Goal: Task Accomplishment & Management: Manage account settings

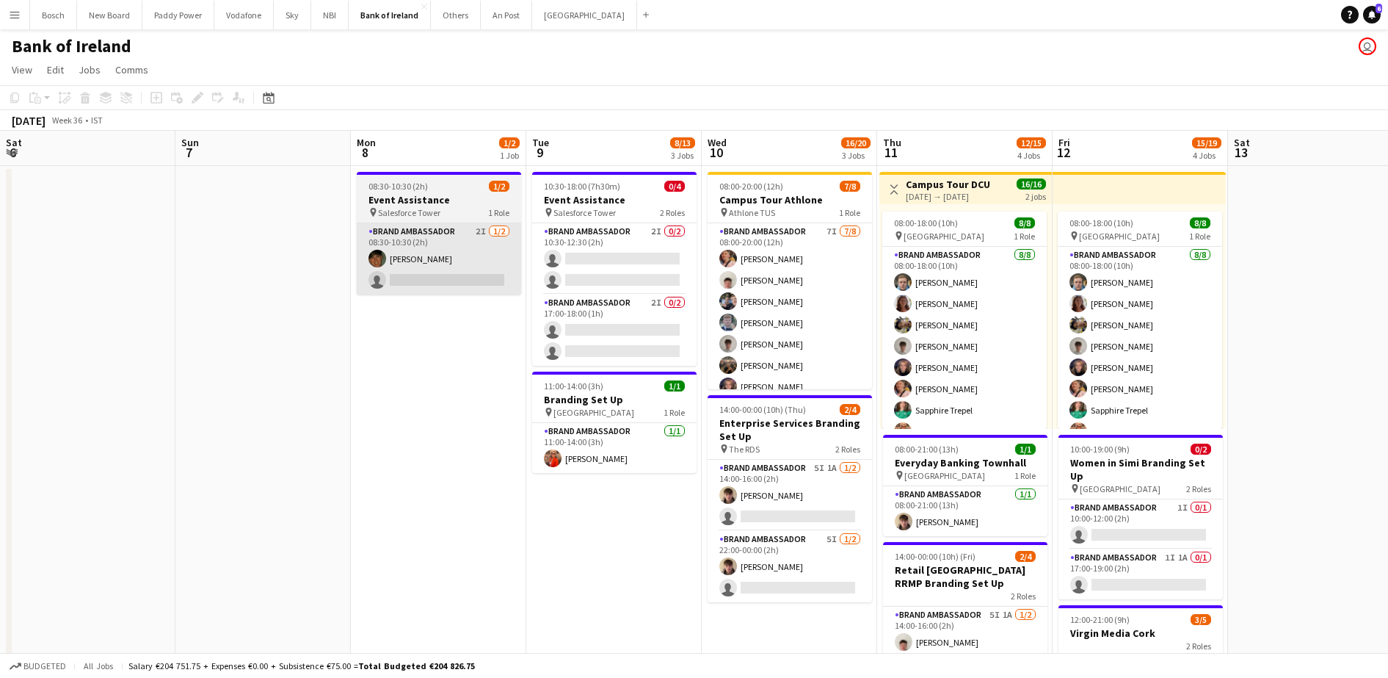
click at [424, 260] on app-card-role "Brand Ambassador 2I [DATE] 08:30-10:30 (2h) [PERSON_NAME] single-neutral-actions" at bounding box center [439, 258] width 164 height 71
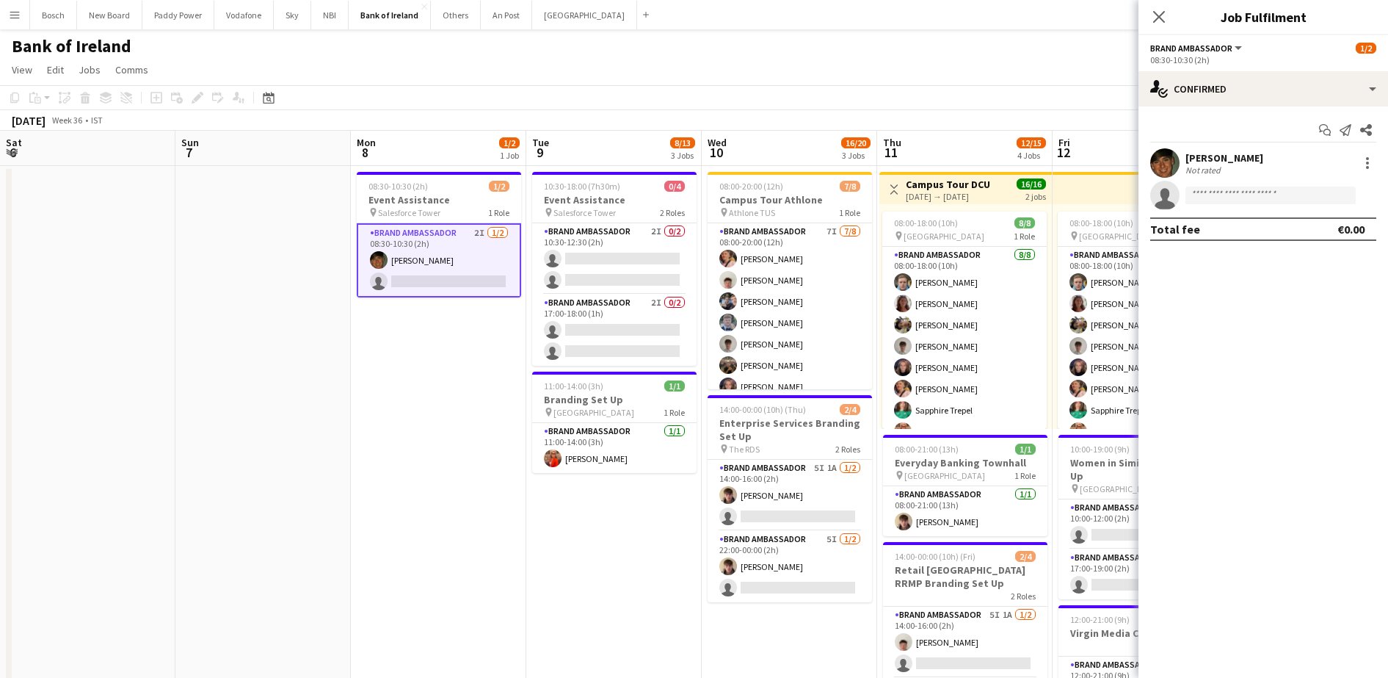
click at [1357, 68] on app-options-switcher "Brand Ambassador All roles Brand Ambassador 1/2 08:30-10:30 (2h)" at bounding box center [1263, 53] width 250 height 36
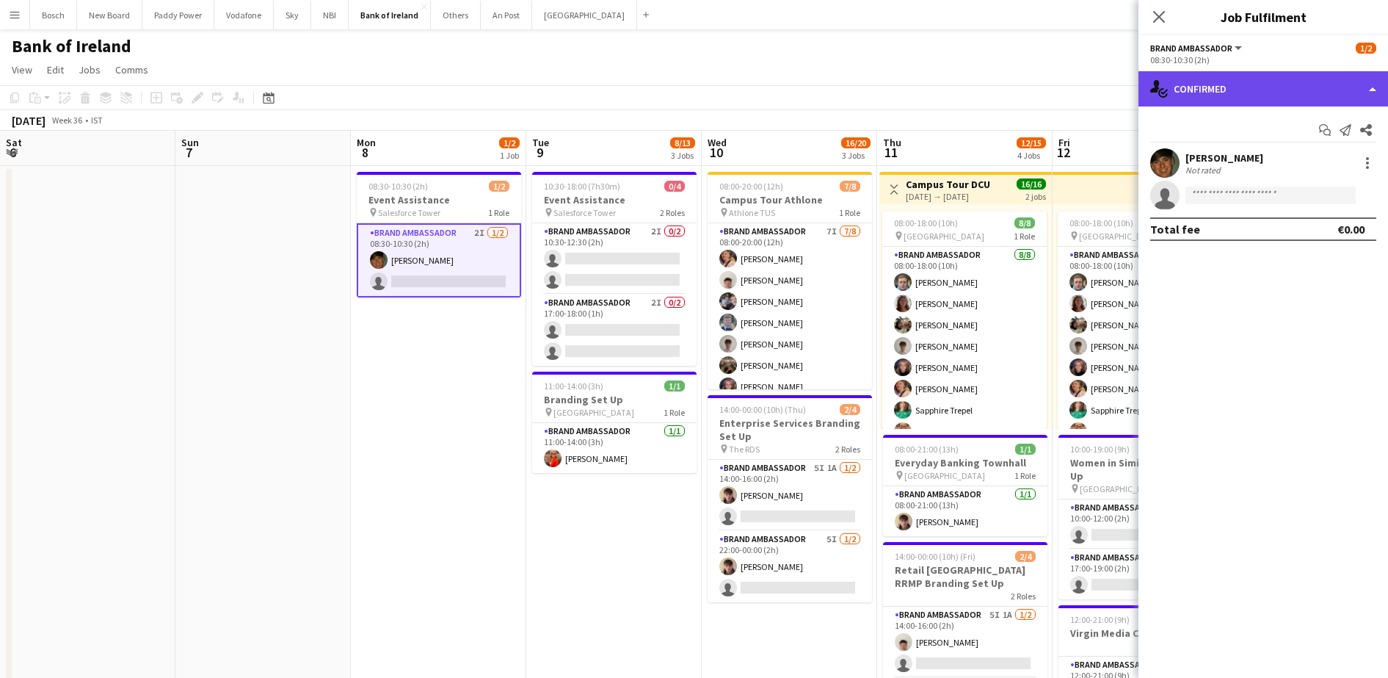
click at [1351, 81] on div "single-neutral-actions-check-2 Confirmed" at bounding box center [1263, 88] width 250 height 35
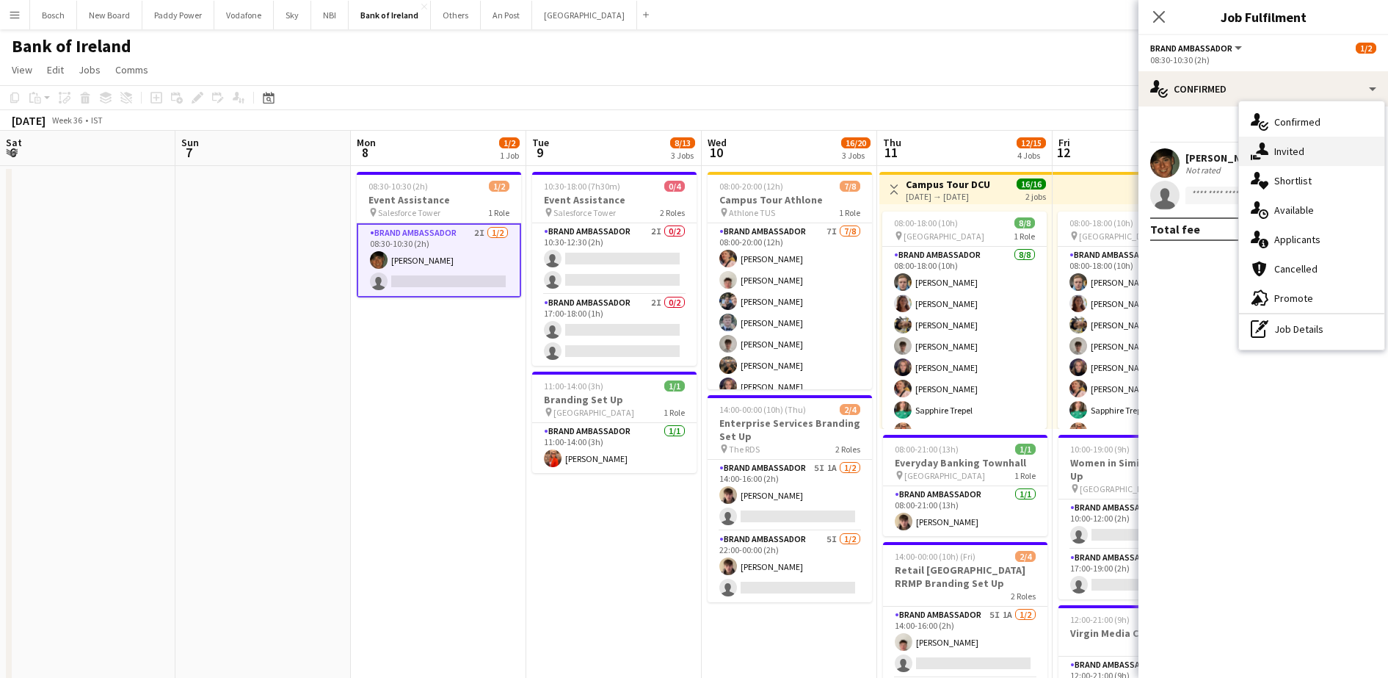
click at [1324, 146] on div "single-neutral-actions-share-1 Invited" at bounding box center [1311, 151] width 145 height 29
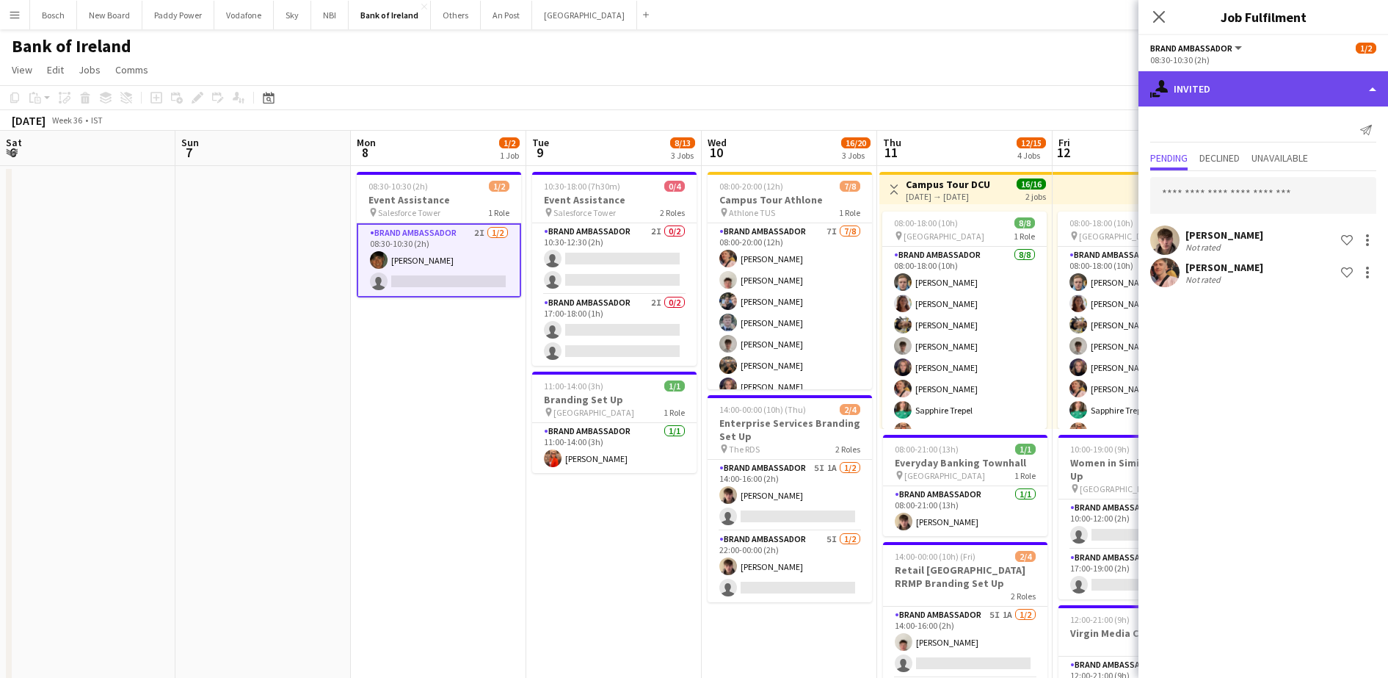
click at [1260, 98] on div "single-neutral-actions-share-1 Invited" at bounding box center [1263, 88] width 250 height 35
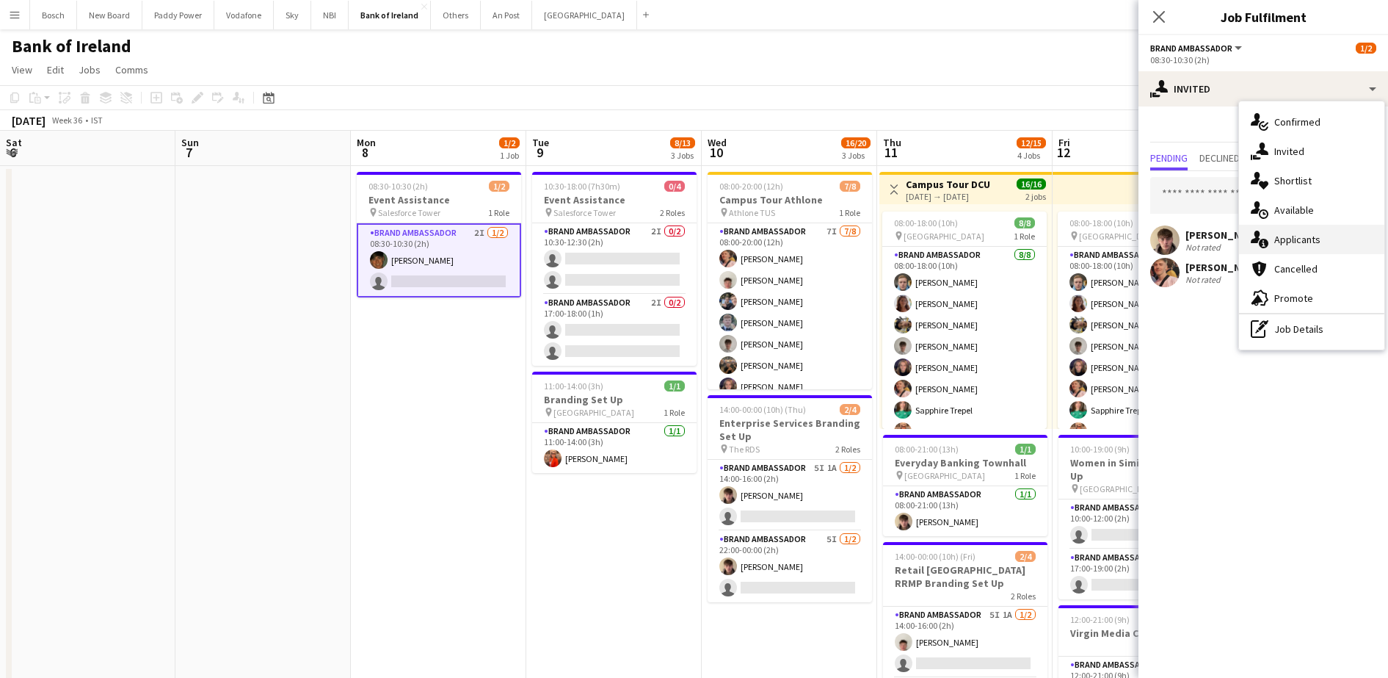
click at [1285, 243] on div "single-neutral-actions-information Applicants" at bounding box center [1311, 239] width 145 height 29
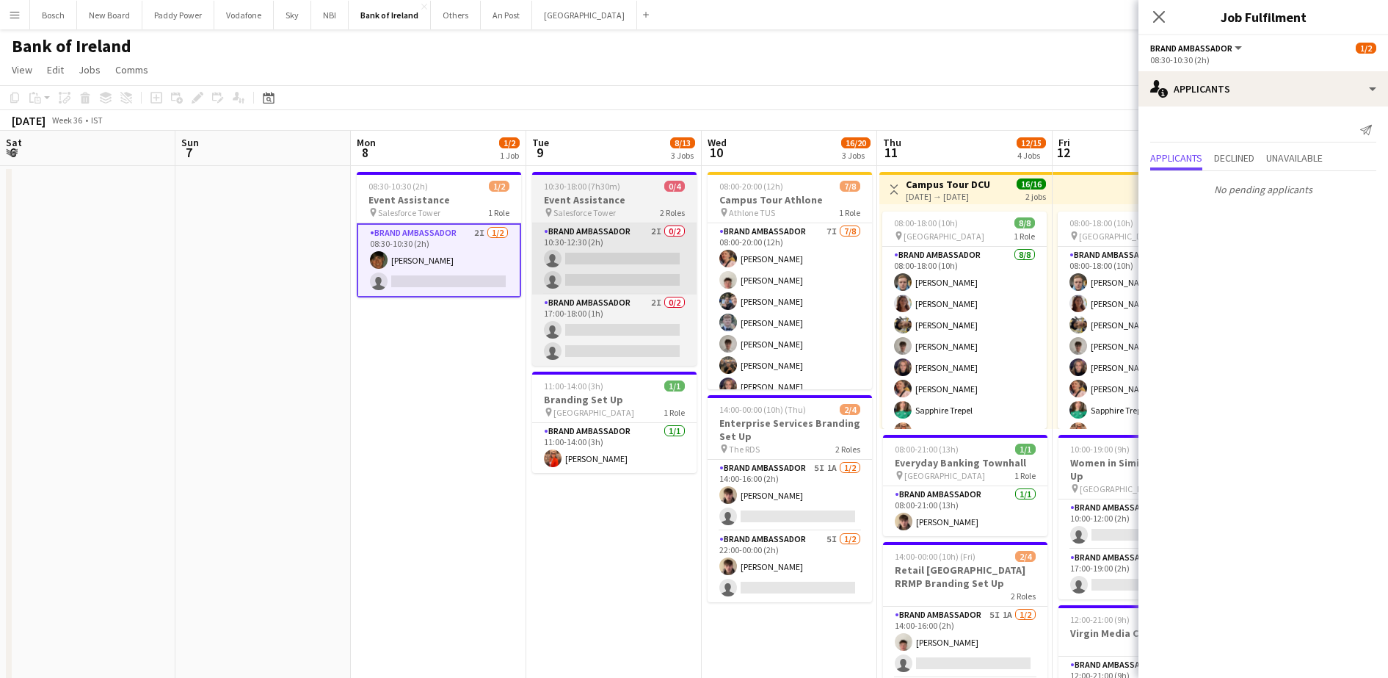
scroll to position [0, 578]
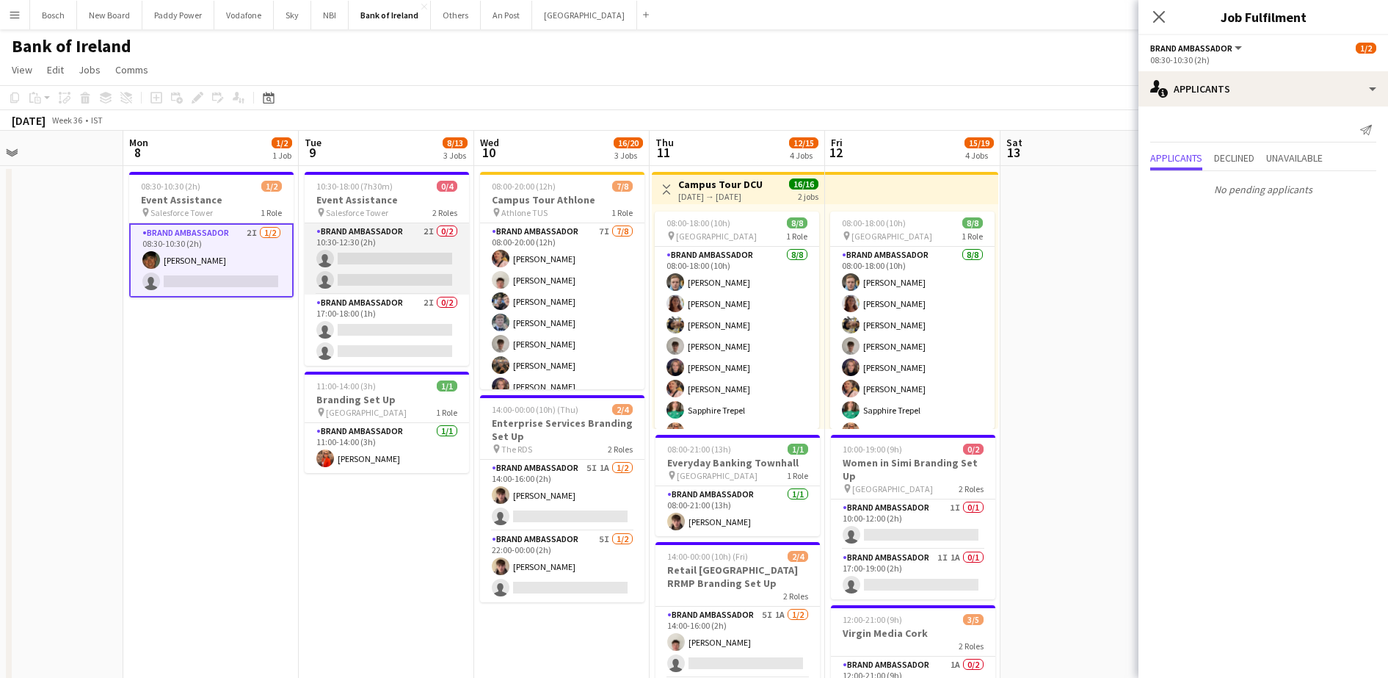
click at [413, 253] on app-card-role "Brand Ambassador 2I 0/2 10:30-12:30 (2h) single-neutral-actions single-neutral-…" at bounding box center [387, 258] width 164 height 71
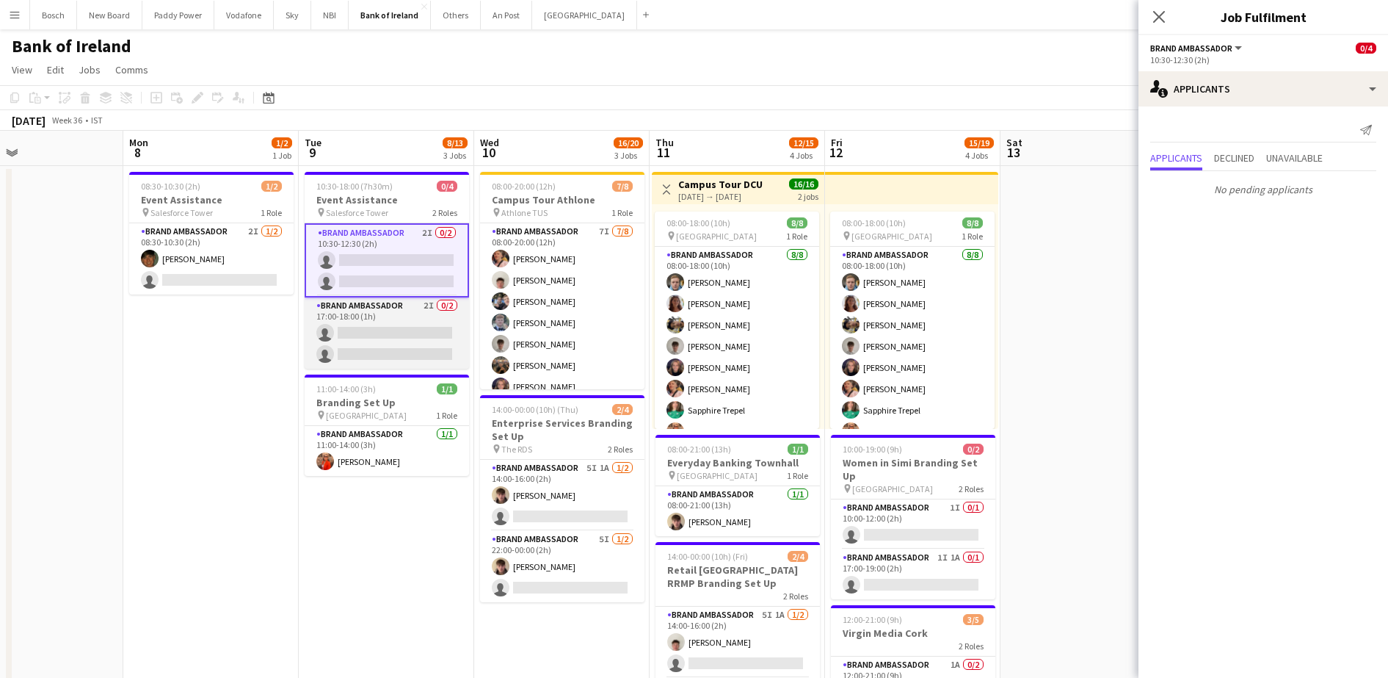
click at [412, 330] on app-card-role "Brand Ambassador 2I 0/2 17:00-18:00 (1h) single-neutral-actions single-neutral-…" at bounding box center [387, 332] width 164 height 71
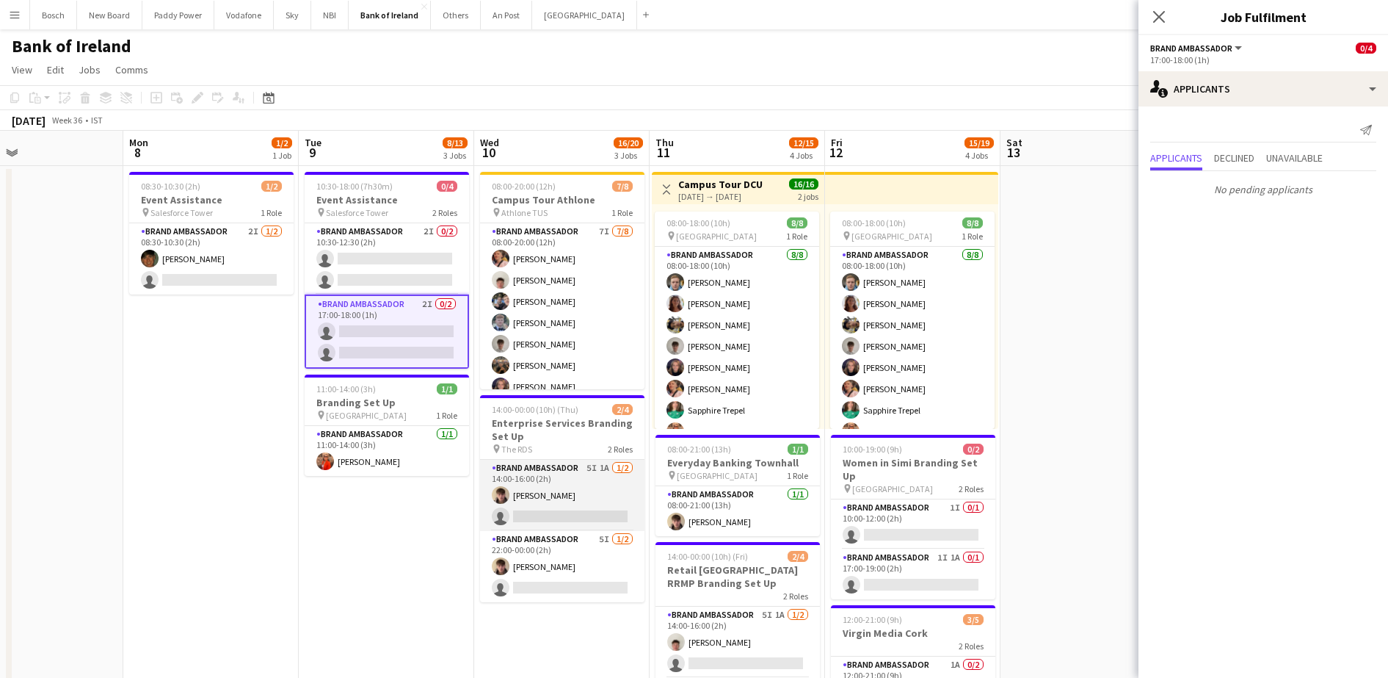
click at [573, 509] on app-card-role "Brand Ambassador 5I 1A [DATE] 14:00-16:00 (2h) [PERSON_NAME] single-neutral-act…" at bounding box center [562, 495] width 164 height 71
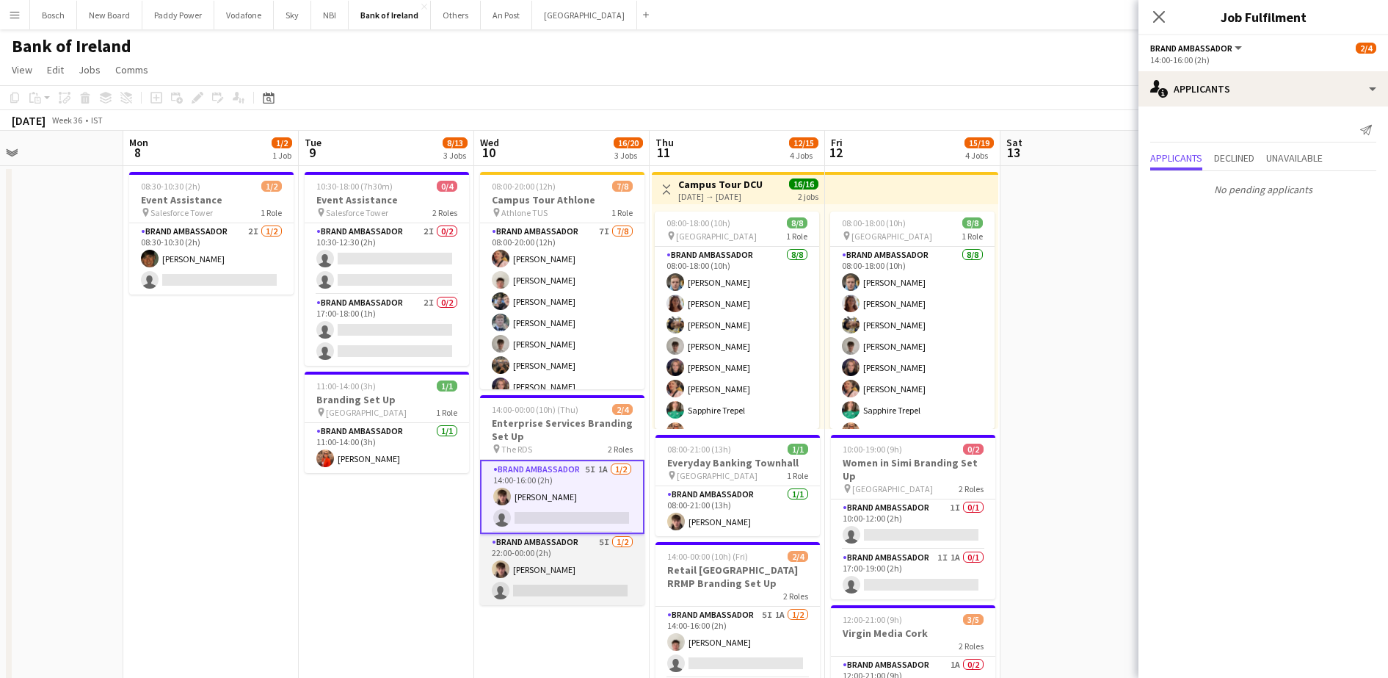
click at [585, 582] on app-card-role "Brand Ambassador 5I [DATE] 22:00-00:00 (2h) [PERSON_NAME] single-neutral-actions" at bounding box center [562, 569] width 164 height 71
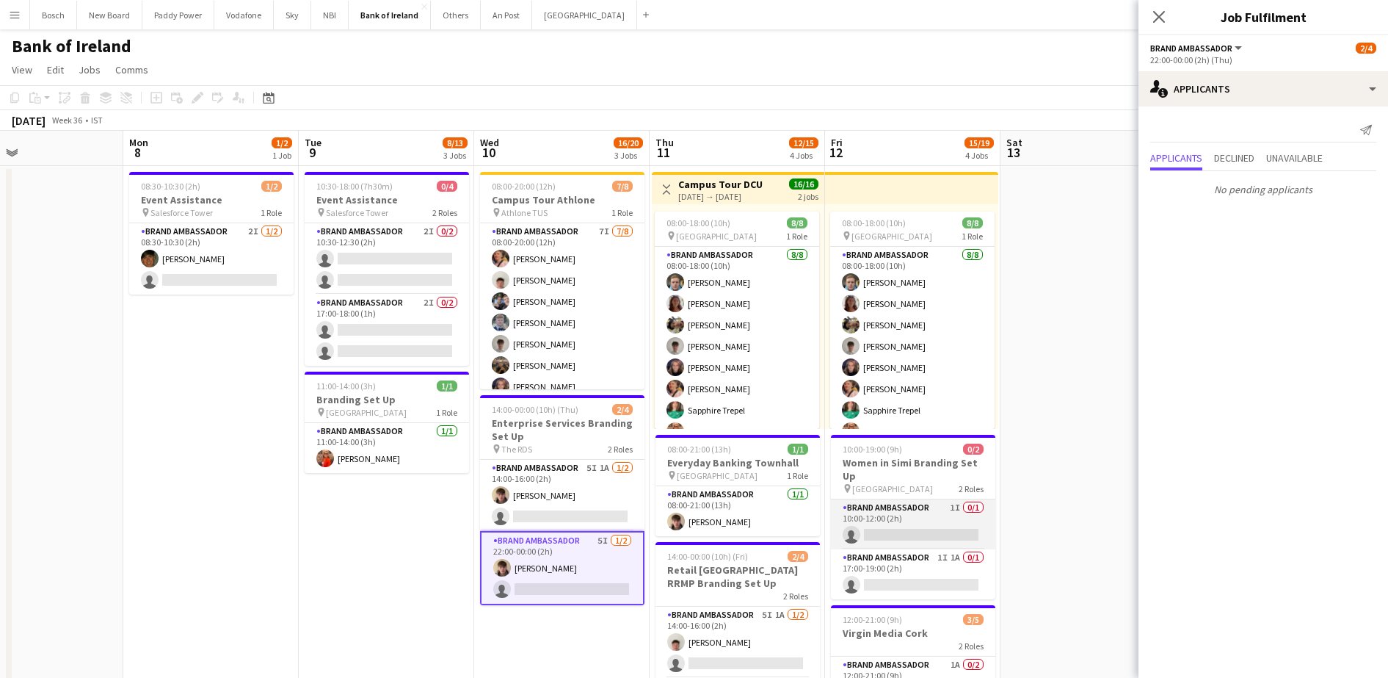
click at [920, 514] on app-card-role "Brand Ambassador 1I 0/1 10:00-12:00 (2h) single-neutral-actions" at bounding box center [913, 524] width 164 height 50
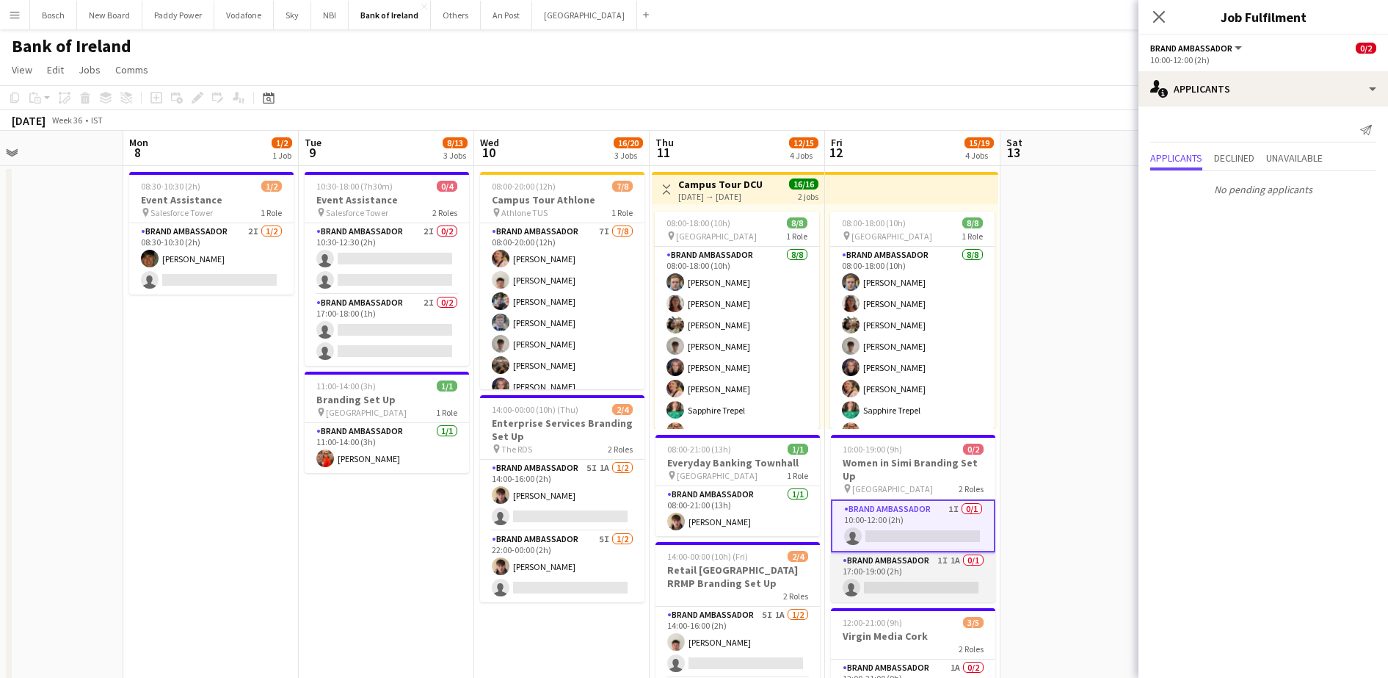
click at [920, 574] on app-card-role "Brand Ambassador 1I 1A 0/1 17:00-19:00 (2h) single-neutral-actions" at bounding box center [913, 577] width 164 height 50
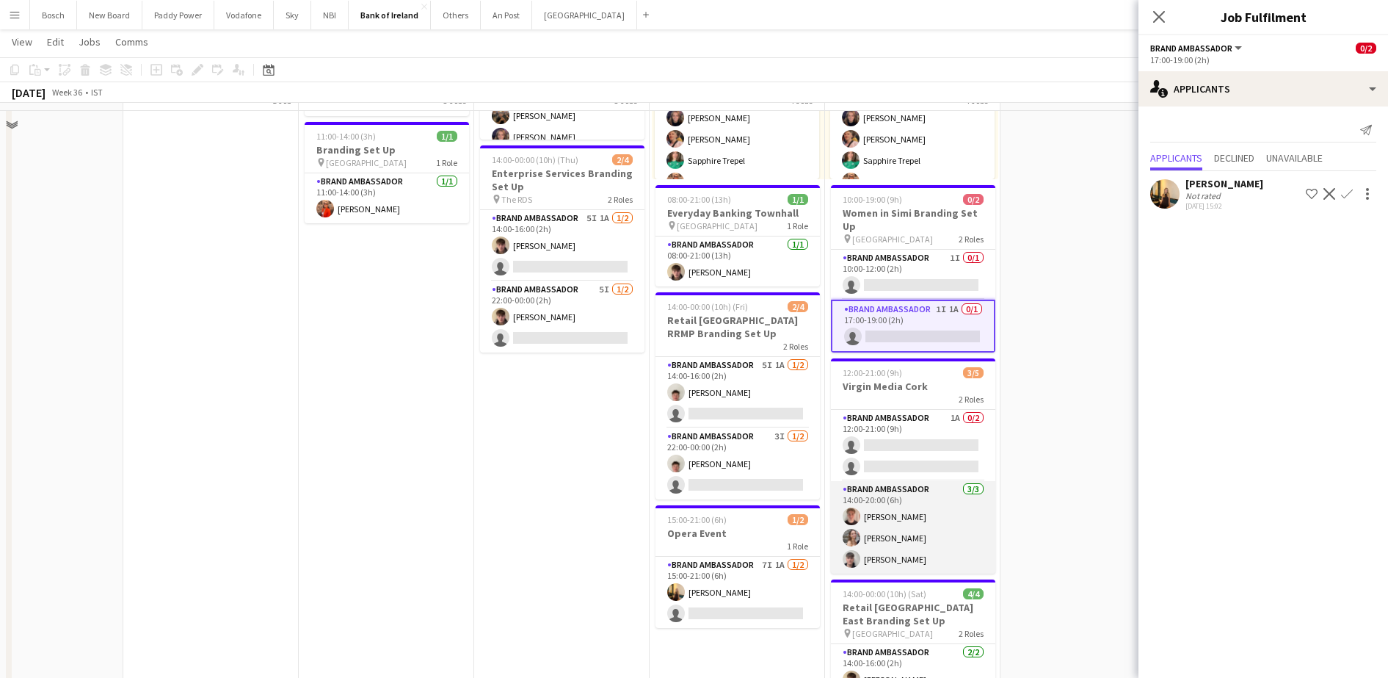
scroll to position [275, 0]
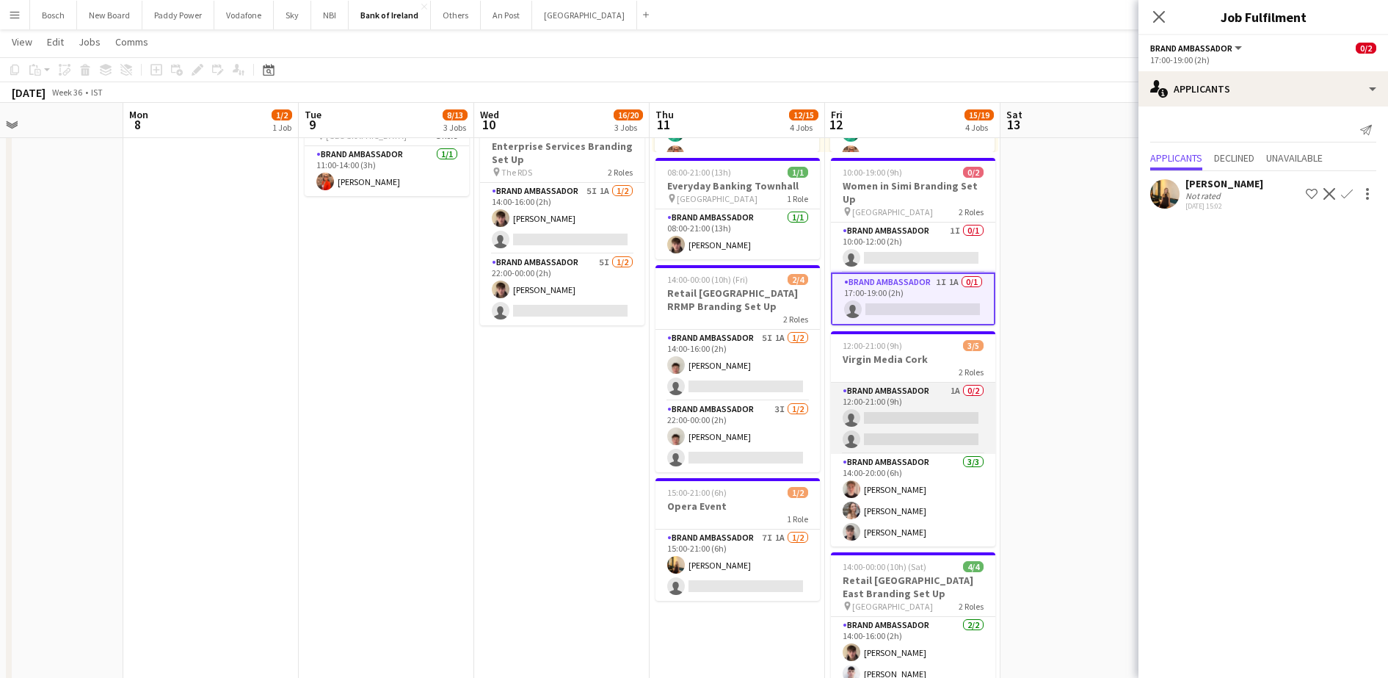
click at [940, 424] on app-card-role "Brand Ambassador 1A 0/2 12:00-21:00 (9h) single-neutral-actions single-neutral-…" at bounding box center [913, 417] width 164 height 71
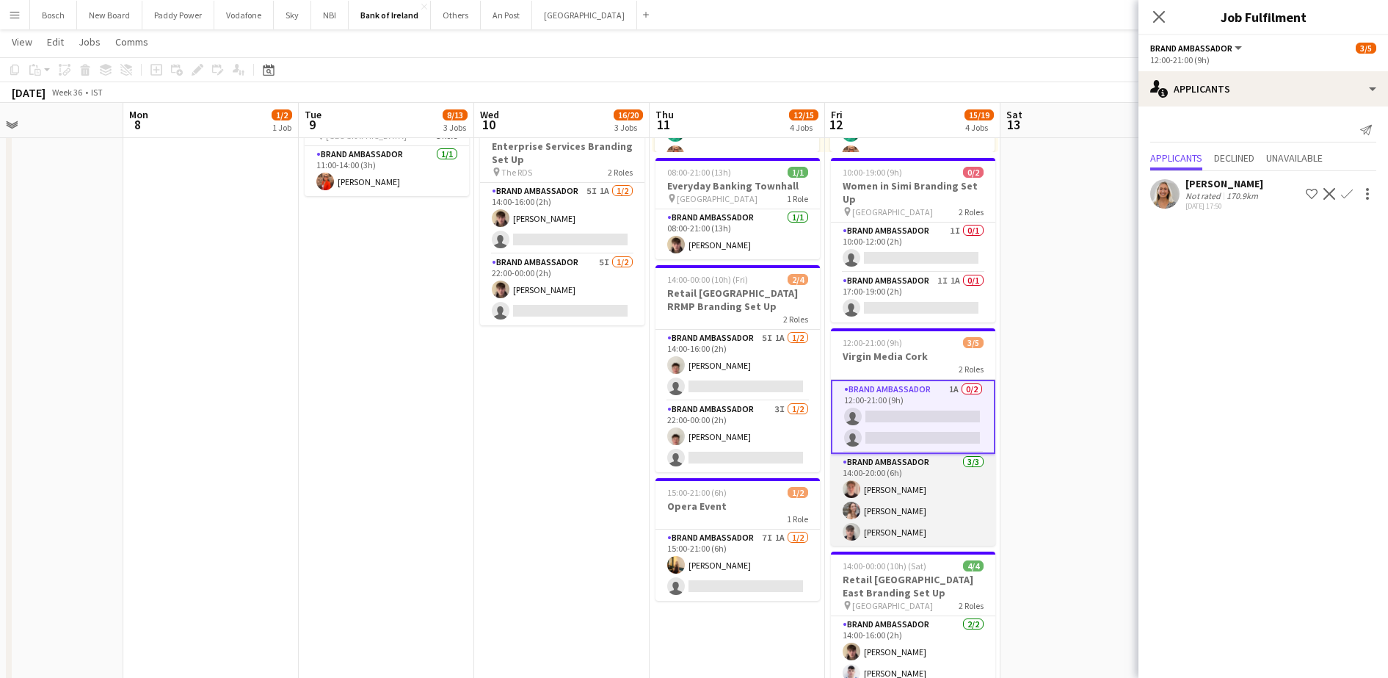
click at [926, 520] on app-card-role "Brand Ambassador 3/3 14:00-20:00 (6h) Noah Patterson Clodagh O’ Callaghan David…" at bounding box center [913, 500] width 164 height 92
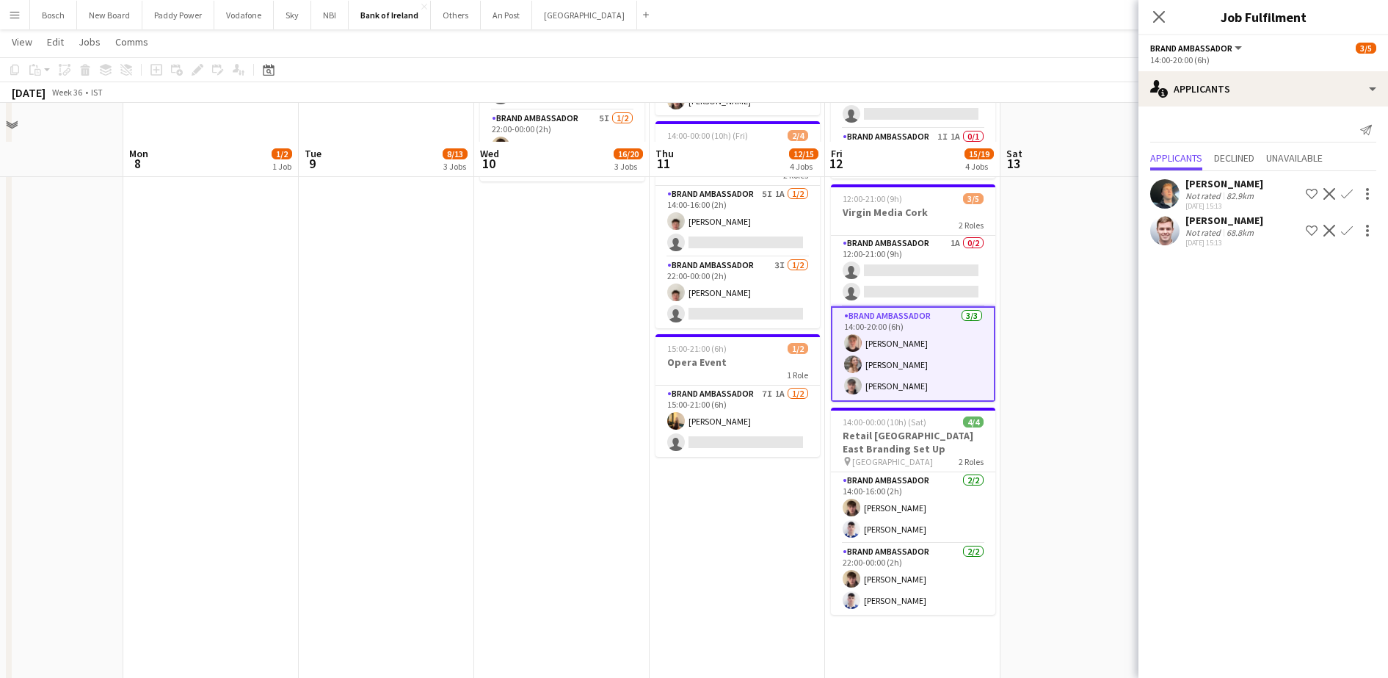
scroll to position [459, 0]
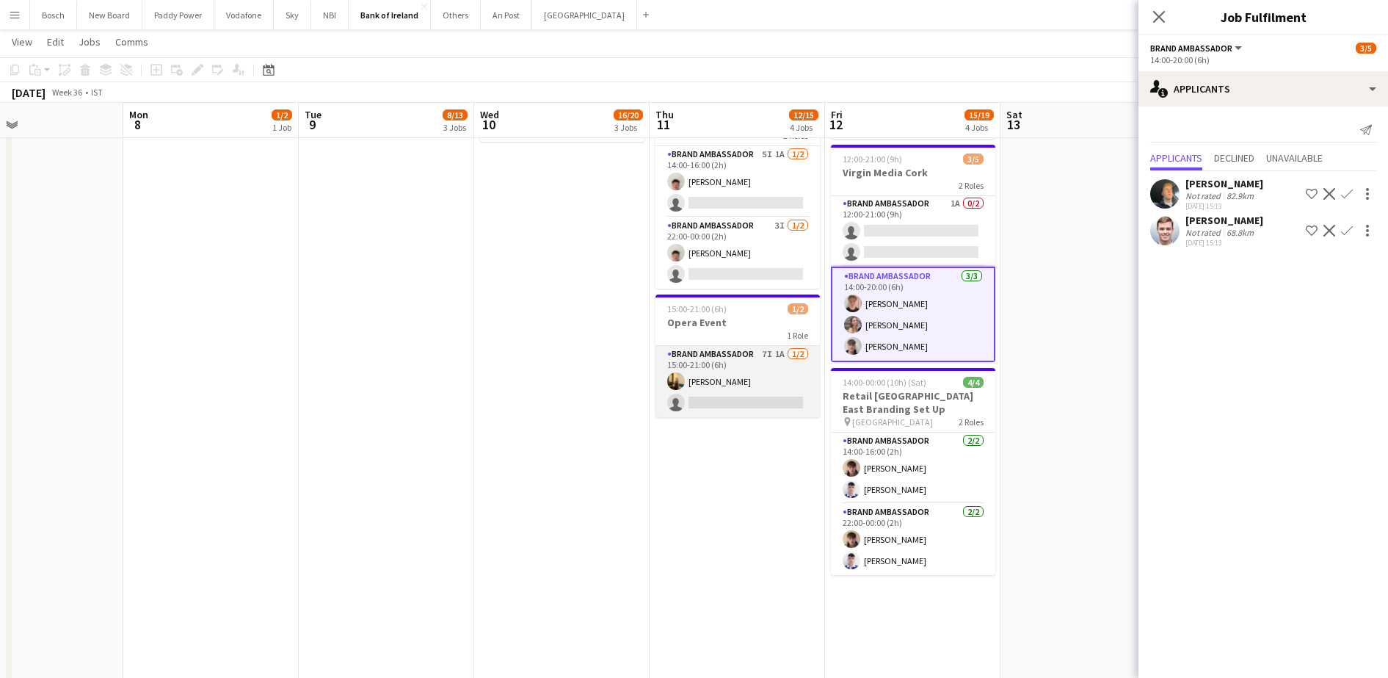
click at [705, 407] on app-card-role "Brand Ambassador 7I 1A 1/2 15:00-21:00 (6h) Ava Hartley single-neutral-actions" at bounding box center [737, 381] width 164 height 71
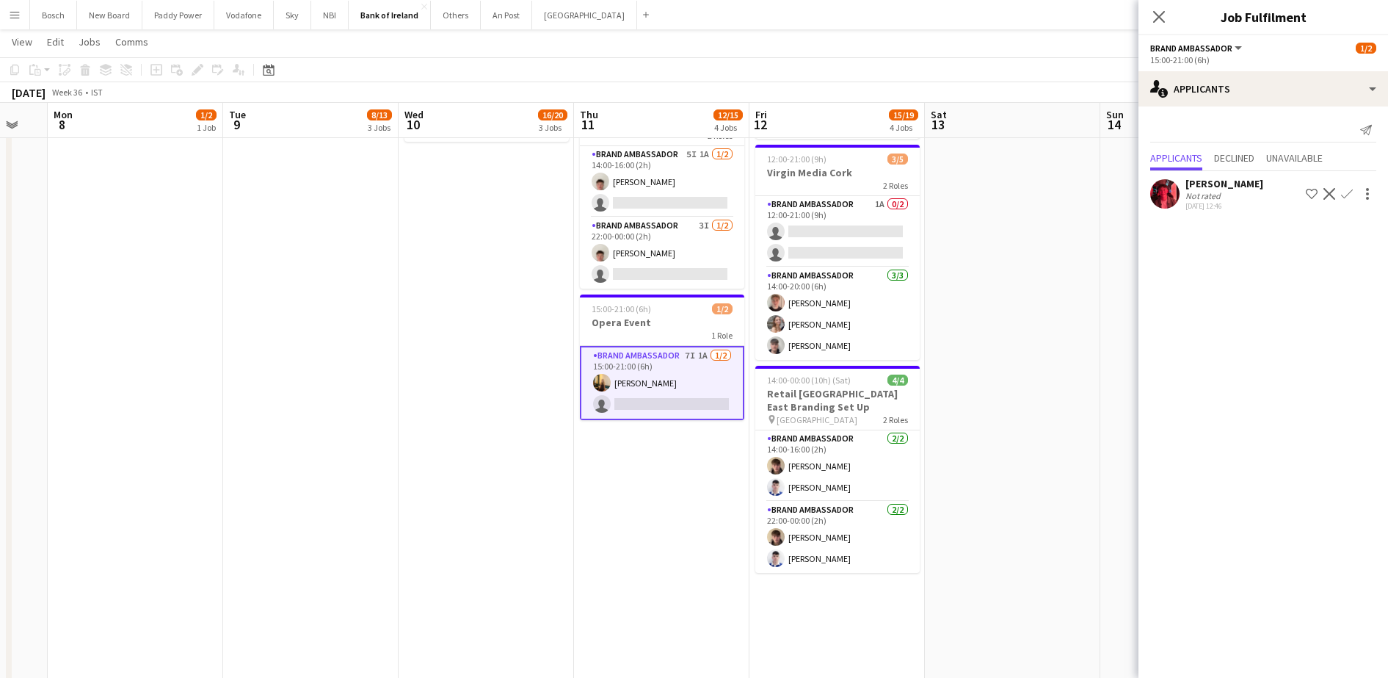
scroll to position [0, 482]
click at [1343, 197] on app-icon "Confirm" at bounding box center [1347, 194] width 12 height 12
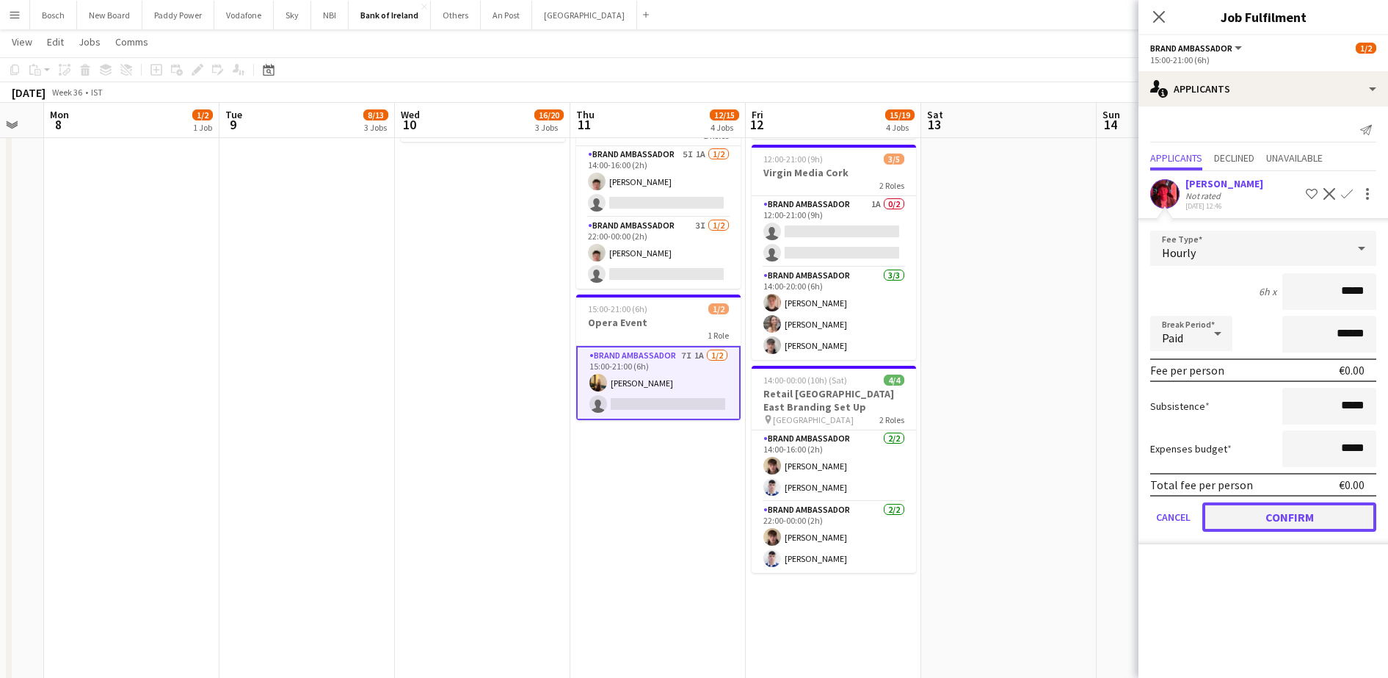
click at [1286, 513] on button "Confirm" at bounding box center [1289, 516] width 174 height 29
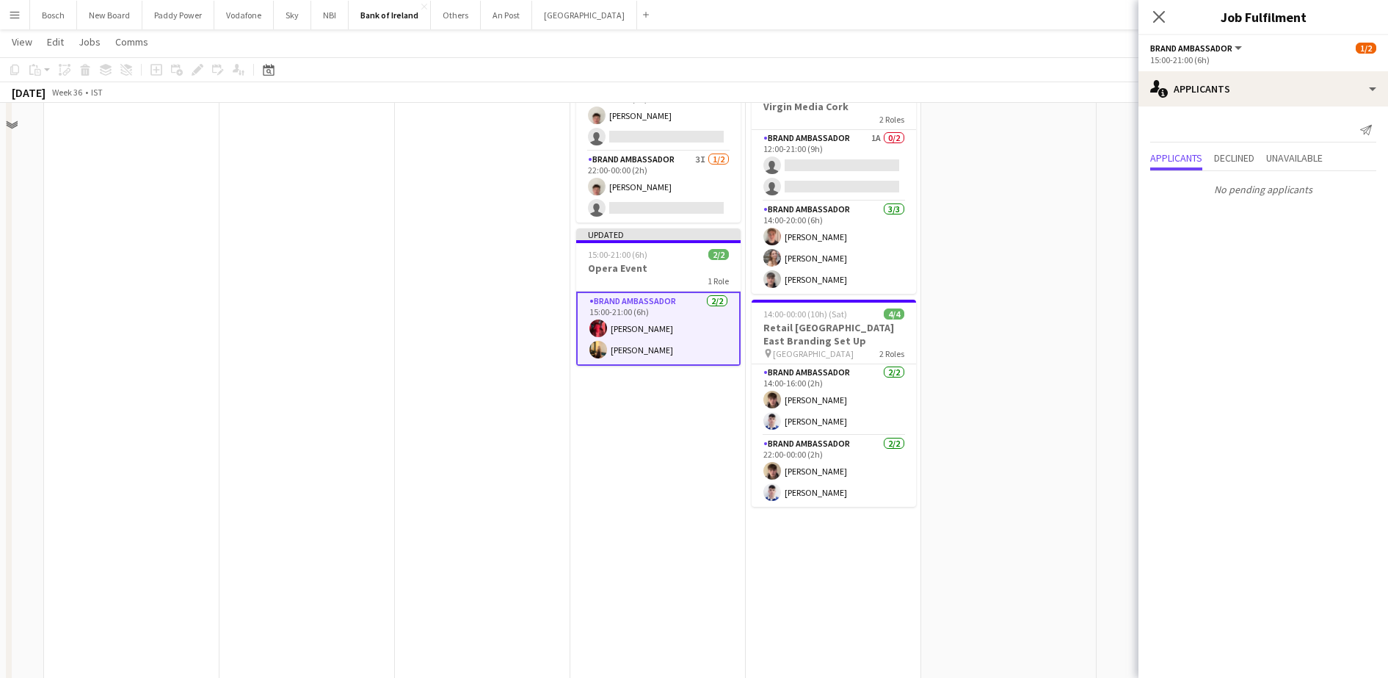
scroll to position [551, 0]
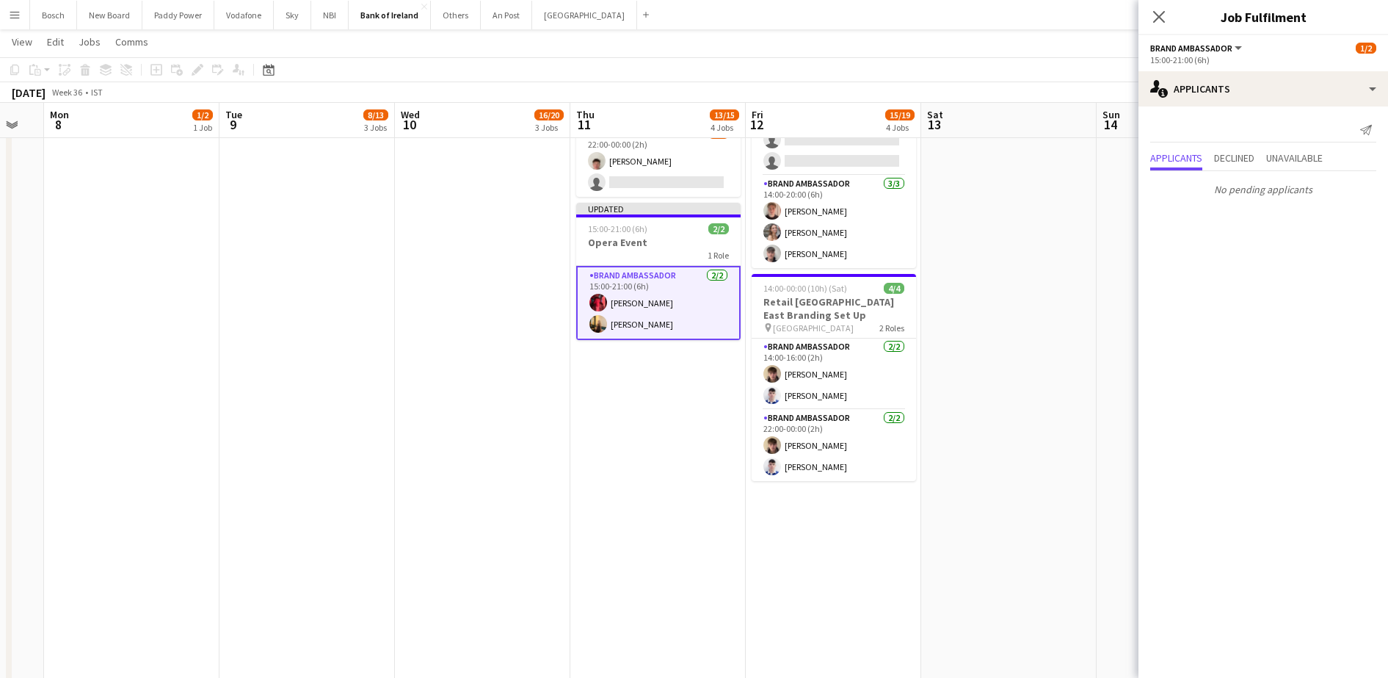
click at [1000, 58] on app-toolbar "Copy Paste Paste Ctrl+V Paste with crew Ctrl+Shift+V Paste linked Job [GEOGRAPH…" at bounding box center [694, 69] width 1388 height 25
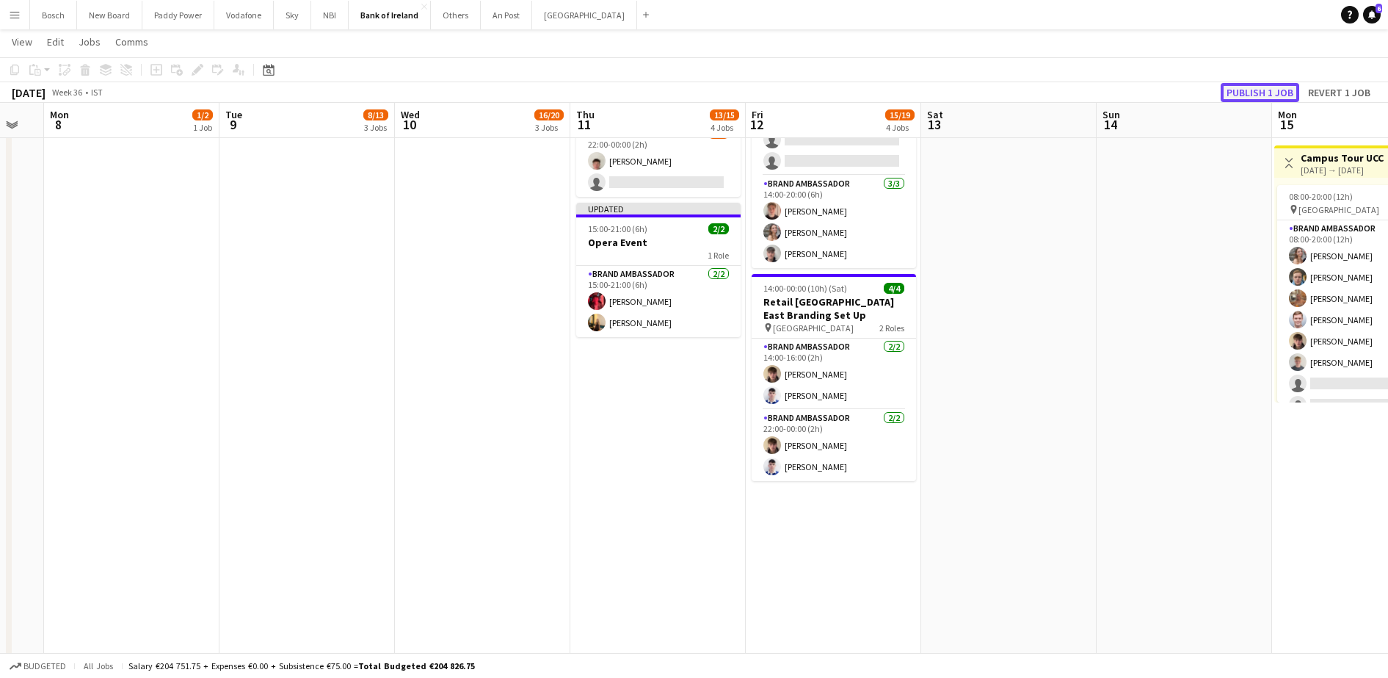
click at [1256, 88] on button "Publish 1 job" at bounding box center [1260, 92] width 79 height 19
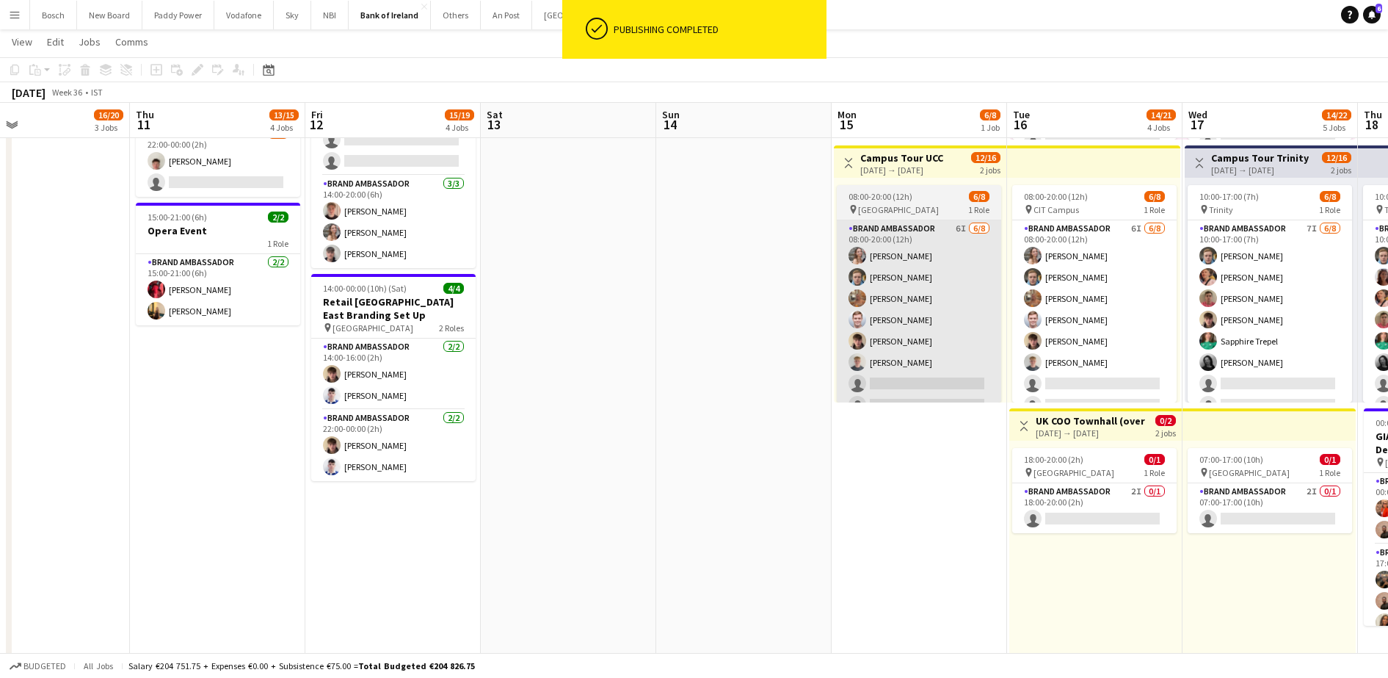
scroll to position [0, 581]
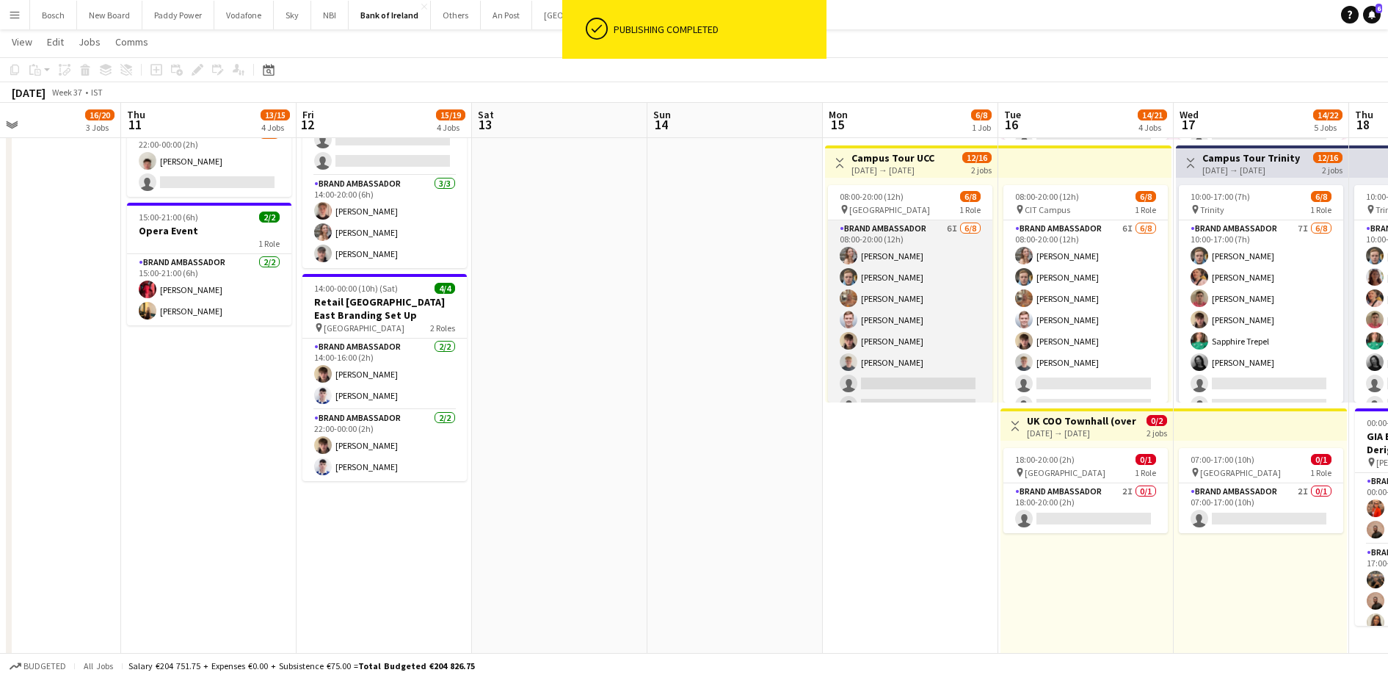
click at [924, 324] on app-card-role "Brand Ambassador 6I 6/8 08:00-20:00 (12h) Clodagh O’ Callaghan Dominik Morycki …" at bounding box center [910, 319] width 164 height 199
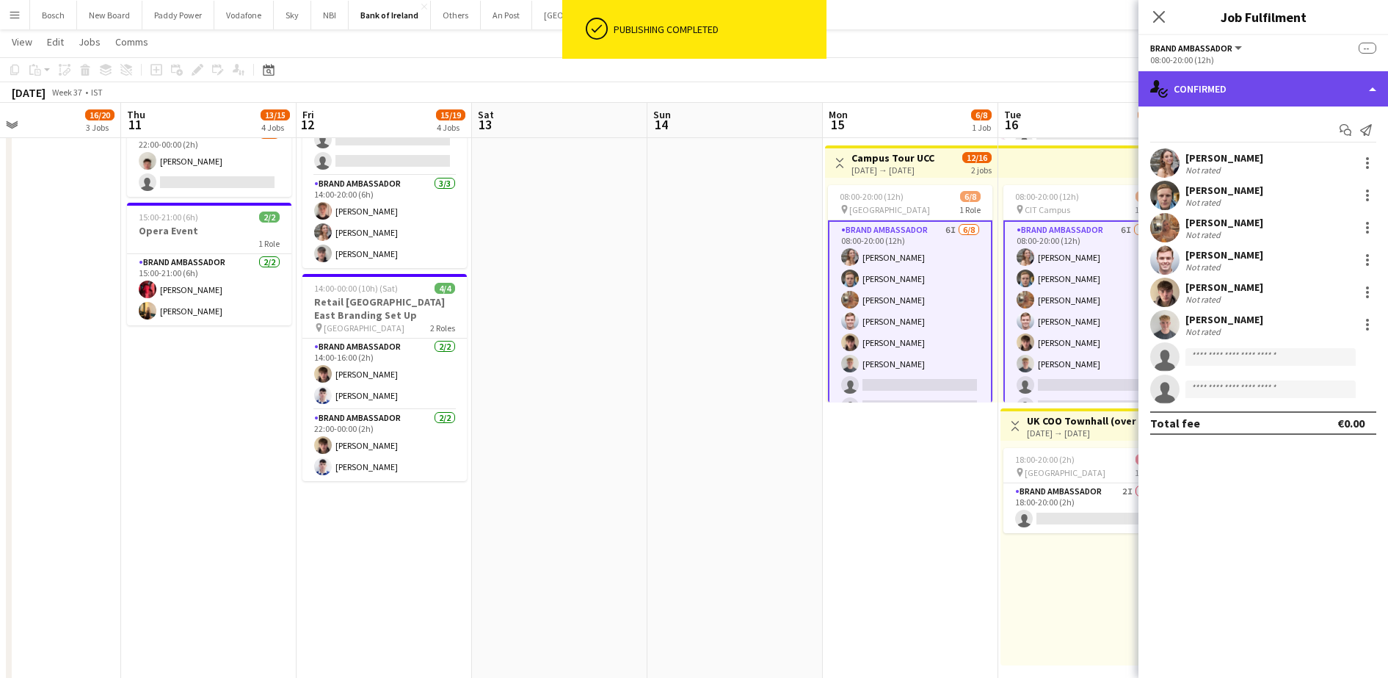
click at [1291, 80] on div "single-neutral-actions-check-2 Confirmed" at bounding box center [1263, 88] width 250 height 35
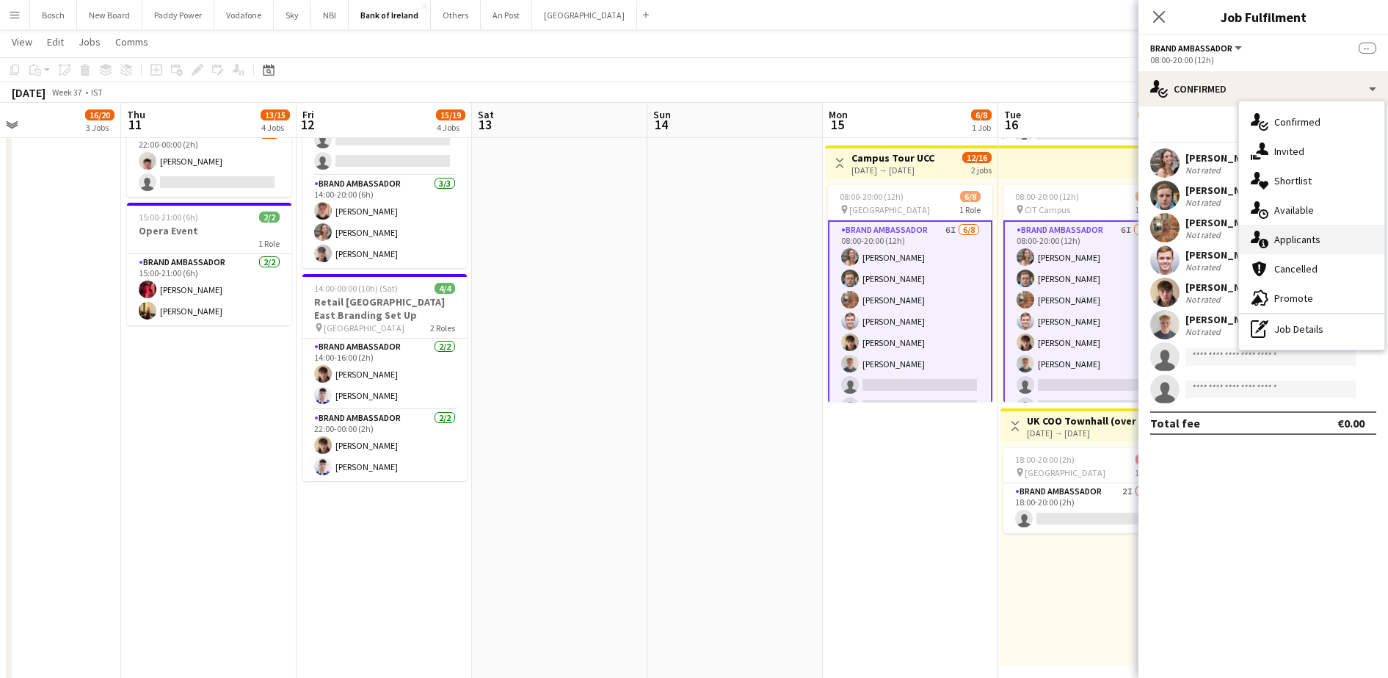
click at [1315, 235] on div "single-neutral-actions-information Applicants" at bounding box center [1311, 239] width 145 height 29
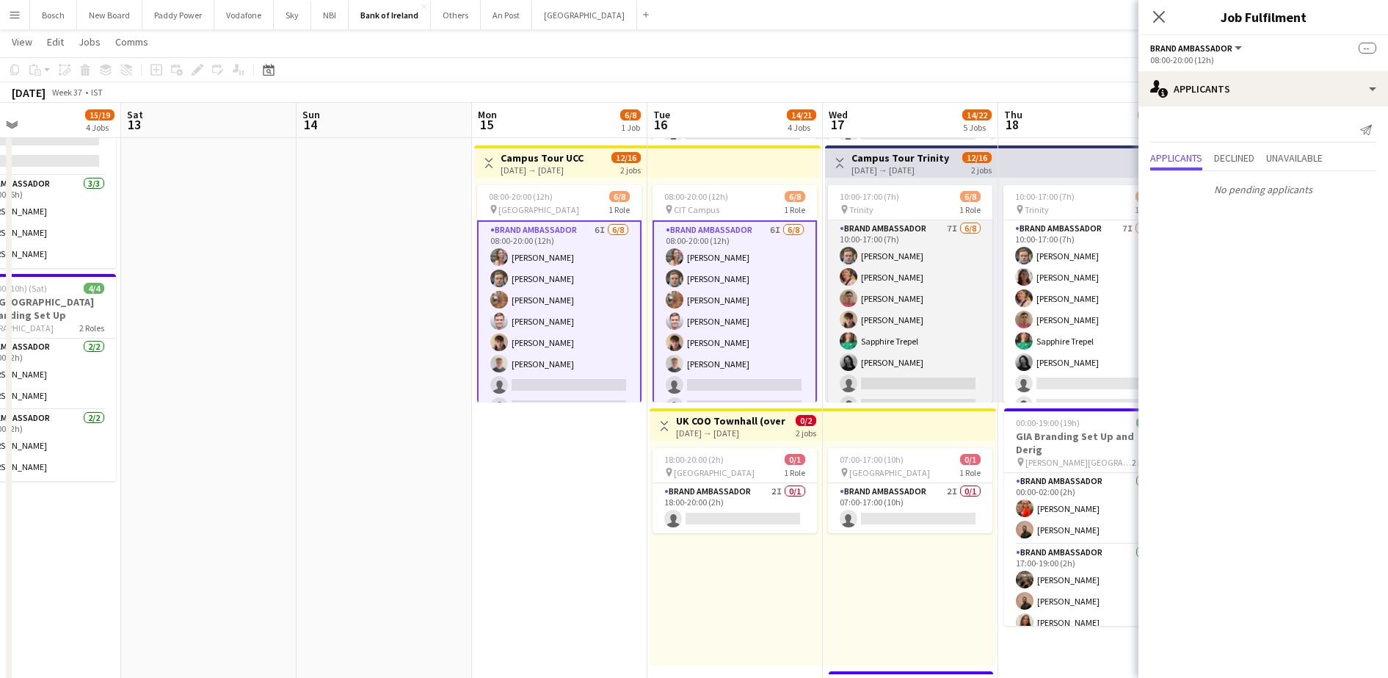
scroll to position [0, 542]
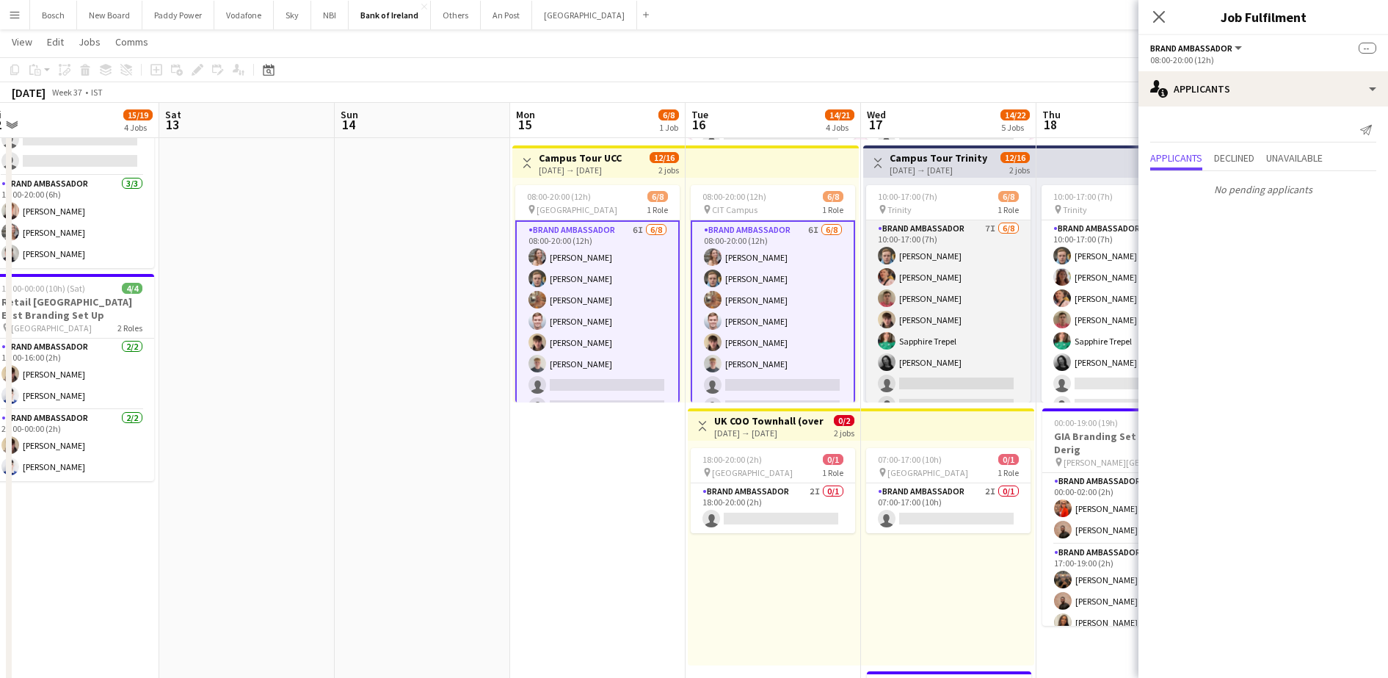
click at [872, 397] on app-card-role "Brand Ambassador 7I 6/8 10:00-17:00 (7h) Dominik Morycki Mark O’Shea Zach Baird…" at bounding box center [948, 319] width 164 height 199
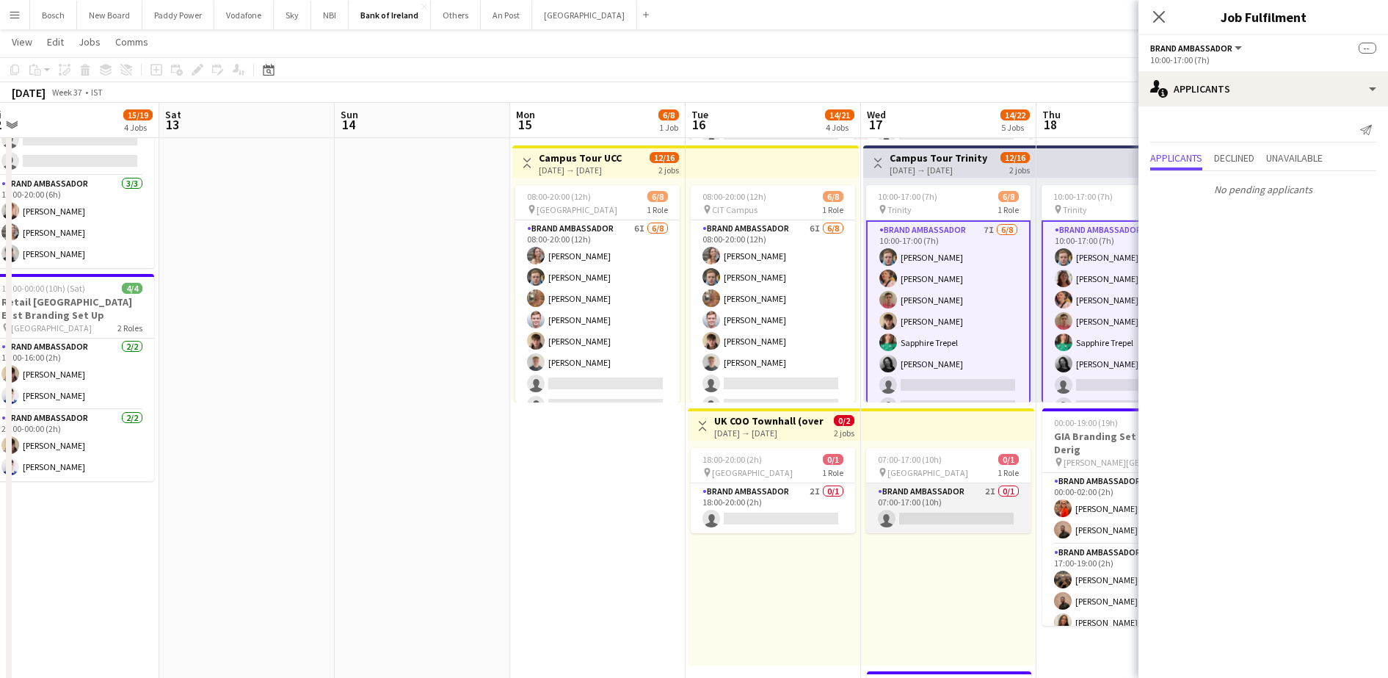
click at [904, 518] on app-card-role "Brand Ambassador 2I 0/1 07:00-17:00 (10h) single-neutral-actions" at bounding box center [948, 508] width 164 height 50
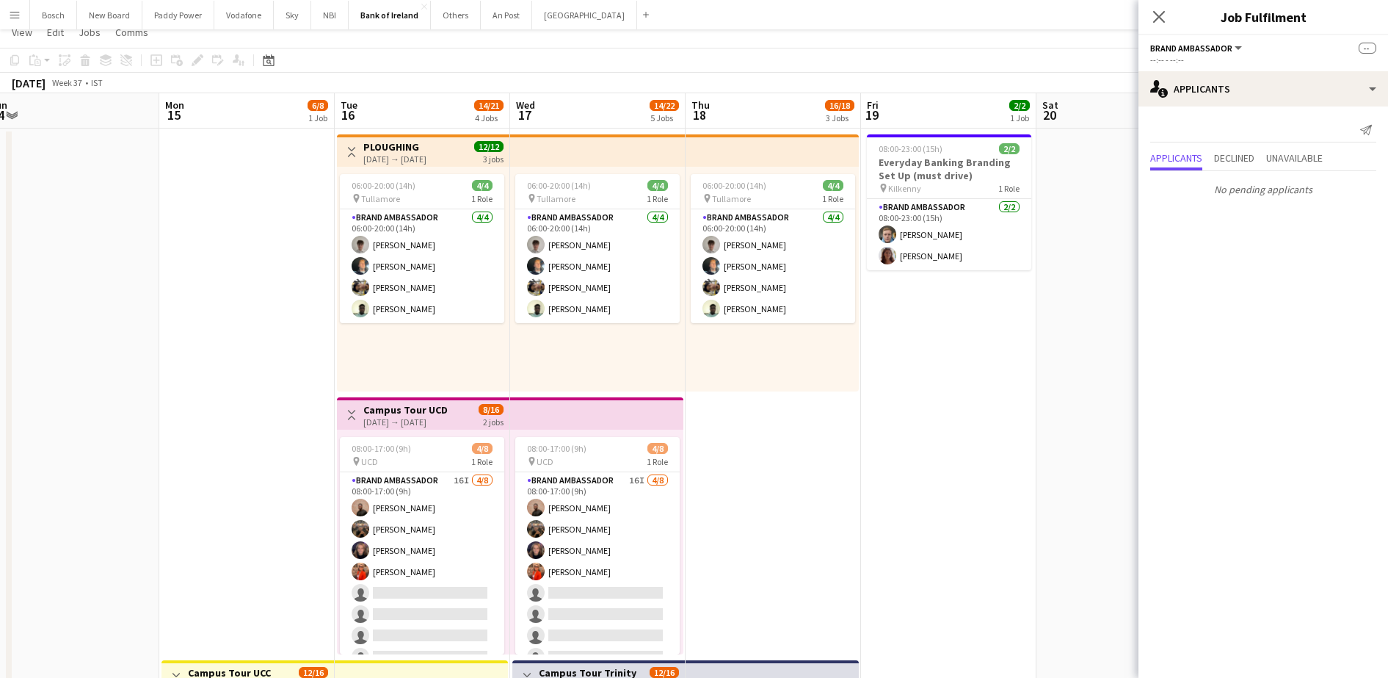
scroll to position [0, 0]
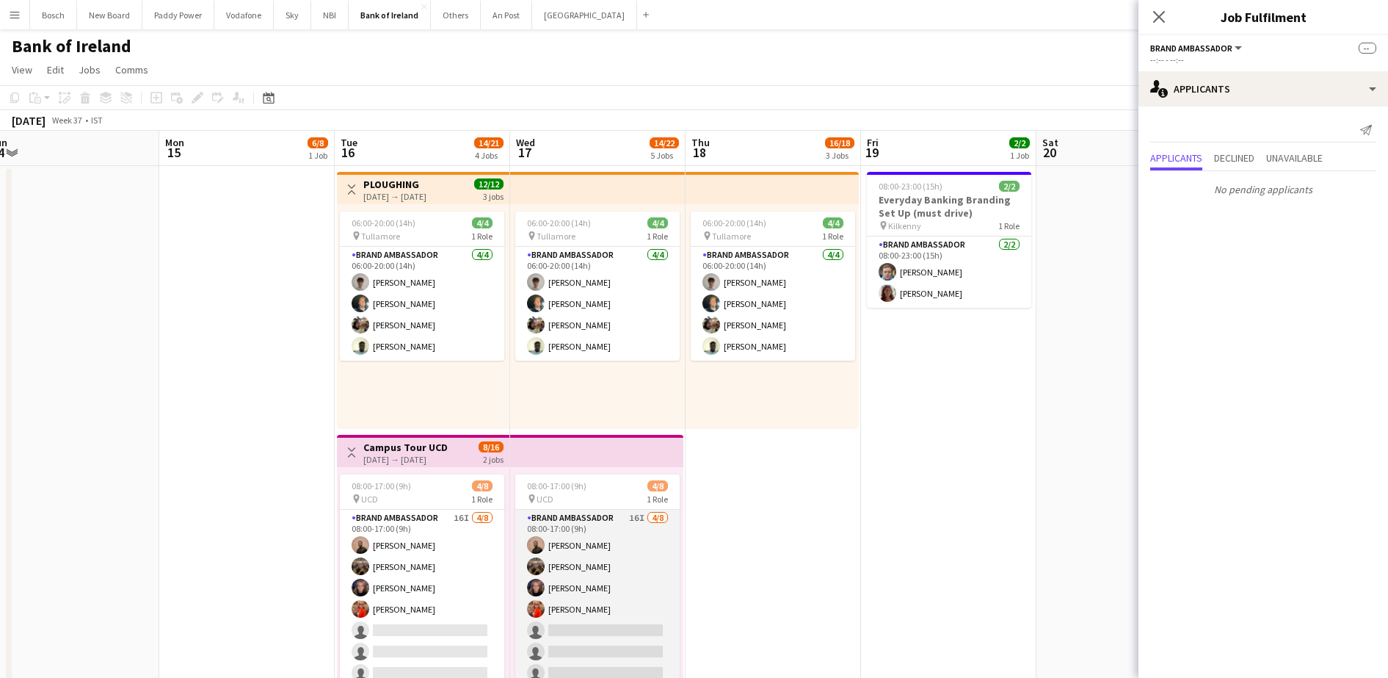
click at [603, 549] on app-card-role "Brand Ambassador 16I [DATE] 08:00-17:00 (9h) [PERSON_NAME] [PERSON_NAME] [PERSO…" at bounding box center [597, 608] width 164 height 199
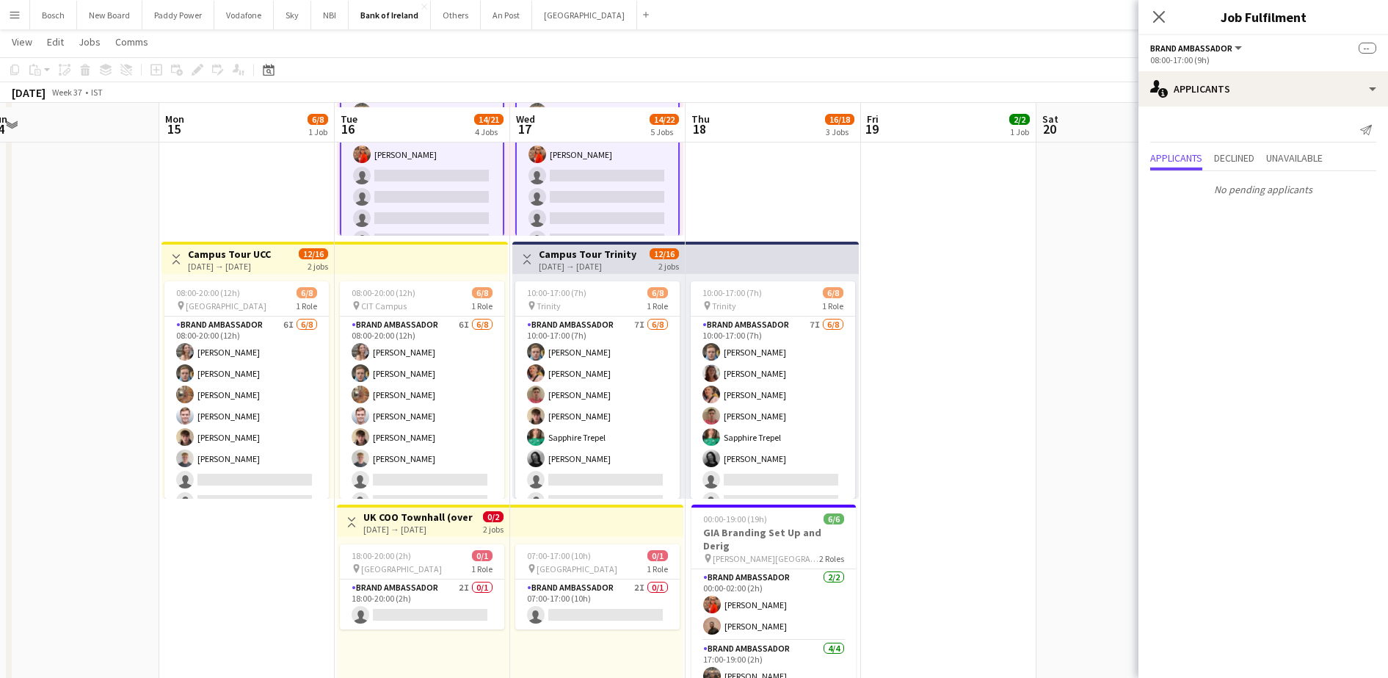
scroll to position [459, 0]
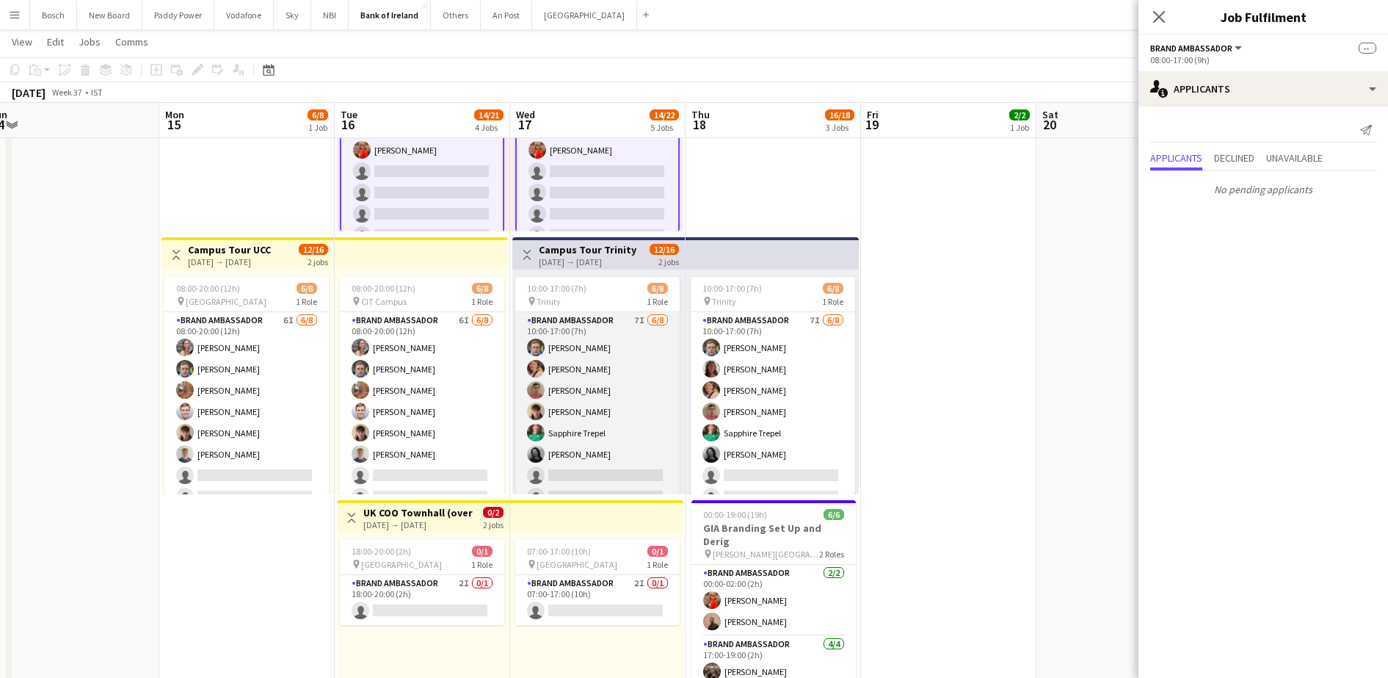
click at [607, 431] on app-card-role "Brand Ambassador 7I 6/8 10:00-17:00 (7h) Dominik Morycki Mark O’Shea Zach Baird…" at bounding box center [597, 411] width 164 height 199
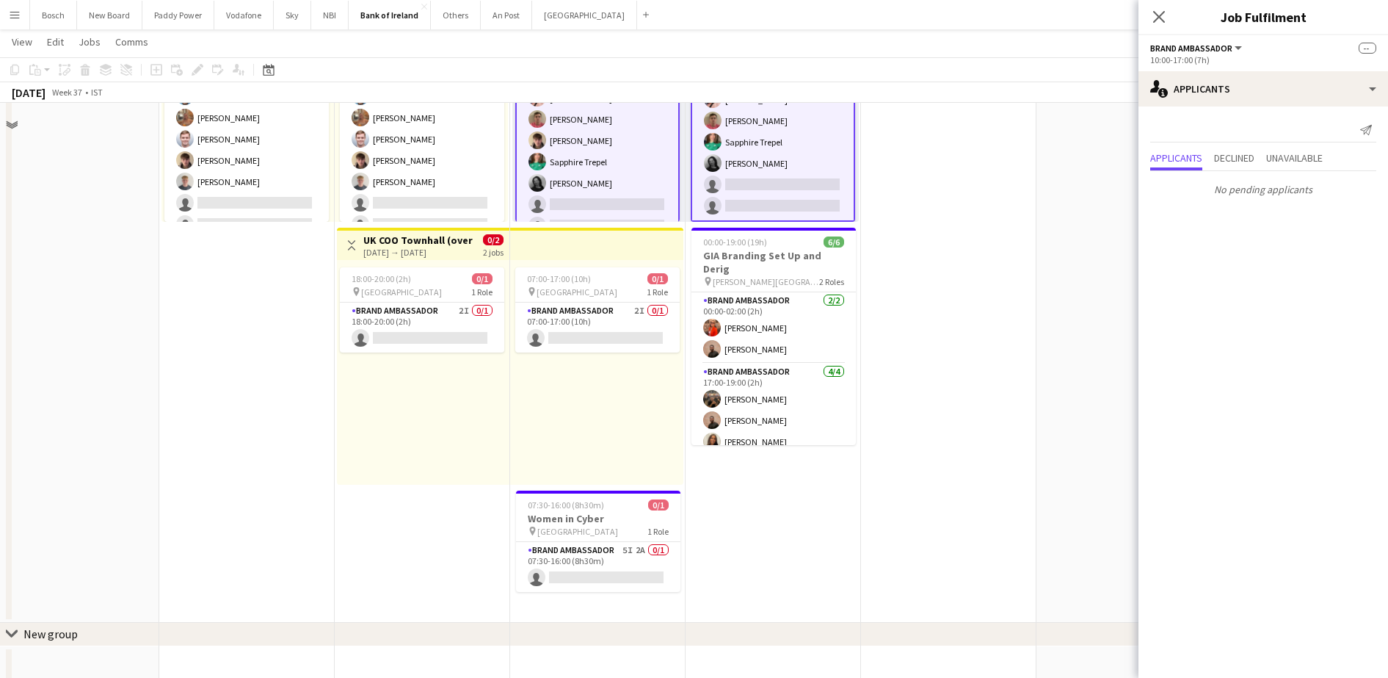
scroll to position [734, 0]
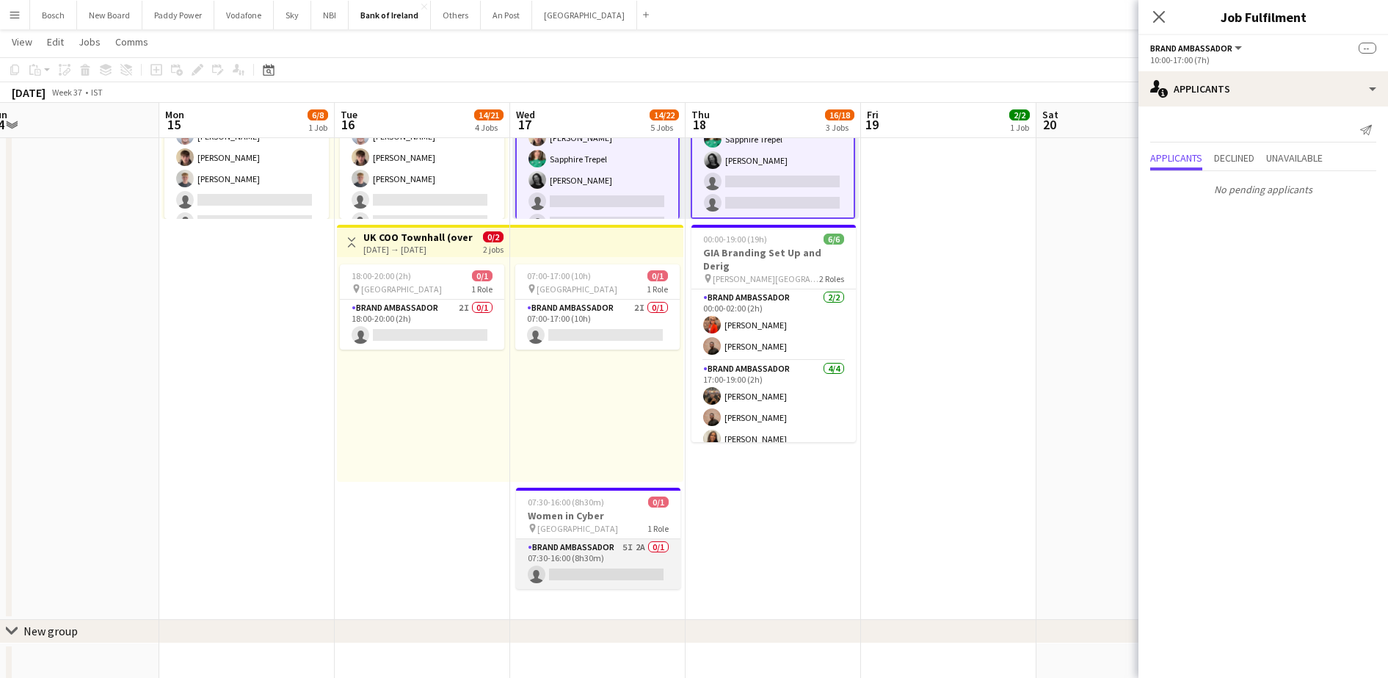
click at [642, 558] on app-card-role "Brand Ambassador 5I 2A 0/1 07:30-16:00 (8h30m) single-neutral-actions" at bounding box center [598, 564] width 164 height 50
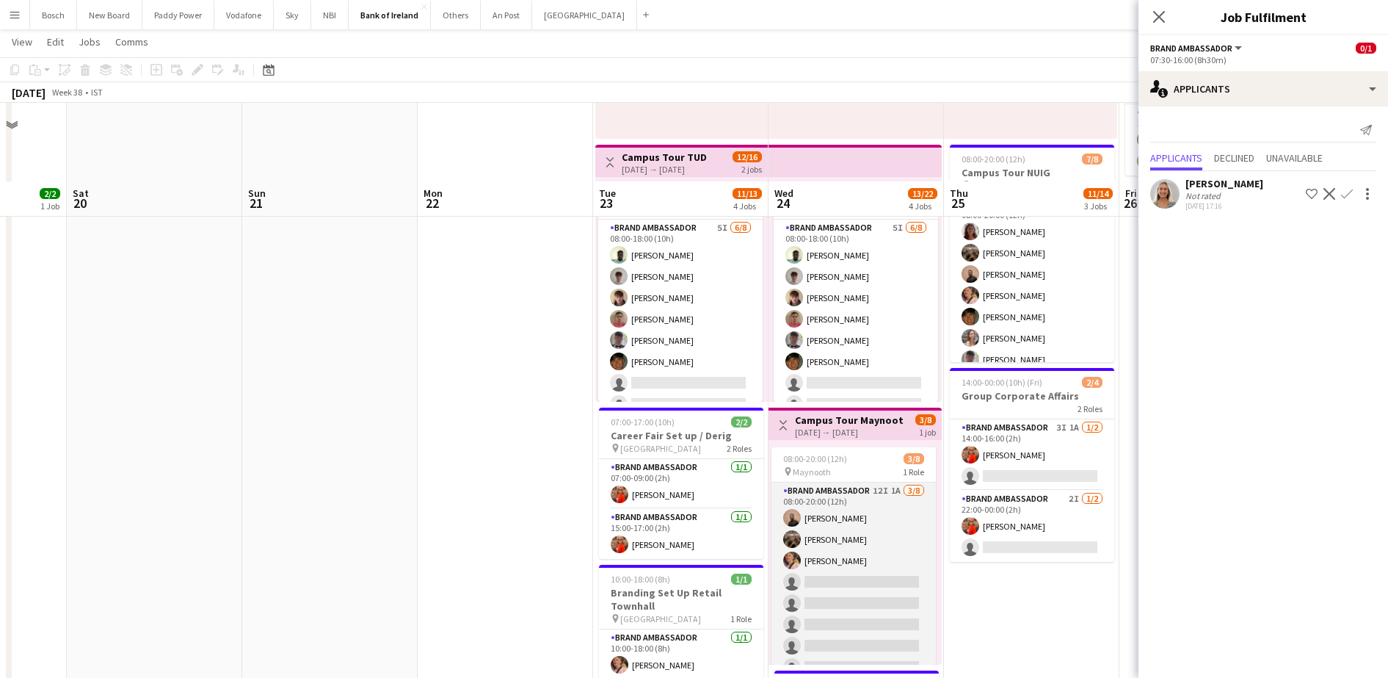
scroll to position [367, 0]
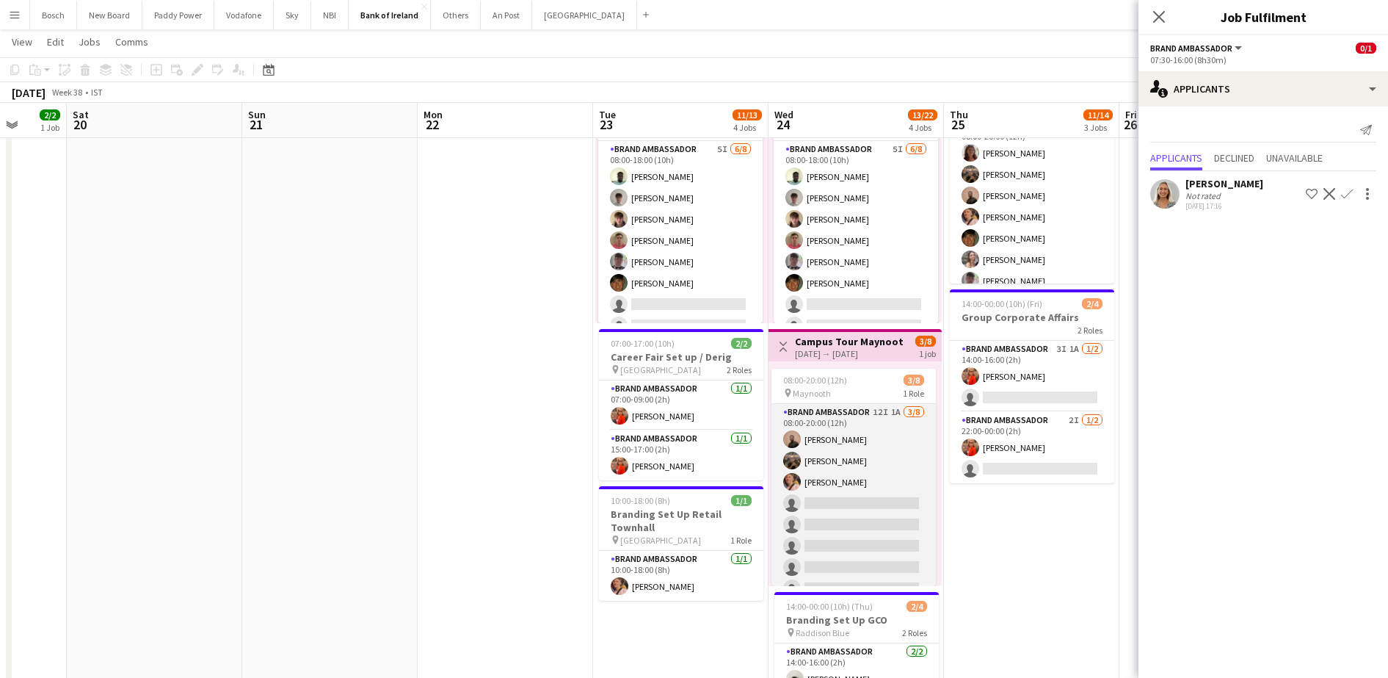
click at [832, 467] on app-card-role "Brand Ambassador 12I 1A [DATE] 08:00-20:00 (12h) [PERSON_NAME] [PERSON_NAME] [P…" at bounding box center [853, 503] width 164 height 199
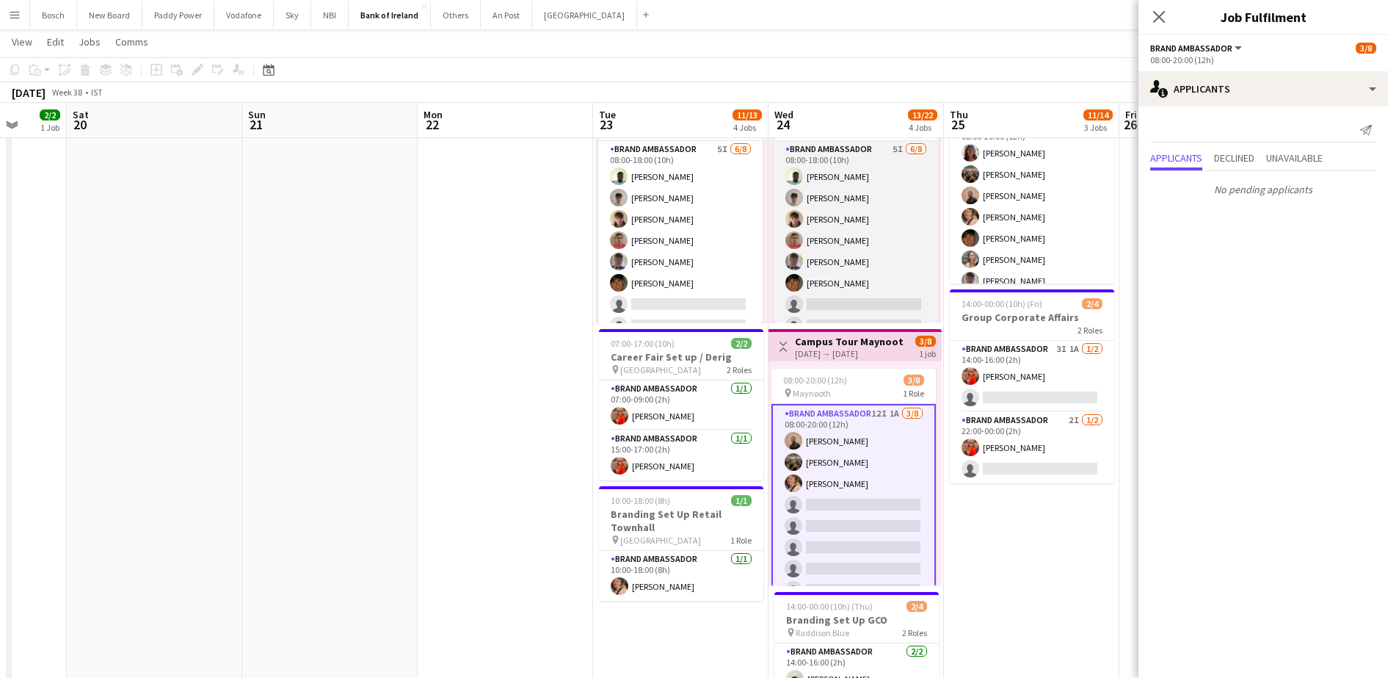
click at [859, 277] on app-card-role "Brand Ambassador 5I 6/8 08:00-18:00 (10h) Daniel Muya Jakub Kula David Woods Za…" at bounding box center [856, 240] width 164 height 199
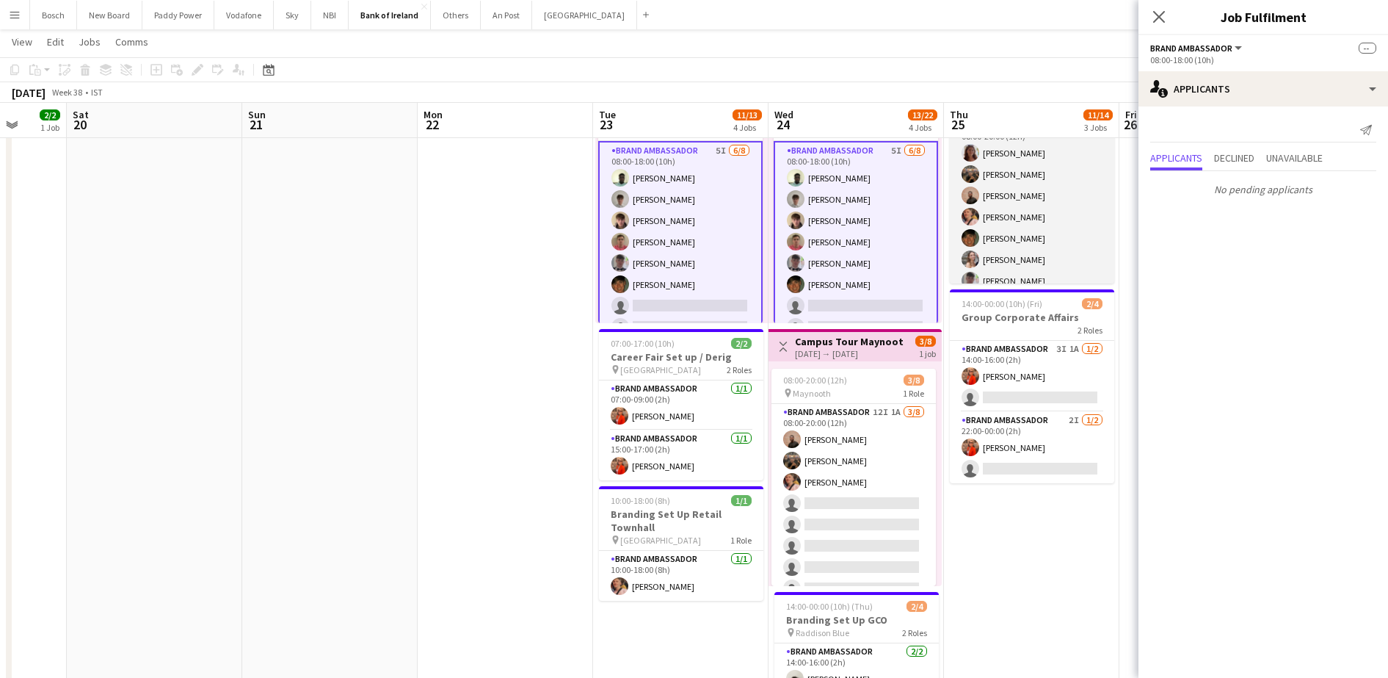
click at [999, 217] on app-card-role "Brand Ambassador 4I 2A 7/8 08:00-20:00 (12h) Amelia Morycka Matheus Cramolich A…" at bounding box center [1032, 216] width 164 height 199
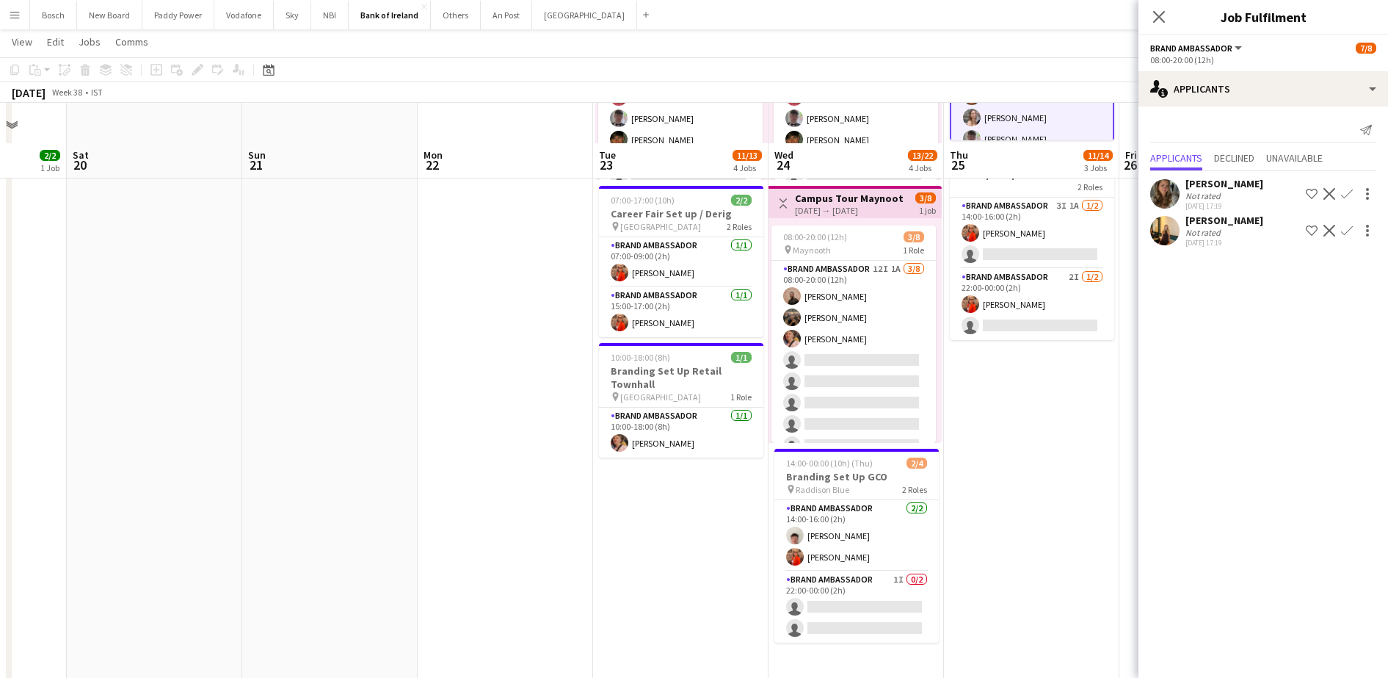
scroll to position [551, 0]
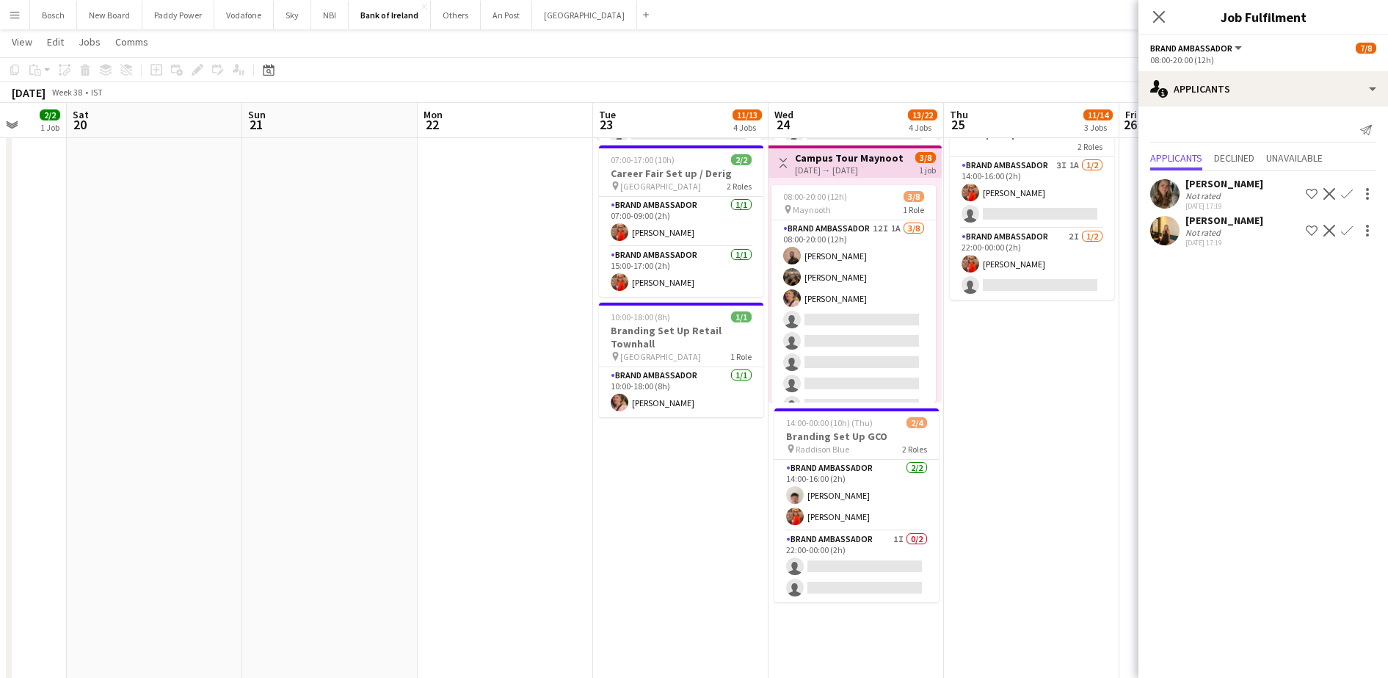
click at [998, 299] on app-date-cell "08:00-17:00 (9h) 2/2 pin Derry Everglaze Hotel 1 Role Brand Ambassador 2/2 08:0…" at bounding box center [1031, 208] width 175 height 1189
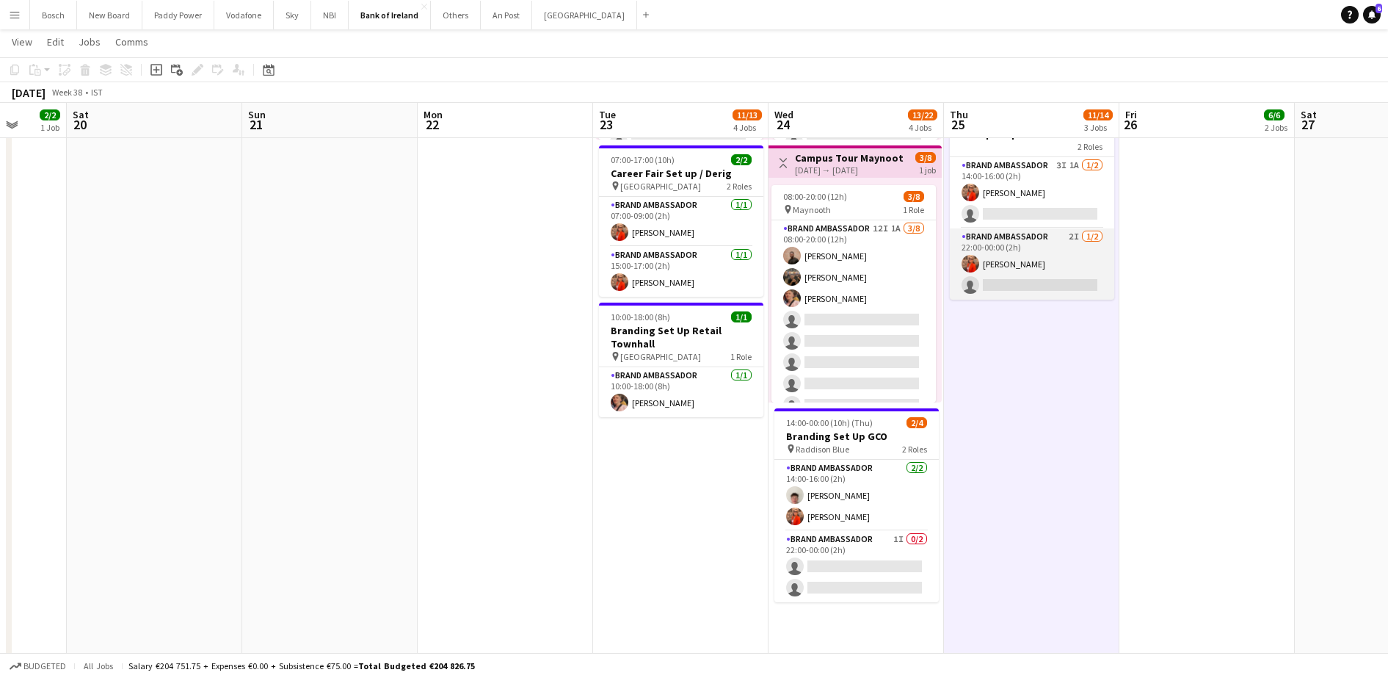
click at [993, 277] on app-card-role "Brand Ambassador 2I [DATE] 22:00-00:00 (2h) [PERSON_NAME] single-neutral-actions" at bounding box center [1032, 263] width 164 height 71
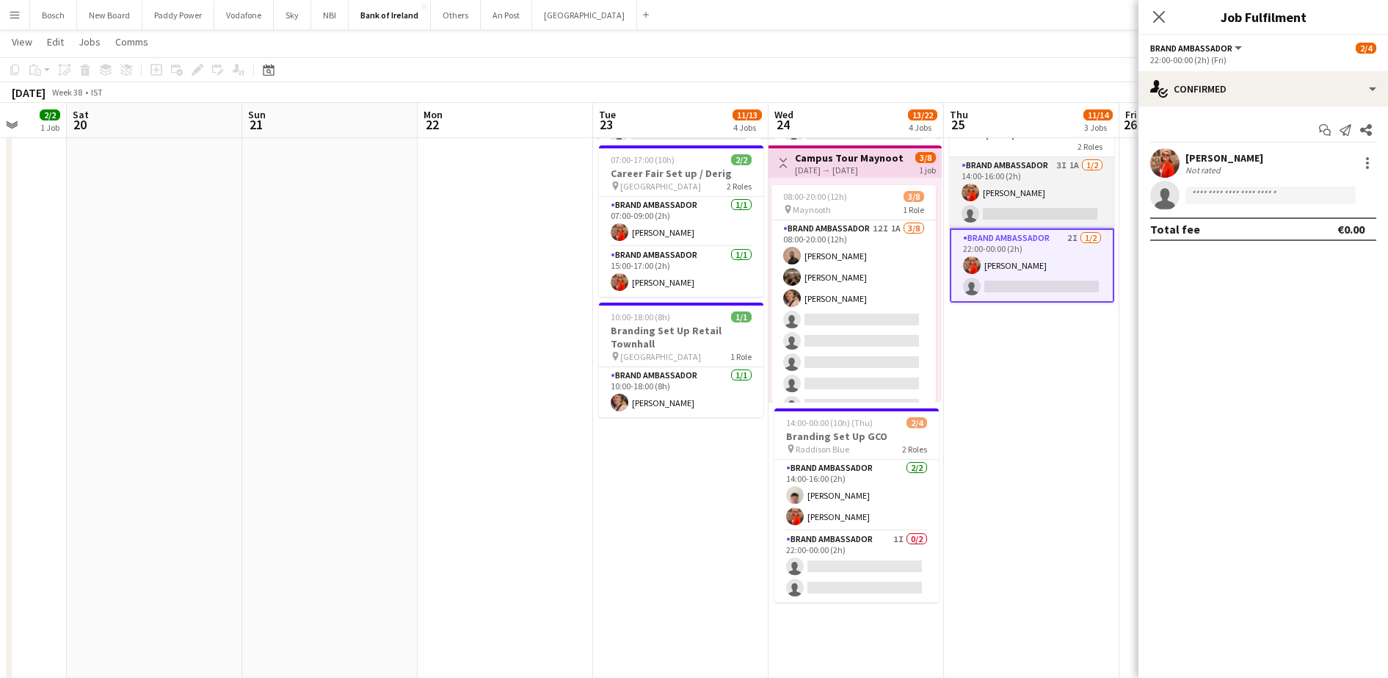
click at [1001, 189] on app-card-role "Brand Ambassador 3I 1A [DATE] 14:00-16:00 (2h) [PERSON_NAME] single-neutral-act…" at bounding box center [1032, 192] width 164 height 71
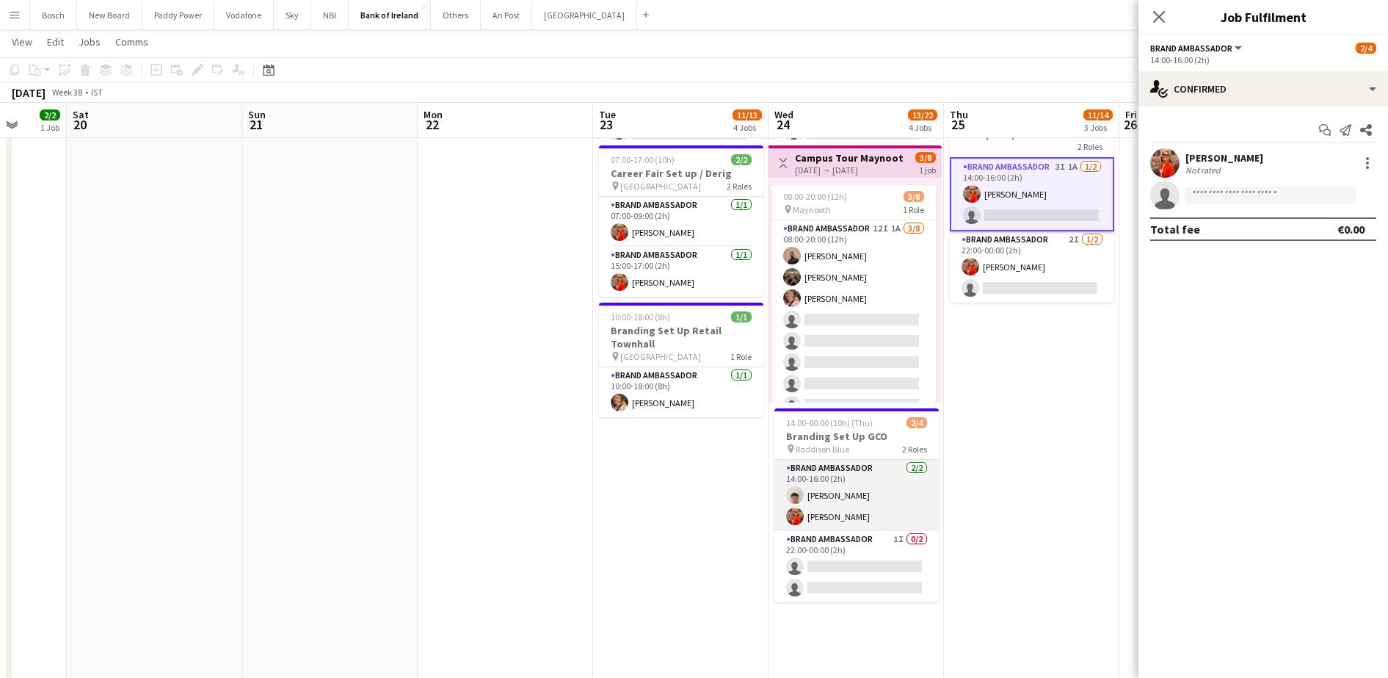
click at [853, 515] on app-card-role "Brand Ambassador 2/2 14:00-16:00 (2h) Robert Harvey Muireann O'Gorman" at bounding box center [856, 495] width 164 height 71
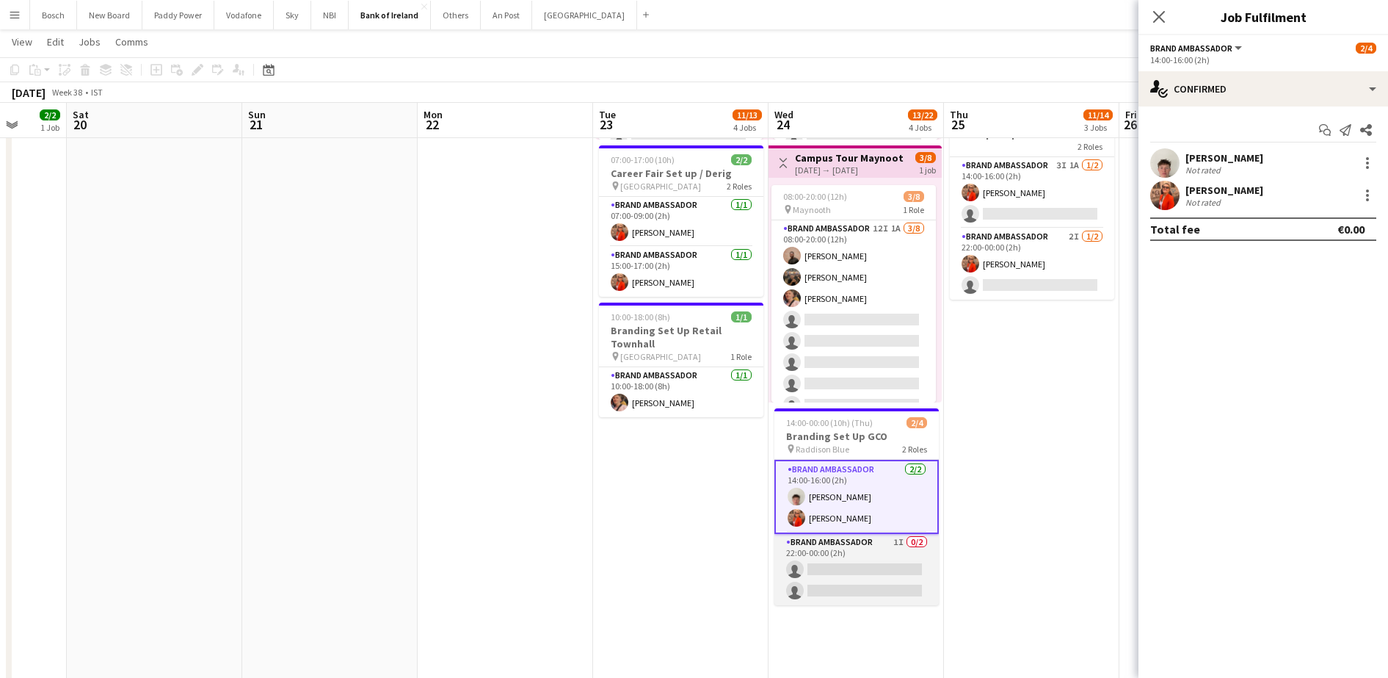
click at [842, 570] on app-card-role "Brand Ambassador 1I 0/2 22:00-00:00 (2h) single-neutral-actions single-neutral-…" at bounding box center [856, 569] width 164 height 71
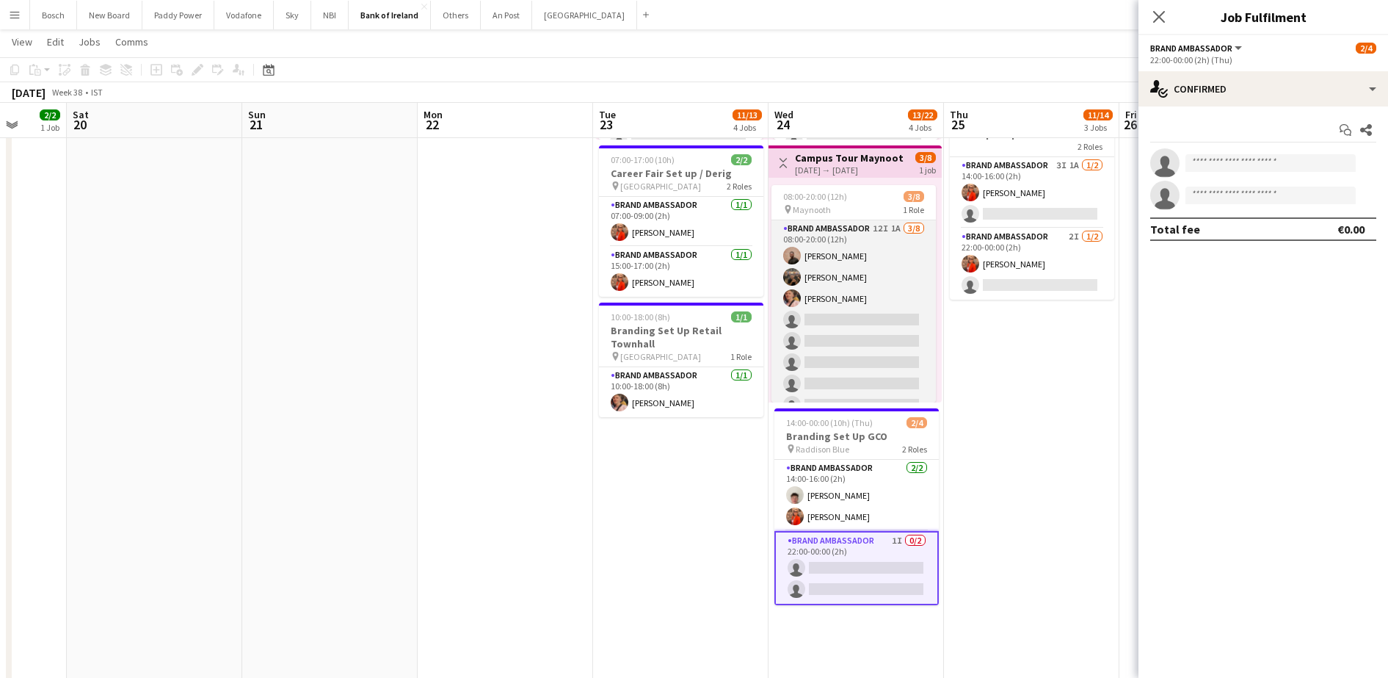
click at [830, 331] on app-card-role "Brand Ambassador 12I 1A [DATE] 08:00-20:00 (12h) [PERSON_NAME] [PERSON_NAME] [P…" at bounding box center [853, 319] width 164 height 199
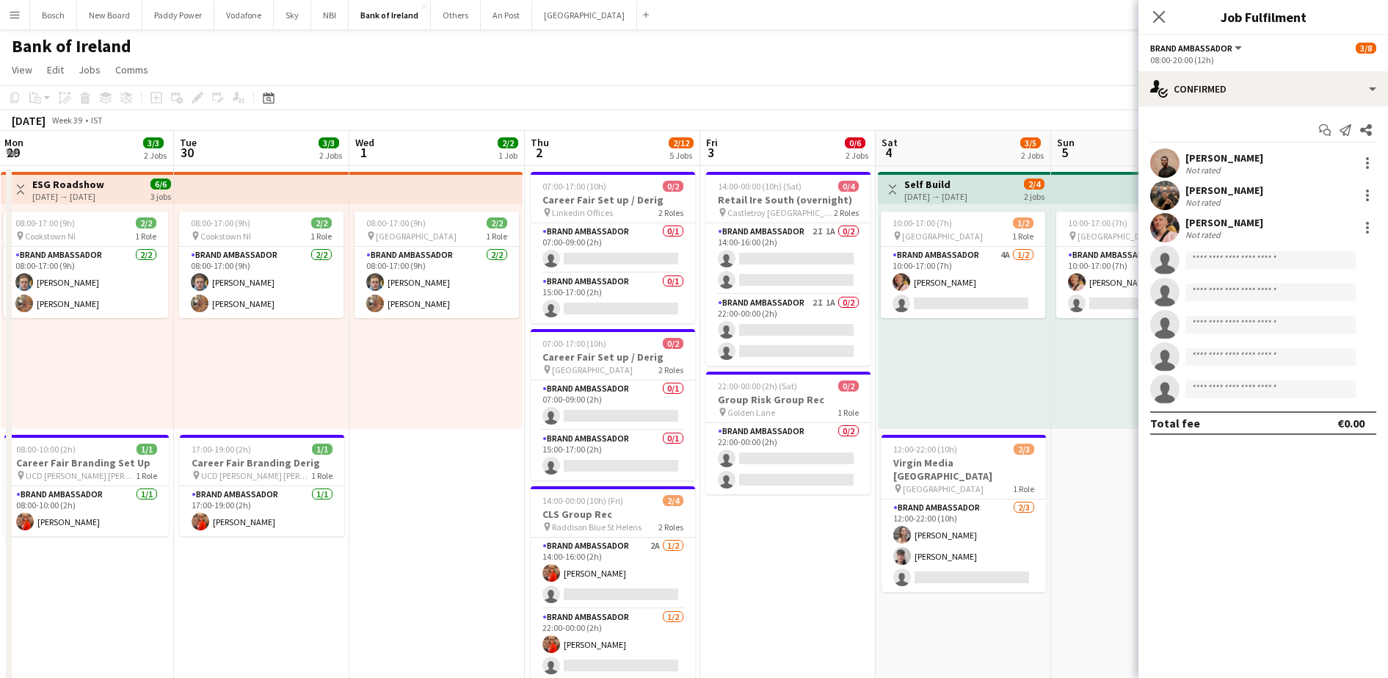
scroll to position [0, 529]
click at [613, 229] on app-card-role "Brand Ambassador 0/1 07:00-09:00 (2h) single-neutral-actions" at bounding box center [612, 248] width 164 height 50
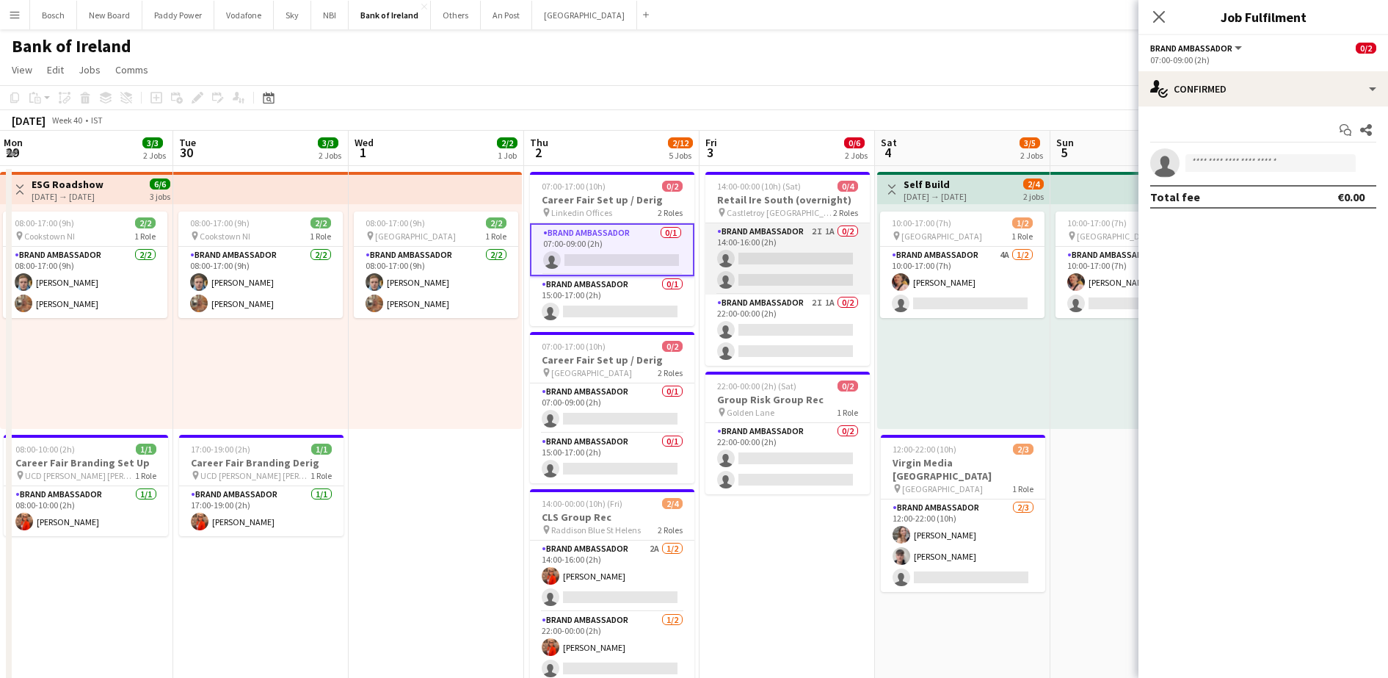
click at [767, 246] on app-card-role "Brand Ambassador 2I 1A 0/2 14:00-16:00 (2h) single-neutral-actions single-neutr…" at bounding box center [787, 258] width 164 height 71
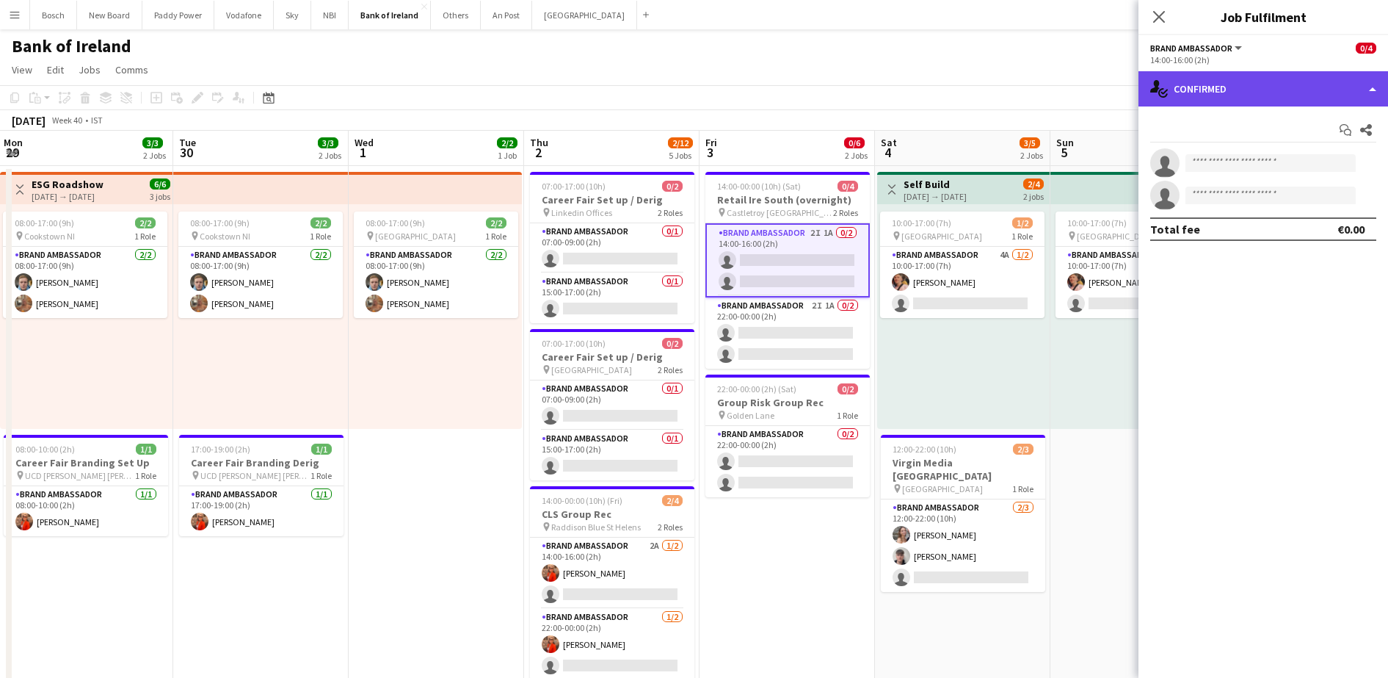
click at [1283, 85] on div "single-neutral-actions-check-2 Confirmed" at bounding box center [1263, 88] width 250 height 35
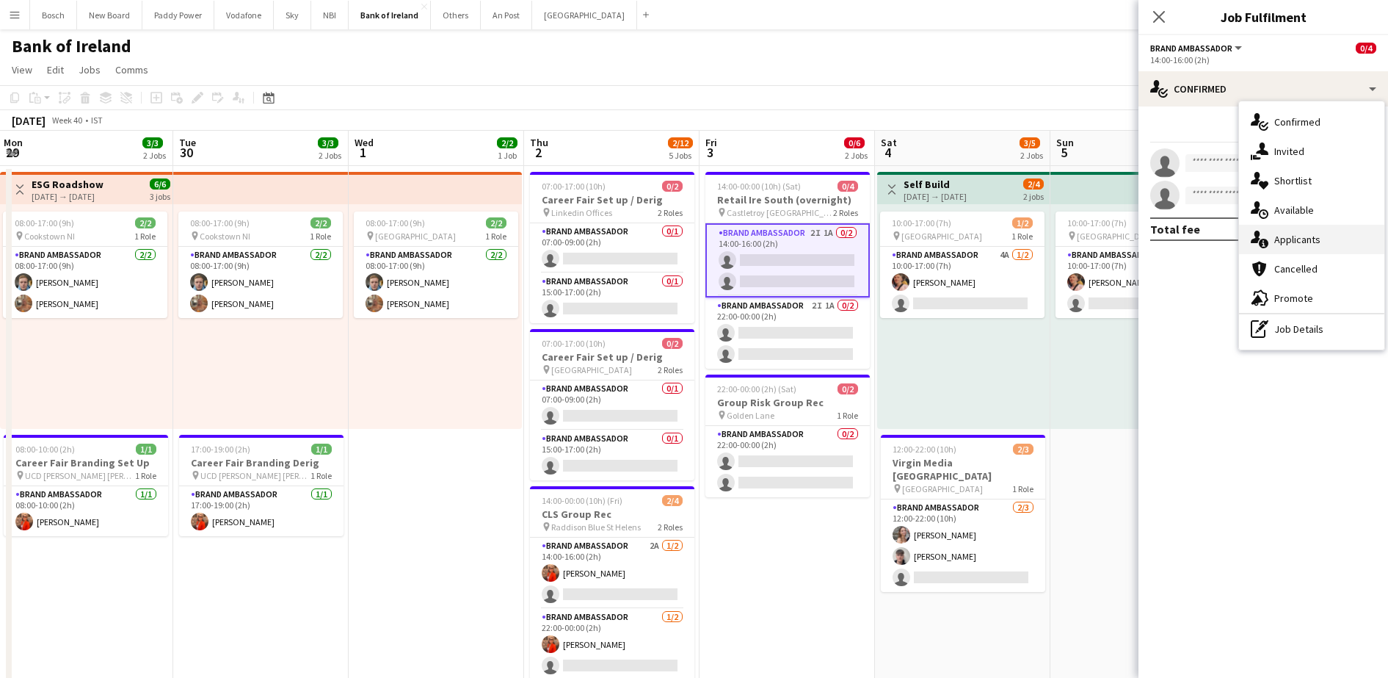
click at [1294, 233] on div "single-neutral-actions-information Applicants" at bounding box center [1311, 239] width 145 height 29
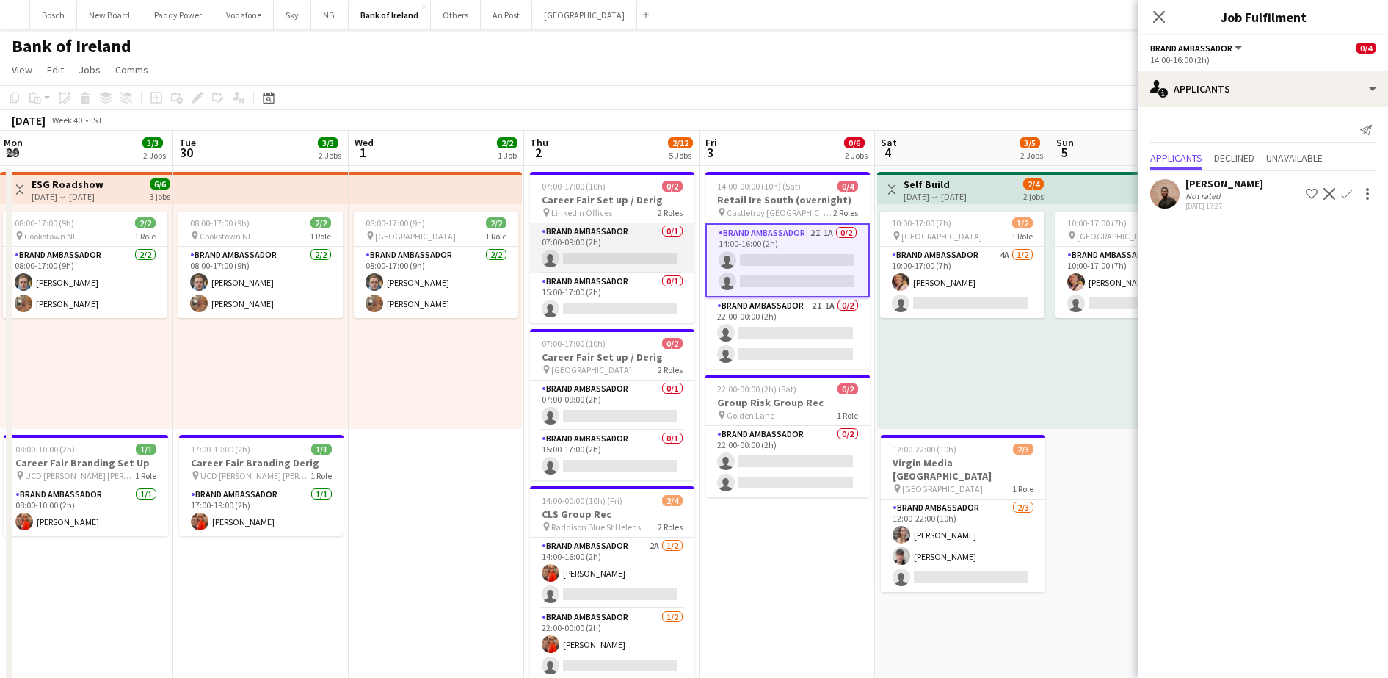
click at [637, 248] on app-card-role "Brand Ambassador 0/1 07:00-09:00 (2h) single-neutral-actions" at bounding box center [612, 248] width 164 height 50
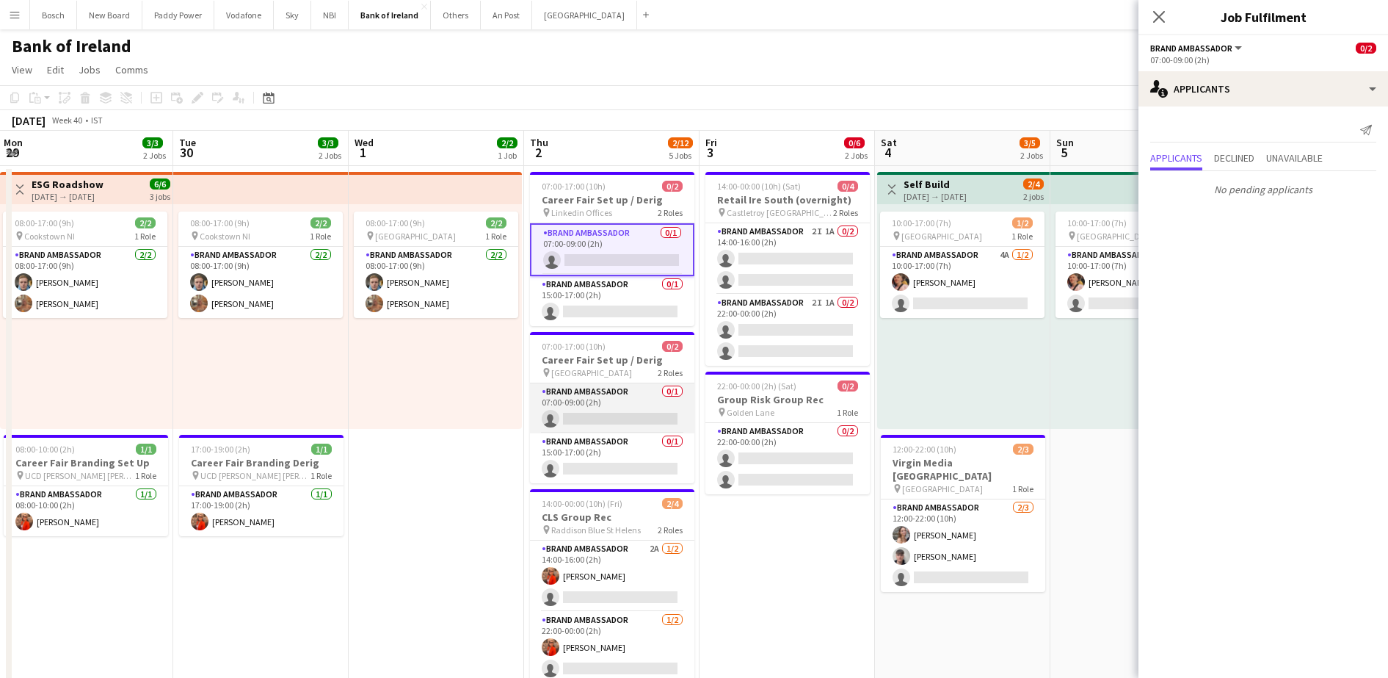
click at [628, 406] on app-card-role "Brand Ambassador 0/1 07:00-09:00 (2h) single-neutral-actions" at bounding box center [612, 408] width 164 height 50
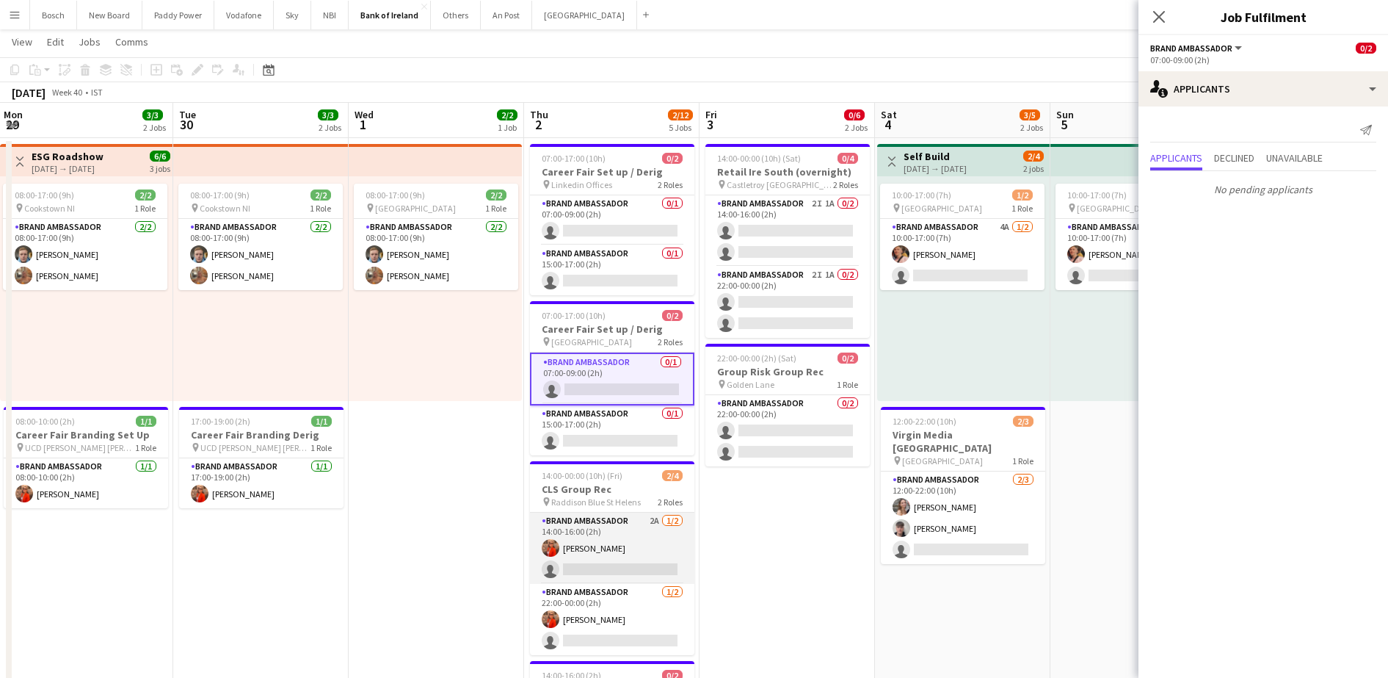
scroll to position [0, 0]
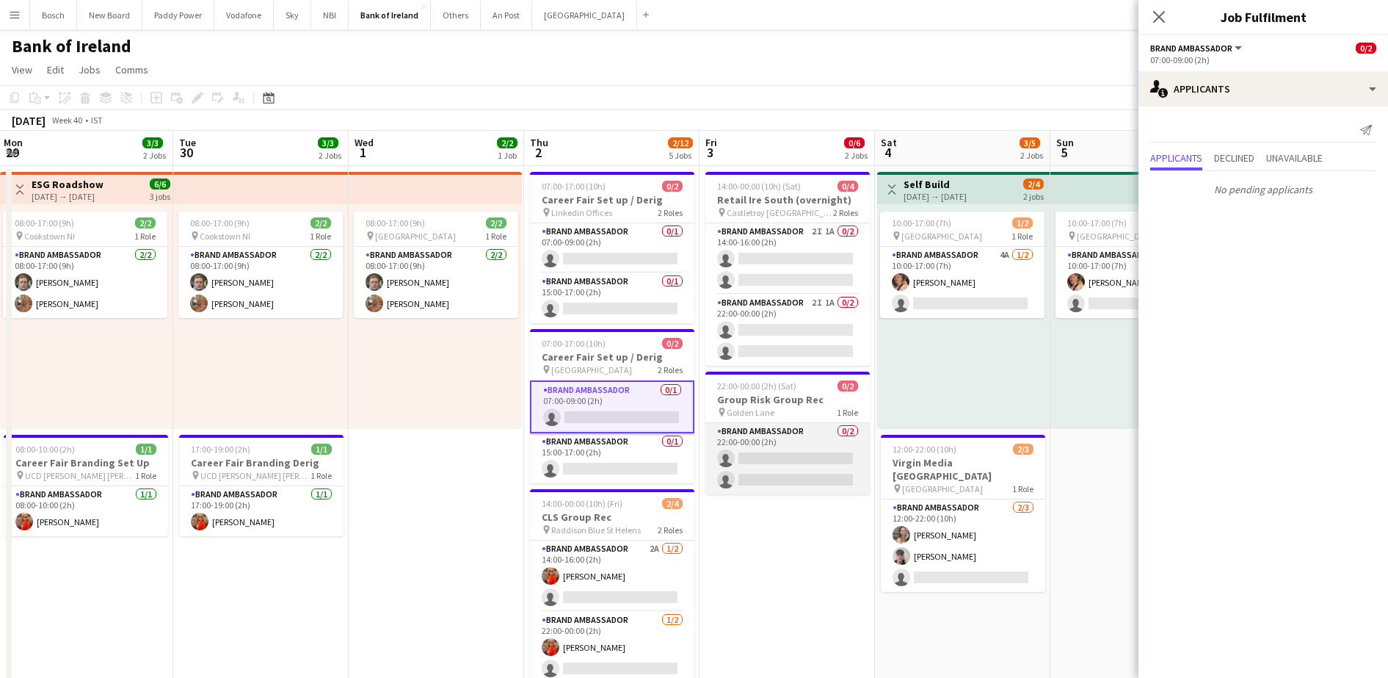
click at [782, 431] on app-card-role "Brand Ambassador 0/2 22:00-00:00 (2h) single-neutral-actions single-neutral-act…" at bounding box center [787, 458] width 164 height 71
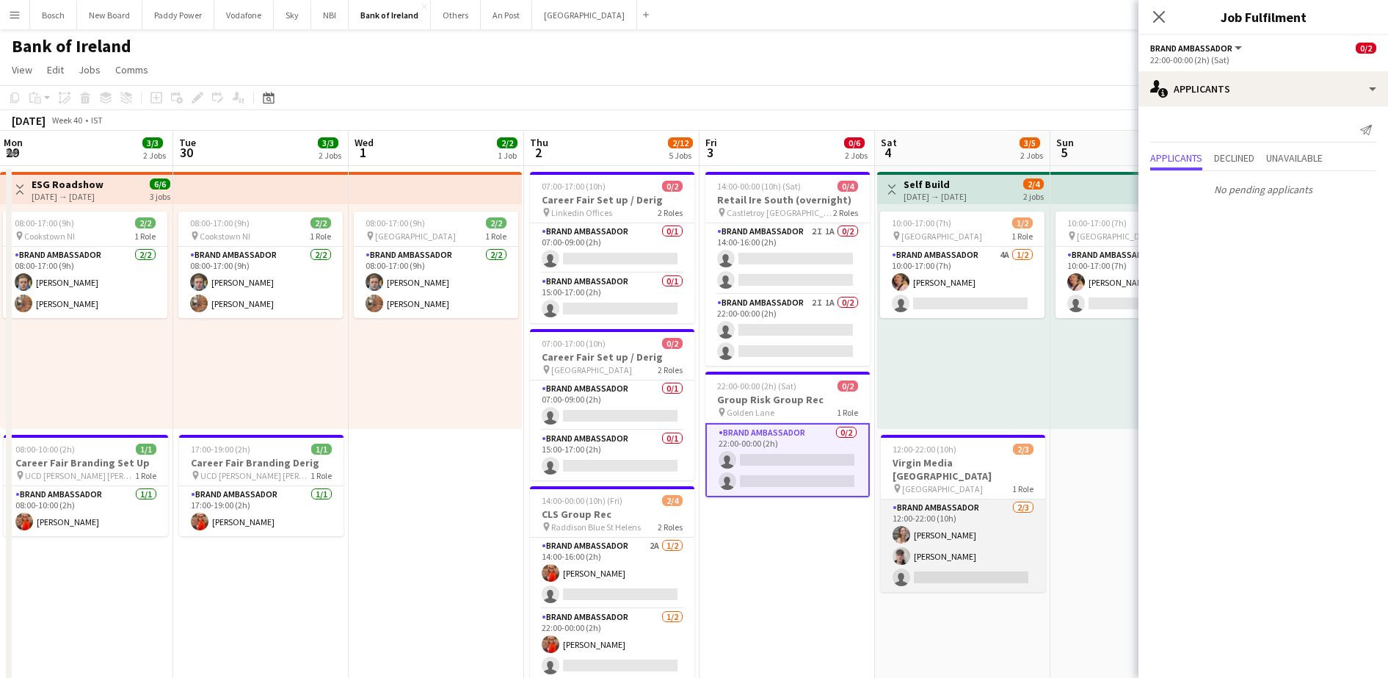
click at [969, 517] on app-card-role "Brand Ambassador [DATE] 12:00-22:00 (10h) [PERSON_NAME] [PERSON_NAME] single-ne…" at bounding box center [963, 545] width 164 height 92
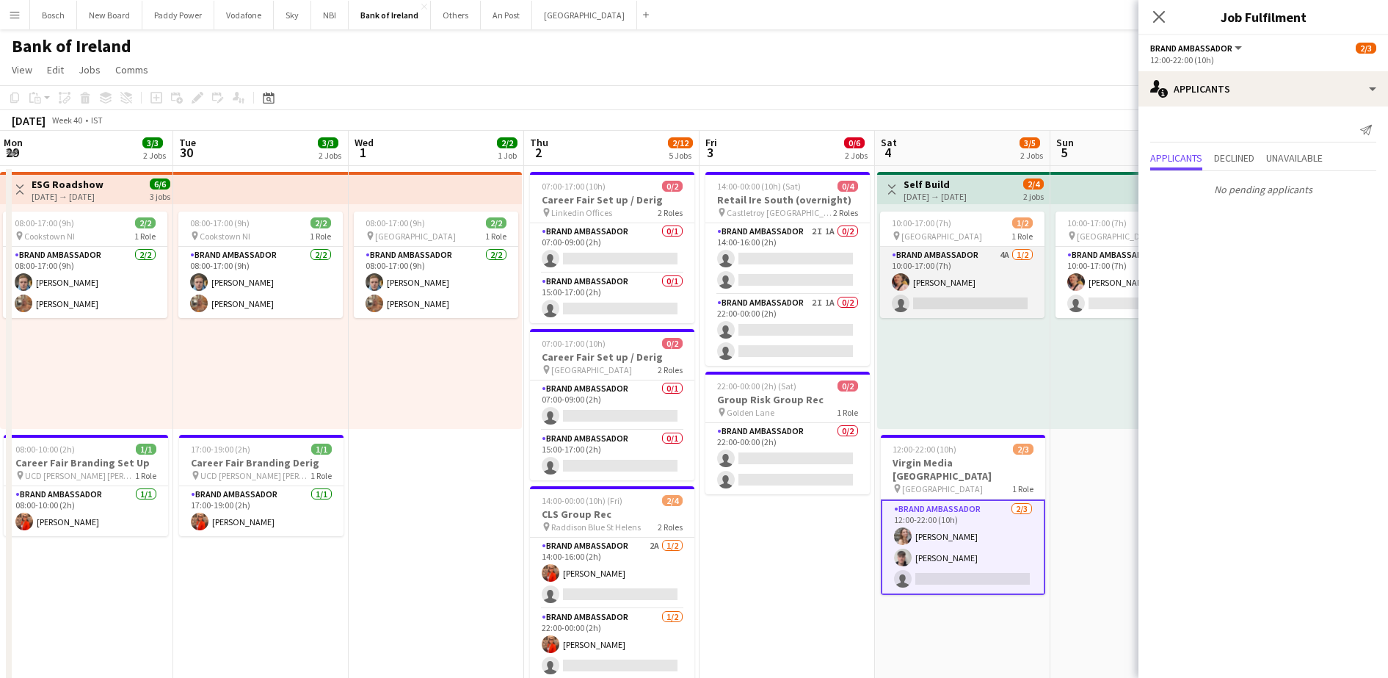
click at [967, 289] on app-card-role "Brand Ambassador 4A [DATE] 10:00-17:00 (7h) [PERSON_NAME] single-neutral-actions" at bounding box center [962, 282] width 164 height 71
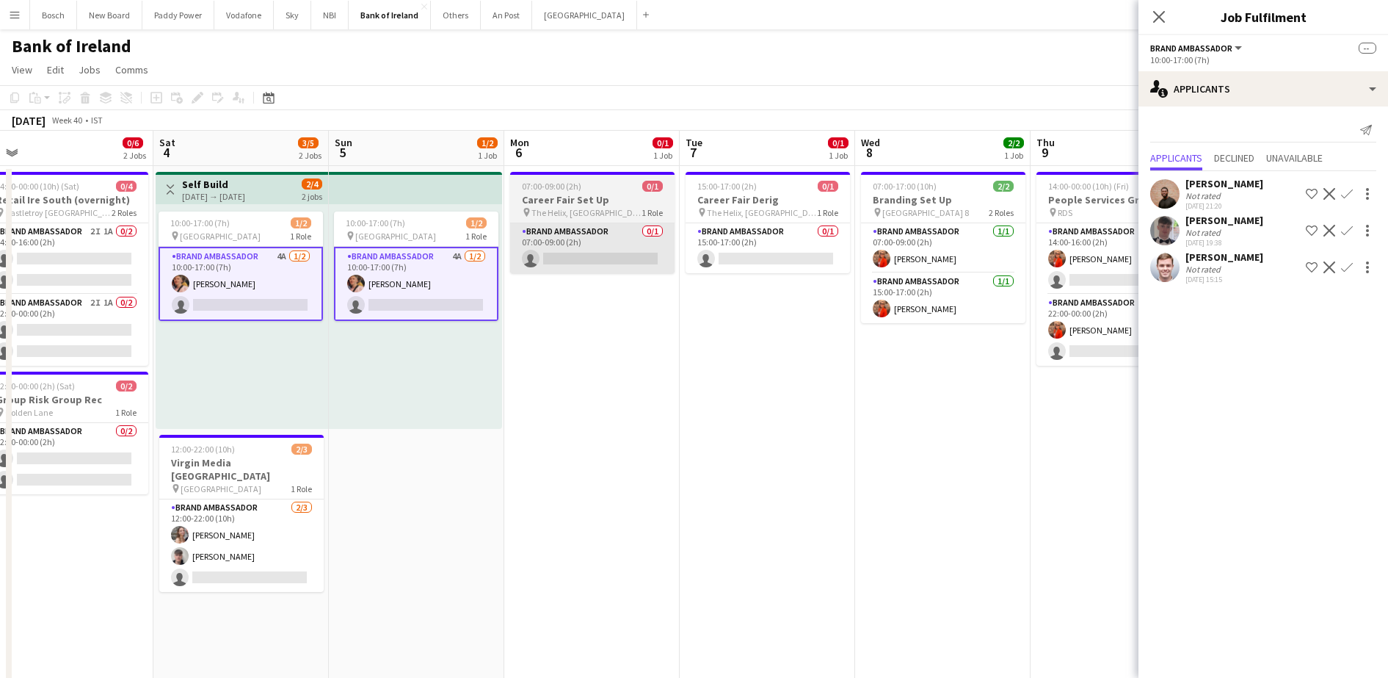
scroll to position [0, 519]
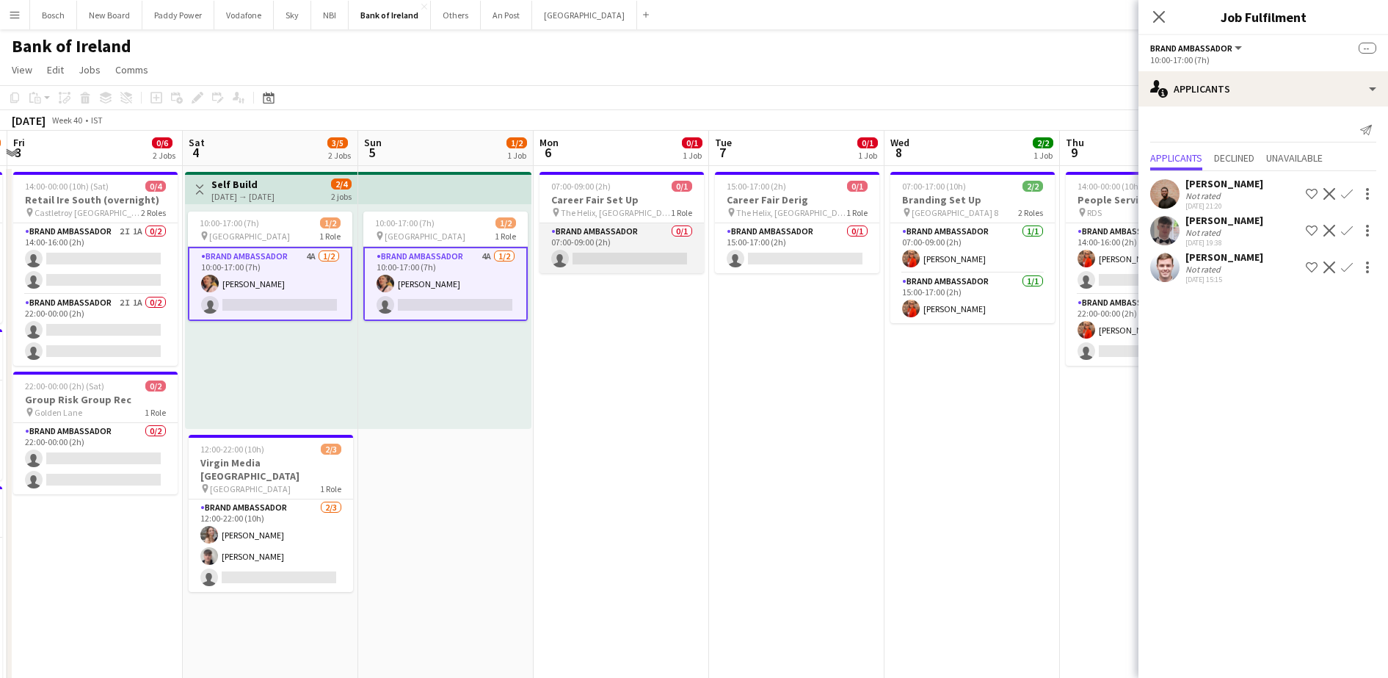
click at [586, 241] on app-card-role "Brand Ambassador 0/1 07:00-09:00 (2h) single-neutral-actions" at bounding box center [622, 248] width 164 height 50
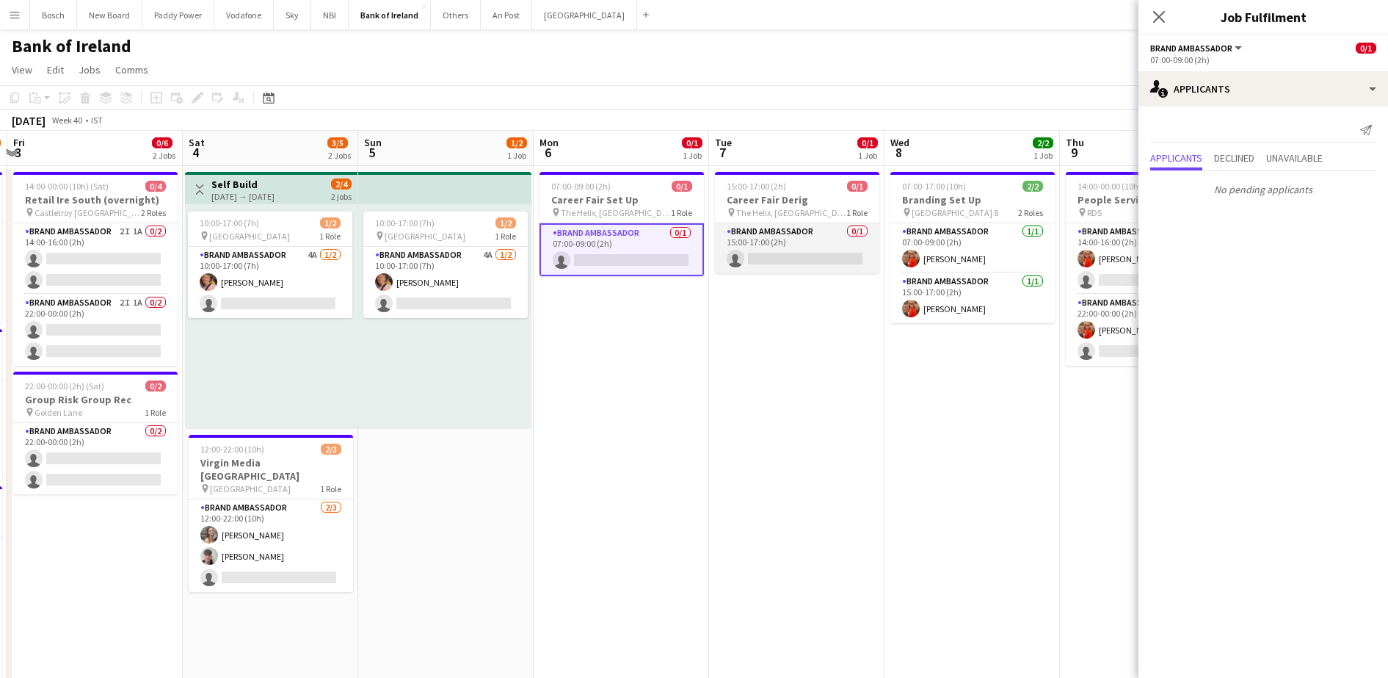
click at [792, 243] on app-card-role "Brand Ambassador 0/1 15:00-17:00 (2h) single-neutral-actions" at bounding box center [797, 248] width 164 height 50
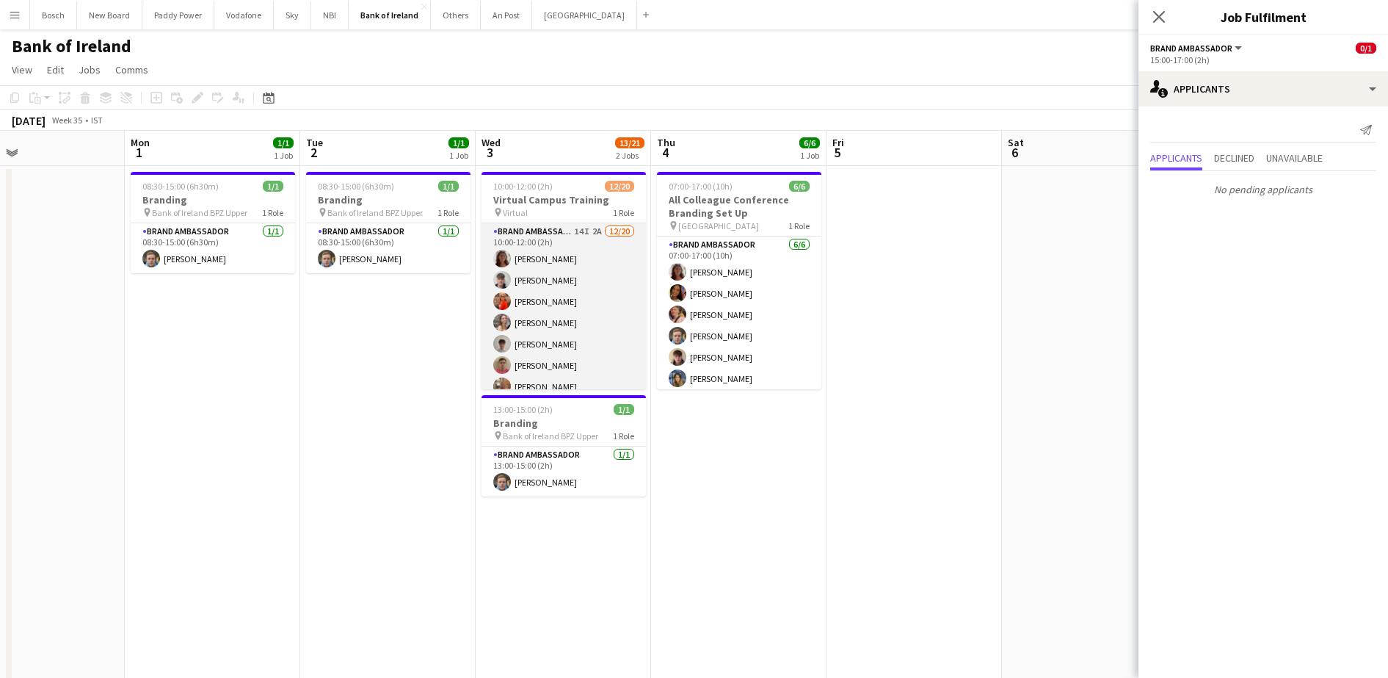
scroll to position [0, 406]
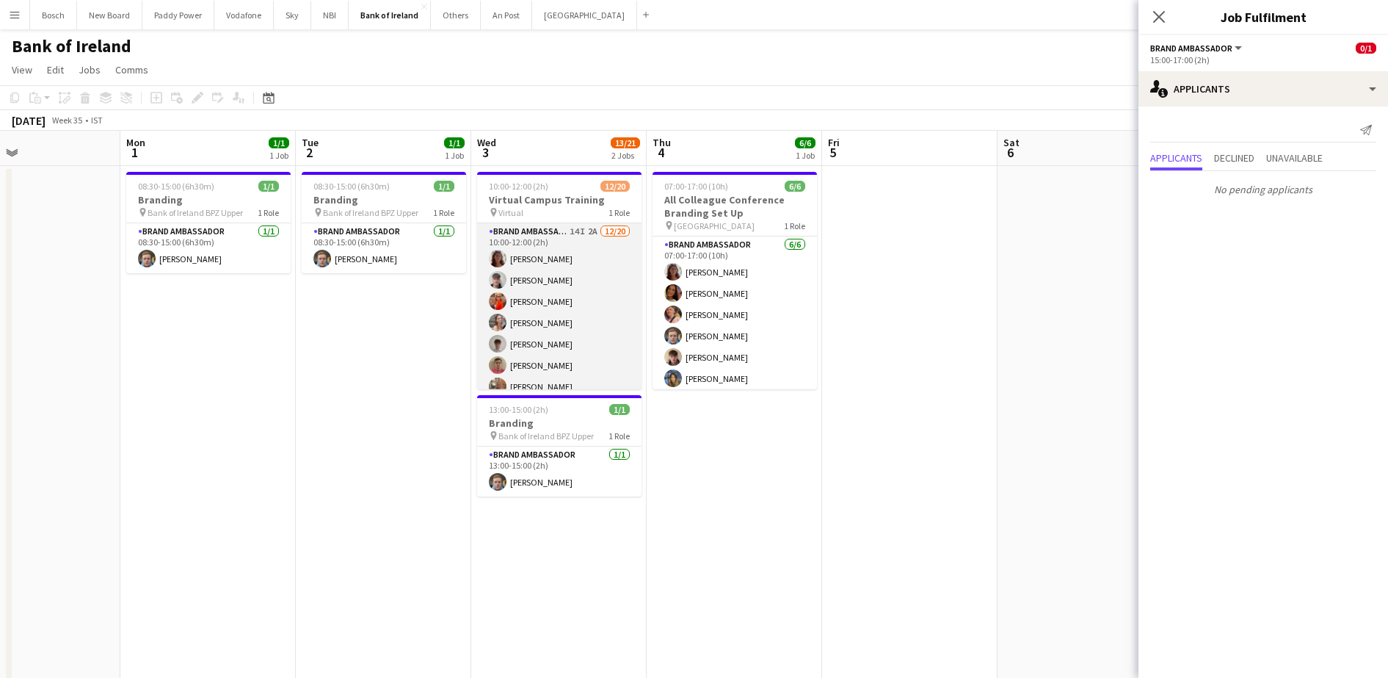
click at [523, 353] on app-card-role "Brand Ambassador 14I 2A 12/20 10:00-12:00 (2h) Amelia Morycka David Allen Muire…" at bounding box center [559, 450] width 164 height 454
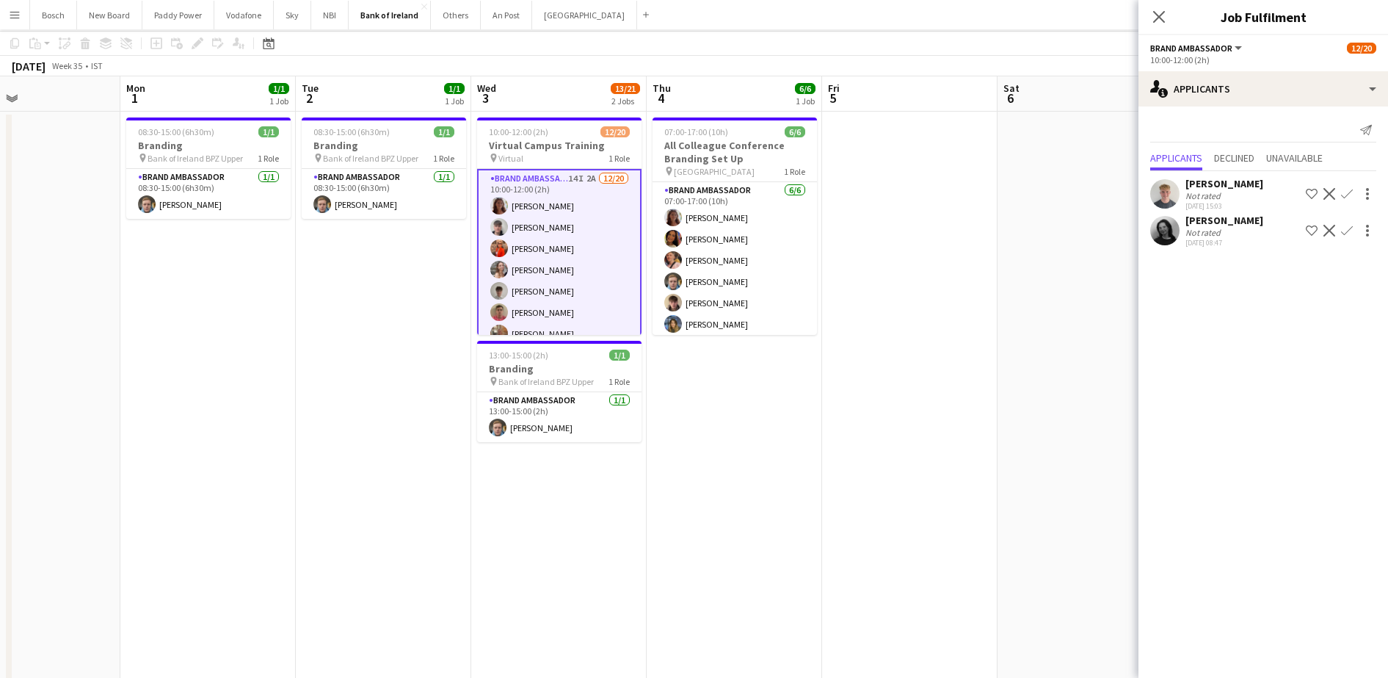
scroll to position [92, 0]
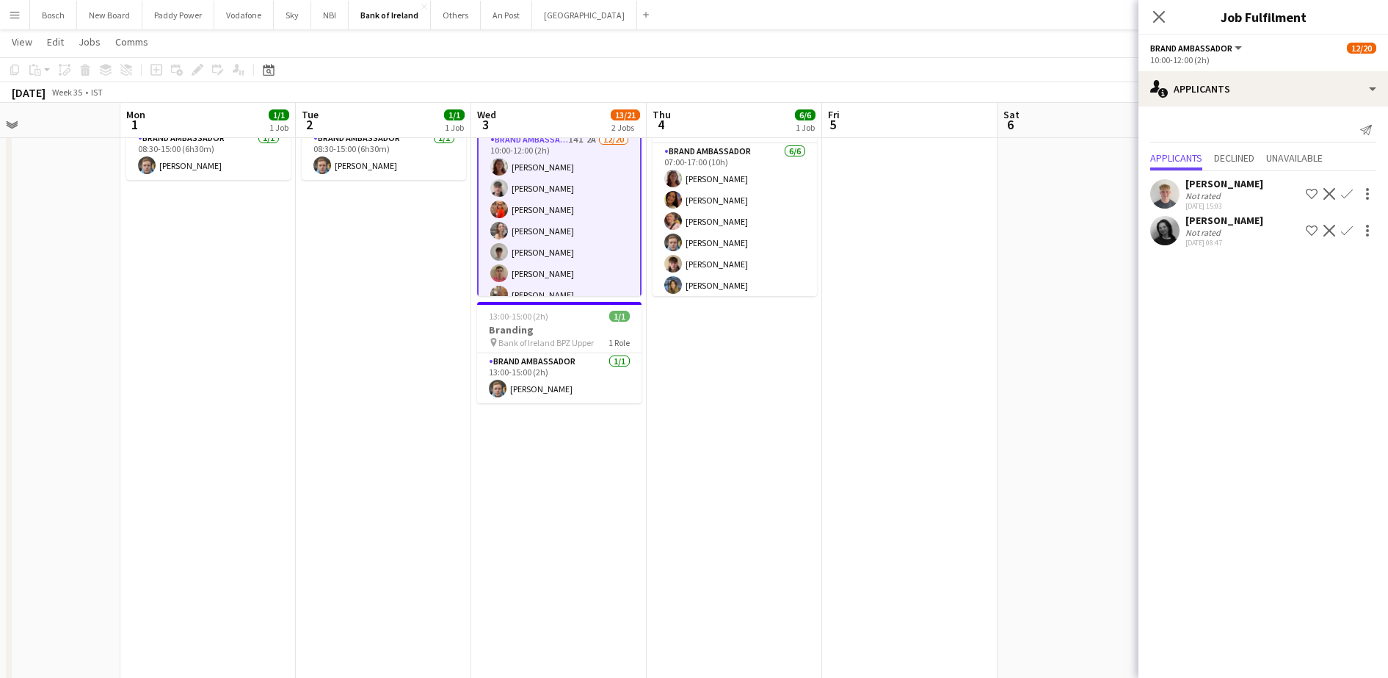
click at [1350, 226] on app-icon "Confirm" at bounding box center [1347, 231] width 12 height 12
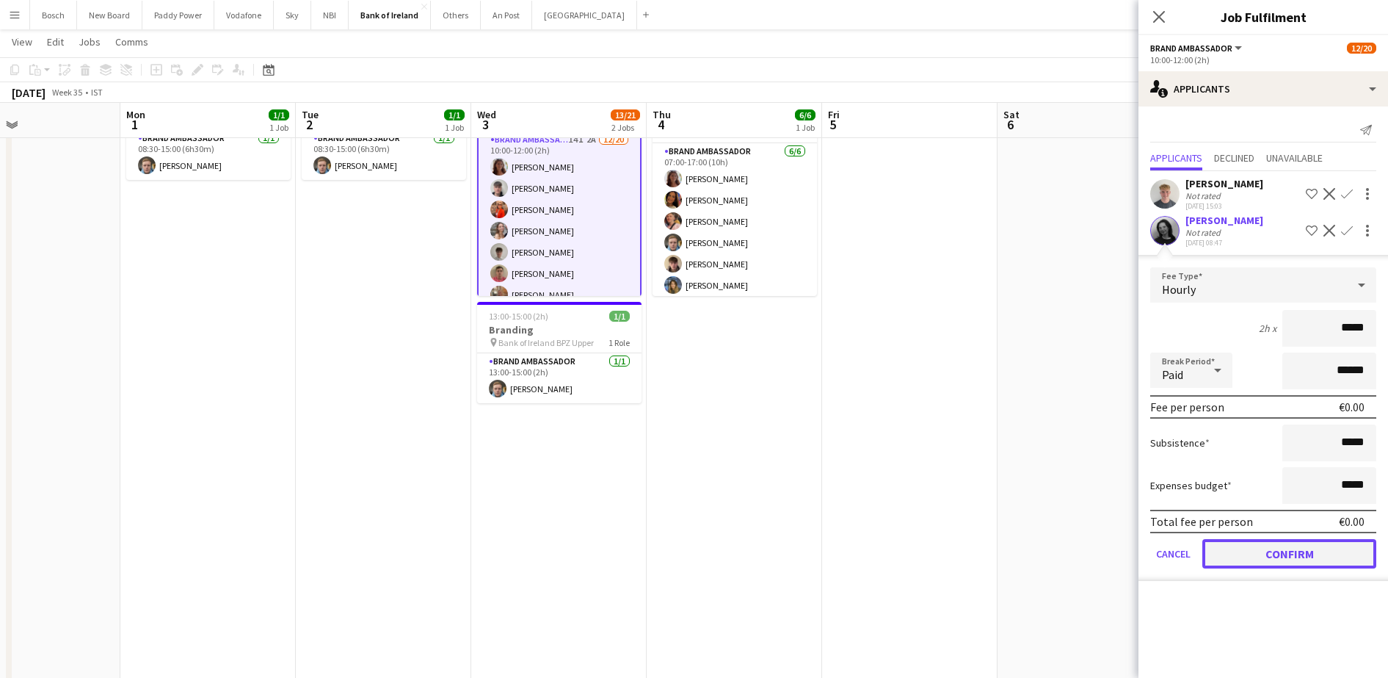
click at [1313, 558] on button "Confirm" at bounding box center [1289, 553] width 174 height 29
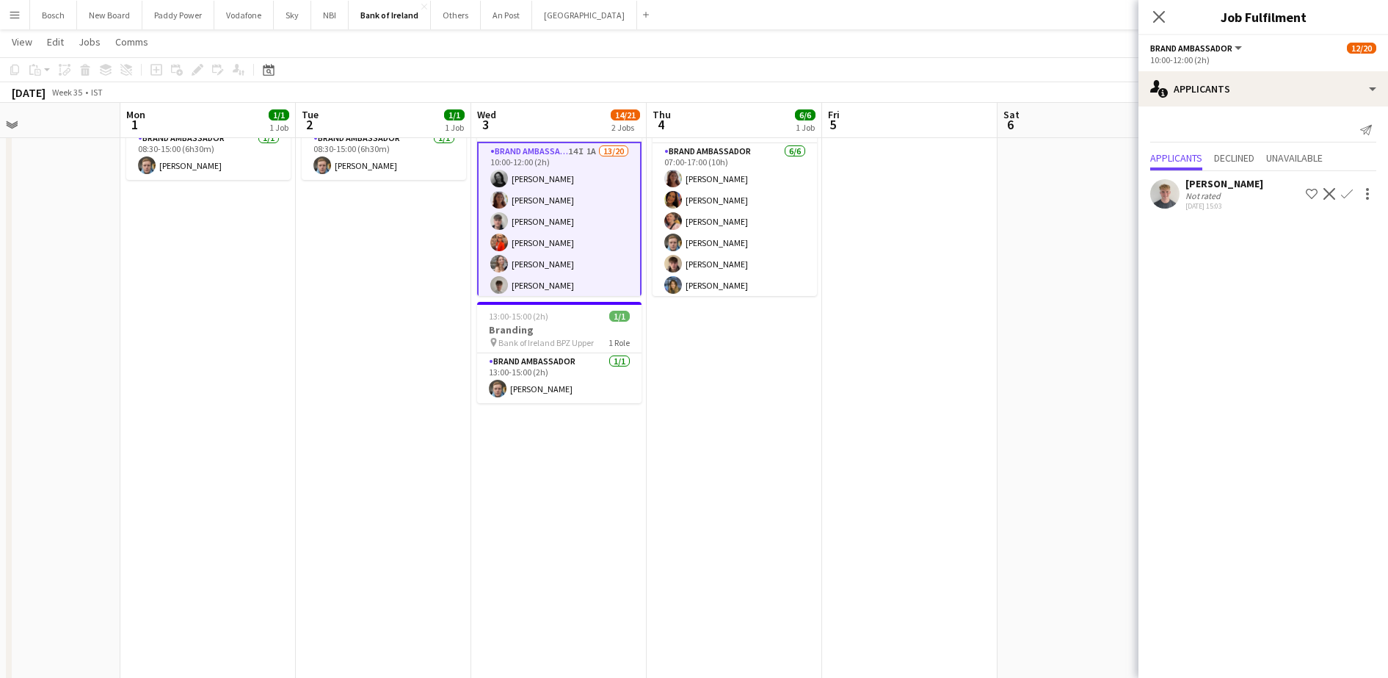
click at [1341, 188] on app-icon "Confirm" at bounding box center [1347, 194] width 12 height 12
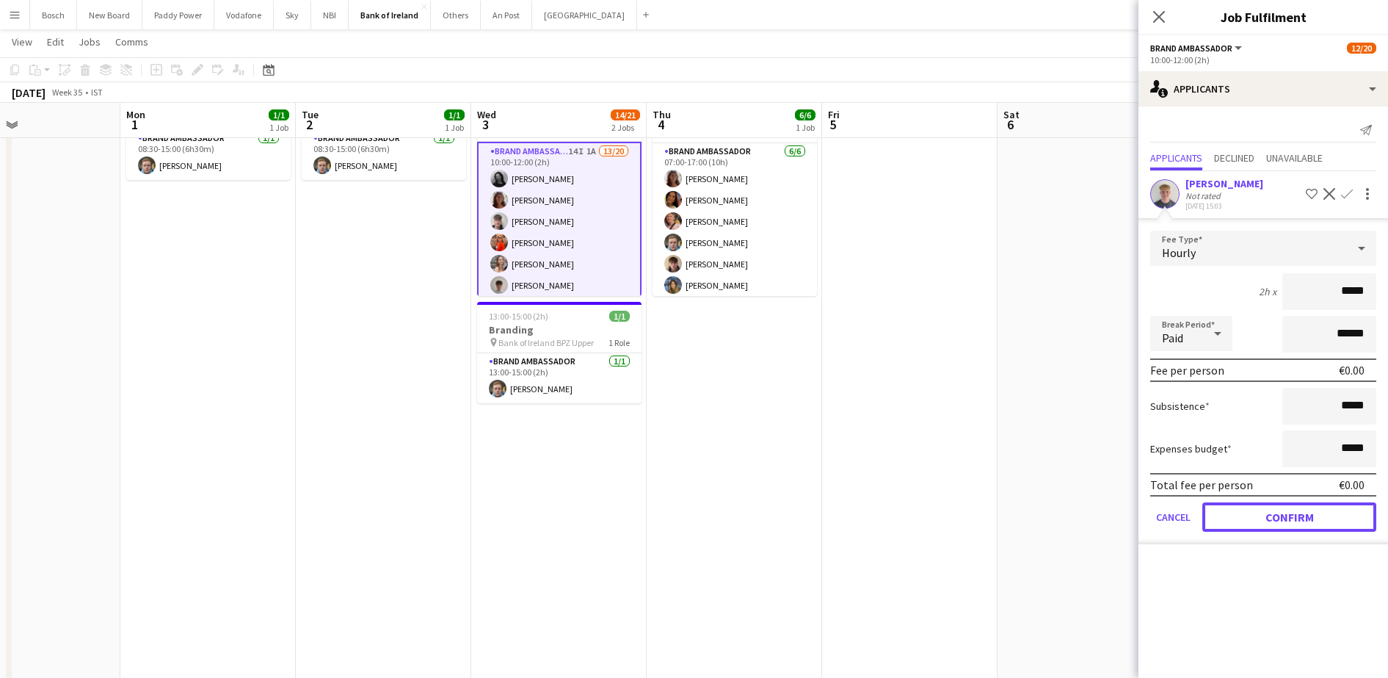
drag, startPoint x: 1300, startPoint y: 507, endPoint x: 1230, endPoint y: 537, distance: 76.0
click at [1300, 509] on button "Confirm" at bounding box center [1289, 516] width 174 height 29
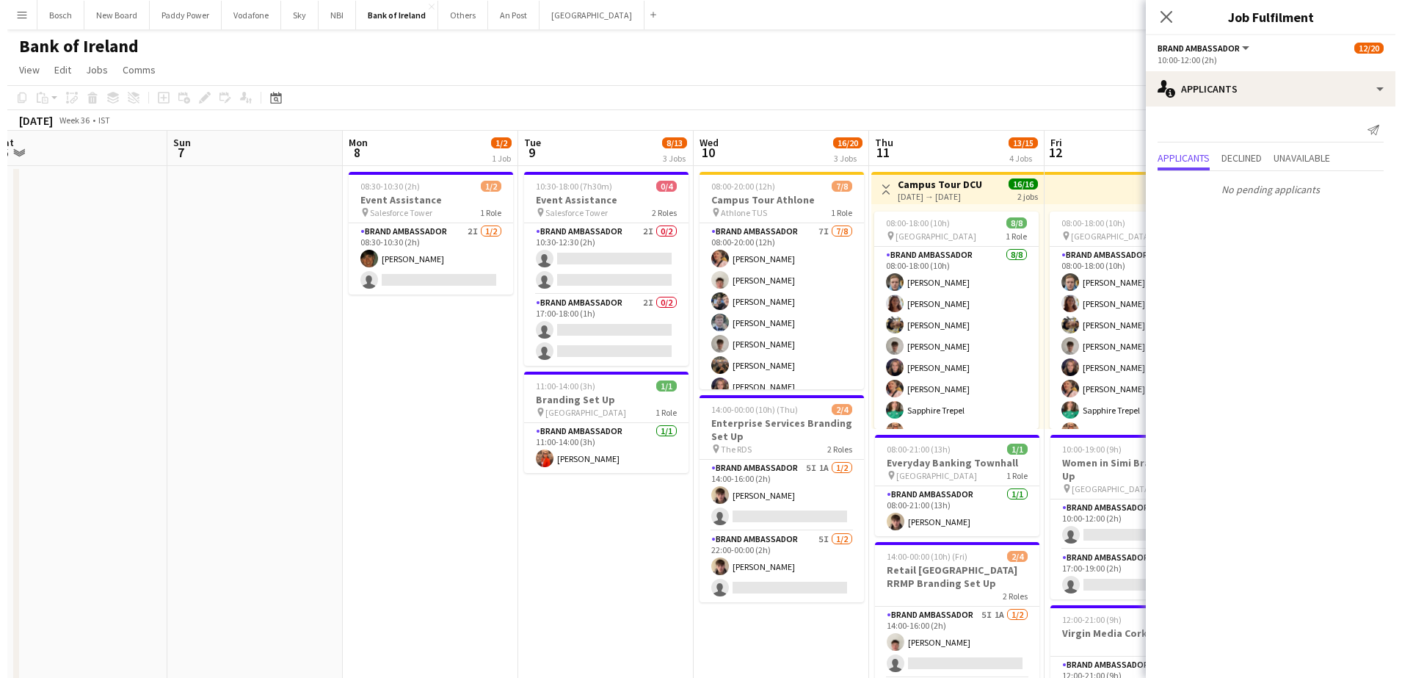
scroll to position [0, 579]
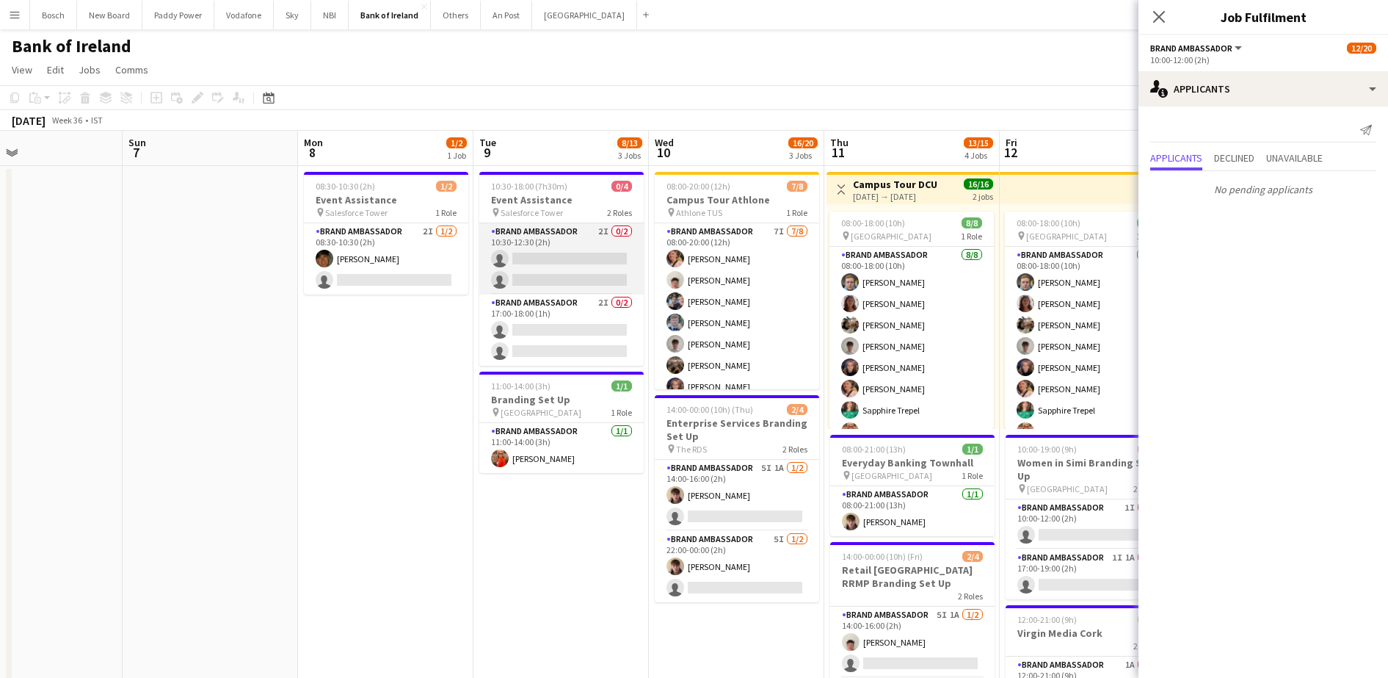
click at [573, 250] on app-card-role "Brand Ambassador 2I 0/2 10:30-12:30 (2h) single-neutral-actions single-neutral-…" at bounding box center [561, 258] width 164 height 71
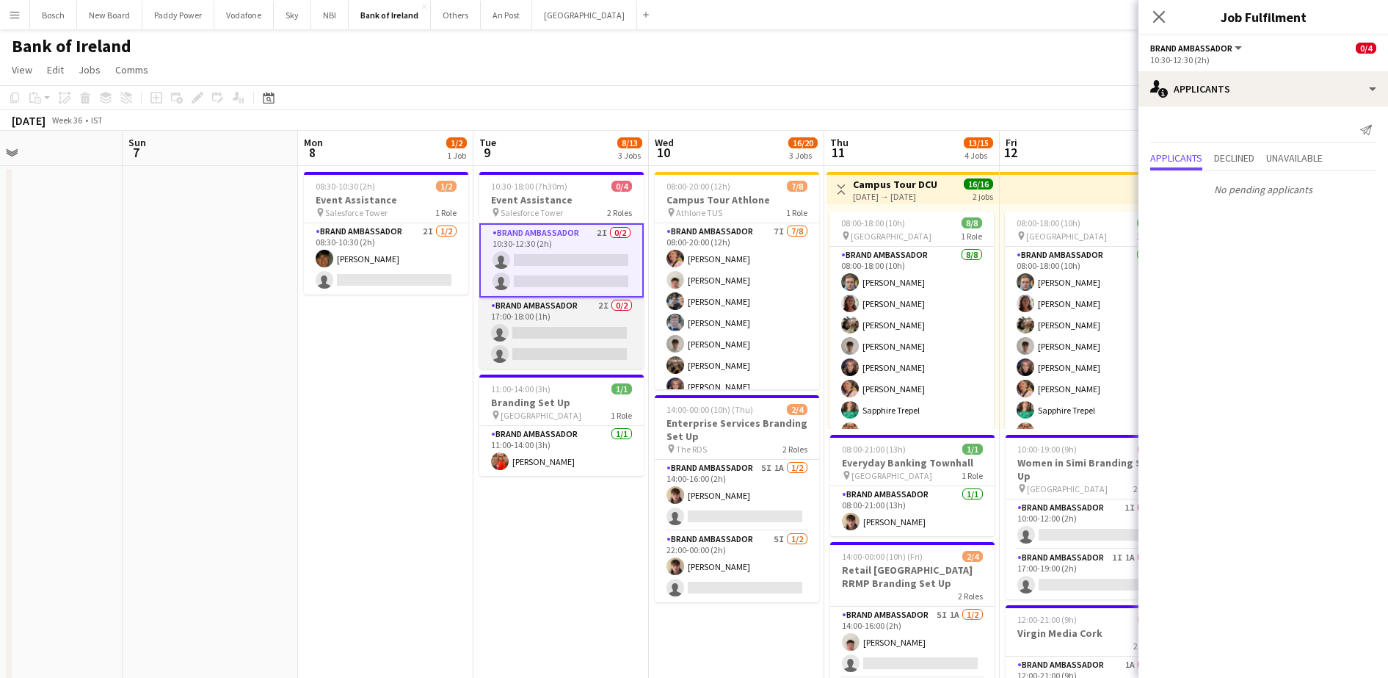
click at [547, 316] on app-card-role "Brand Ambassador 2I 0/2 17:00-18:00 (1h) single-neutral-actions single-neutral-…" at bounding box center [561, 332] width 164 height 71
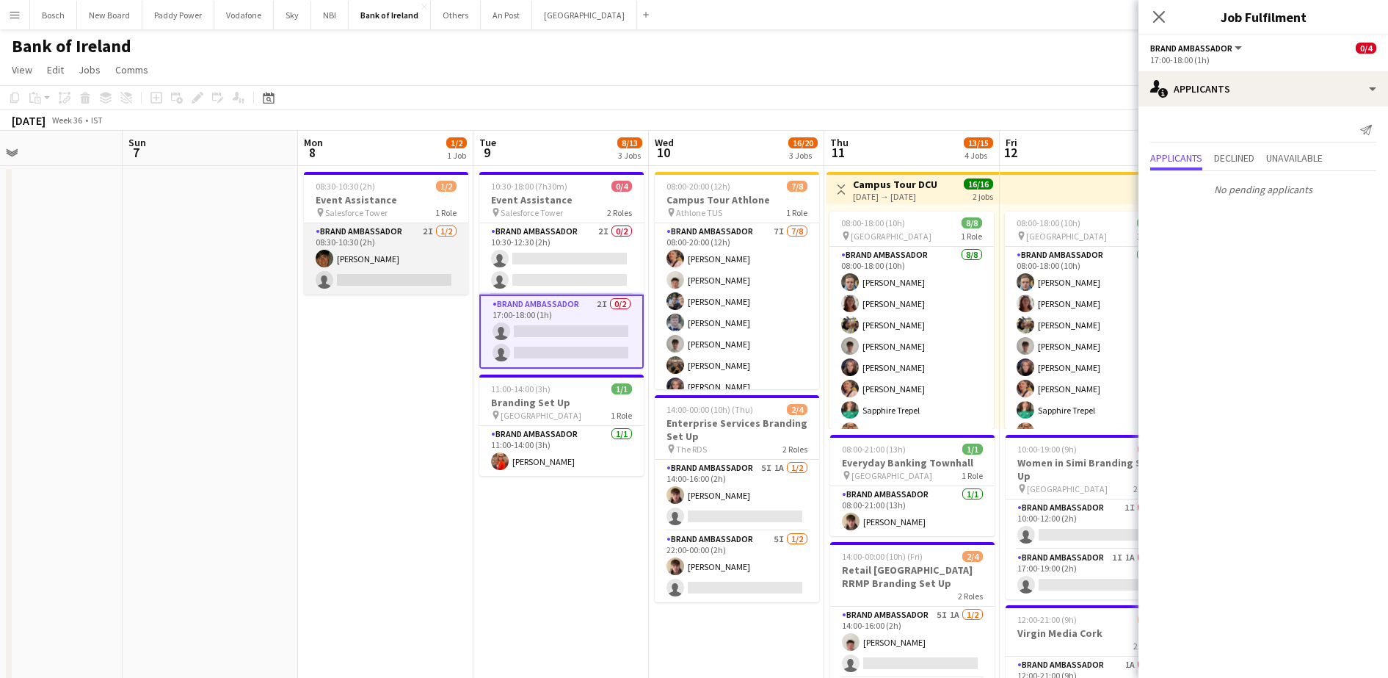
click at [395, 271] on app-card-role "Brand Ambassador 2I [DATE] 08:30-10:30 (2h) [PERSON_NAME] single-neutral-actions" at bounding box center [386, 258] width 164 height 71
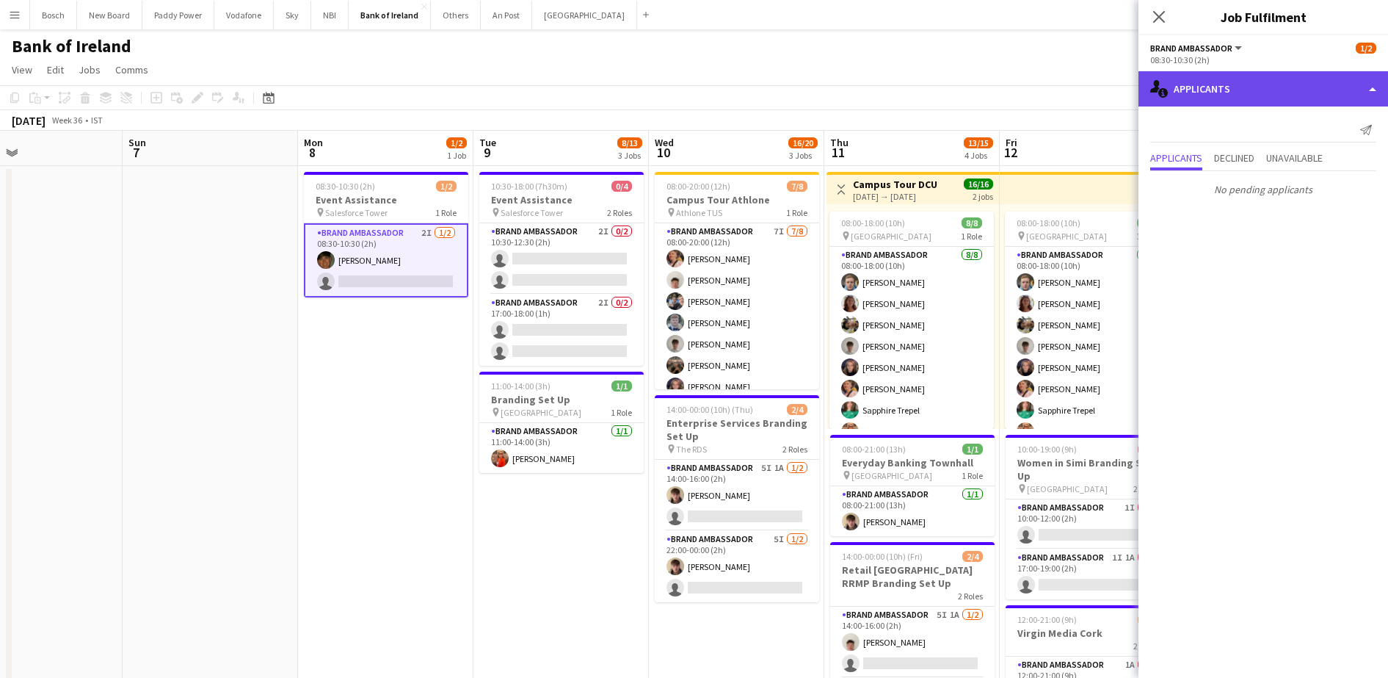
click at [1228, 84] on div "single-neutral-actions-information Applicants" at bounding box center [1263, 88] width 250 height 35
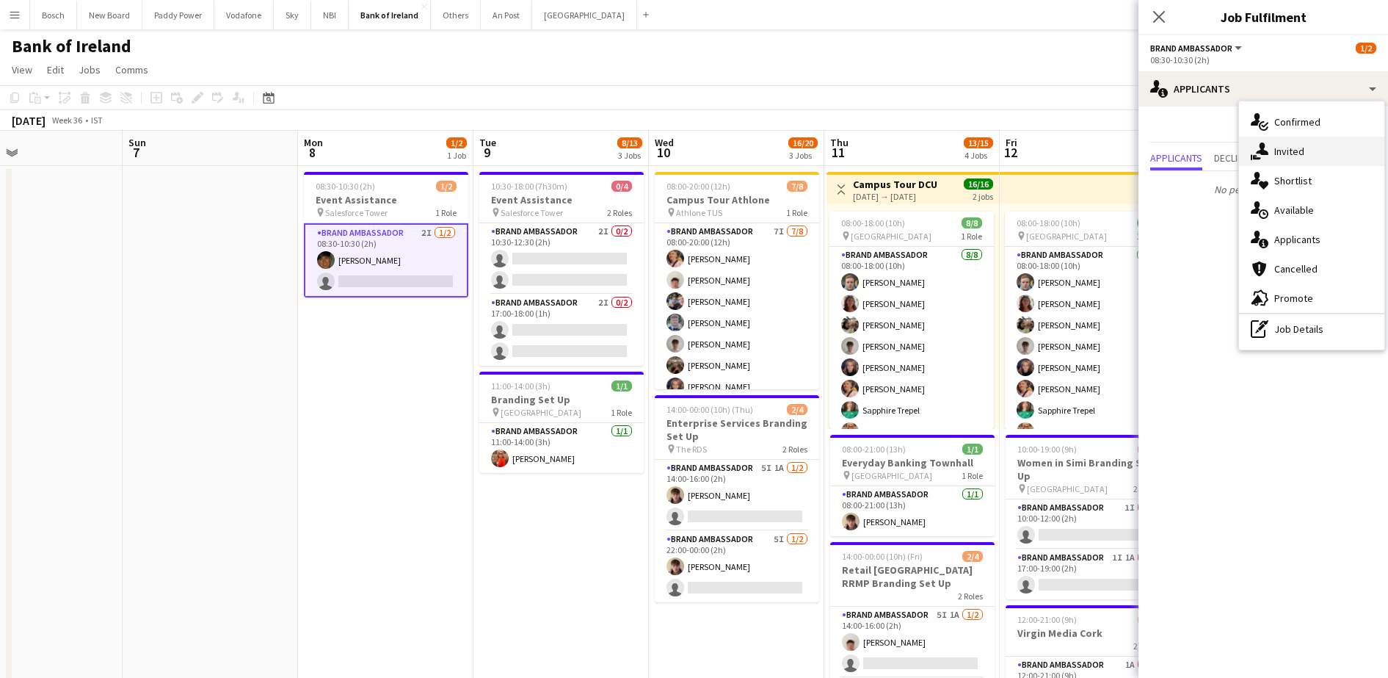
click at [1277, 151] on div "single-neutral-actions-share-1 Invited" at bounding box center [1311, 151] width 145 height 29
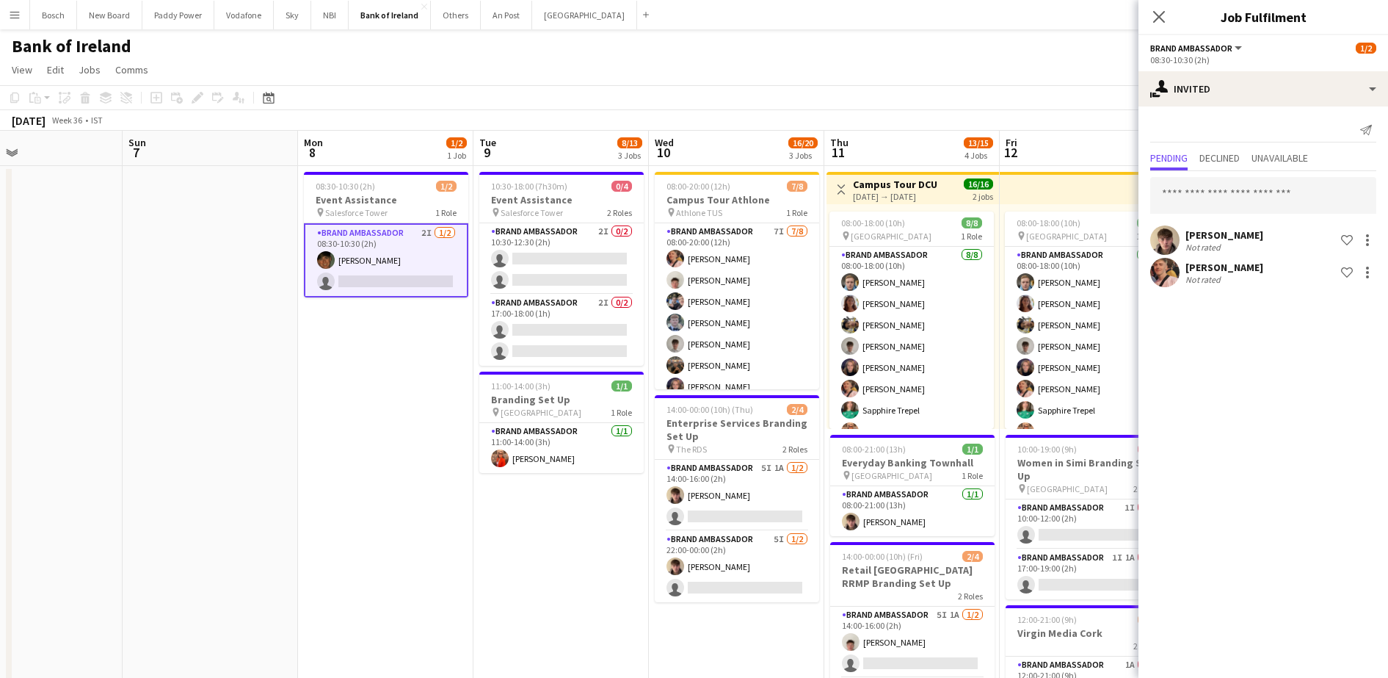
click at [1238, 171] on div "David Woods Not rated Shortlist crew Mark O’Shea Not rated Shortlist crew" at bounding box center [1263, 230] width 250 height 119
click at [1196, 217] on div "David Woods Not rated Shortlist crew Mark O’Shea Not rated Shortlist crew" at bounding box center [1263, 230] width 250 height 119
click at [1196, 206] on input "text" at bounding box center [1263, 195] width 226 height 37
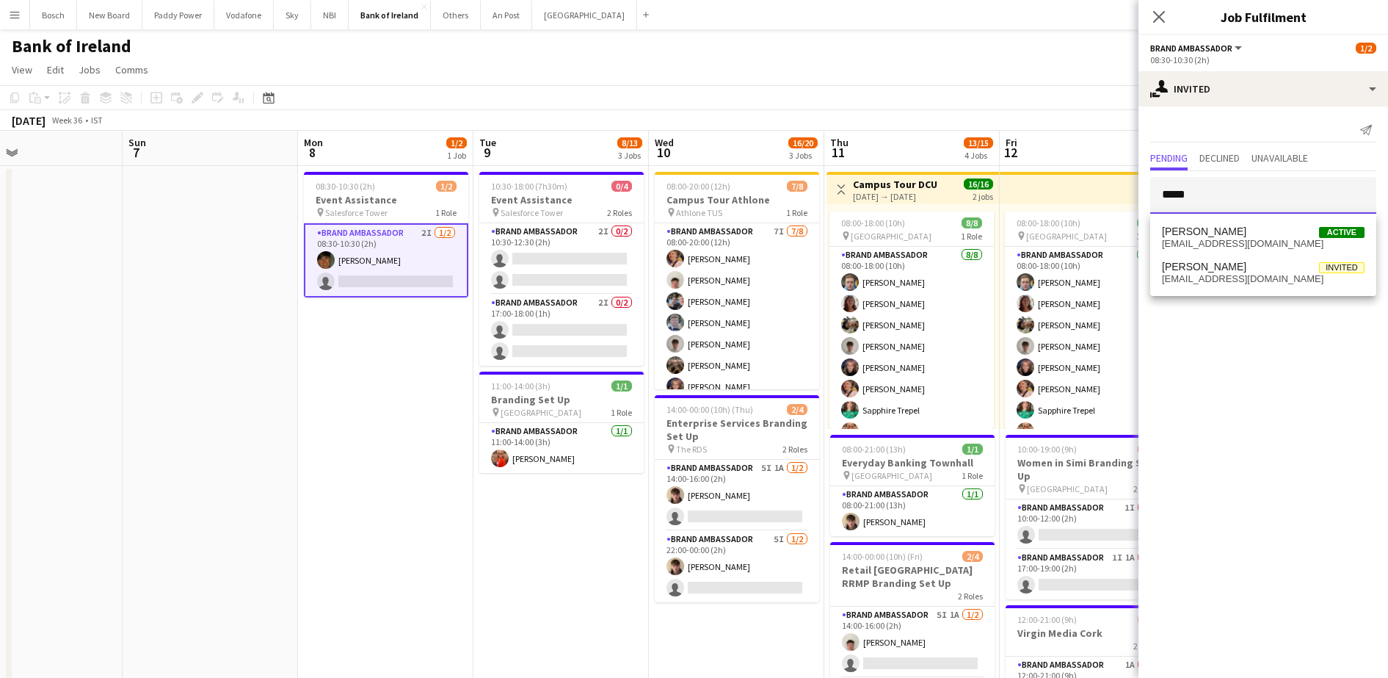
type input "*****"
click at [960, 47] on div "Bank of Ireland user" at bounding box center [694, 43] width 1388 height 28
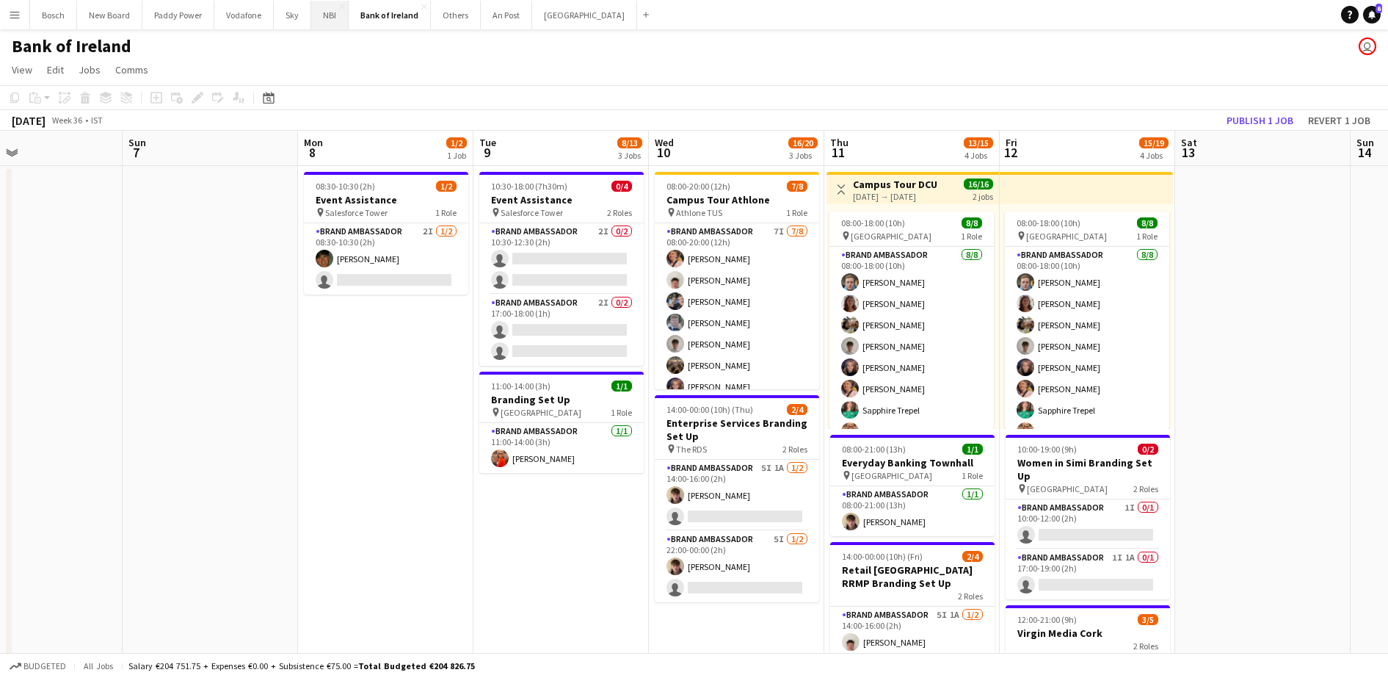
click at [314, 14] on button "NBI Close" at bounding box center [329, 15] width 37 height 29
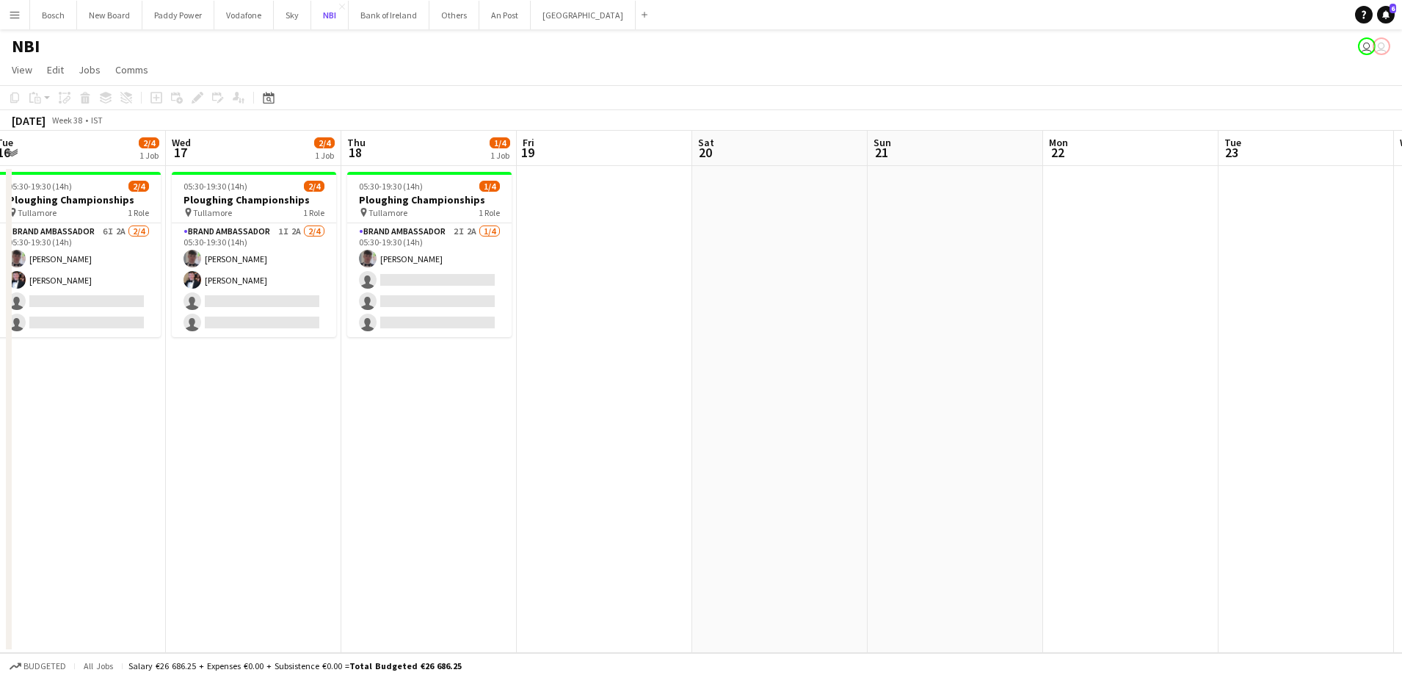
scroll to position [0, 537]
click at [83, 291] on app-card-role "Brand Ambassador 6I 2A 2/4 05:30-19:30 (14h) Myles Dunnion Oran Boylan single-n…" at bounding box center [78, 280] width 164 height 114
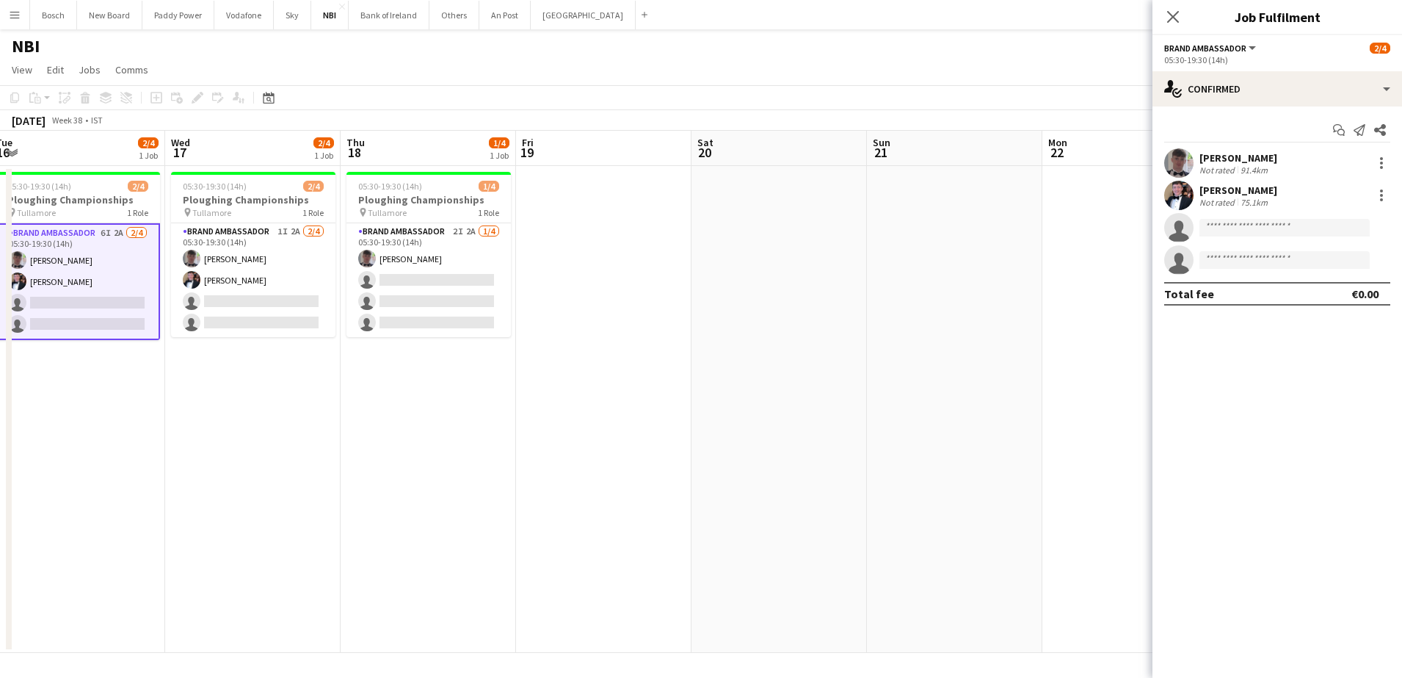
click at [112, 272] on app-card-role "Brand Ambassador 6I 2A 2/4 05:30-19:30 (14h) Myles Dunnion Oran Boylan single-n…" at bounding box center [78, 281] width 164 height 117
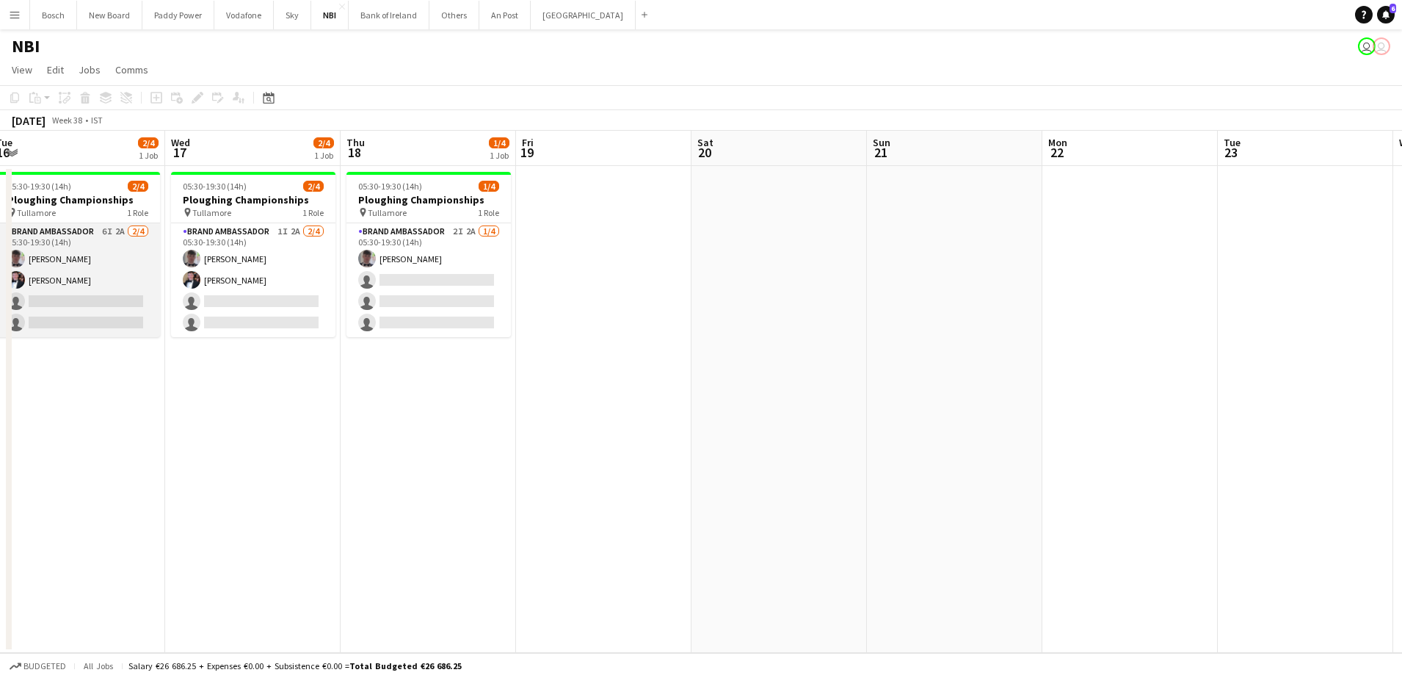
click at [112, 272] on app-card-role "Brand Ambassador 6I 2A 2/4 05:30-19:30 (14h) Myles Dunnion Oran Boylan single-n…" at bounding box center [78, 280] width 164 height 114
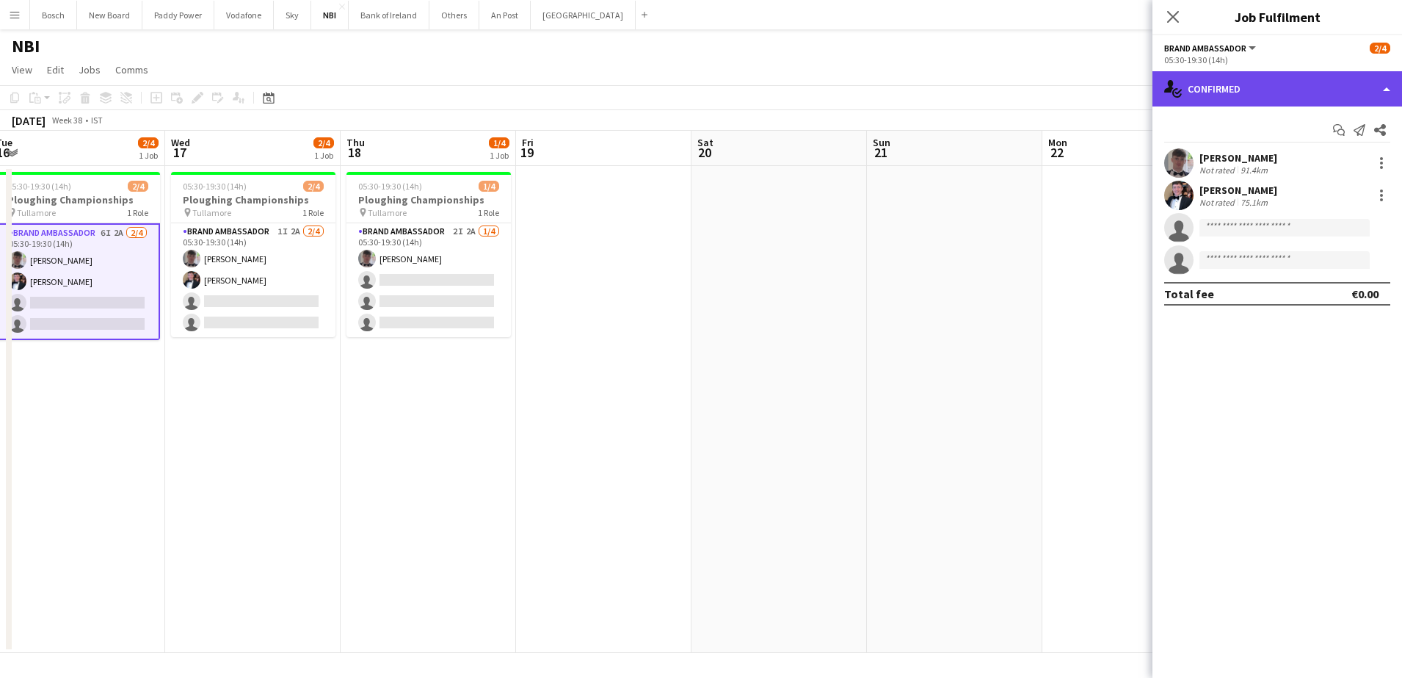
click at [1243, 71] on div "single-neutral-actions-check-2 Confirmed" at bounding box center [1277, 88] width 250 height 35
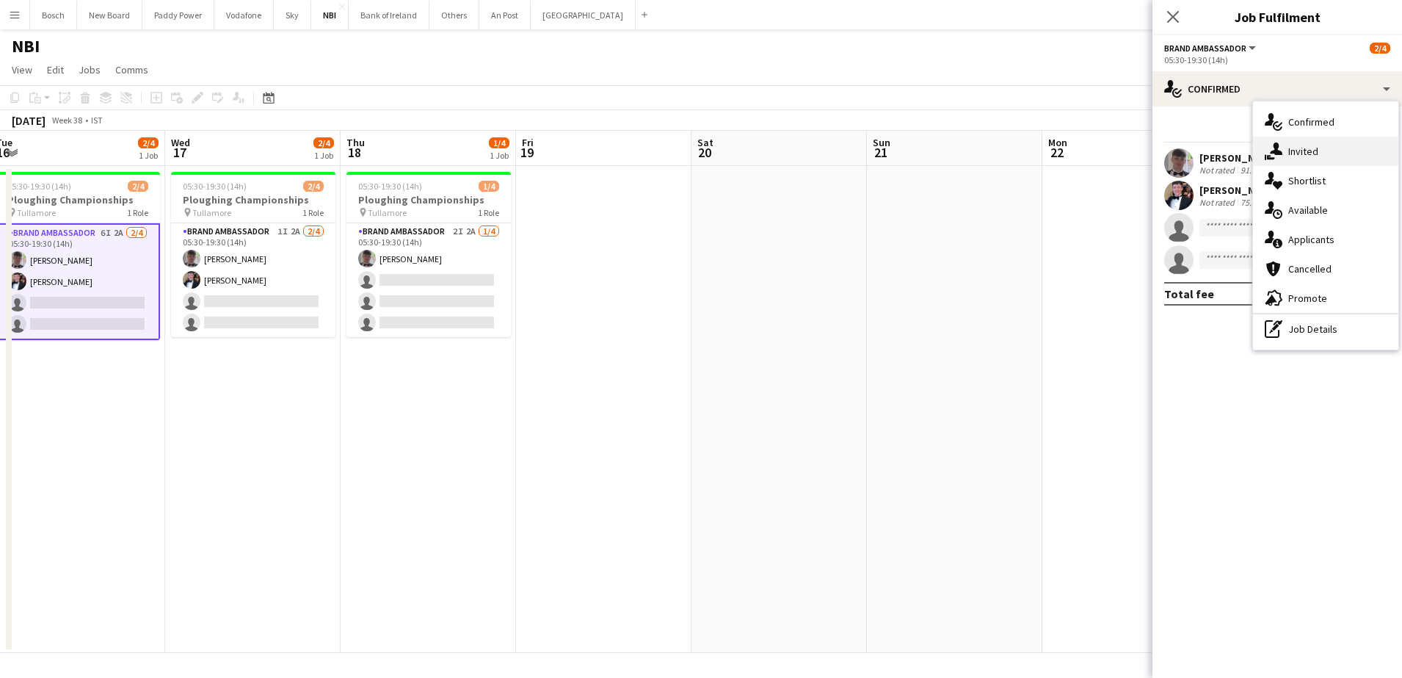
click at [1307, 152] on div "single-neutral-actions-share-1 Invited" at bounding box center [1325, 151] width 145 height 29
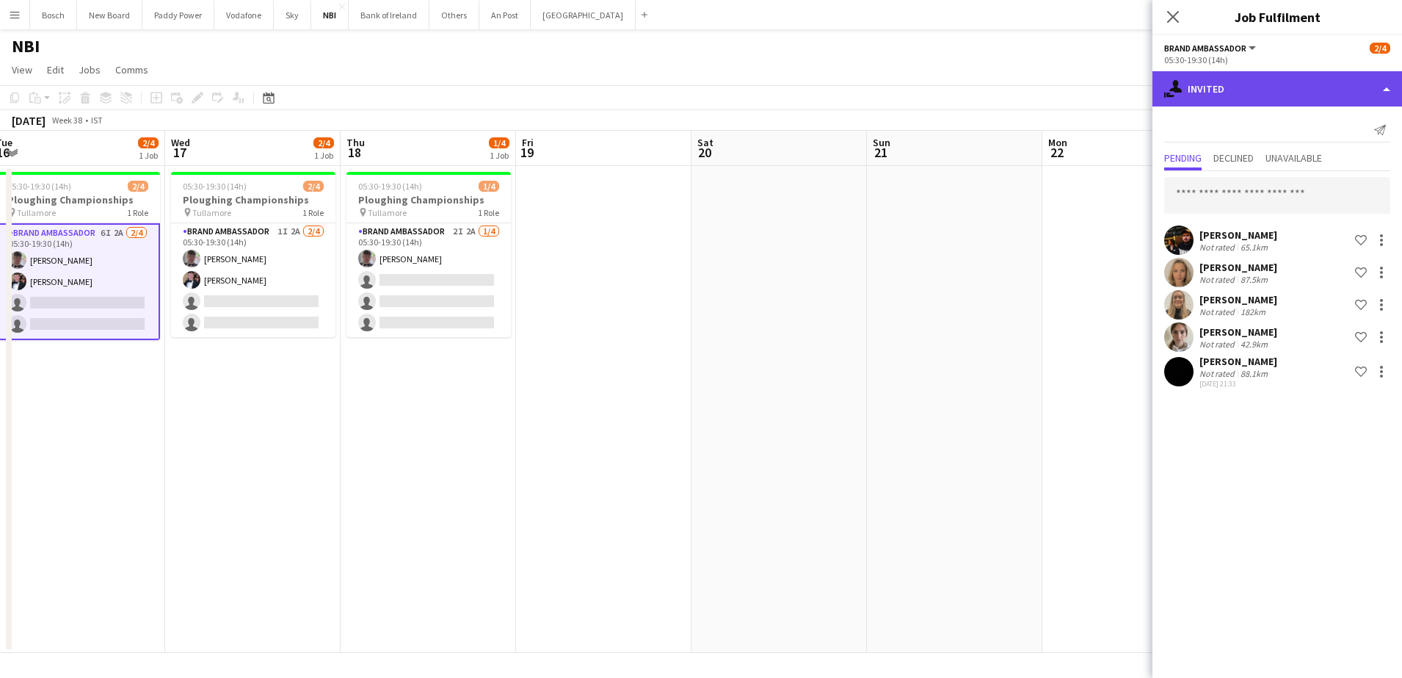
click at [1274, 87] on div "single-neutral-actions-share-1 Invited" at bounding box center [1277, 88] width 250 height 35
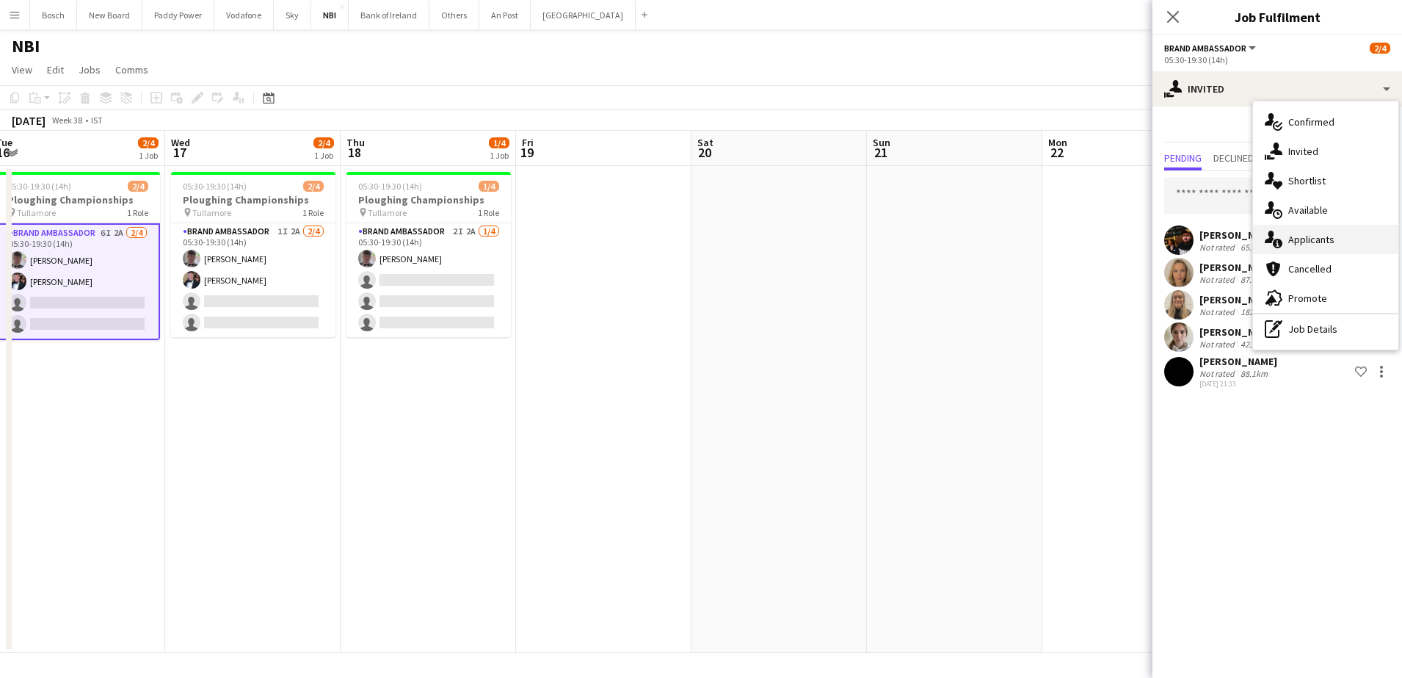
click at [1310, 239] on div "single-neutral-actions-information Applicants" at bounding box center [1325, 239] width 145 height 29
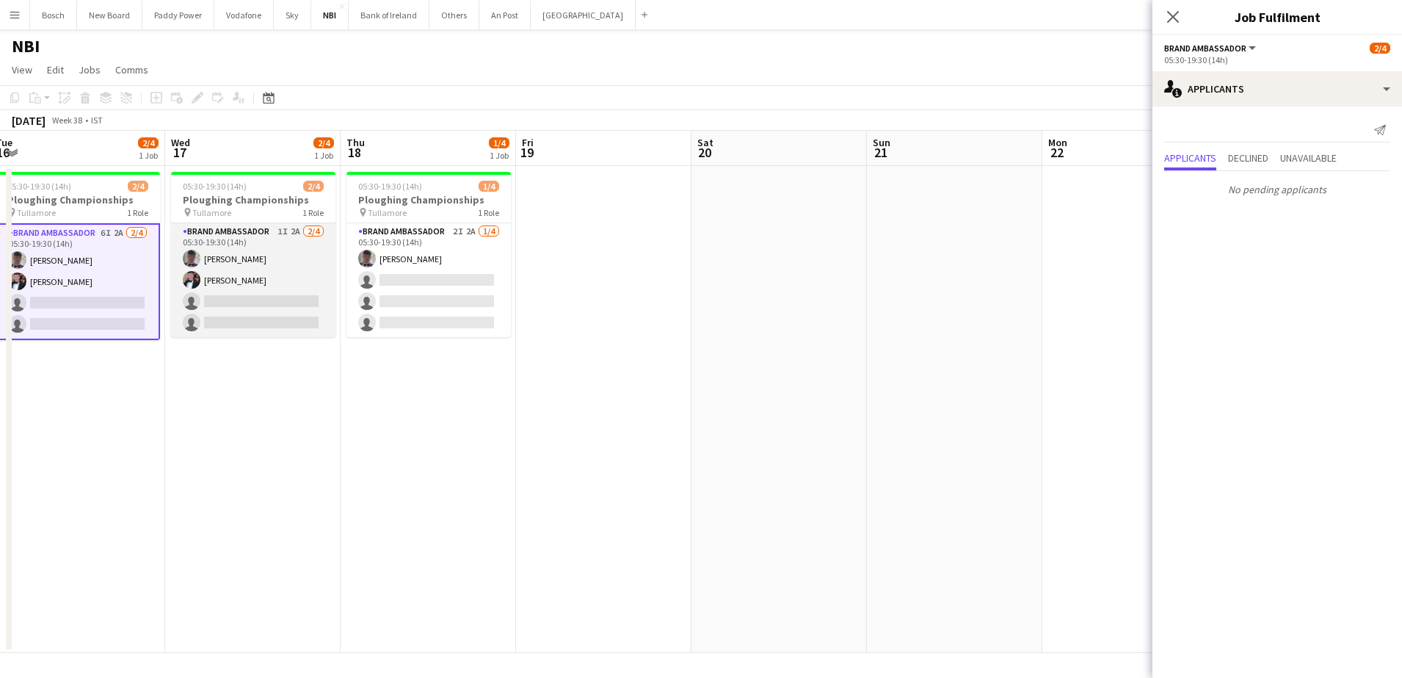
click at [322, 295] on app-card-role "Brand Ambassador 1I 2A 2/4 05:30-19:30 (14h) Myles Dunnion Oran Boylan single-n…" at bounding box center [253, 280] width 164 height 114
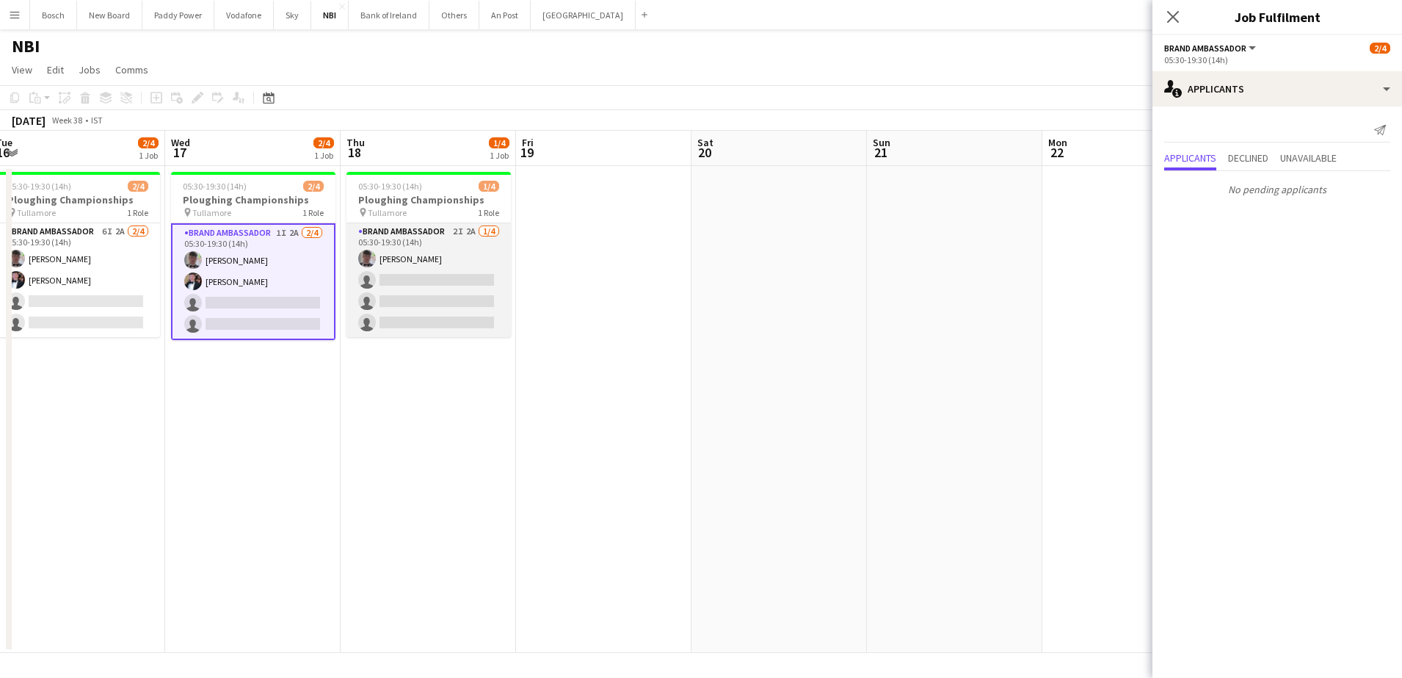
click at [420, 288] on app-card-role "Brand Ambassador 2I 2A 1/4 05:30-19:30 (14h) Myles Dunnion single-neutral-actio…" at bounding box center [428, 280] width 164 height 114
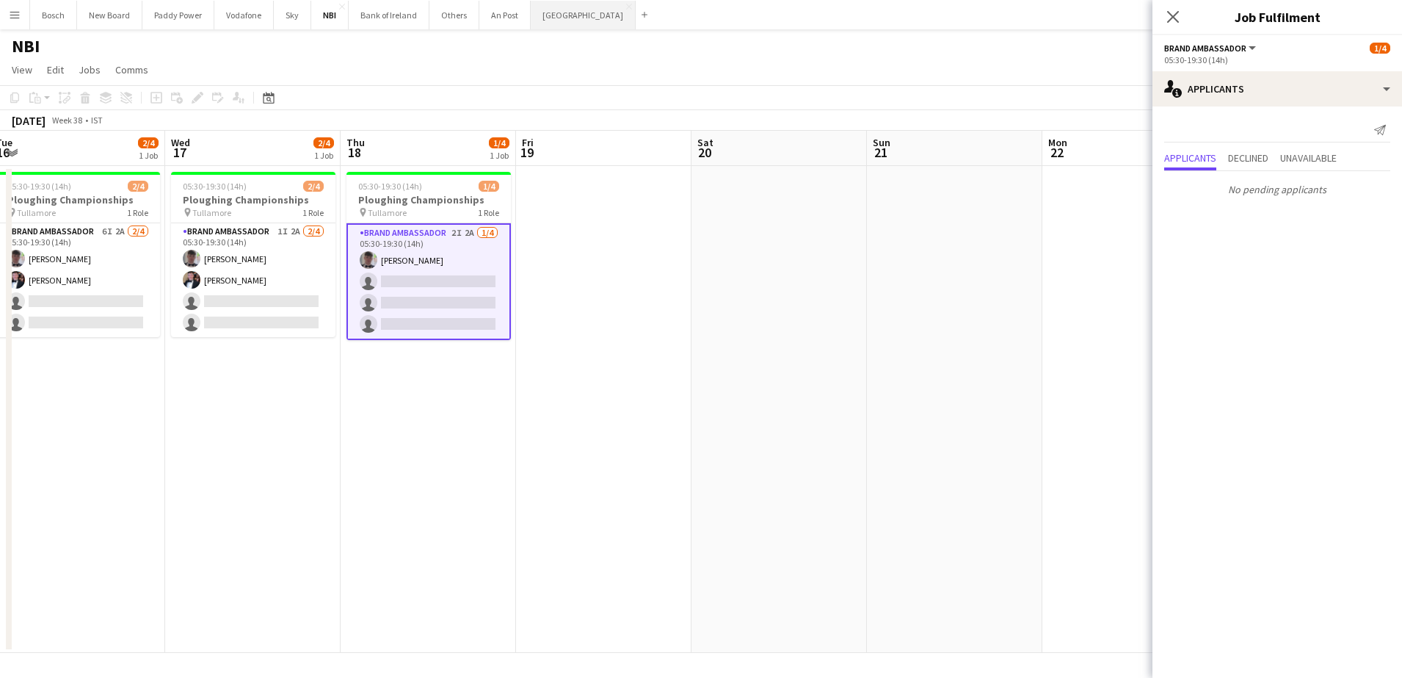
click at [559, 20] on button "Manor Farm Close" at bounding box center [583, 15] width 105 height 29
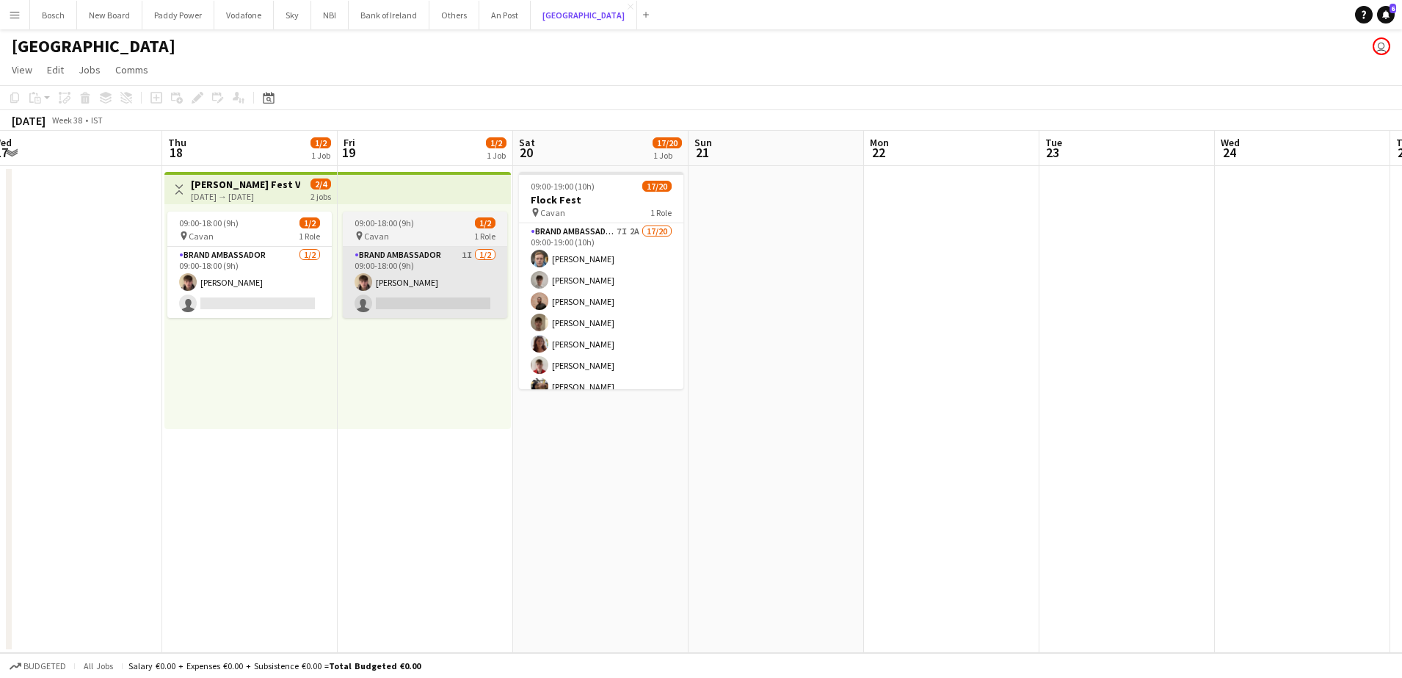
scroll to position [0, 361]
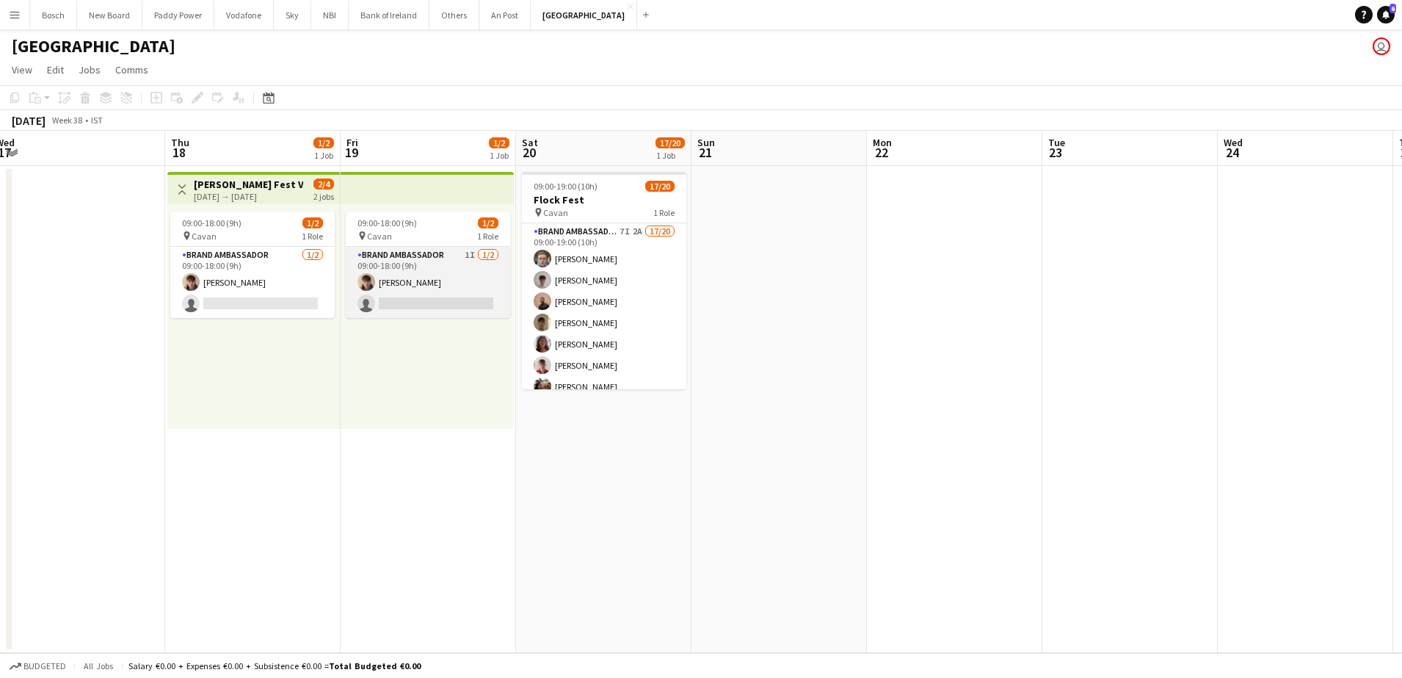
click at [371, 273] on app-card-role "Brand Ambassador 1I 1/2 09:00-18:00 (9h) David Woods single-neutral-actions" at bounding box center [428, 282] width 164 height 71
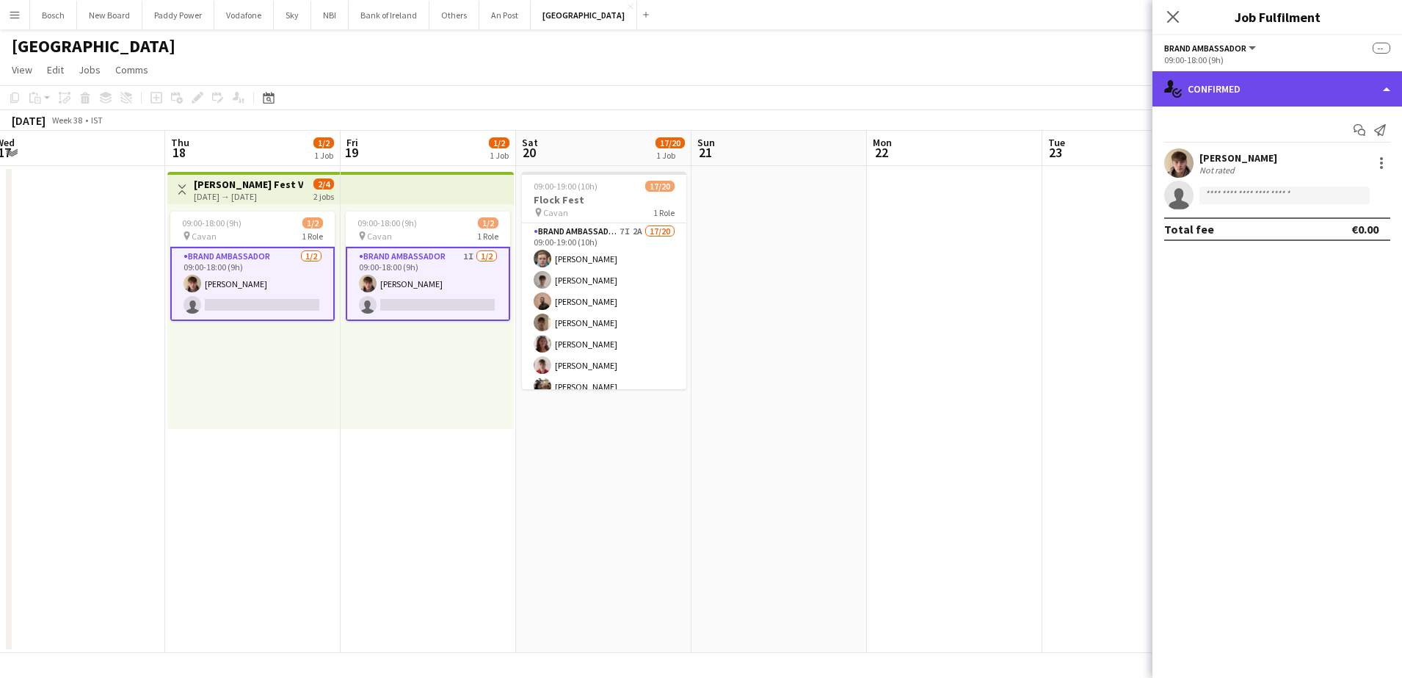
click at [1370, 92] on div "single-neutral-actions-check-2 Confirmed" at bounding box center [1277, 88] width 250 height 35
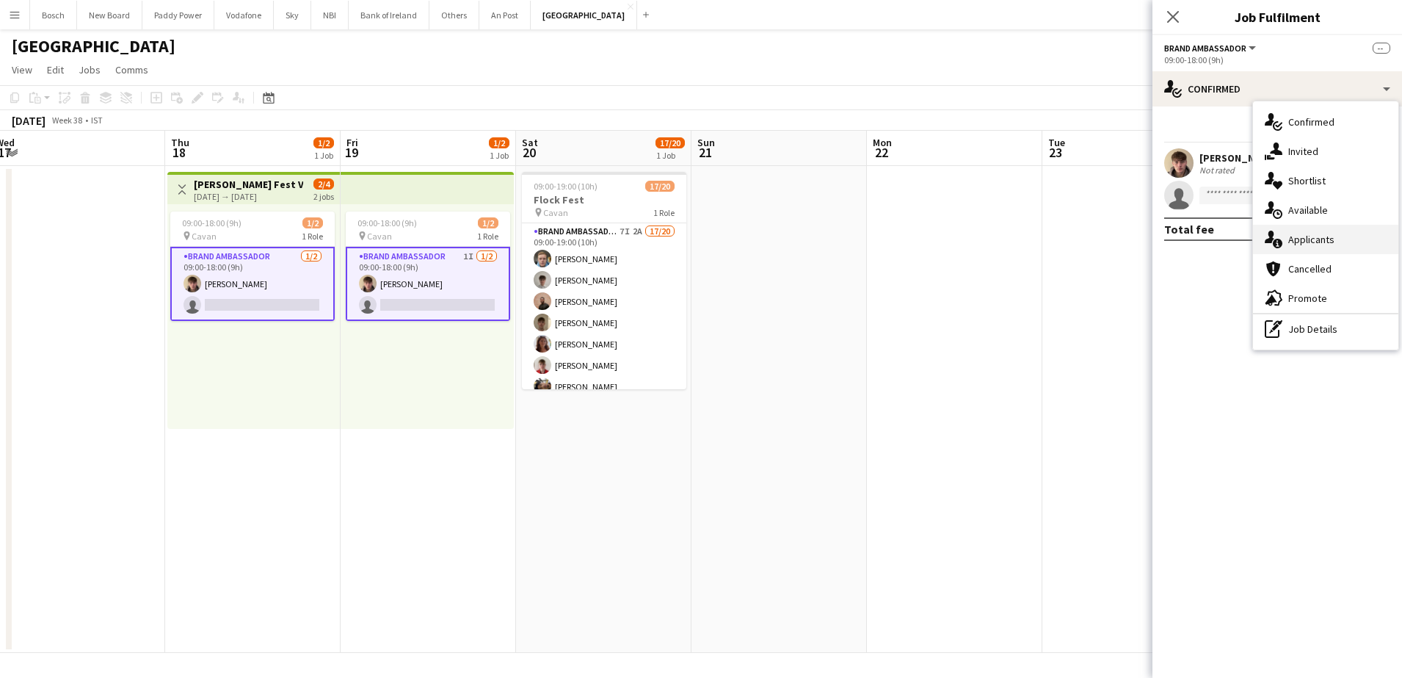
click at [1332, 231] on div "single-neutral-actions-information Applicants" at bounding box center [1325, 239] width 145 height 29
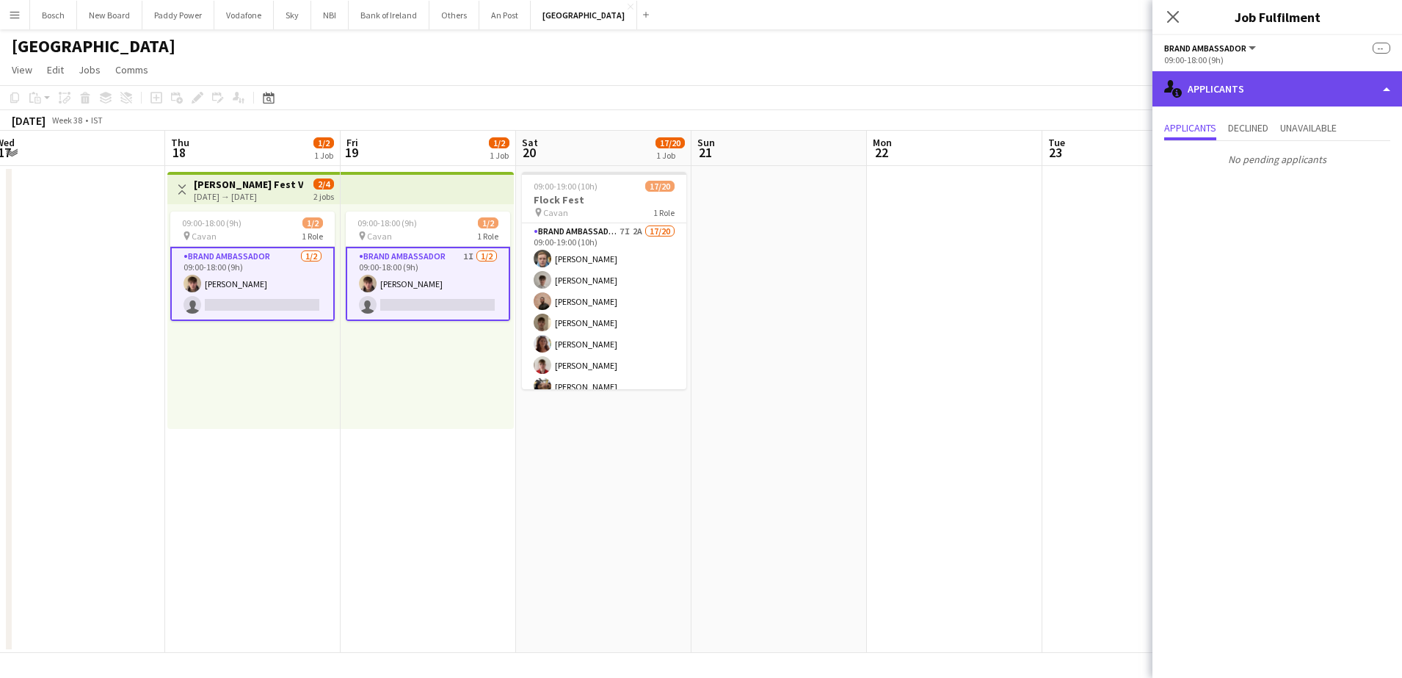
click at [1264, 98] on div "single-neutral-actions-information Applicants" at bounding box center [1277, 88] width 250 height 35
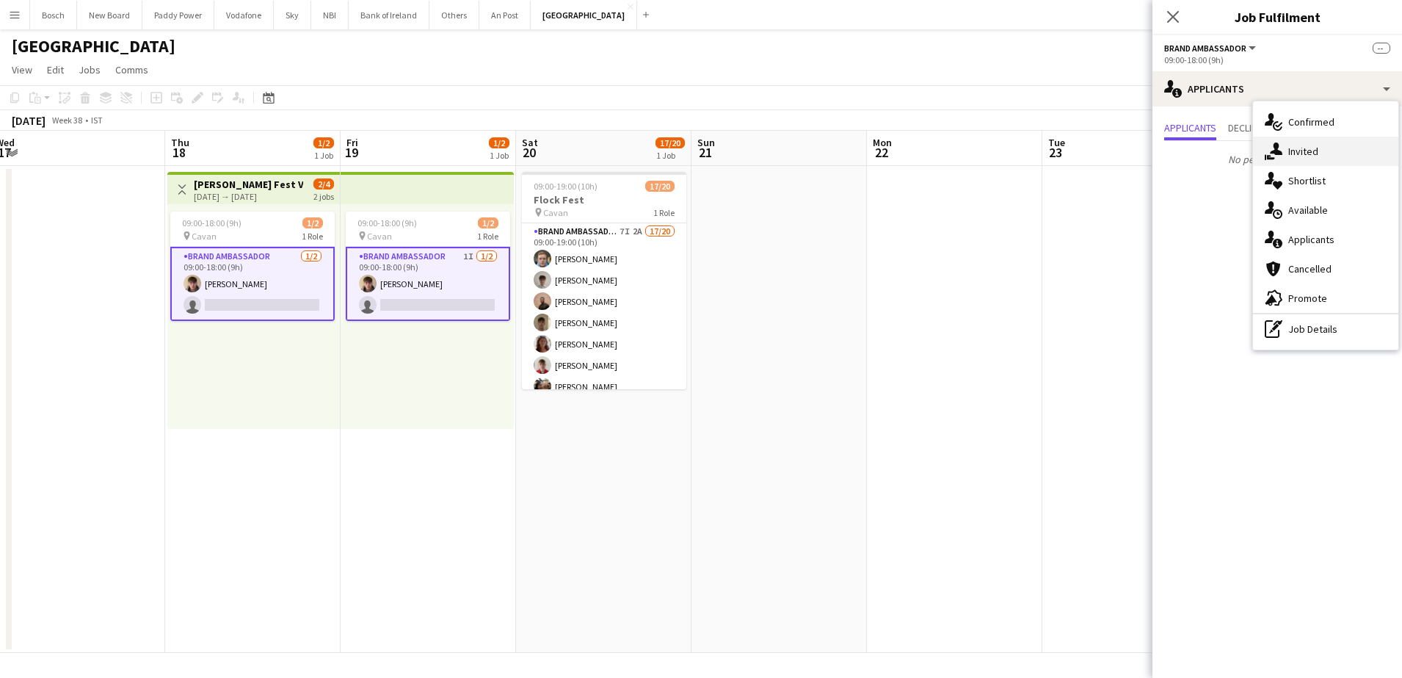
click at [1306, 156] on div "single-neutral-actions-share-1 Invited" at bounding box center [1325, 151] width 145 height 29
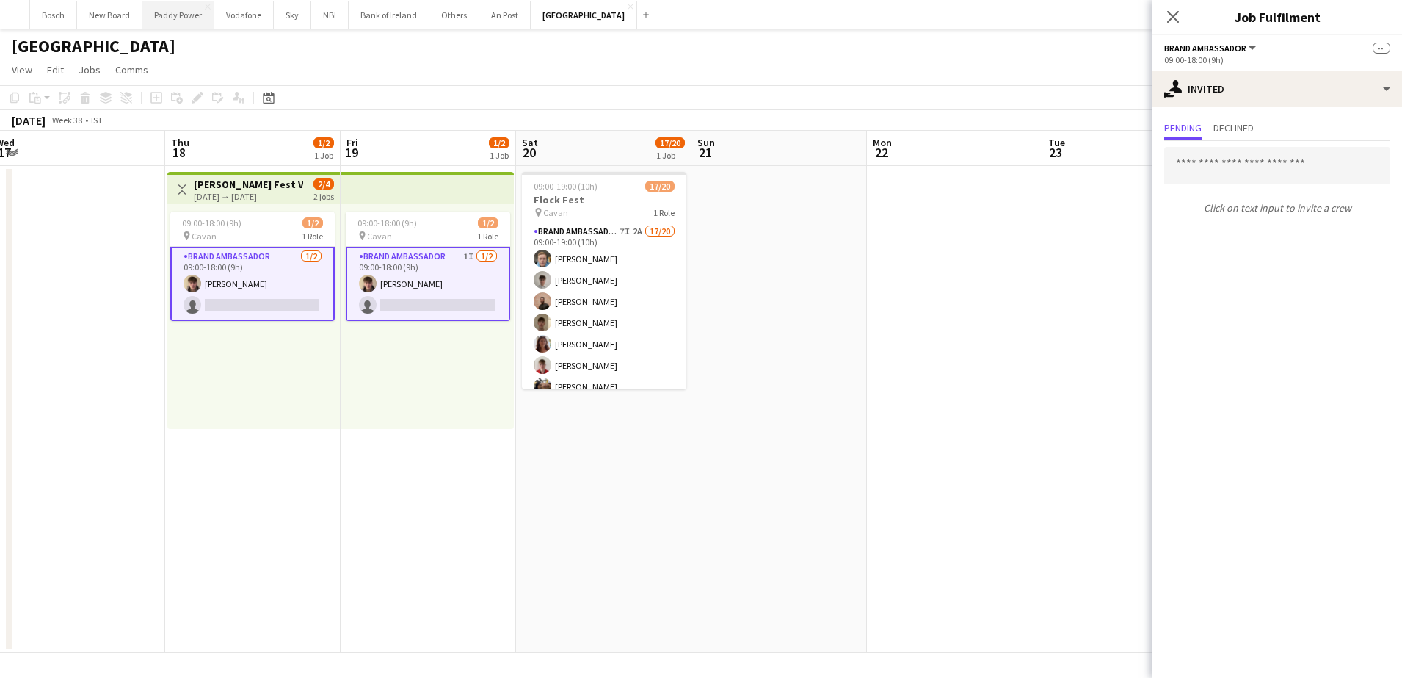
click at [194, 20] on button "Paddy Power Close" at bounding box center [178, 15] width 72 height 29
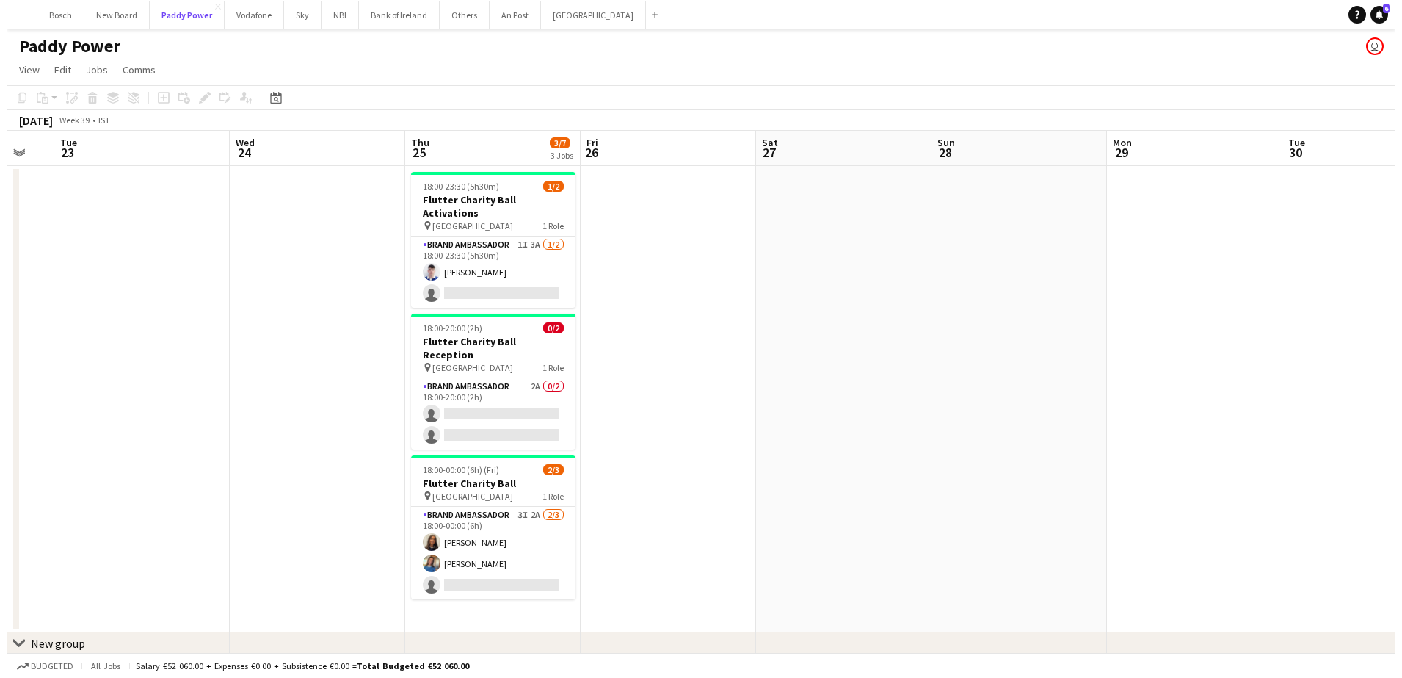
scroll to position [0, 305]
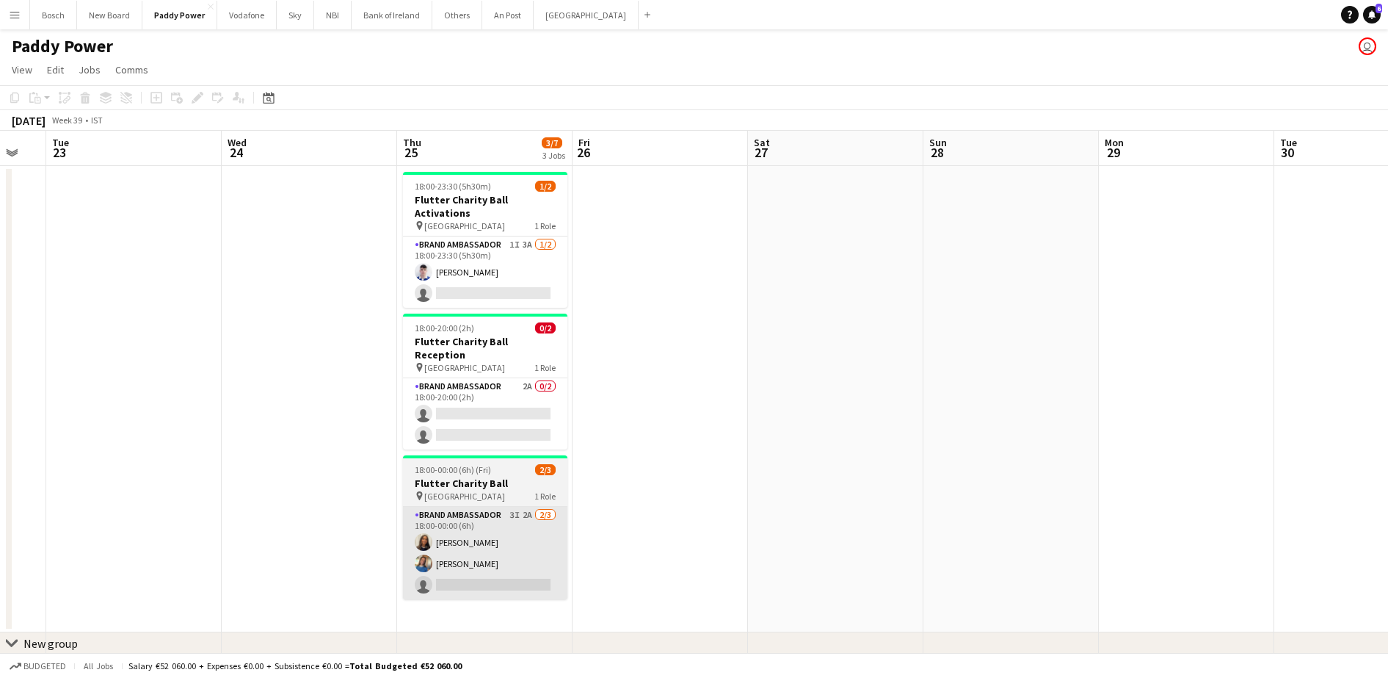
click at [457, 547] on app-card-role "Brand Ambassador 3I 2A 2/3 18:00-00:00 (6h) Lauren Bradshaw Rosha Mc Donnell si…" at bounding box center [485, 552] width 164 height 92
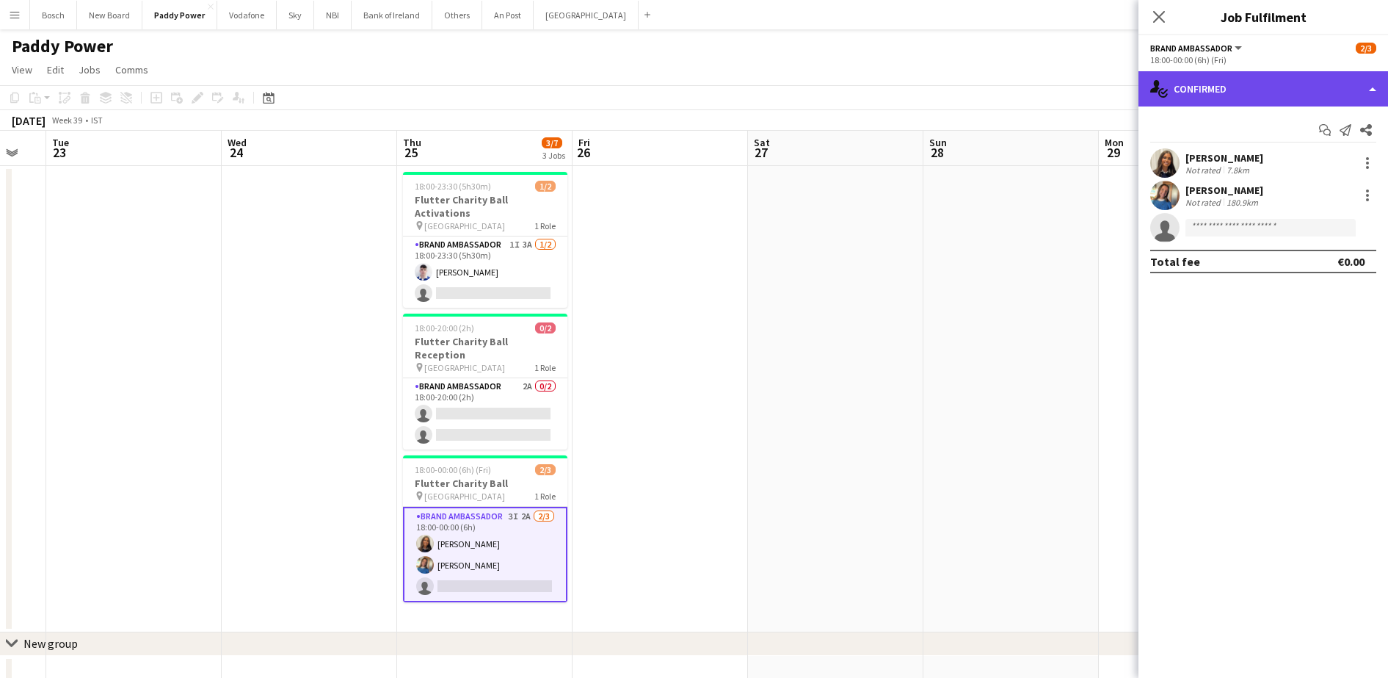
click at [1216, 74] on div "single-neutral-actions-check-2 Confirmed" at bounding box center [1263, 88] width 250 height 35
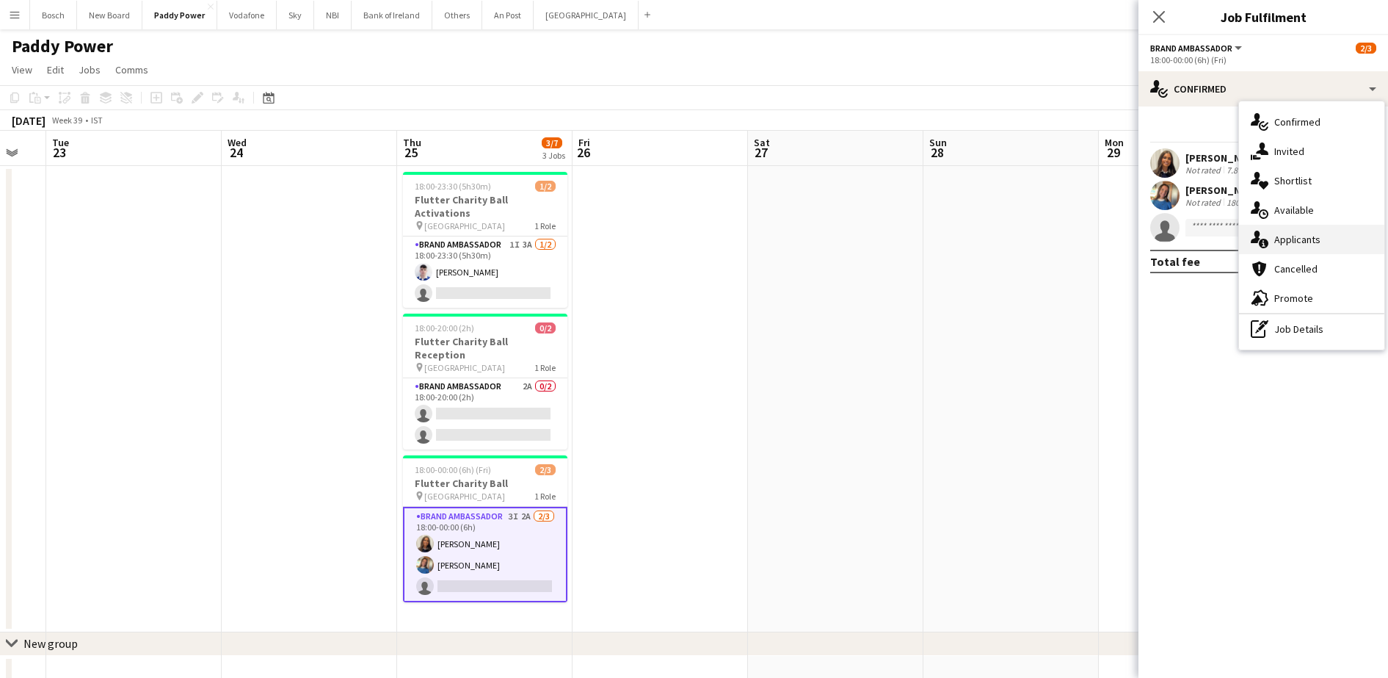
click at [1328, 245] on div "single-neutral-actions-information Applicants" at bounding box center [1311, 239] width 145 height 29
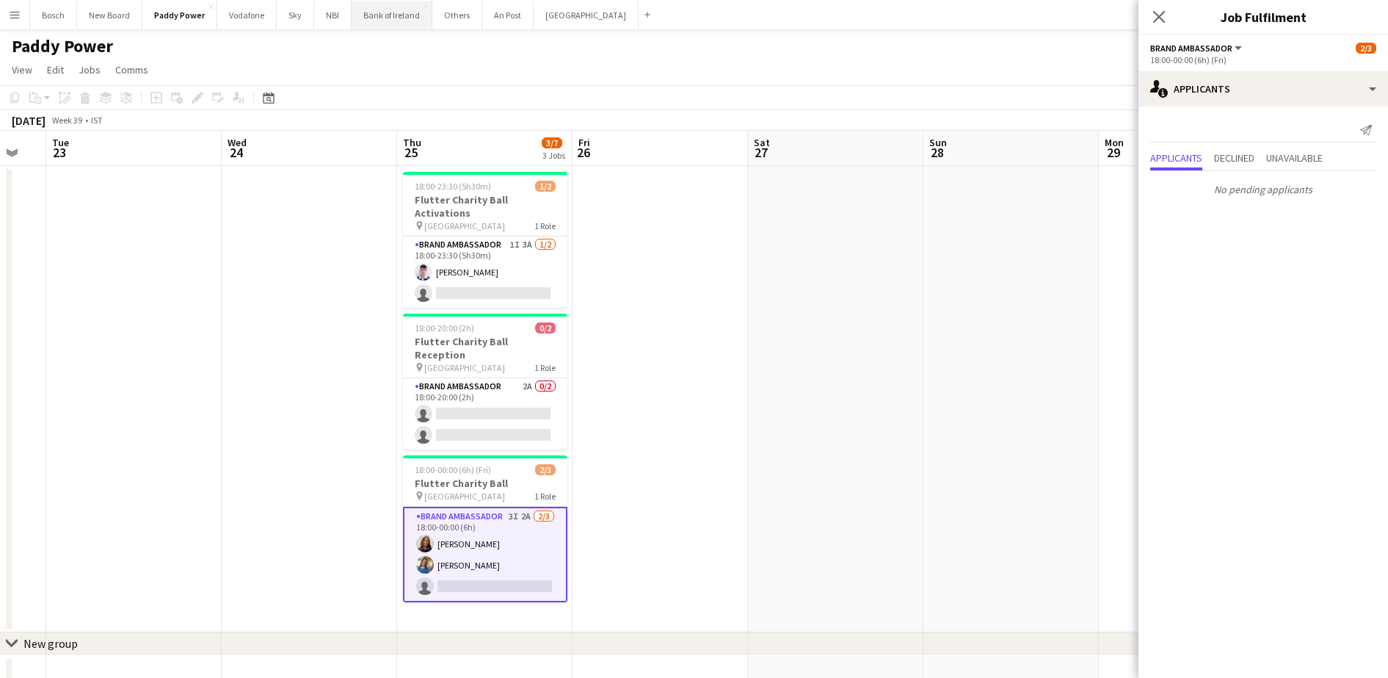
click at [414, 21] on button "Bank of Ireland Close" at bounding box center [392, 15] width 81 height 29
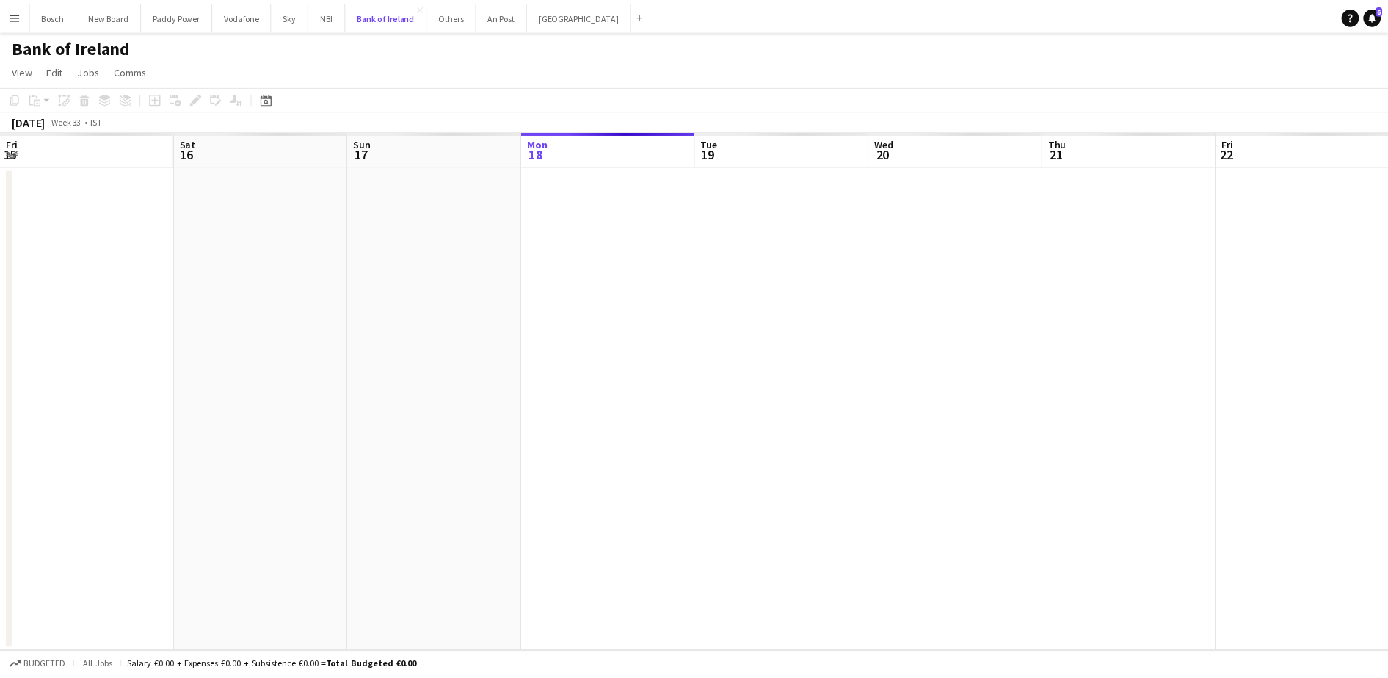
scroll to position [0, 351]
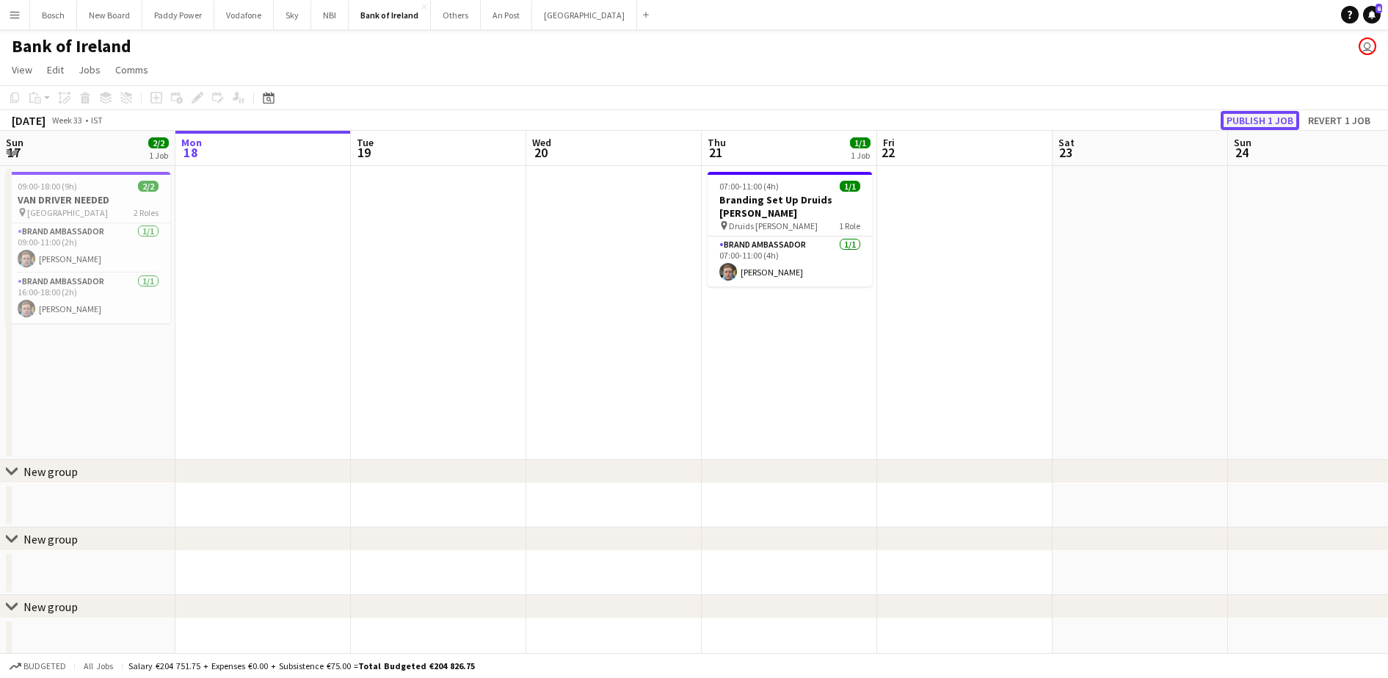
click at [1290, 120] on button "Publish 1 job" at bounding box center [1260, 120] width 79 height 19
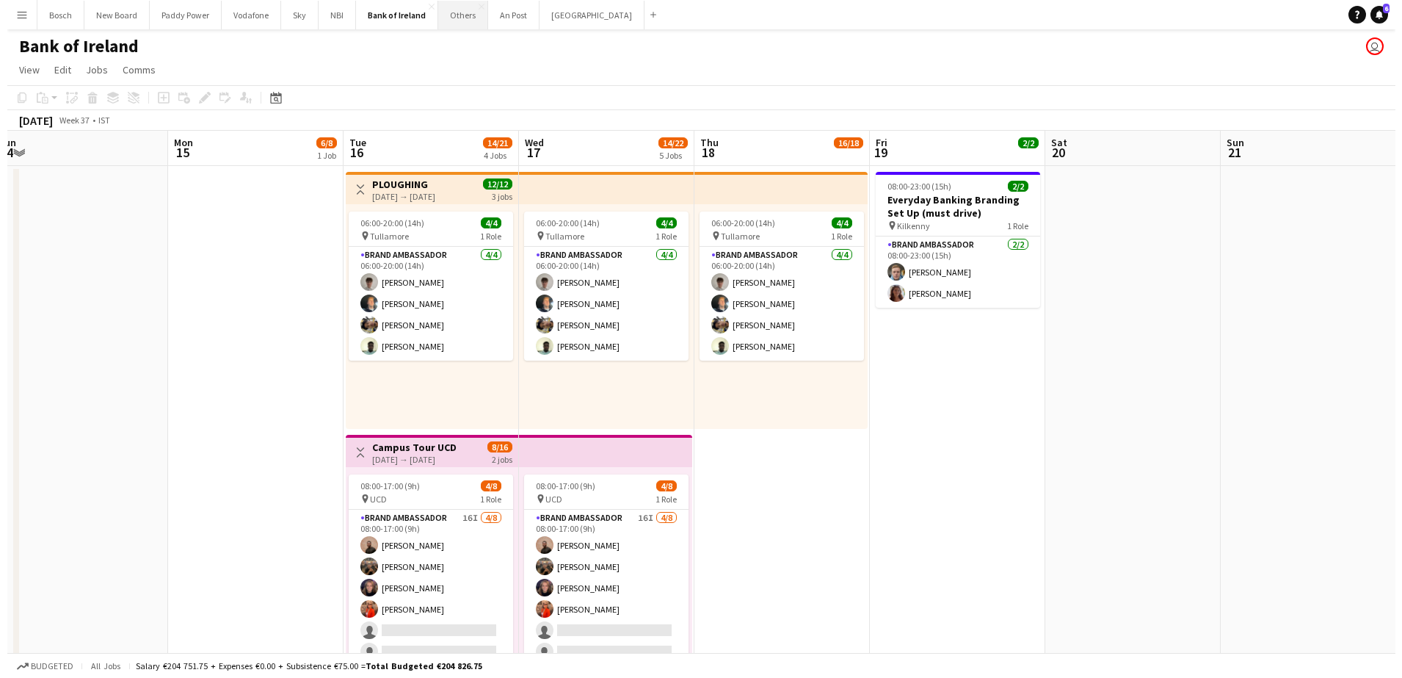
scroll to position [0, 370]
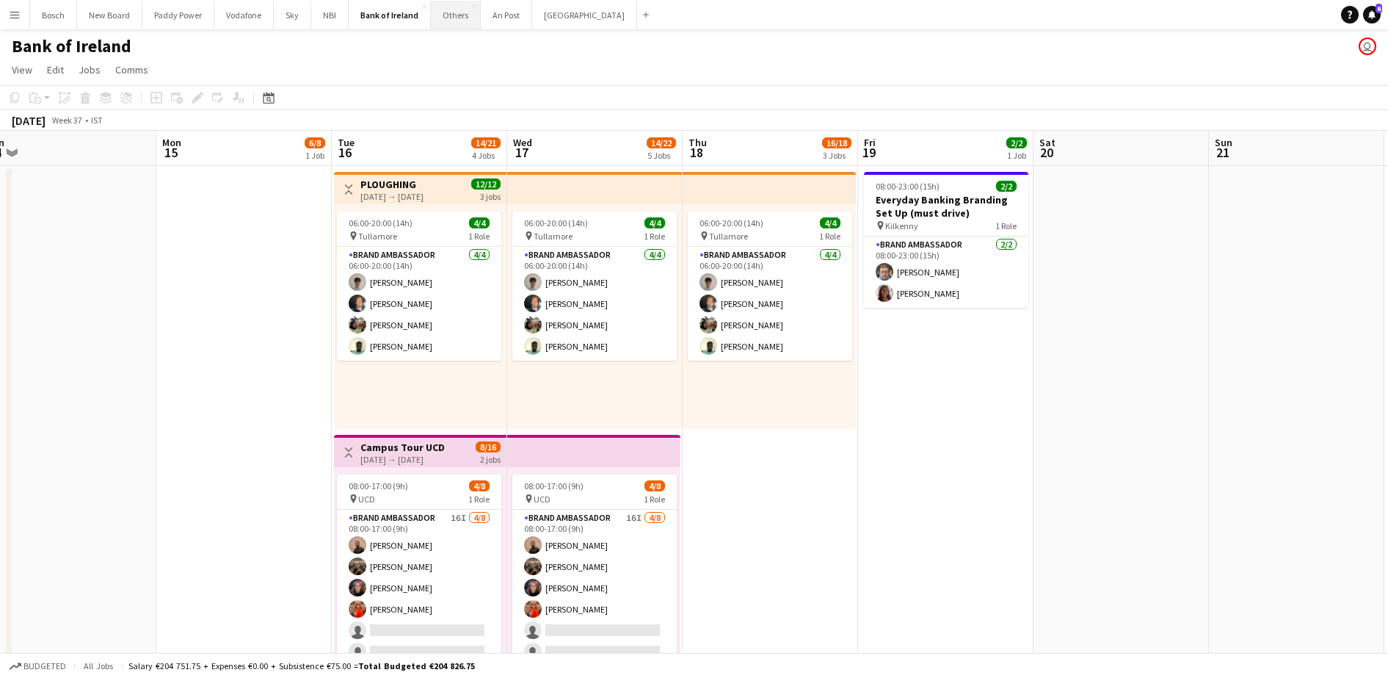
click at [460, 22] on button "Others Close" at bounding box center [456, 15] width 50 height 29
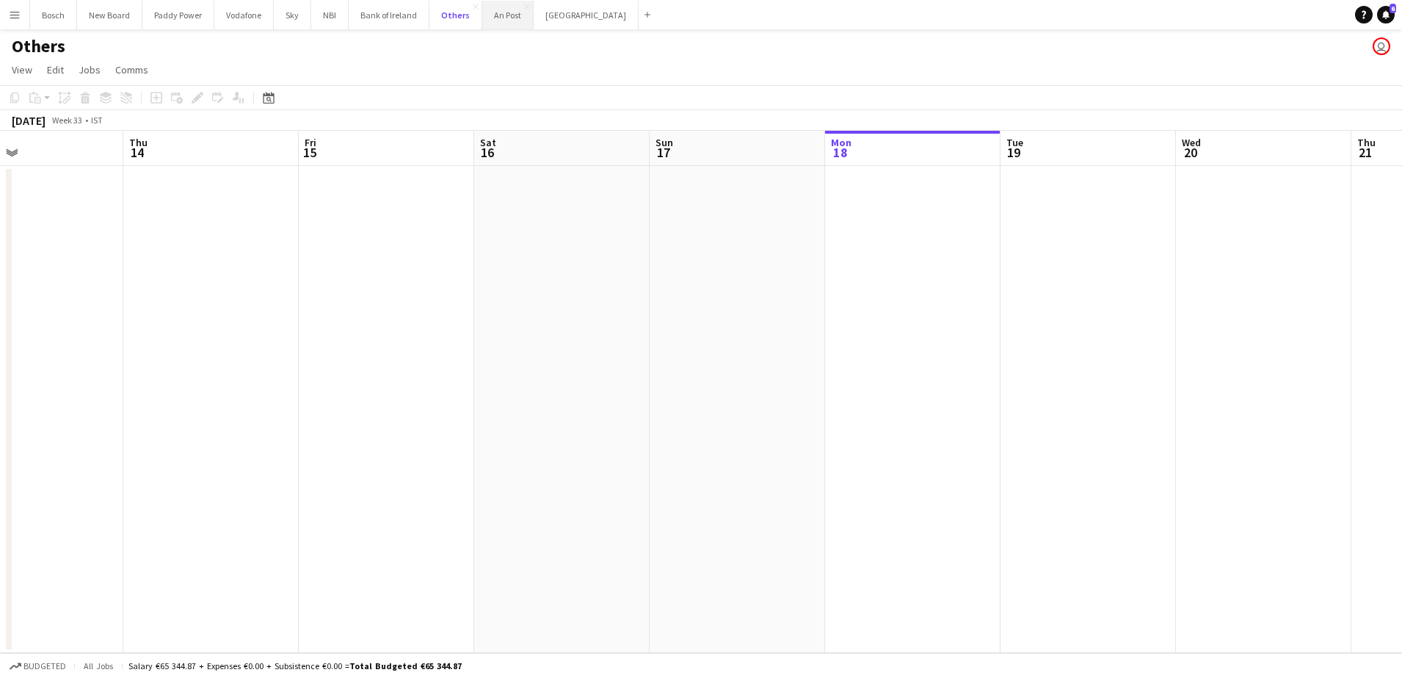
scroll to position [0, 396]
click at [515, 23] on button "An Post Close" at bounding box center [507, 15] width 51 height 29
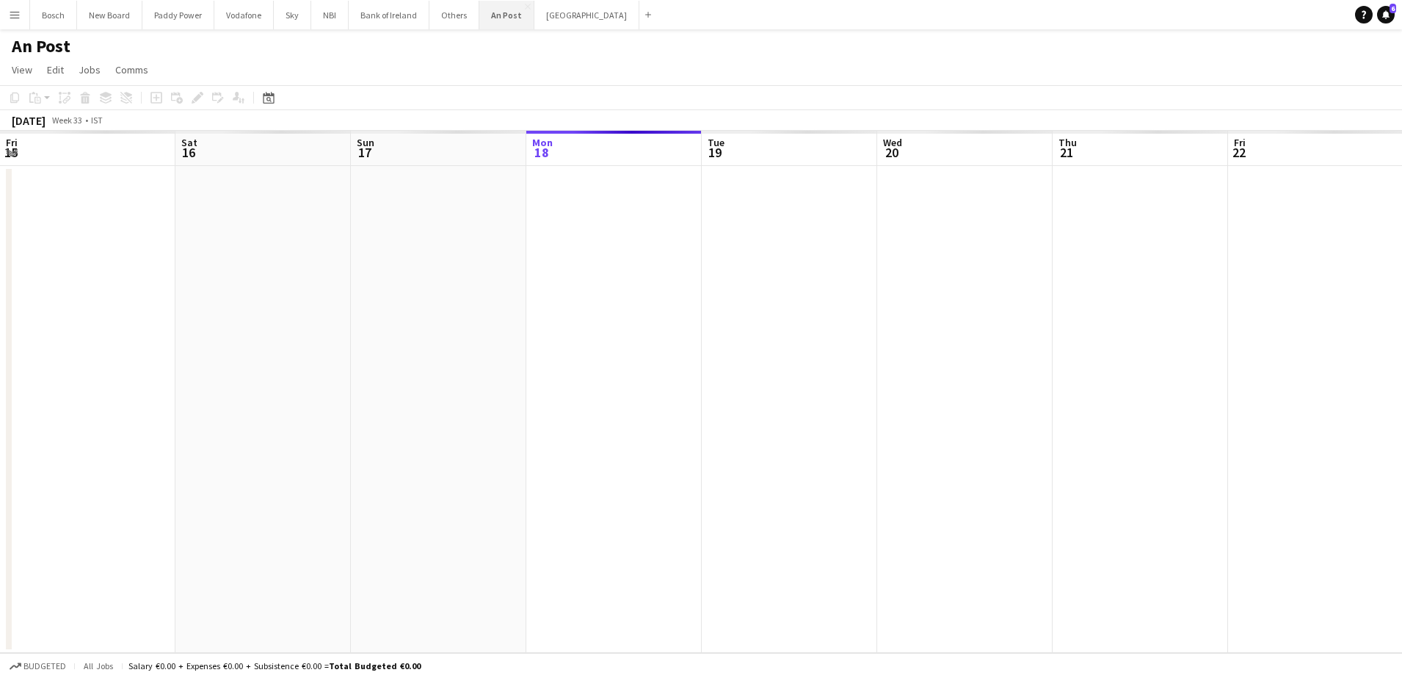
scroll to position [0, 351]
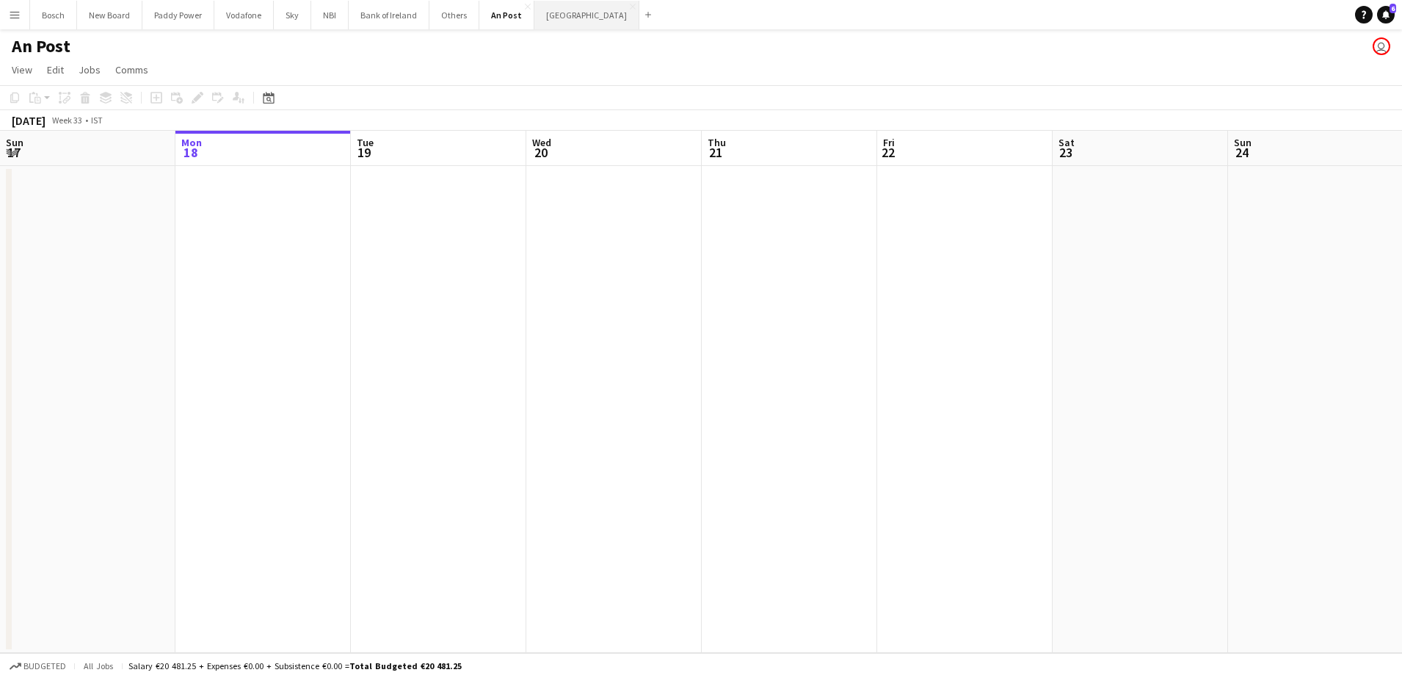
click at [543, 24] on button "Manor Farm Close" at bounding box center [586, 15] width 105 height 29
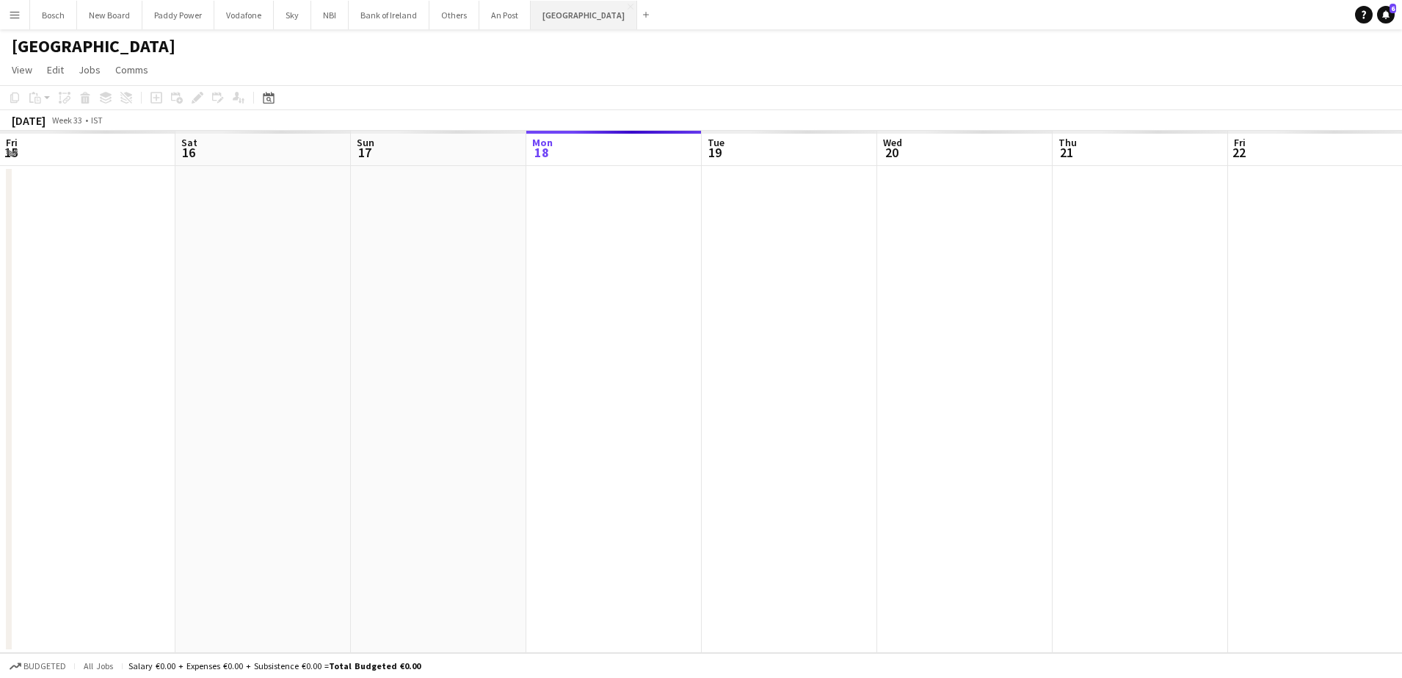
scroll to position [0, 351]
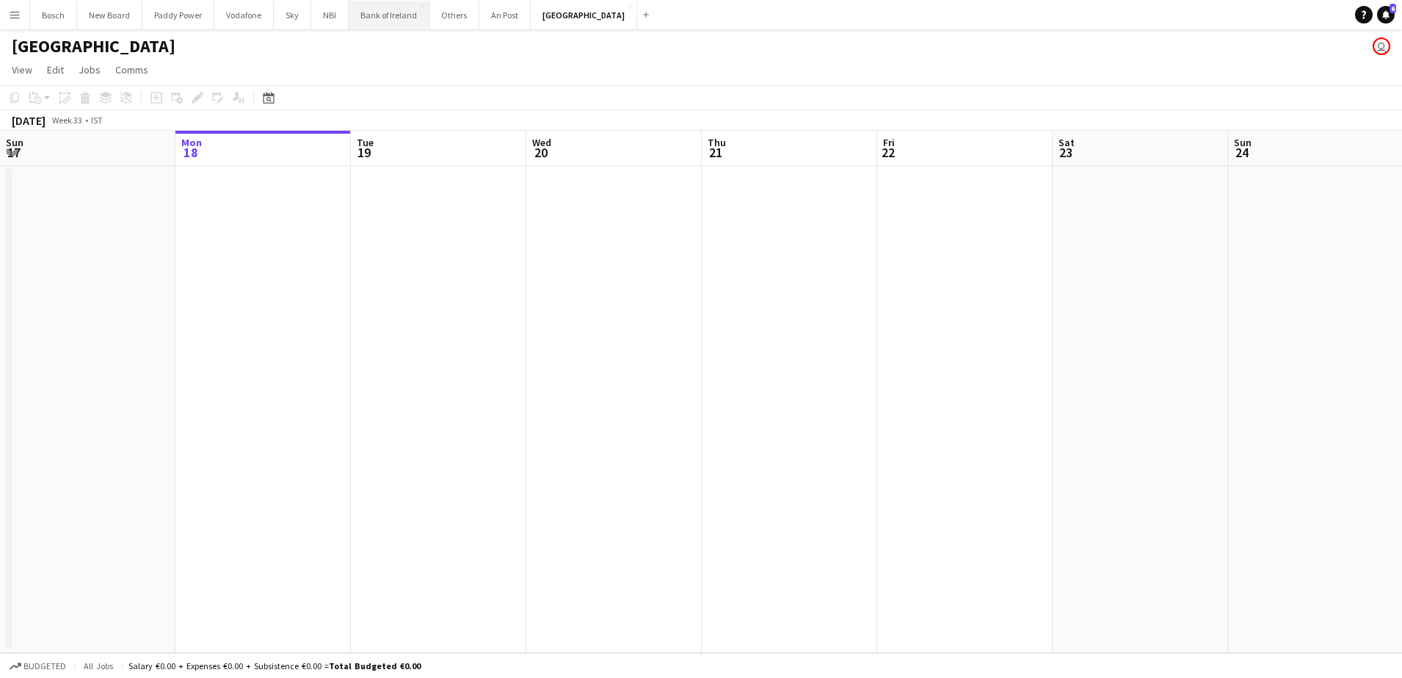
click at [410, 23] on button "Bank of Ireland Close" at bounding box center [389, 15] width 81 height 29
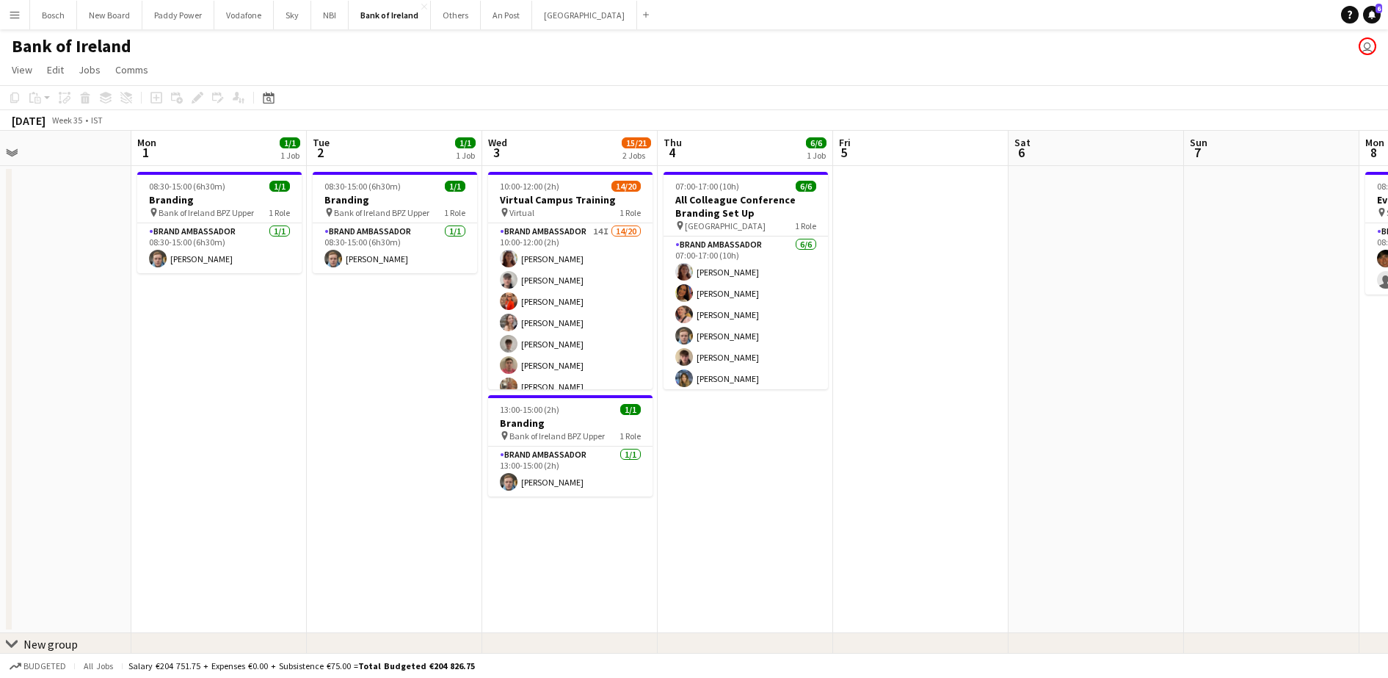
scroll to position [0, 459]
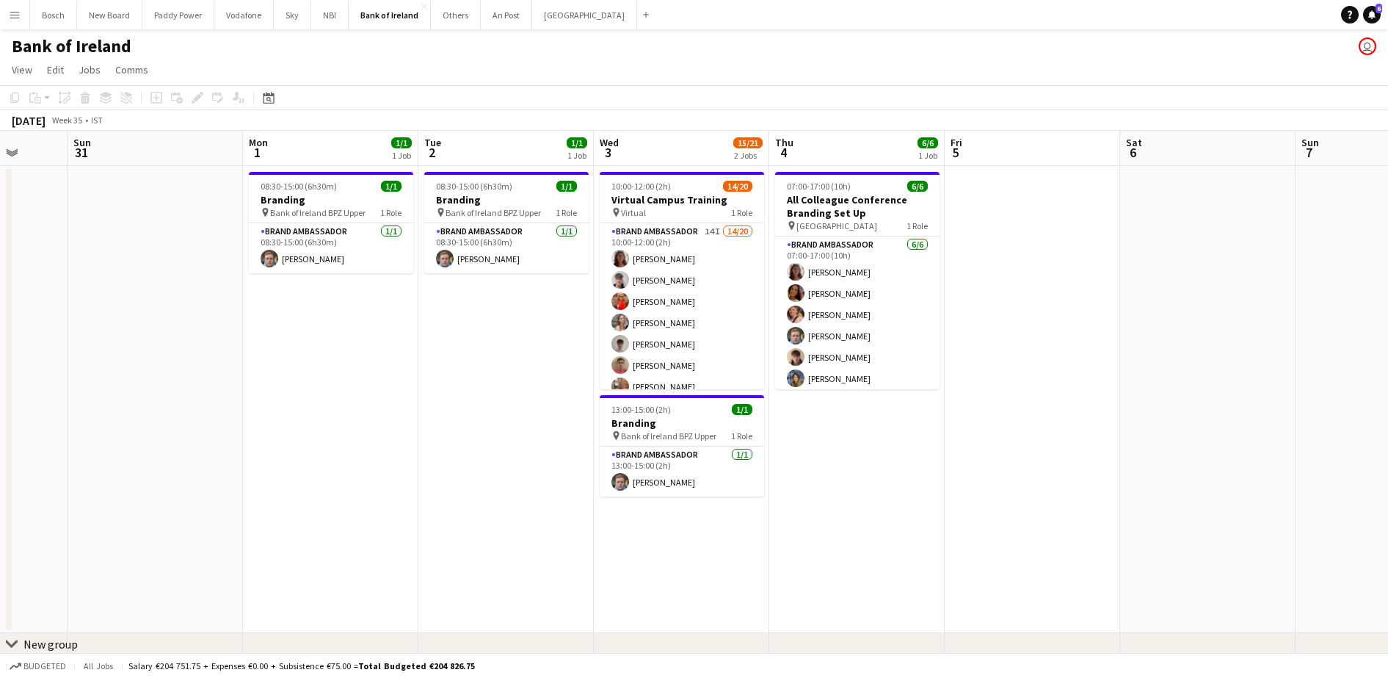
drag, startPoint x: 1013, startPoint y: 307, endPoint x: 949, endPoint y: 310, distance: 63.9
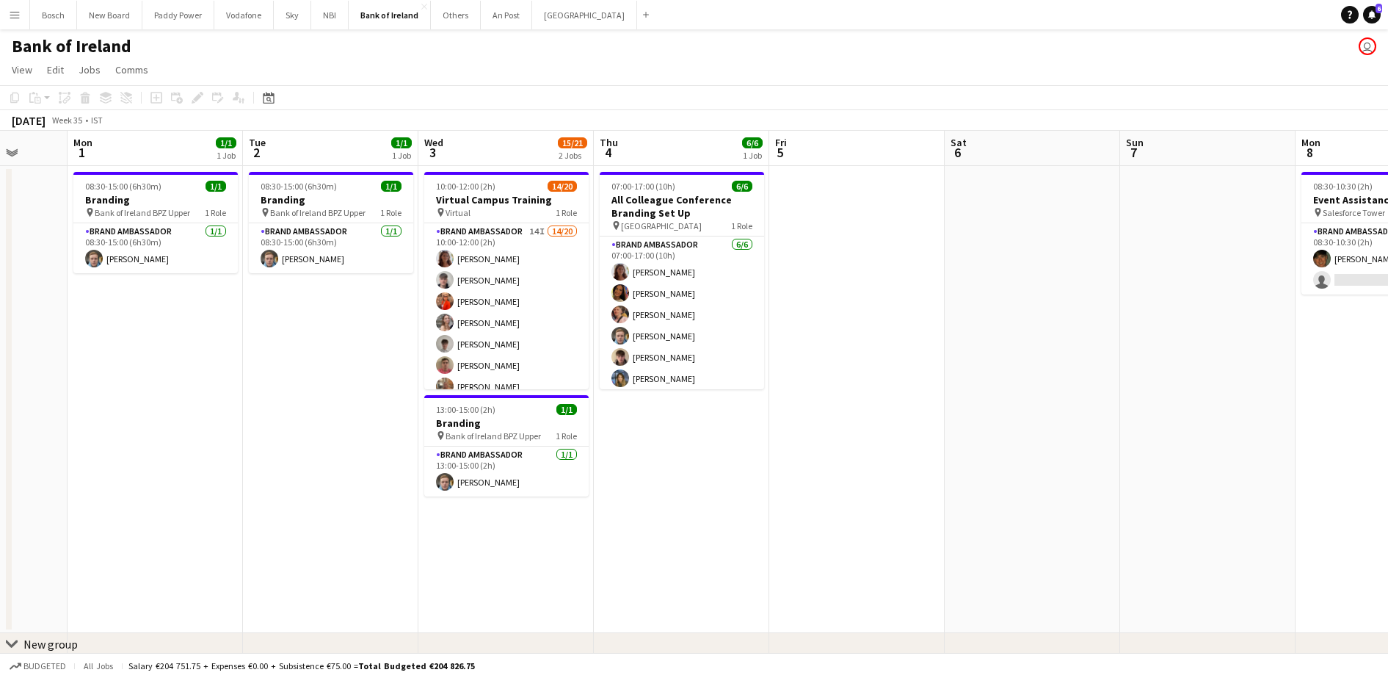
click at [770, 454] on app-date-cell at bounding box center [856, 399] width 175 height 467
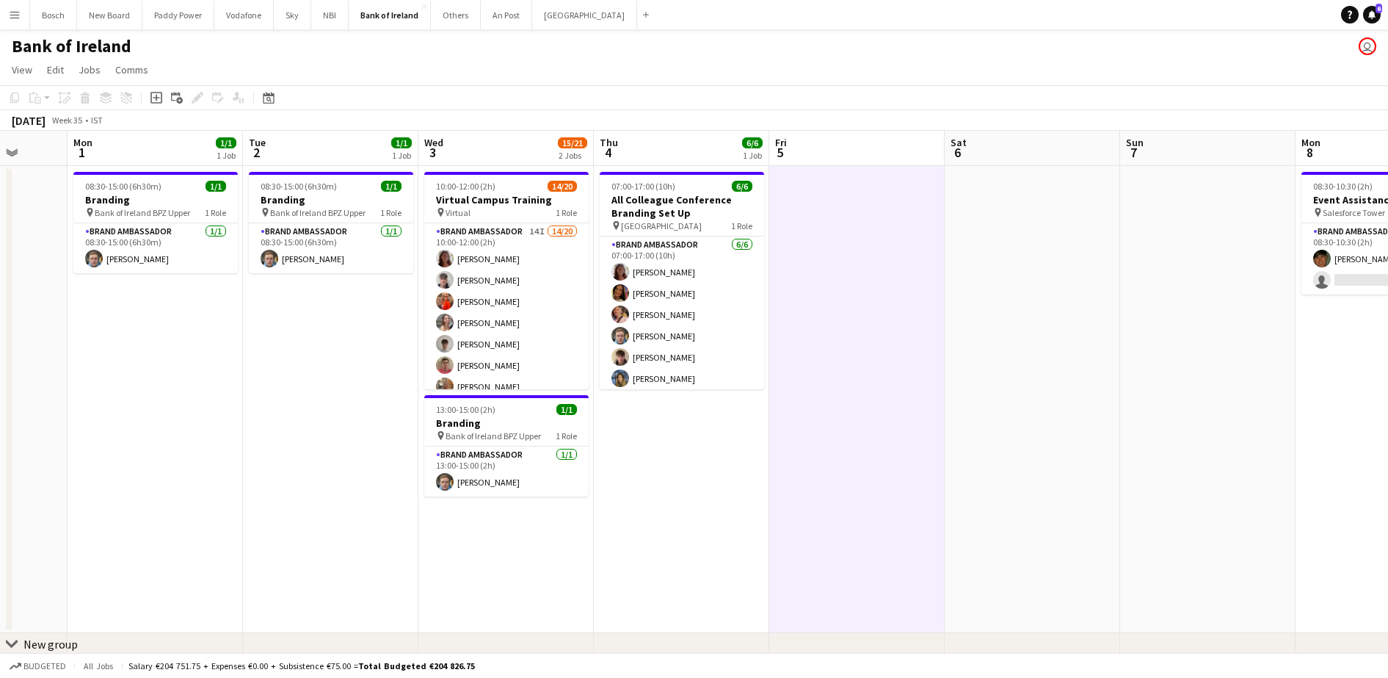
click at [900, 90] on app-toolbar "Copy Paste Paste Ctrl+V Paste with crew Ctrl+Shift+V Paste linked Job [GEOGRAPH…" at bounding box center [694, 97] width 1388 height 25
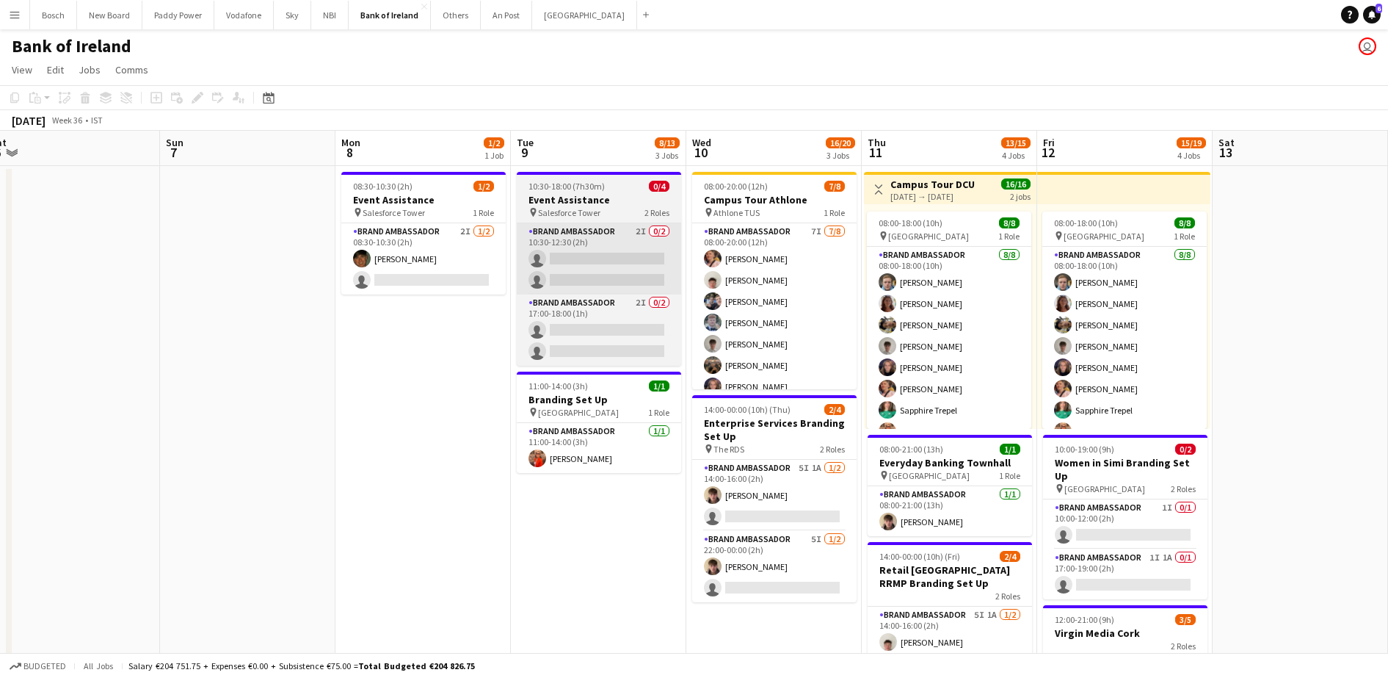
scroll to position [0, 518]
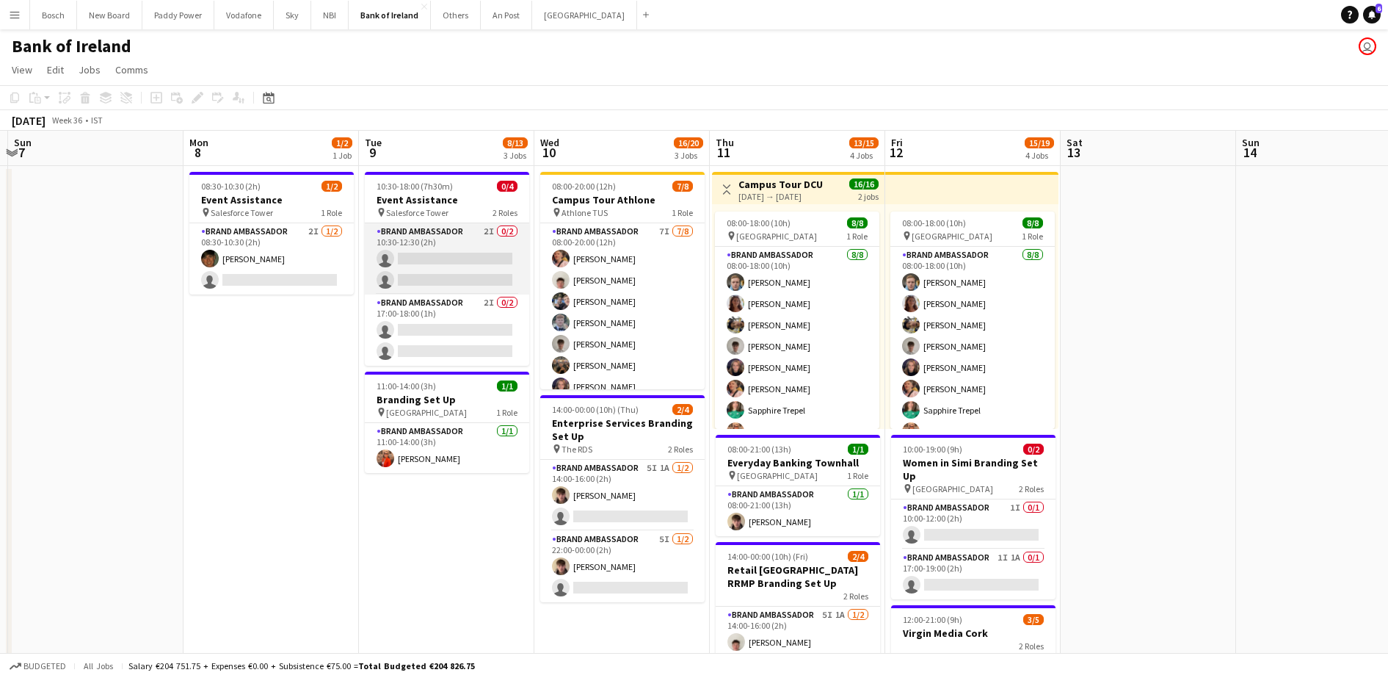
click at [444, 271] on app-card-role "Brand Ambassador 2I 0/2 10:30-12:30 (2h) single-neutral-actions single-neutral-…" at bounding box center [447, 258] width 164 height 71
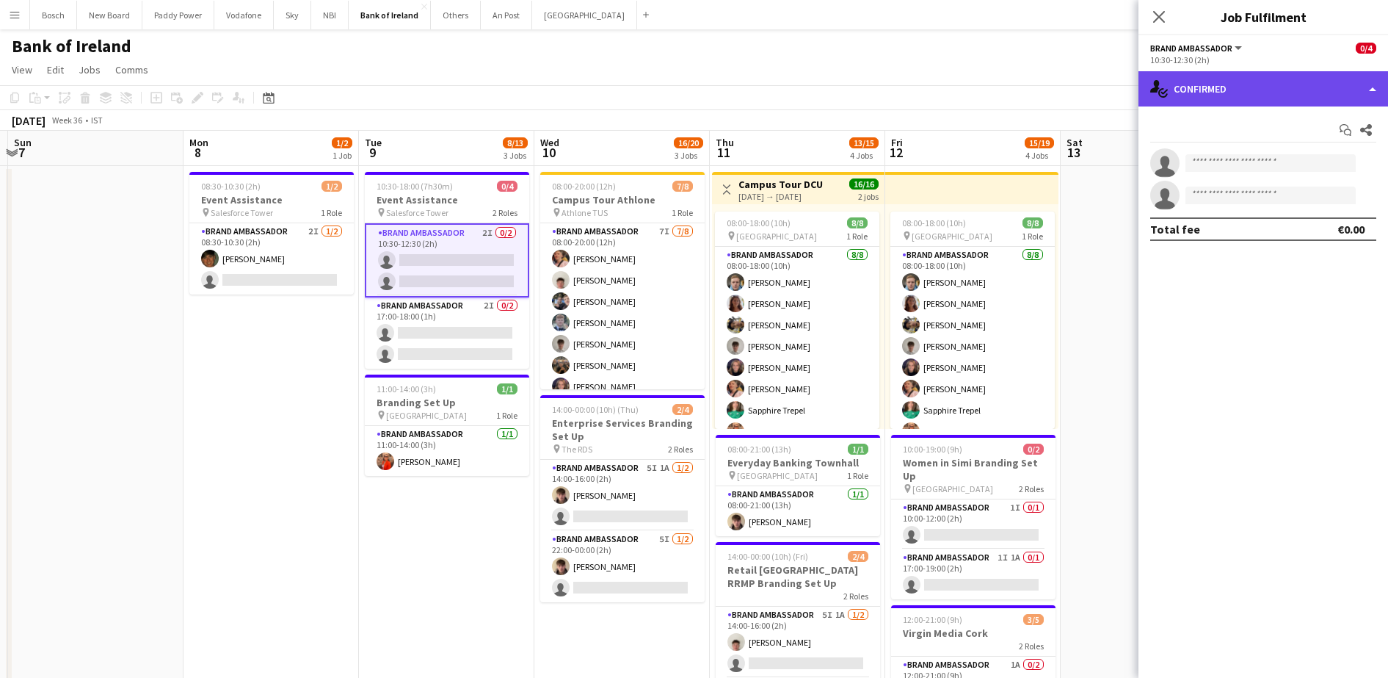
click at [1313, 87] on div "single-neutral-actions-check-2 Confirmed" at bounding box center [1263, 88] width 250 height 35
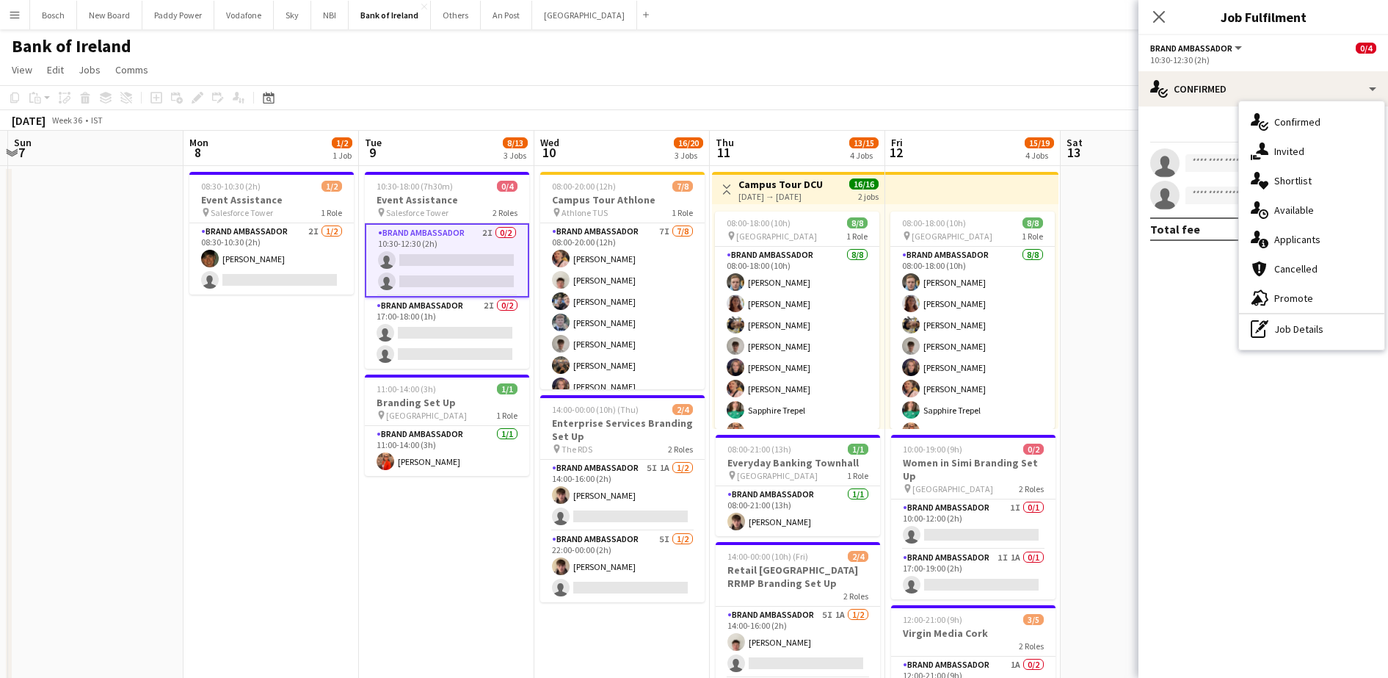
click at [1292, 245] on div "single-neutral-actions-information Applicants" at bounding box center [1311, 239] width 145 height 29
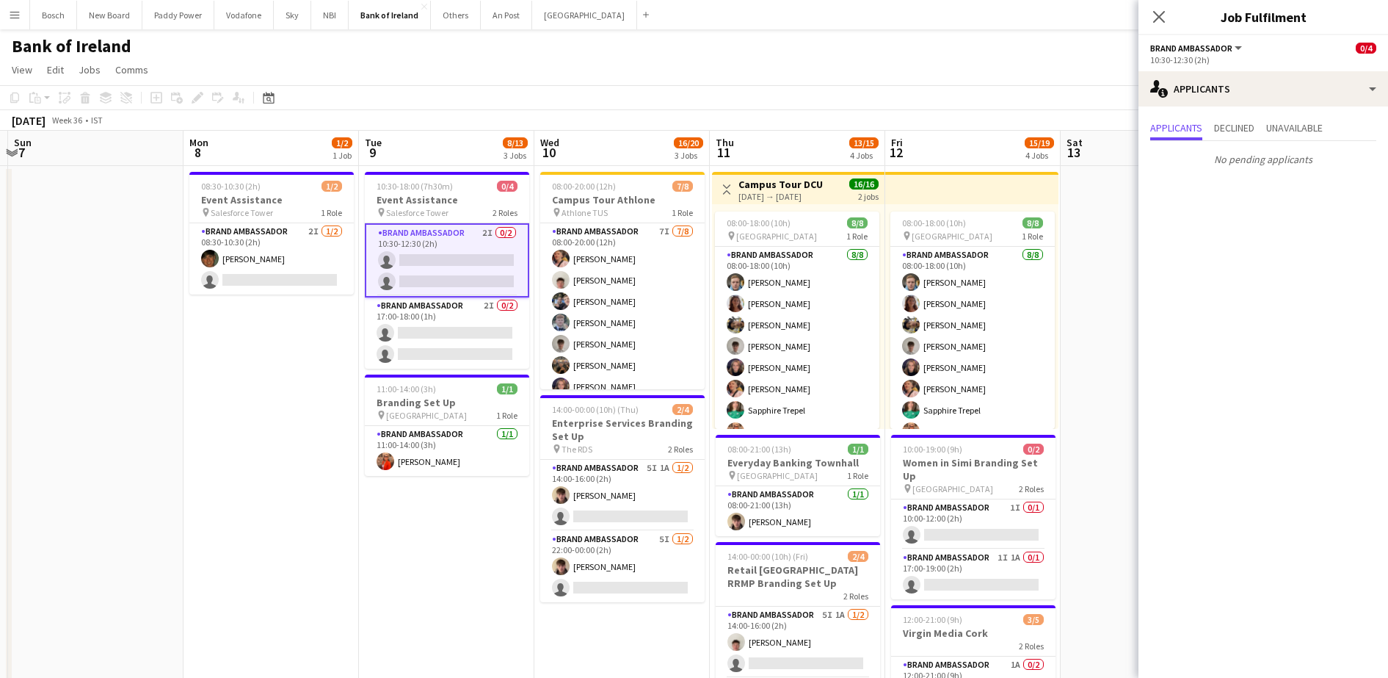
click at [935, 59] on app-page-menu "View Day view expanded Day view collapsed Month view Date picker Jump to [DATE]…" at bounding box center [694, 71] width 1388 height 28
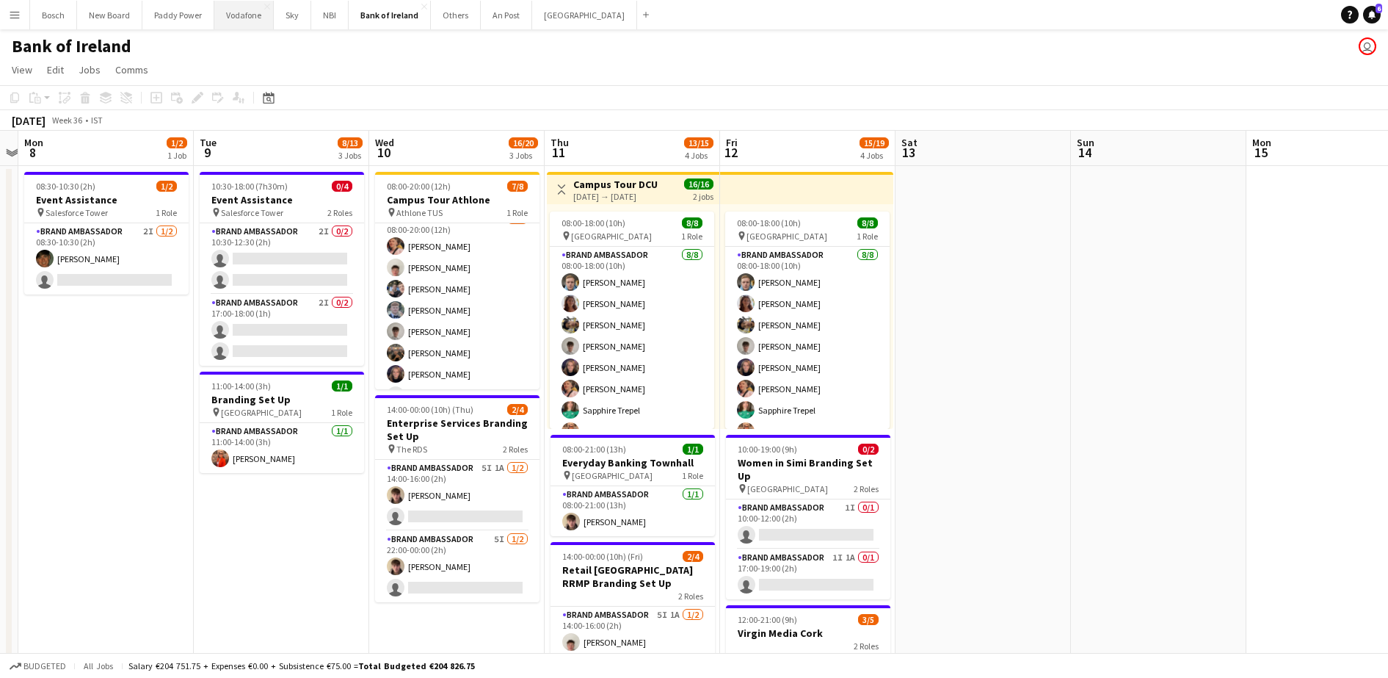
scroll to position [33, 0]
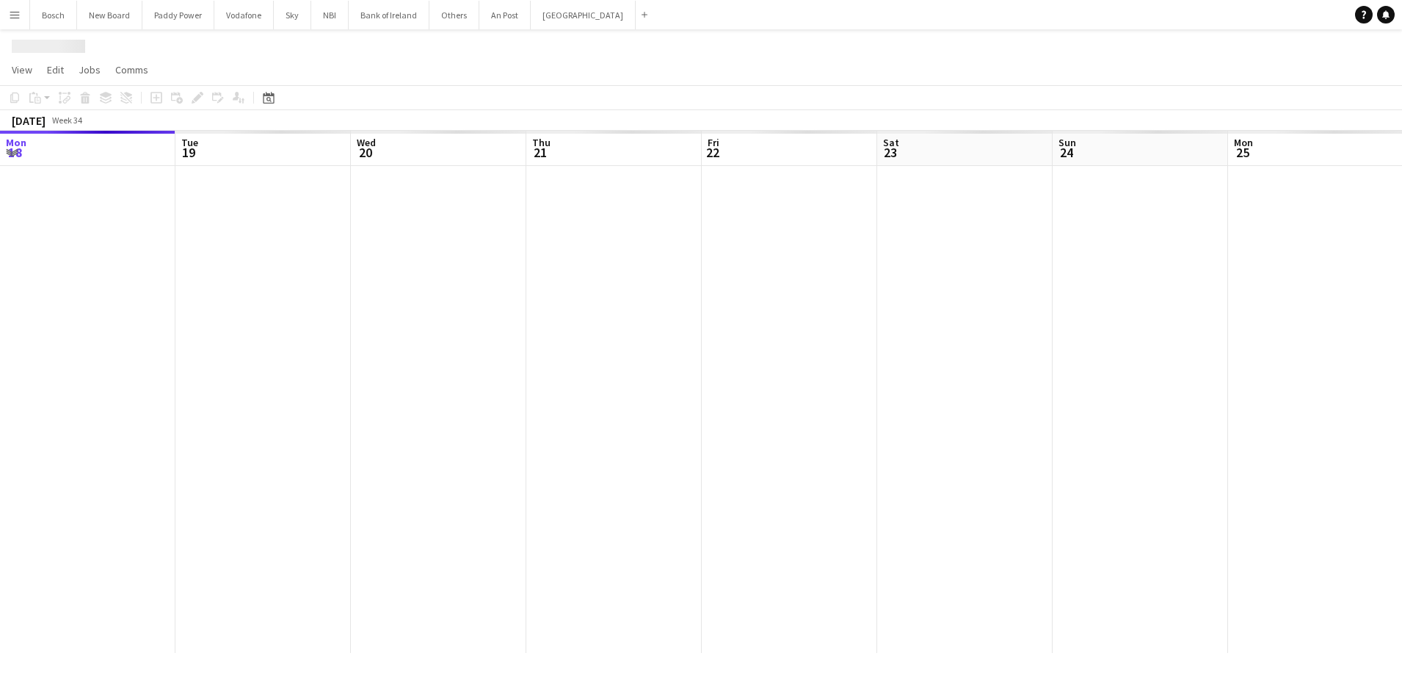
click at [322, 259] on app-calendar-viewport "Mon 18 Tue 19 Wed 20 Thu 21 Fri 22 Sat 23 Sun 24 Mon 25 Tue 26 Wed 27 Thu 28 Fr…" at bounding box center [701, 392] width 1402 height 522
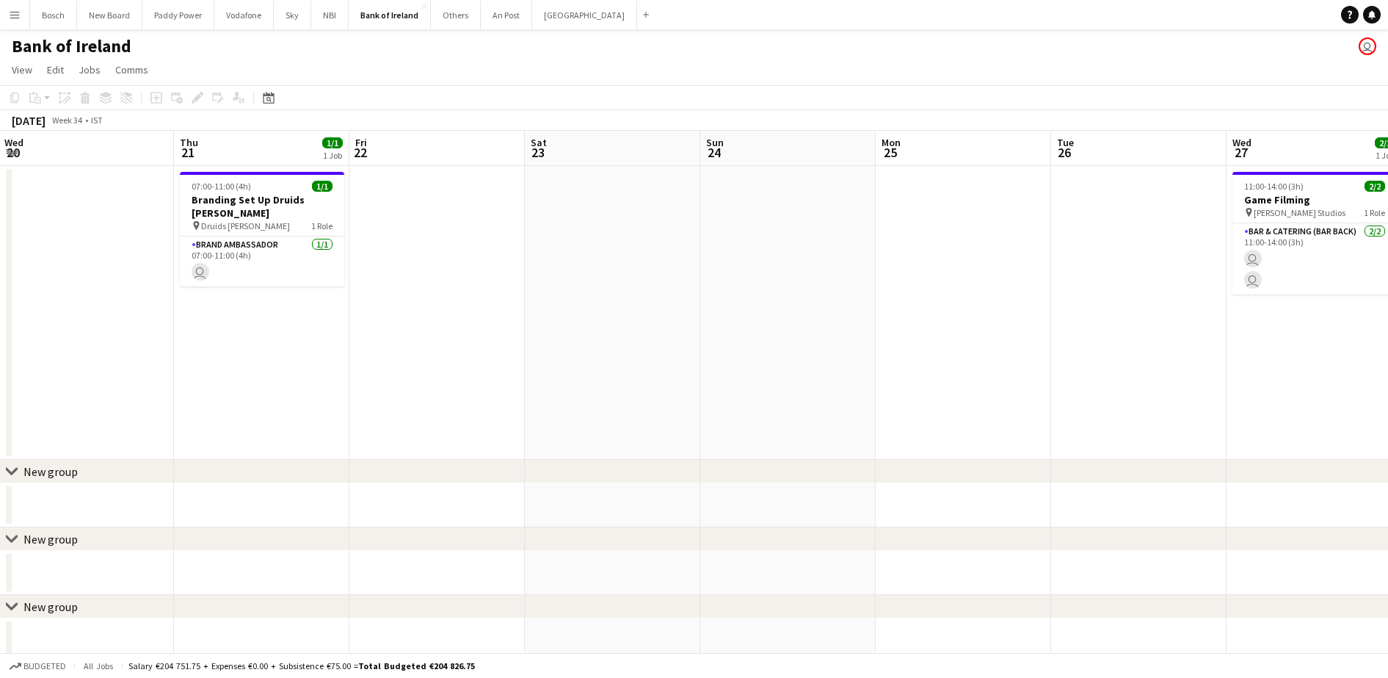
scroll to position [0, 490]
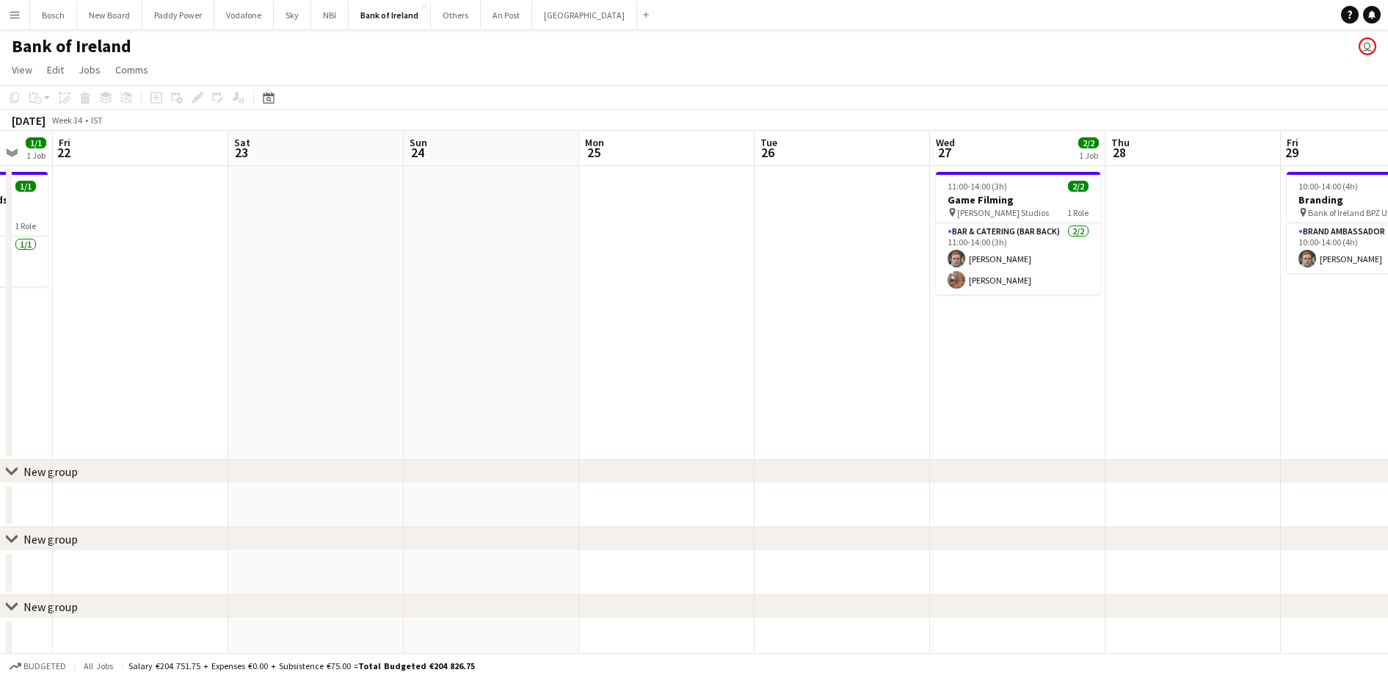
drag, startPoint x: 957, startPoint y: 261, endPoint x: 503, endPoint y: 258, distance: 454.4
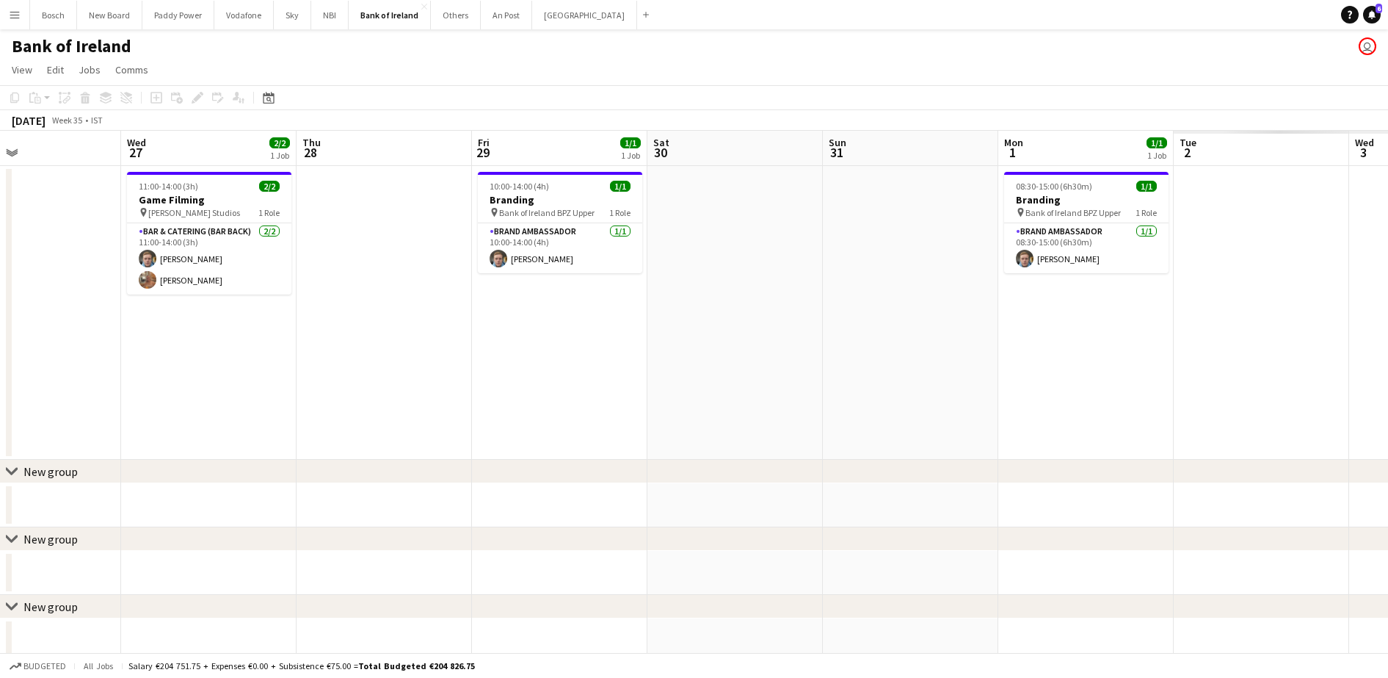
drag, startPoint x: 853, startPoint y: 304, endPoint x: 601, endPoint y: 280, distance: 252.9
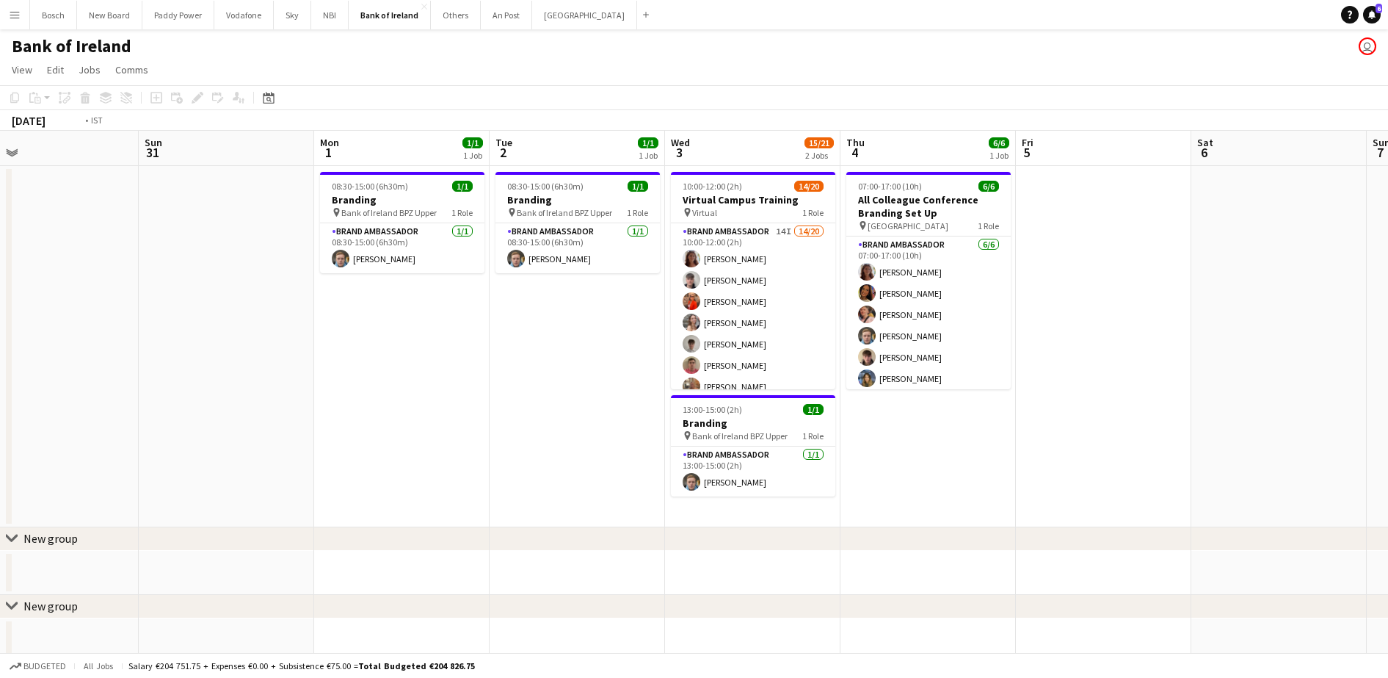
drag, startPoint x: 1056, startPoint y: 286, endPoint x: 328, endPoint y: 287, distance: 727.4
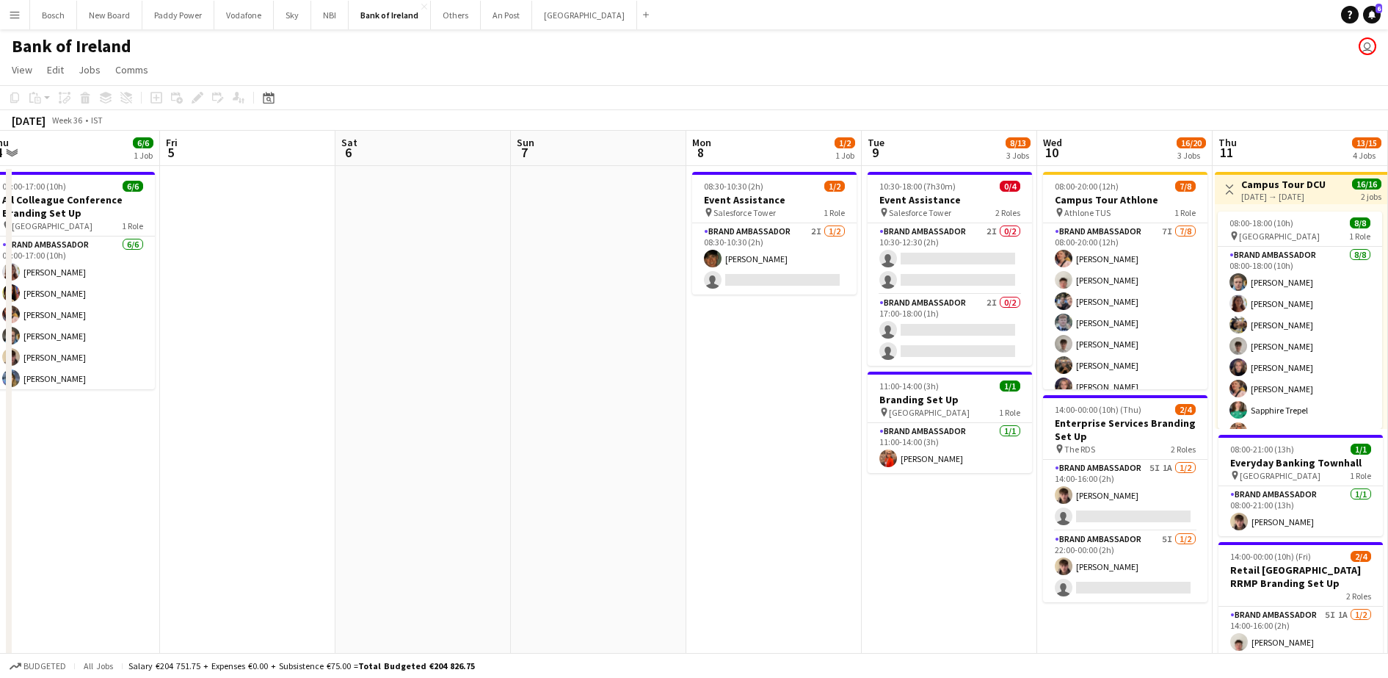
drag, startPoint x: 23, startPoint y: 283, endPoint x: 54, endPoint y: 261, distance: 37.9
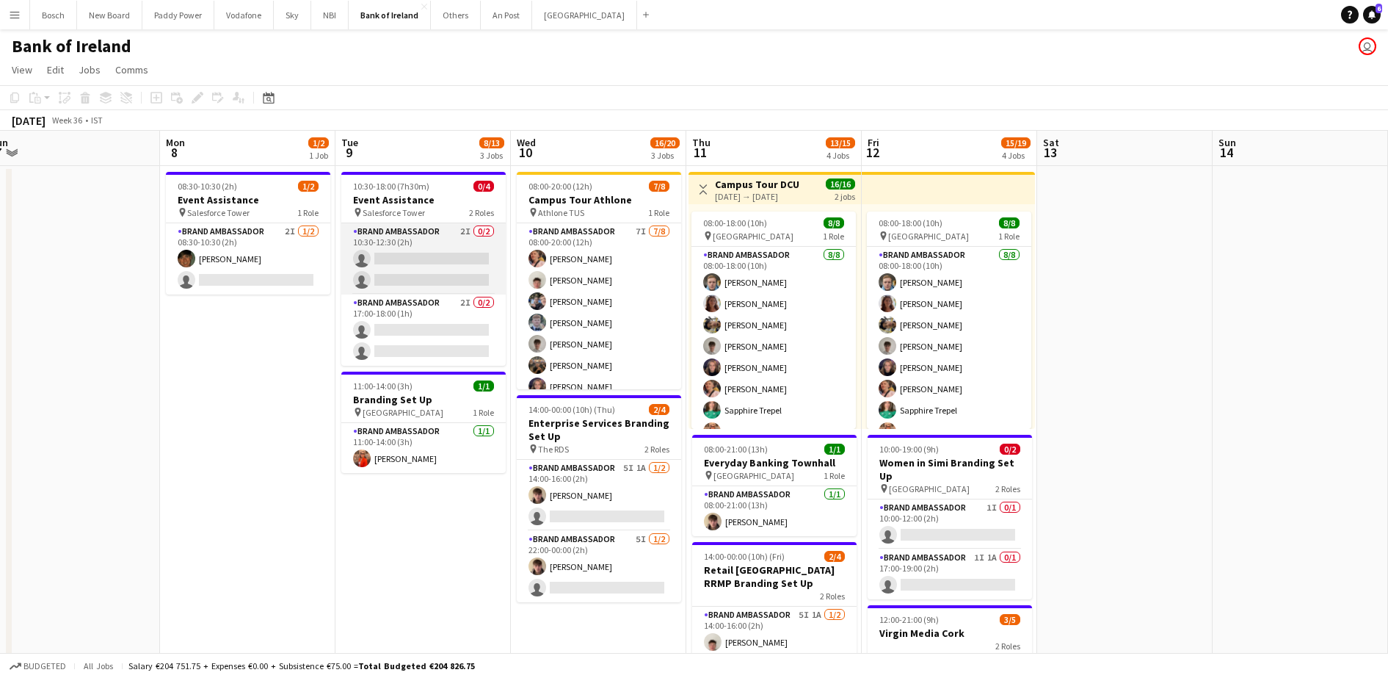
click at [415, 258] on app-card-role "Brand Ambassador 2I 0/2 10:30-12:30 (2h) single-neutral-actions single-neutral-…" at bounding box center [423, 258] width 164 height 71
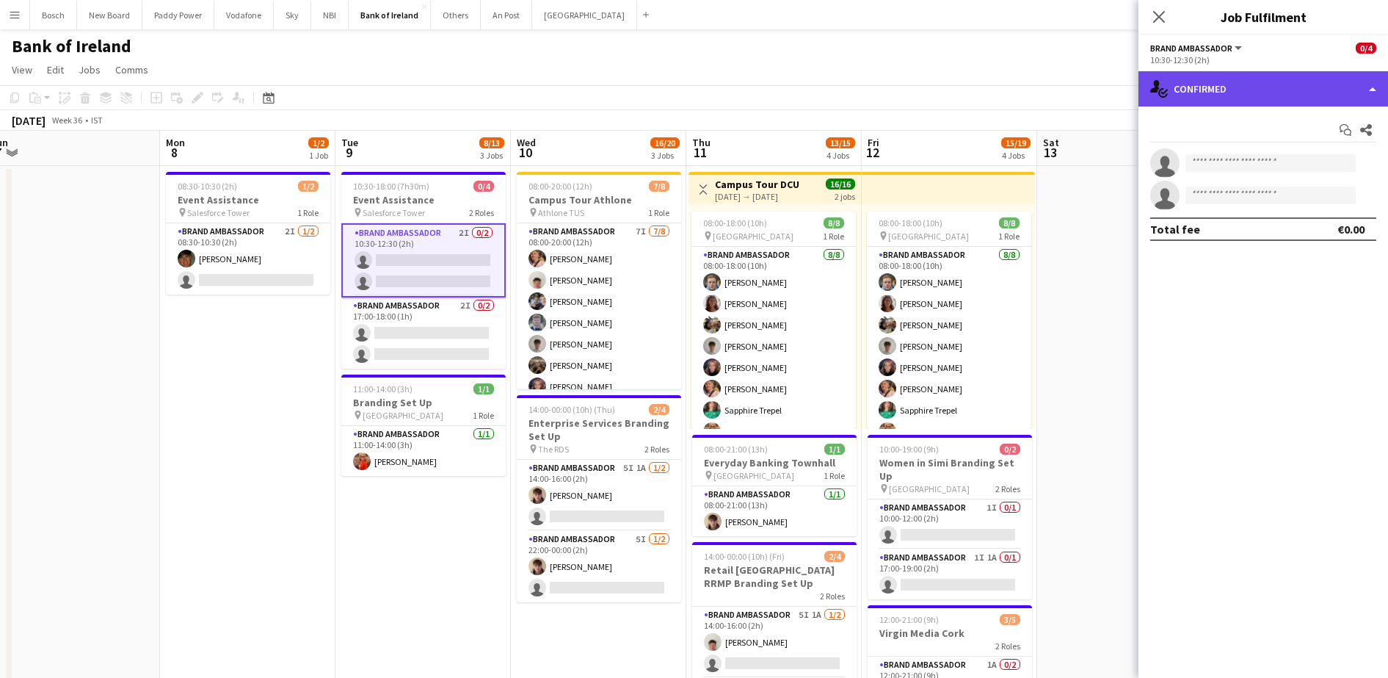
click at [1191, 81] on div "single-neutral-actions-check-2 Confirmed" at bounding box center [1263, 88] width 250 height 35
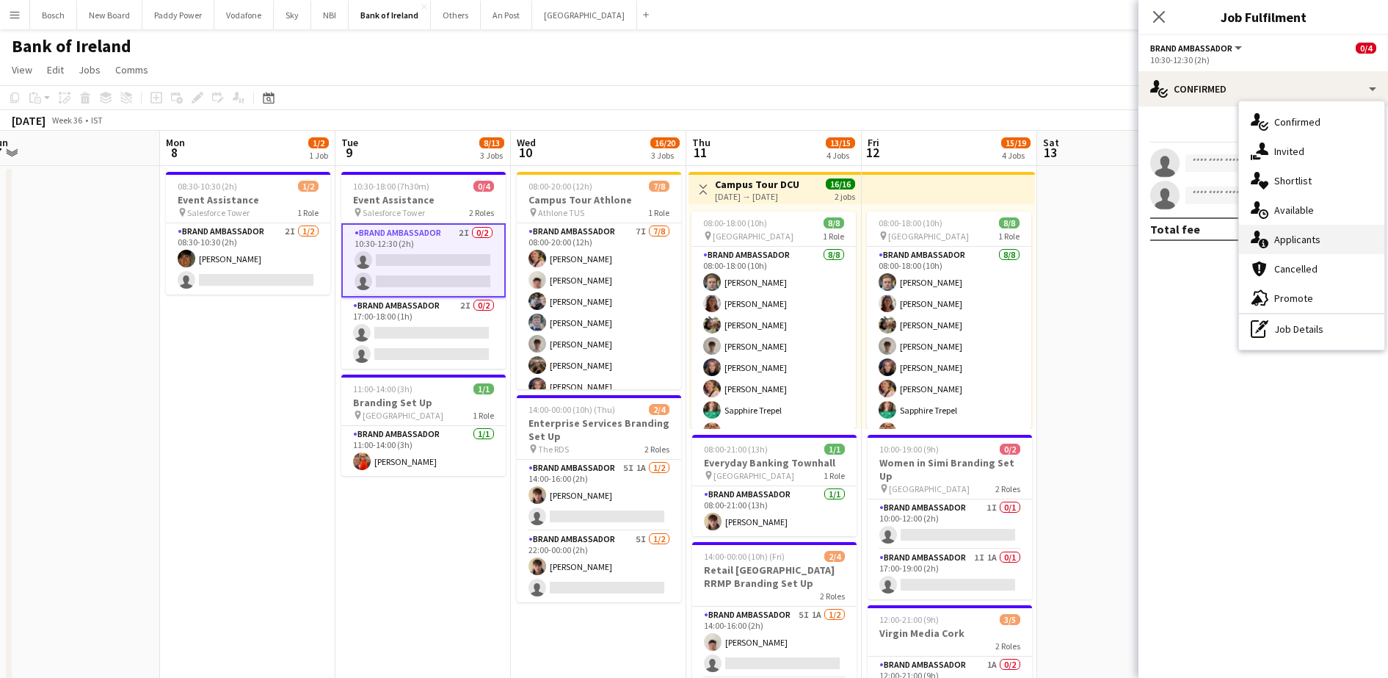
click at [1312, 238] on div "single-neutral-actions-information Applicants" at bounding box center [1311, 239] width 145 height 29
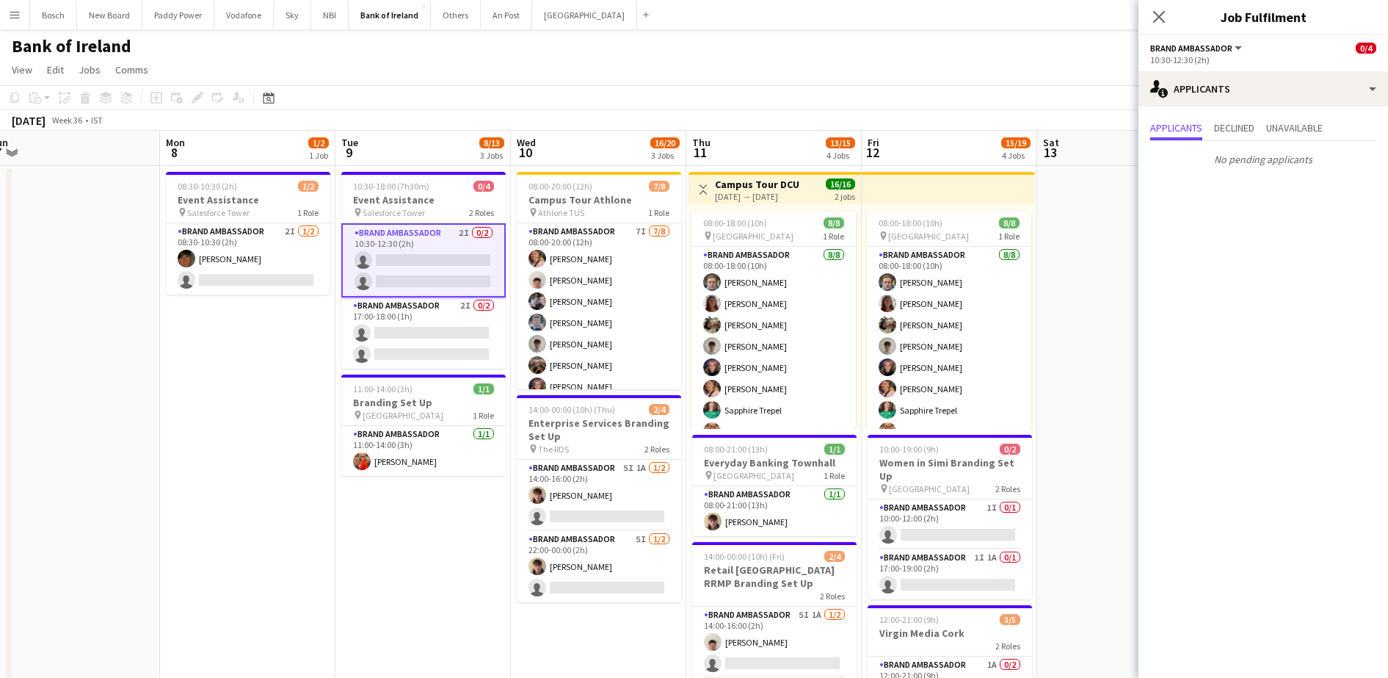
click at [1242, 117] on div "Applicants Declined Unavailable No pending applicants" at bounding box center [1263, 144] width 250 height 77
click at [1243, 133] on span "Declined" at bounding box center [1234, 128] width 40 height 10
click at [1185, 137] on span "Applicants" at bounding box center [1176, 129] width 52 height 22
click at [429, 339] on app-card-role "Brand Ambassador 2I 0/2 17:00-18:00 (1h) single-neutral-actions single-neutral-…" at bounding box center [423, 332] width 164 height 71
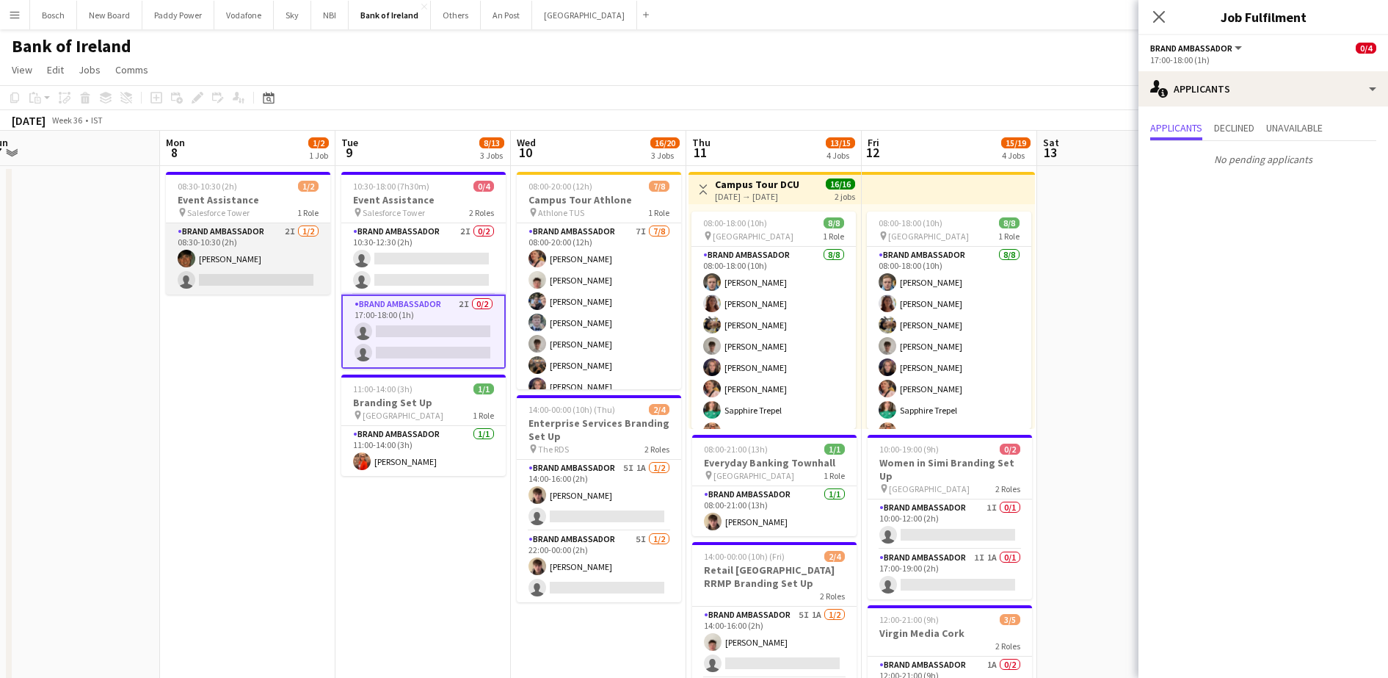
click at [242, 264] on app-card-role "Brand Ambassador 2I [DATE] 08:30-10:30 (2h) [PERSON_NAME] single-neutral-actions" at bounding box center [248, 258] width 164 height 71
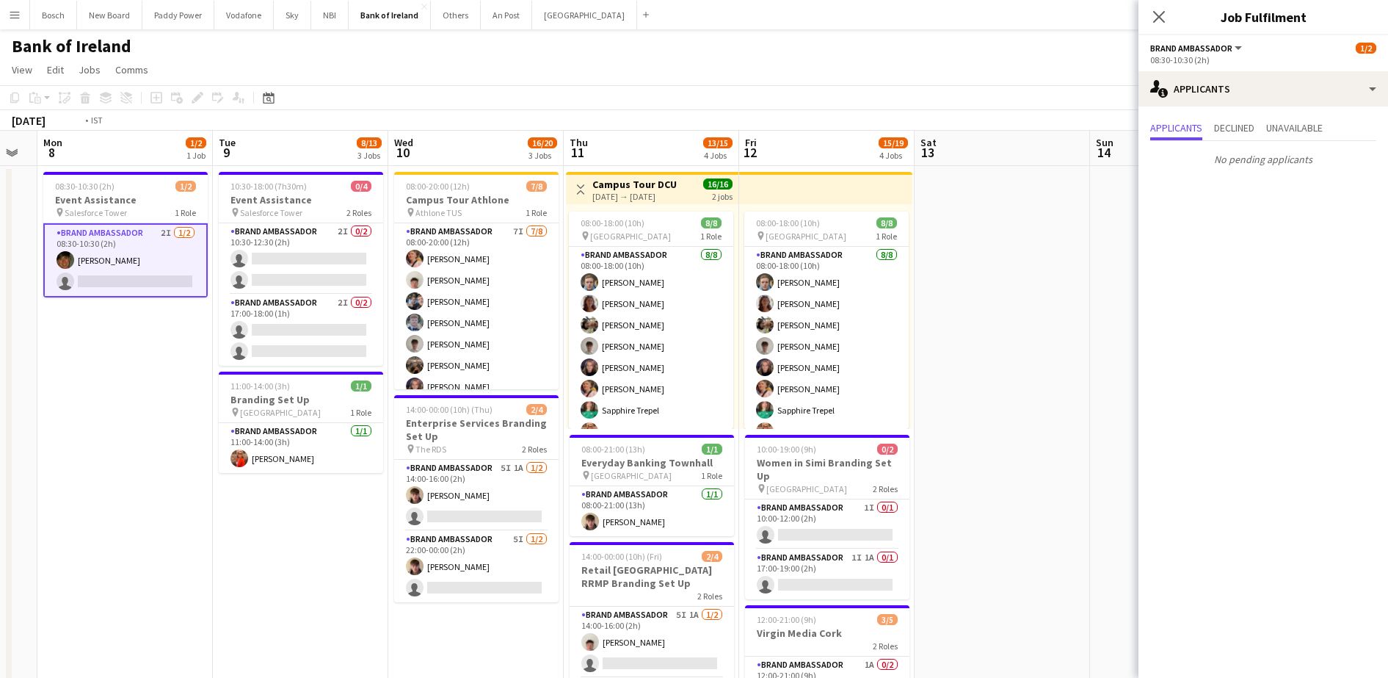
scroll to position [0, 523]
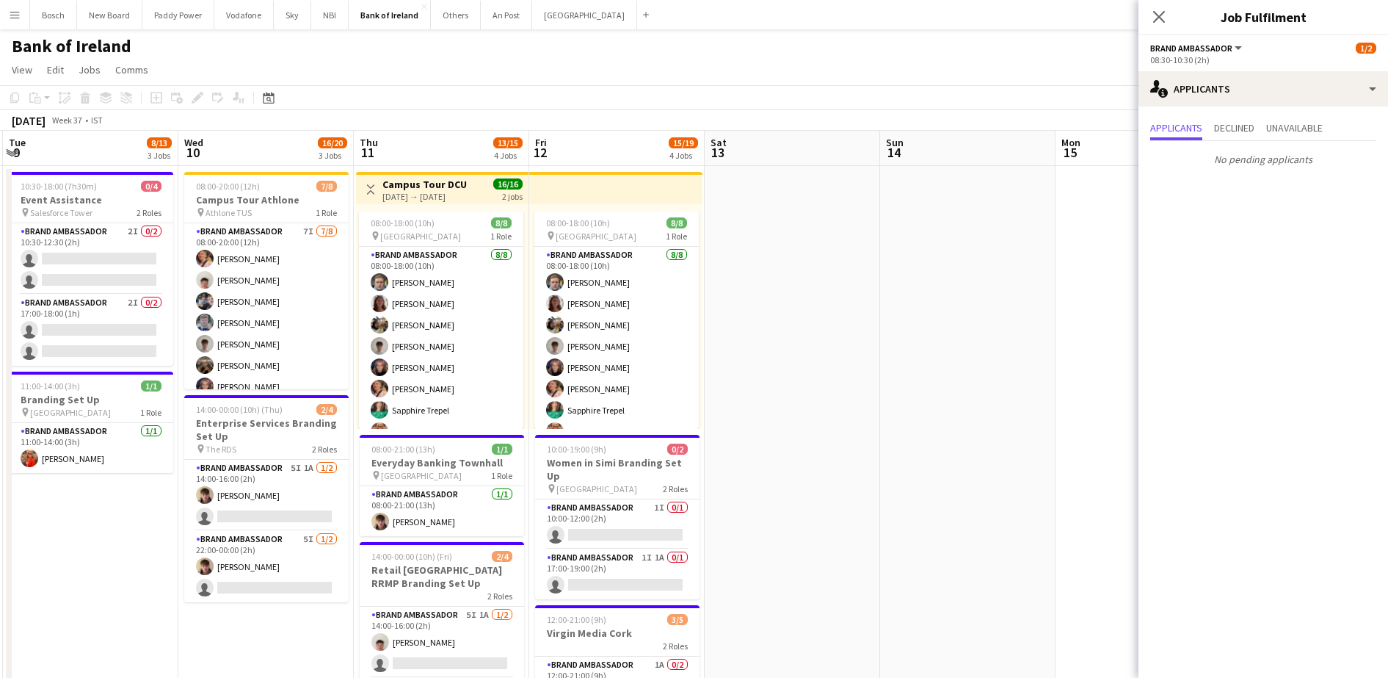
drag, startPoint x: 1127, startPoint y: 302, endPoint x: 794, endPoint y: 312, distance: 332.7
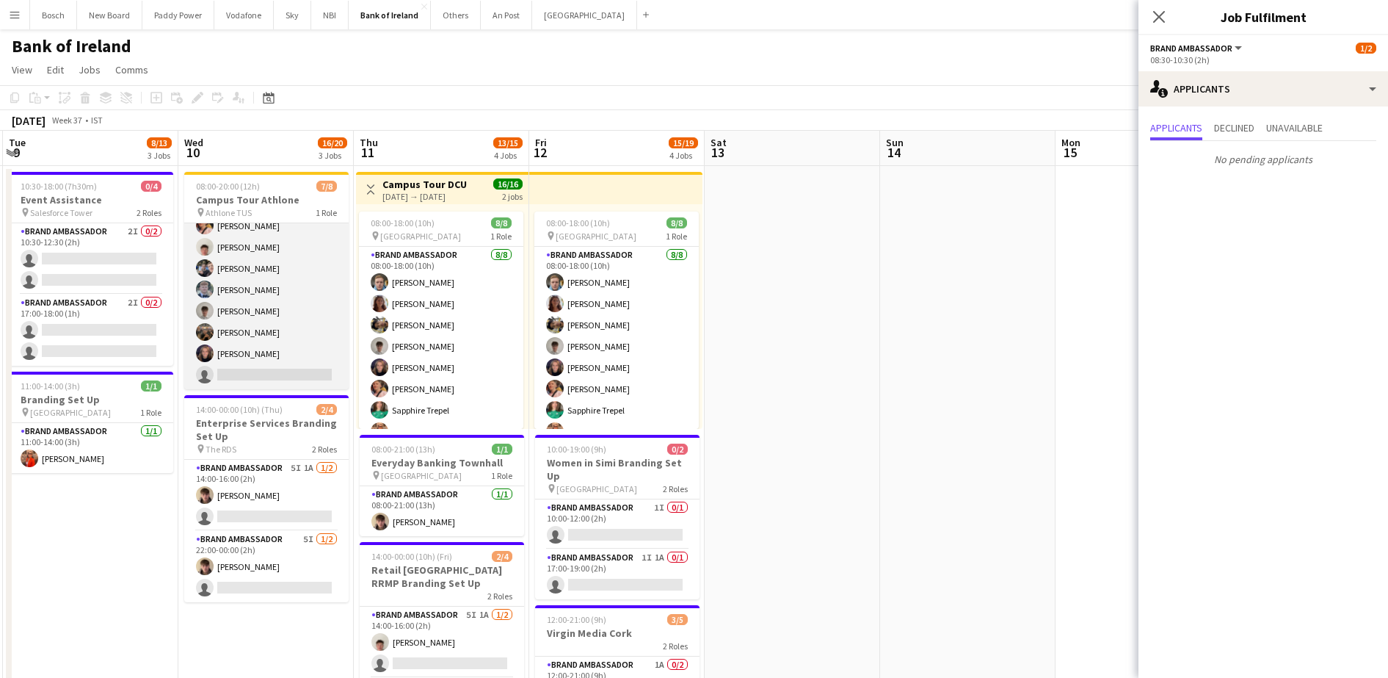
click at [280, 321] on app-card-role "Brand Ambassador 7I [DATE] 08:00-20:00 (12h) [PERSON_NAME] [PERSON_NAME] [PERSO…" at bounding box center [266, 289] width 164 height 199
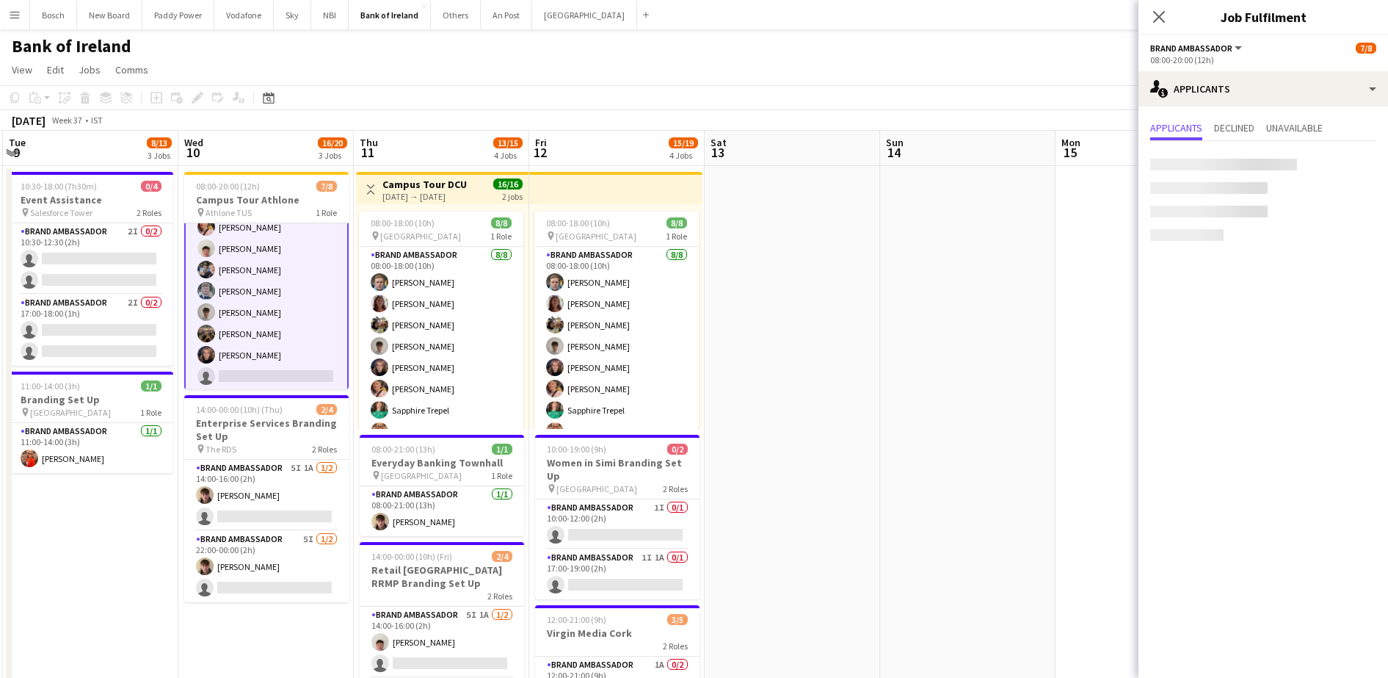
scroll to position [34, 0]
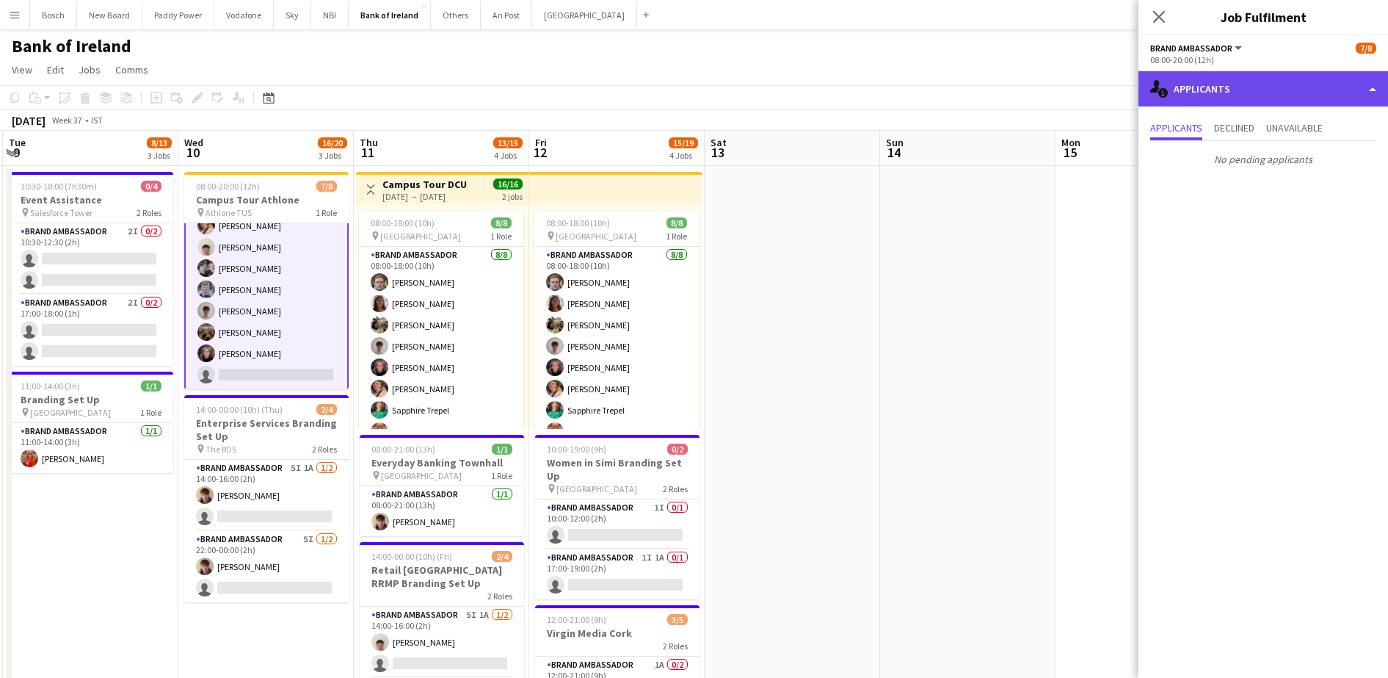
click at [1277, 80] on div "single-neutral-actions-information Applicants" at bounding box center [1263, 88] width 250 height 35
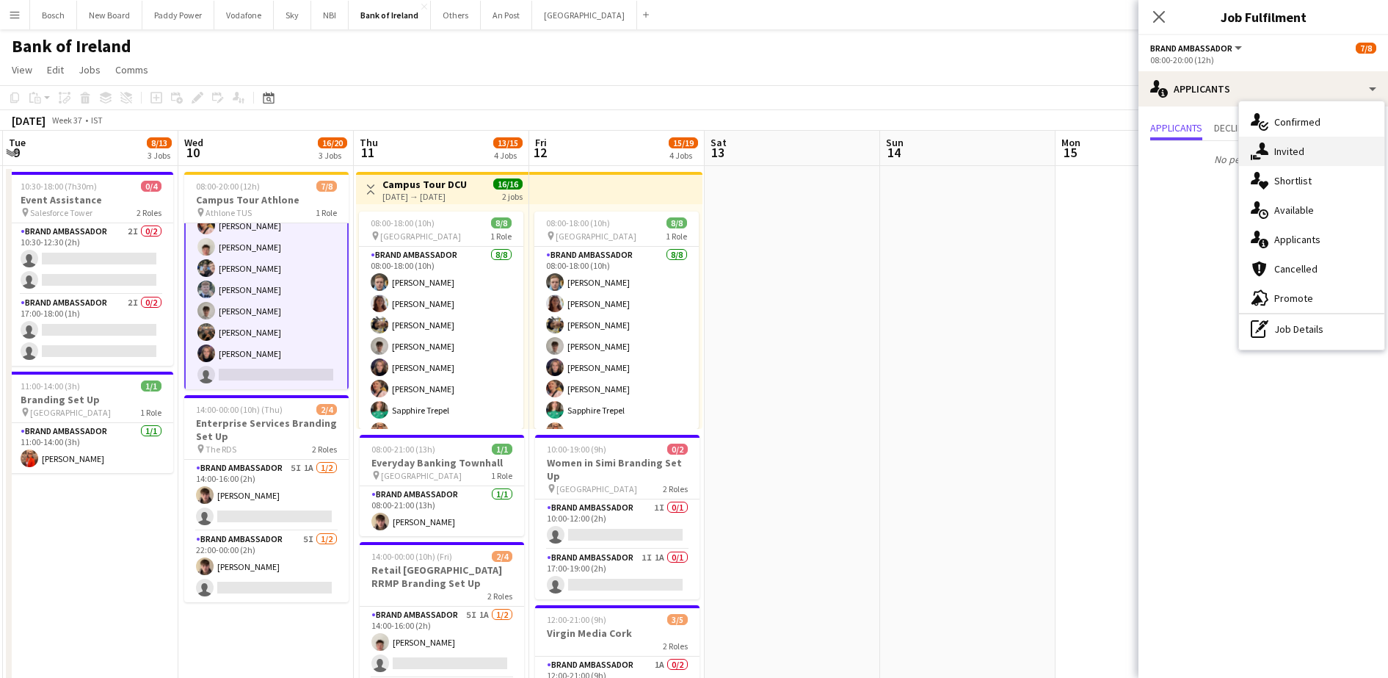
click at [1299, 148] on div "single-neutral-actions-share-1 Invited" at bounding box center [1311, 151] width 145 height 29
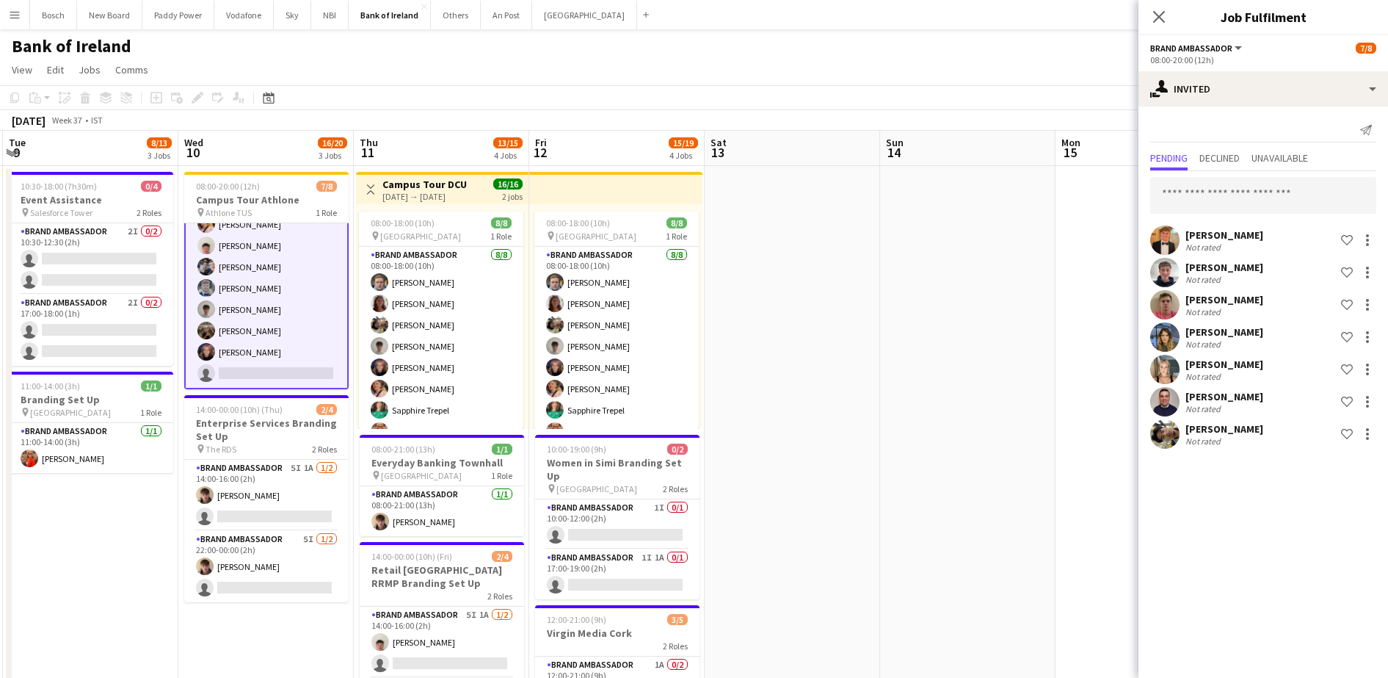
scroll to position [0, 0]
click at [1372, 335] on div at bounding box center [1368, 337] width 18 height 18
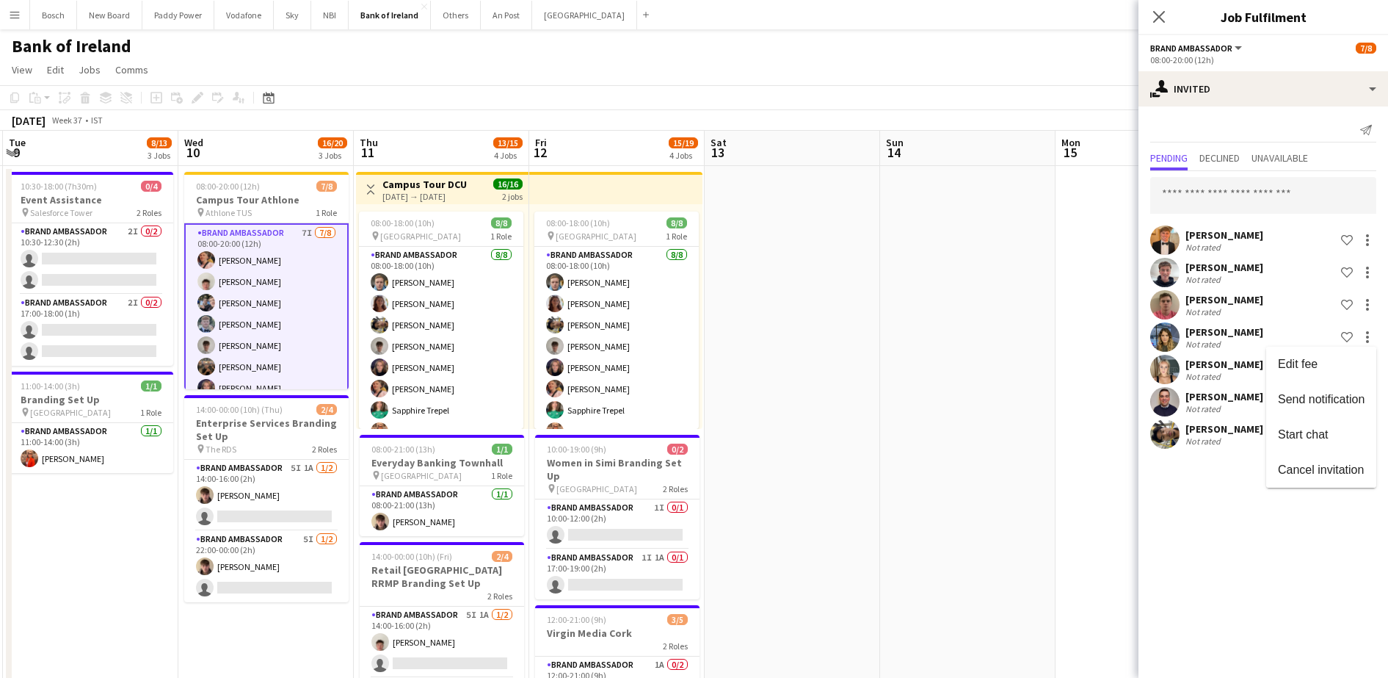
click at [1214, 489] on div at bounding box center [694, 339] width 1388 height 678
click at [1369, 299] on div at bounding box center [1368, 305] width 18 height 18
click at [1345, 379] on button "Send notification" at bounding box center [1321, 366] width 110 height 35
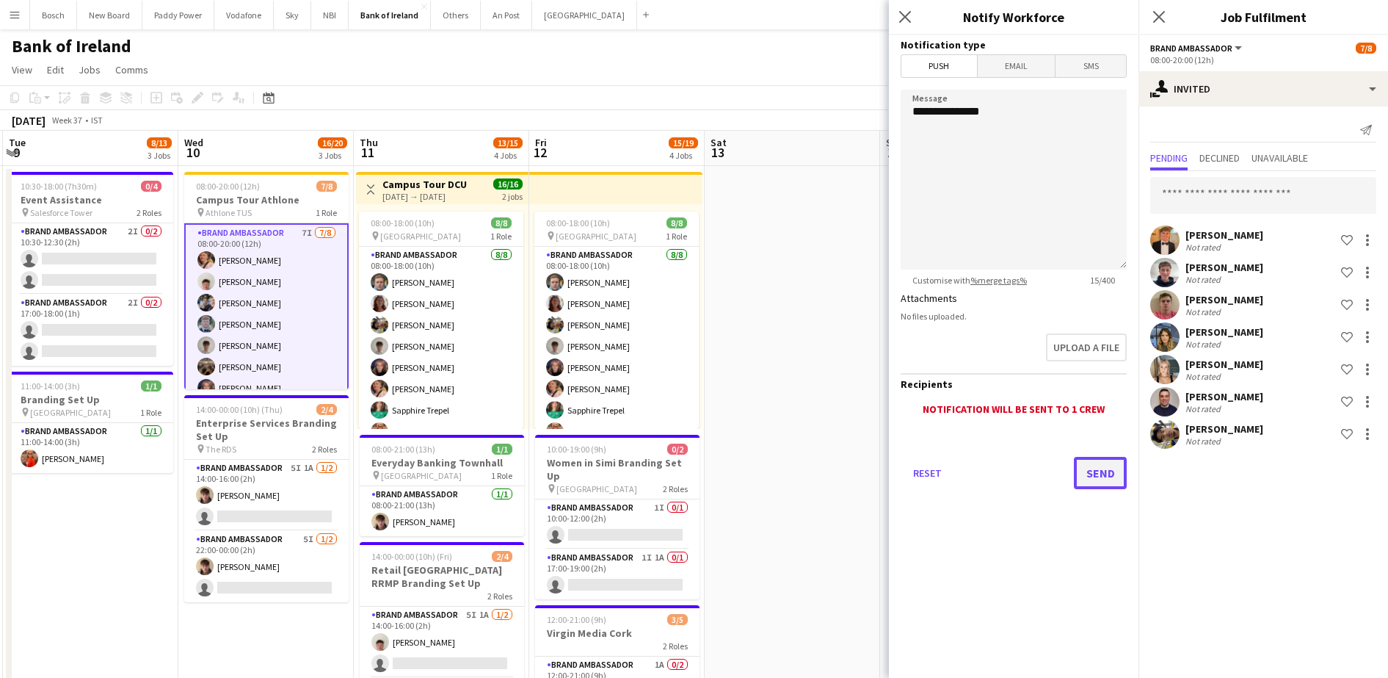
click at [1107, 479] on button "Send" at bounding box center [1100, 473] width 53 height 32
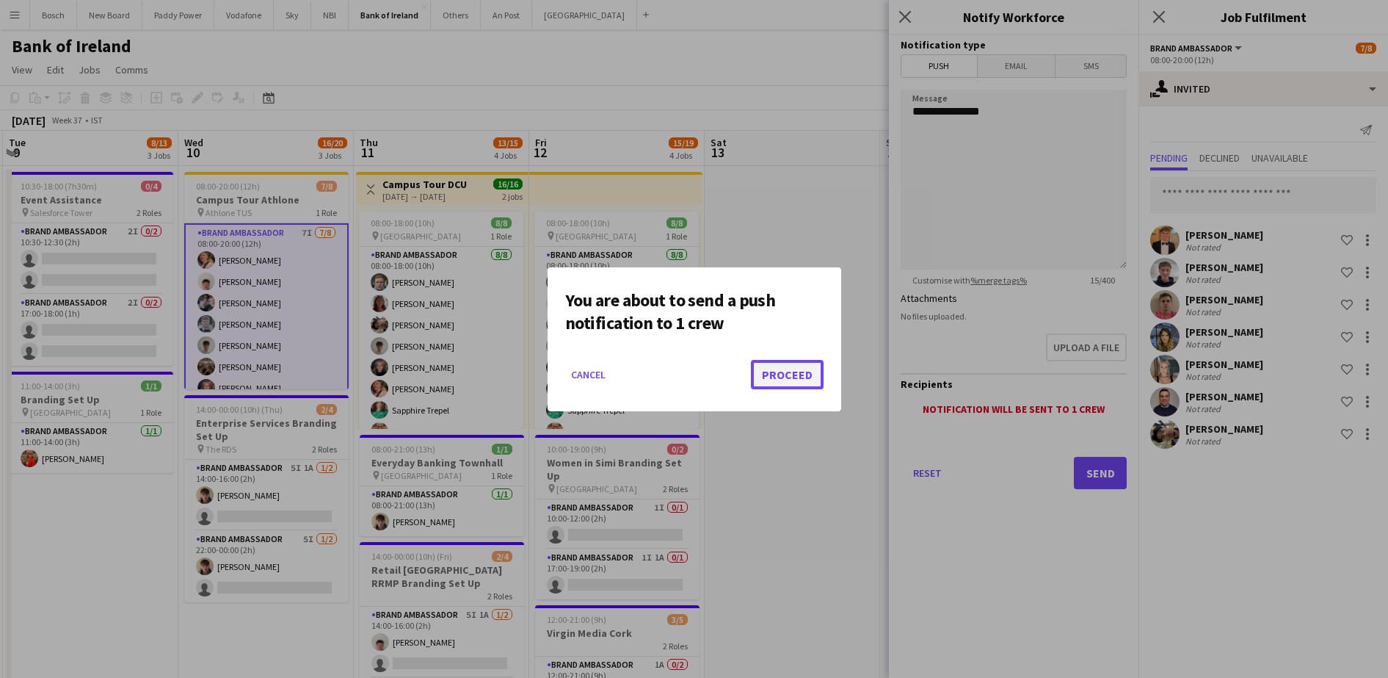
click at [769, 366] on button "Proceed" at bounding box center [787, 374] width 73 height 29
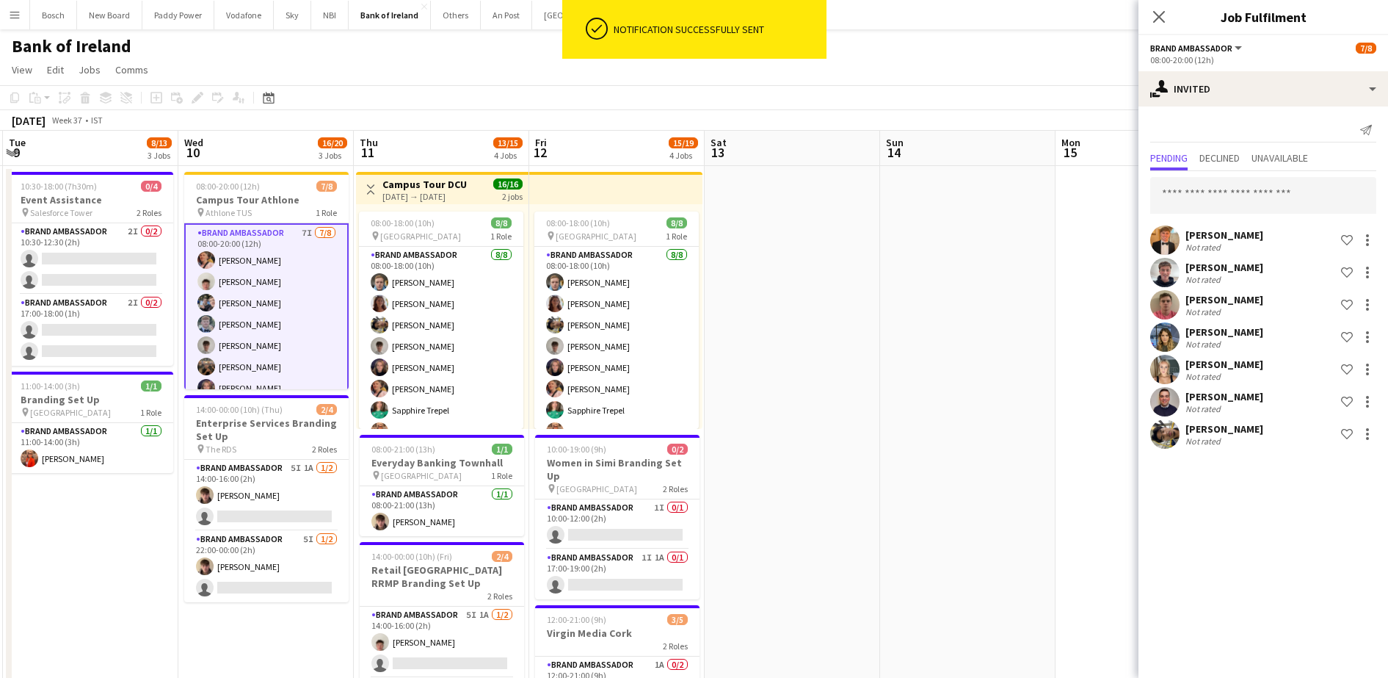
click at [753, 75] on app-page-menu "View Day view expanded Day view collapsed Month view Date picker Jump to [DATE]…" at bounding box center [694, 71] width 1388 height 28
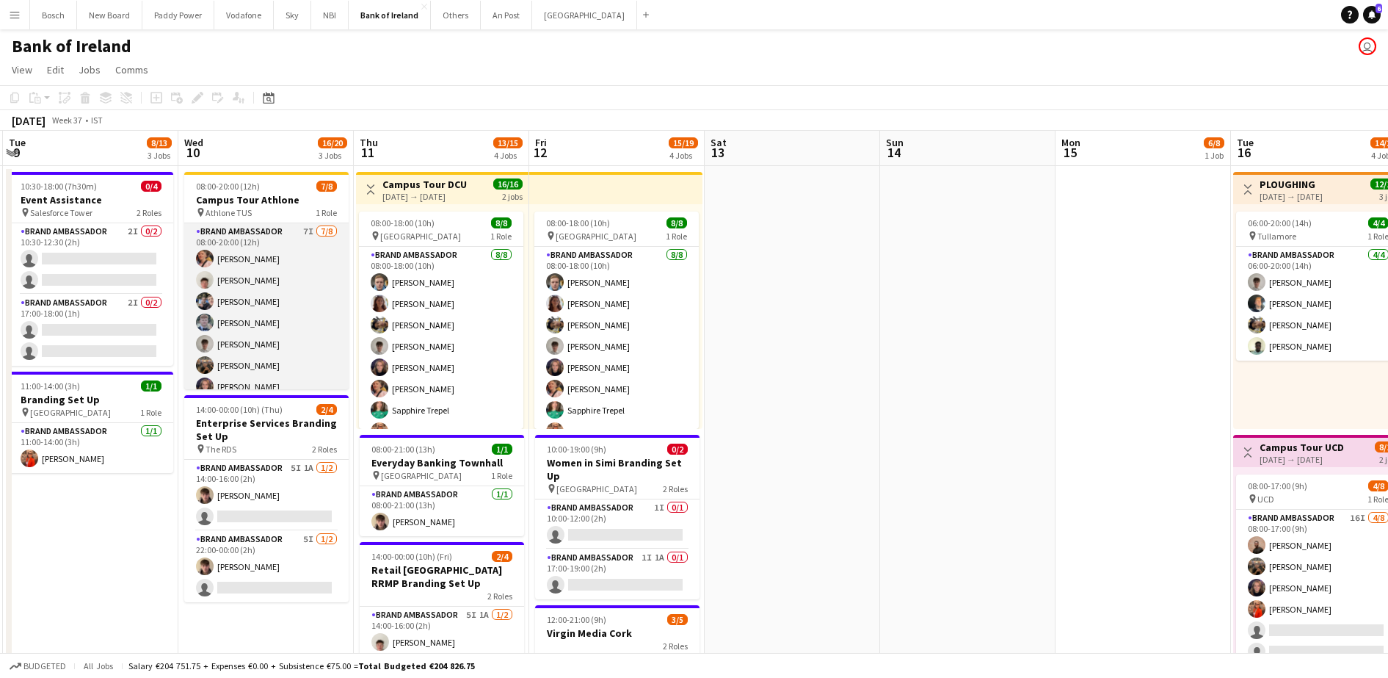
click at [266, 366] on app-card-role "Brand Ambassador 7I [DATE] 08:00-20:00 (12h) [PERSON_NAME] [PERSON_NAME] [PERSO…" at bounding box center [266, 322] width 164 height 199
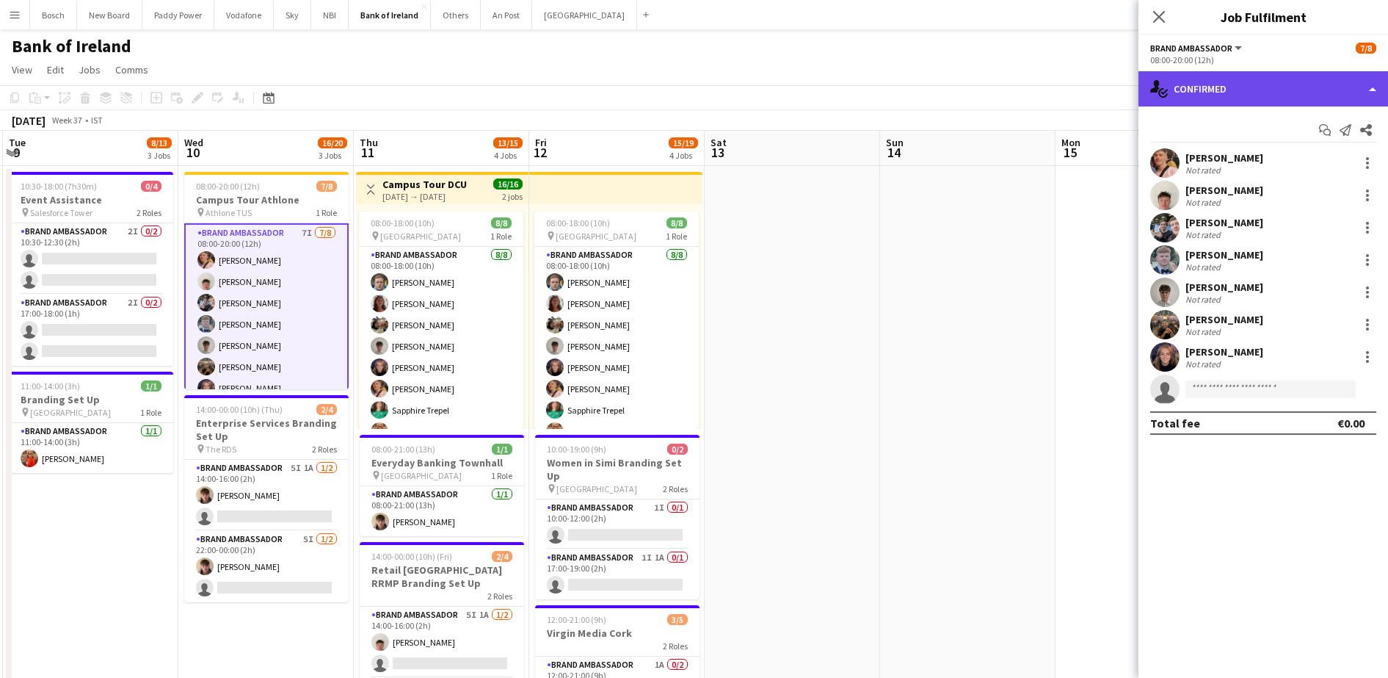
click at [1303, 84] on div "single-neutral-actions-check-2 Confirmed" at bounding box center [1263, 88] width 250 height 35
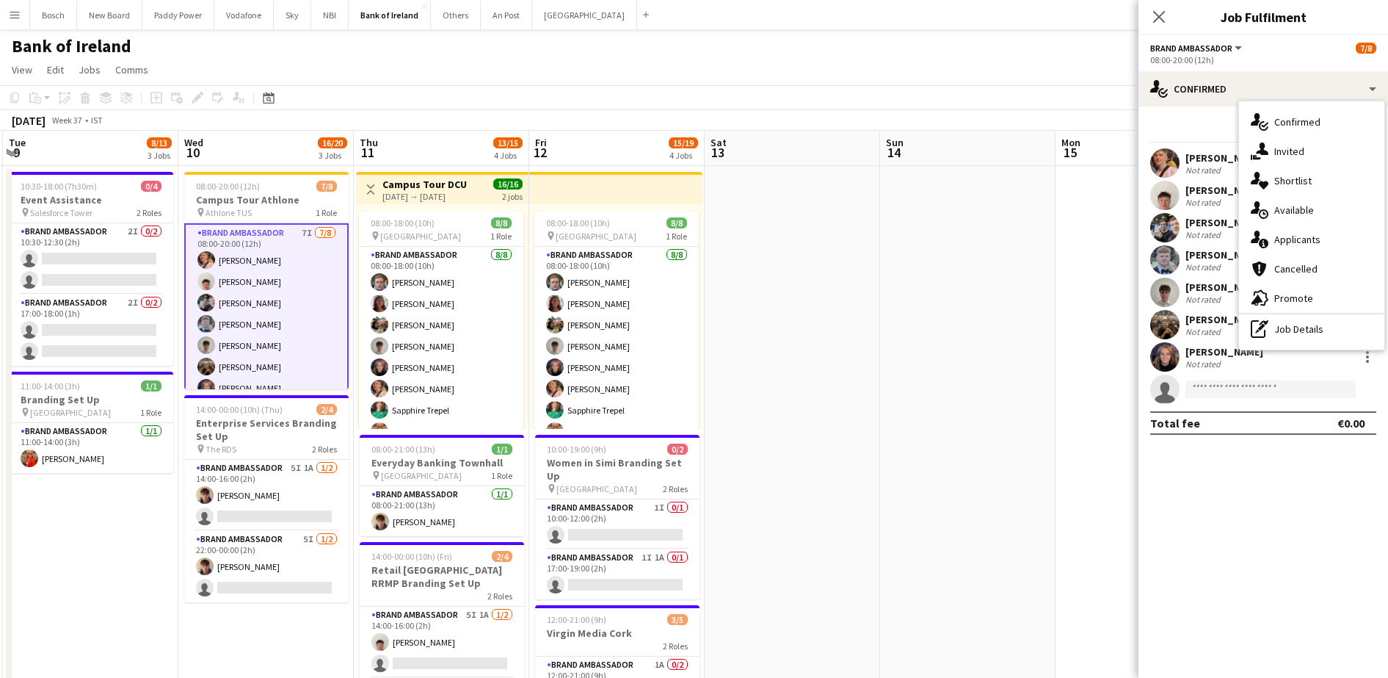
drag, startPoint x: 1322, startPoint y: 506, endPoint x: 1317, endPoint y: 403, distance: 103.6
click at [1319, 491] on mat-expansion-panel "check Confirmed Start chat Send notification Share [PERSON_NAME] rated [PERSON_…" at bounding box center [1263, 391] width 250 height 571
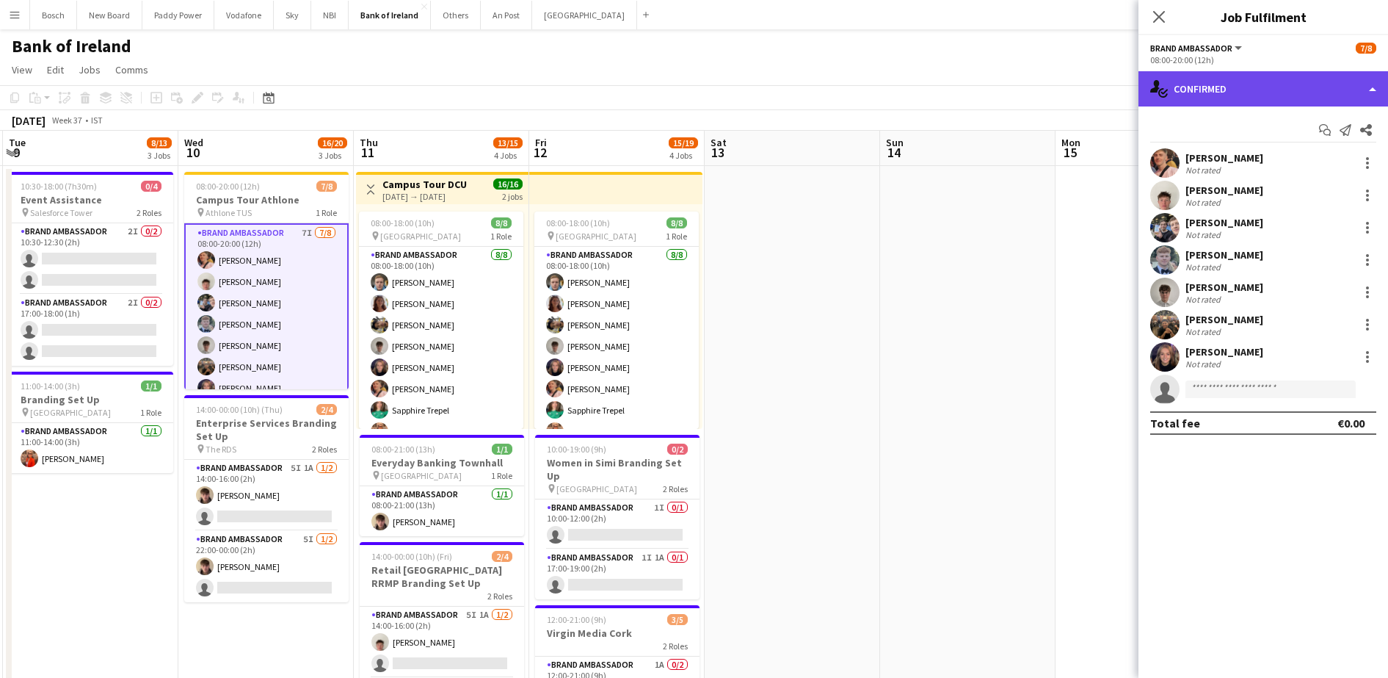
click at [1185, 86] on div "single-neutral-actions-check-2 Confirmed" at bounding box center [1263, 88] width 250 height 35
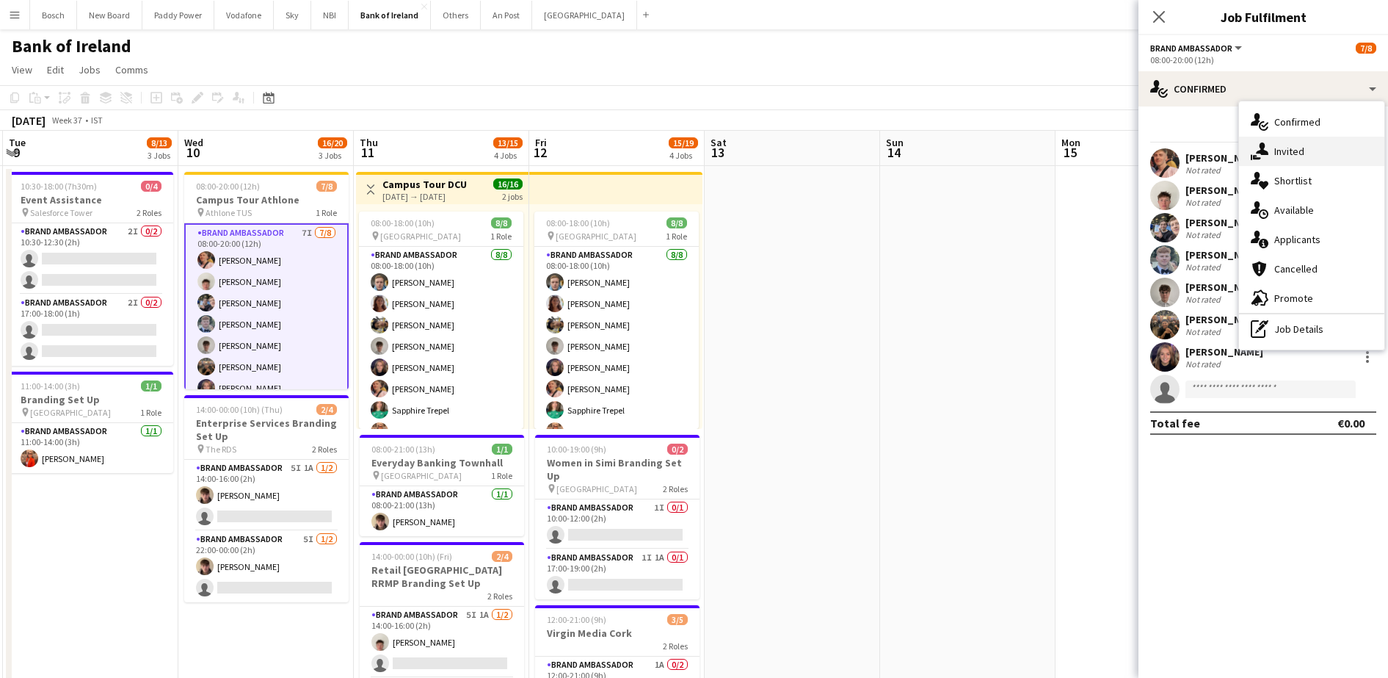
click at [1279, 156] on div "single-neutral-actions-share-1 Invited" at bounding box center [1311, 151] width 145 height 29
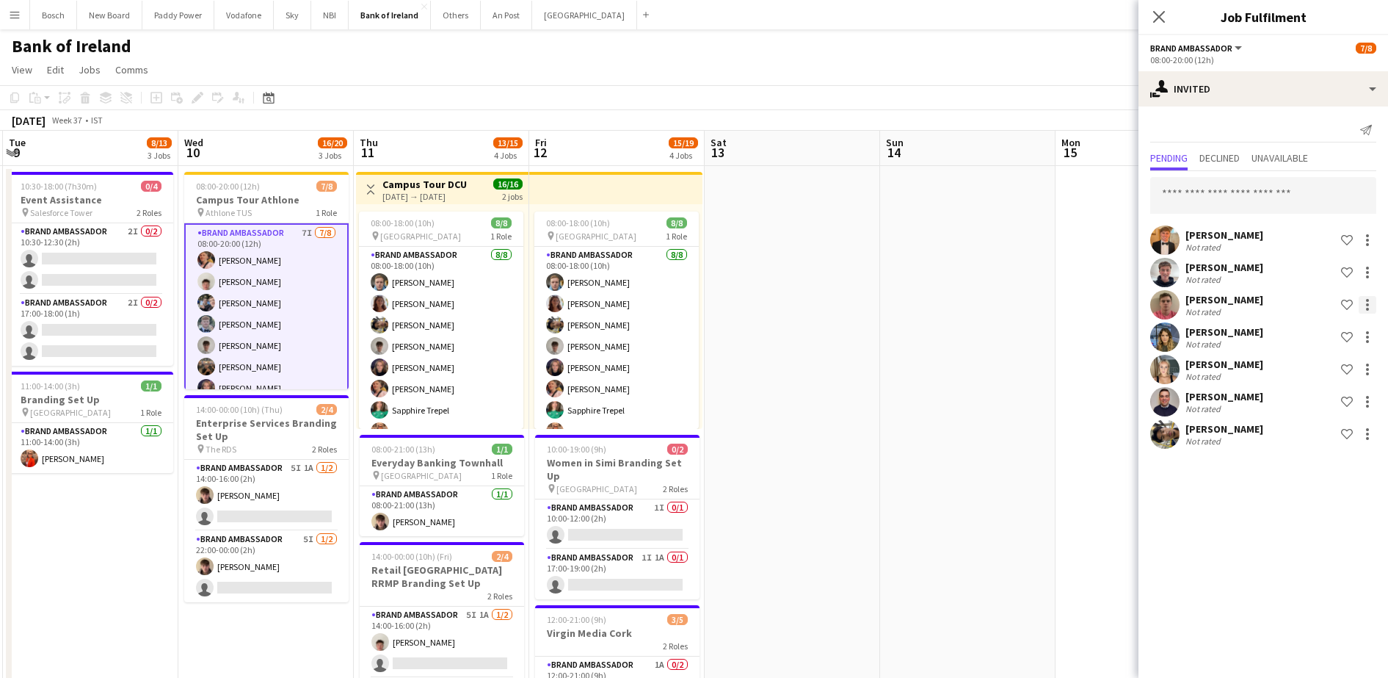
click at [1367, 303] on div at bounding box center [1367, 304] width 3 height 3
click at [1323, 426] on button "Cancel invitation" at bounding box center [1321, 437] width 110 height 35
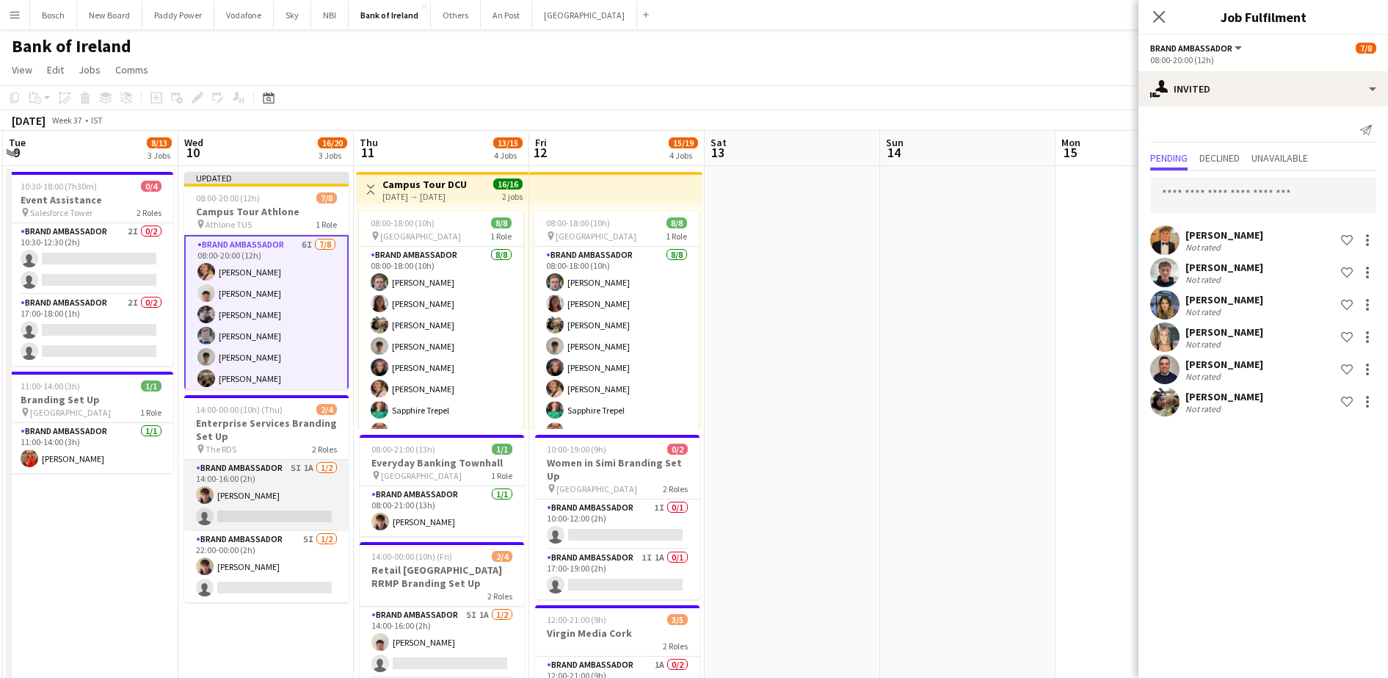
drag, startPoint x: 288, startPoint y: 515, endPoint x: 288, endPoint y: 505, distance: 9.6
click at [288, 512] on app-card-role "Brand Ambassador 5I 1A [DATE] 14:00-16:00 (2h) [PERSON_NAME] single-neutral-act…" at bounding box center [266, 495] width 164 height 71
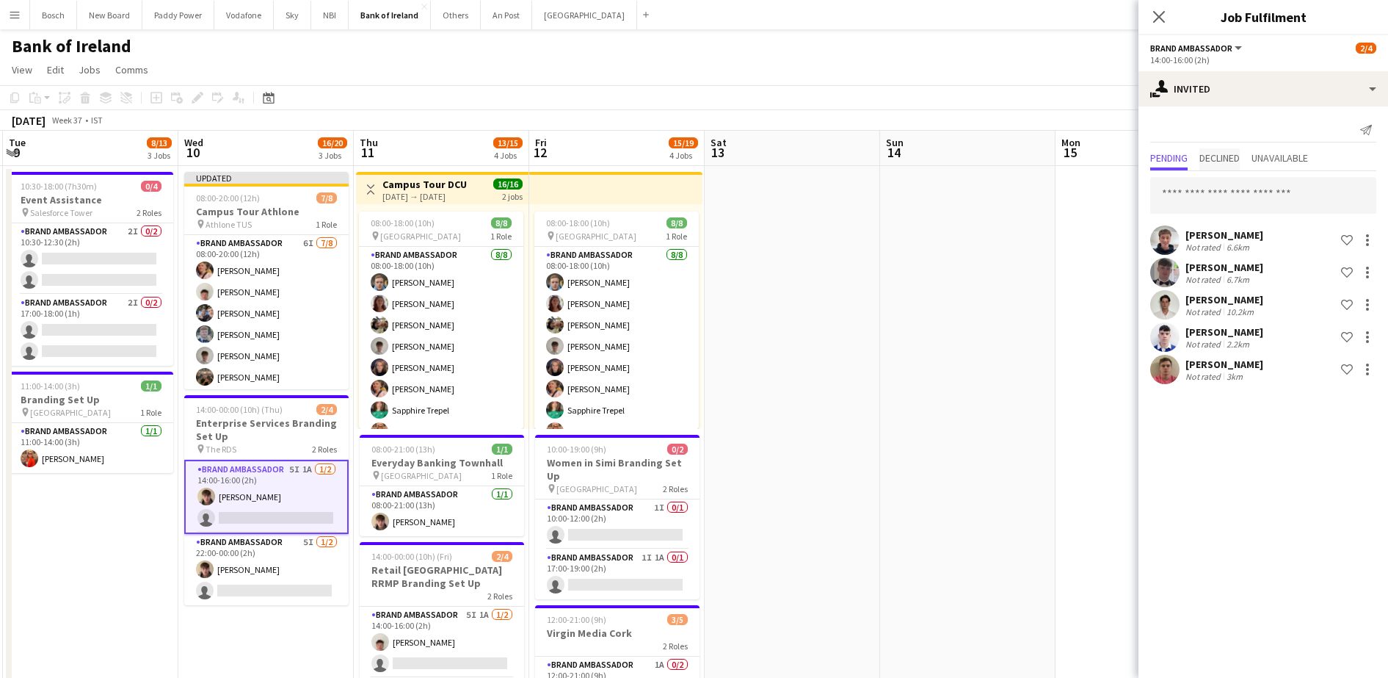
click at [1240, 168] on span "Declined" at bounding box center [1219, 159] width 40 height 22
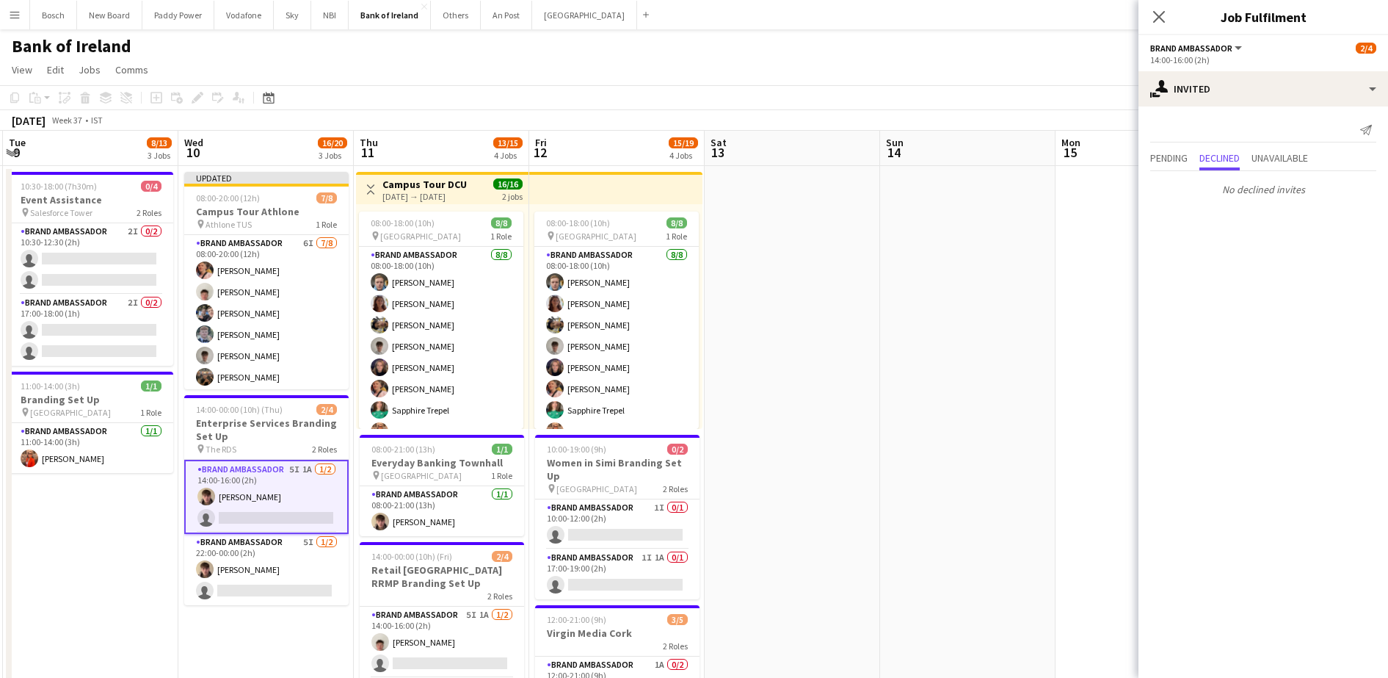
click at [1196, 161] on div "Pending Declined Unavailable" at bounding box center [1263, 159] width 226 height 23
click at [1186, 161] on span "Pending" at bounding box center [1168, 158] width 37 height 10
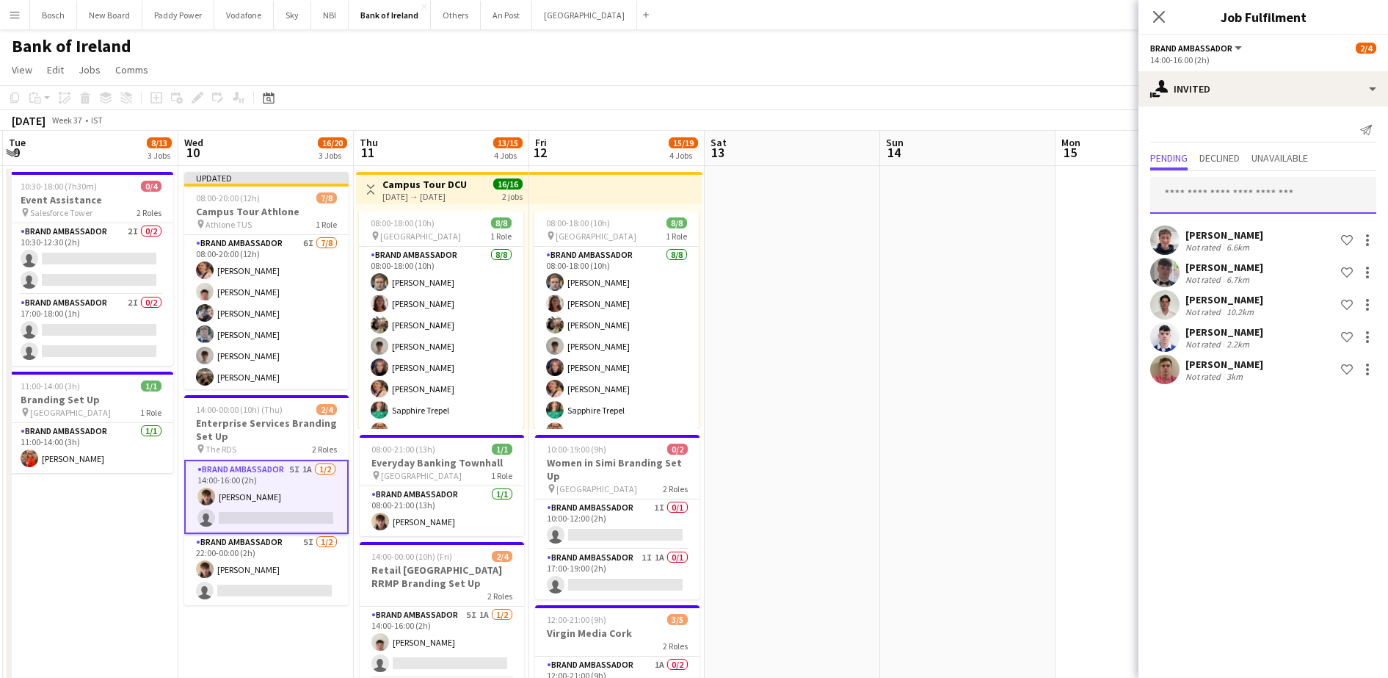
click at [1207, 190] on input "text" at bounding box center [1263, 195] width 226 height 37
click at [1356, 368] on div at bounding box center [1366, 369] width 21 height 18
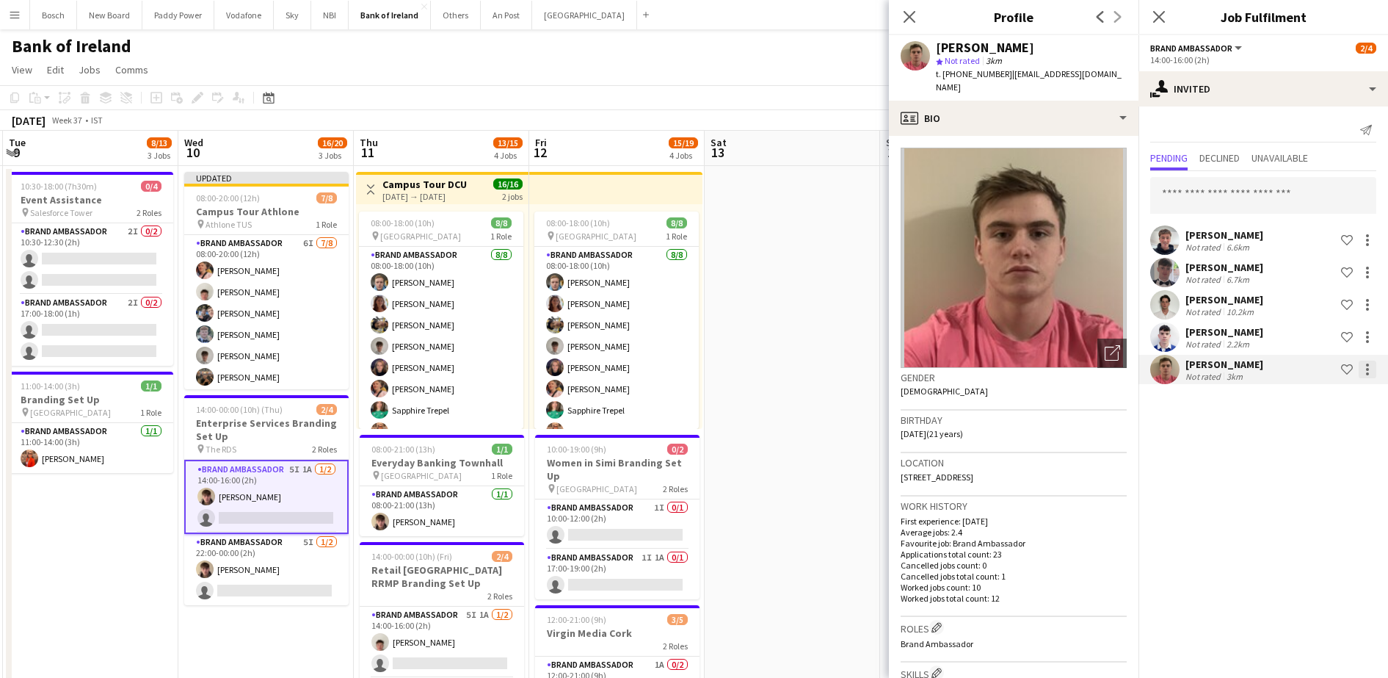
click at [1360, 368] on div at bounding box center [1368, 369] width 18 height 18
click at [1326, 435] on span "Send notification" at bounding box center [1321, 431] width 87 height 12
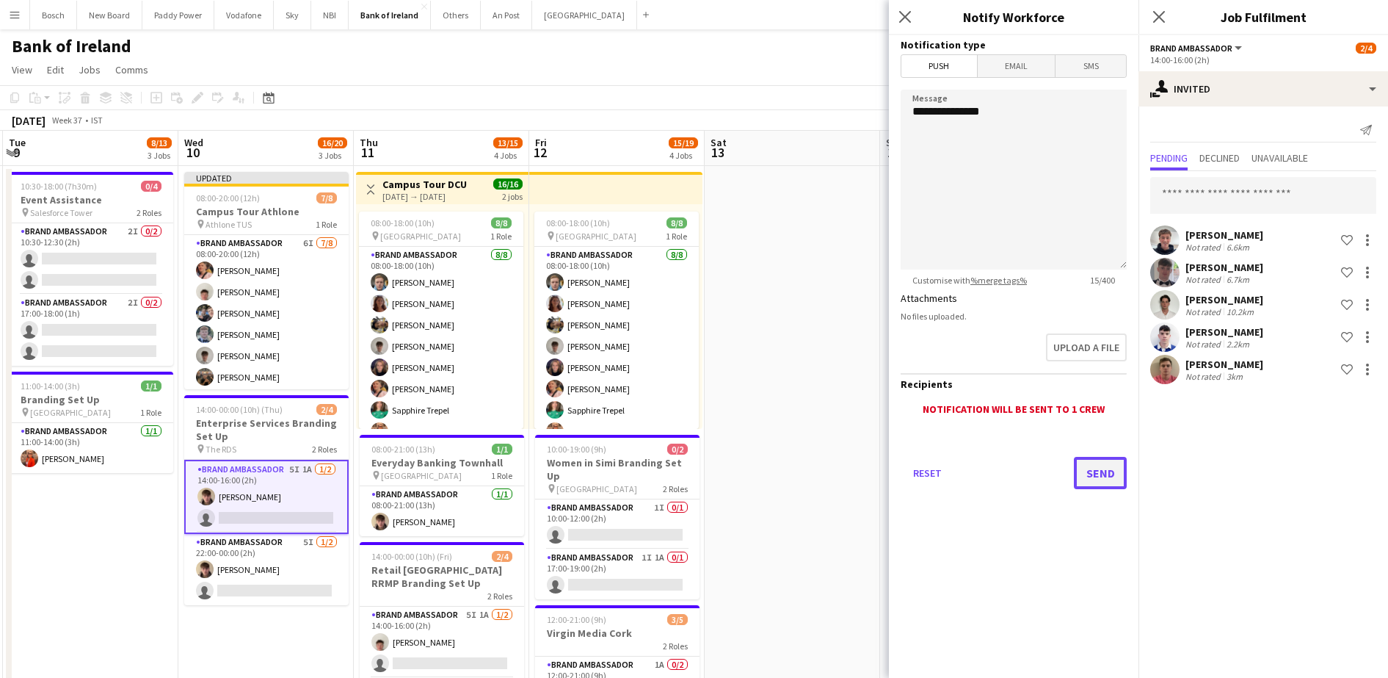
click at [1116, 474] on button "Send" at bounding box center [1100, 473] width 53 height 32
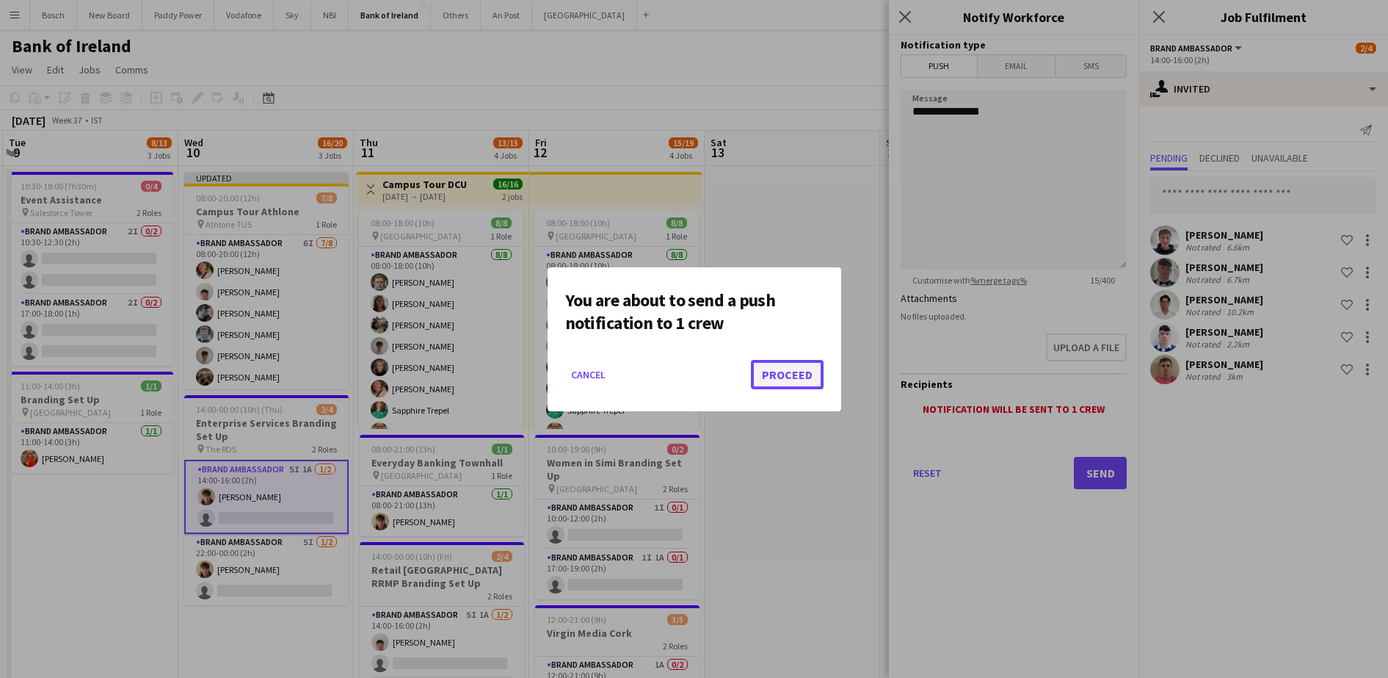
click at [791, 377] on button "Proceed" at bounding box center [787, 374] width 73 height 29
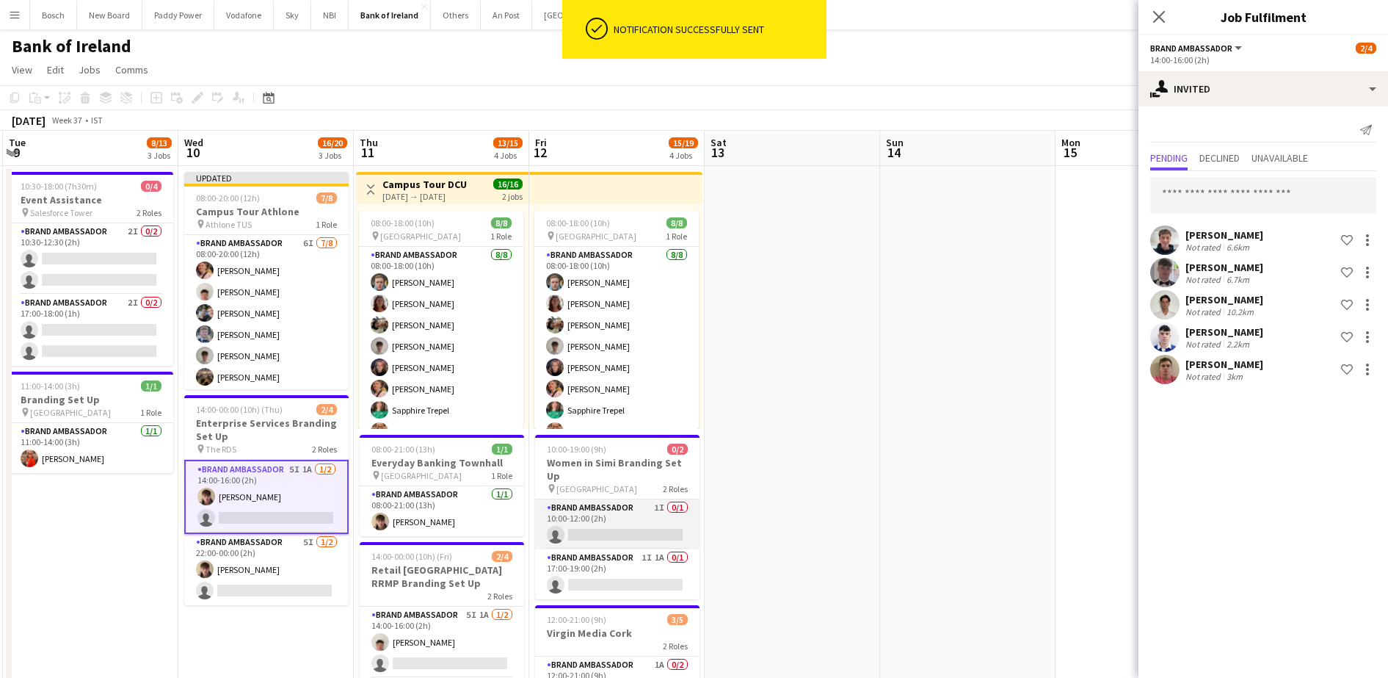
click at [650, 529] on app-card-role "Brand Ambassador 1I 0/1 10:00-12:00 (2h) single-neutral-actions" at bounding box center [617, 524] width 164 height 50
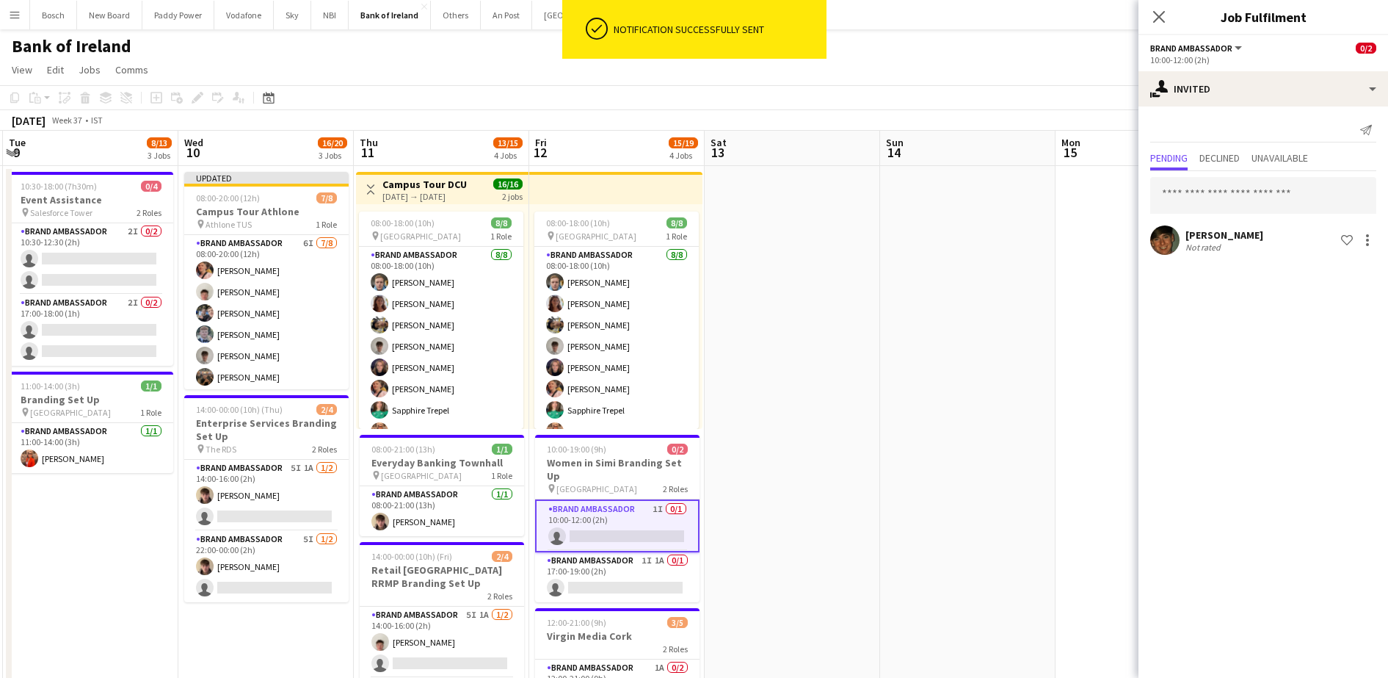
click at [987, 88] on app-toolbar "Copy Paste Paste Ctrl+V Paste with crew Ctrl+Shift+V Paste linked Job [GEOGRAPH…" at bounding box center [694, 97] width 1388 height 25
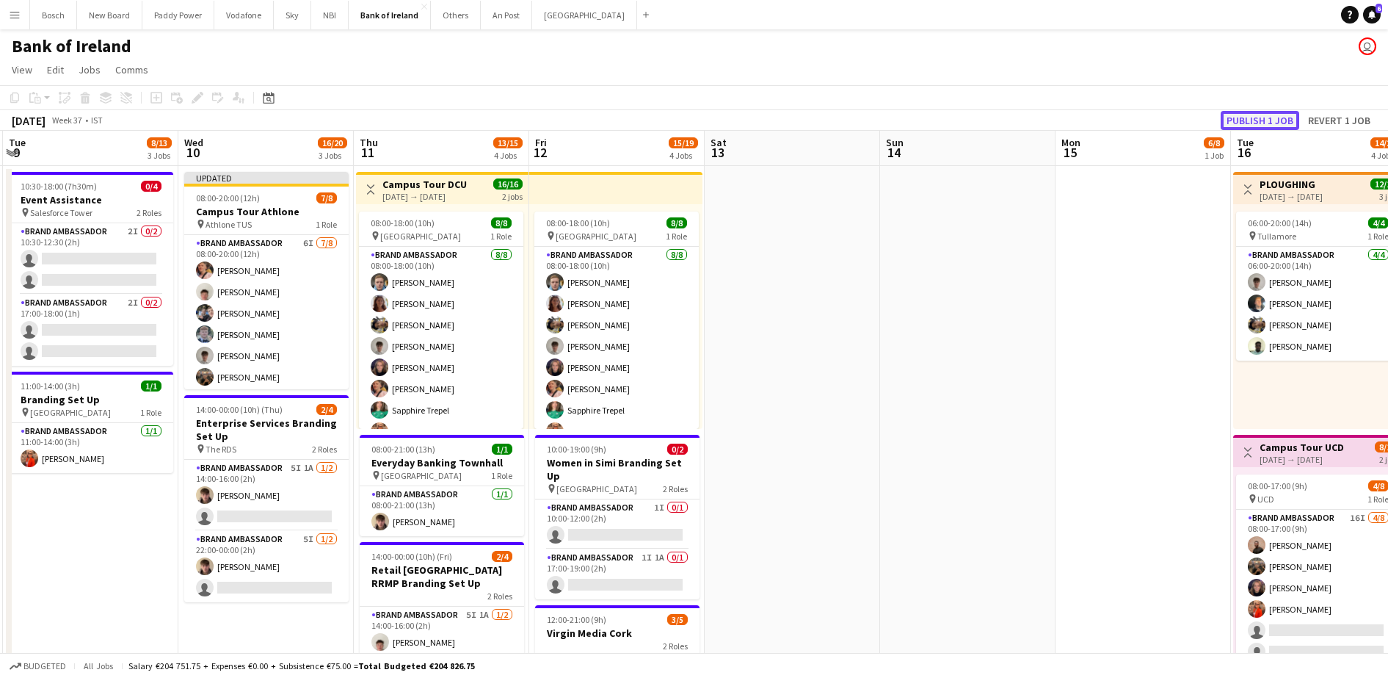
click at [1295, 117] on button "Publish 1 job" at bounding box center [1260, 120] width 79 height 19
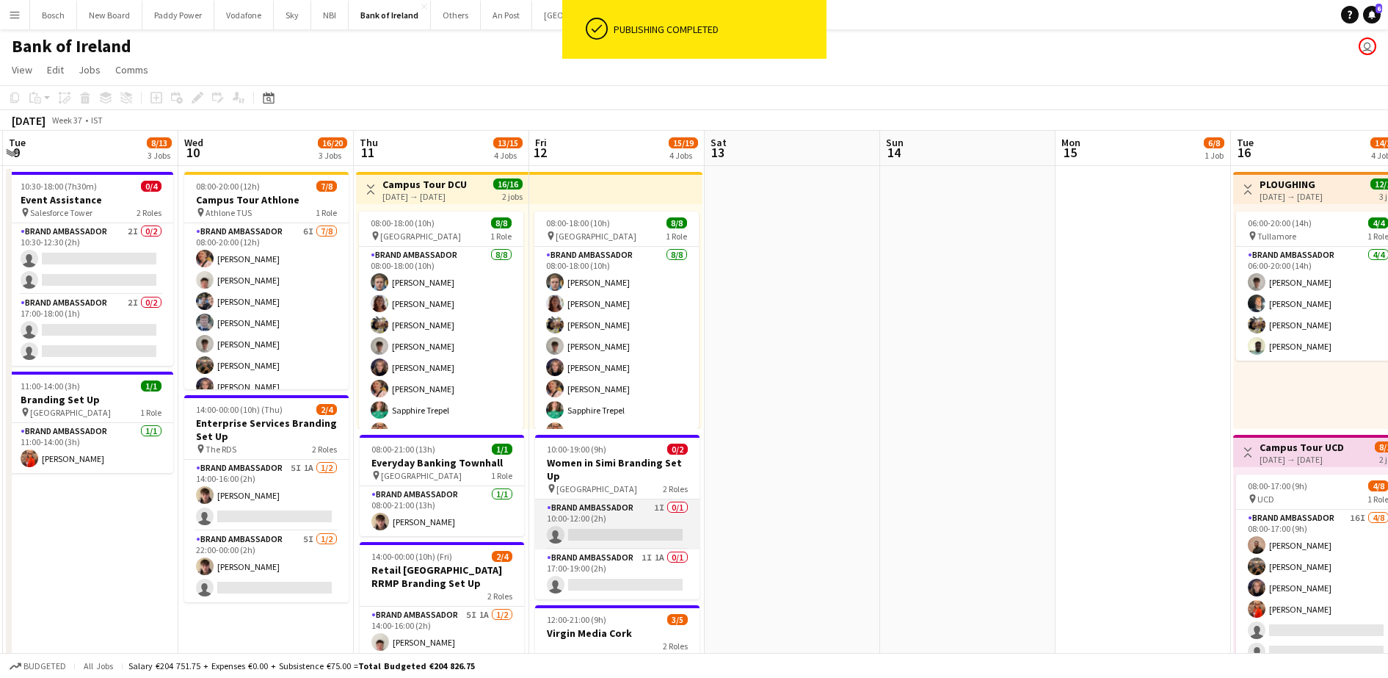
click at [644, 517] on app-card-role "Brand Ambassador 1I 0/1 10:00-12:00 (2h) single-neutral-actions" at bounding box center [617, 524] width 164 height 50
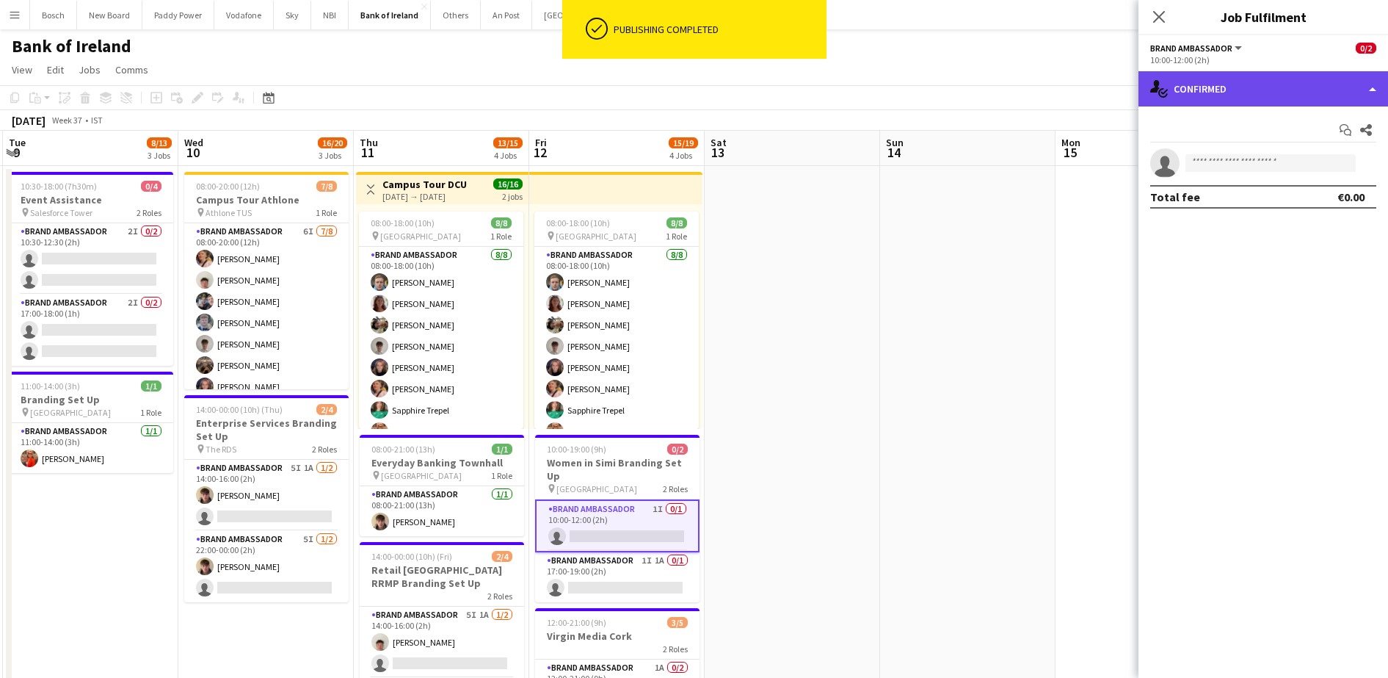
click at [1261, 84] on div "single-neutral-actions-check-2 Confirmed" at bounding box center [1263, 88] width 250 height 35
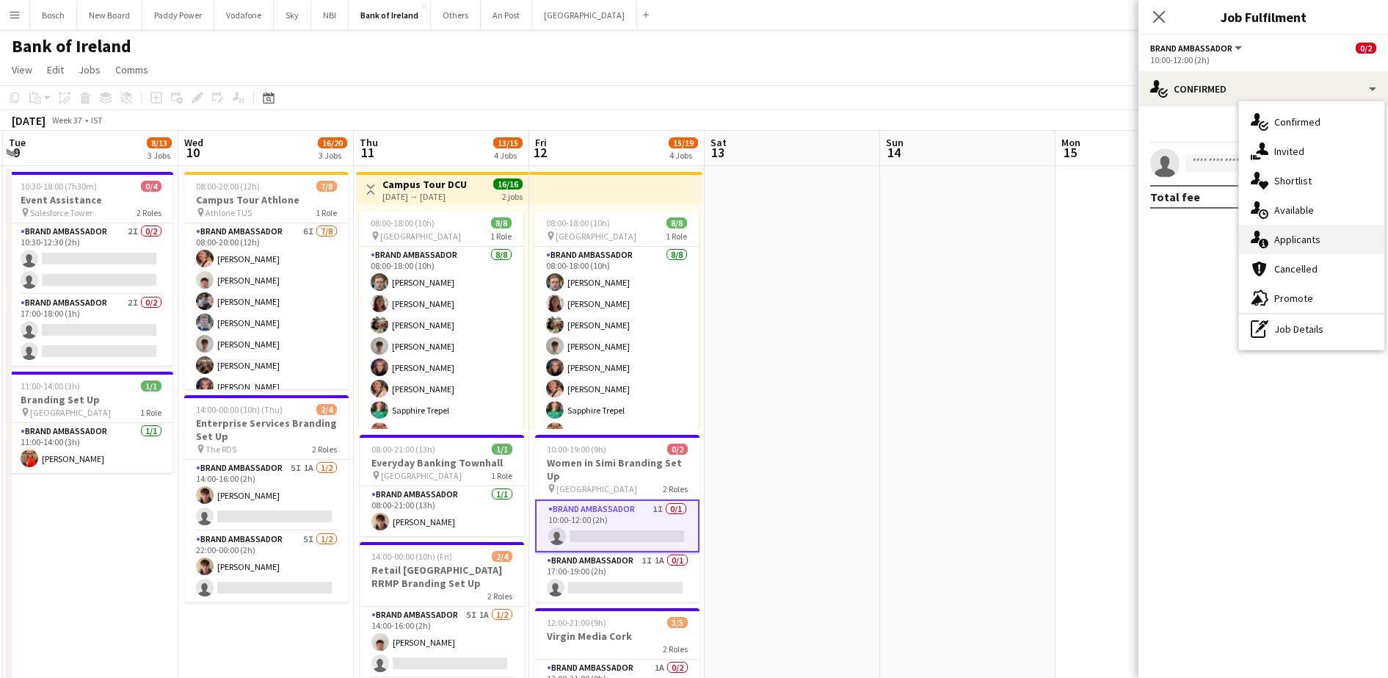
click at [1312, 233] on div "single-neutral-actions-information Applicants" at bounding box center [1311, 239] width 145 height 29
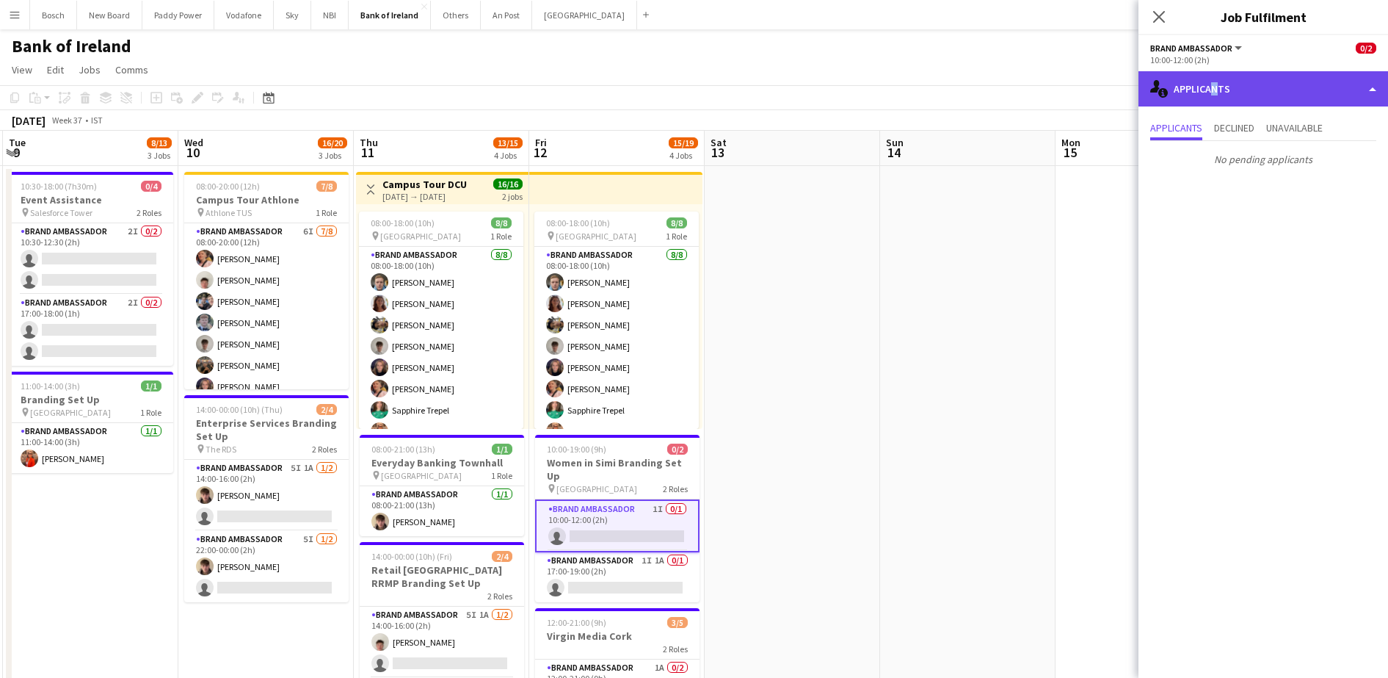
click at [1209, 90] on div "single-neutral-actions-information Applicants" at bounding box center [1263, 88] width 250 height 35
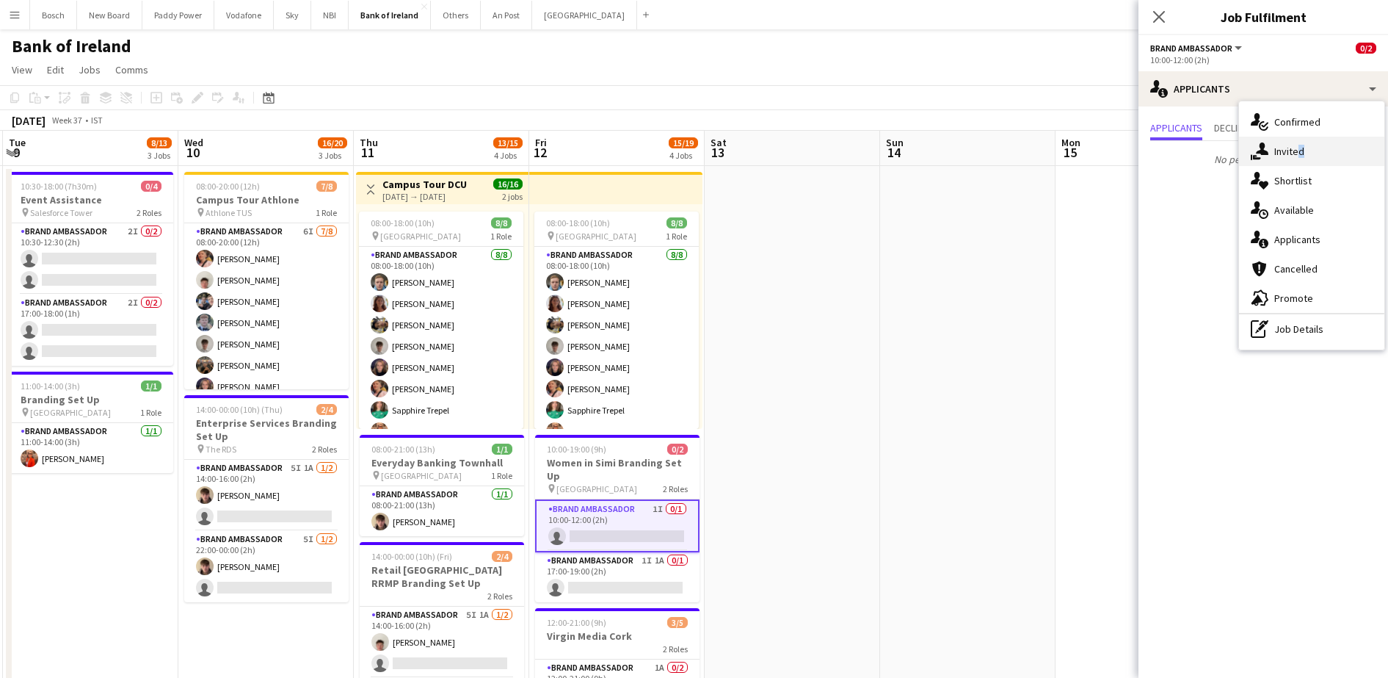
drag, startPoint x: 1209, startPoint y: 90, endPoint x: 1296, endPoint y: 154, distance: 108.6
click at [1296, 154] on div "single-neutral-actions-share-1 Invited" at bounding box center [1311, 151] width 145 height 29
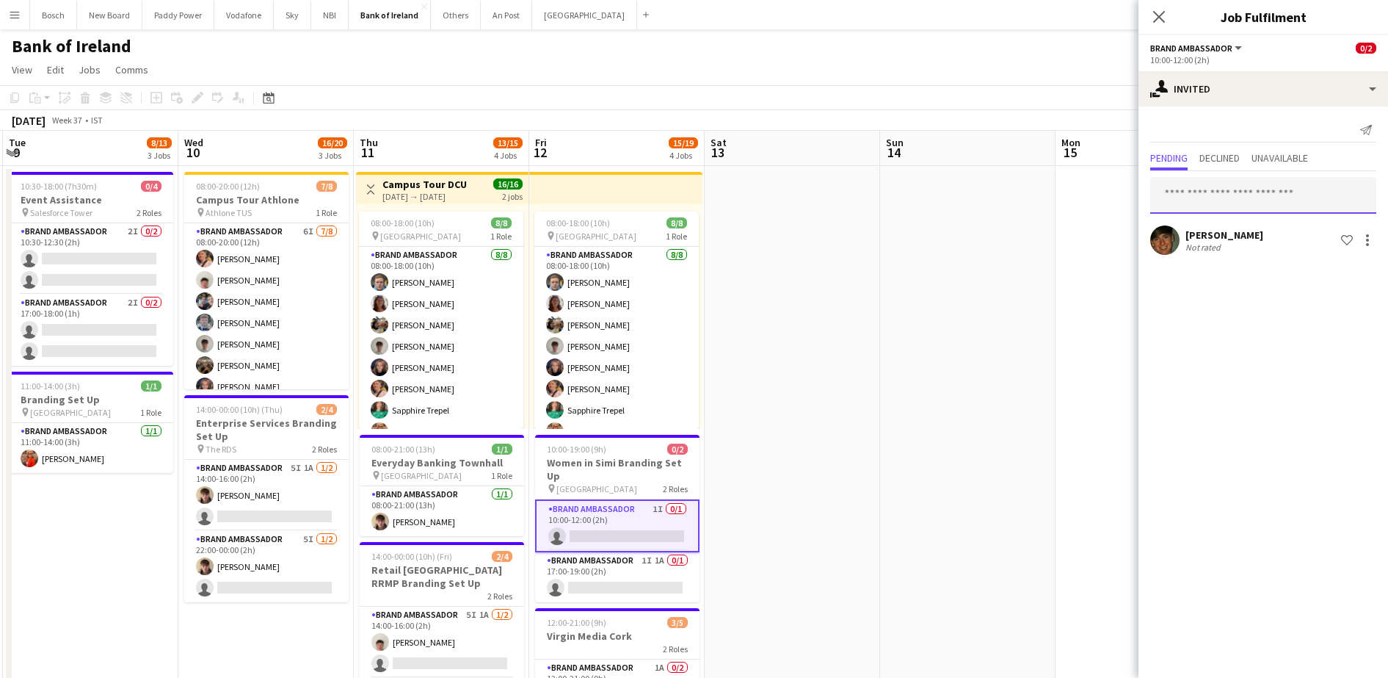
click at [1275, 184] on input "text" at bounding box center [1263, 195] width 226 height 37
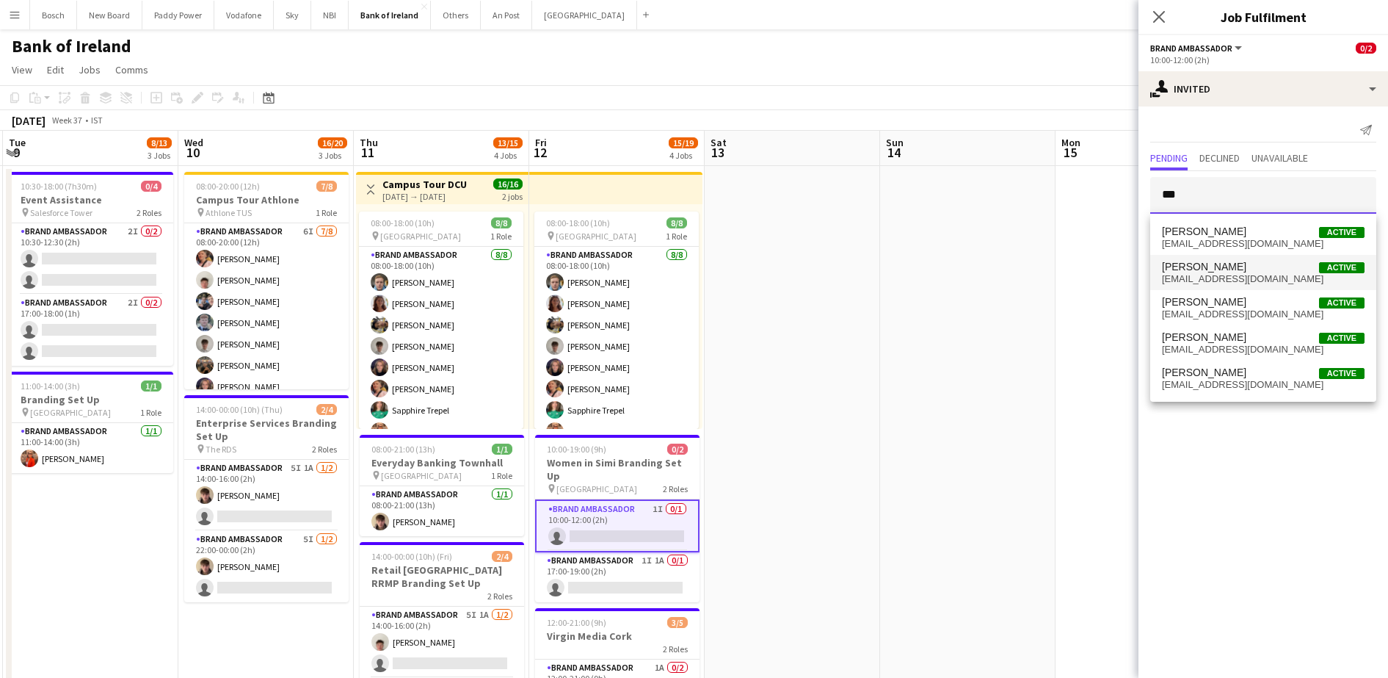
type input "***"
click at [1221, 269] on span "[PERSON_NAME]" at bounding box center [1204, 267] width 84 height 12
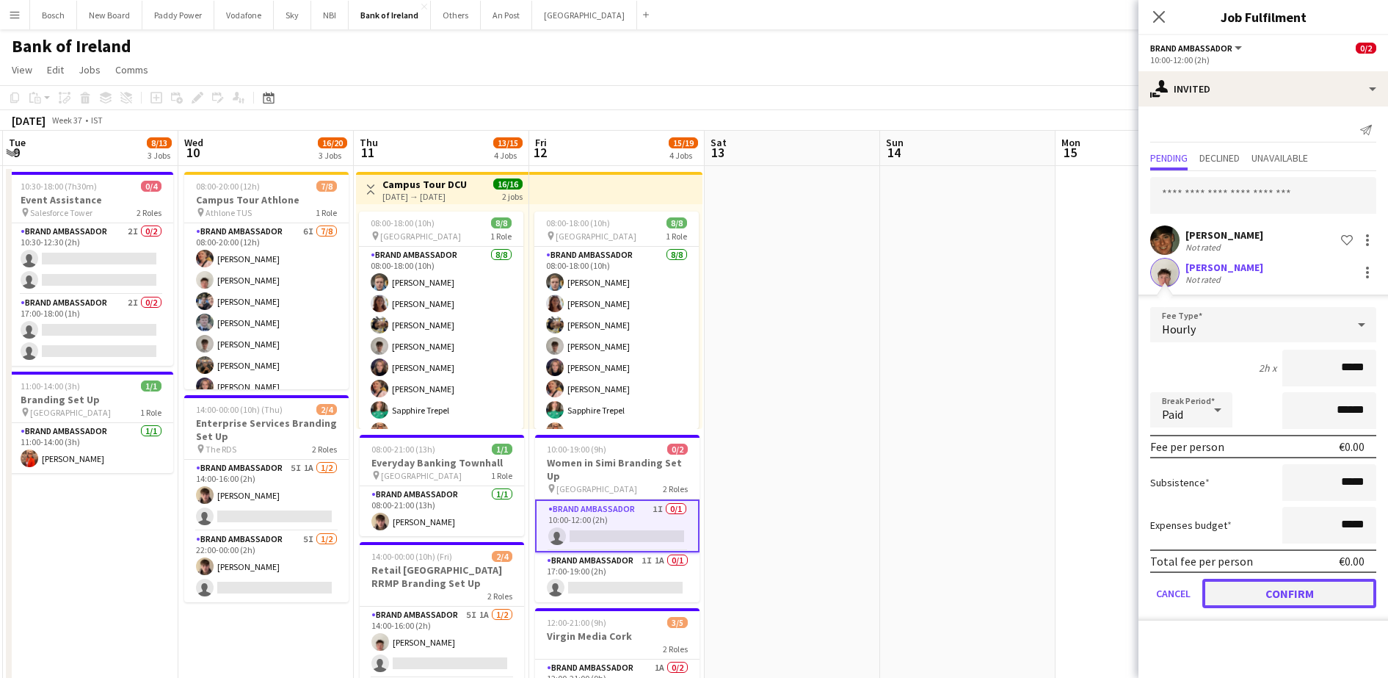
click at [1298, 583] on button "Confirm" at bounding box center [1289, 592] width 174 height 29
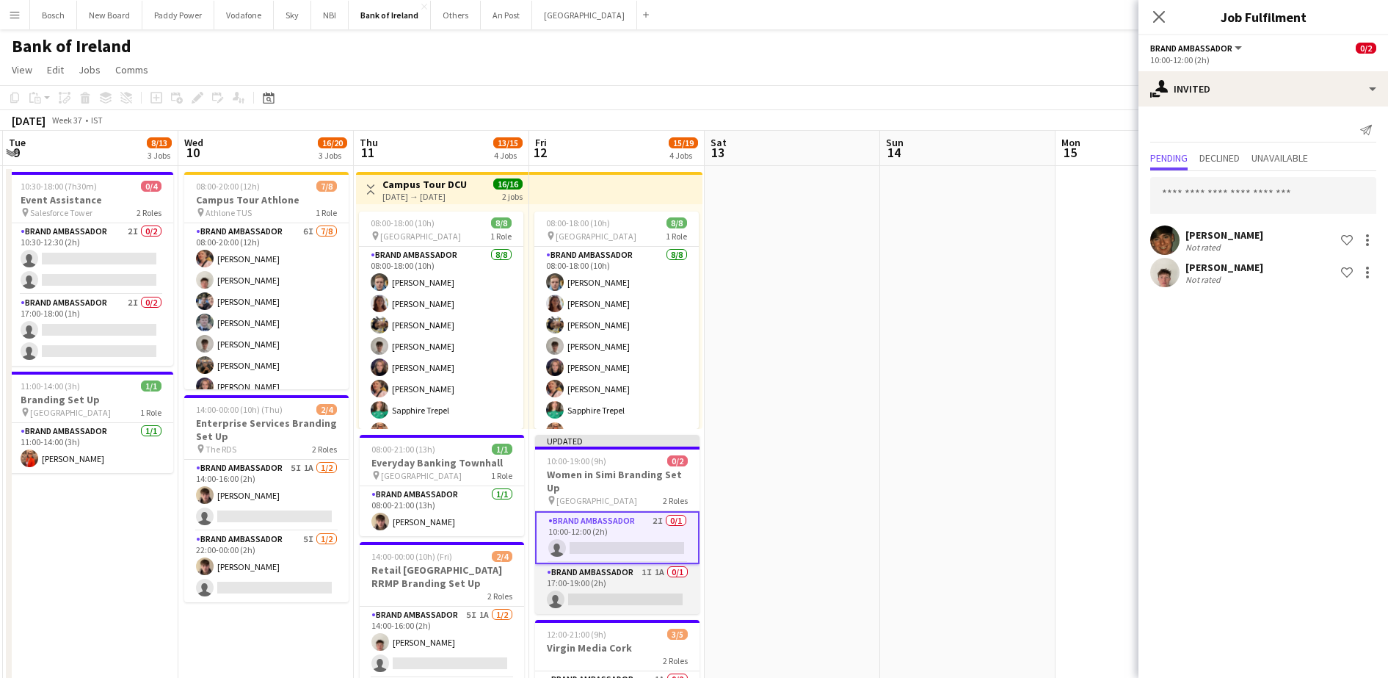
click at [648, 582] on app-card-role "Brand Ambassador 1I 1A 0/1 17:00-19:00 (2h) single-neutral-actions" at bounding box center [617, 589] width 164 height 50
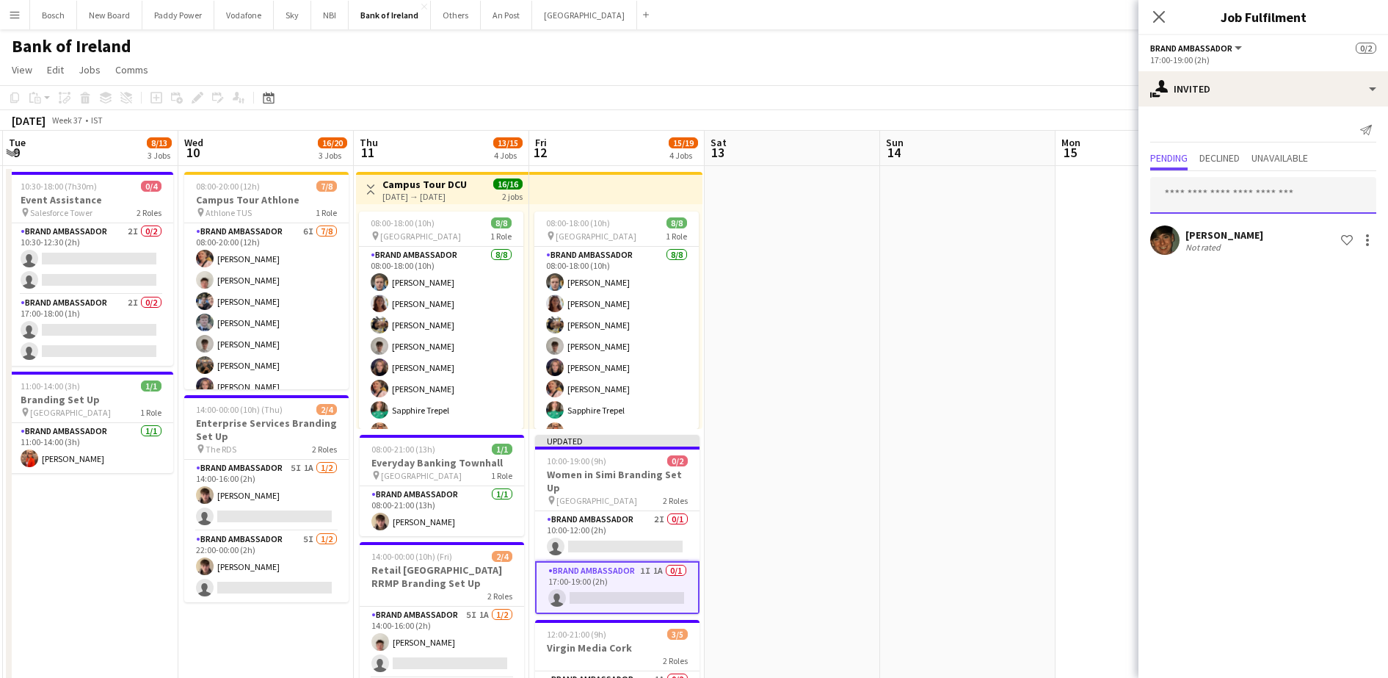
click at [1225, 181] on input "text" at bounding box center [1263, 195] width 226 height 37
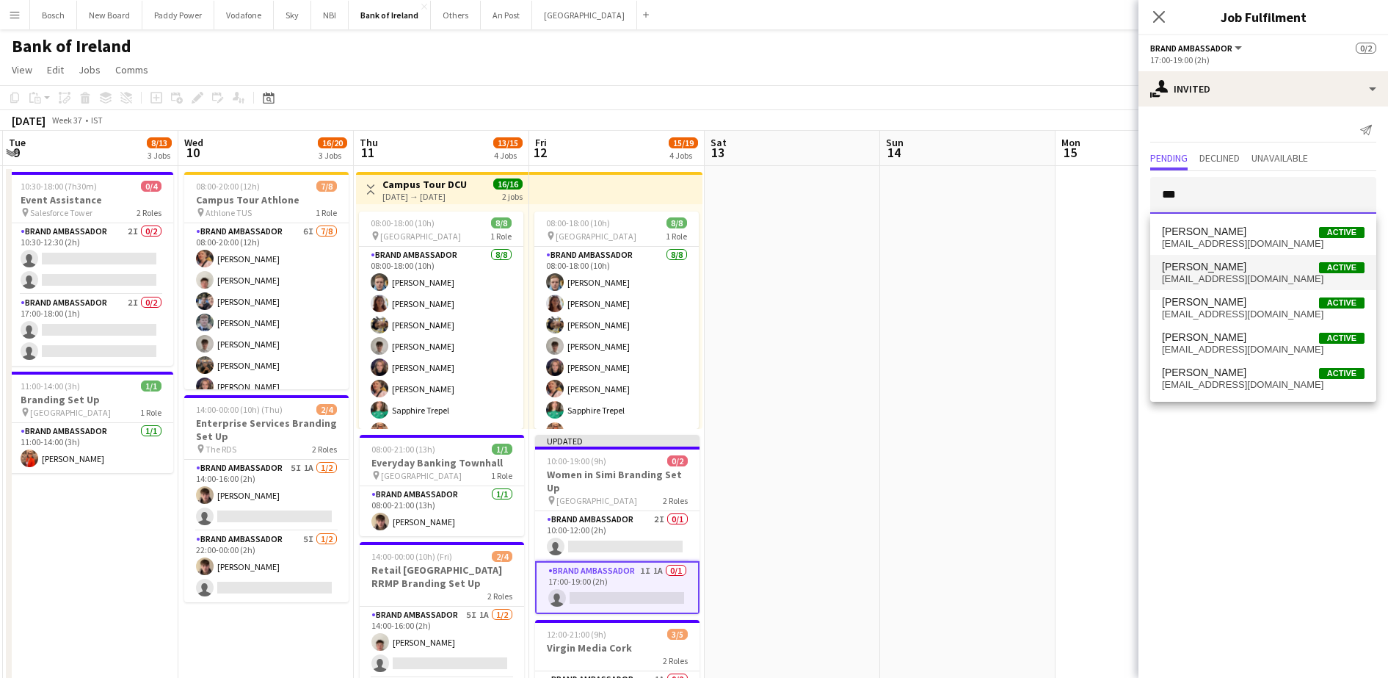
type input "***"
click at [1222, 268] on span "[PERSON_NAME]" at bounding box center [1204, 267] width 84 height 12
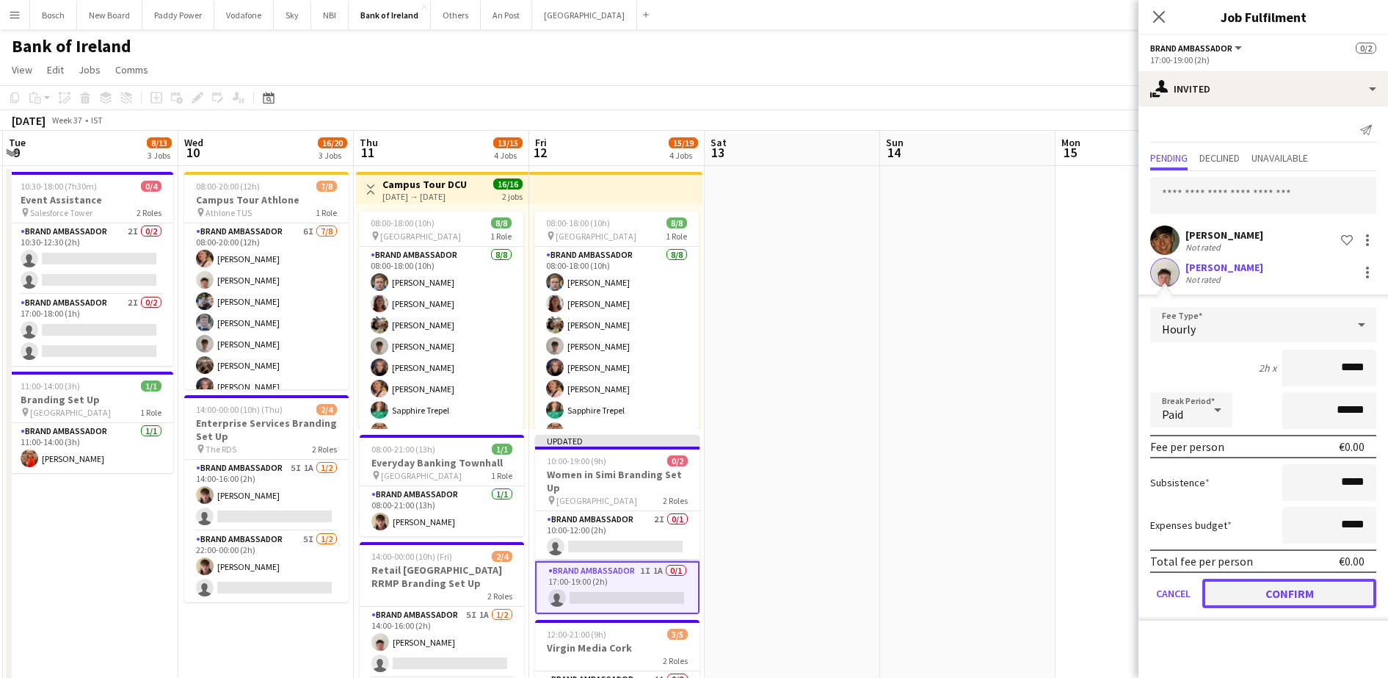
drag, startPoint x: 1285, startPoint y: 594, endPoint x: 1139, endPoint y: 385, distance: 254.7
click at [1285, 592] on button "Confirm" at bounding box center [1289, 592] width 174 height 29
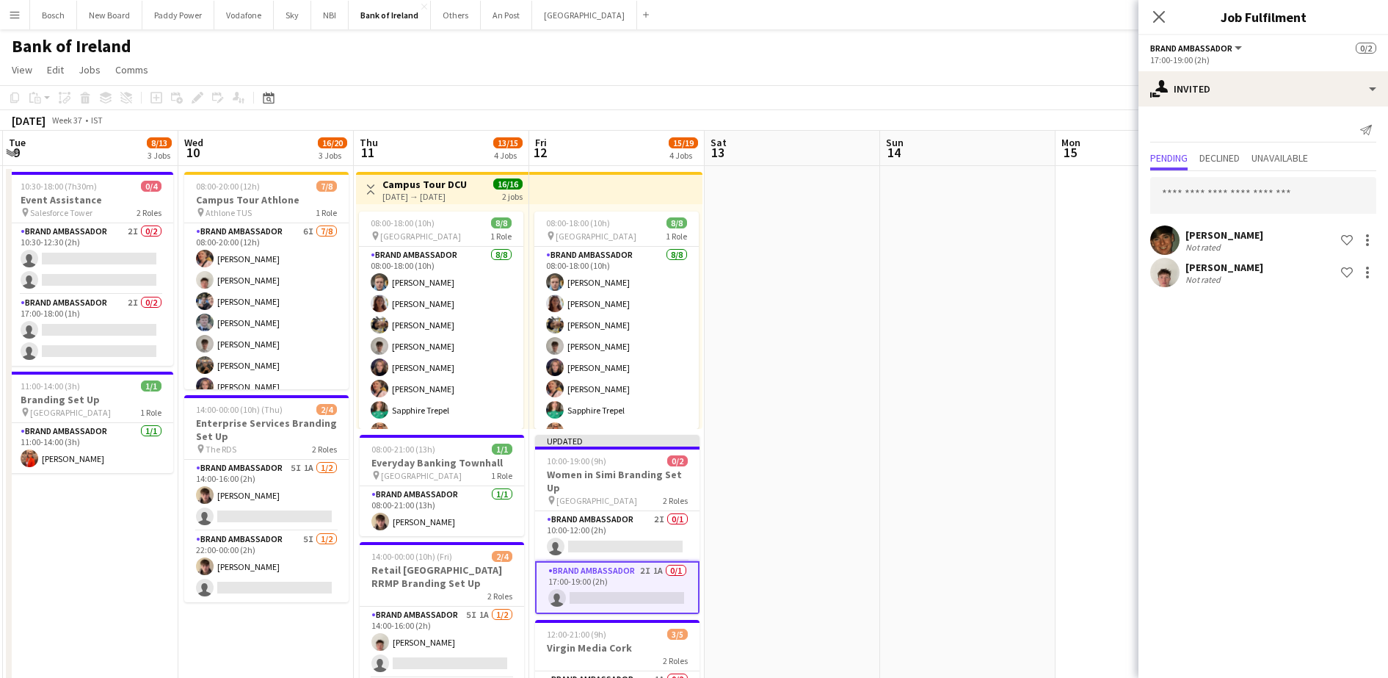
click at [949, 81] on app-page-menu "View Day view expanded Day view collapsed Month view Date picker Jump to [DATE]…" at bounding box center [694, 71] width 1388 height 28
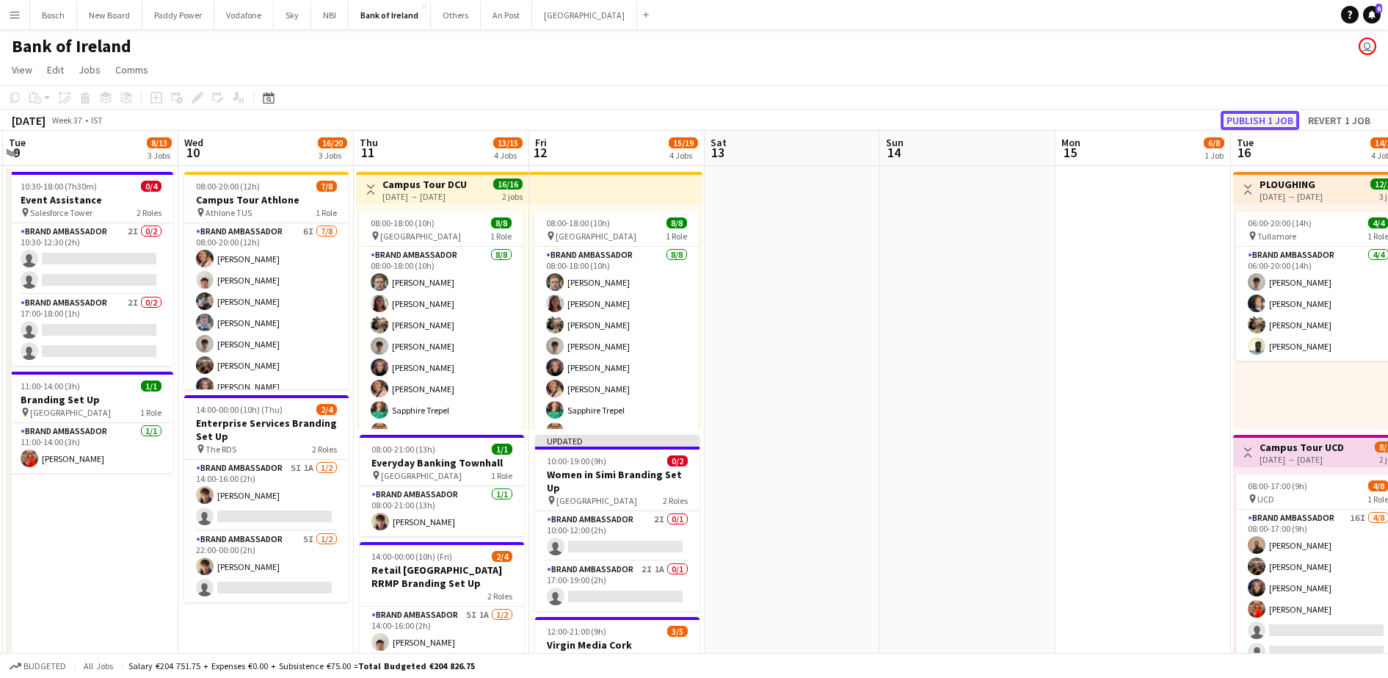
click at [1282, 119] on button "Publish 1 job" at bounding box center [1260, 120] width 79 height 19
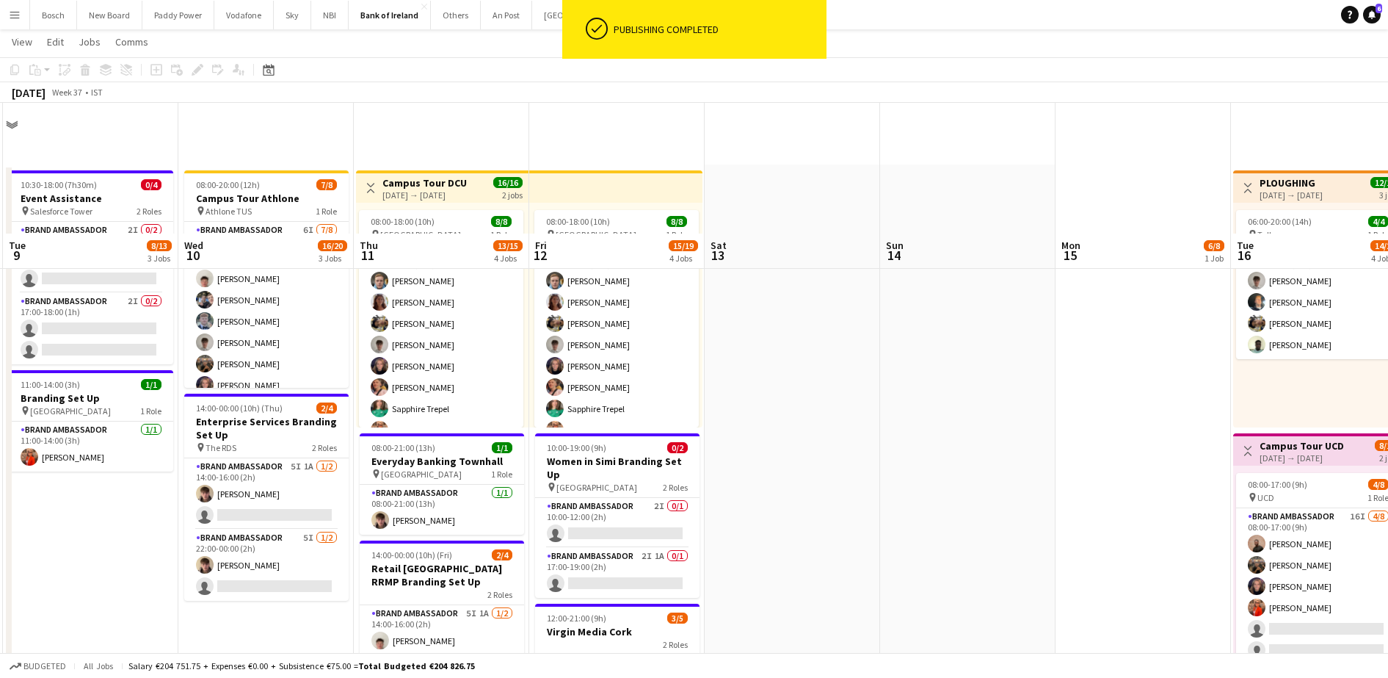
scroll to position [184, 0]
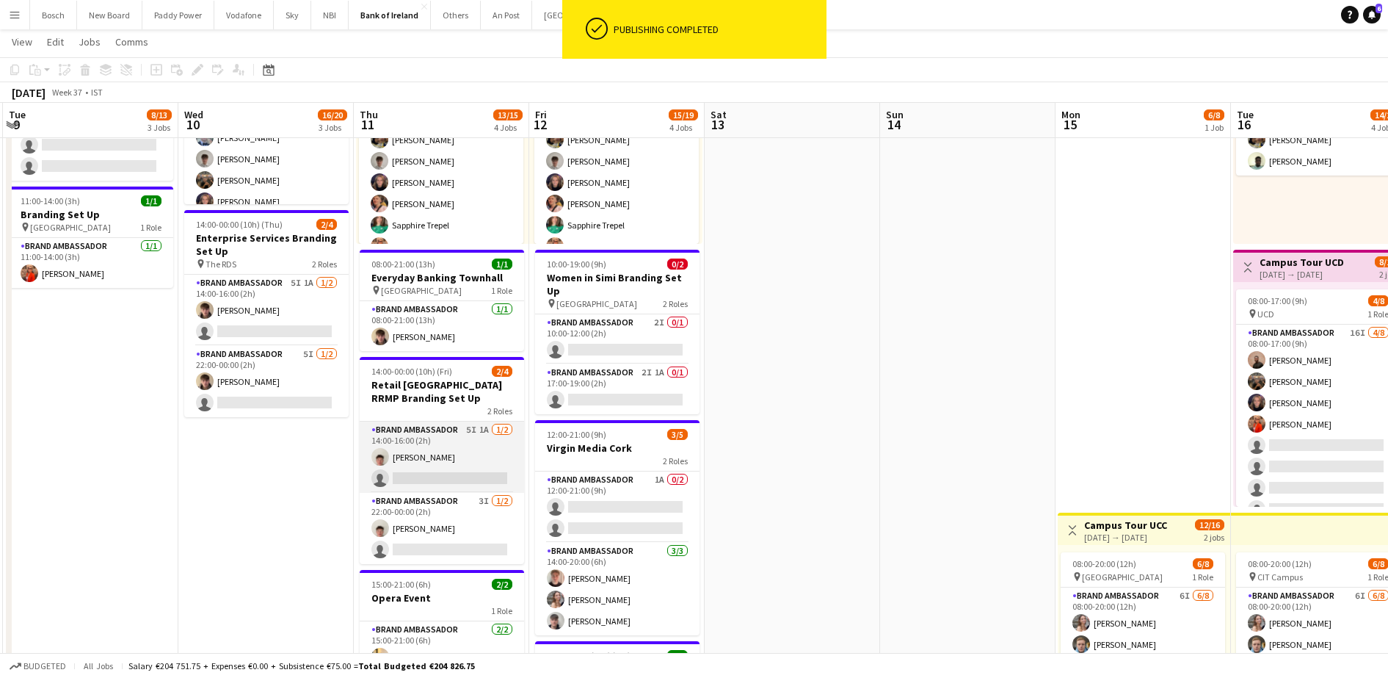
click at [432, 447] on app-card-role "Brand Ambassador 5I 1A [DATE] 14:00-16:00 (2h) [PERSON_NAME] single-neutral-act…" at bounding box center [442, 456] width 164 height 71
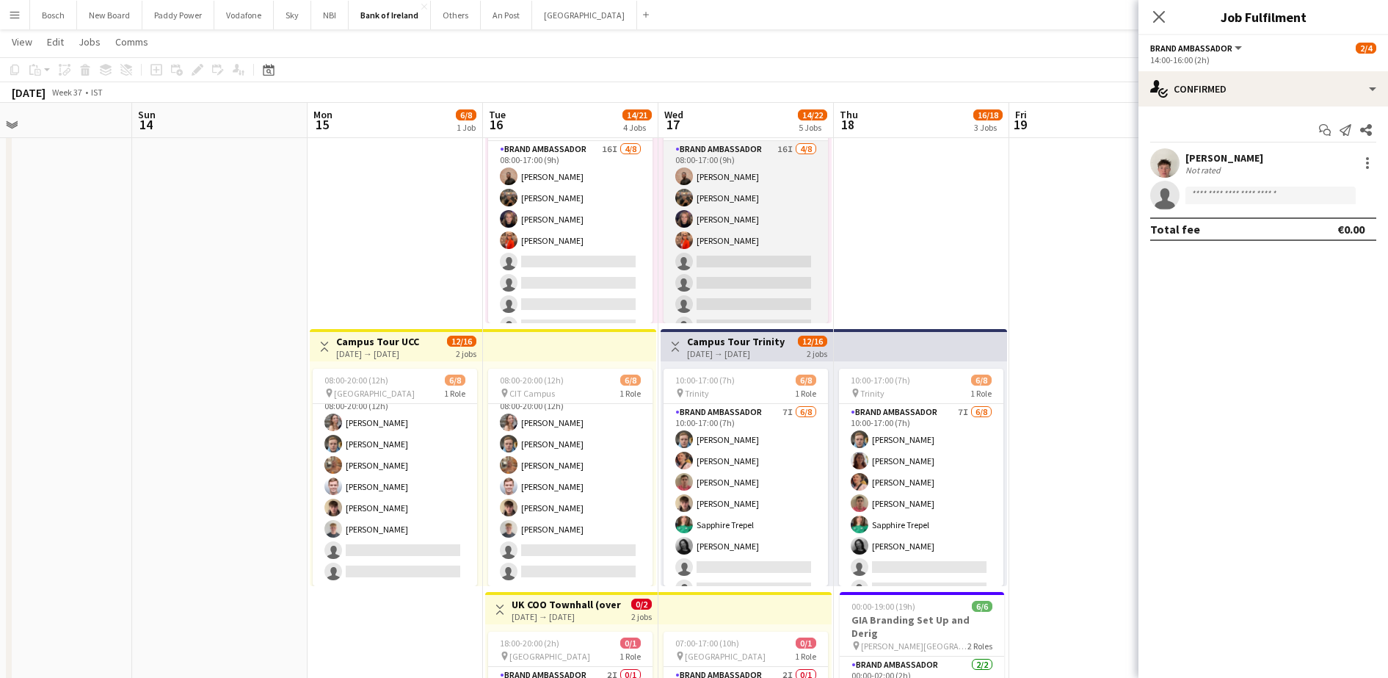
scroll to position [0, 553]
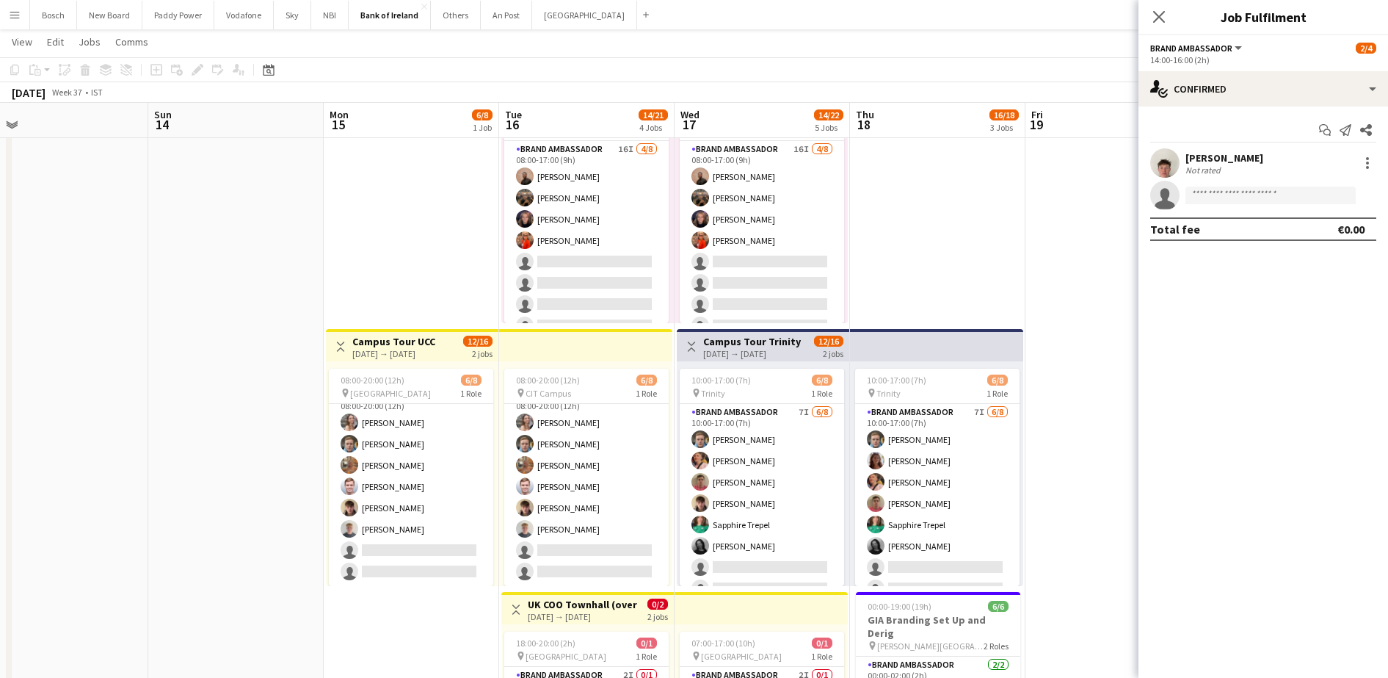
click at [893, 55] on app-page-menu "View Day view expanded Day view collapsed Month view Date picker Jump to [DATE]…" at bounding box center [694, 43] width 1388 height 28
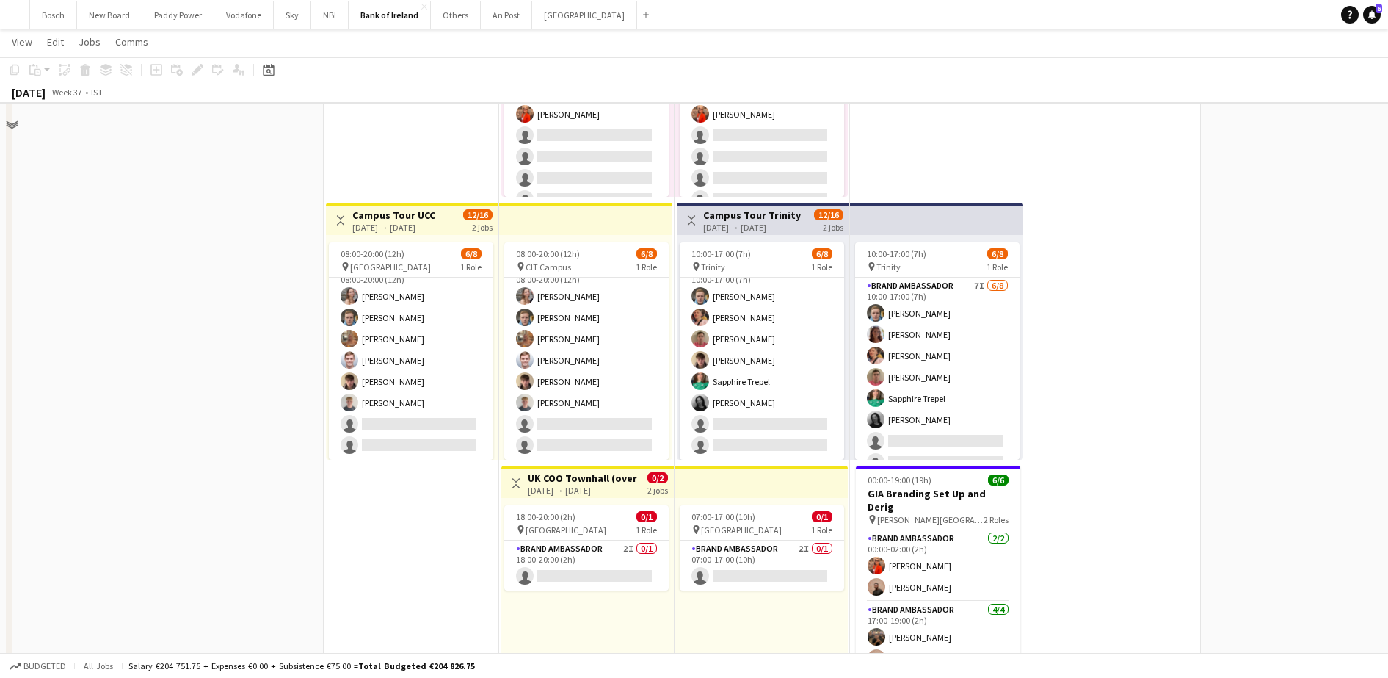
scroll to position [551, 0]
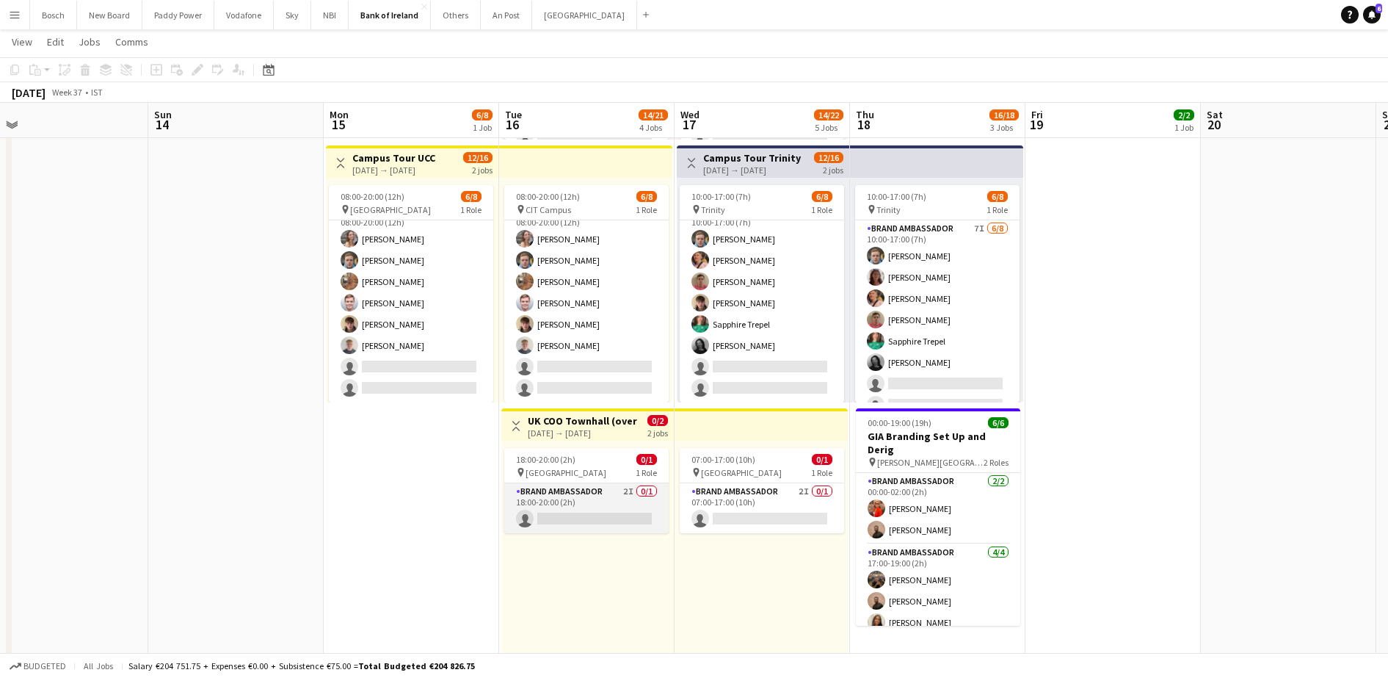
click at [597, 489] on app-card-role "Brand Ambassador 2I 0/1 18:00-20:00 (2h) single-neutral-actions" at bounding box center [586, 508] width 164 height 50
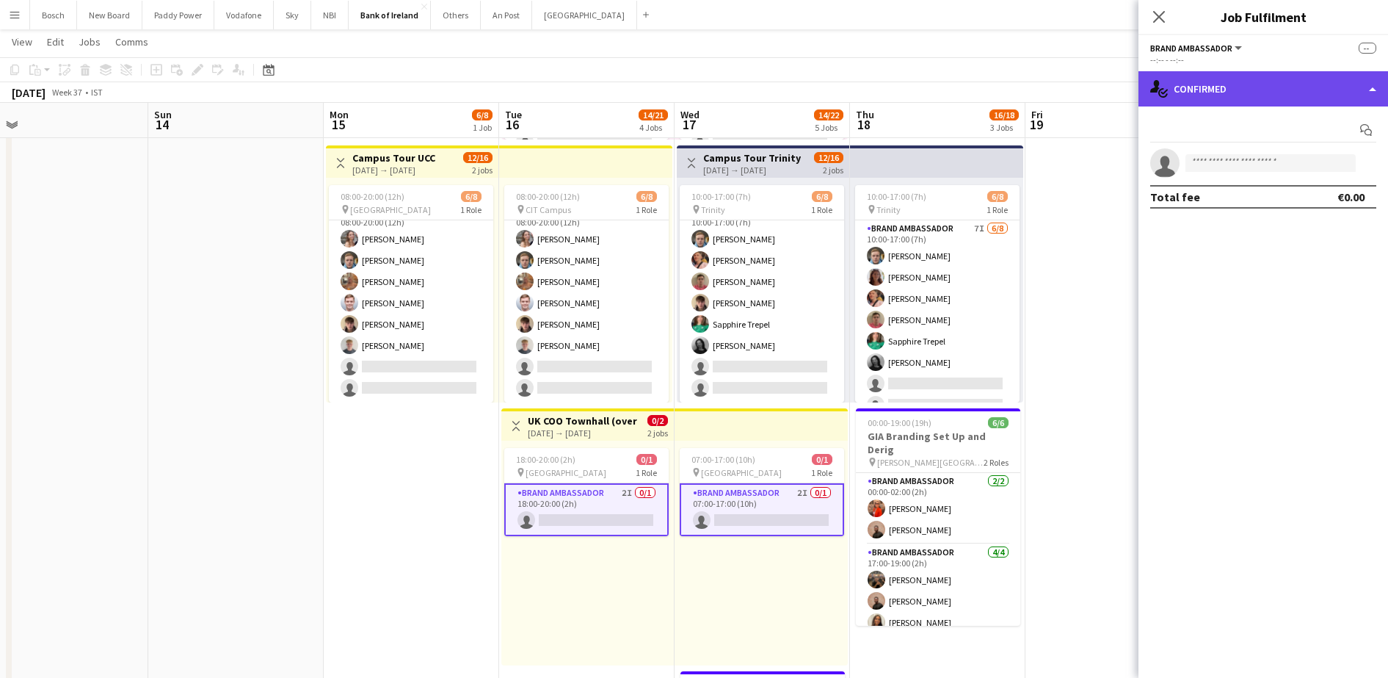
click at [1257, 97] on div "single-neutral-actions-check-2 Confirmed" at bounding box center [1263, 88] width 250 height 35
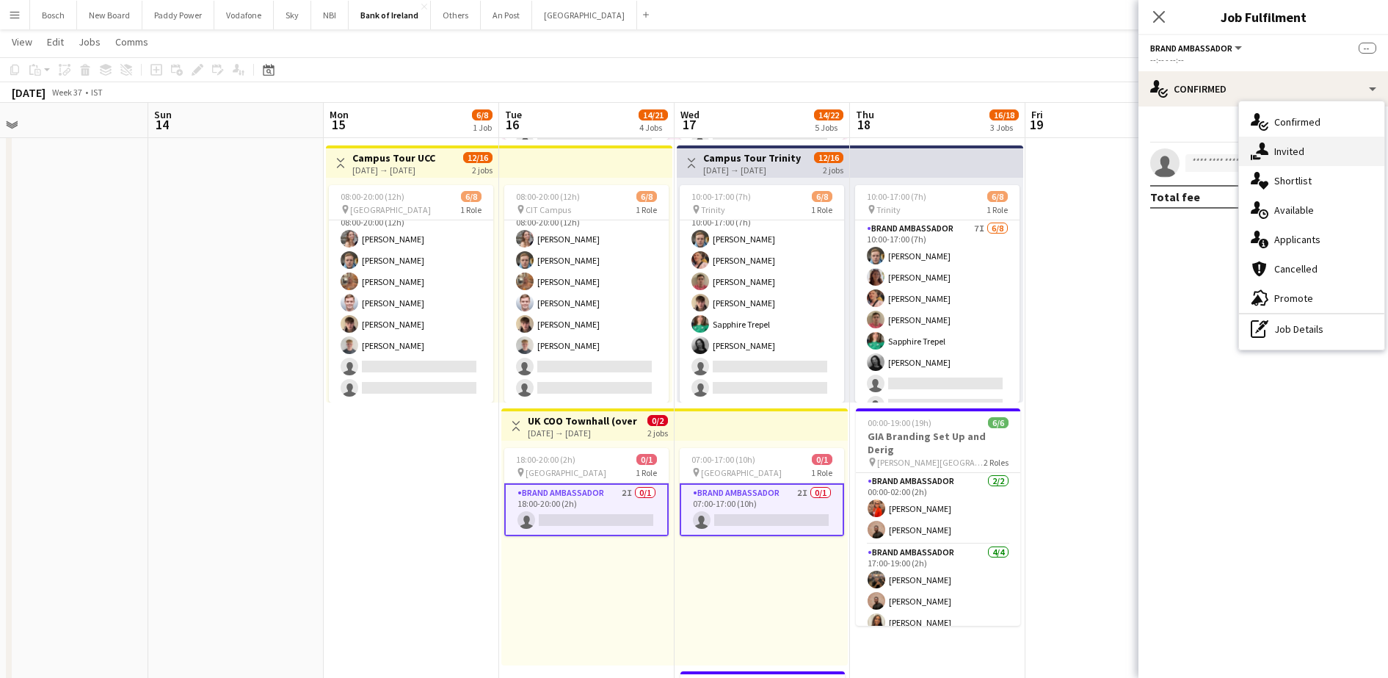
click at [1293, 145] on div "single-neutral-actions-share-1 Invited" at bounding box center [1311, 151] width 145 height 29
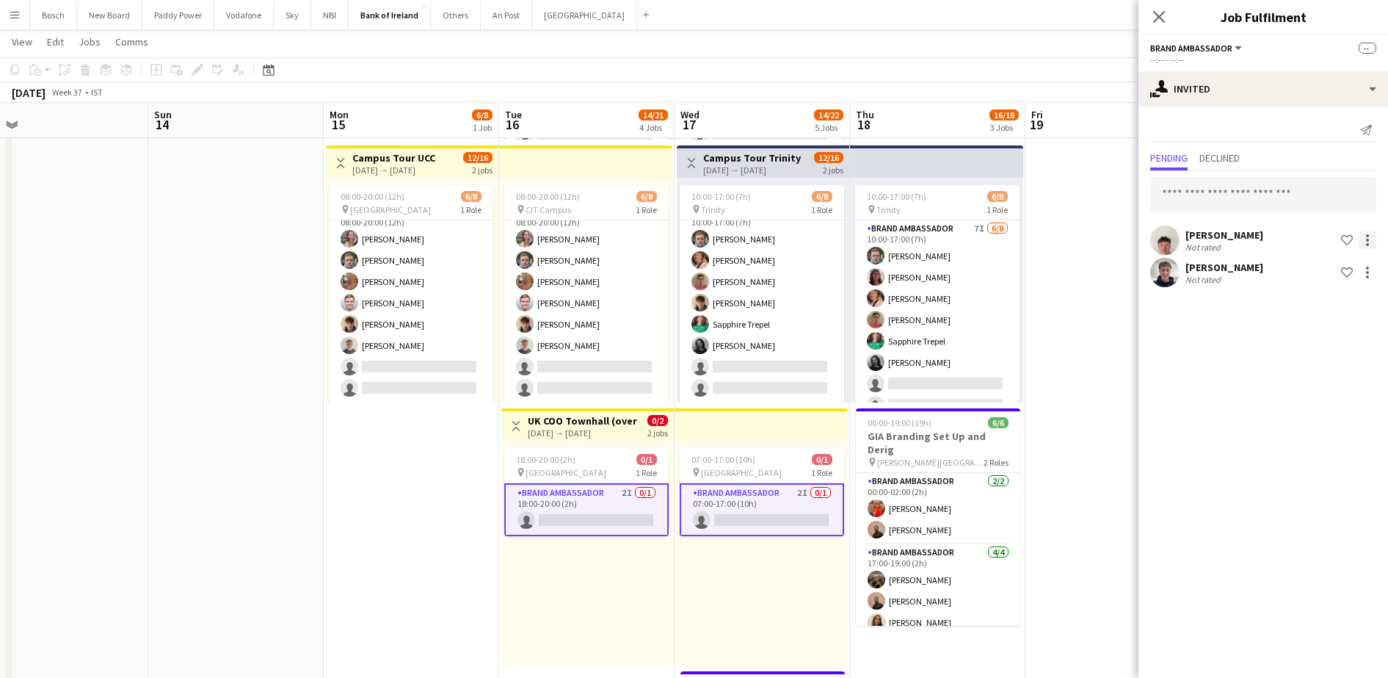
click at [1365, 246] on div at bounding box center [1368, 240] width 18 height 18
click at [1327, 289] on button "Send notification" at bounding box center [1321, 302] width 110 height 35
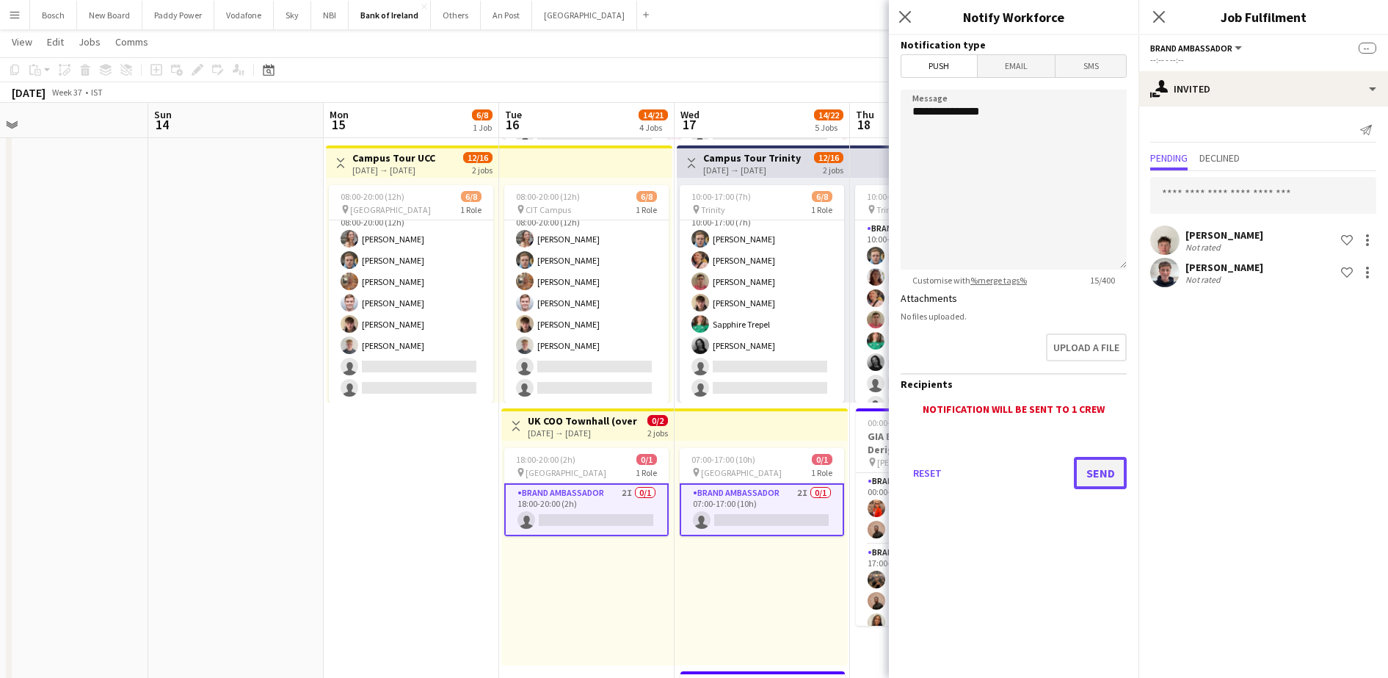
click at [1074, 466] on button "Send" at bounding box center [1100, 473] width 53 height 32
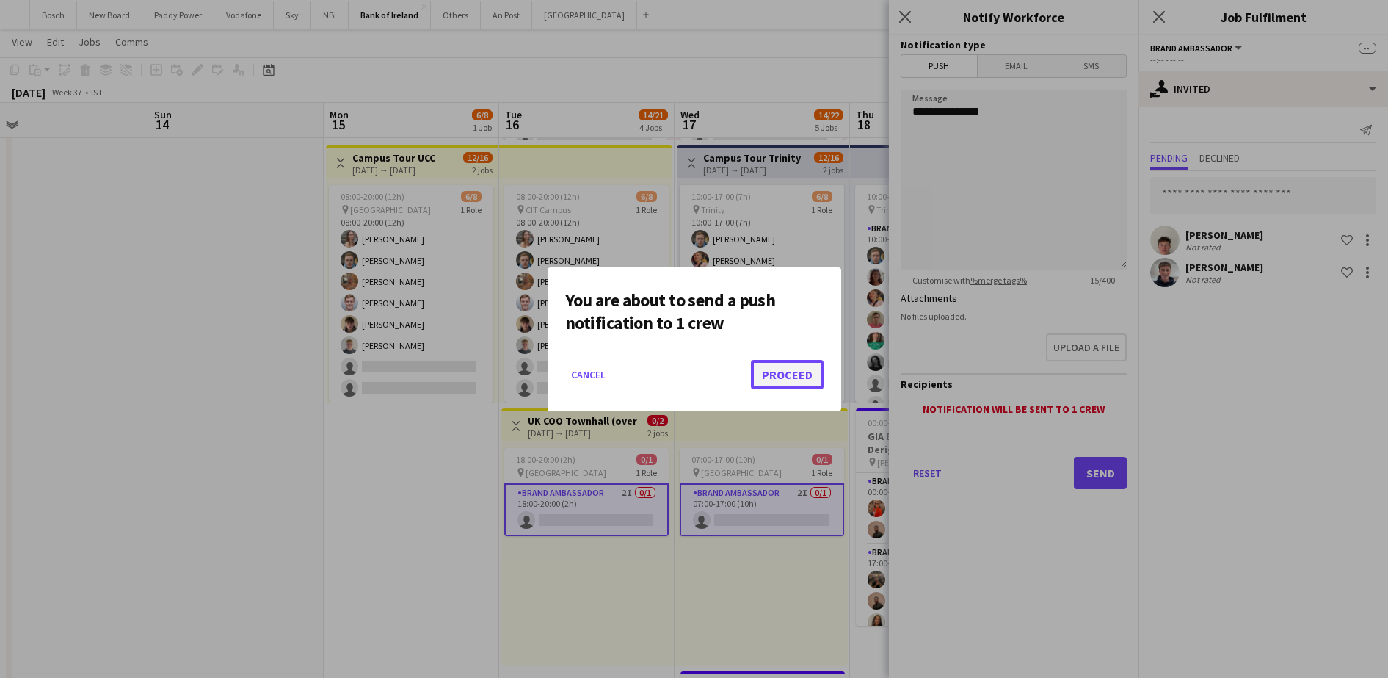
click at [785, 376] on button "Proceed" at bounding box center [787, 374] width 73 height 29
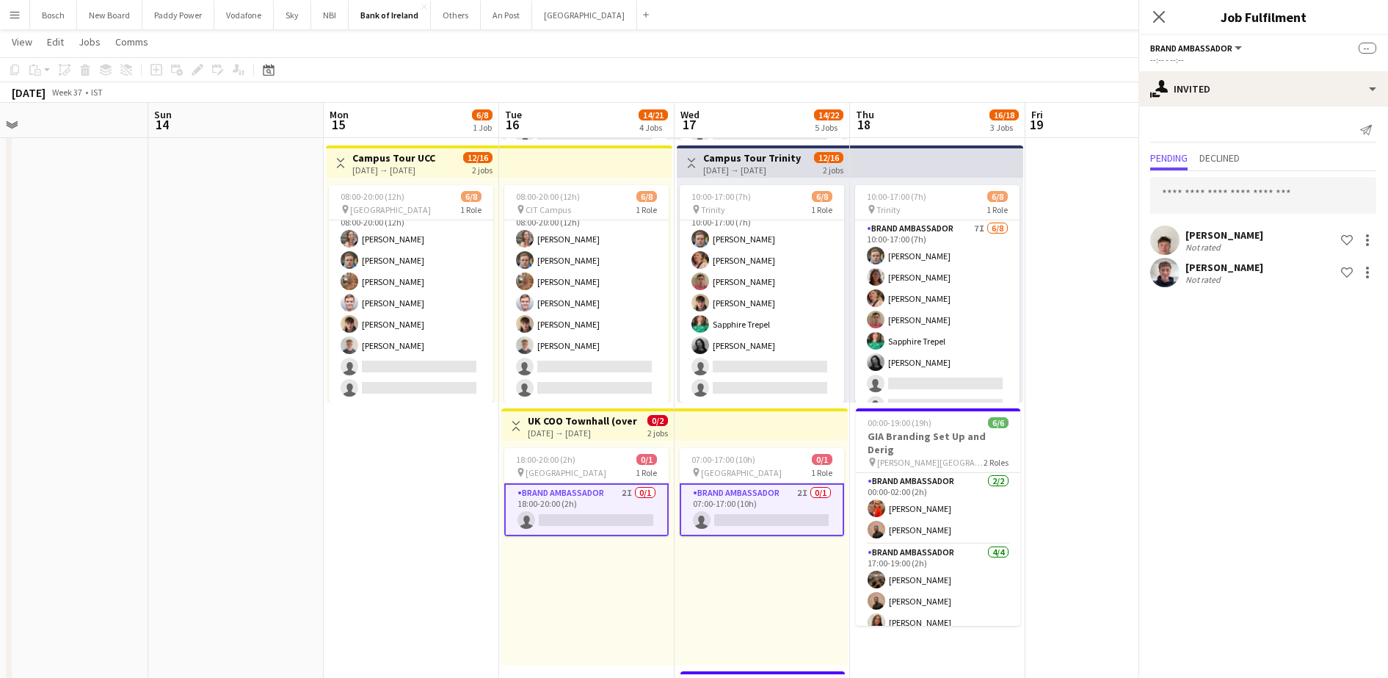
scroll to position [551, 0]
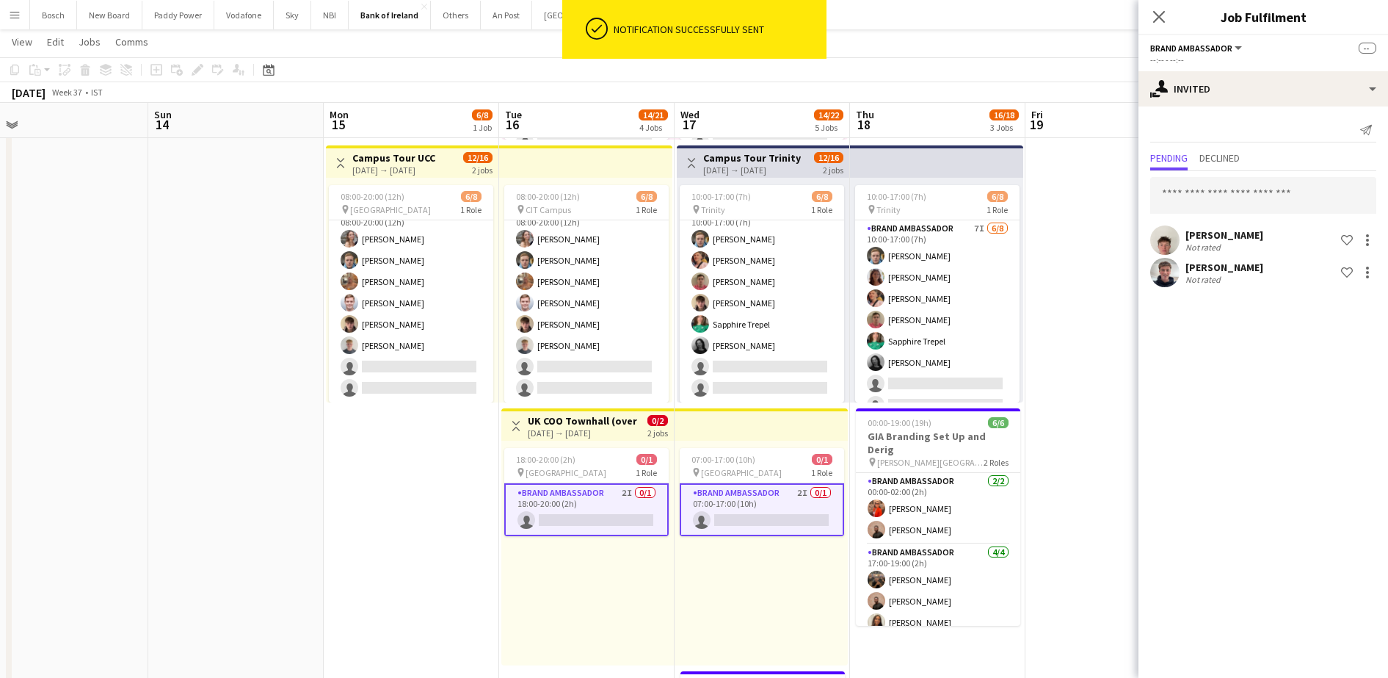
drag, startPoint x: 847, startPoint y: 79, endPoint x: 1110, endPoint y: 79, distance: 262.8
click at [848, 79] on app-toolbar "Copy Paste Paste Ctrl+V Paste with crew Ctrl+Shift+V Paste linked Job [GEOGRAPH…" at bounding box center [694, 69] width 1388 height 25
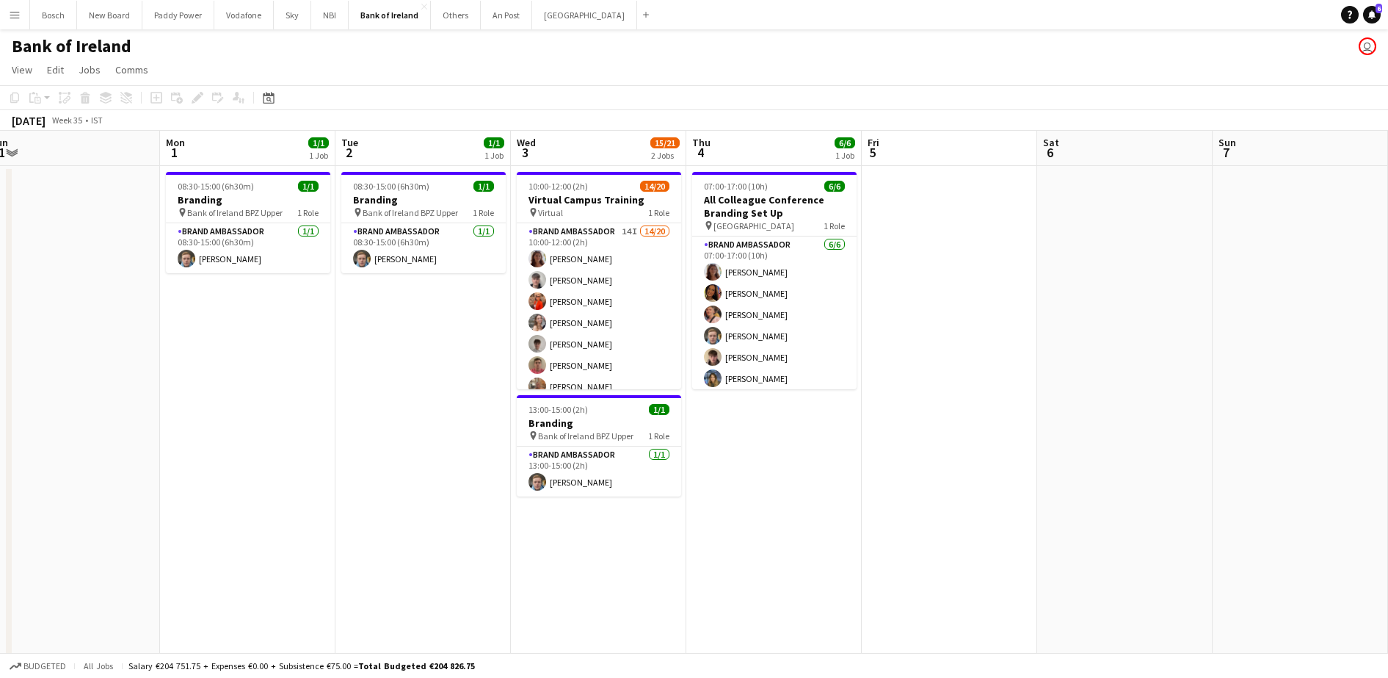
scroll to position [0, 536]
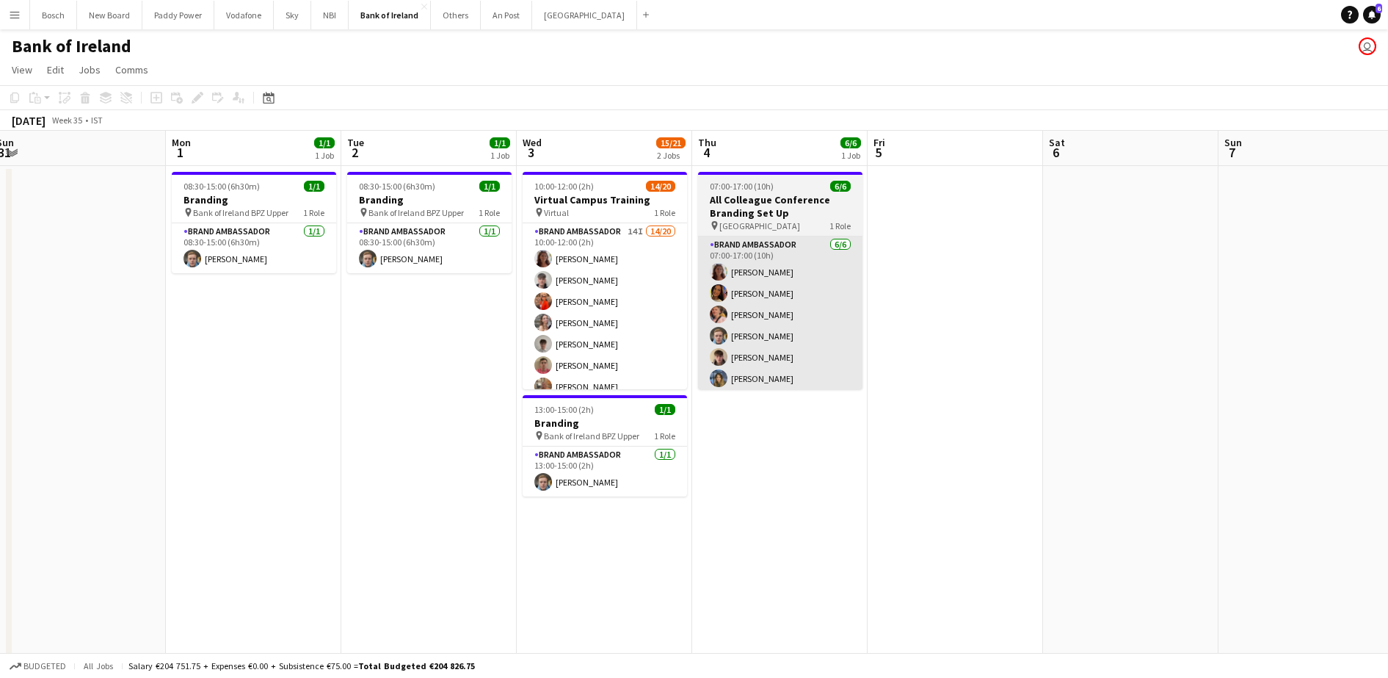
click at [785, 366] on app-card-role "Brand Ambassador [DATE] 07:00-17:00 (10h) [PERSON_NAME] [PERSON_NAME] [PERSON_N…" at bounding box center [780, 314] width 164 height 156
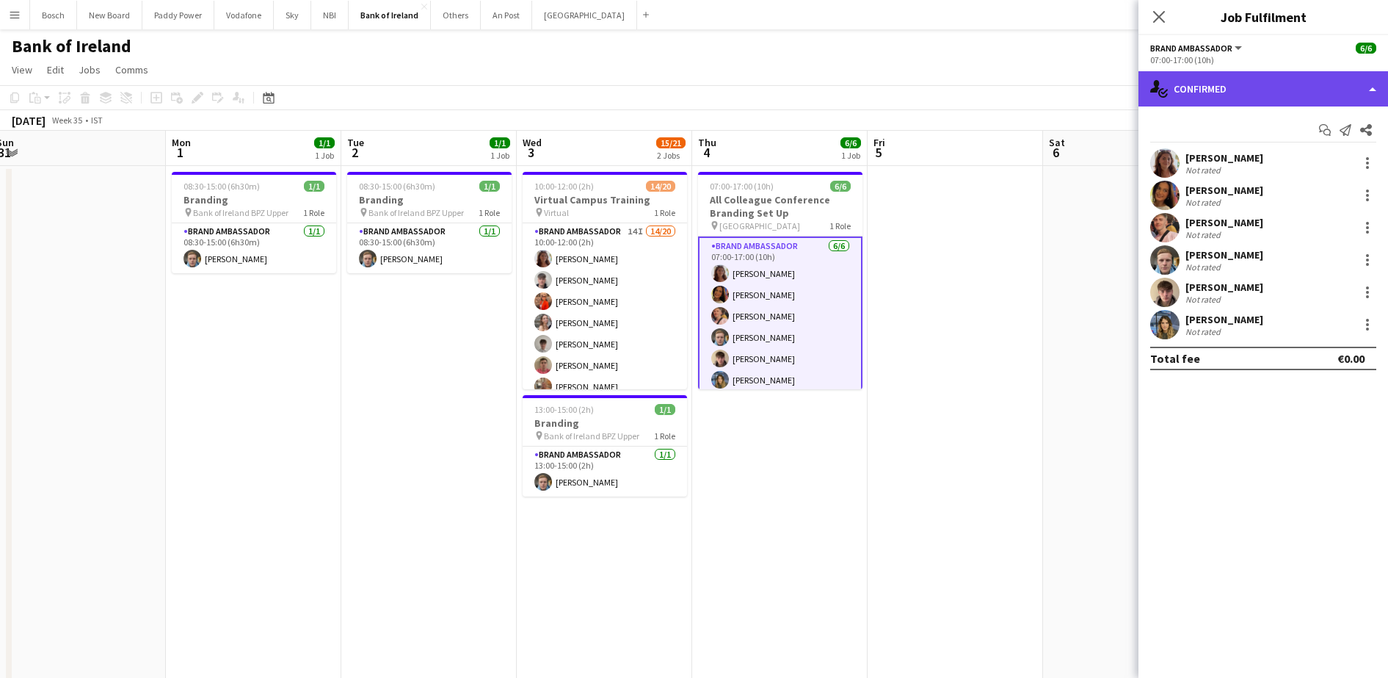
click at [1201, 84] on div "single-neutral-actions-check-2 Confirmed" at bounding box center [1263, 88] width 250 height 35
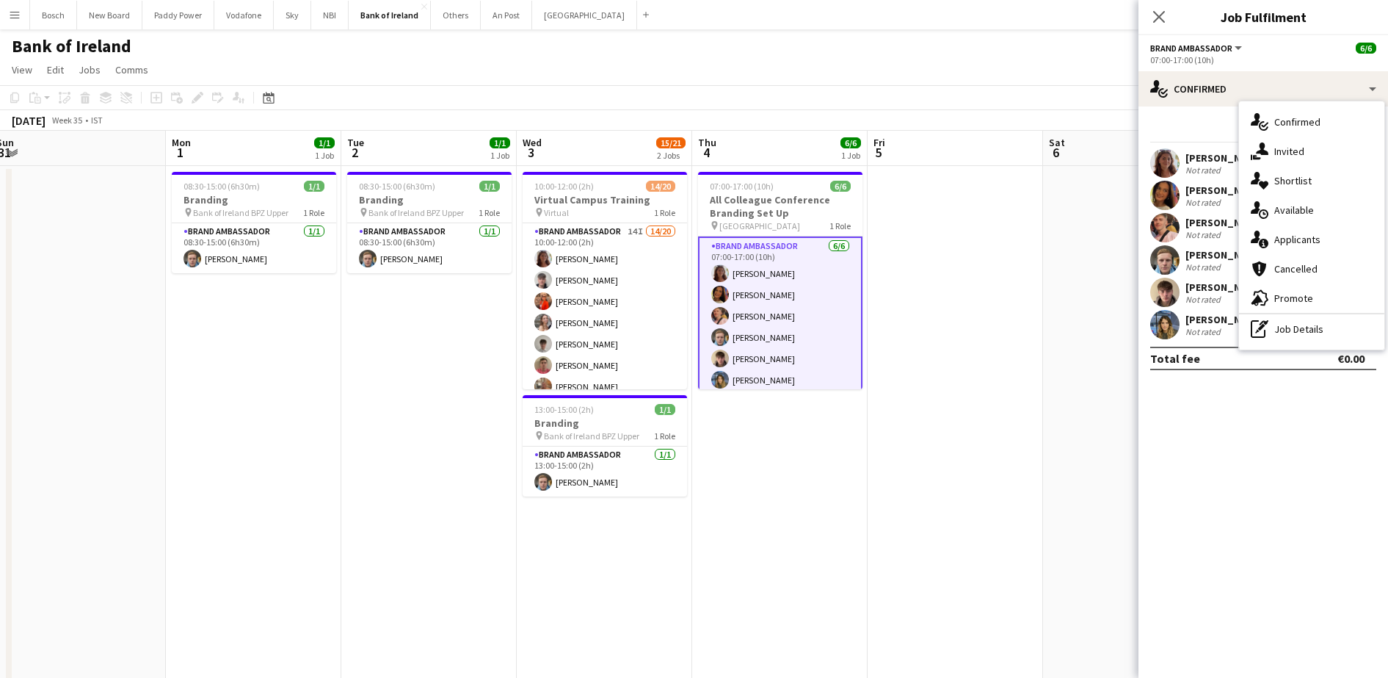
drag, startPoint x: 1201, startPoint y: 84, endPoint x: 1307, endPoint y: 244, distance: 192.2
click at [1307, 244] on div "single-neutral-actions-information Applicants" at bounding box center [1311, 239] width 145 height 29
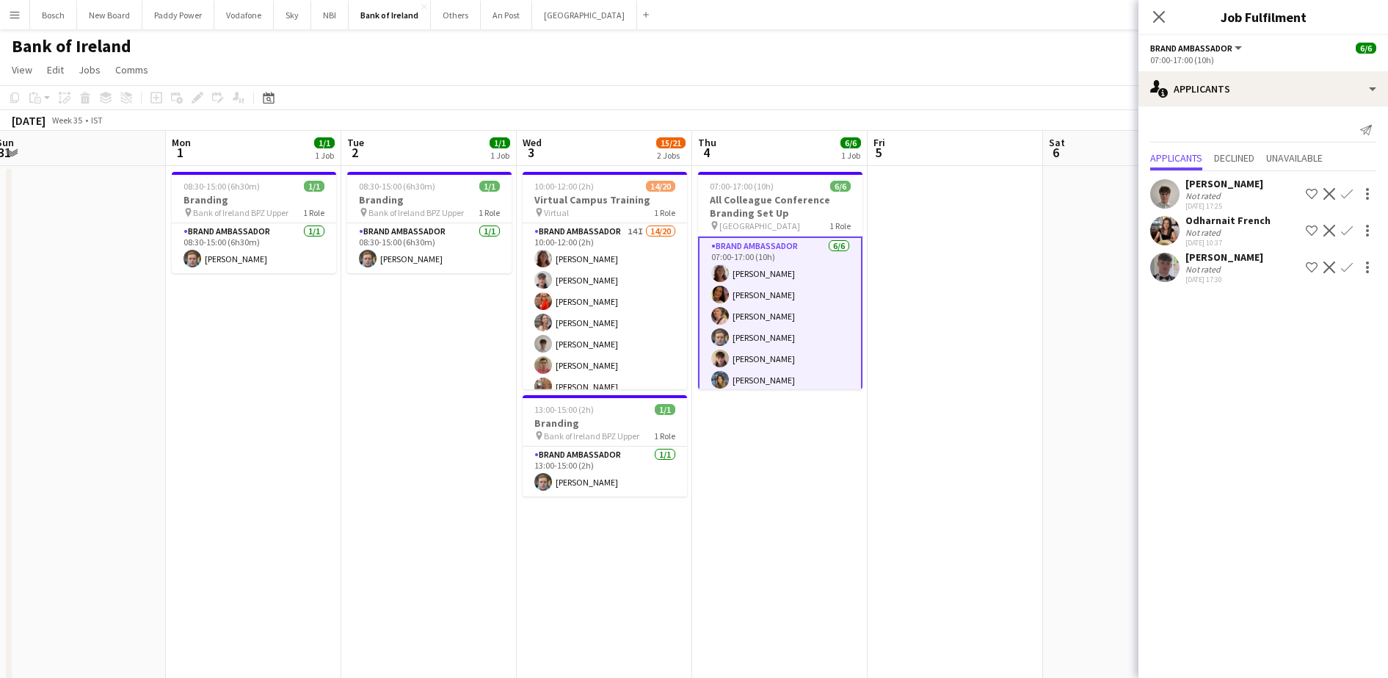
click at [956, 111] on div "[DATE] Week 35 • IST" at bounding box center [694, 120] width 1388 height 21
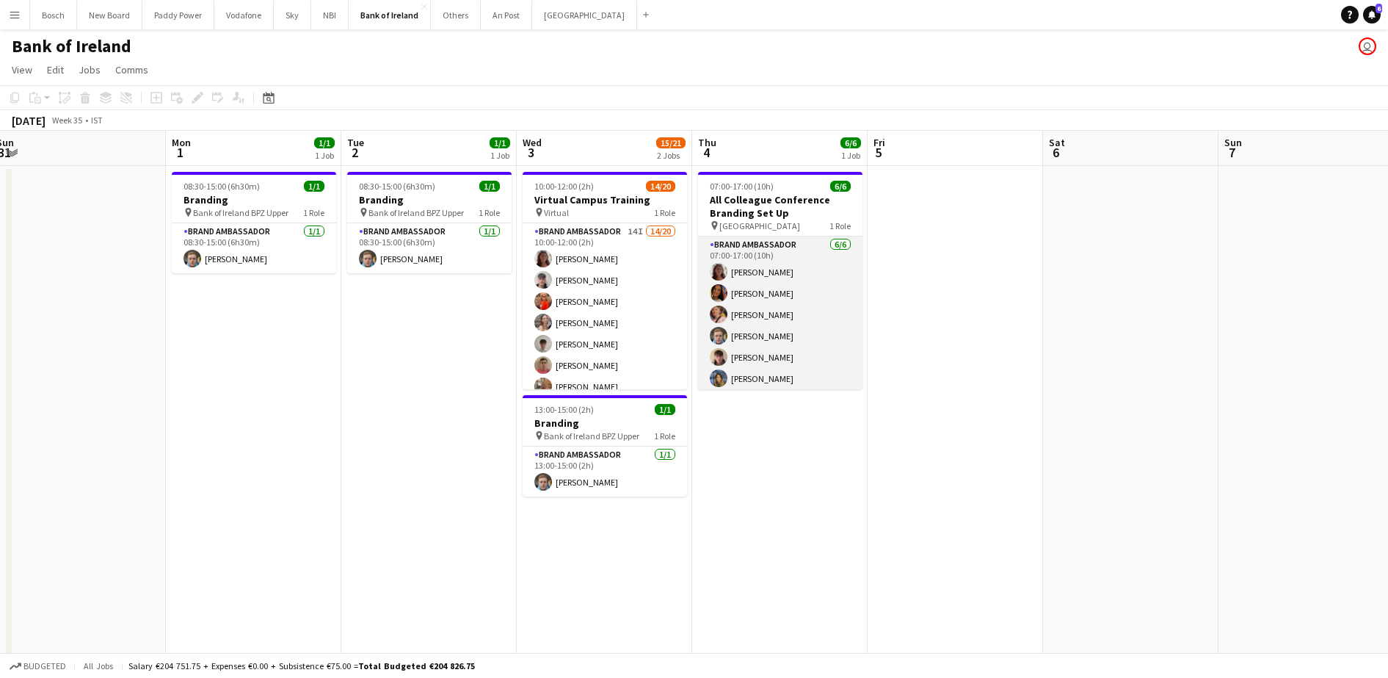
click at [771, 328] on app-card-role "Brand Ambassador [DATE] 07:00-17:00 (10h) [PERSON_NAME] [PERSON_NAME] [PERSON_N…" at bounding box center [780, 314] width 164 height 156
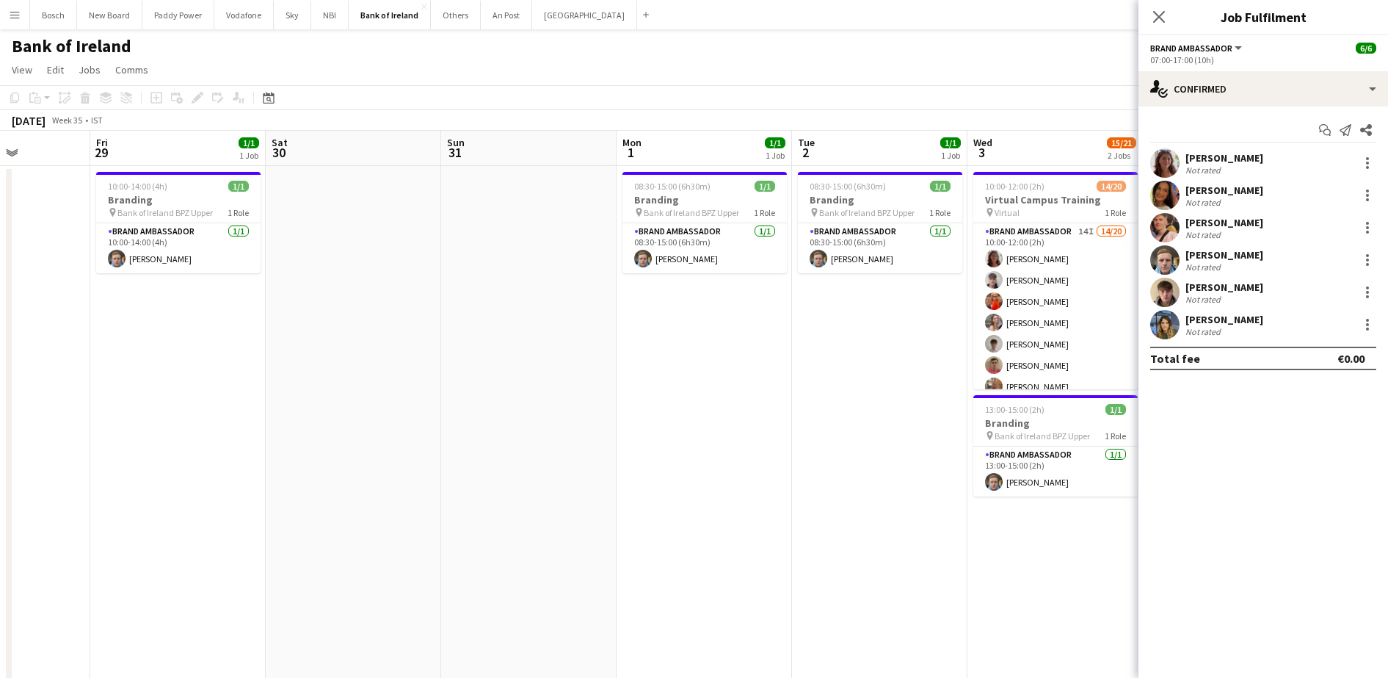
scroll to position [0, 0]
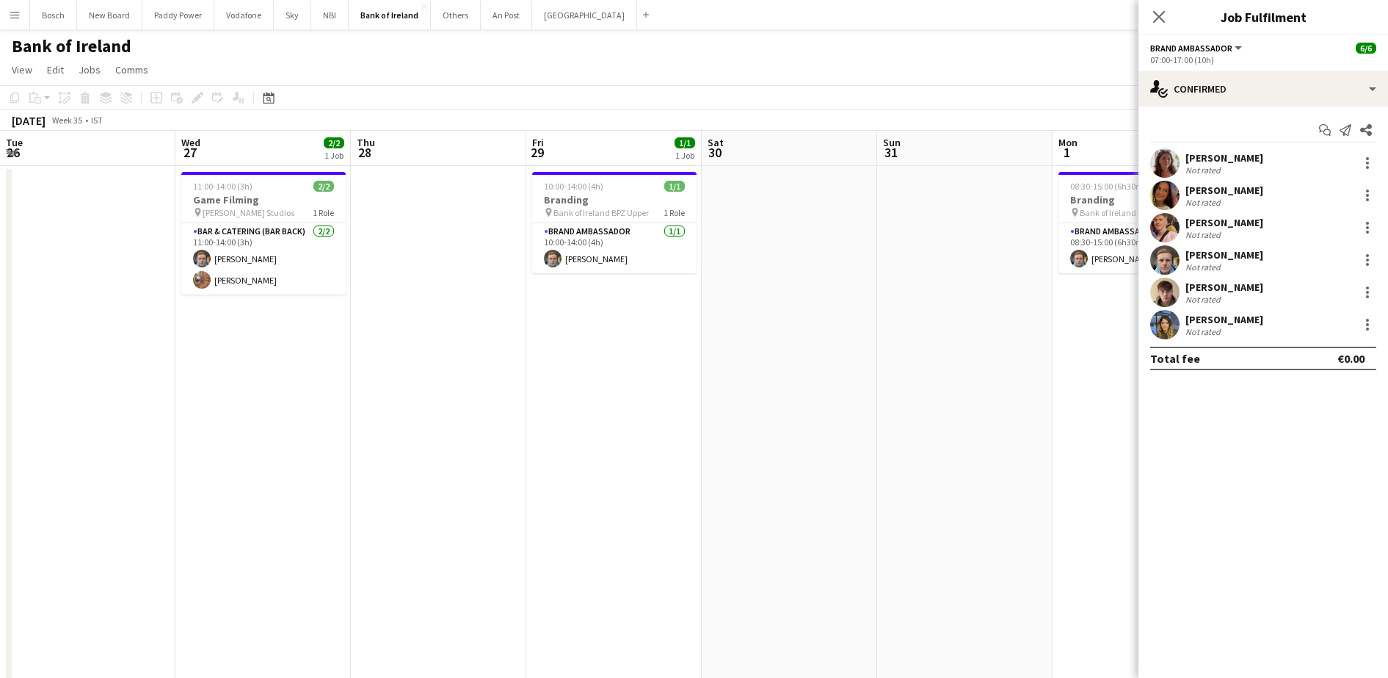
drag, startPoint x: 802, startPoint y: 390, endPoint x: 892, endPoint y: 377, distance: 90.5
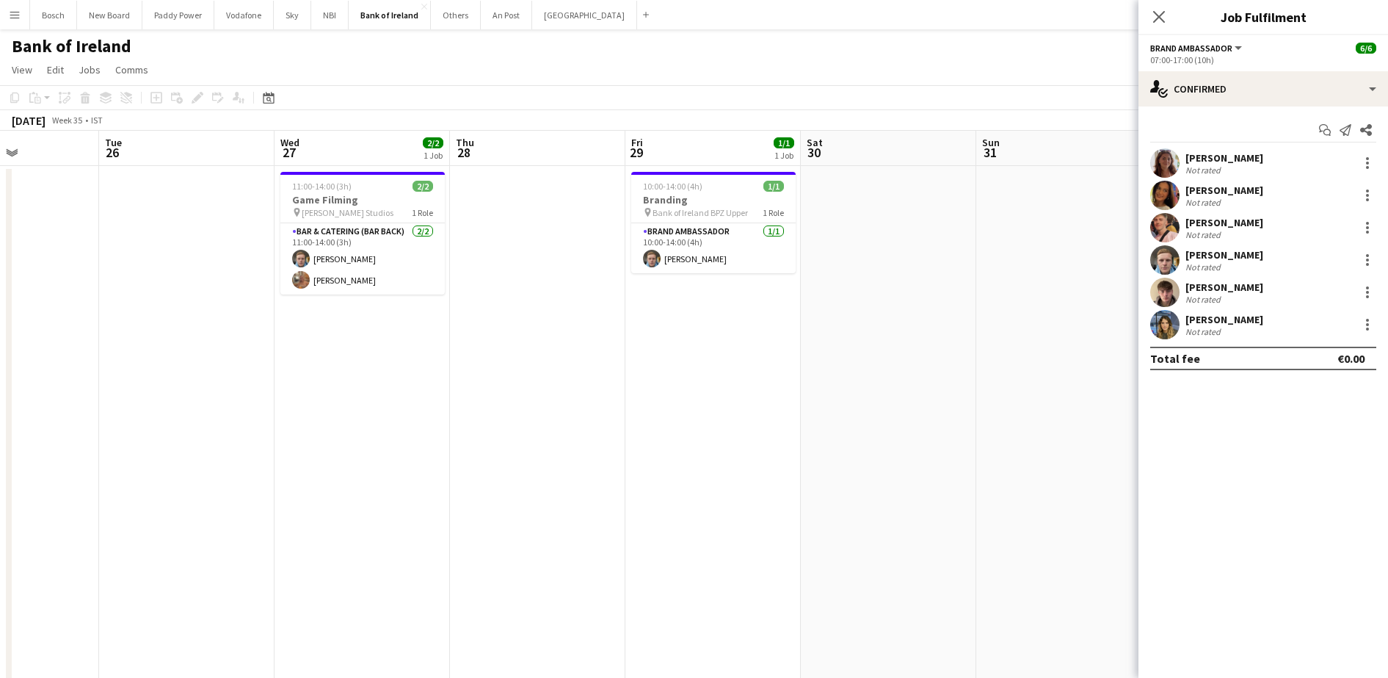
drag, startPoint x: 1274, startPoint y: 426, endPoint x: 782, endPoint y: 428, distance: 491.1
drag, startPoint x: 942, startPoint y: 410, endPoint x: 1200, endPoint y: 408, distance: 257.7
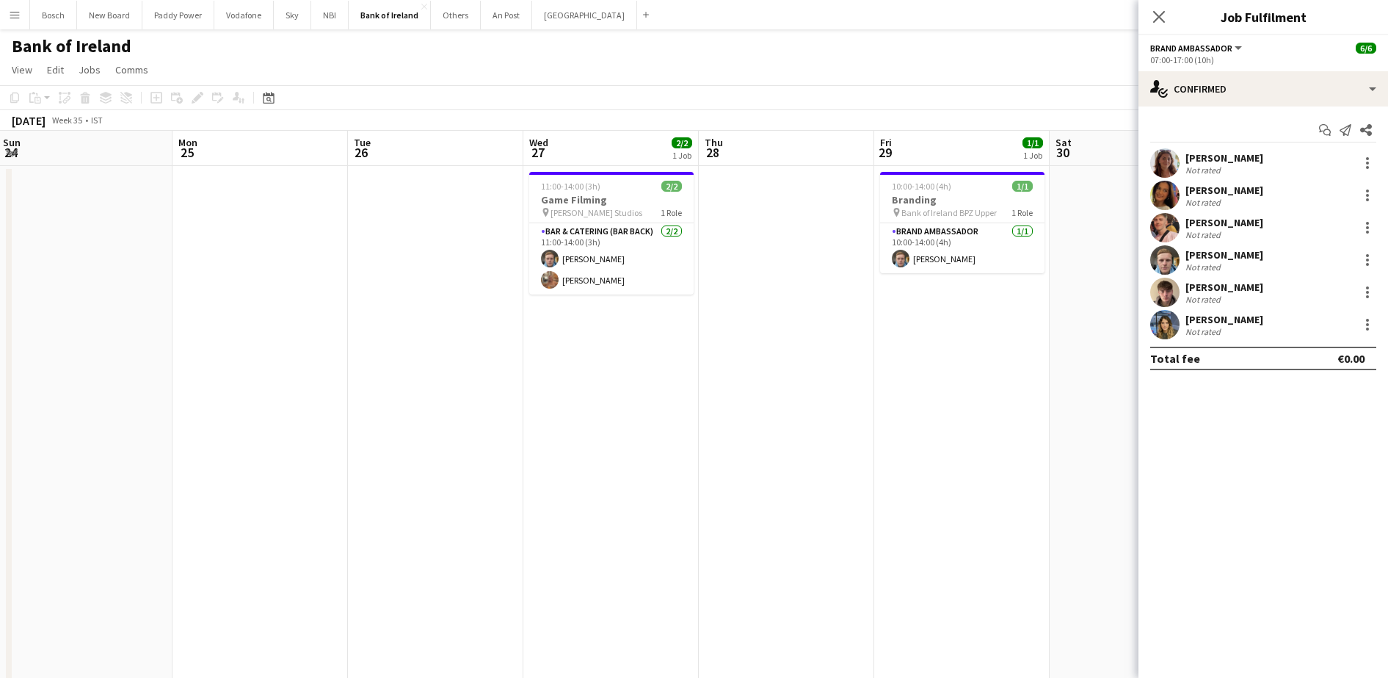
drag, startPoint x: 1295, startPoint y: 456, endPoint x: 1315, endPoint y: 454, distance: 19.9
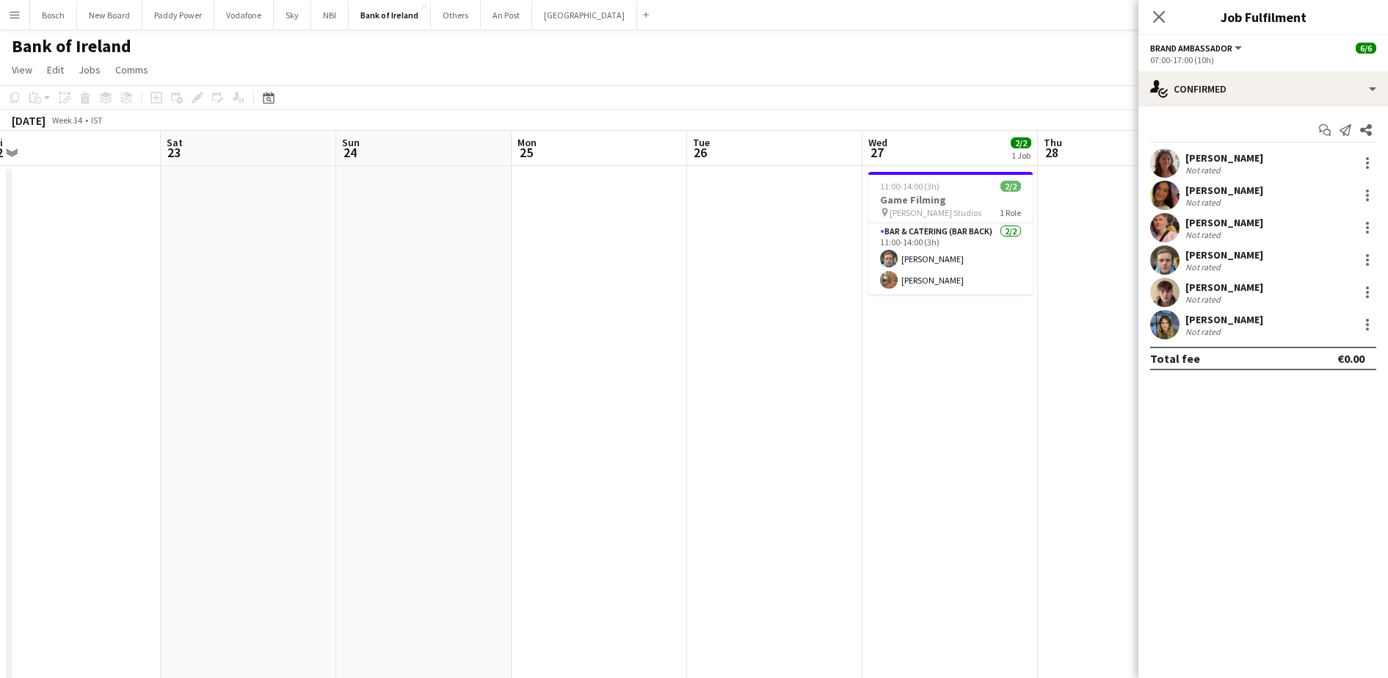
drag, startPoint x: 735, startPoint y: 474, endPoint x: 1153, endPoint y: 462, distance: 417.9
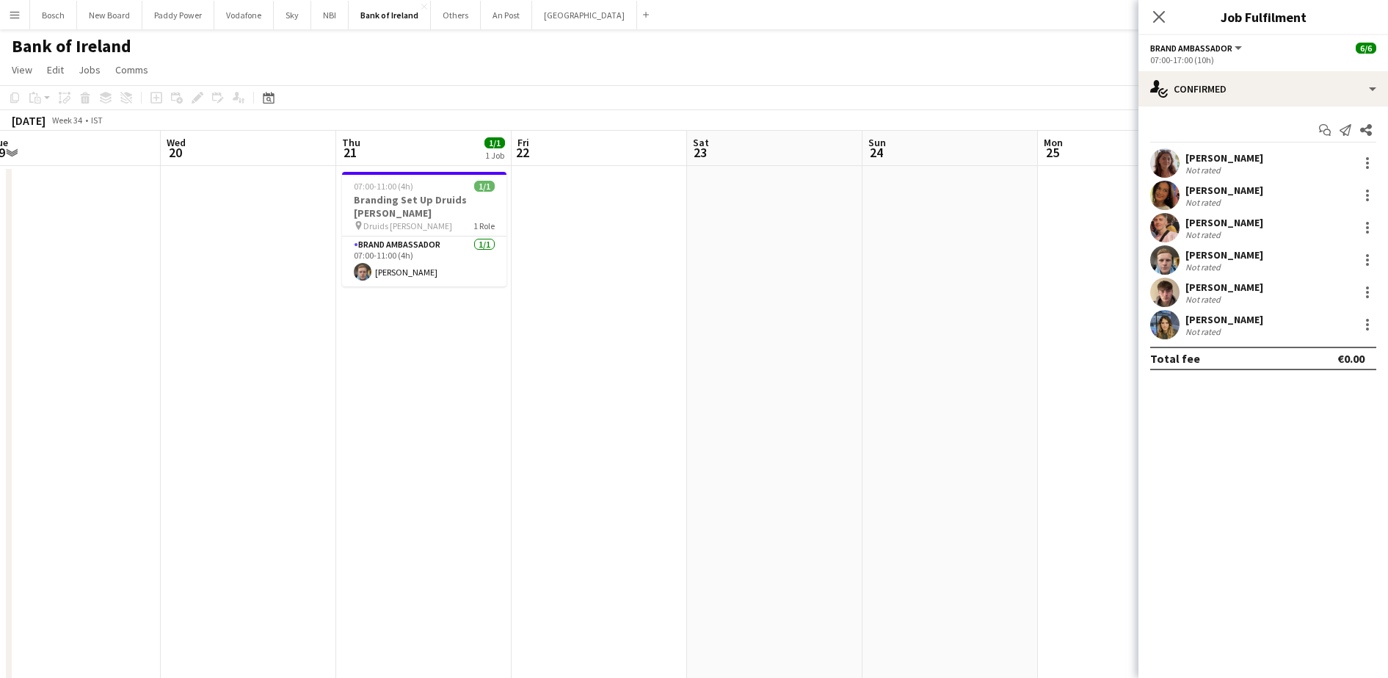
scroll to position [0, 313]
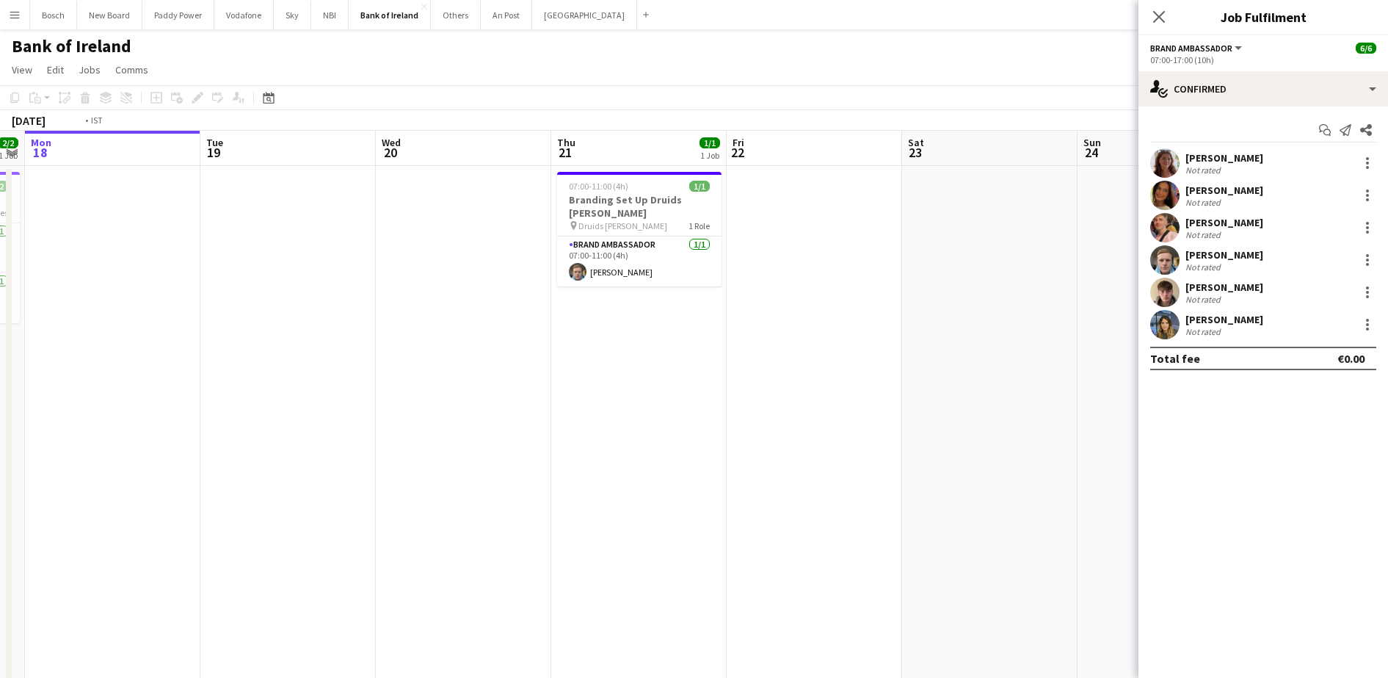
drag, startPoint x: 598, startPoint y: 453, endPoint x: 791, endPoint y: 446, distance: 192.5
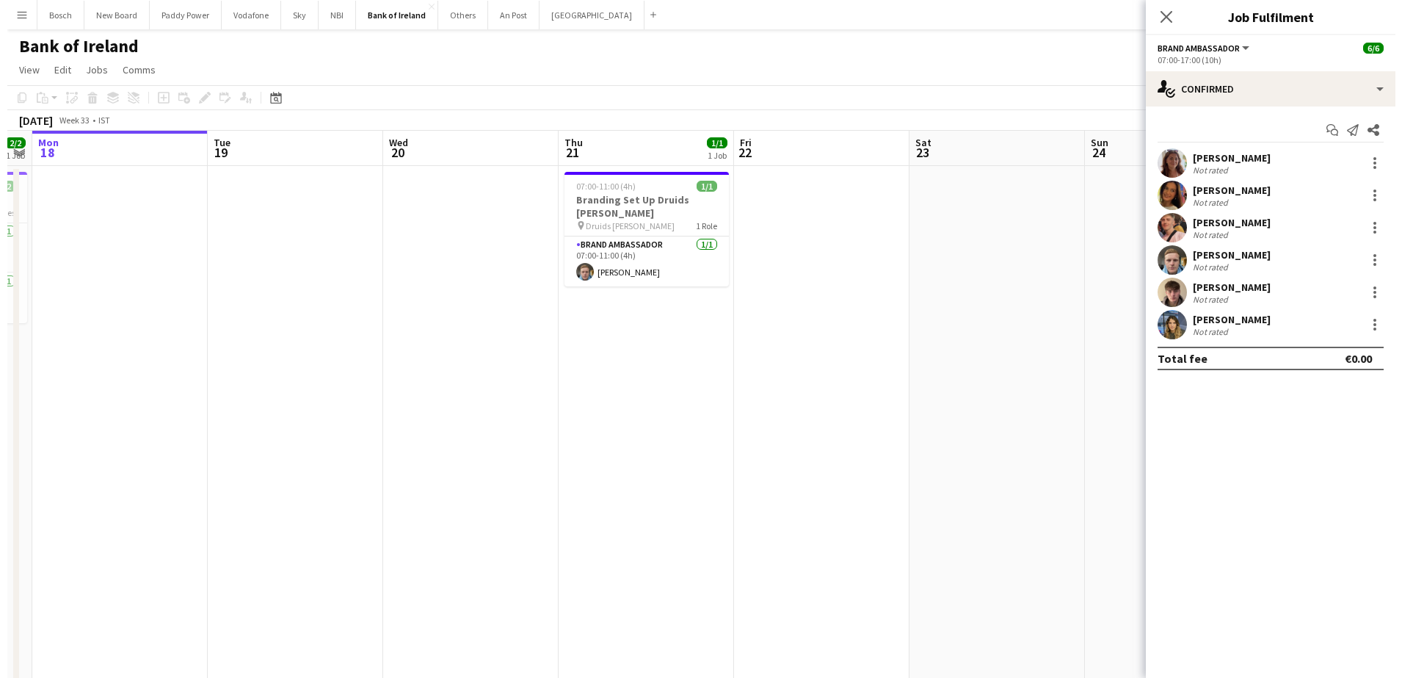
scroll to position [0, 298]
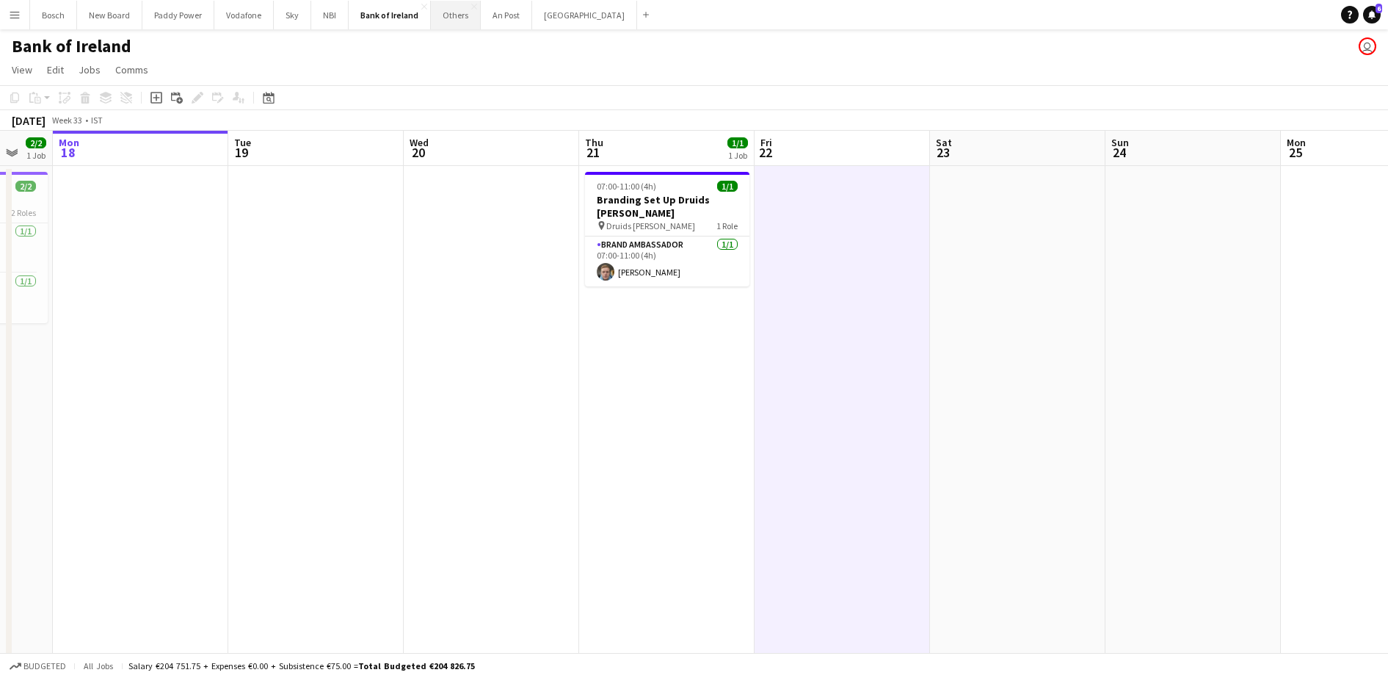
click at [457, 15] on button "Others Close" at bounding box center [456, 15] width 50 height 29
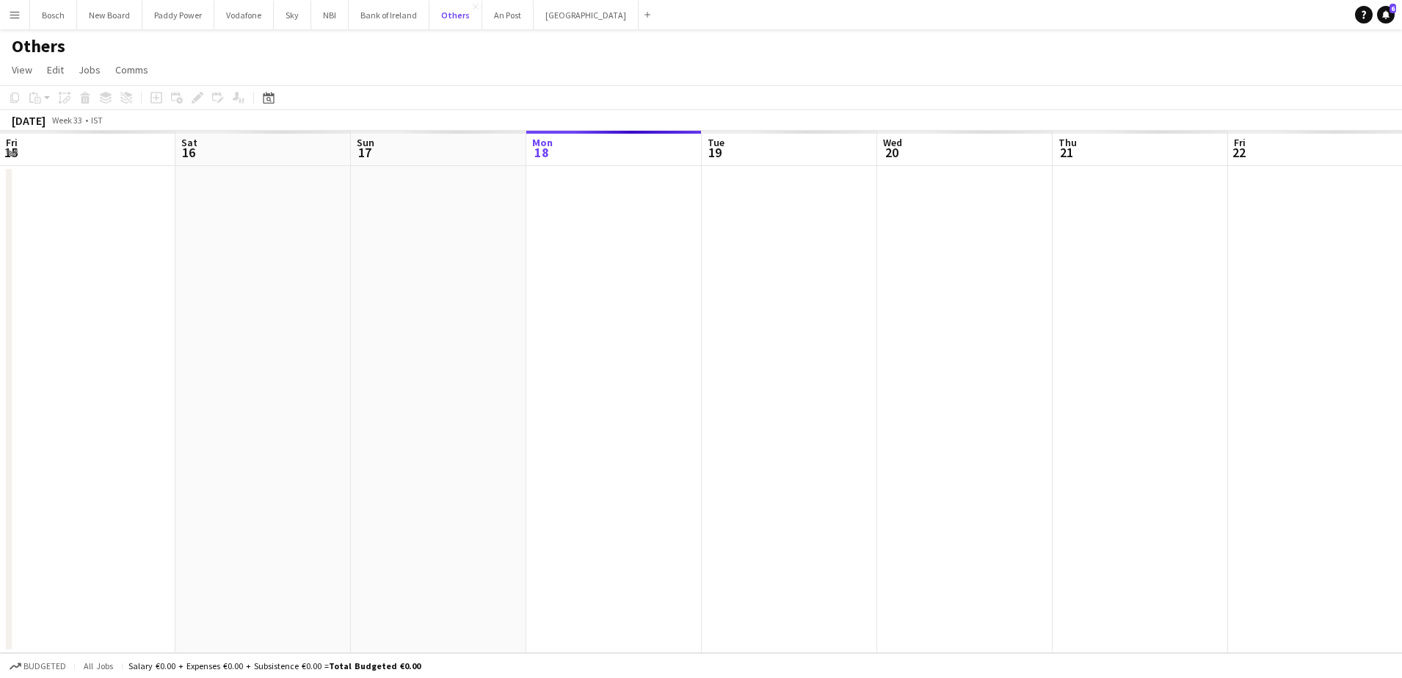
scroll to position [0, 351]
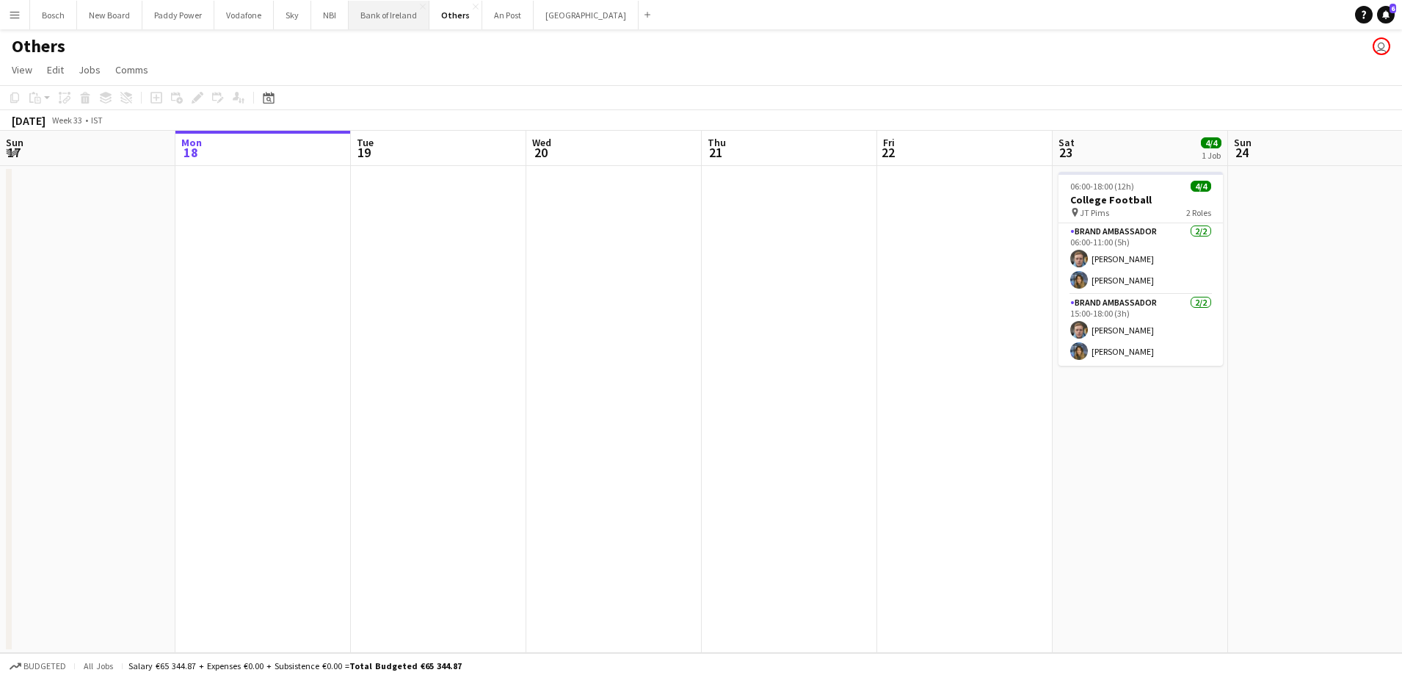
click at [410, 19] on button "Bank of Ireland Close" at bounding box center [389, 15] width 81 height 29
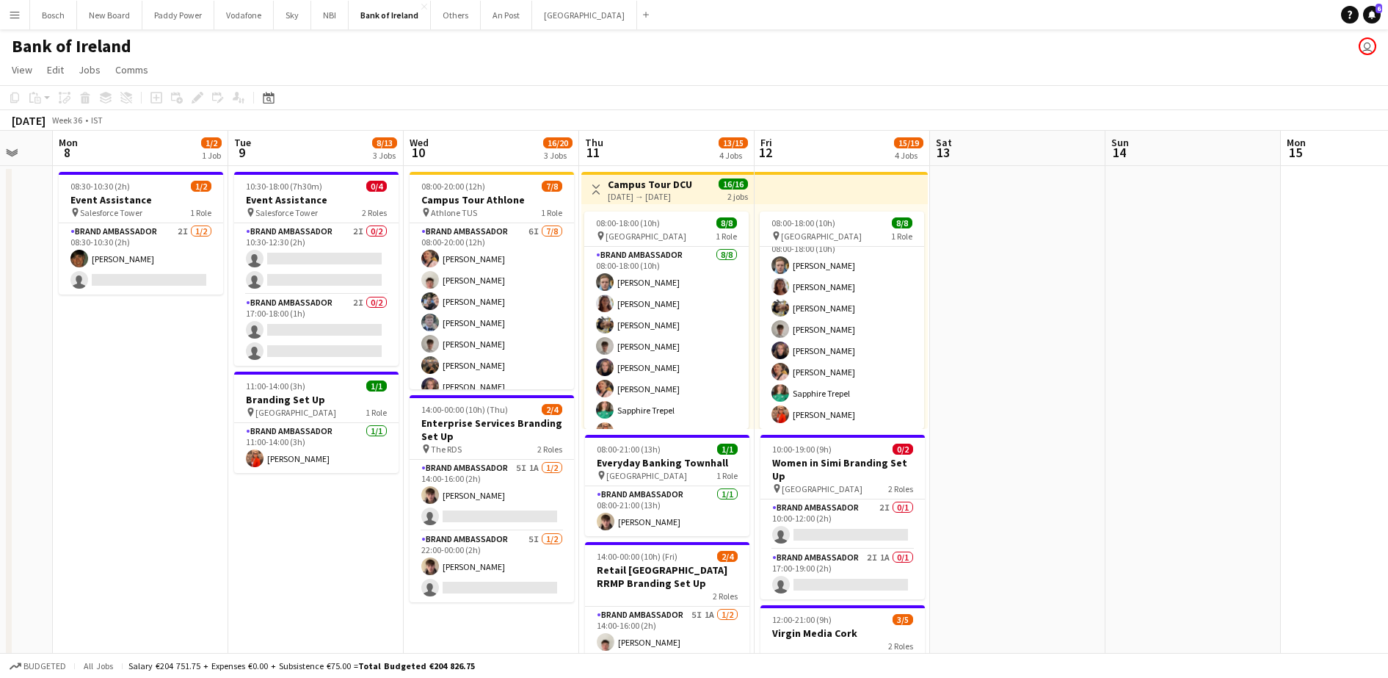
scroll to position [0, 476]
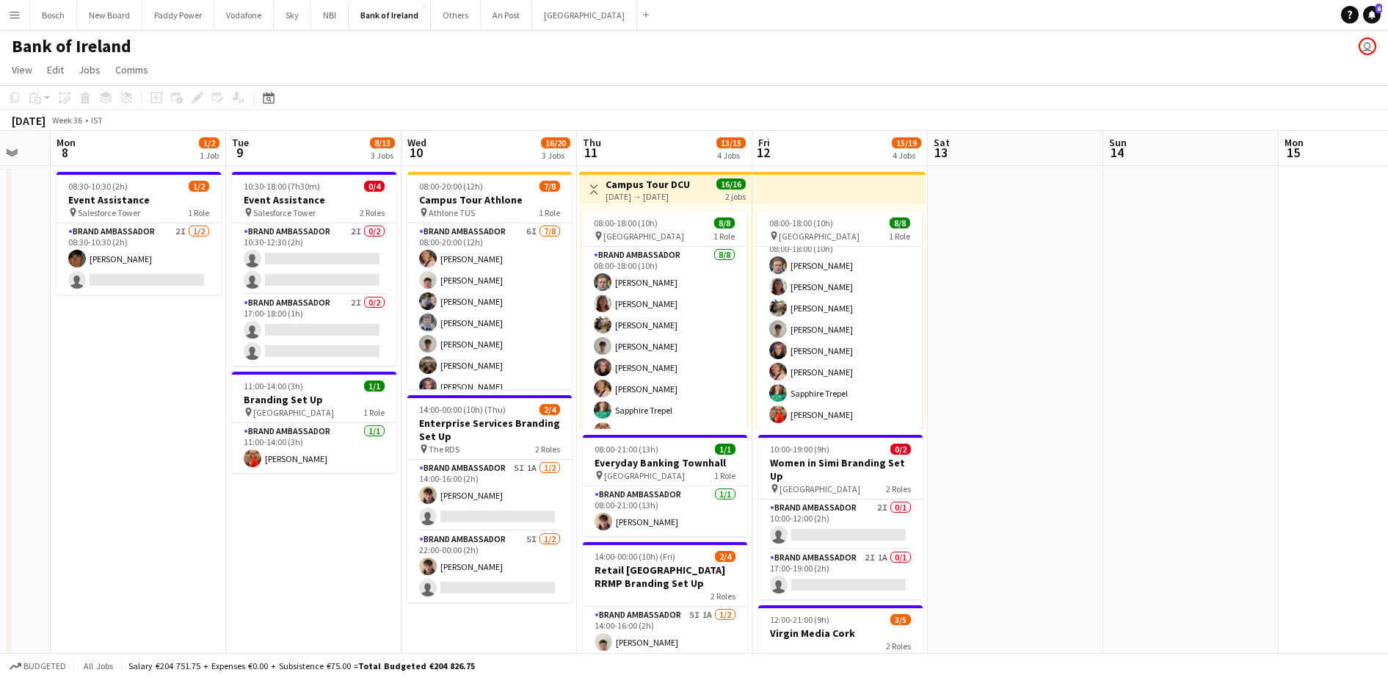
drag, startPoint x: 1279, startPoint y: 316, endPoint x: 1072, endPoint y: 314, distance: 207.7
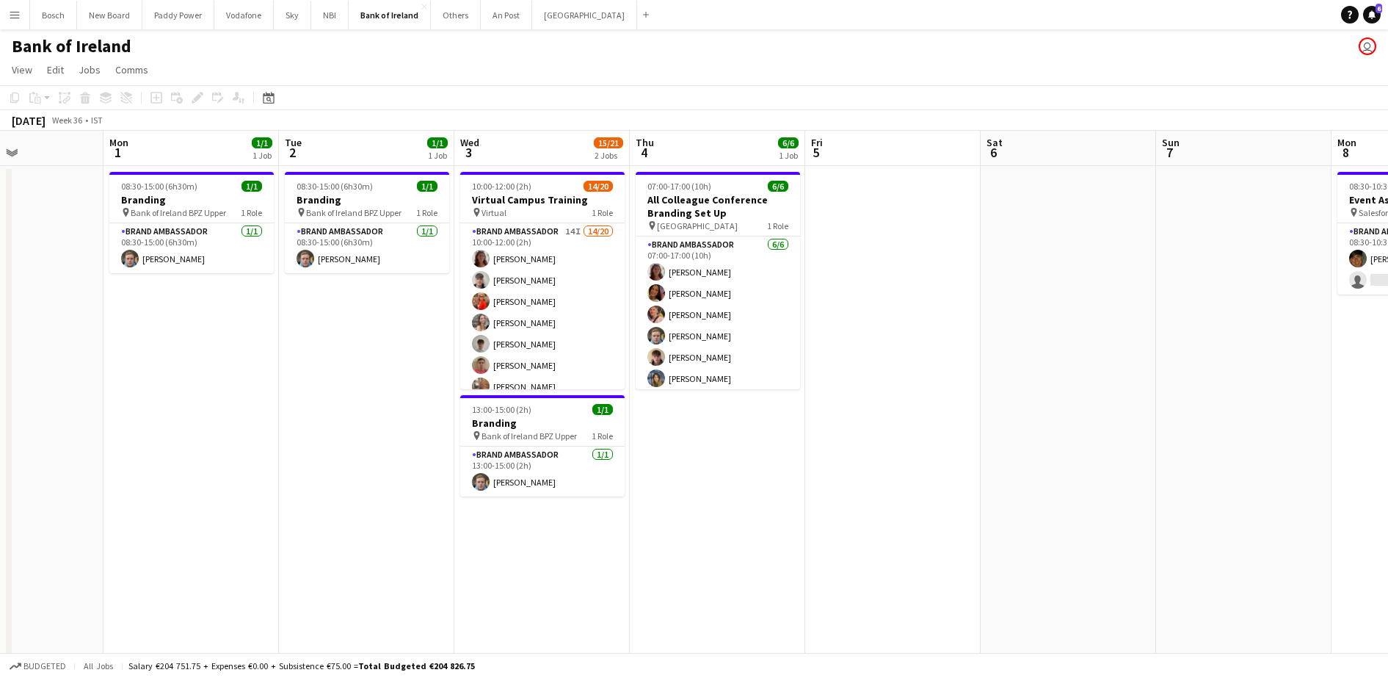
scroll to position [0, 385]
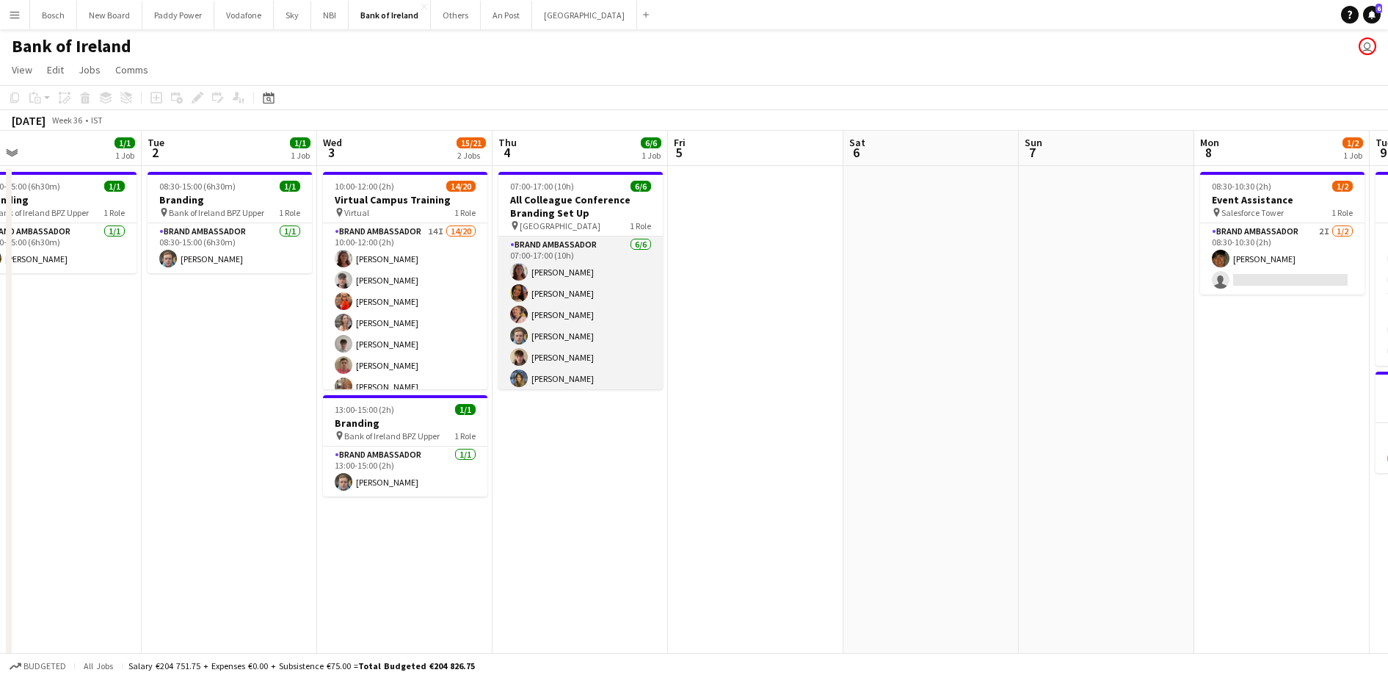
click at [626, 342] on app-card-role "Brand Ambassador [DATE] 07:00-17:00 (10h) [PERSON_NAME] [PERSON_NAME] [PERSON_N…" at bounding box center [580, 314] width 164 height 156
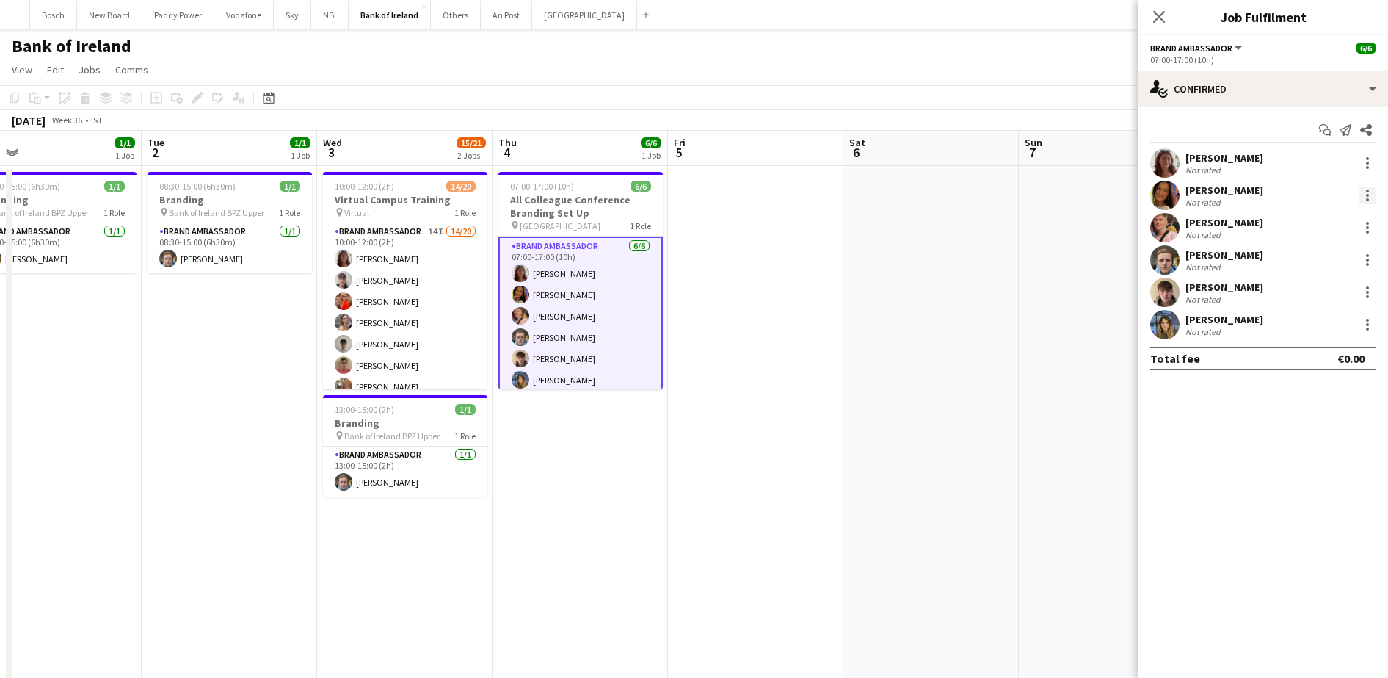
click at [1372, 188] on div at bounding box center [1368, 195] width 18 height 18
click at [1364, 197] on div at bounding box center [694, 339] width 1388 height 678
click at [1367, 197] on div at bounding box center [1368, 195] width 18 height 18
click at [1227, 415] on div at bounding box center [694, 339] width 1388 height 678
click at [1364, 321] on div at bounding box center [1368, 325] width 18 height 18
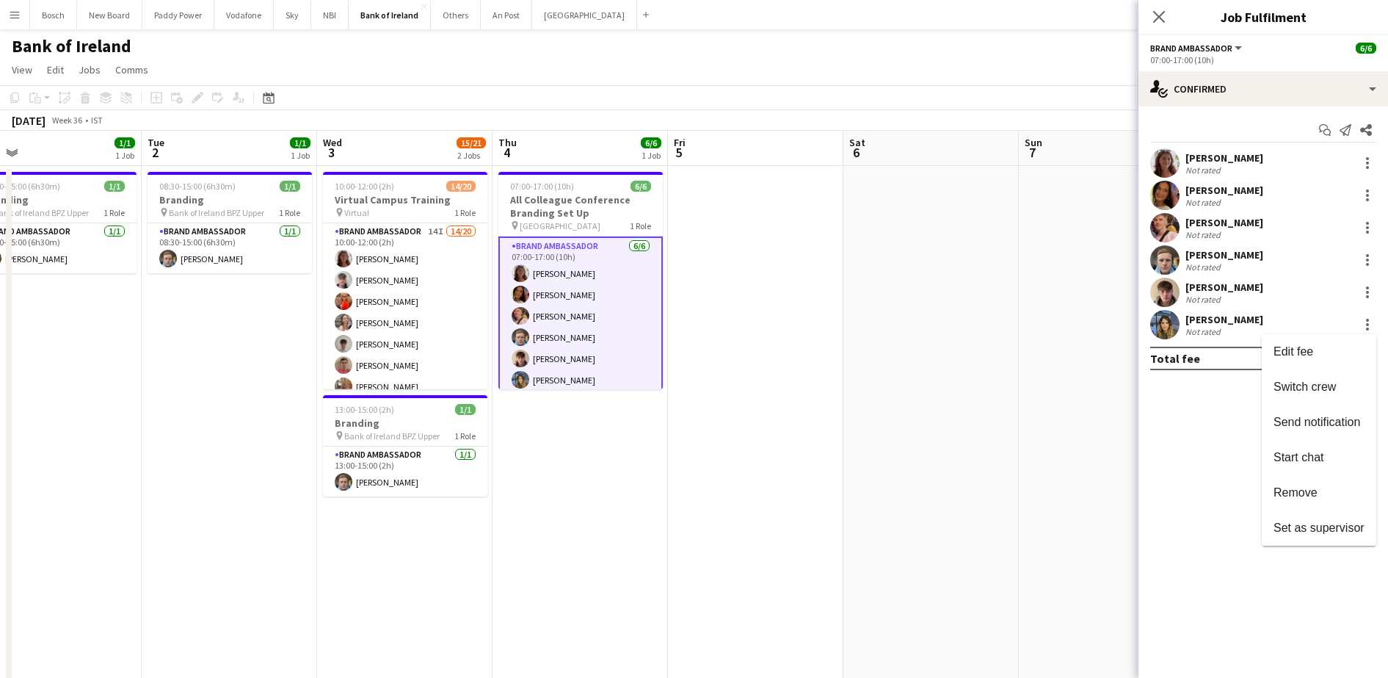
click at [1242, 448] on div at bounding box center [694, 339] width 1388 height 678
click at [1370, 186] on div at bounding box center [1368, 195] width 18 height 18
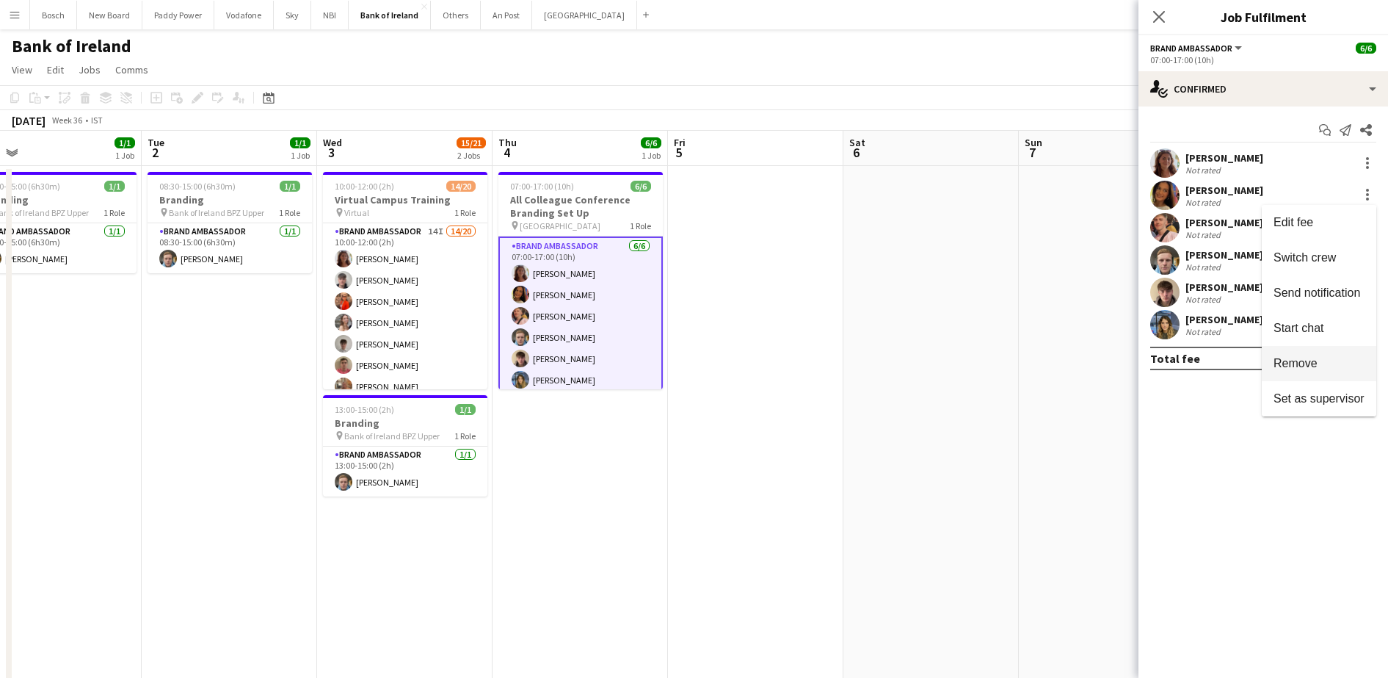
click at [1312, 362] on span "Remove" at bounding box center [1296, 363] width 44 height 12
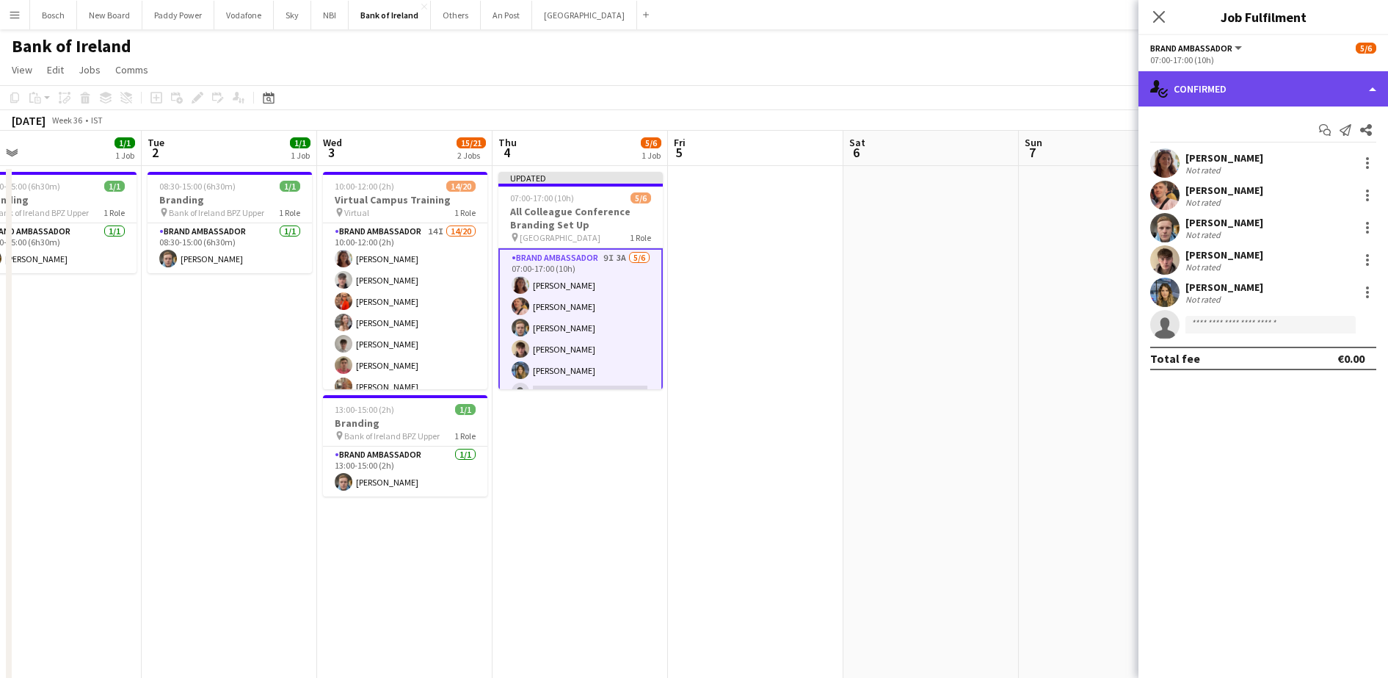
click at [1251, 87] on div "single-neutral-actions-check-2 Confirmed" at bounding box center [1263, 88] width 250 height 35
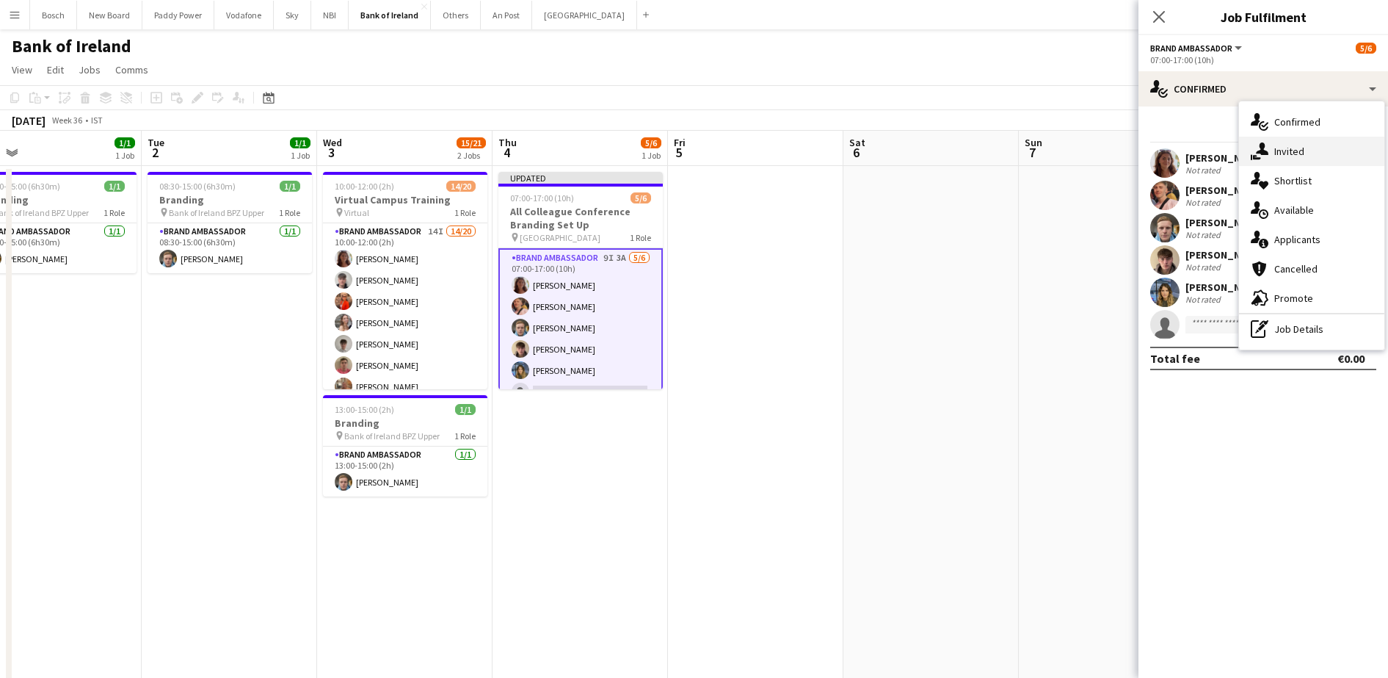
click at [1274, 151] on div "single-neutral-actions-share-1 Invited" at bounding box center [1311, 151] width 145 height 29
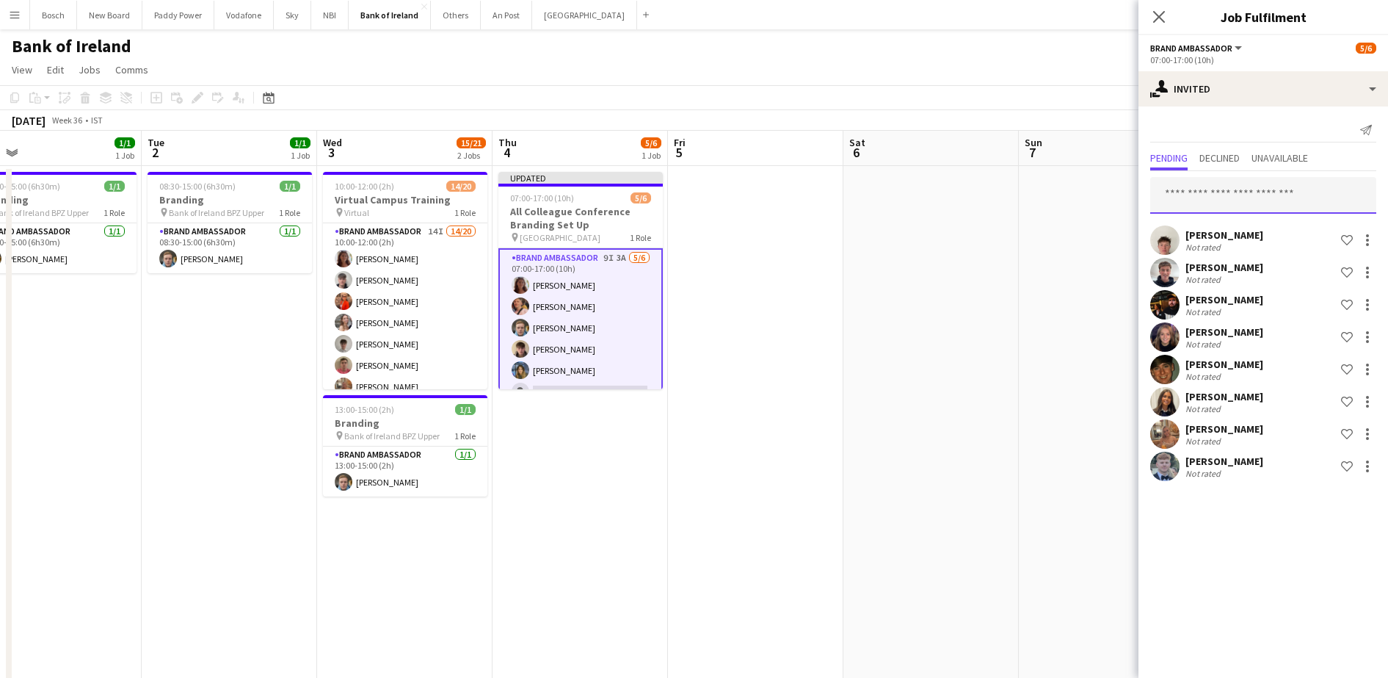
click at [1242, 203] on input "text" at bounding box center [1263, 195] width 226 height 37
type input "*****"
click at [1235, 234] on span "[PERSON_NAME]" at bounding box center [1204, 231] width 84 height 12
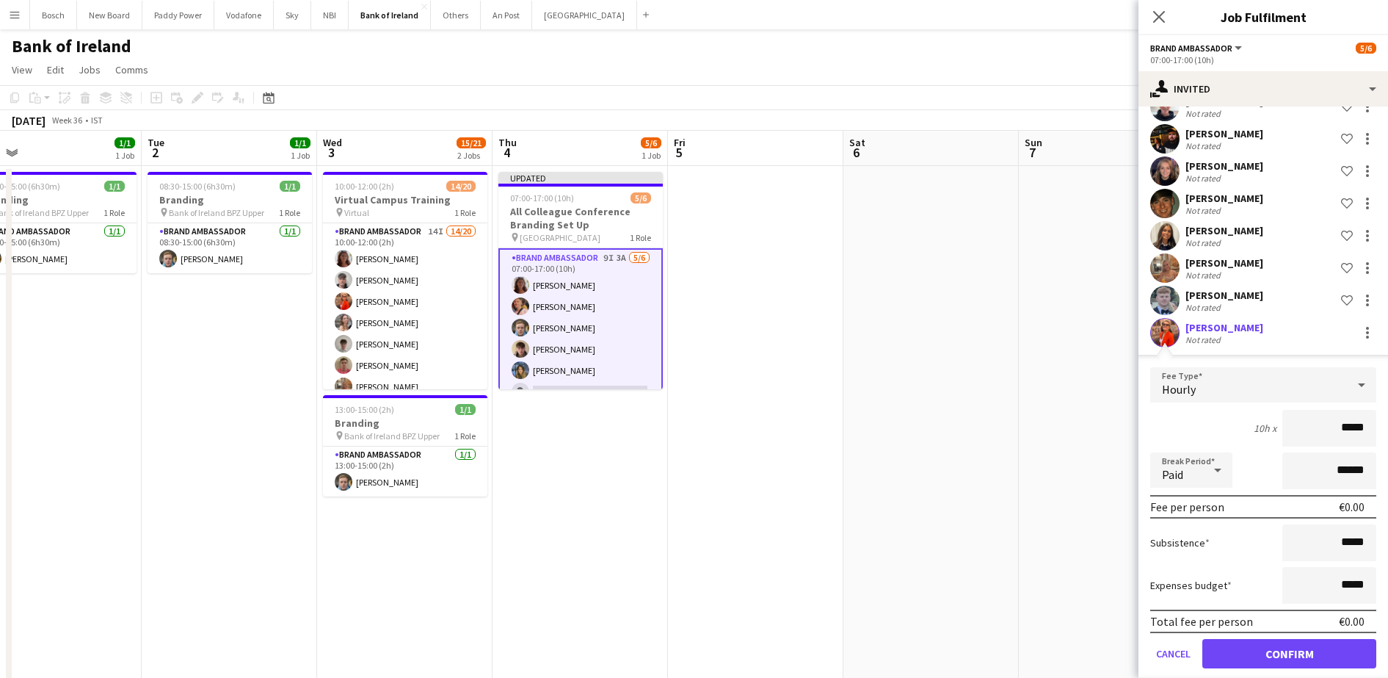
scroll to position [184, 0]
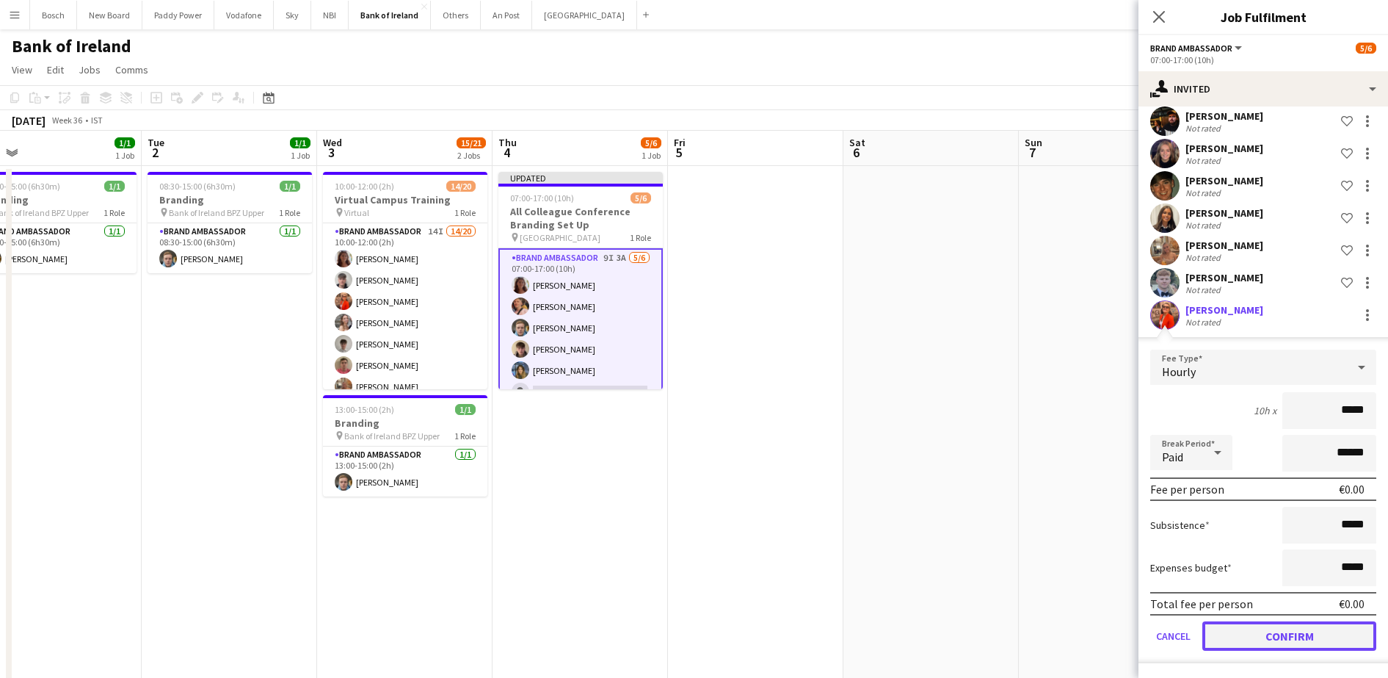
click at [1260, 628] on button "Confirm" at bounding box center [1289, 635] width 174 height 29
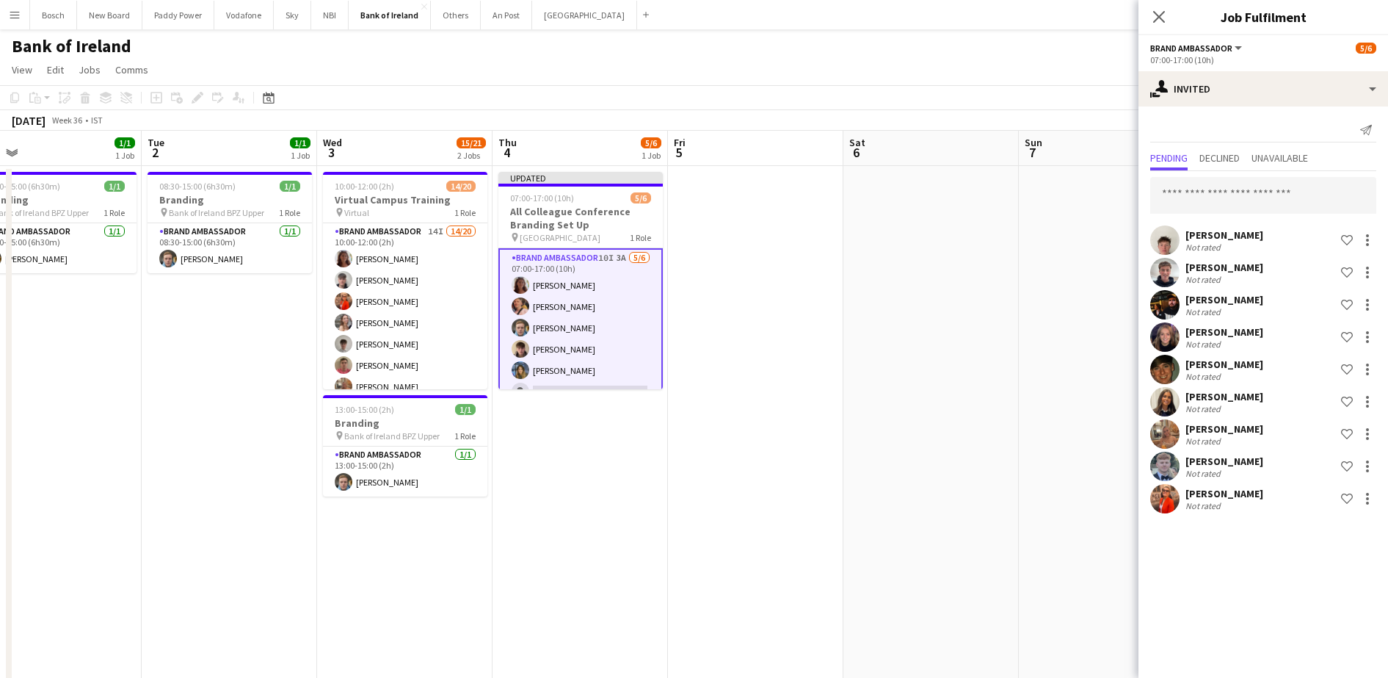
scroll to position [0, 0]
click at [1047, 73] on app-page-menu "View Day view expanded Day view collapsed Month view Date picker Jump to [DATE]…" at bounding box center [694, 71] width 1388 height 28
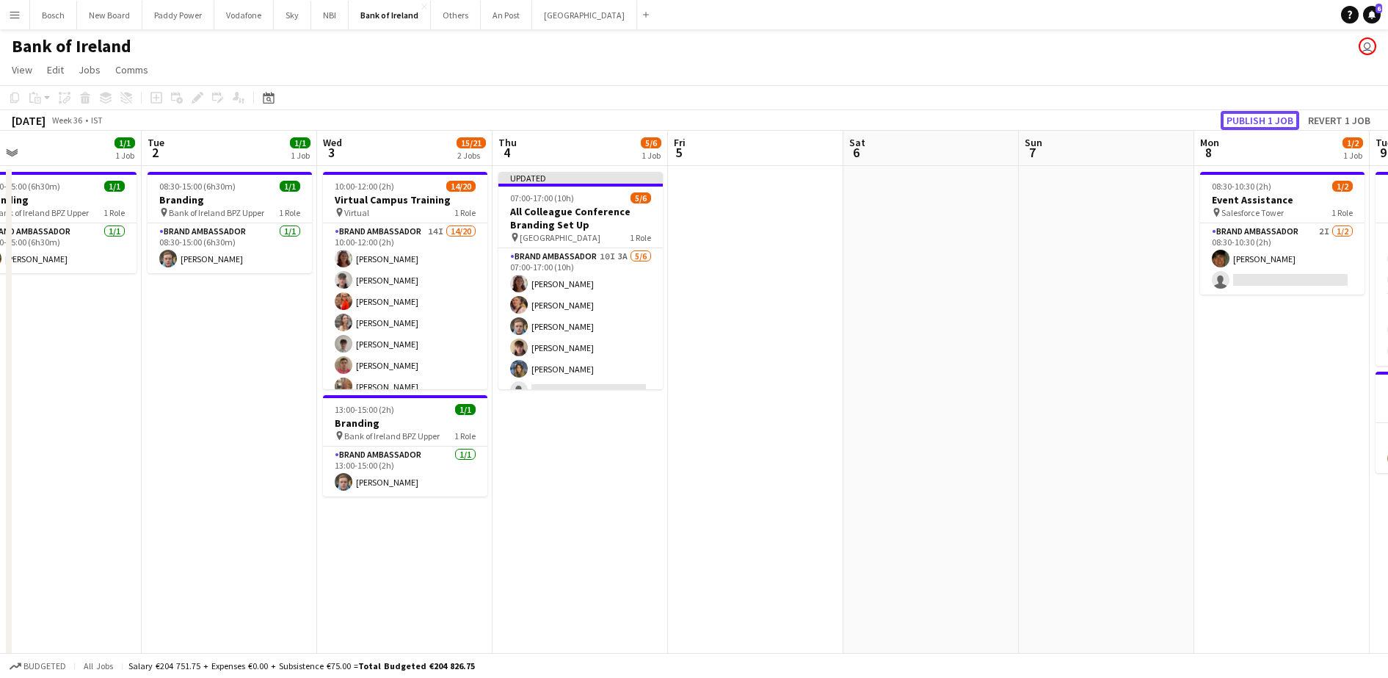
drag, startPoint x: 1287, startPoint y: 117, endPoint x: 1276, endPoint y: 122, distance: 11.9
click at [1285, 117] on button "Publish 1 job" at bounding box center [1260, 120] width 79 height 19
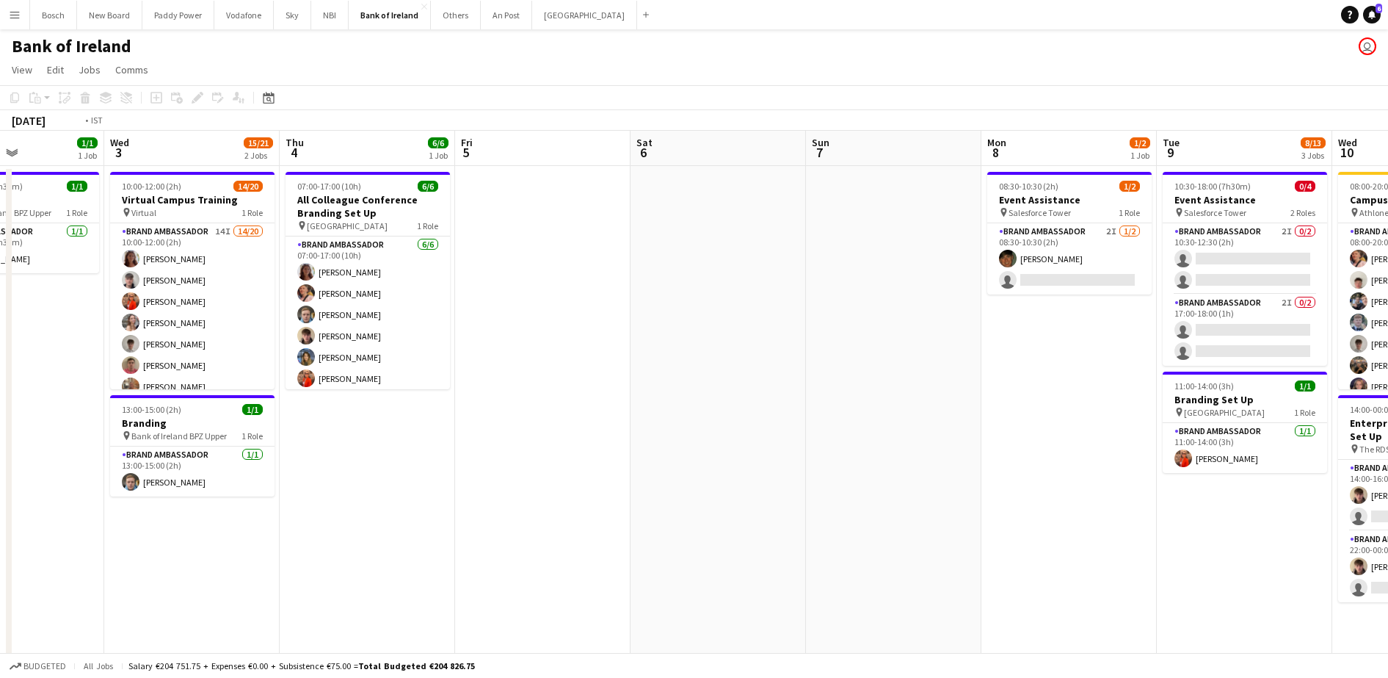
drag, startPoint x: 577, startPoint y: 363, endPoint x: 250, endPoint y: 378, distance: 327.0
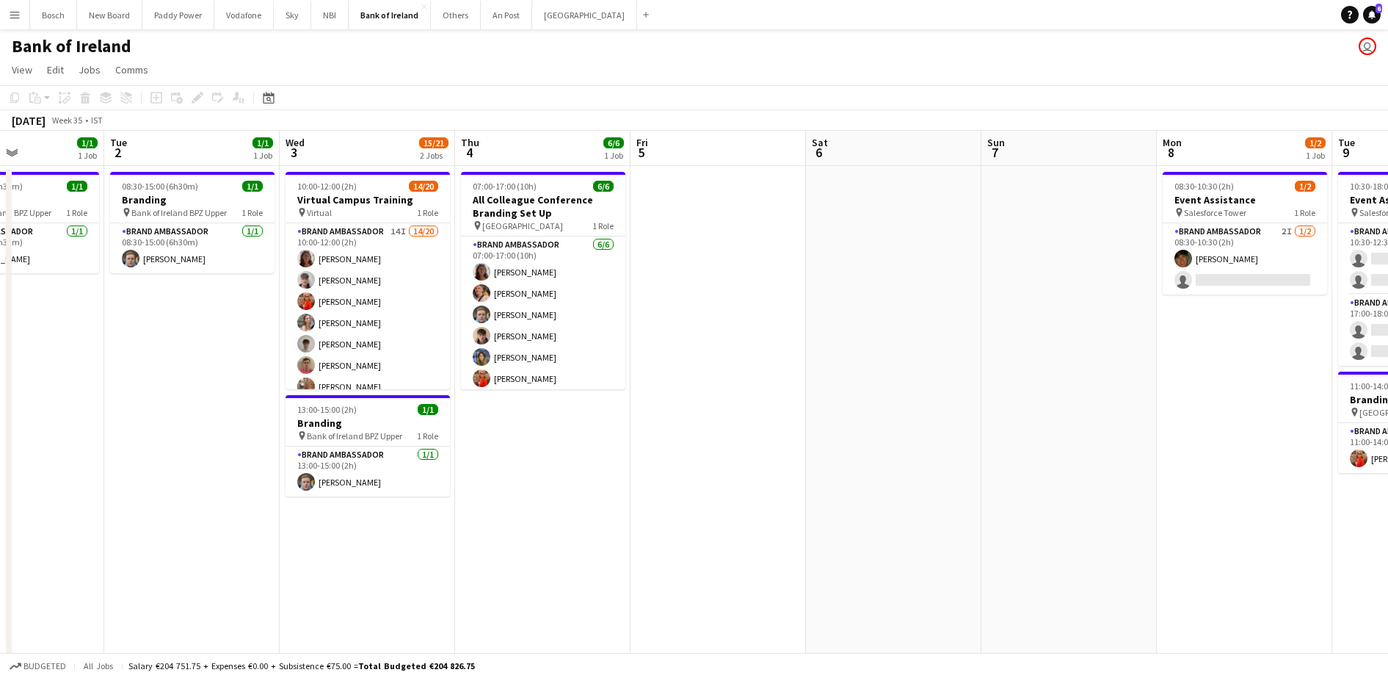
scroll to position [0, 330]
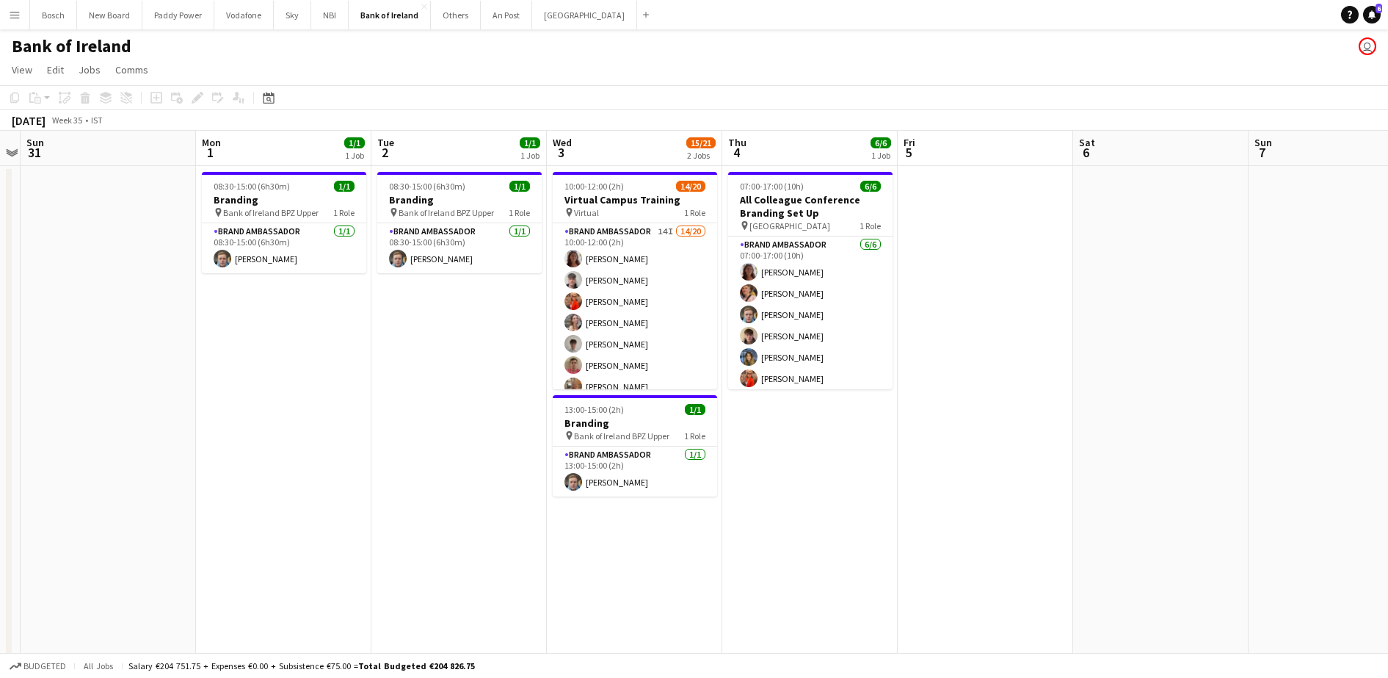
drag, startPoint x: 225, startPoint y: 398, endPoint x: 640, endPoint y: 406, distance: 414.8
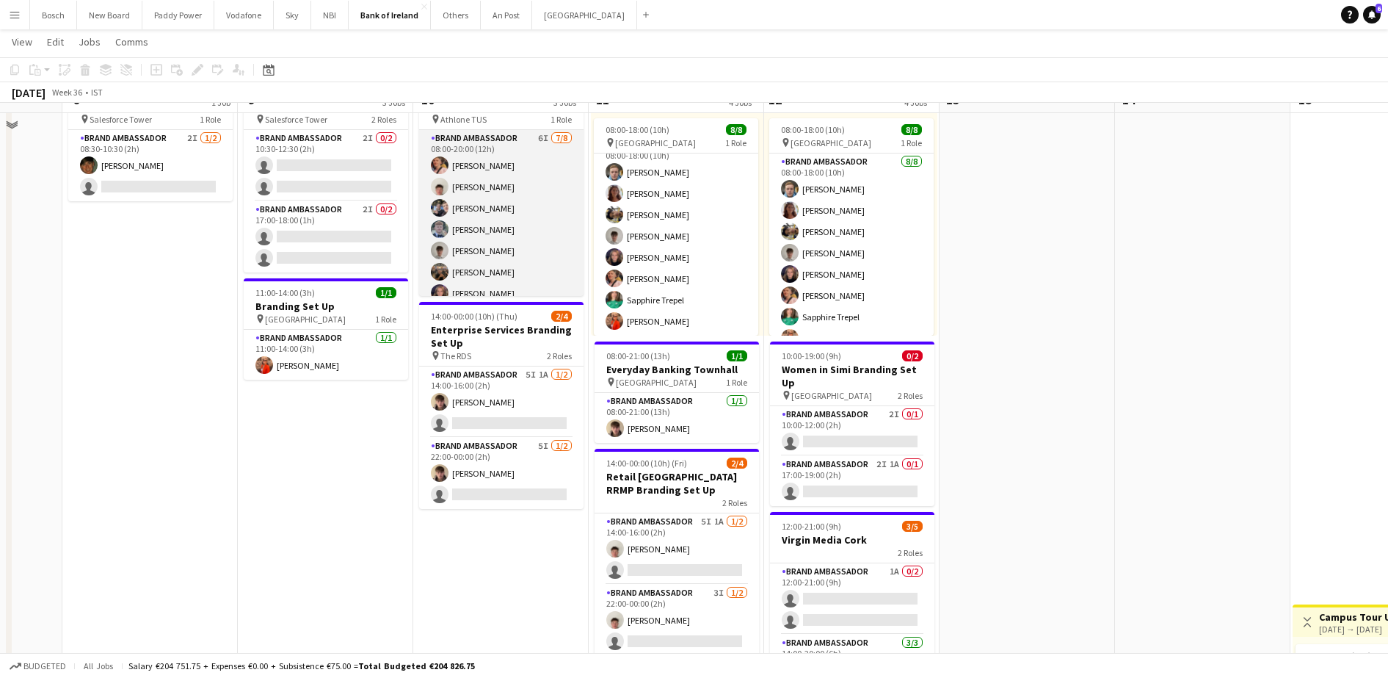
scroll to position [0, 0]
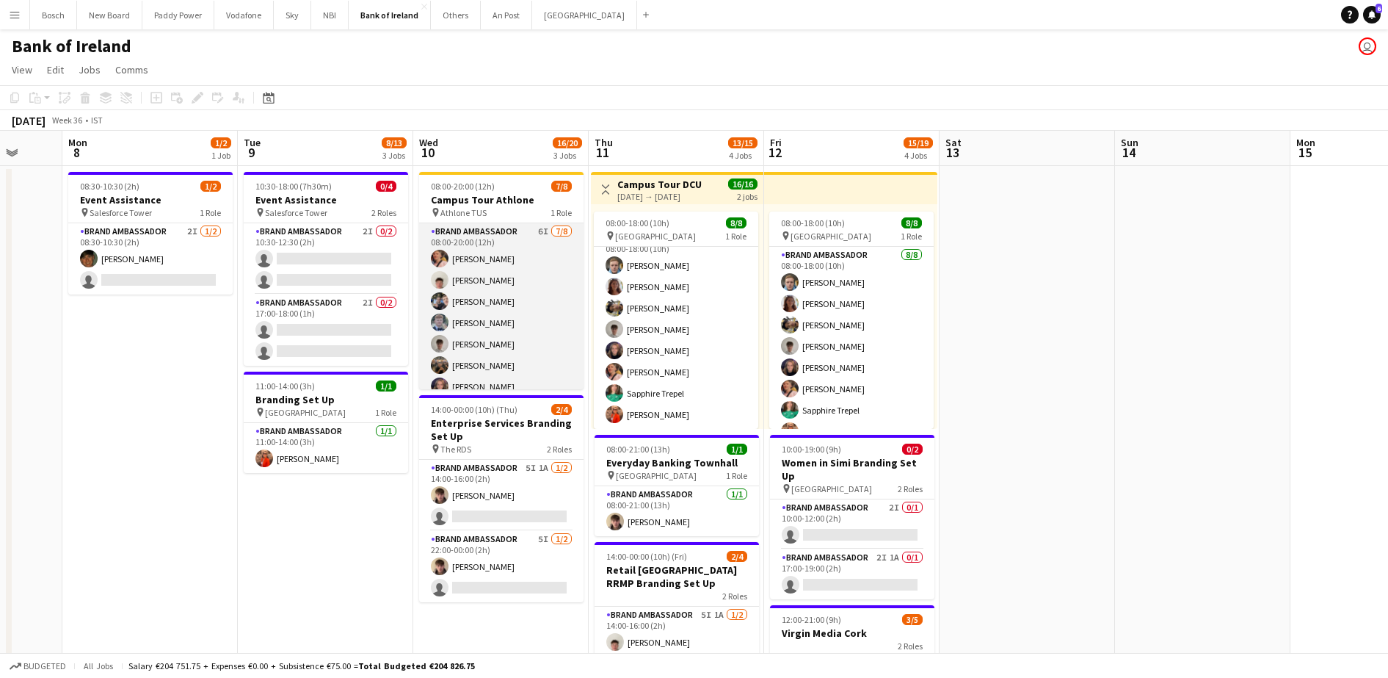
click at [528, 276] on app-card-role "Brand Ambassador 6I [DATE] 08:00-20:00 (12h) [PERSON_NAME] [PERSON_NAME] [PERSO…" at bounding box center [501, 322] width 164 height 199
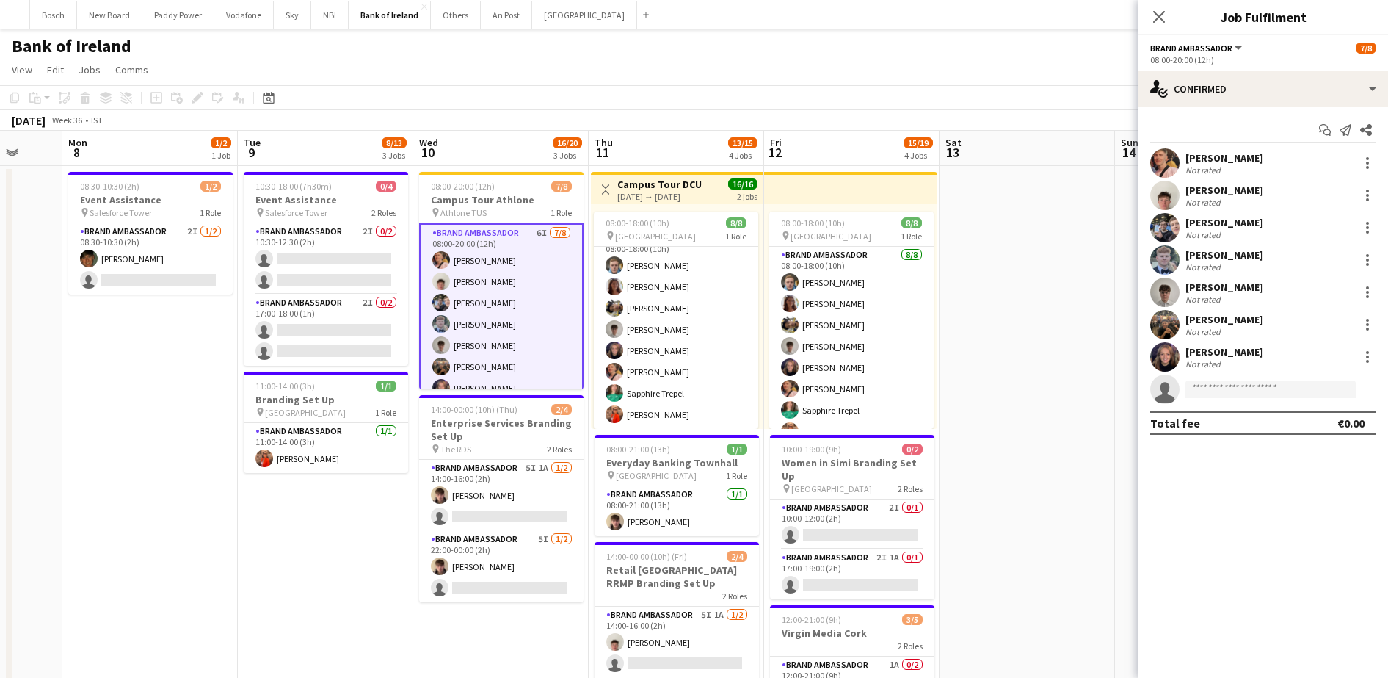
click at [1229, 222] on div "[PERSON_NAME]" at bounding box center [1224, 222] width 78 height 13
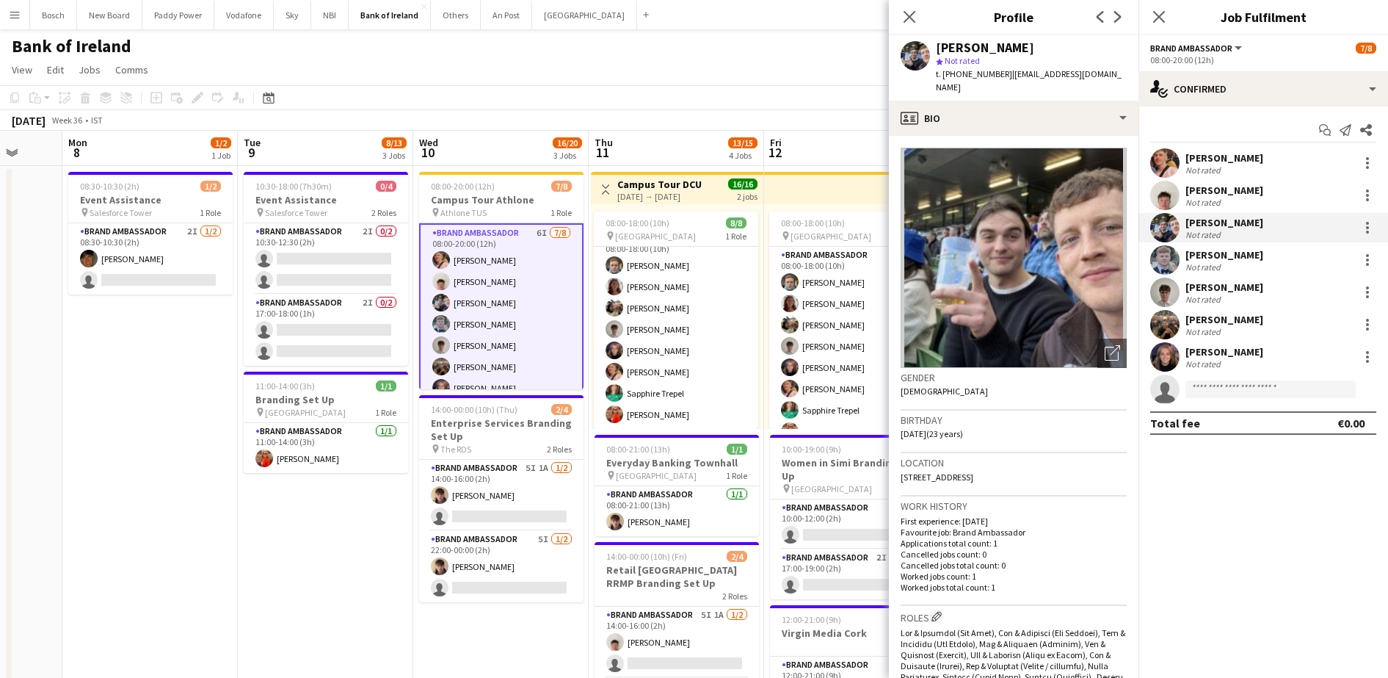
drag, startPoint x: 1004, startPoint y: 71, endPoint x: 945, endPoint y: 73, distance: 58.7
click at [945, 73] on span "t. [PHONE_NUMBER]" at bounding box center [974, 73] width 76 height 11
copy span "3530861666559"
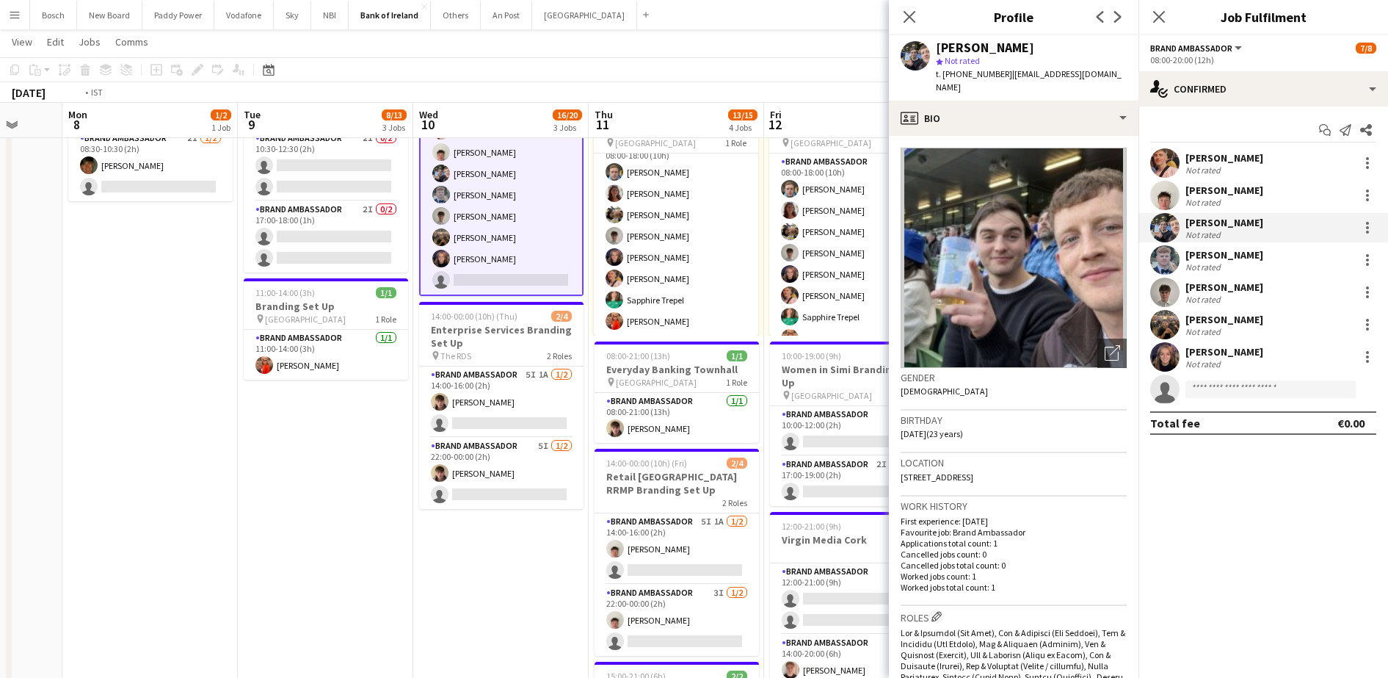
scroll to position [0, 519]
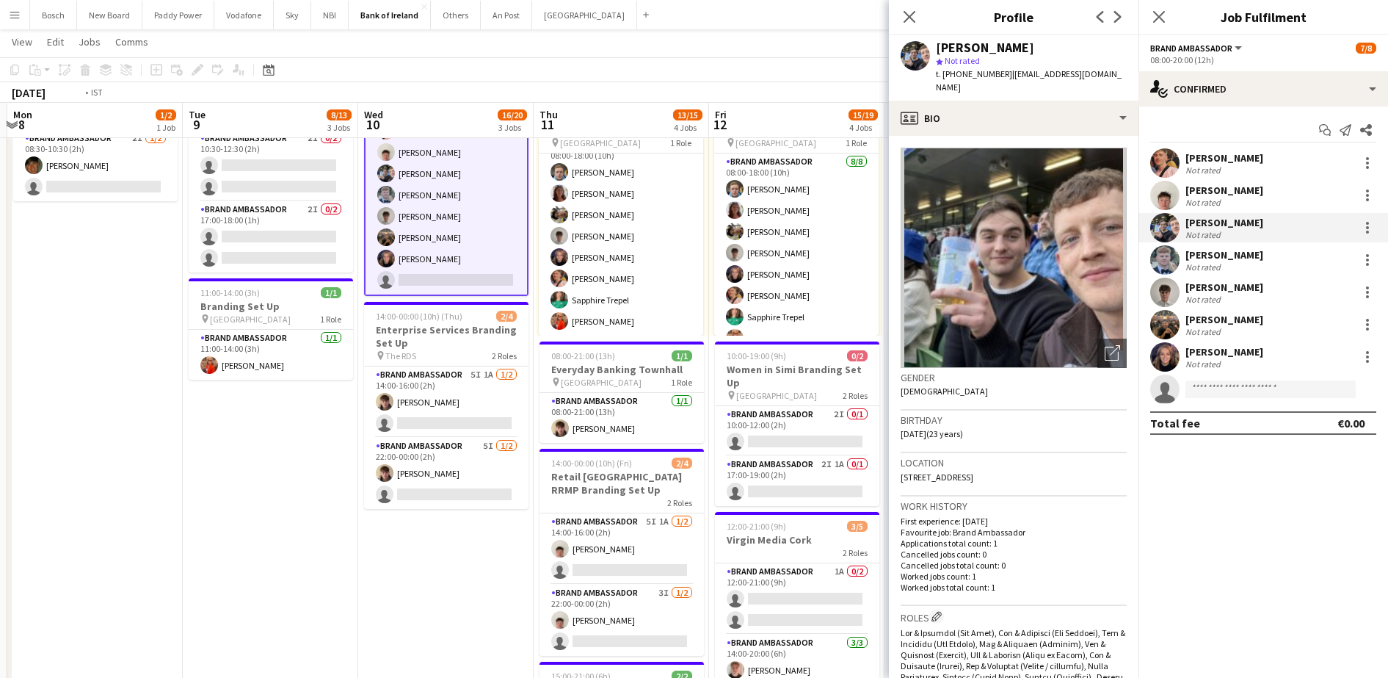
drag, startPoint x: 503, startPoint y: 562, endPoint x: 272, endPoint y: 514, distance: 235.5
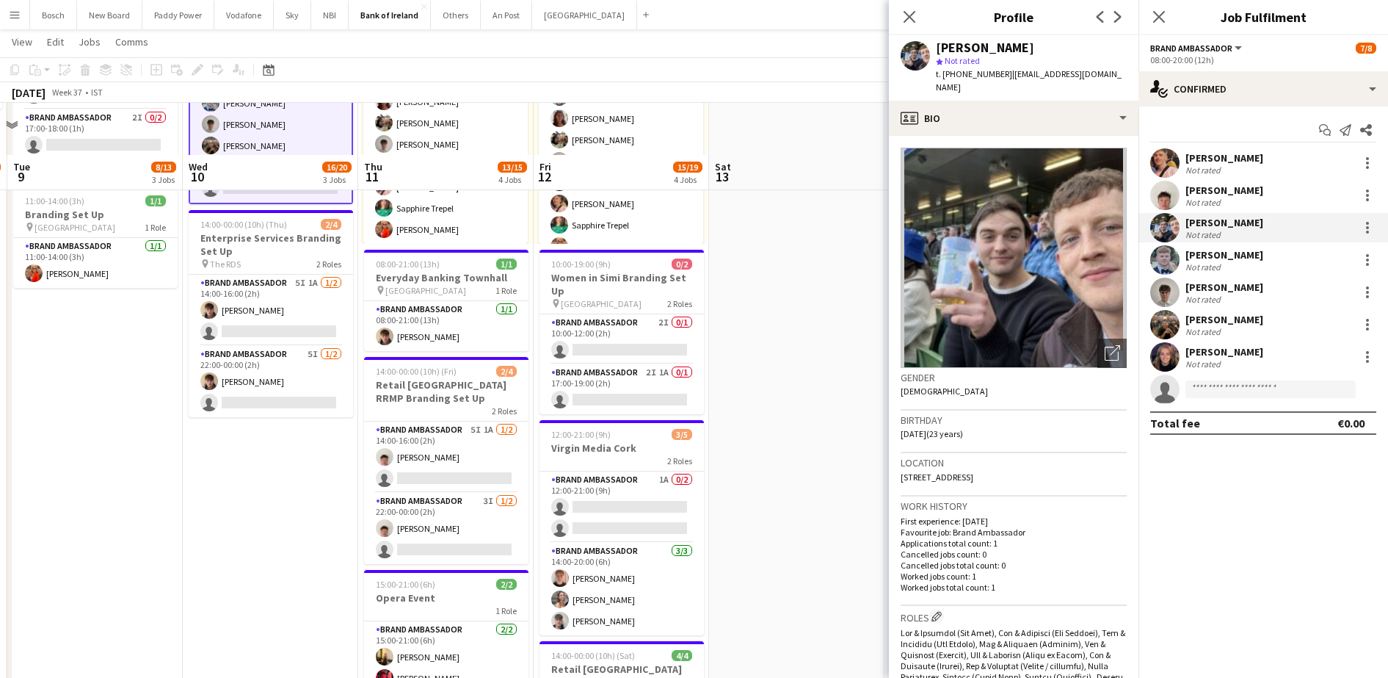
scroll to position [275, 0]
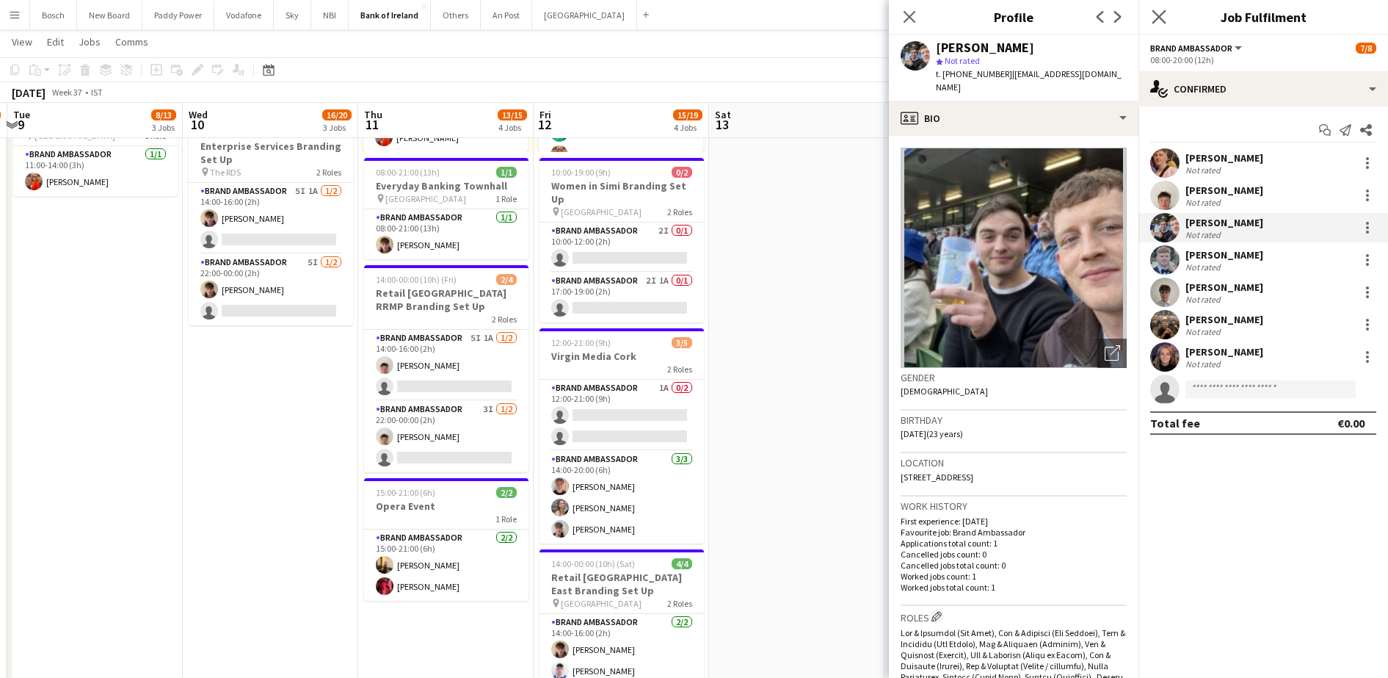
click at [1163, 8] on app-icon "Close pop-in" at bounding box center [1159, 17] width 21 height 21
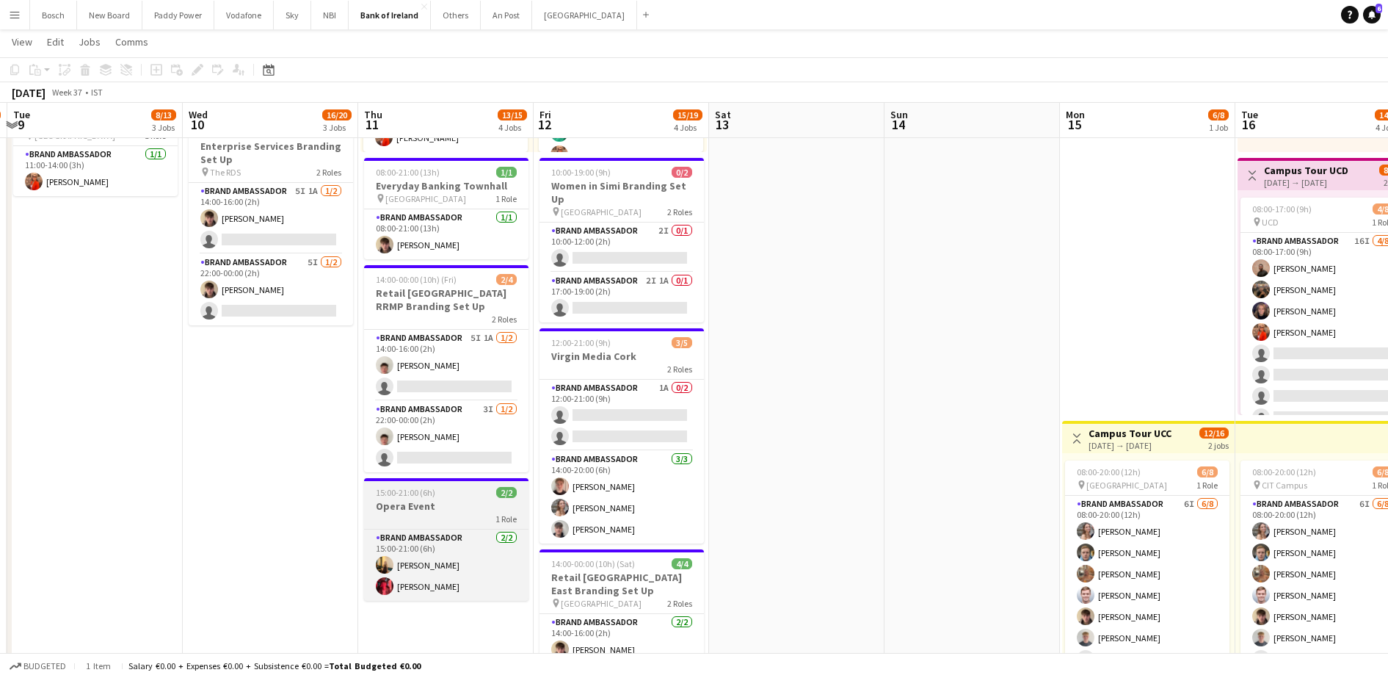
click at [425, 497] on span "15:00-21:00 (6h)" at bounding box center [405, 492] width 59 height 11
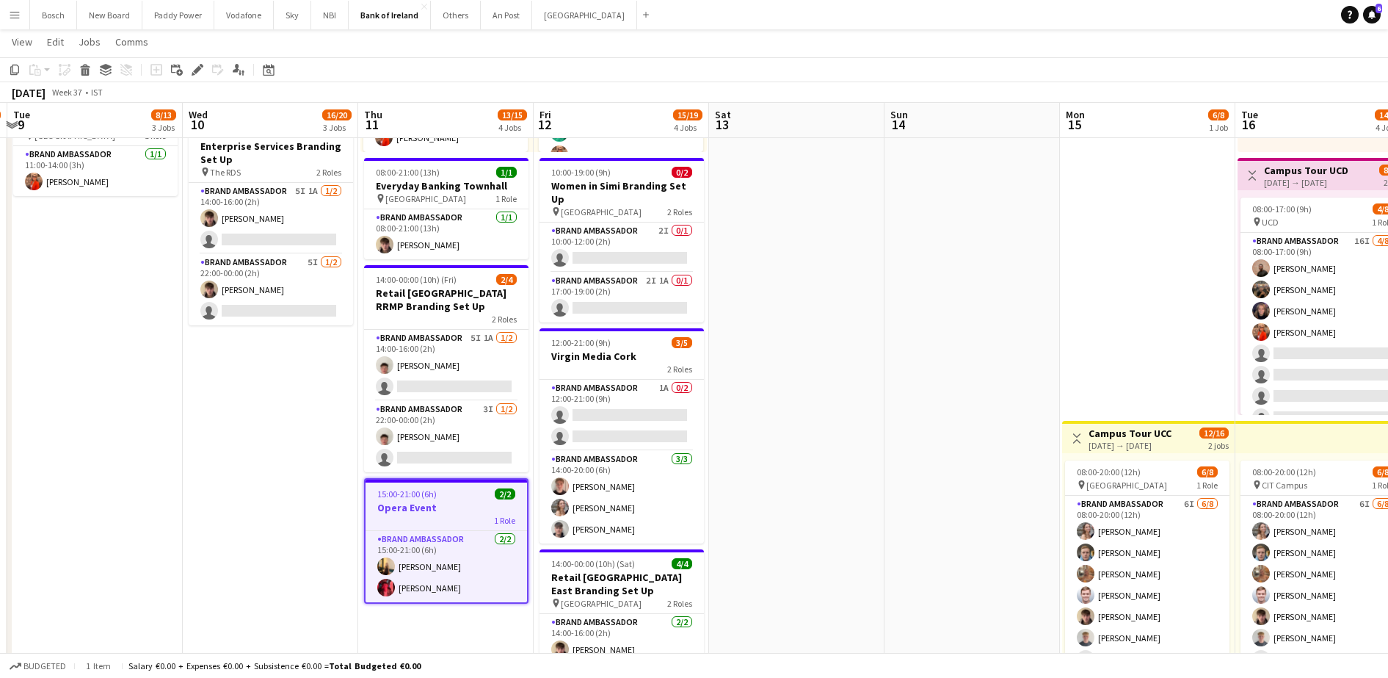
scroll to position [33, 0]
click at [192, 74] on icon at bounding box center [194, 74] width 4 height 4
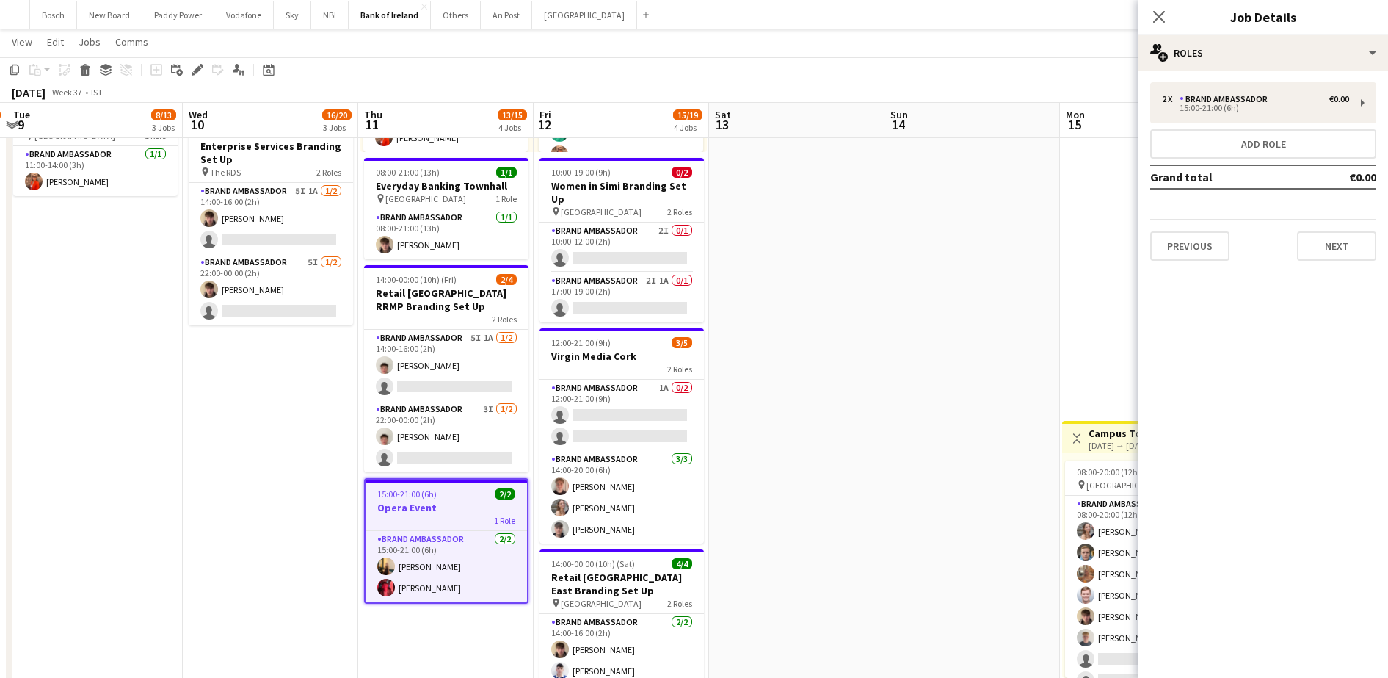
drag, startPoint x: 1207, startPoint y: 26, endPoint x: 1210, endPoint y: 37, distance: 11.9
click at [1209, 26] on h3 "Job Details" at bounding box center [1263, 16] width 250 height 19
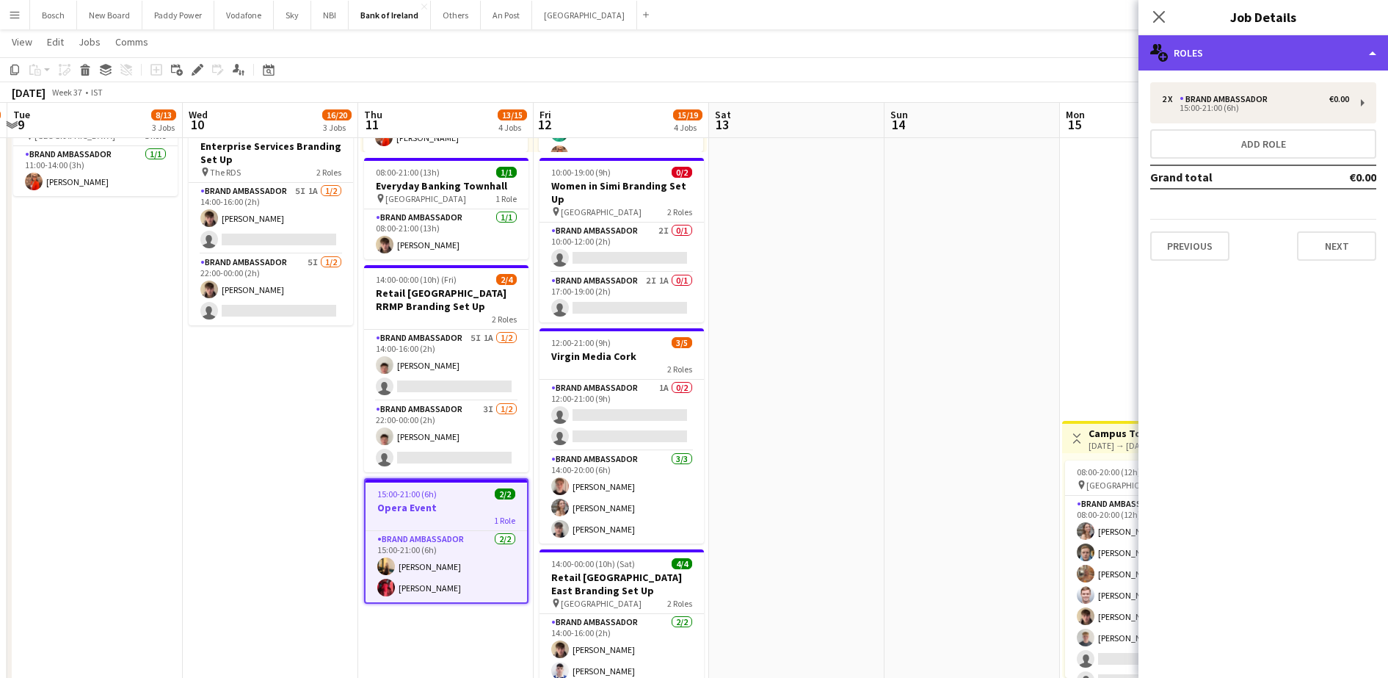
click at [1210, 37] on div "multiple-users-add Roles" at bounding box center [1263, 52] width 250 height 35
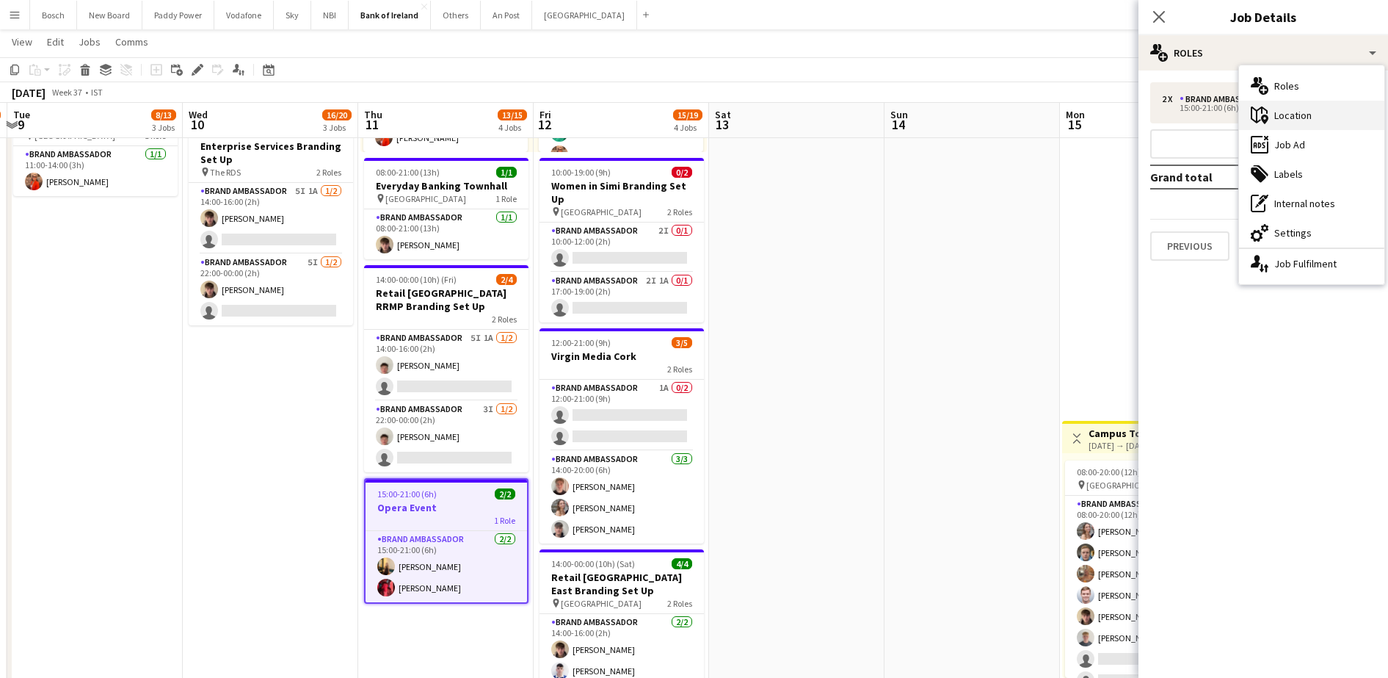
click at [1296, 127] on div "maps-pin-1 Location" at bounding box center [1311, 115] width 145 height 29
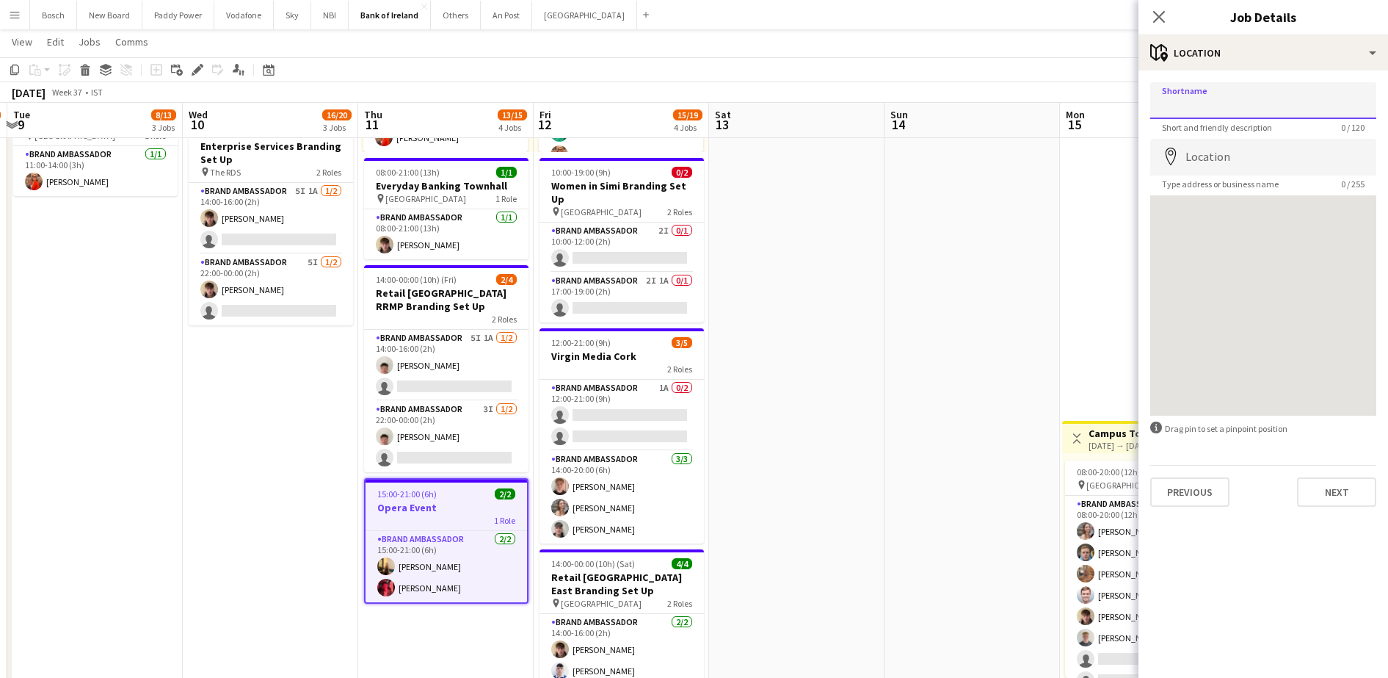
click at [1238, 100] on input "Shortname" at bounding box center [1263, 100] width 226 height 37
type input "***"
click at [1138, 57] on app-page-menu "View Day view expanded Day view collapsed Month view Date picker Jump to [DATE]…" at bounding box center [694, 43] width 1388 height 28
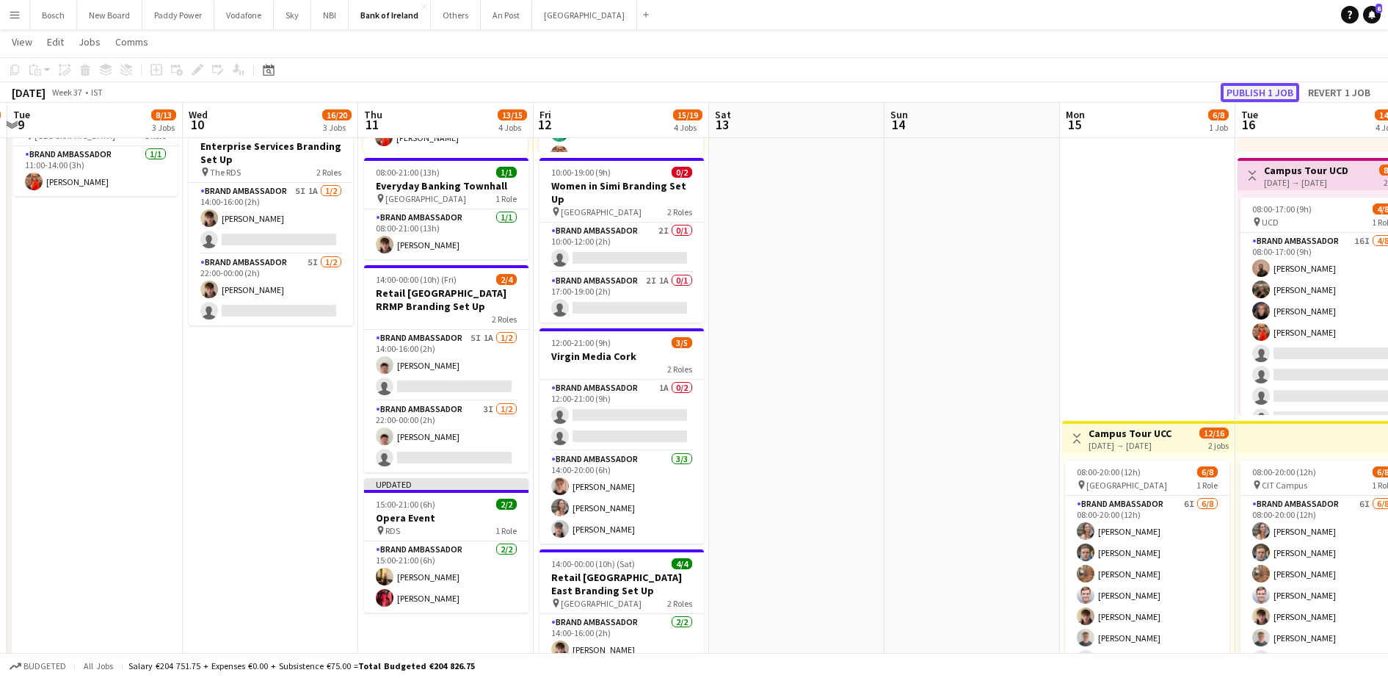
click at [1259, 91] on button "Publish 1 job" at bounding box center [1260, 92] width 79 height 19
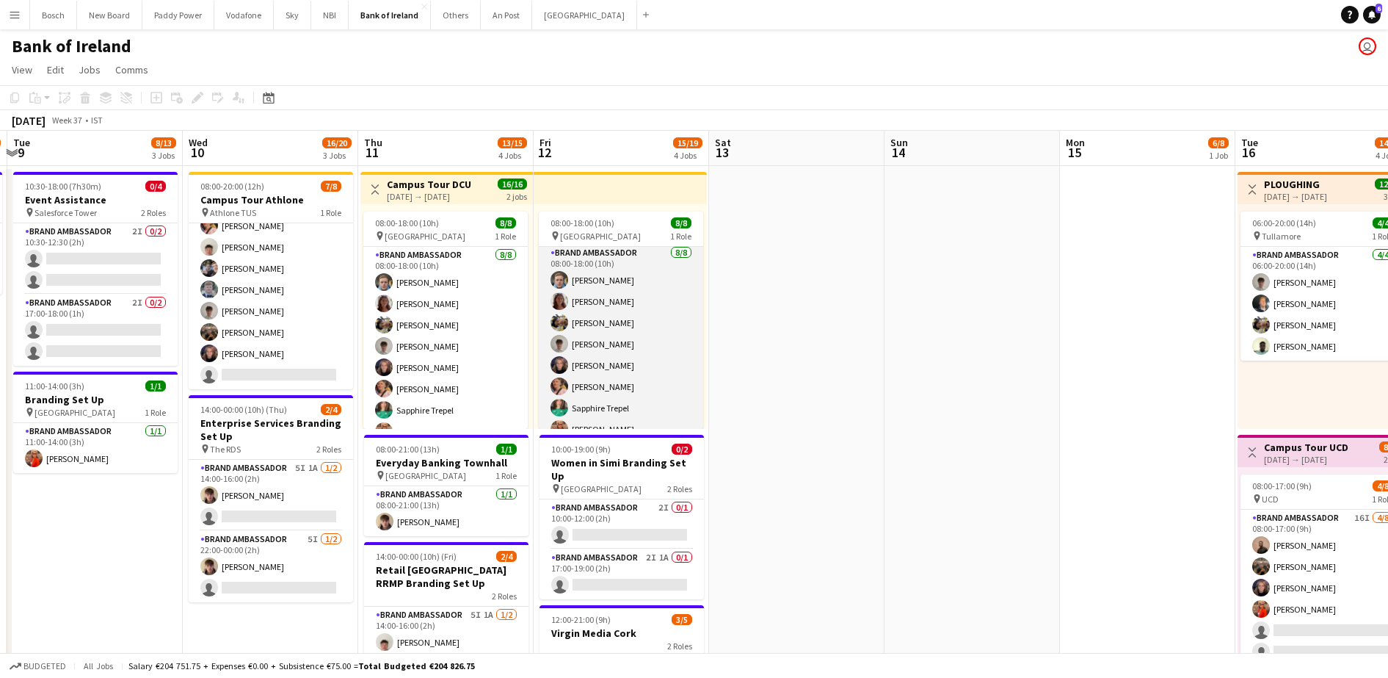
scroll to position [0, 0]
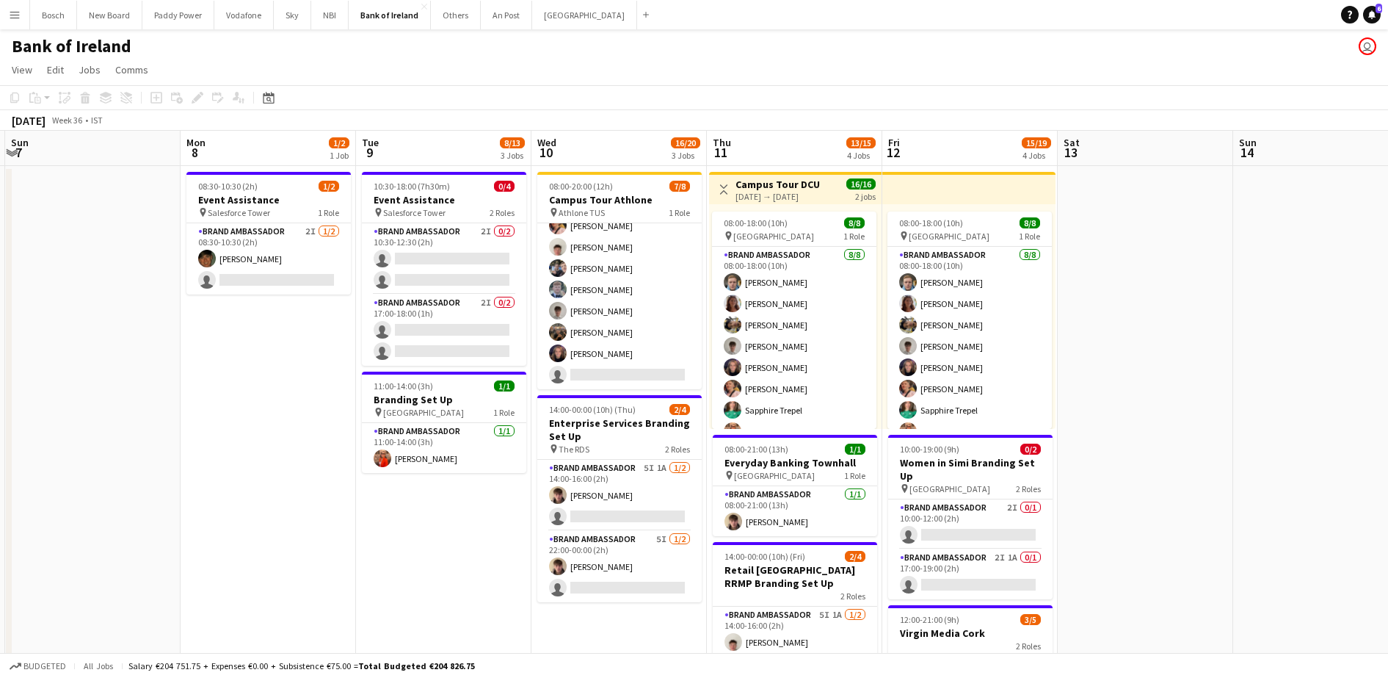
drag, startPoint x: 149, startPoint y: 546, endPoint x: 451, endPoint y: 529, distance: 302.9
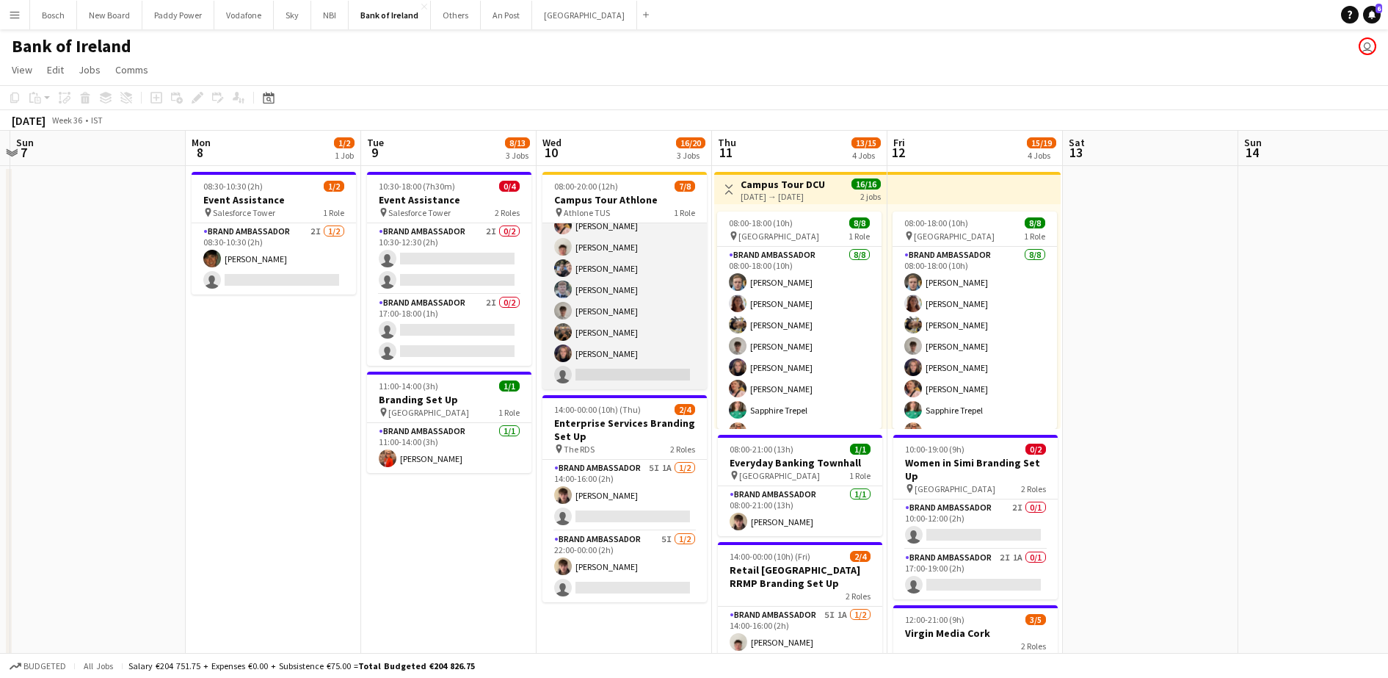
click at [603, 253] on app-card-role "Brand Ambassador 6I [DATE] 08:00-20:00 (12h) [PERSON_NAME] [PERSON_NAME] [PERSO…" at bounding box center [624, 289] width 164 height 199
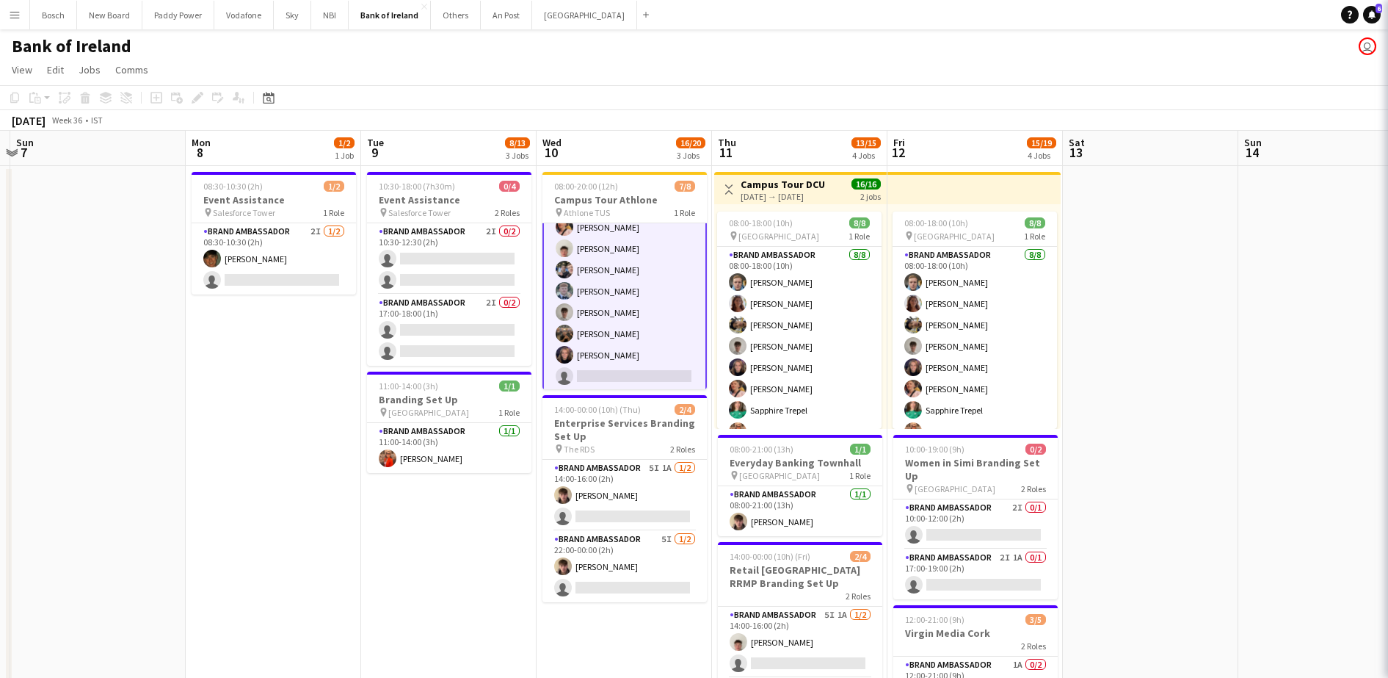
scroll to position [34, 0]
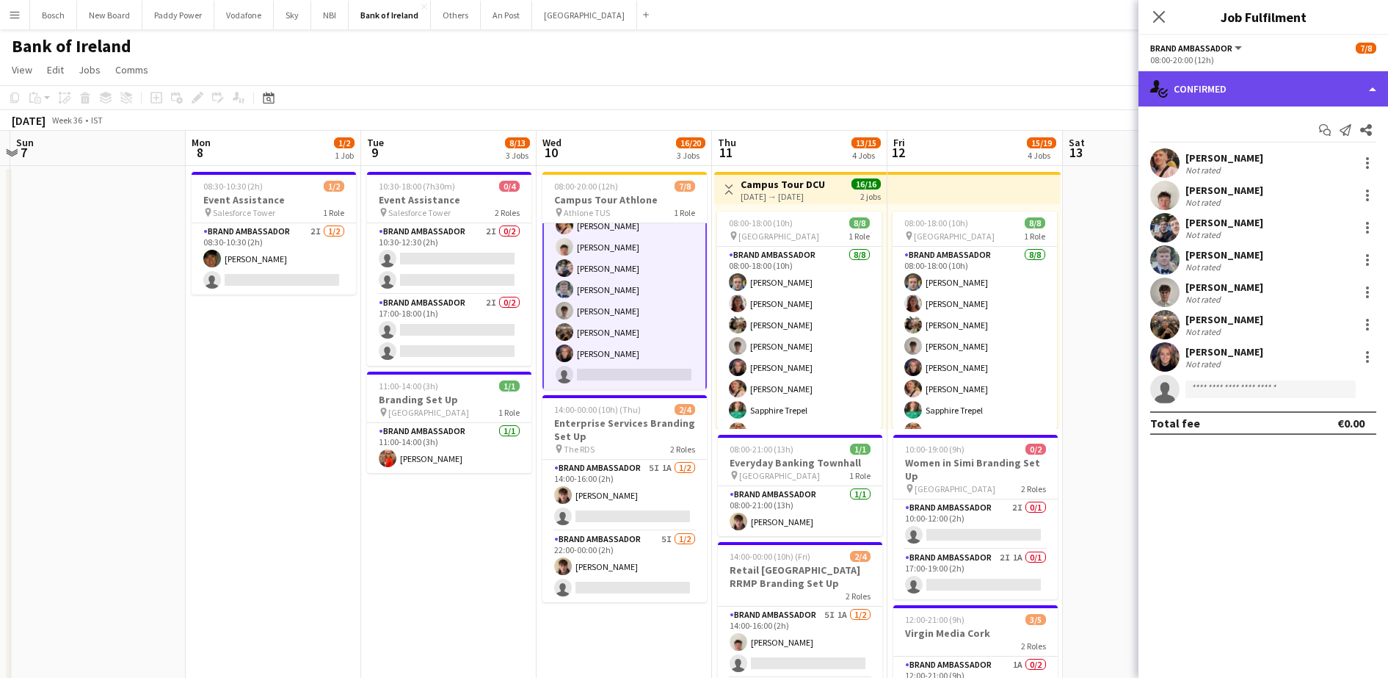
click at [1218, 90] on div "single-neutral-actions-check-2 Confirmed" at bounding box center [1263, 88] width 250 height 35
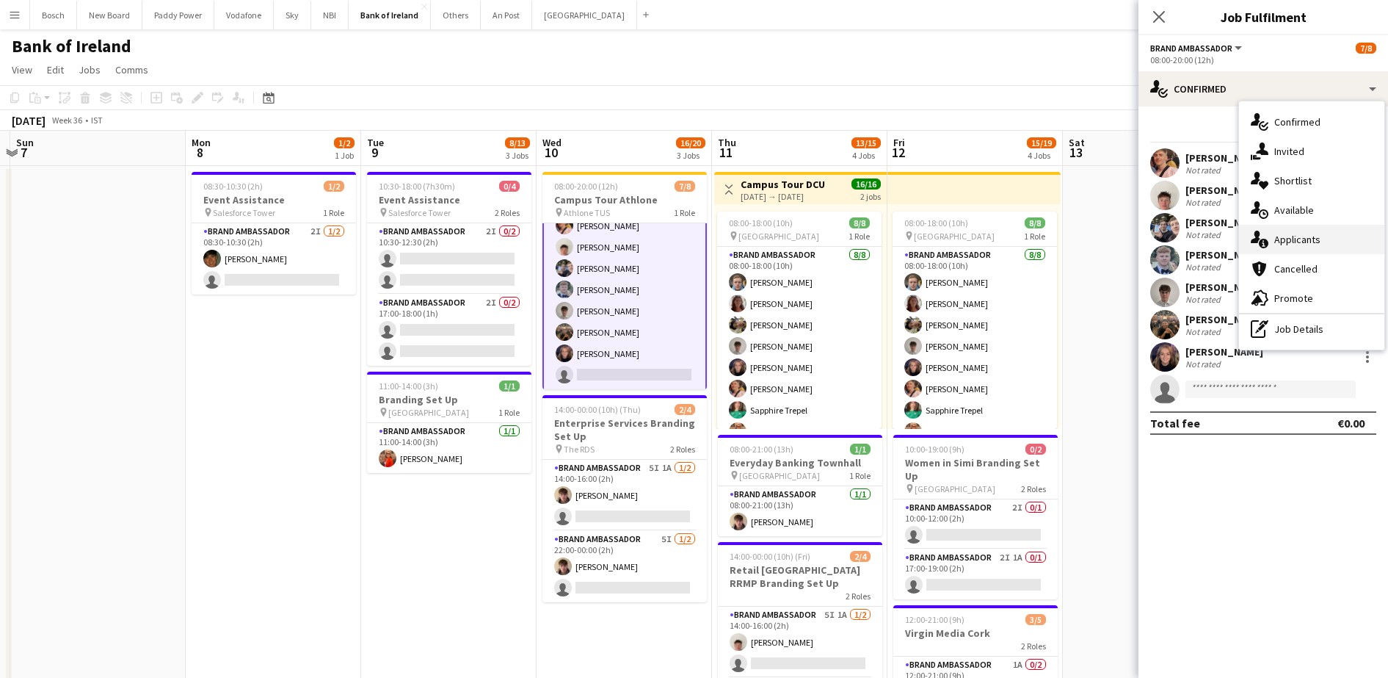
click at [1310, 226] on div "single-neutral-actions-information Applicants" at bounding box center [1311, 239] width 145 height 29
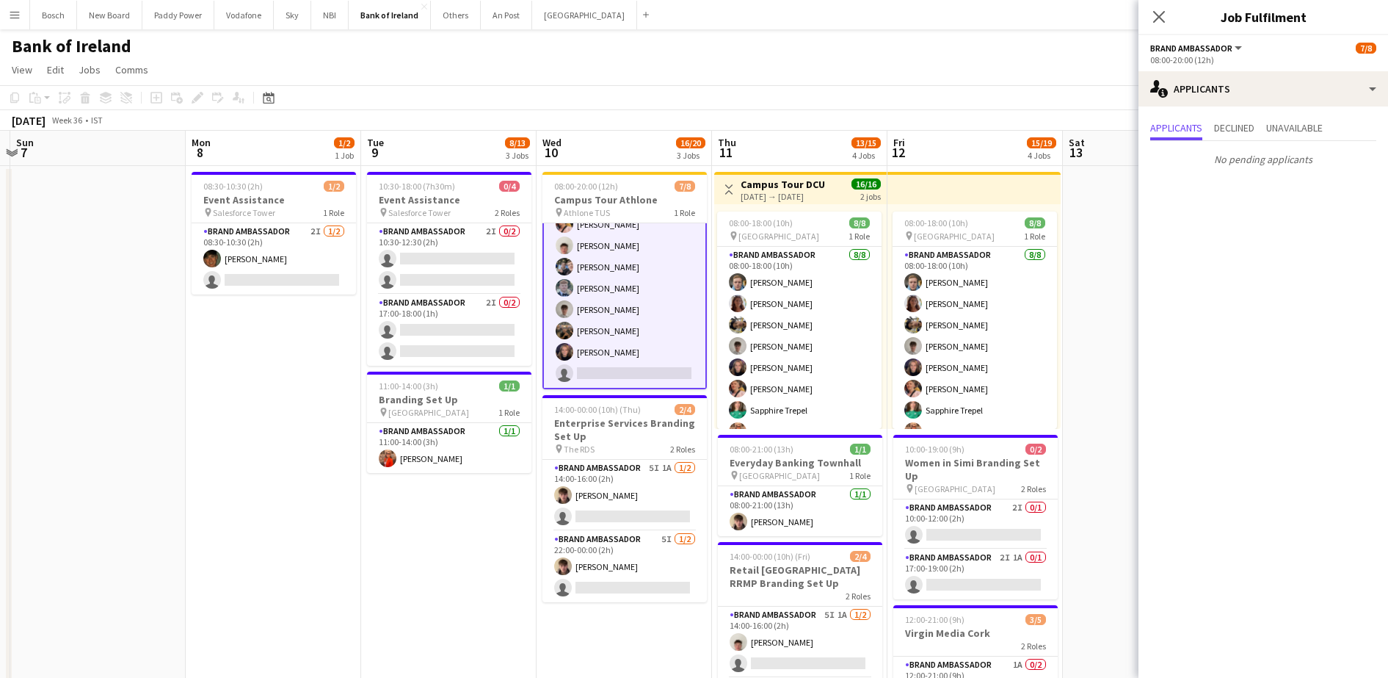
scroll to position [0, 452]
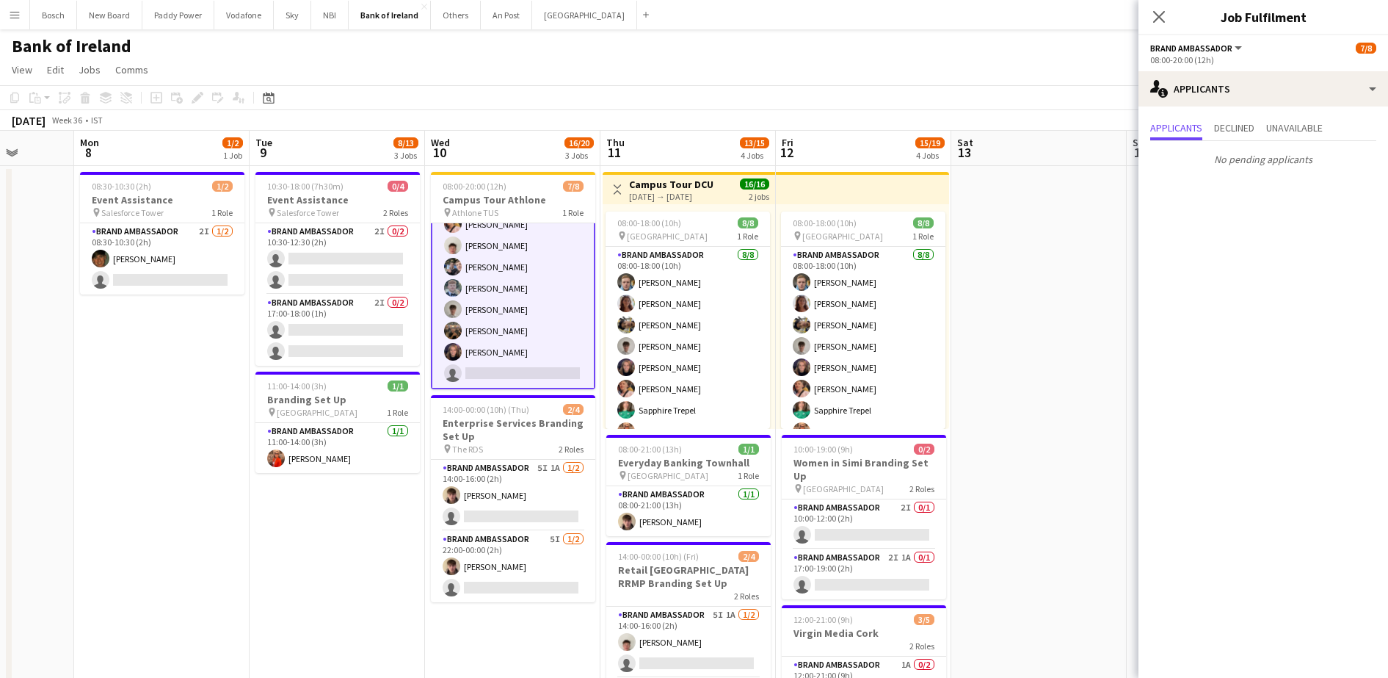
drag, startPoint x: 533, startPoint y: 620, endPoint x: 421, endPoint y: 609, distance: 112.8
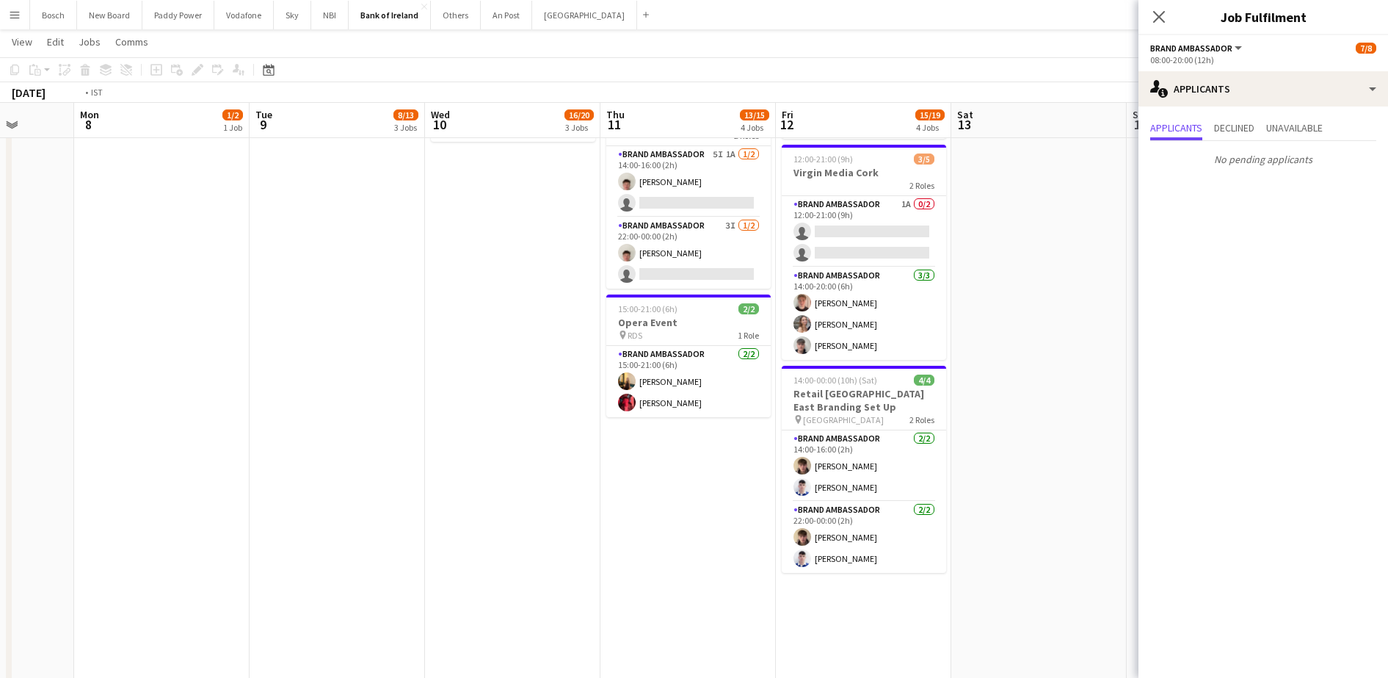
scroll to position [0, 496]
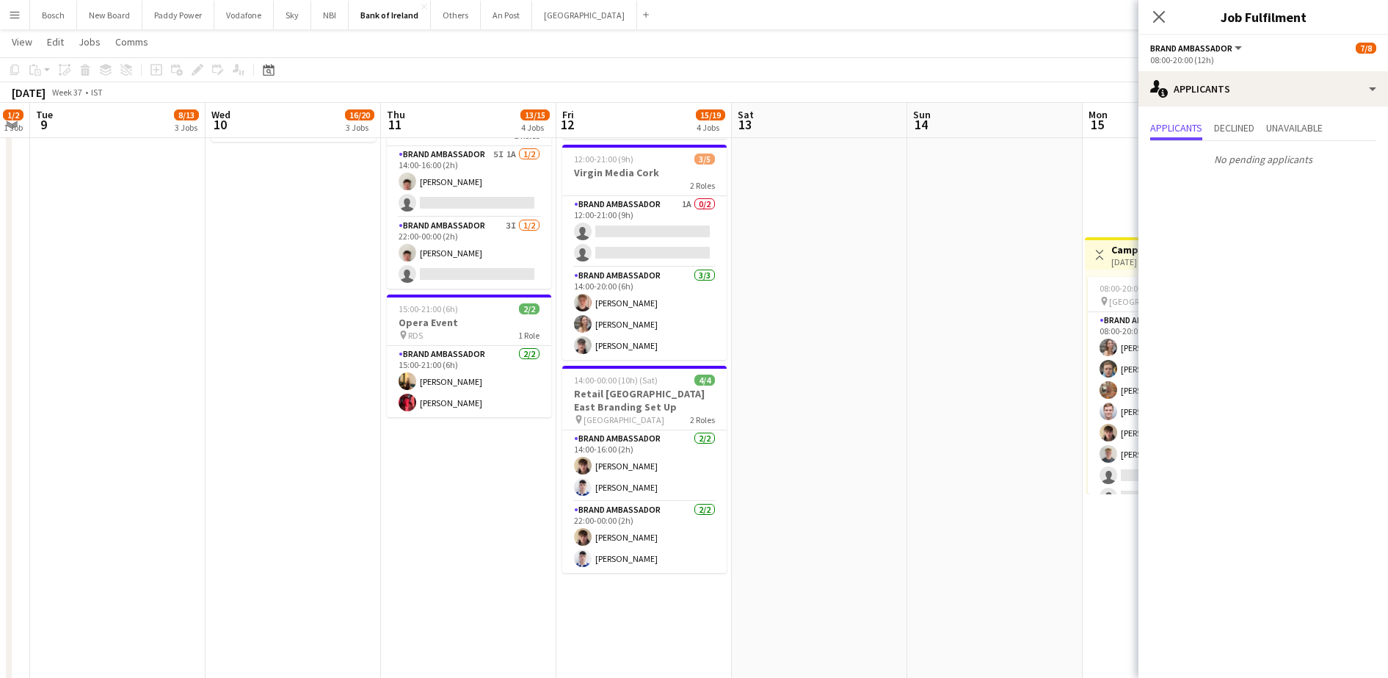
drag, startPoint x: 738, startPoint y: 483, endPoint x: 519, endPoint y: 485, distance: 219.5
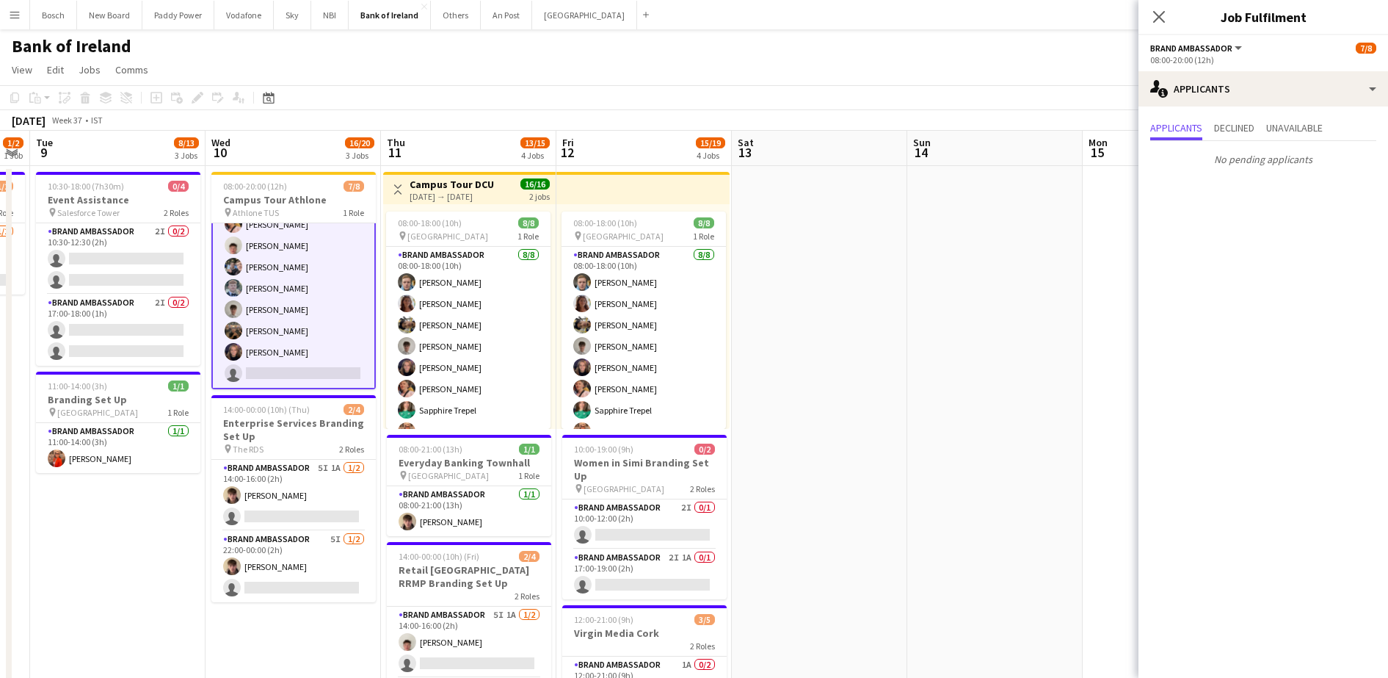
scroll to position [0, 454]
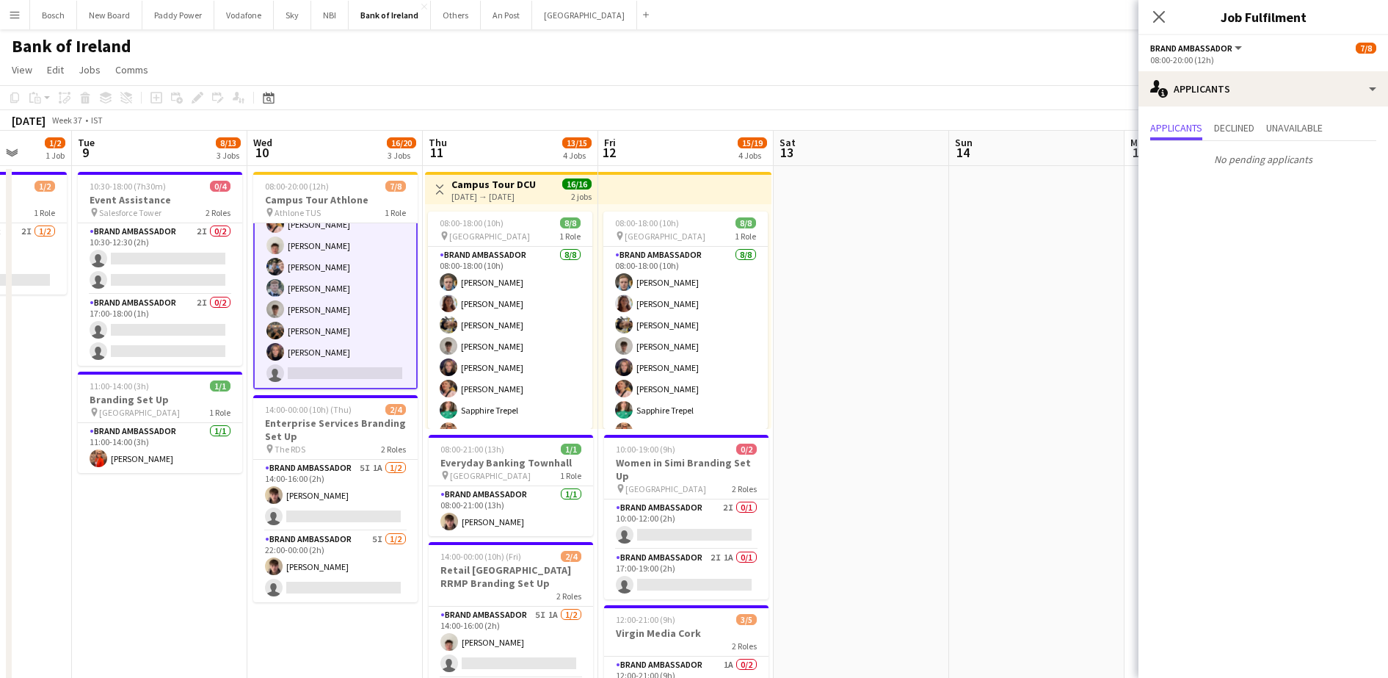
drag, startPoint x: 1052, startPoint y: 534, endPoint x: 1151, endPoint y: 531, distance: 99.1
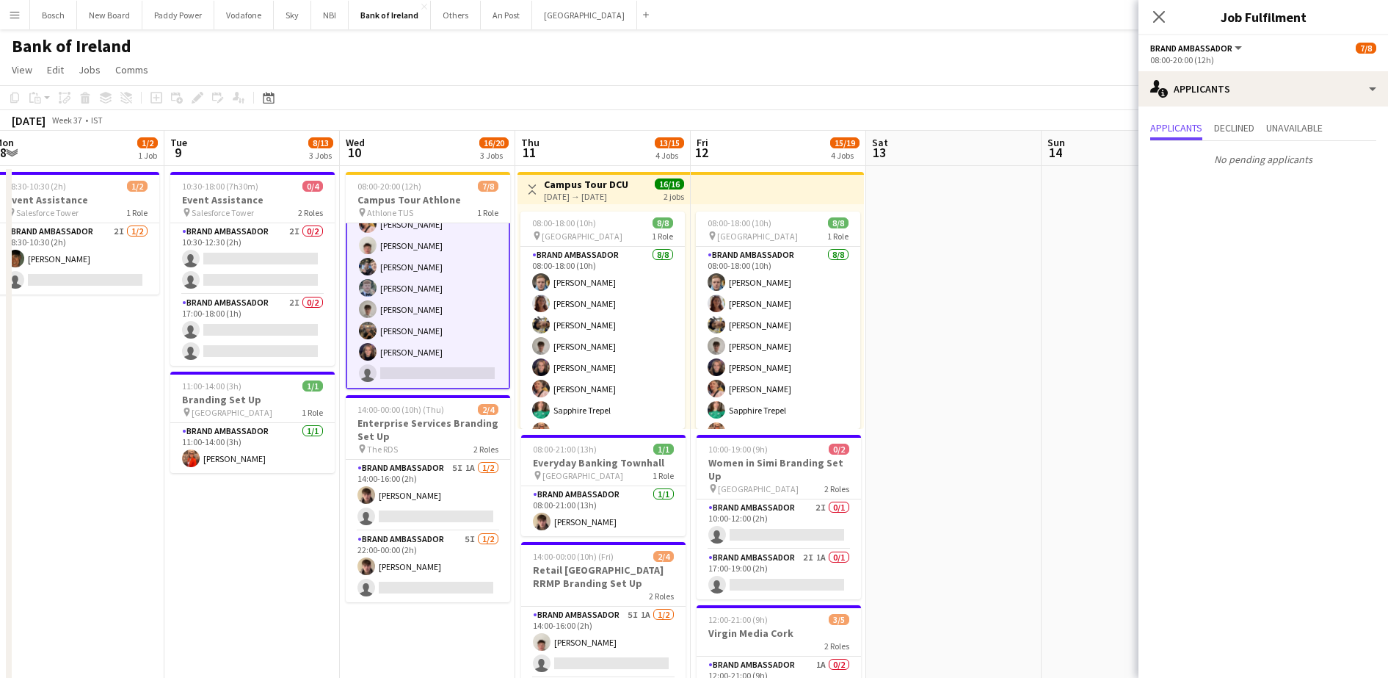
drag, startPoint x: 1045, startPoint y: 510, endPoint x: 1155, endPoint y: 505, distance: 111.0
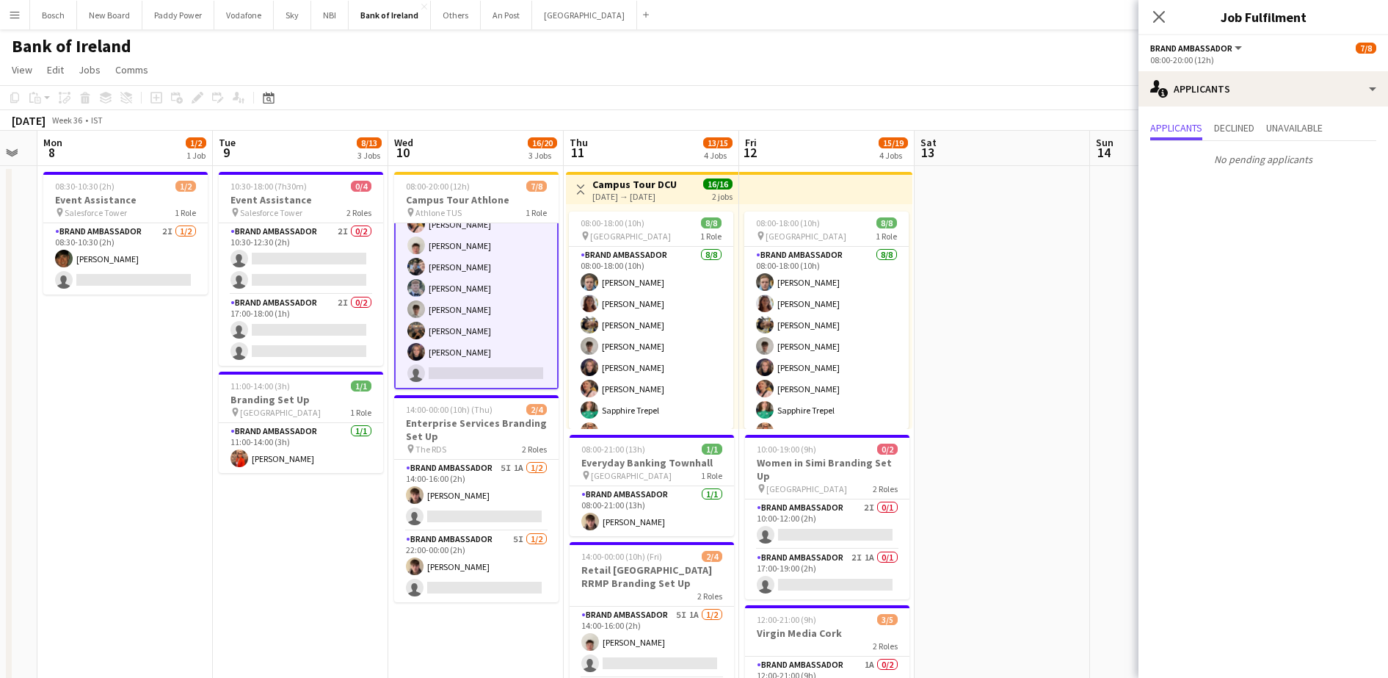
scroll to position [0, 312]
drag, startPoint x: 972, startPoint y: 468, endPoint x: 1022, endPoint y: 460, distance: 50.6
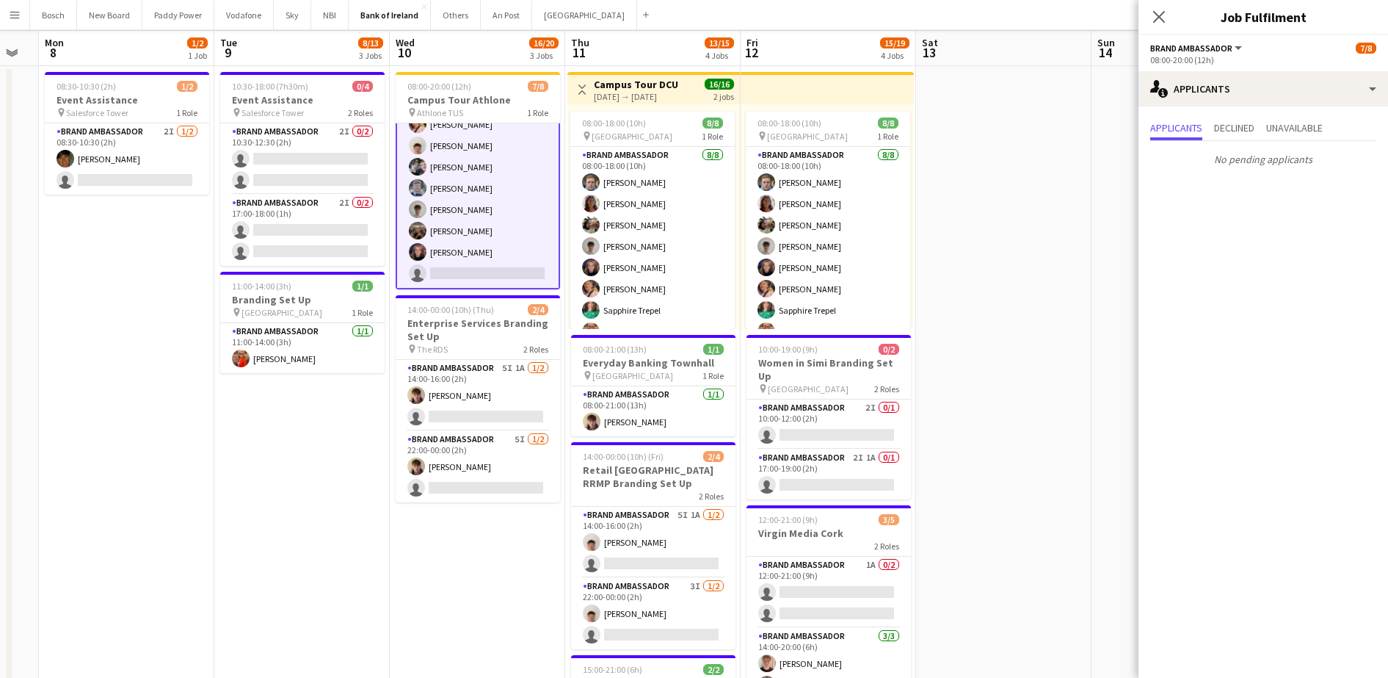
scroll to position [0, 0]
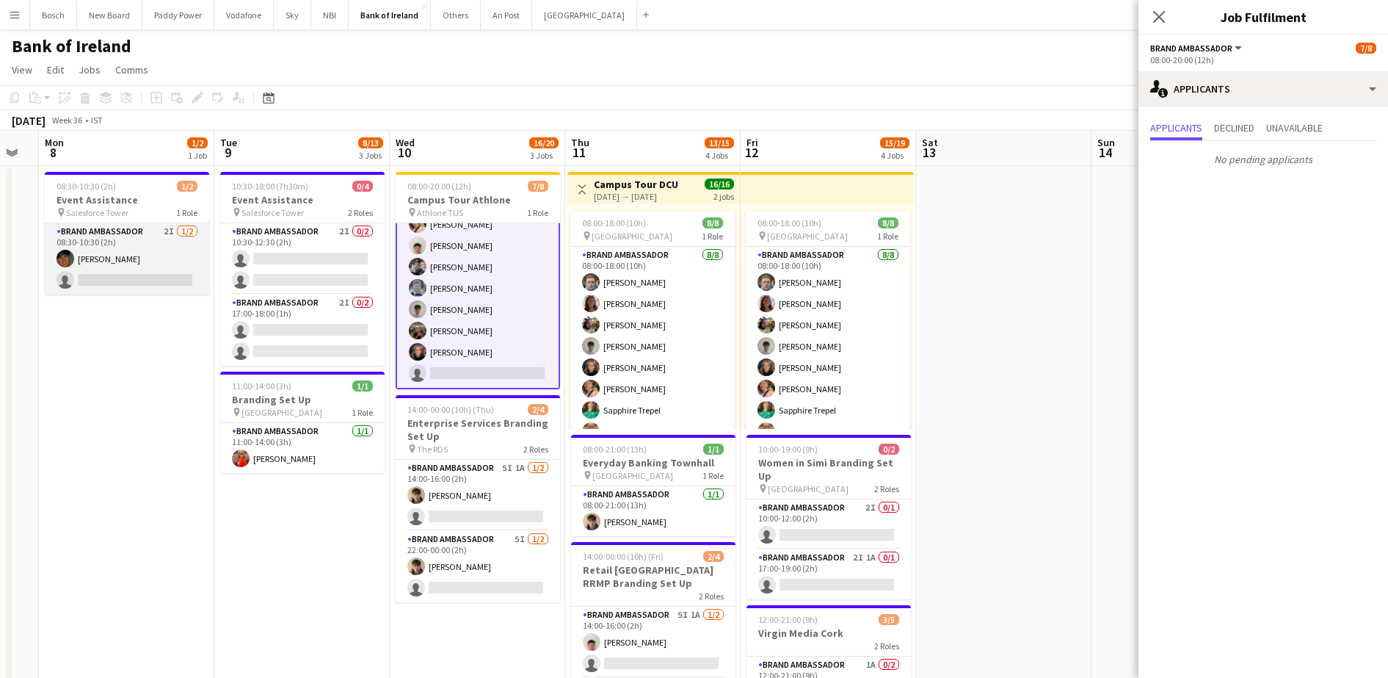
click at [90, 283] on app-card-role "Brand Ambassador 2I [DATE] 08:30-10:30 (2h) [PERSON_NAME] single-neutral-actions" at bounding box center [127, 258] width 164 height 71
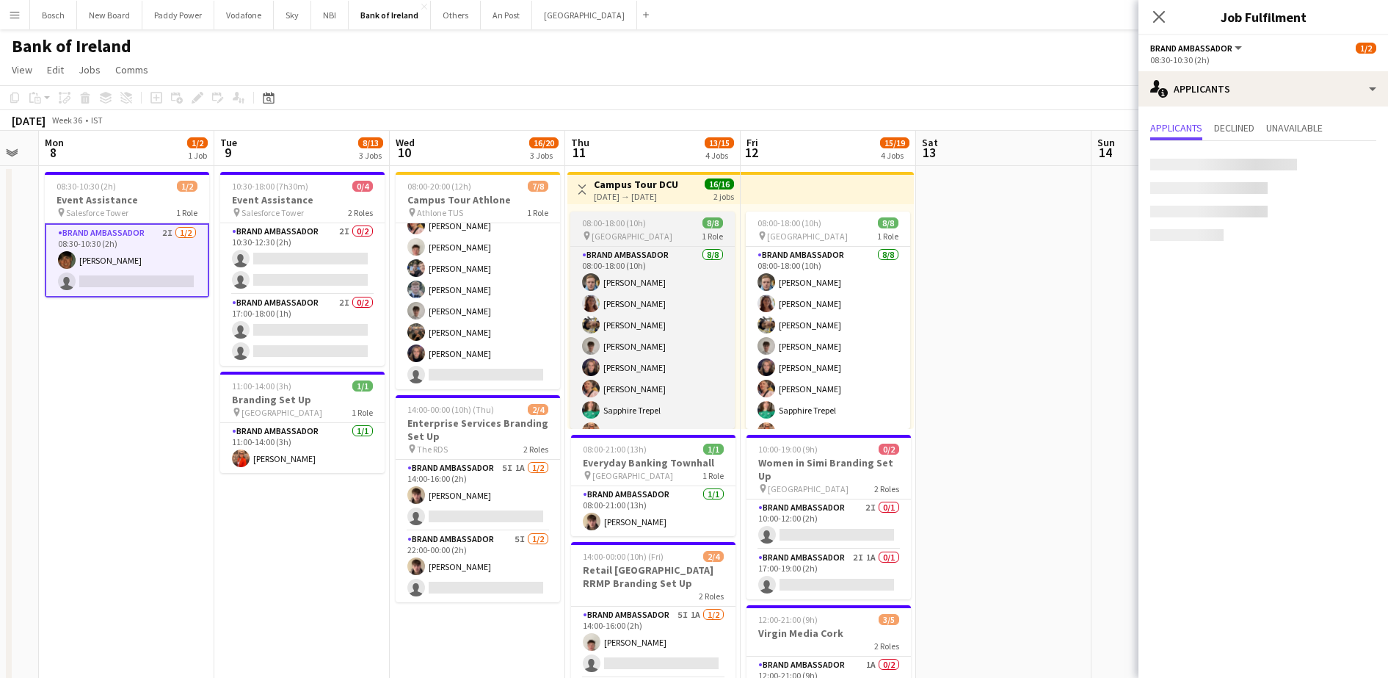
scroll to position [33, 0]
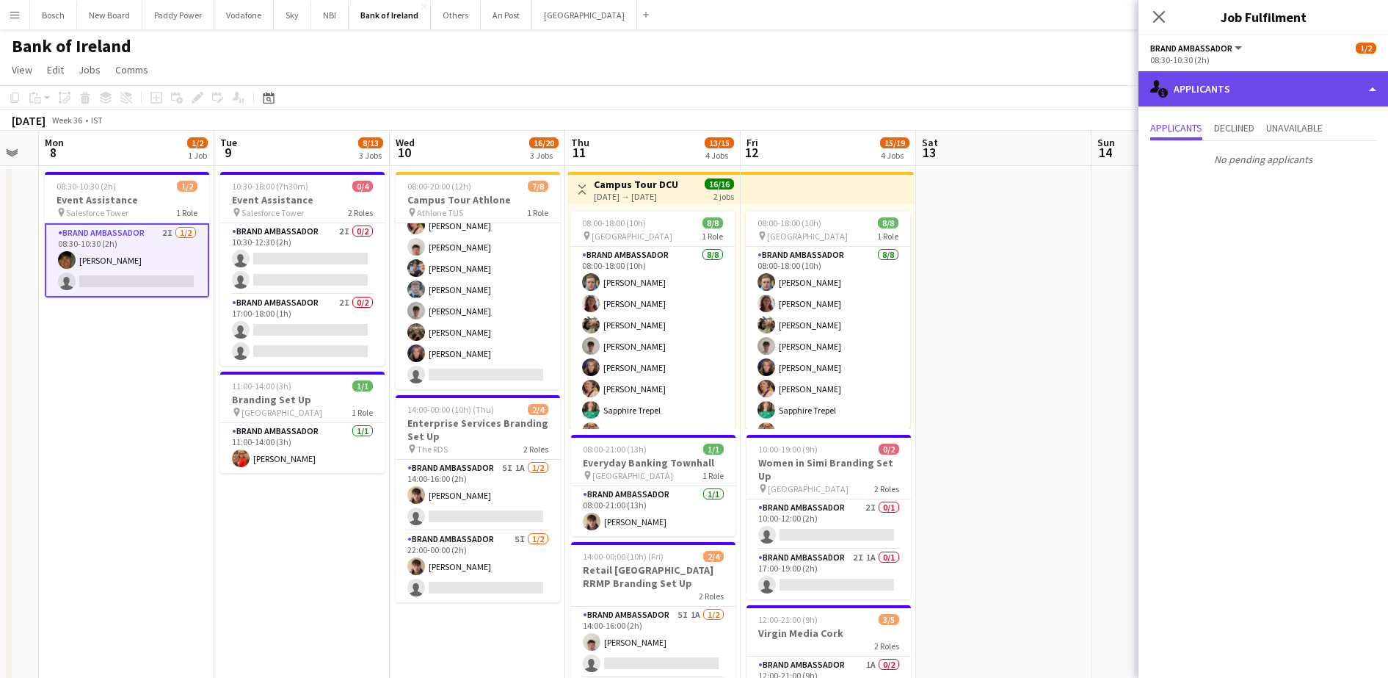
click at [1185, 98] on div "single-neutral-actions-information Applicants" at bounding box center [1263, 88] width 250 height 35
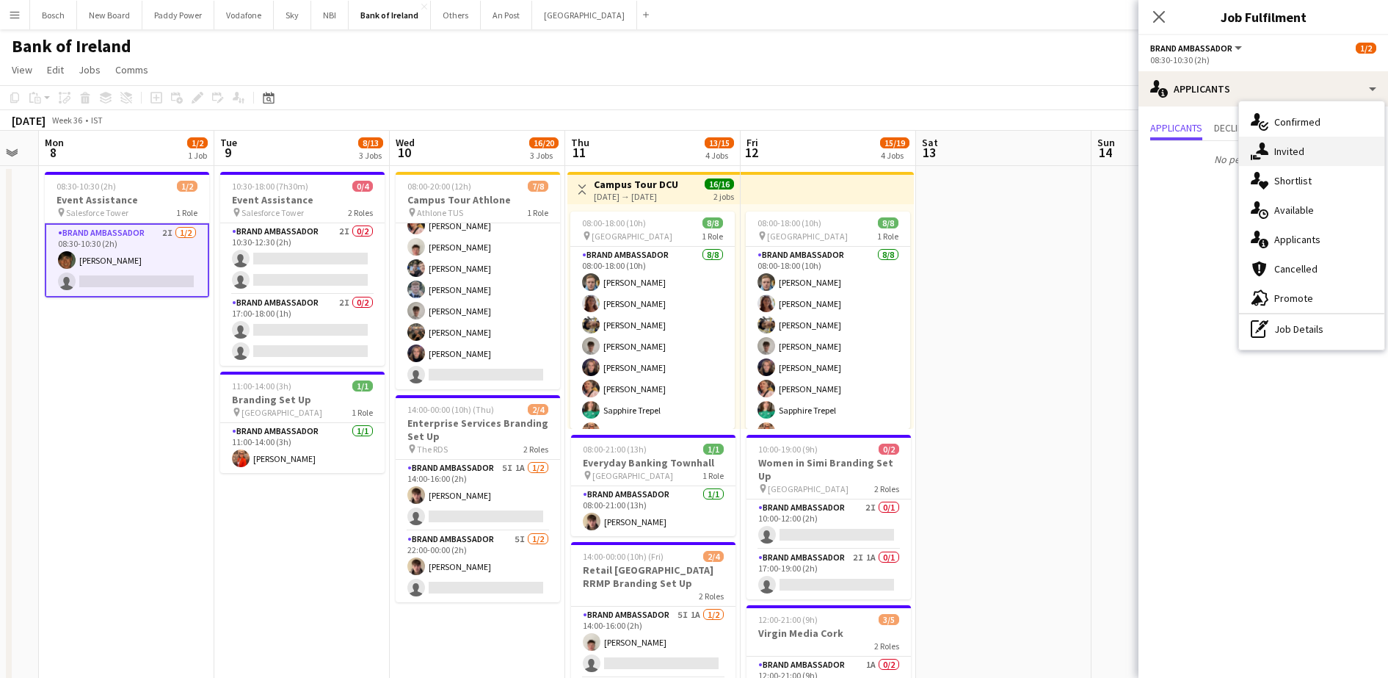
click at [1304, 158] on div "single-neutral-actions-share-1 Invited" at bounding box center [1311, 151] width 145 height 29
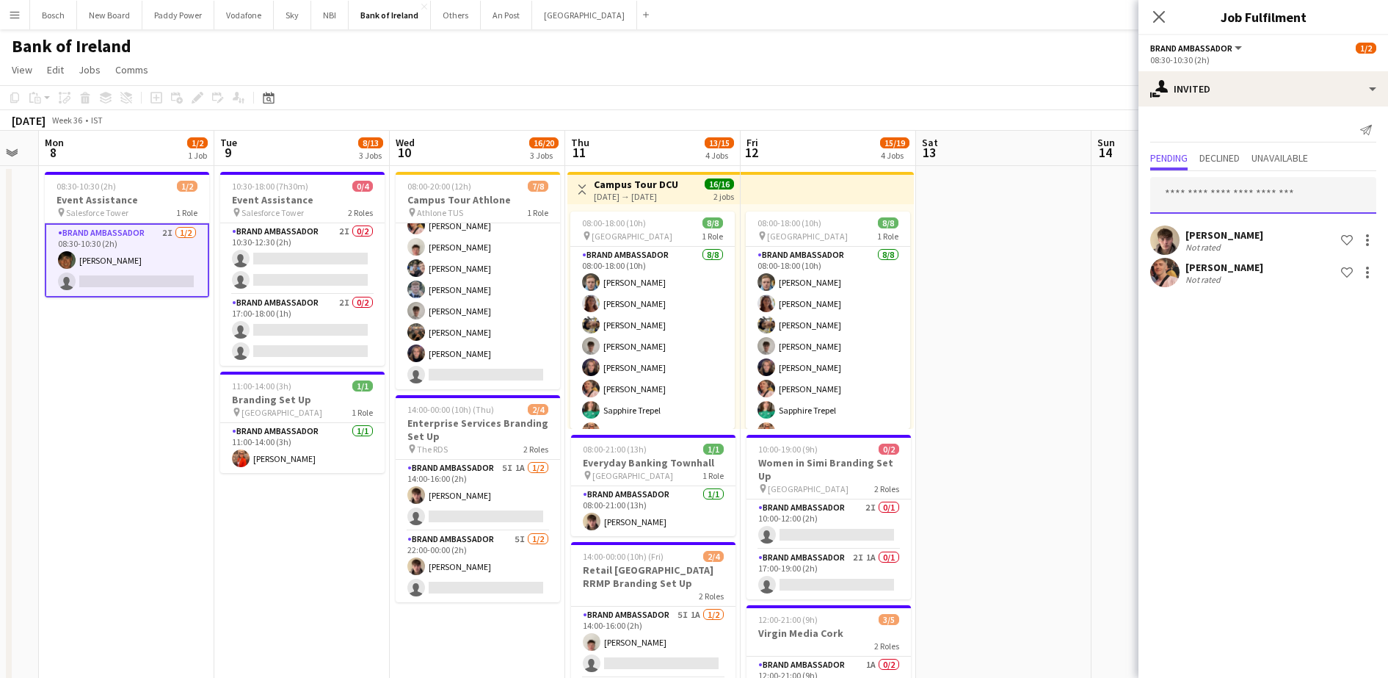
click at [1244, 183] on input "text" at bounding box center [1263, 195] width 226 height 37
type input "***"
click at [1236, 217] on div "[PERSON_NAME] Active [EMAIL_ADDRESS][DOMAIN_NAME]" at bounding box center [1263, 237] width 226 height 47
click at [1233, 230] on span "[PERSON_NAME]" at bounding box center [1204, 231] width 84 height 12
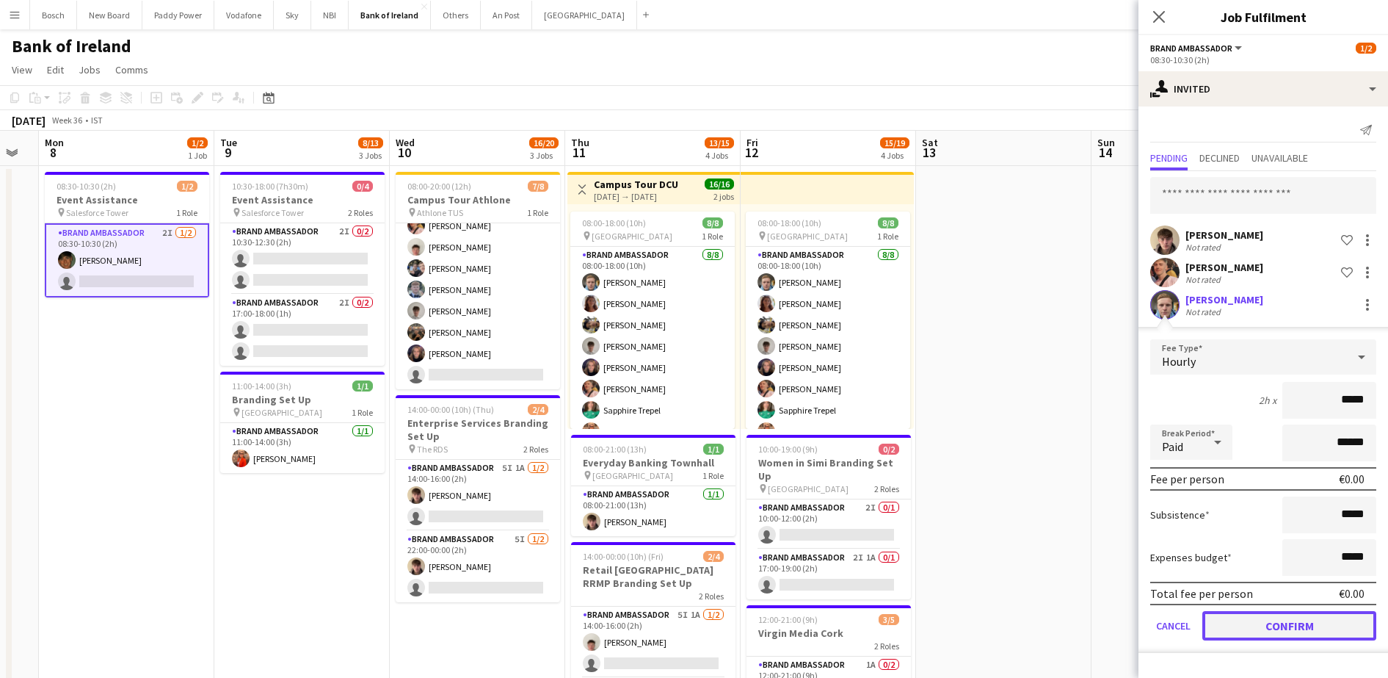
click at [1281, 616] on button "Confirm" at bounding box center [1289, 625] width 174 height 29
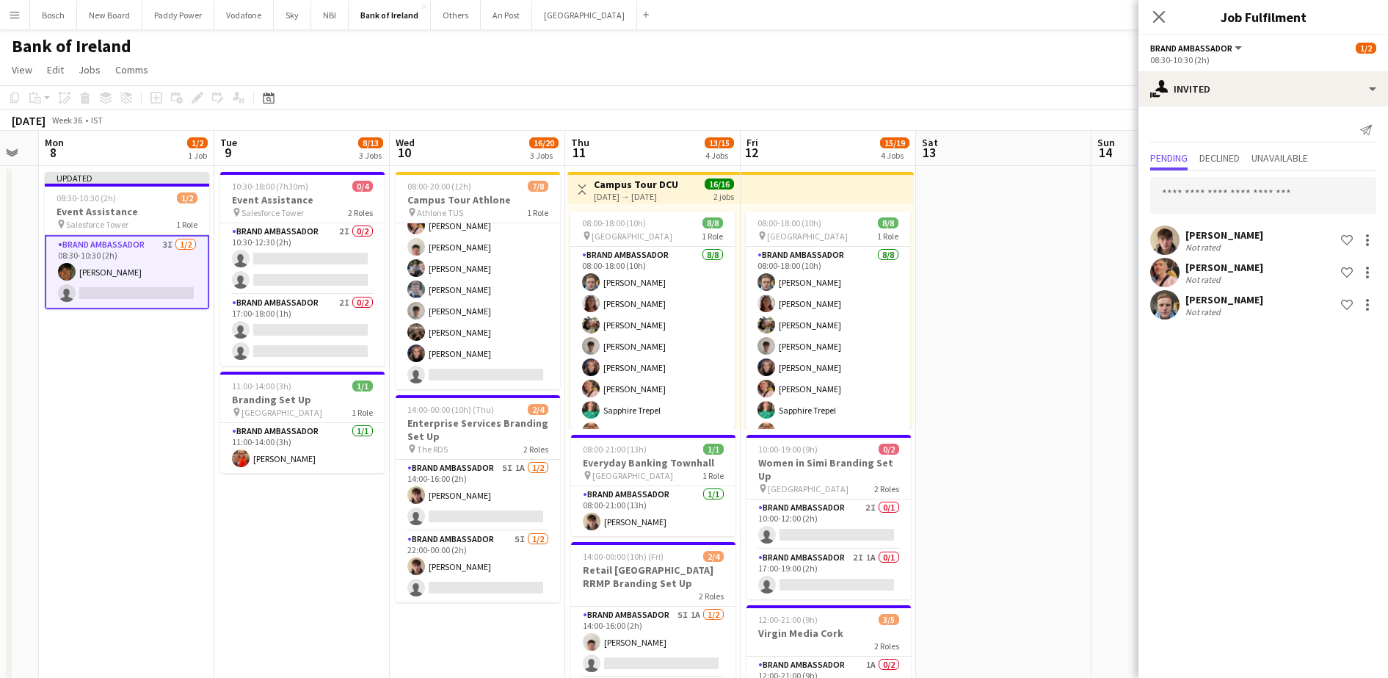
click at [1029, 105] on app-toolbar "Copy Paste Paste Ctrl+V Paste with crew Ctrl+Shift+V Paste linked Job [GEOGRAPH…" at bounding box center [694, 97] width 1388 height 25
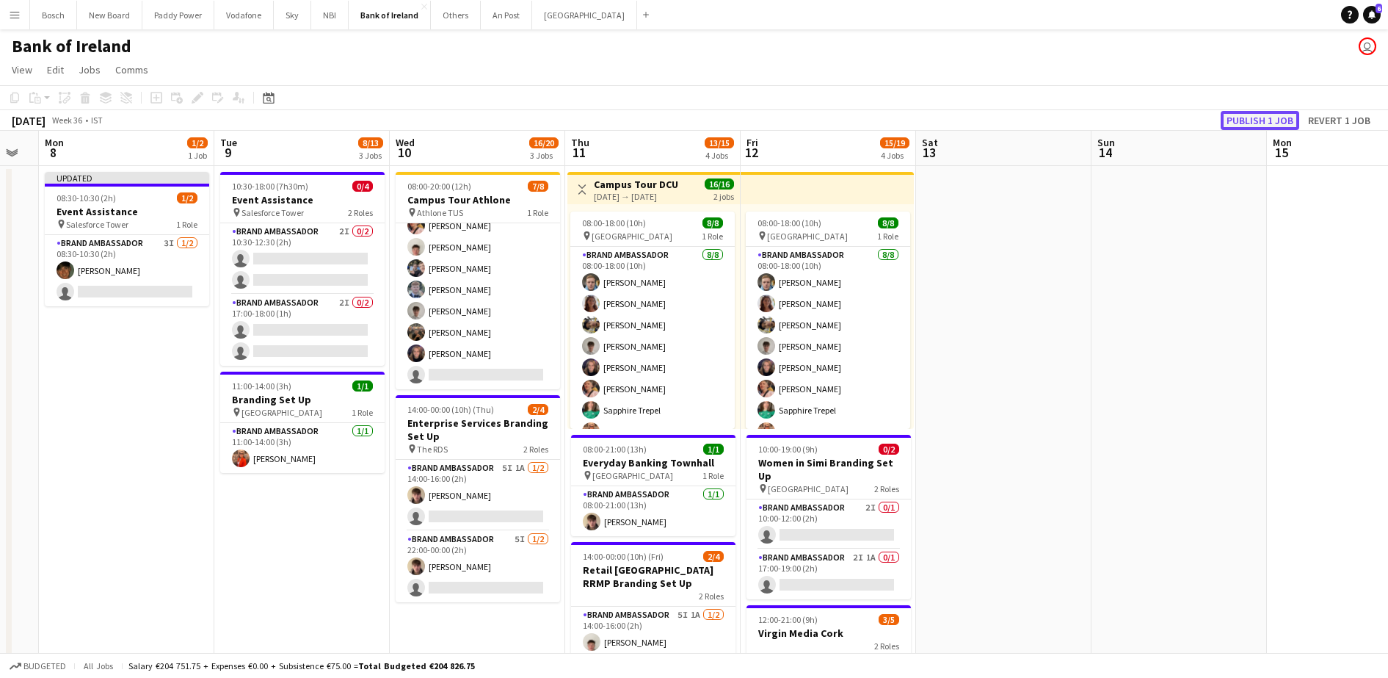
click at [1263, 122] on button "Publish 1 job" at bounding box center [1260, 120] width 79 height 19
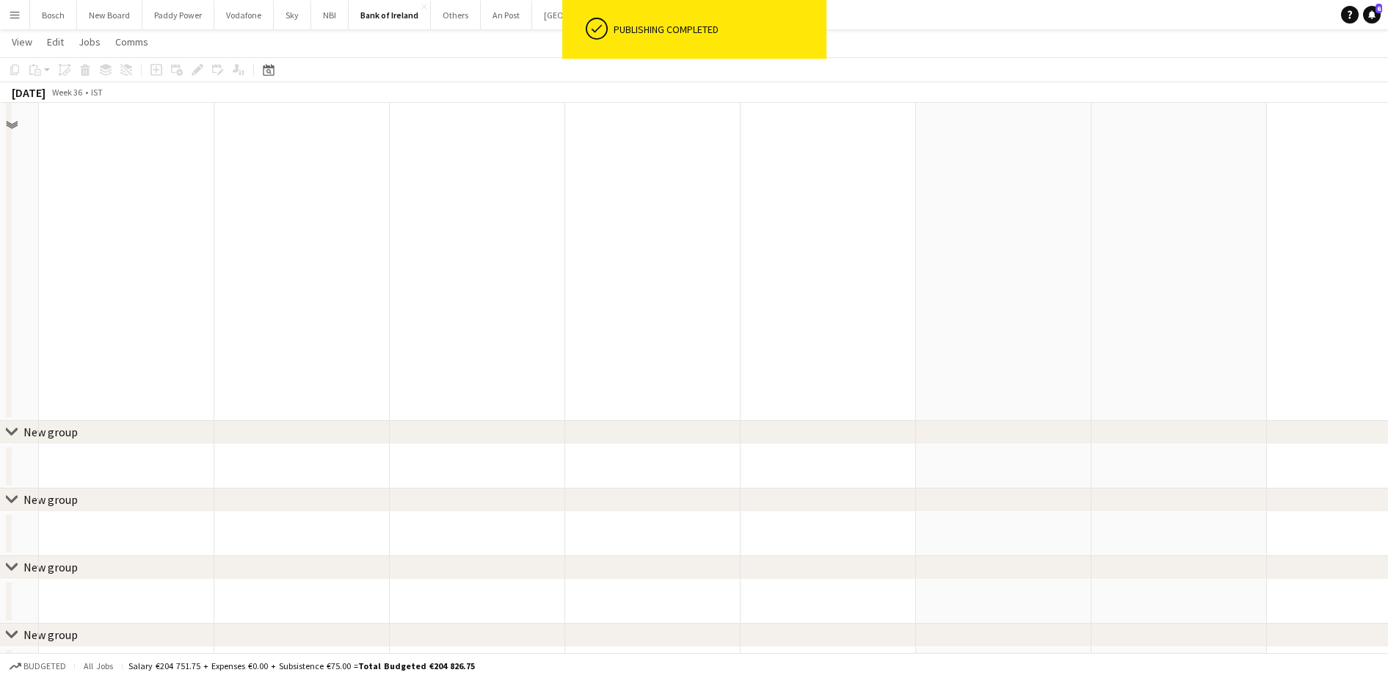
scroll to position [1376, 0]
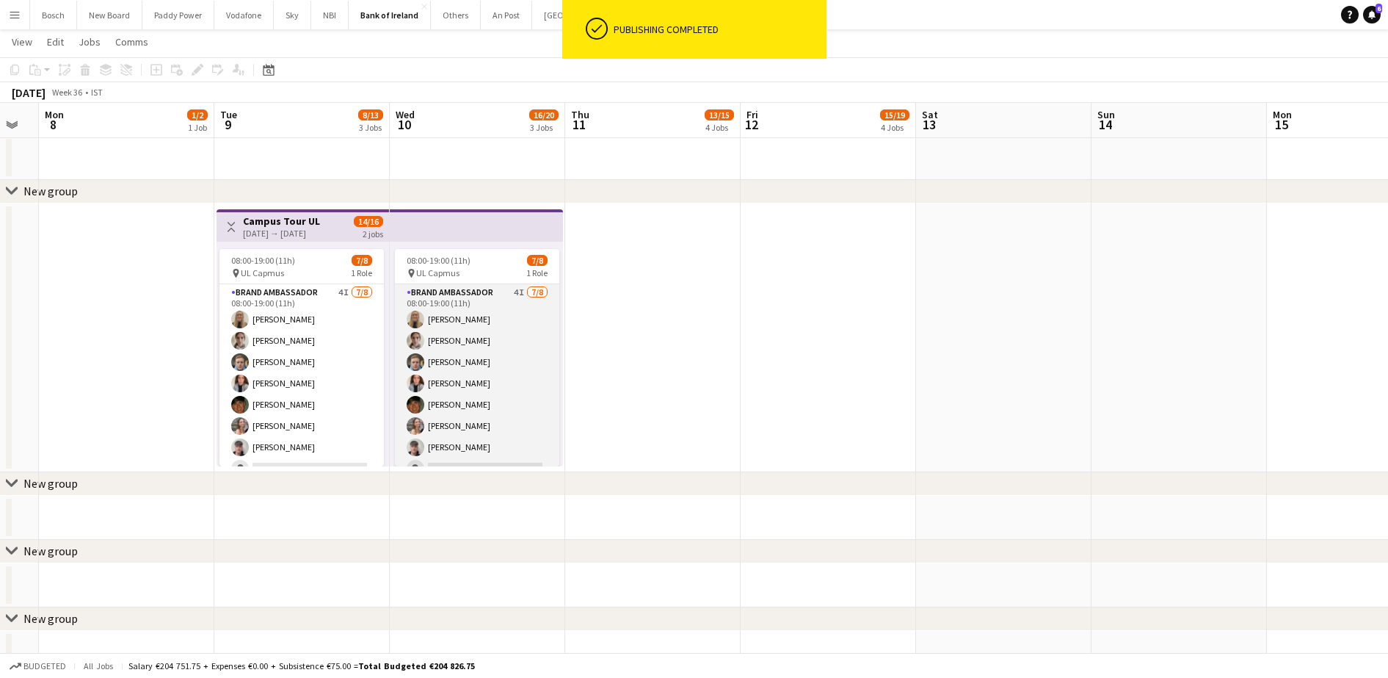
click at [432, 391] on app-card-role "Brand Ambassador 4I [DATE] 08:00-19:00 (11h) [PERSON_NAME] [PERSON_NAME] [PERSO…" at bounding box center [477, 383] width 164 height 199
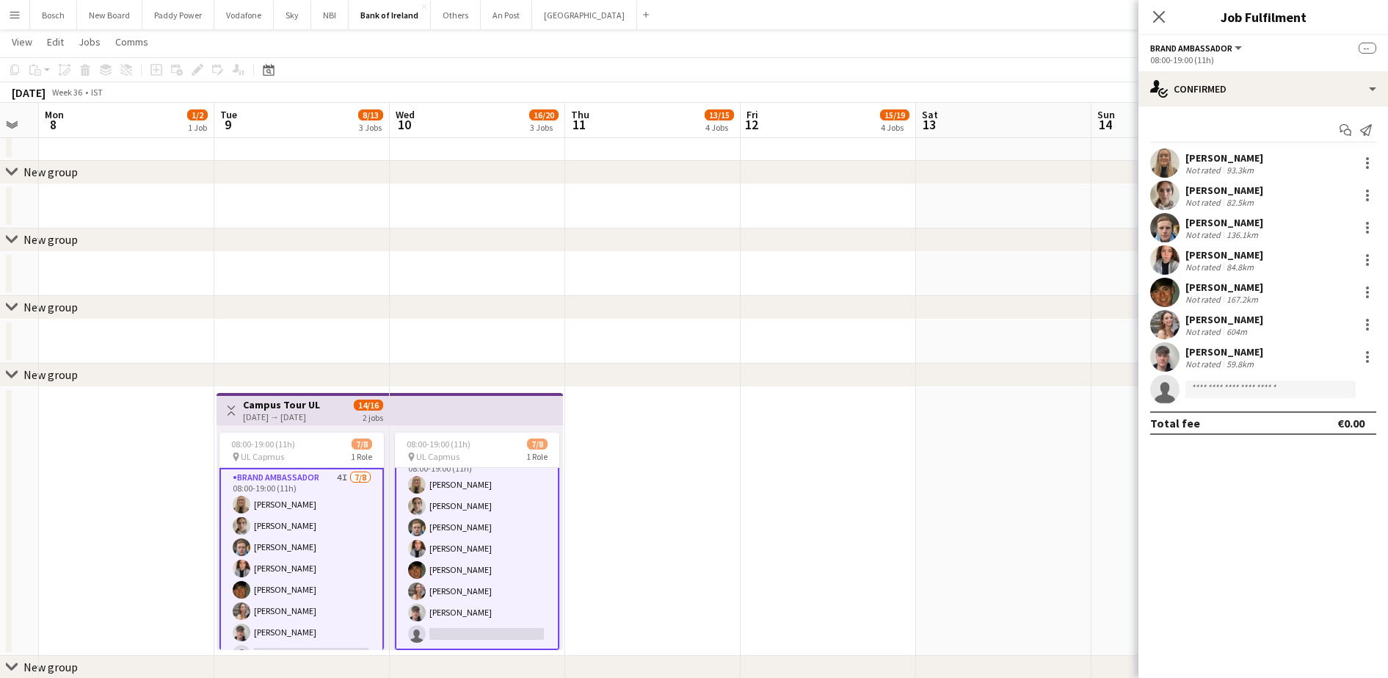
scroll to position [20, 0]
click at [455, 520] on app-card-role "Brand Ambassador 4I [DATE] 08:00-19:00 (11h) [PERSON_NAME] [PERSON_NAME] [PERSO…" at bounding box center [477, 549] width 164 height 202
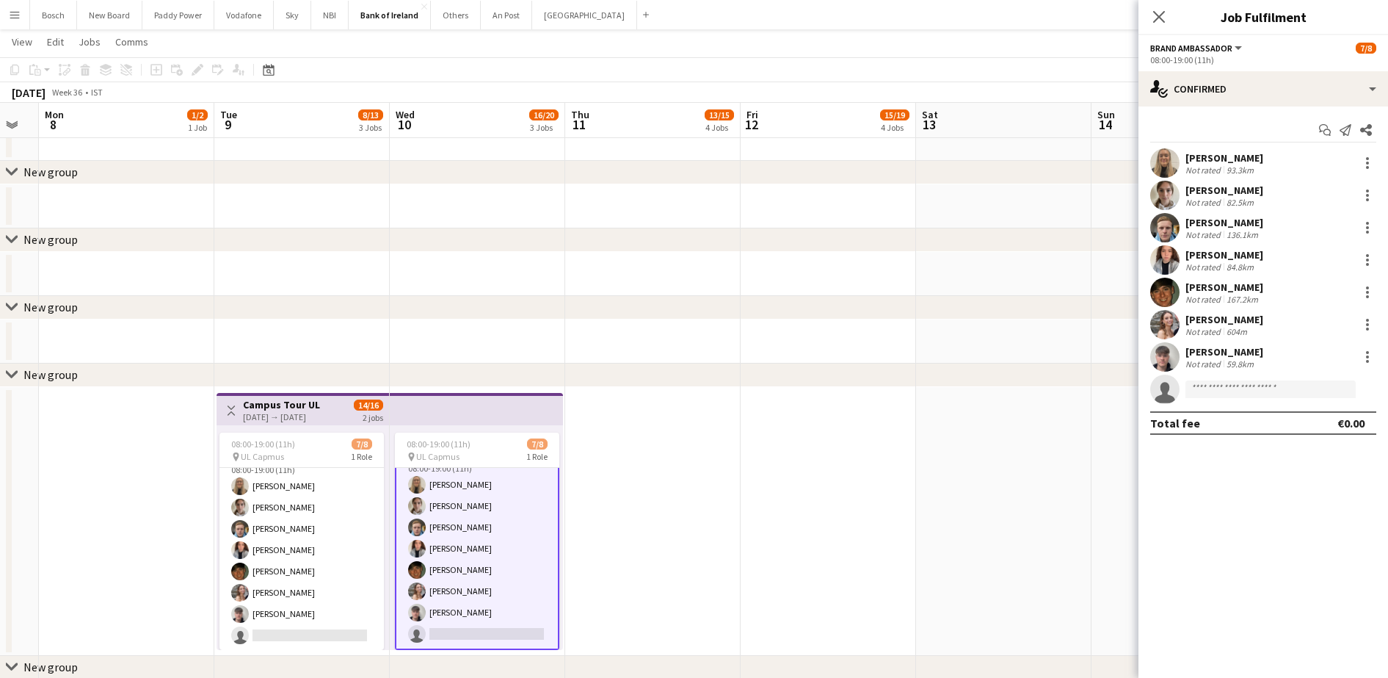
scroll to position [17, 0]
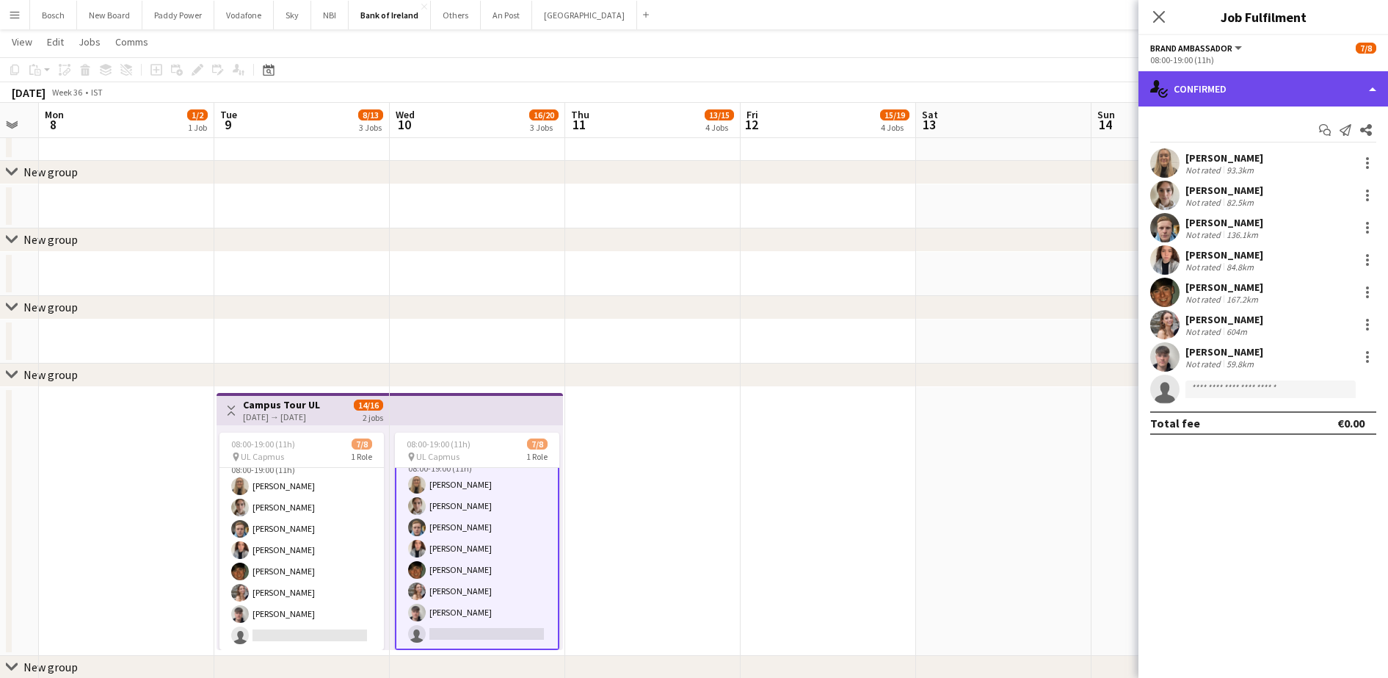
click at [1249, 94] on div "single-neutral-actions-check-2 Confirmed" at bounding box center [1263, 88] width 250 height 35
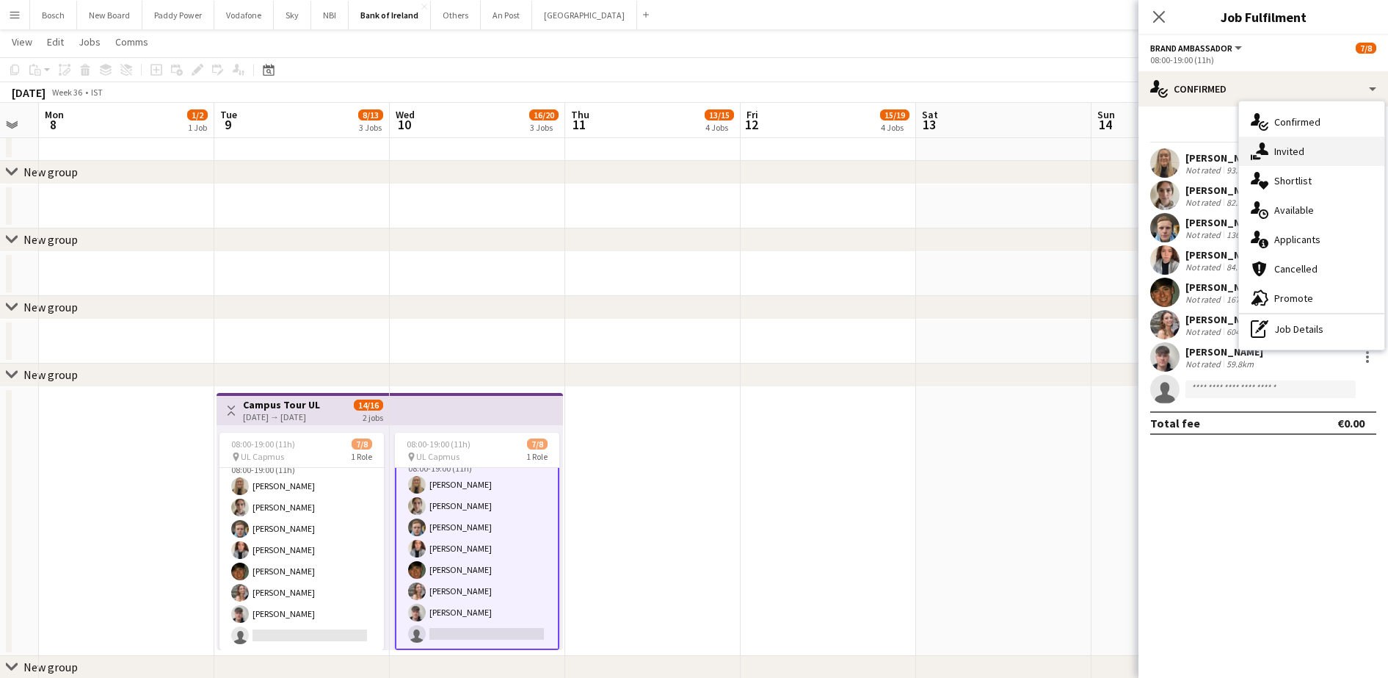
click at [1282, 148] on div "single-neutral-actions-share-1 Invited" at bounding box center [1311, 151] width 145 height 29
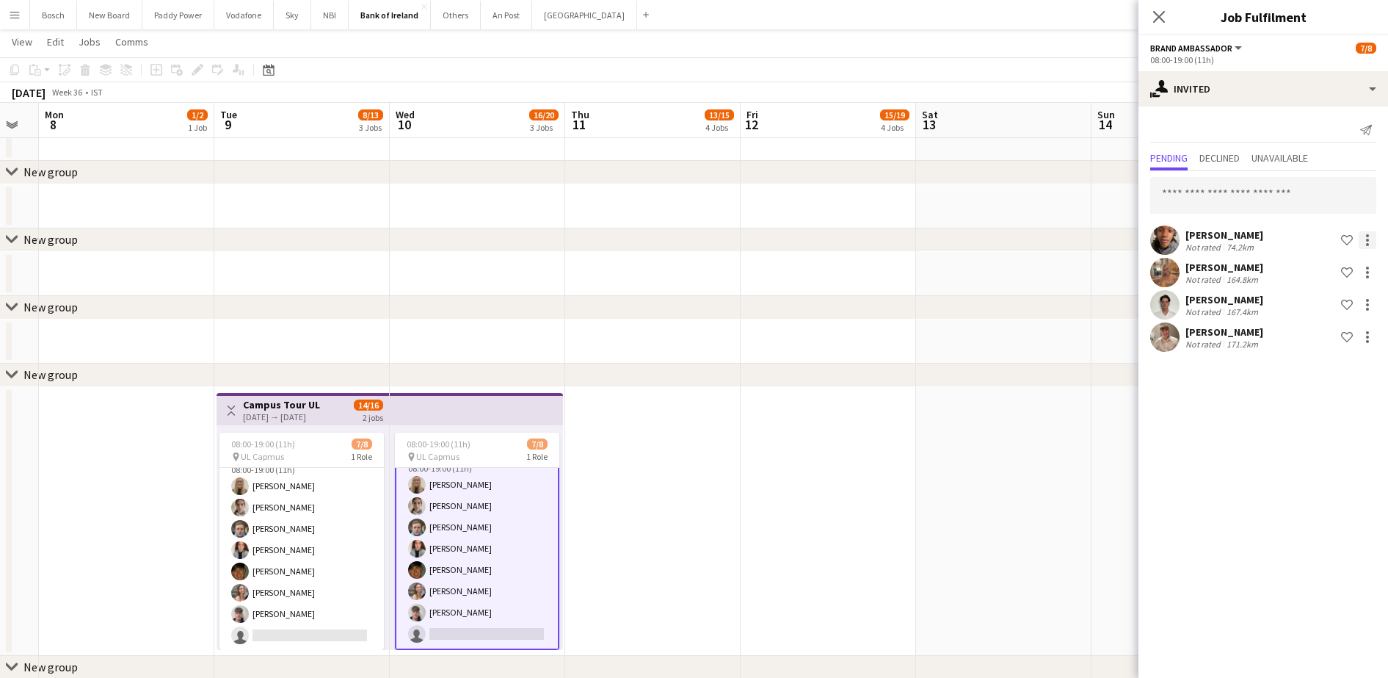
click at [1370, 240] on div at bounding box center [1368, 240] width 18 height 18
click at [1315, 302] on span "Send notification" at bounding box center [1321, 302] width 87 height 12
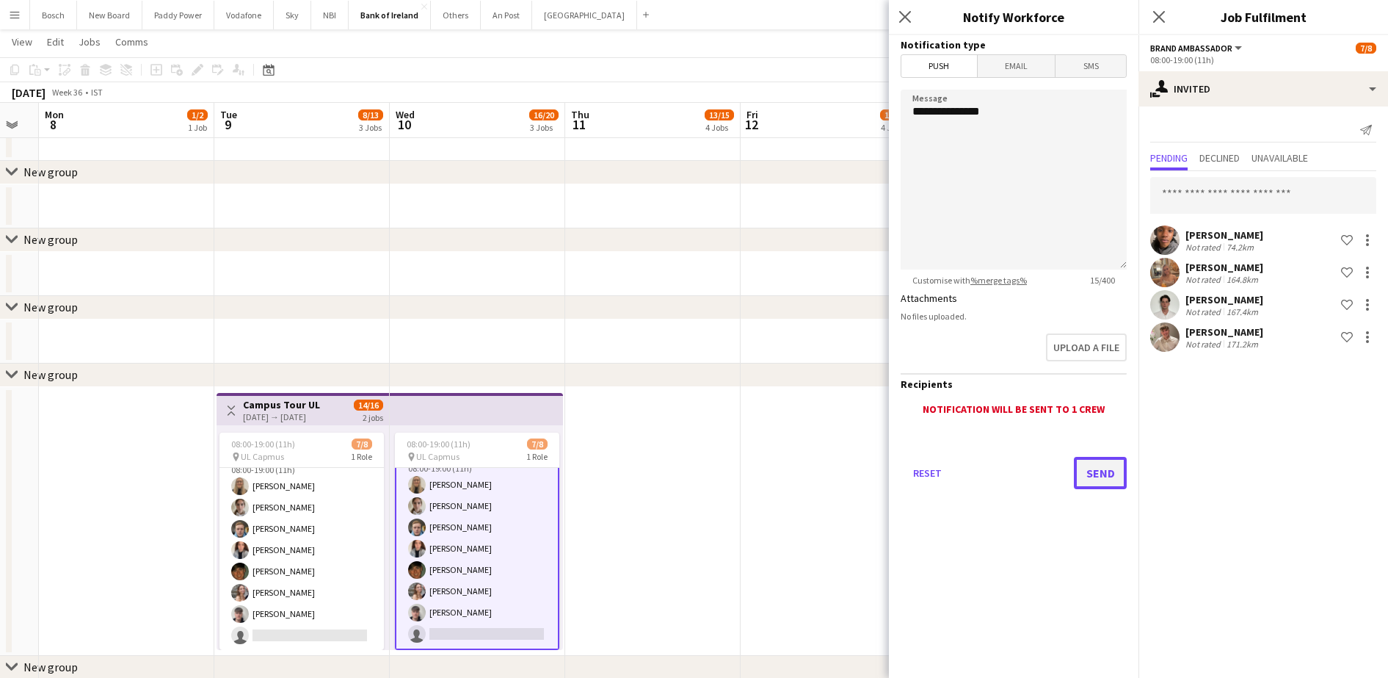
click at [1114, 482] on button "Send" at bounding box center [1100, 473] width 53 height 32
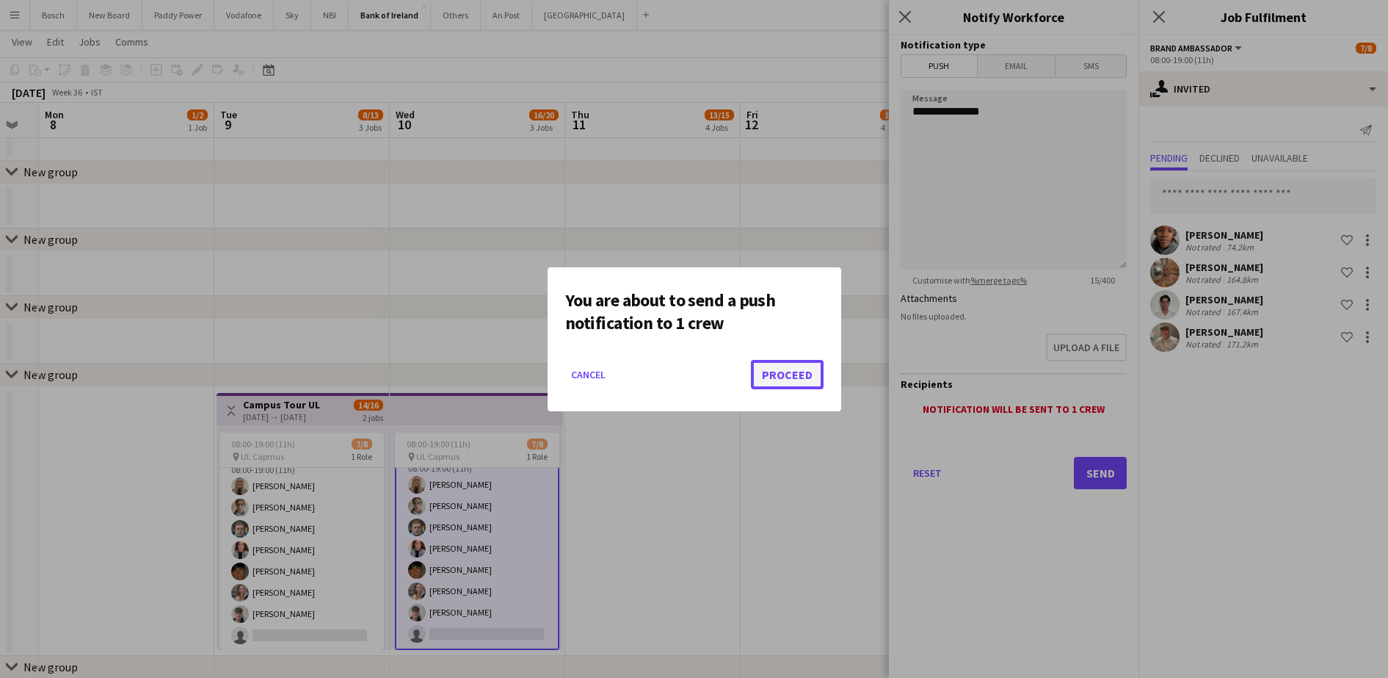
click at [769, 385] on button "Proceed" at bounding box center [787, 374] width 73 height 29
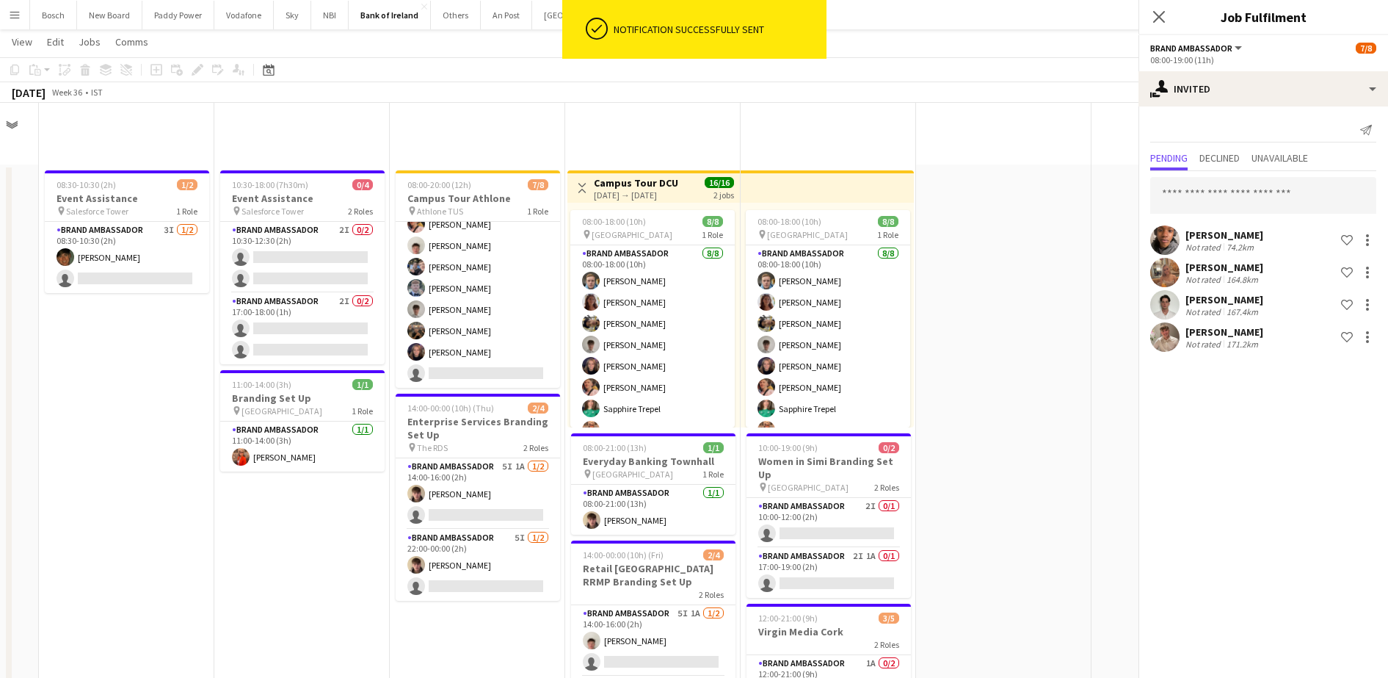
scroll to position [1193, 0]
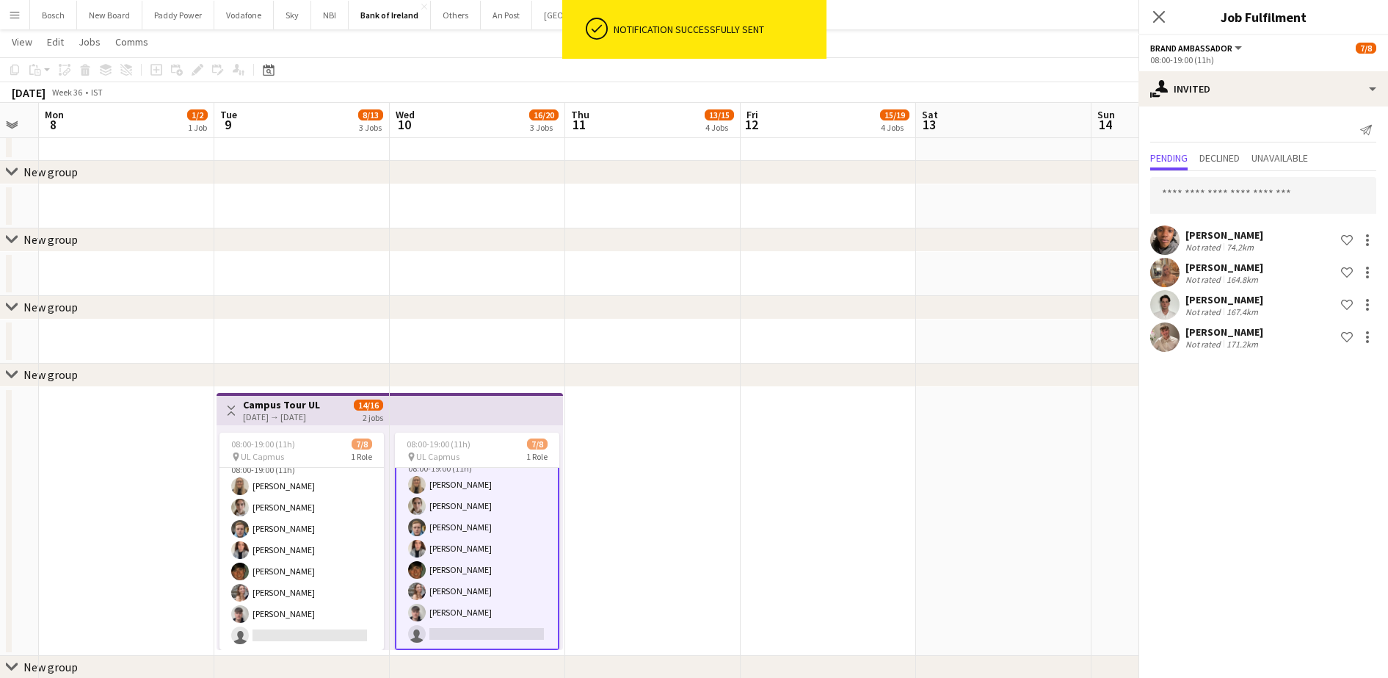
click at [834, 40] on app-page-menu "View Day view expanded Day view collapsed Month view Date picker Jump to [DATE]…" at bounding box center [694, 43] width 1388 height 28
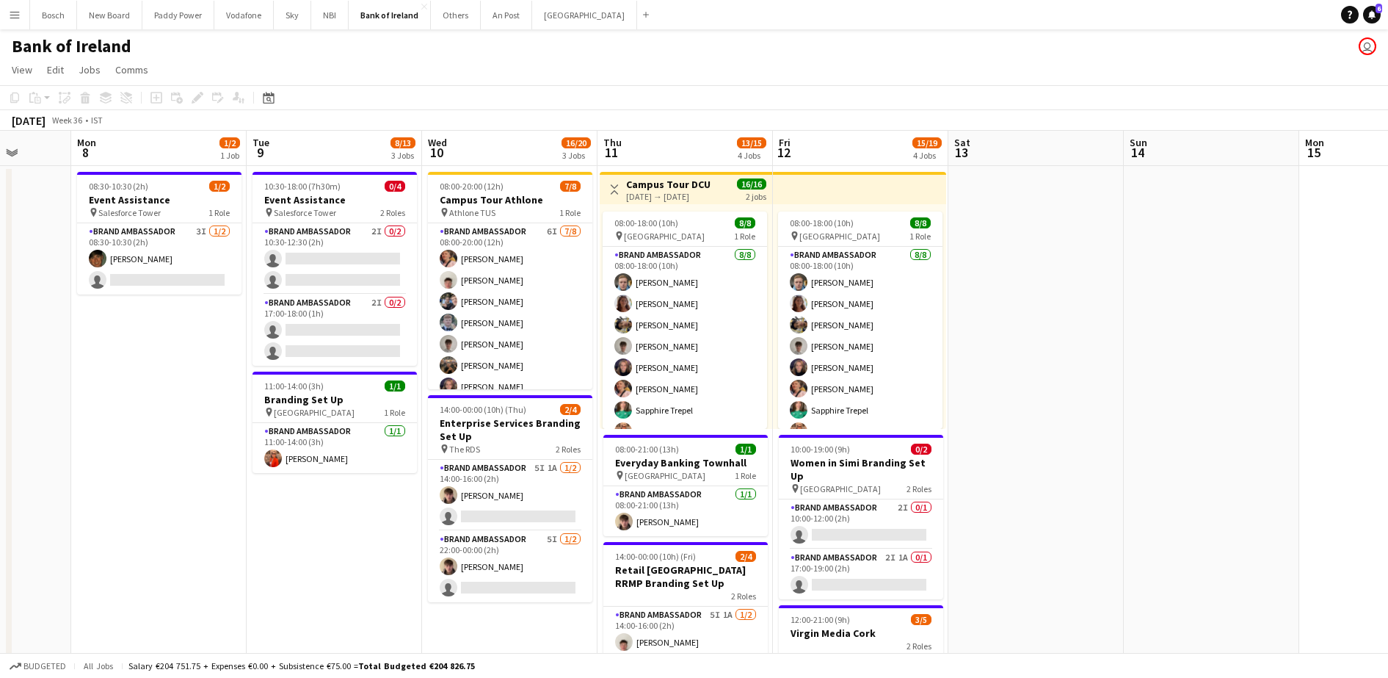
scroll to position [0, 456]
drag, startPoint x: 1174, startPoint y: 322, endPoint x: 622, endPoint y: 291, distance: 553.6
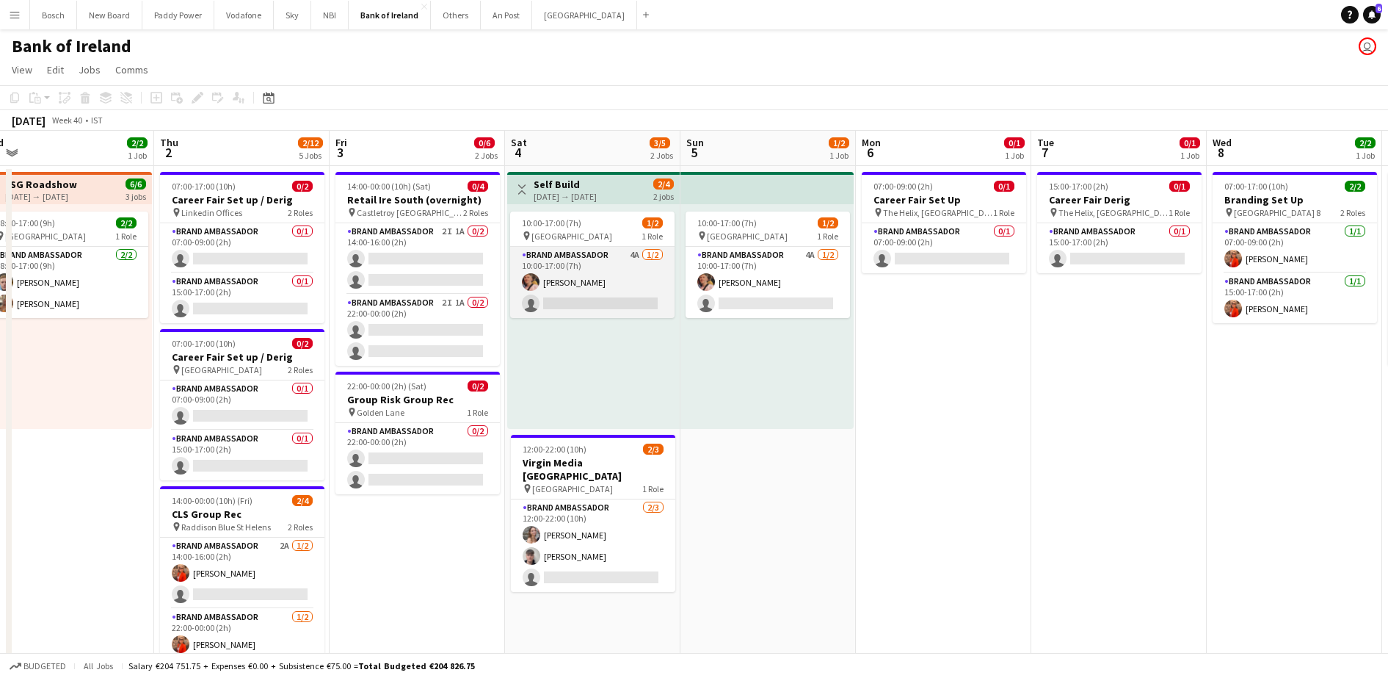
click at [604, 279] on app-card-role "Brand Ambassador 4A [DATE] 10:00-17:00 (7h) [PERSON_NAME] single-neutral-actions" at bounding box center [592, 282] width 164 height 71
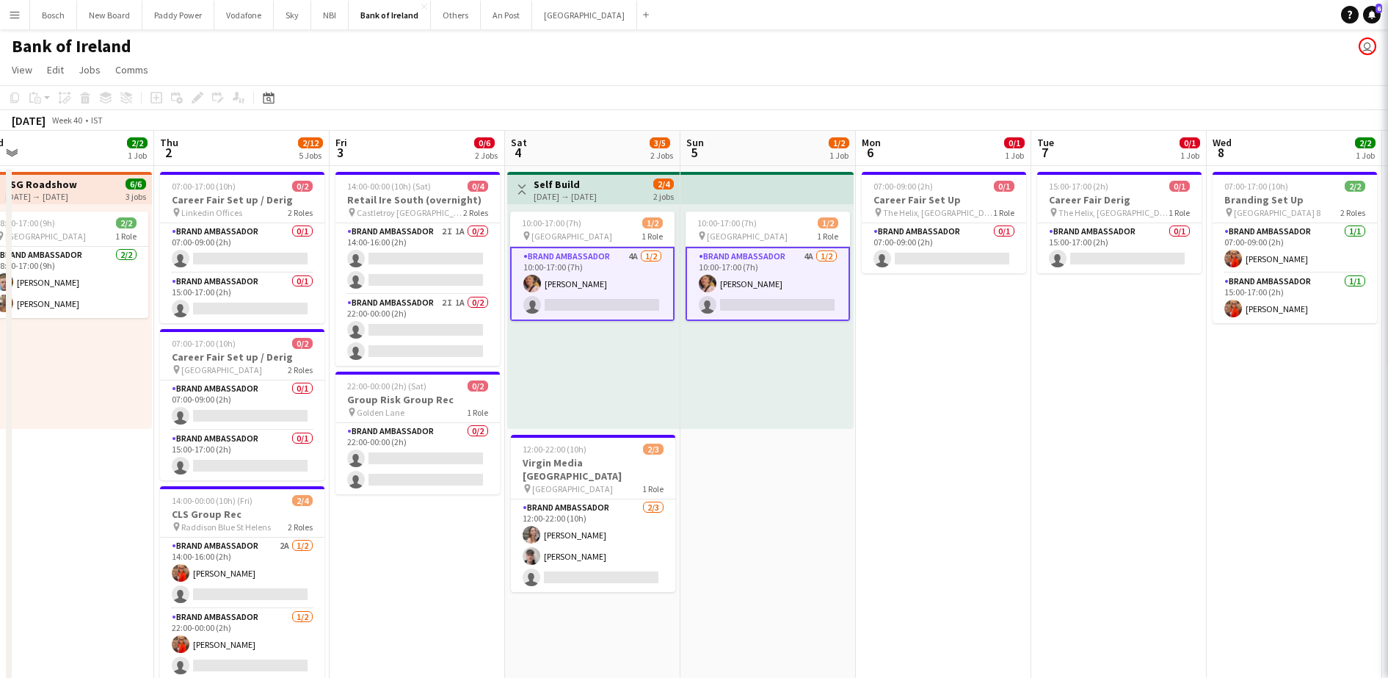
scroll to position [0, 548]
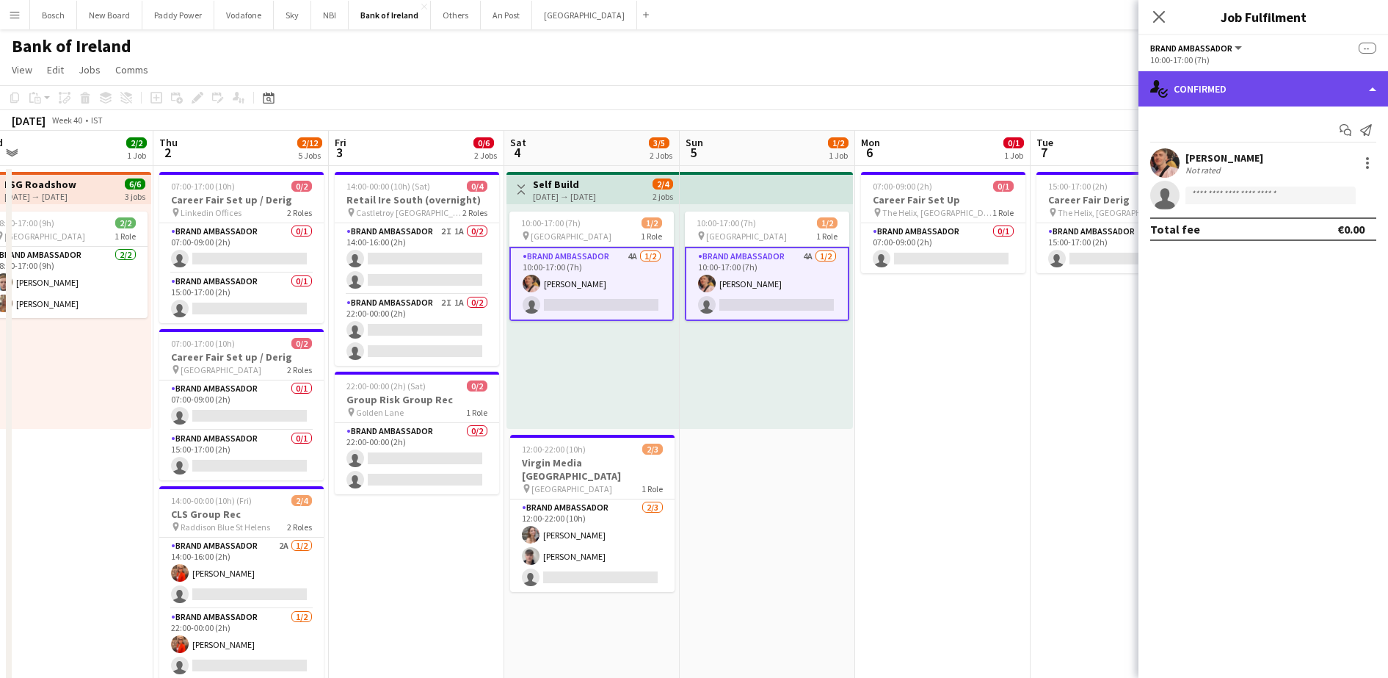
click at [1187, 81] on div "single-neutral-actions-check-2 Confirmed" at bounding box center [1263, 88] width 250 height 35
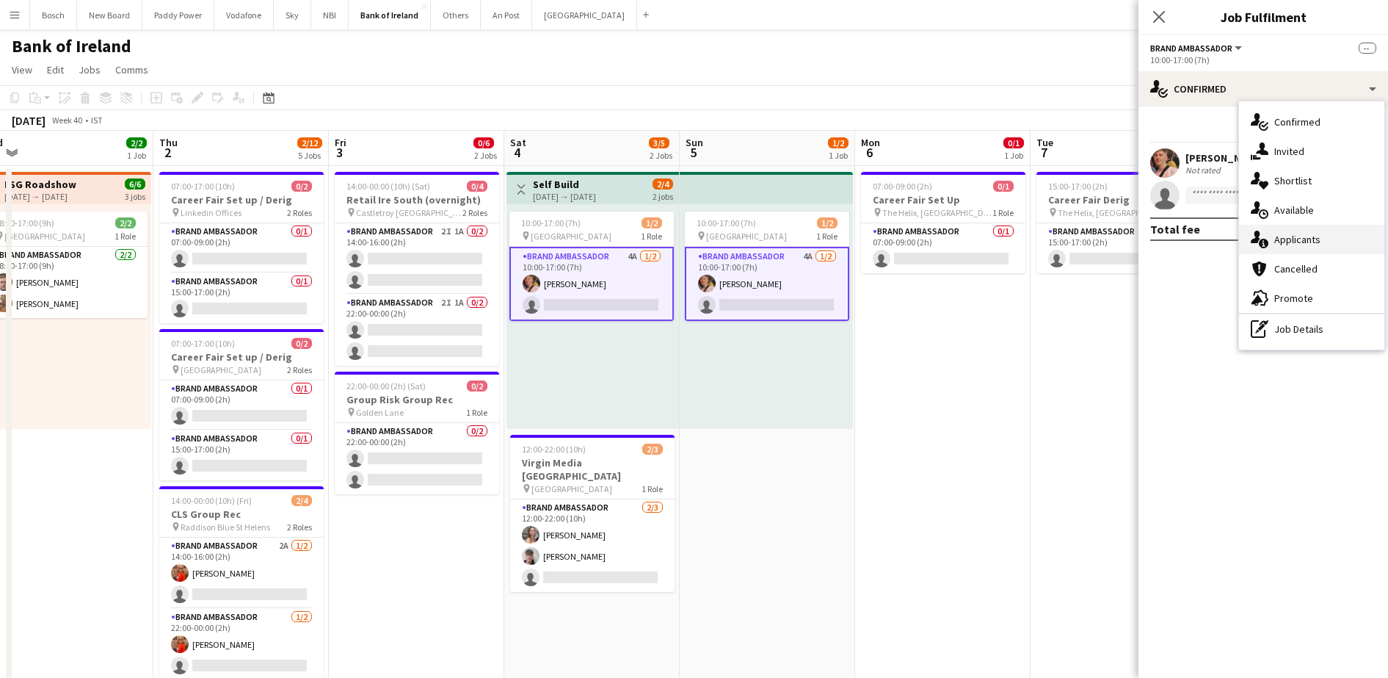
click at [1323, 234] on div "single-neutral-actions-information Applicants" at bounding box center [1311, 239] width 145 height 29
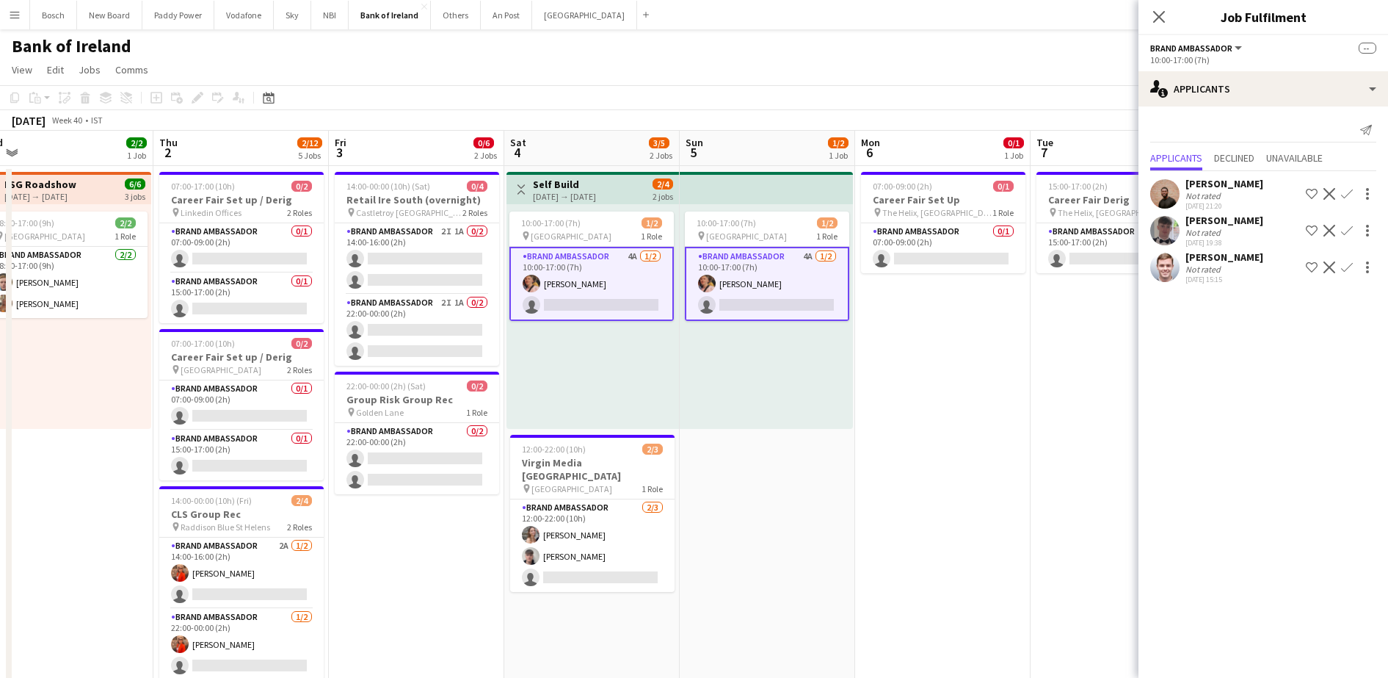
click at [718, 189] on app-top-bar at bounding box center [766, 188] width 173 height 32
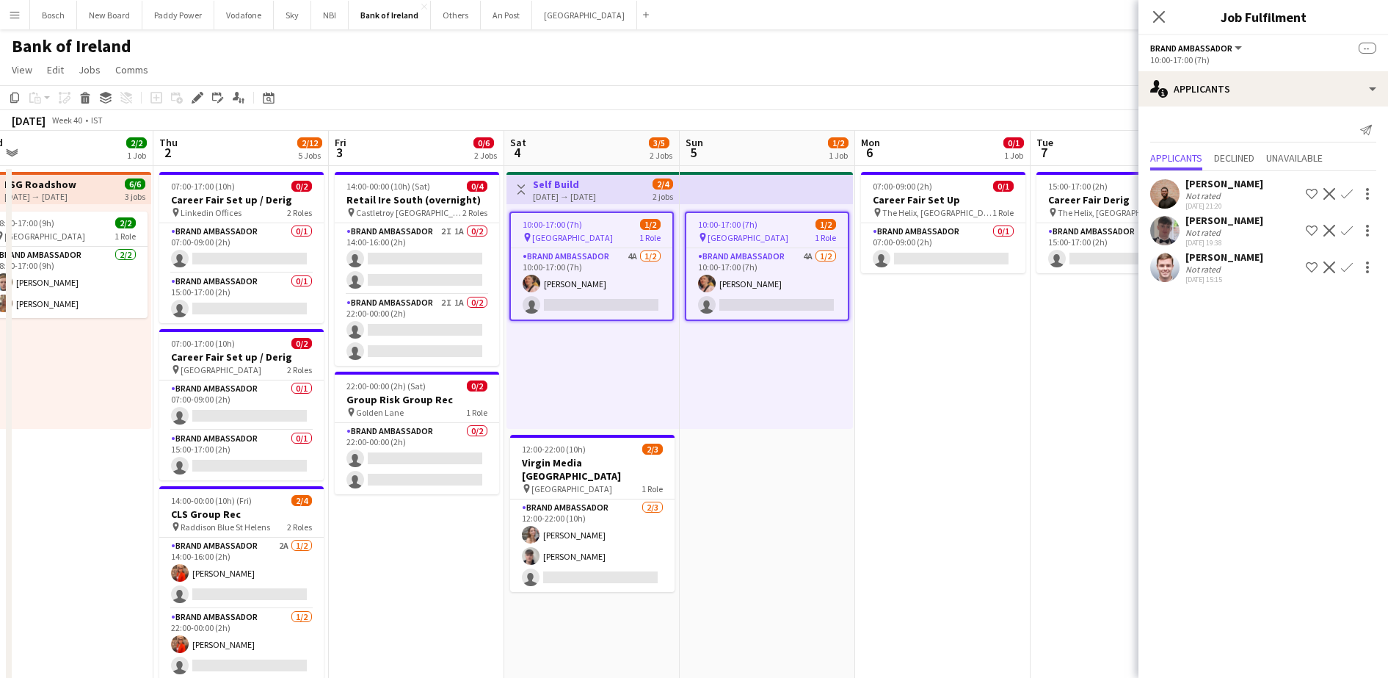
click at [547, 231] on div "pin [GEOGRAPHIC_DATA] 1 Role" at bounding box center [591, 237] width 161 height 12
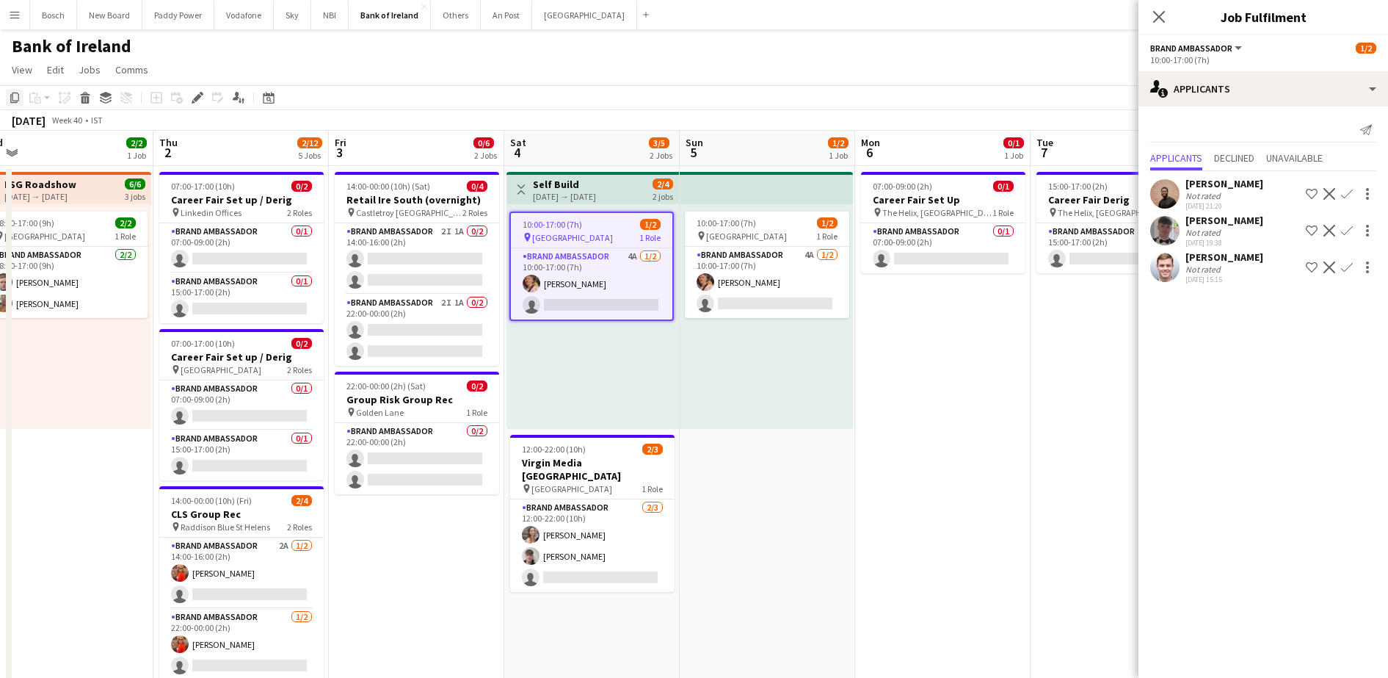
click at [12, 97] on icon "Copy" at bounding box center [15, 98] width 12 height 12
click at [1086, 59] on app-page-menu "View Day view expanded Day view collapsed Month view Date picker Jump to [DATE]…" at bounding box center [694, 71] width 1388 height 28
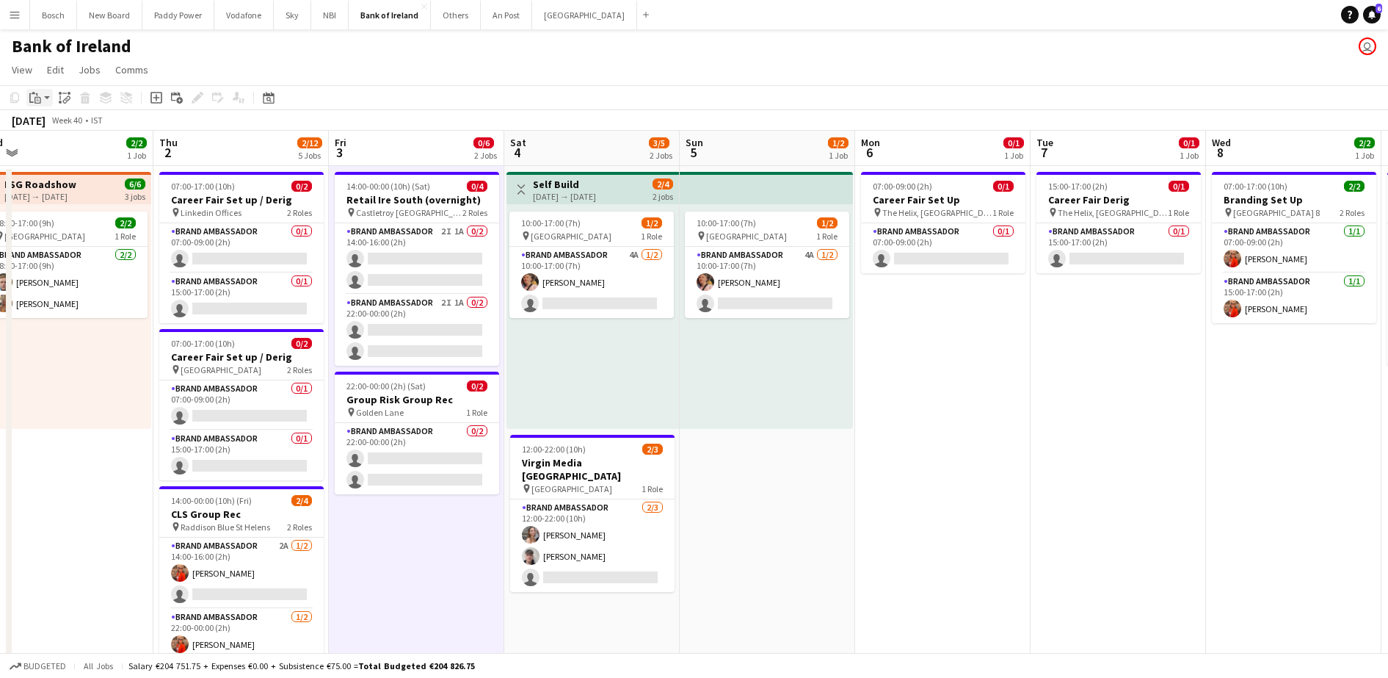
drag, startPoint x: 421, startPoint y: 575, endPoint x: 34, endPoint y: 95, distance: 615.9
click at [34, 95] on icon "Paste" at bounding box center [35, 98] width 12 height 12
click at [49, 125] on link "Paste Ctrl+V" at bounding box center [108, 125] width 138 height 13
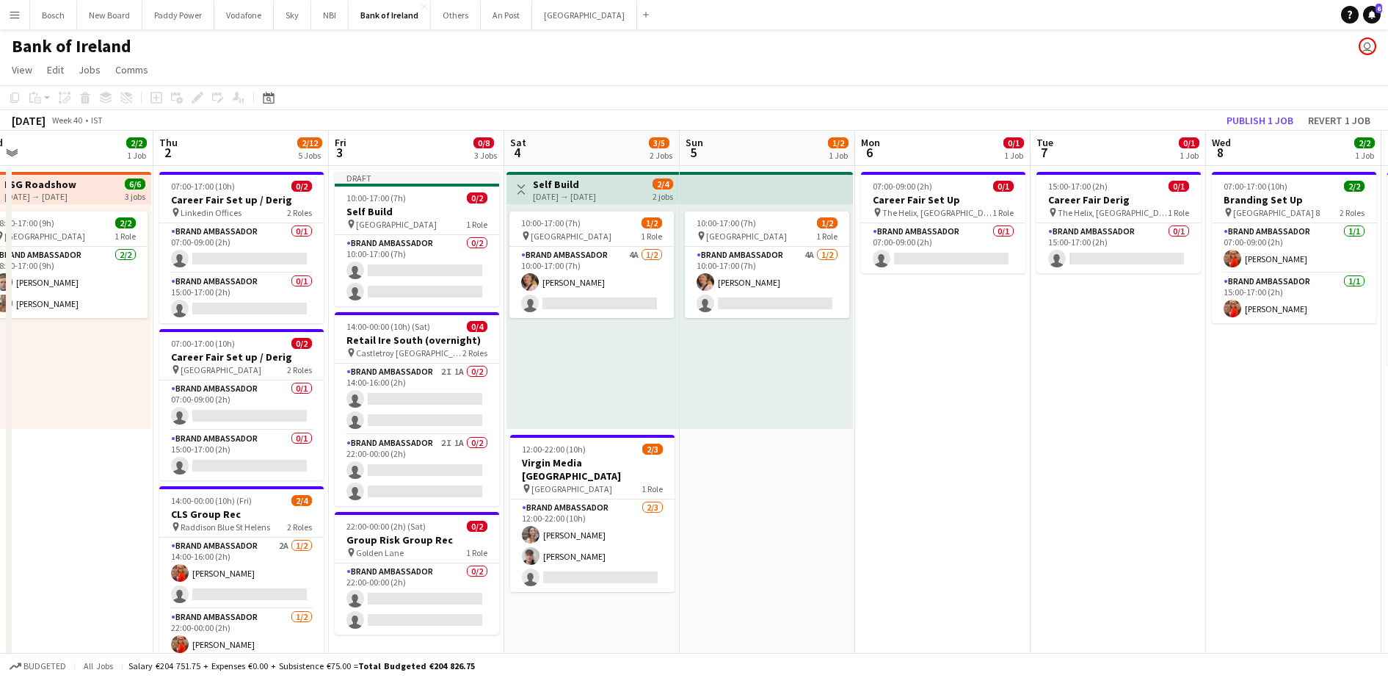
click at [607, 205] on div "10:00-17:00 (7h) 1/2 pin Galway Racecourse 1 Role Brand Ambassador 4A [DATE] 10…" at bounding box center [592, 316] width 172 height 225
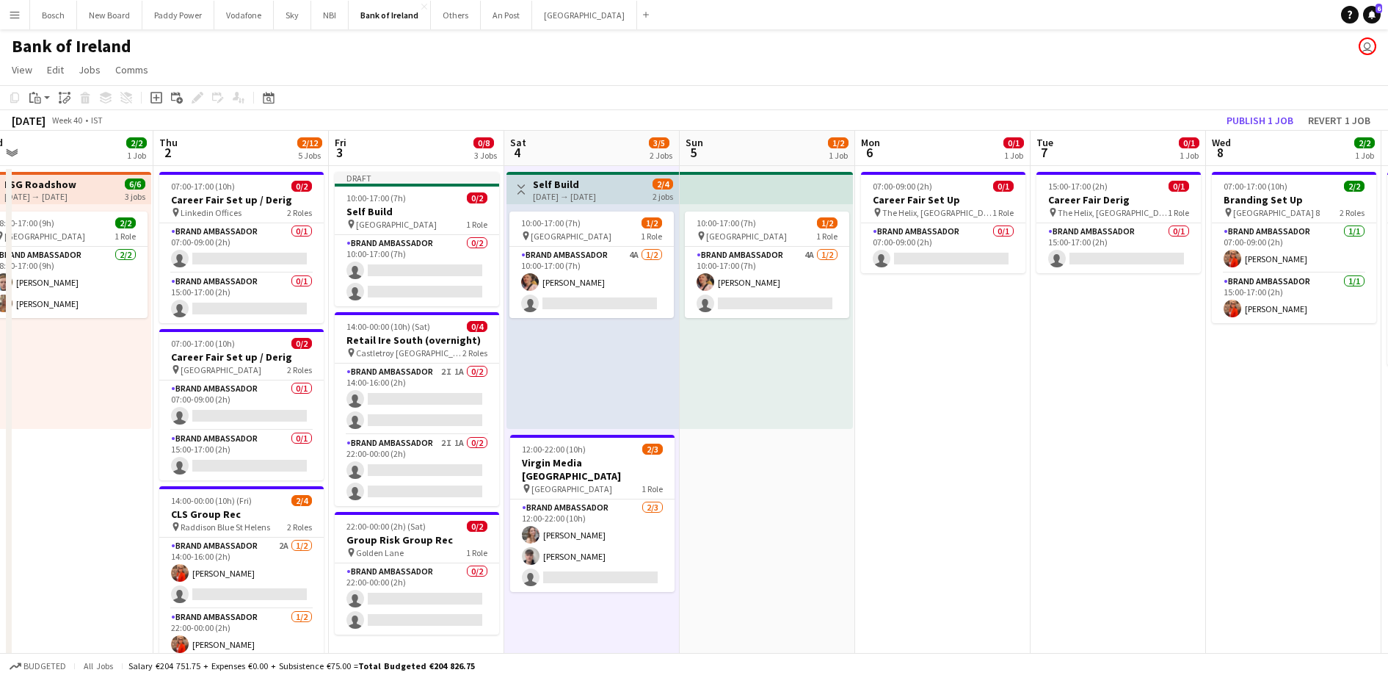
click at [630, 182] on div "Toggle View Self Build [DATE] → [DATE] 2/4 2 jobs" at bounding box center [592, 189] width 161 height 25
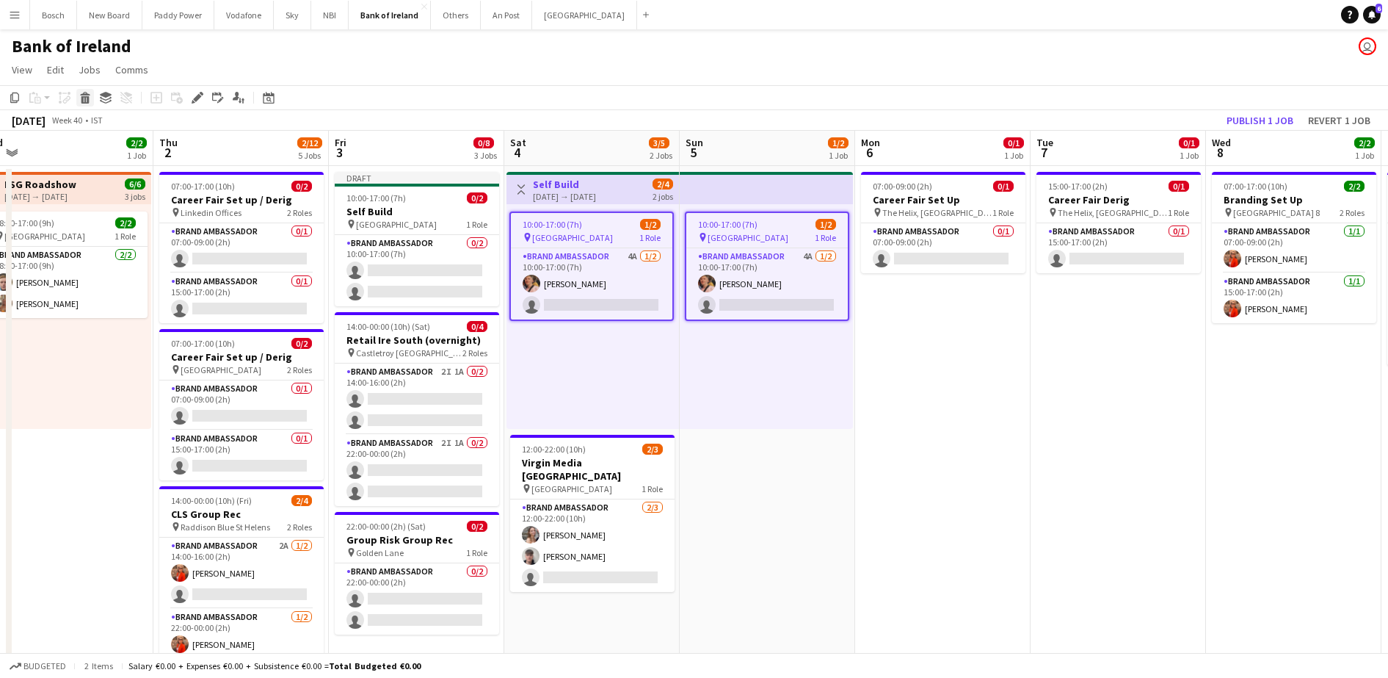
click at [85, 98] on icon at bounding box center [85, 99] width 8 height 7
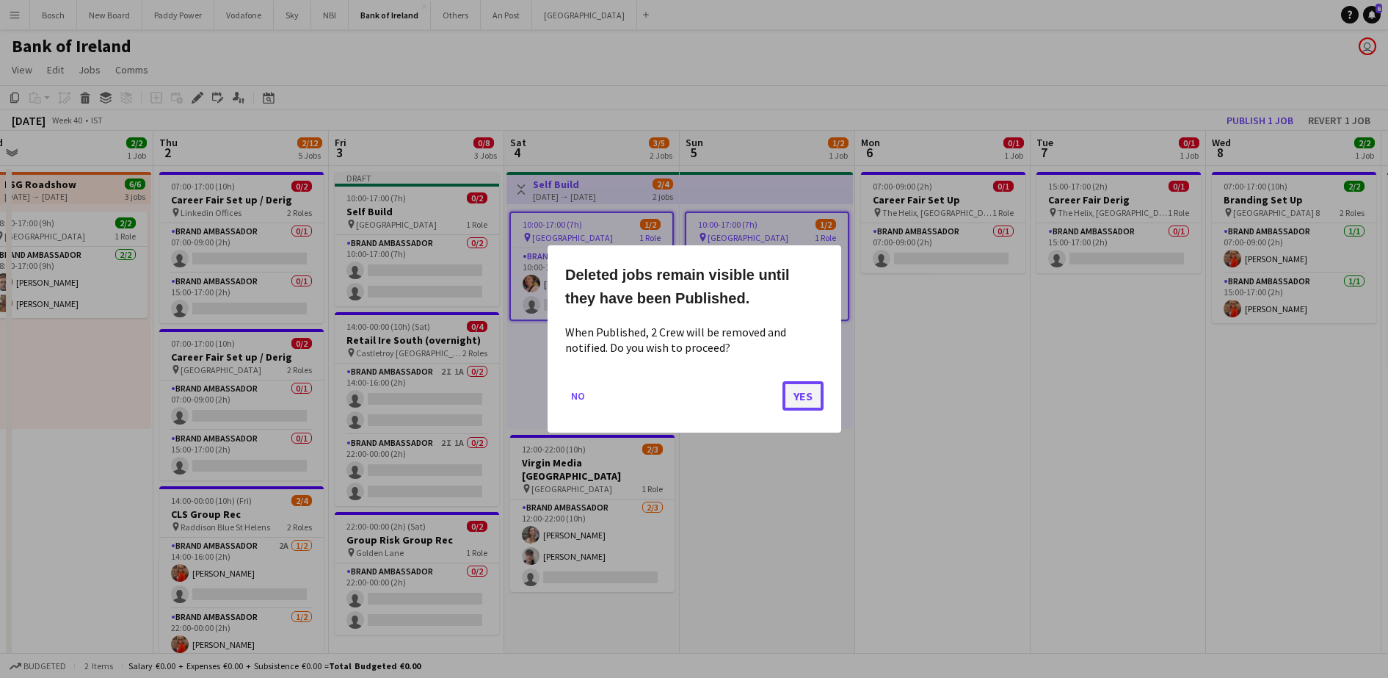
click at [810, 392] on button "Yes" at bounding box center [802, 395] width 41 height 29
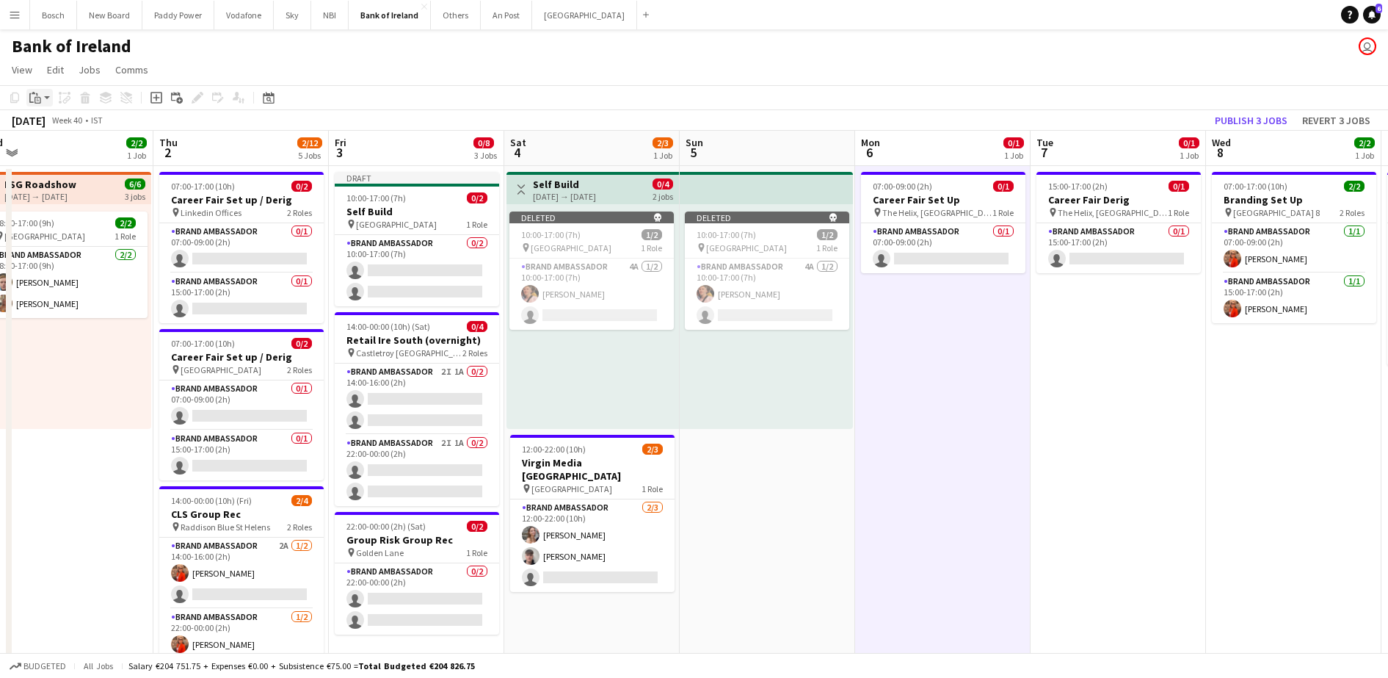
click at [37, 98] on icon at bounding box center [38, 98] width 2 height 1
click at [85, 125] on link "Paste Ctrl+V" at bounding box center [108, 125] width 138 height 13
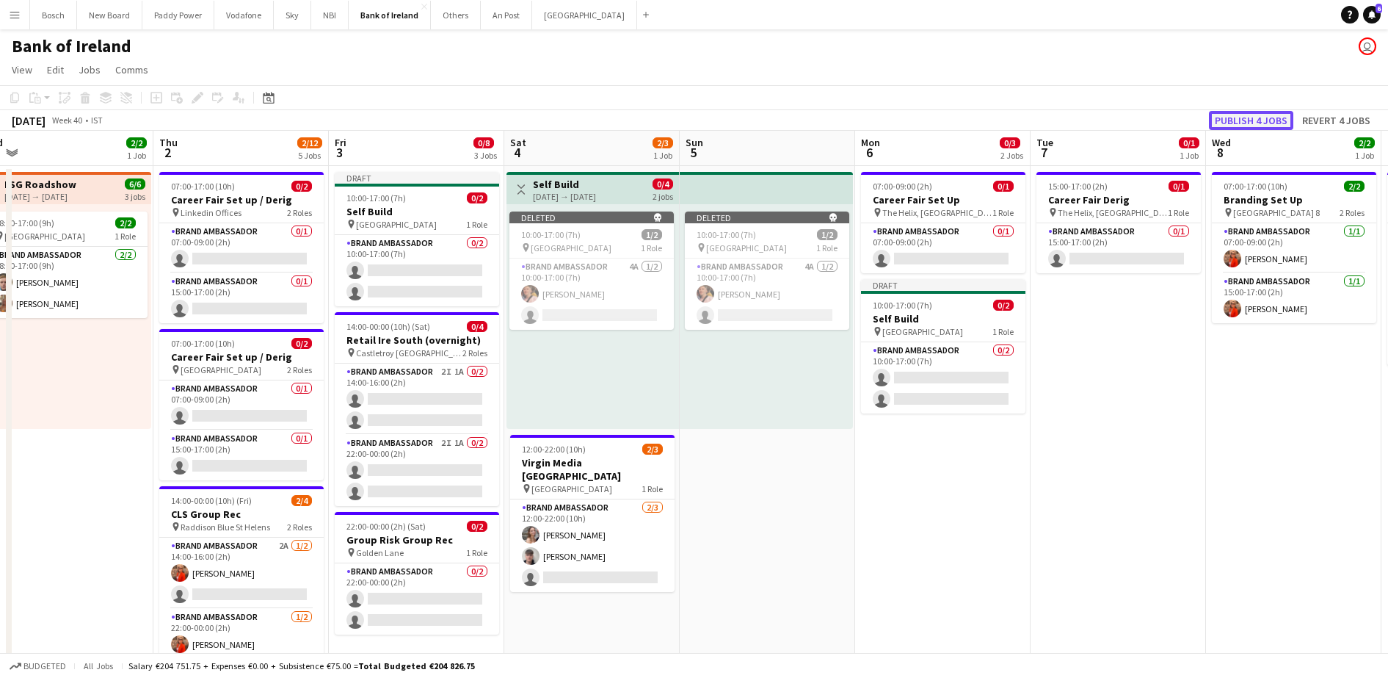
click at [1260, 116] on button "Publish 4 jobs" at bounding box center [1251, 120] width 84 height 19
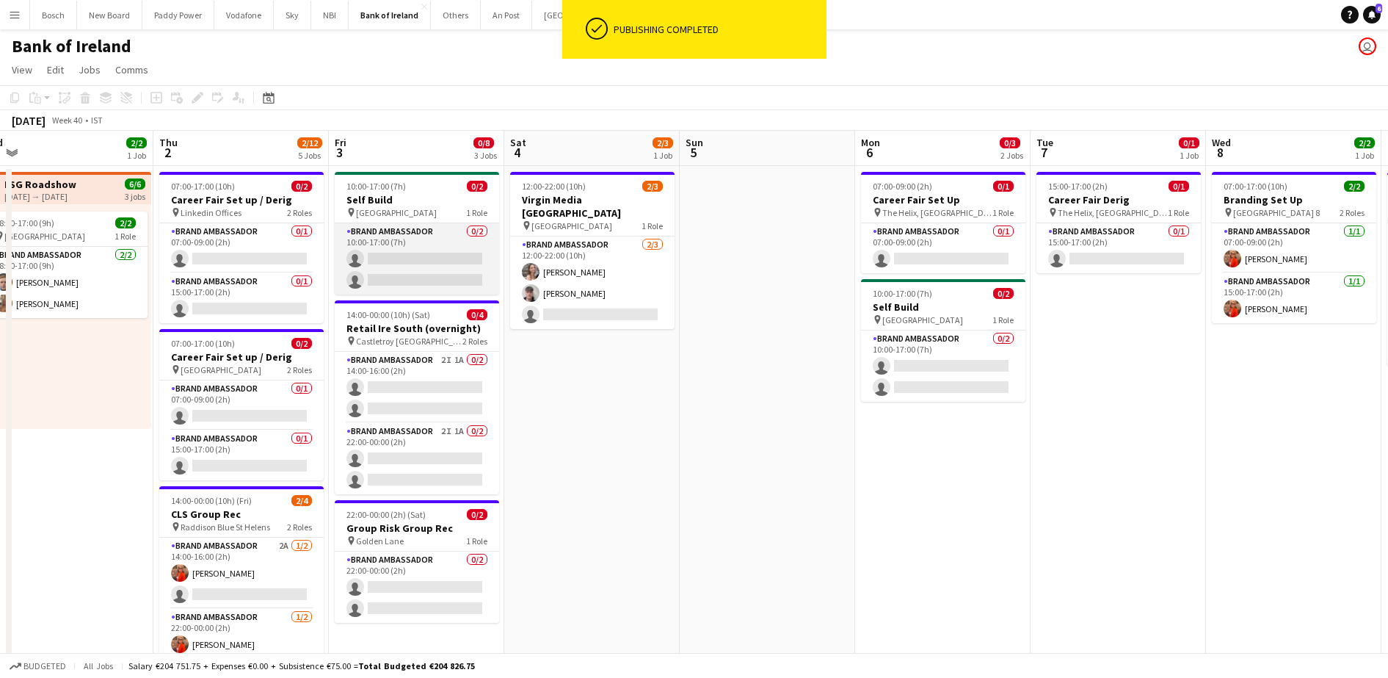
click at [352, 240] on app-card-role "Brand Ambassador 0/2 10:00-17:00 (7h) single-neutral-actions single-neutral-act…" at bounding box center [417, 258] width 164 height 71
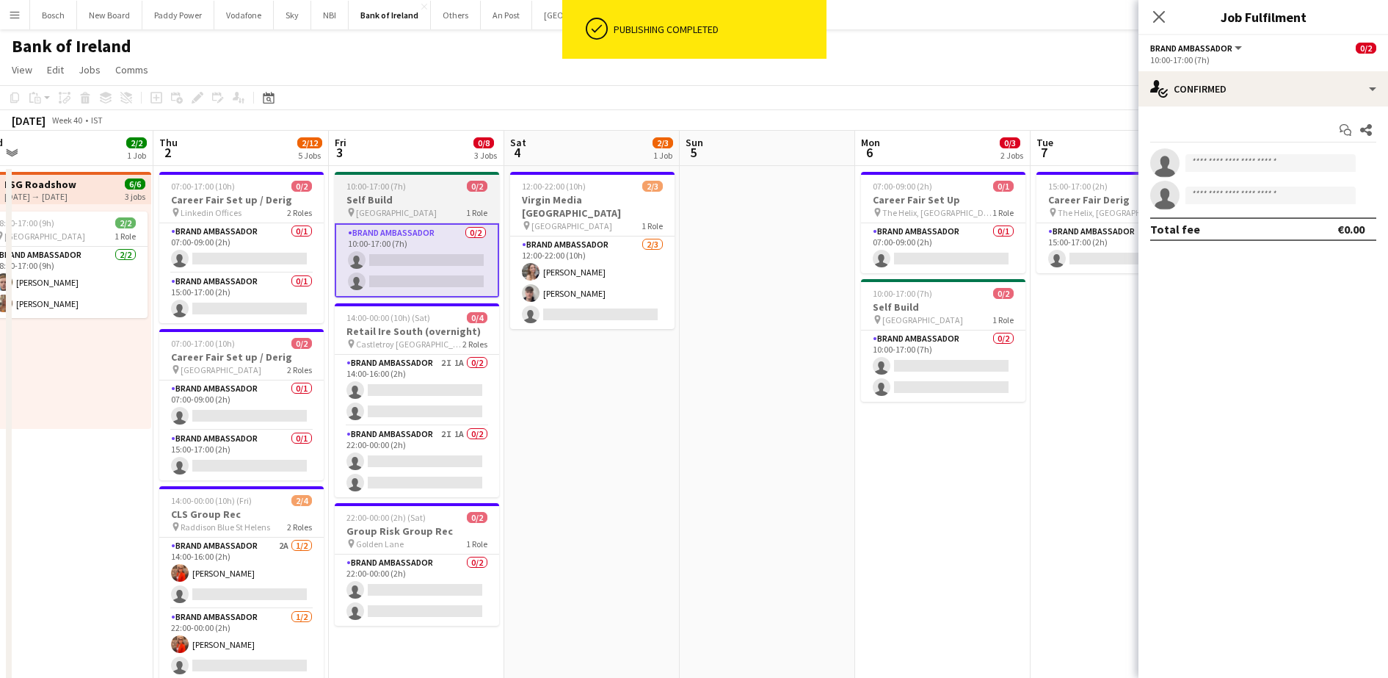
click at [379, 207] on span "[GEOGRAPHIC_DATA]" at bounding box center [396, 212] width 81 height 11
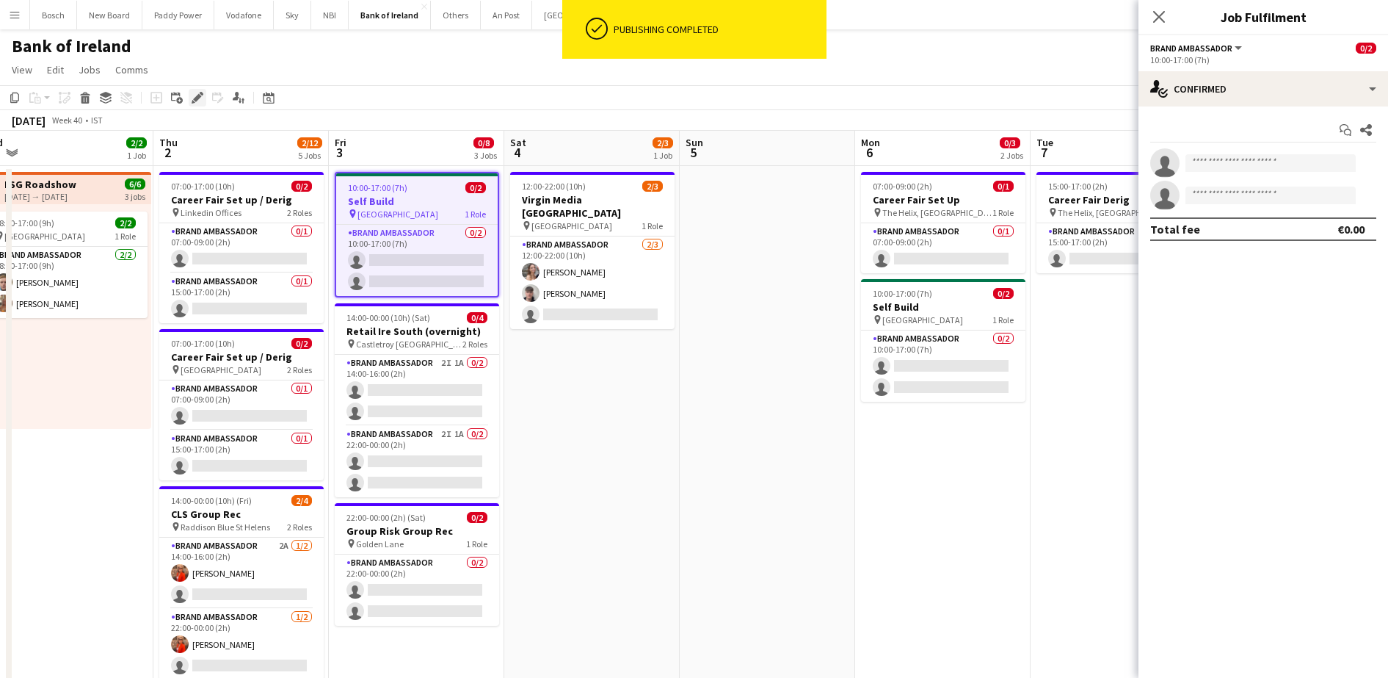
click at [192, 98] on icon "Edit" at bounding box center [198, 98] width 12 height 12
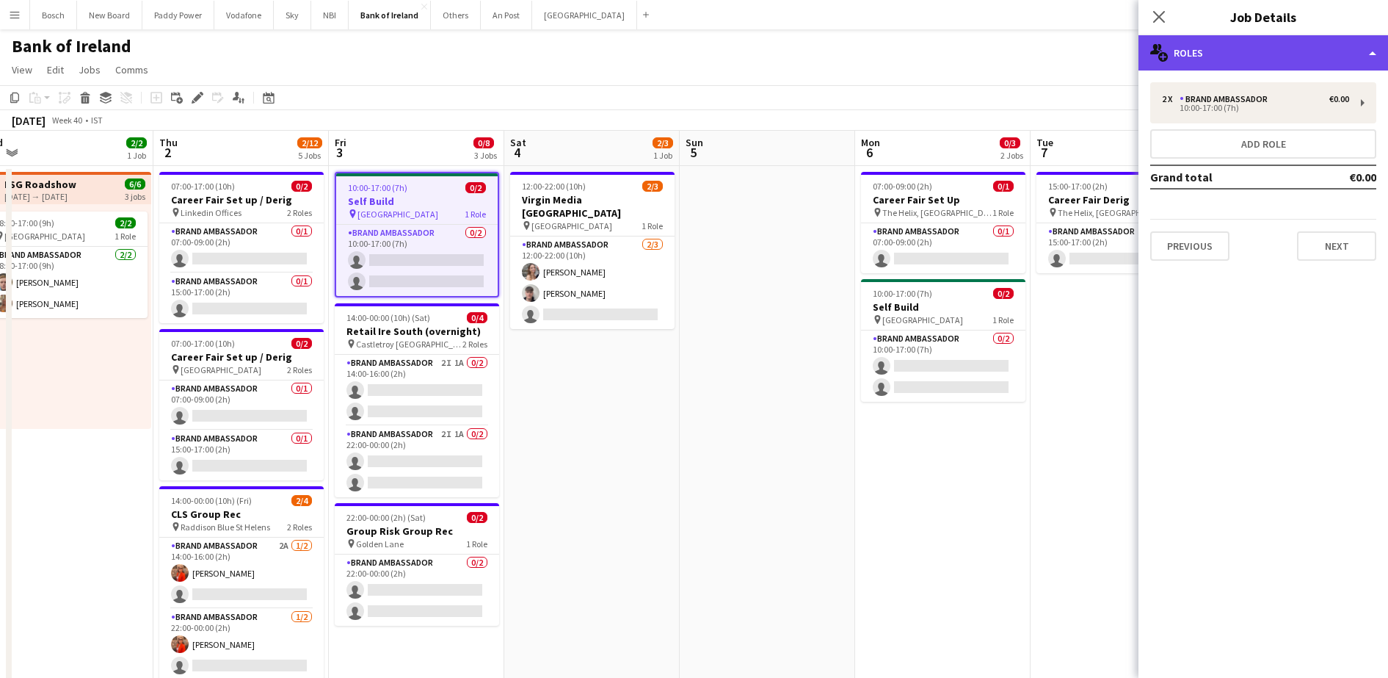
click at [1251, 46] on div "multiple-users-add Roles" at bounding box center [1263, 52] width 250 height 35
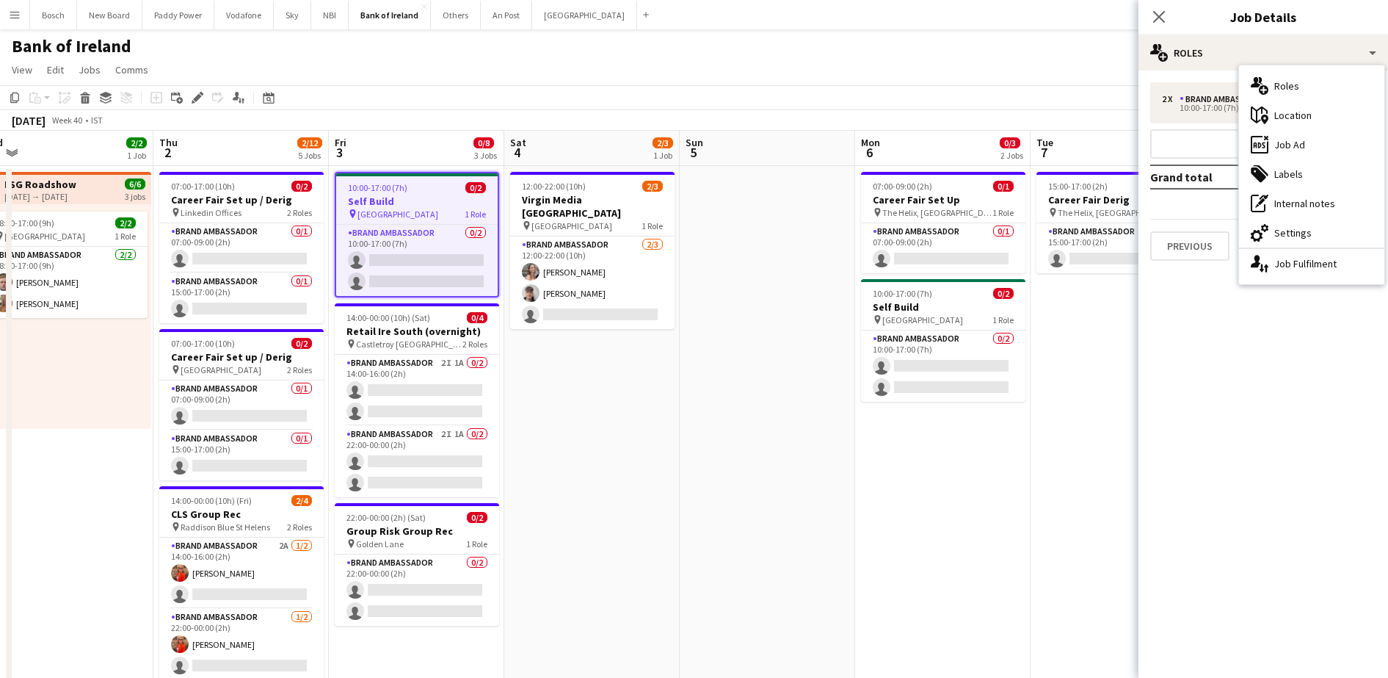
drag, startPoint x: 1332, startPoint y: 235, endPoint x: 1323, endPoint y: 222, distance: 16.3
click at [1332, 235] on div "cog-double-3 Settings" at bounding box center [1311, 232] width 145 height 29
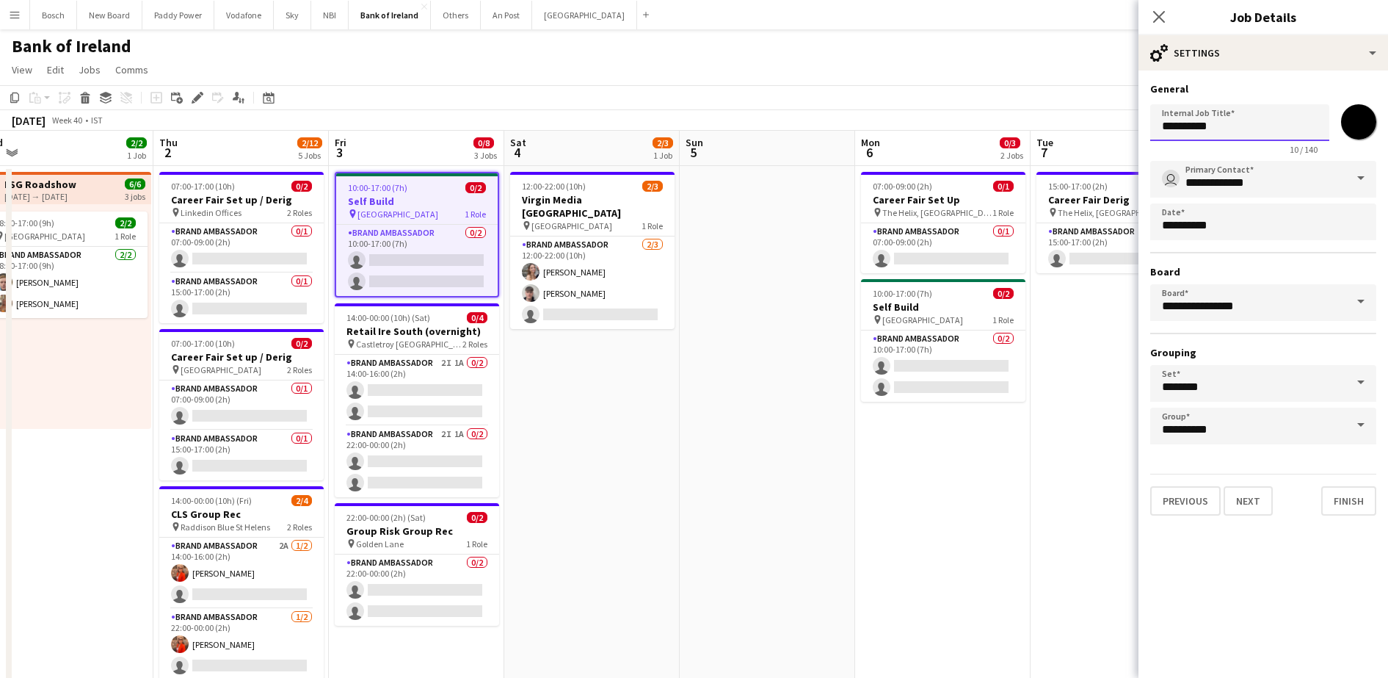
click at [1268, 126] on input "**********" at bounding box center [1239, 122] width 179 height 37
type input "**********"
click at [1365, 489] on button "Finish" at bounding box center [1348, 500] width 55 height 29
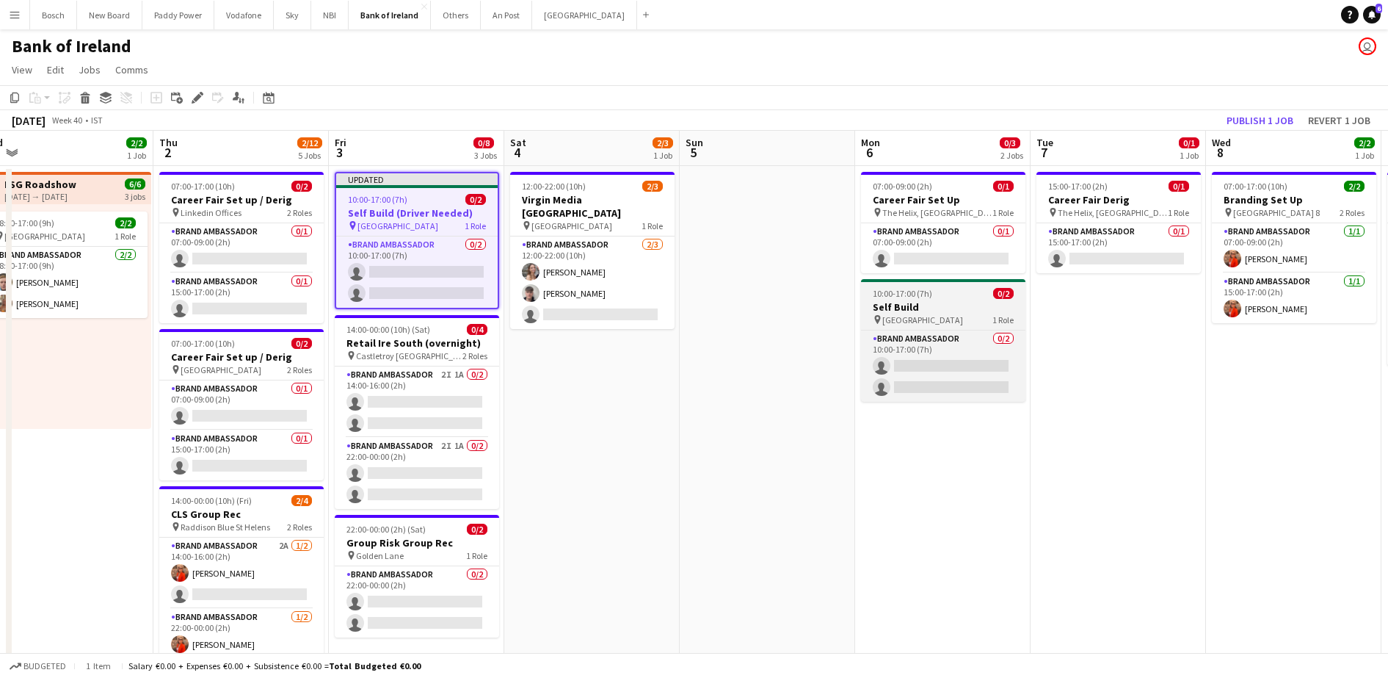
click at [957, 300] on h3 "Self Build" at bounding box center [943, 306] width 164 height 13
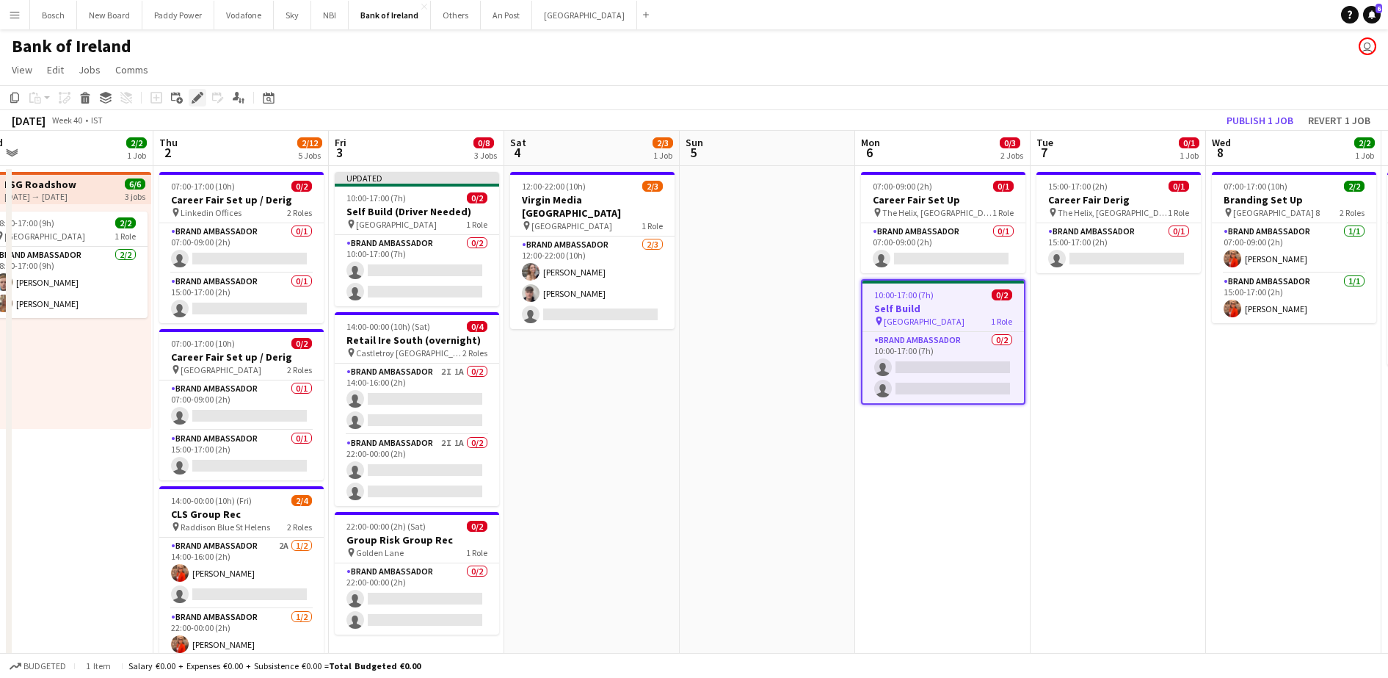
click at [197, 100] on icon at bounding box center [197, 98] width 8 height 8
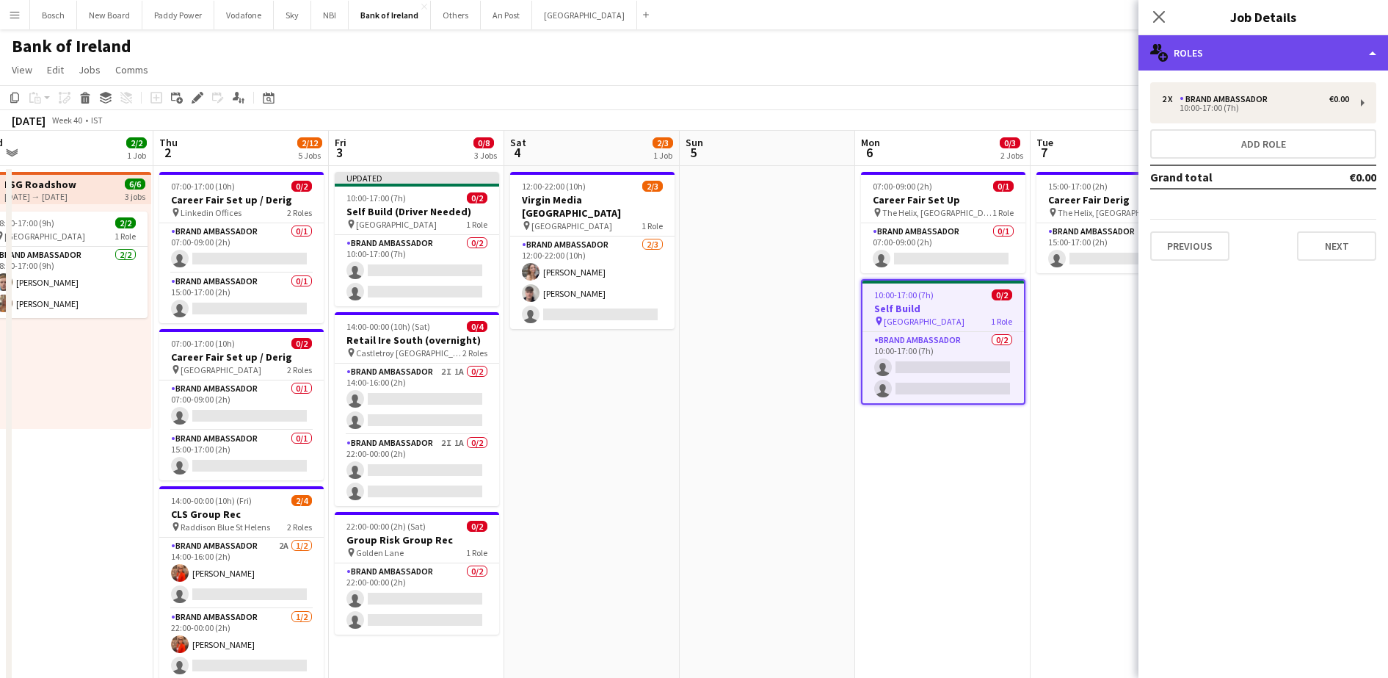
click at [1241, 59] on div "multiple-users-add Roles" at bounding box center [1263, 52] width 250 height 35
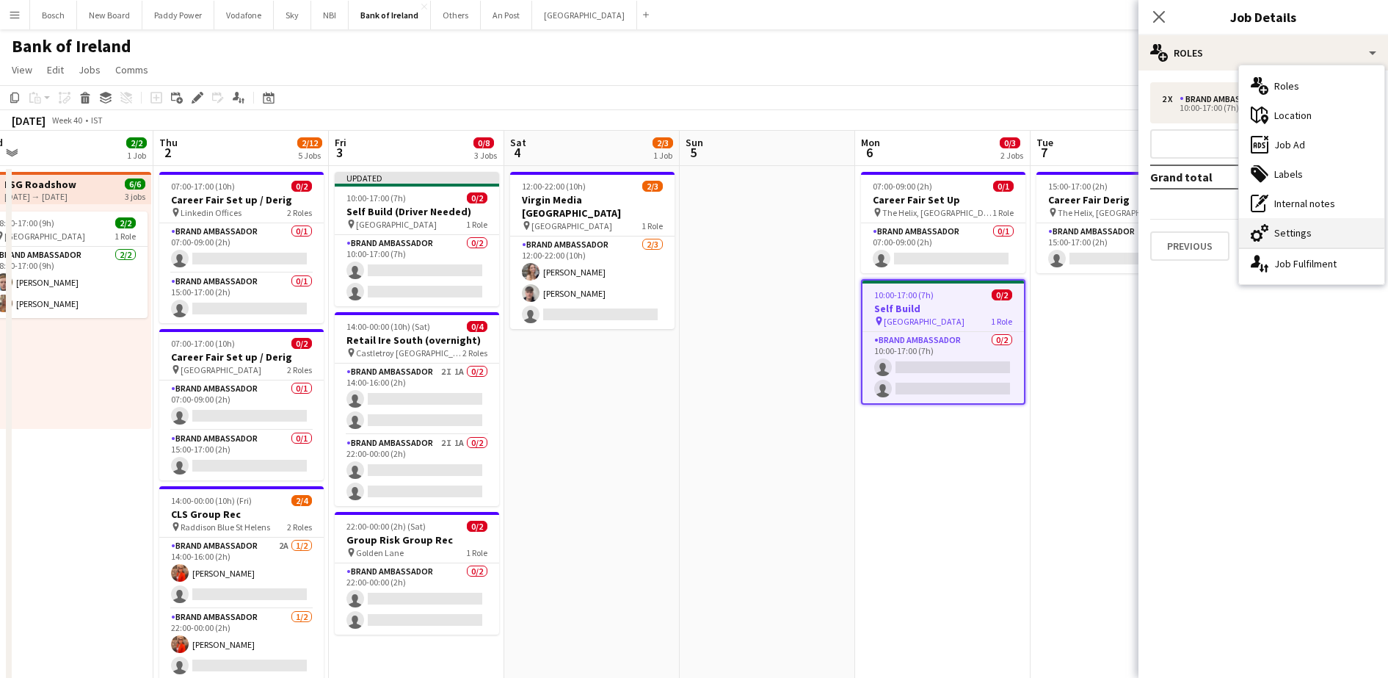
click at [1271, 232] on div "cog-double-3 Settings" at bounding box center [1311, 232] width 145 height 29
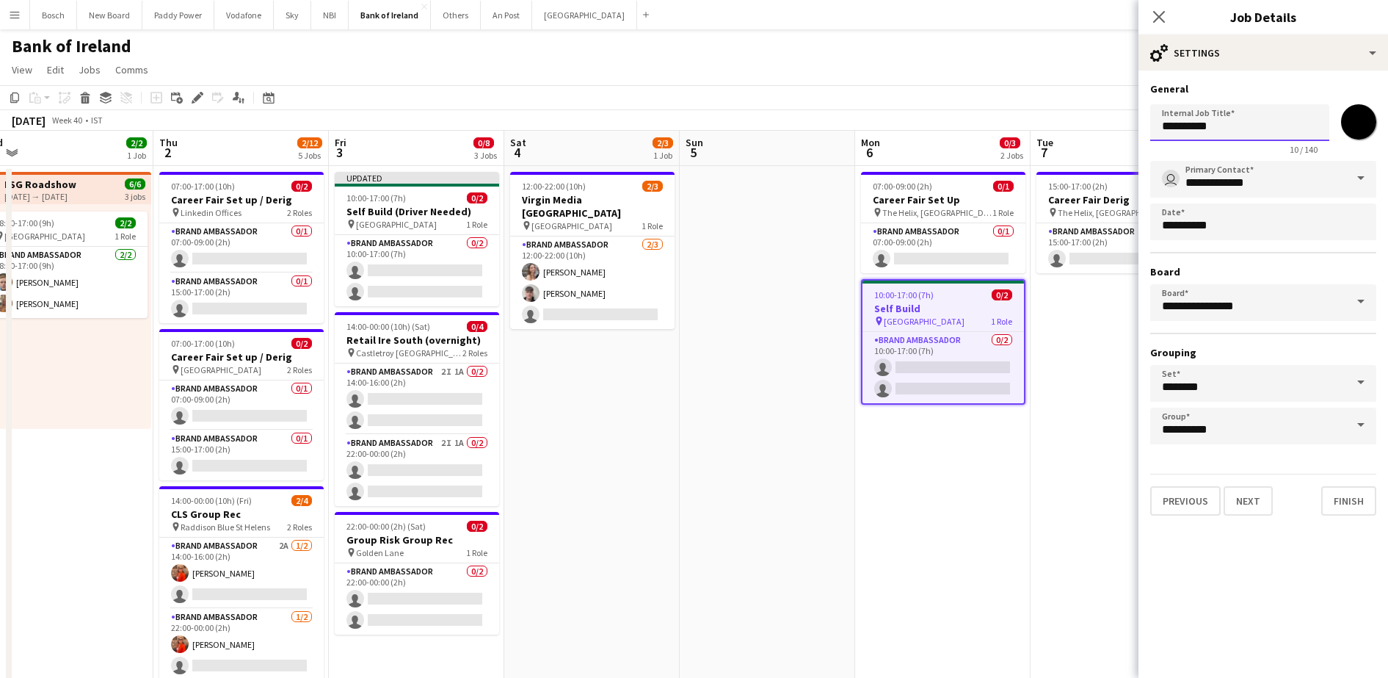
click at [1274, 111] on input "**********" at bounding box center [1239, 122] width 179 height 37
type input "**********"
click at [998, 94] on app-toolbar "Copy Paste Paste Ctrl+V Paste with crew Ctrl+Shift+V Paste linked Job [GEOGRAPH…" at bounding box center [694, 97] width 1388 height 25
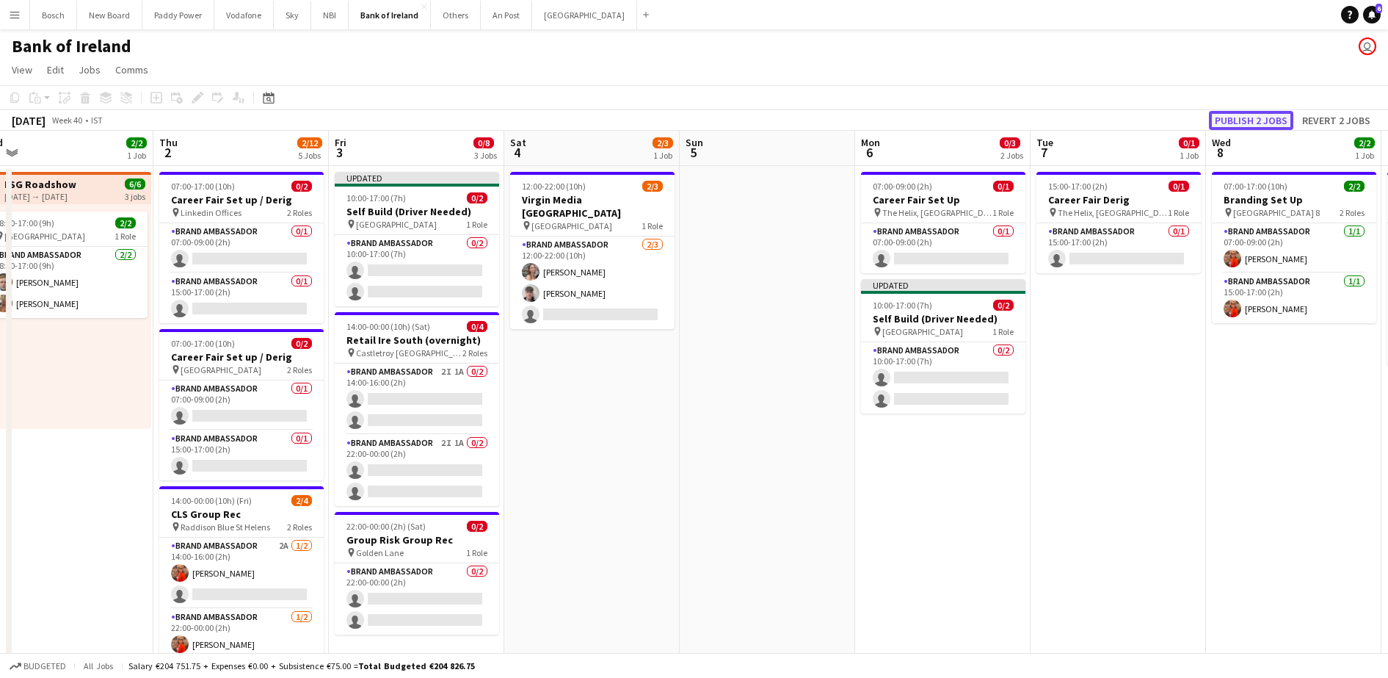
click at [1245, 112] on button "Publish 2 jobs" at bounding box center [1251, 120] width 84 height 19
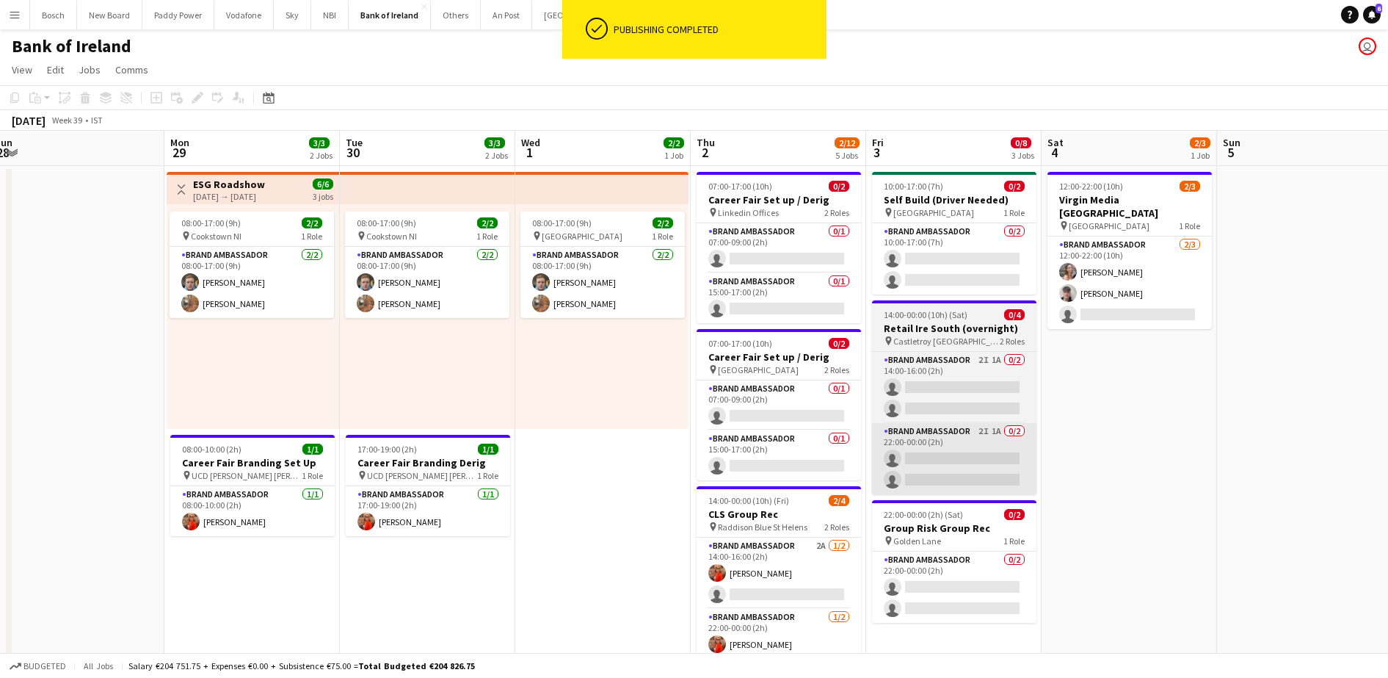
scroll to position [0, 427]
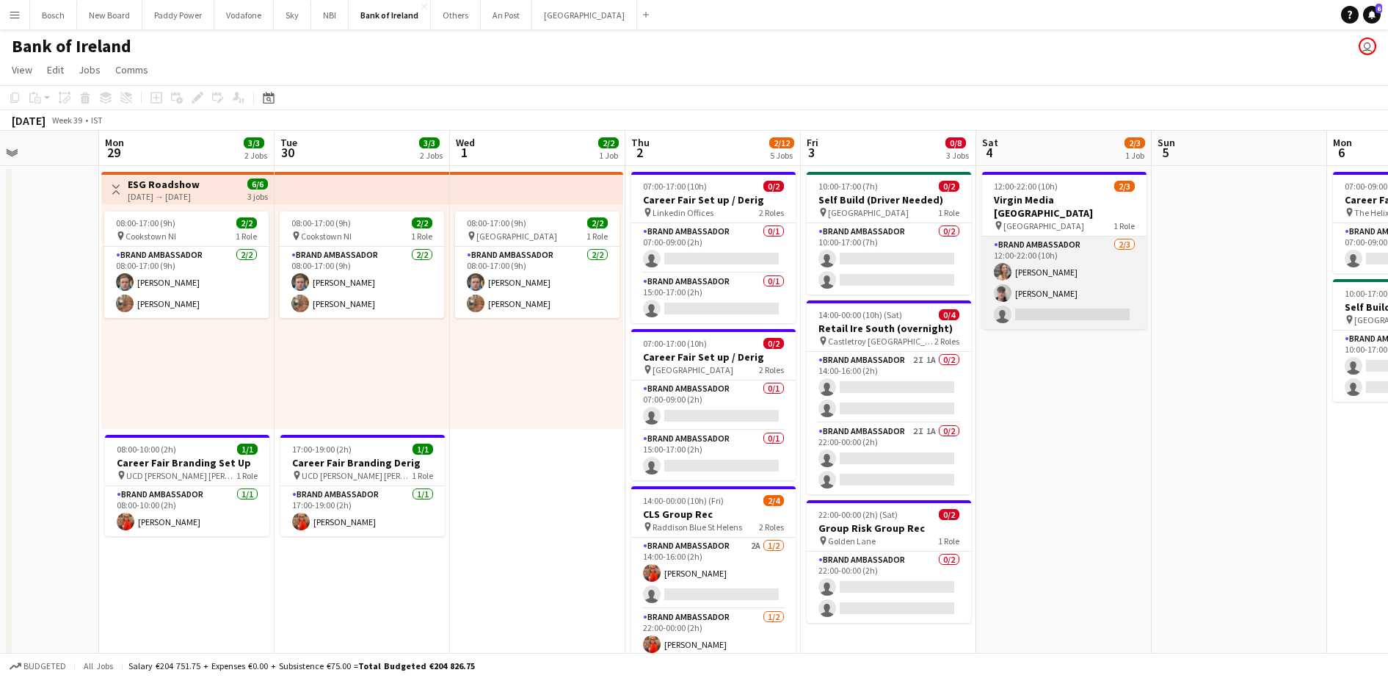
click at [1109, 255] on app-card-role "Brand Ambassador [DATE] 12:00-22:00 (10h) [PERSON_NAME] [PERSON_NAME] single-ne…" at bounding box center [1064, 282] width 164 height 92
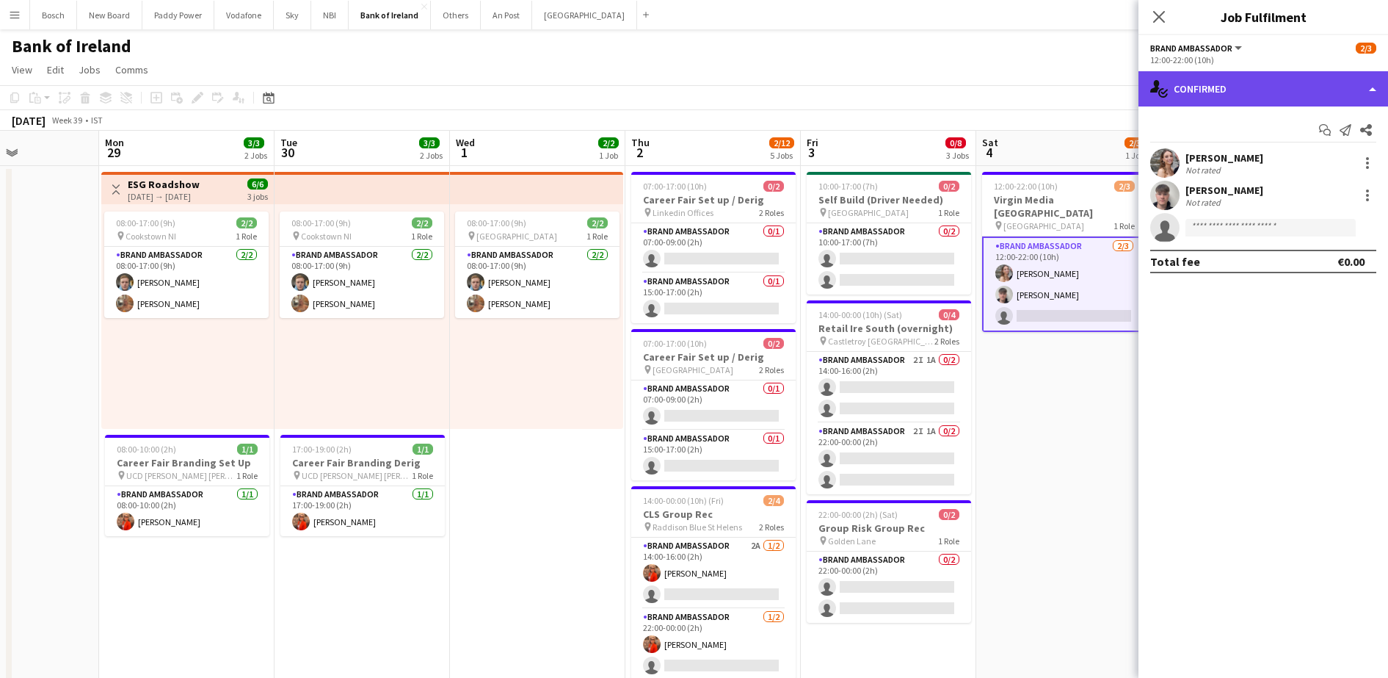
click at [1244, 90] on div "single-neutral-actions-check-2 Confirmed" at bounding box center [1263, 88] width 250 height 35
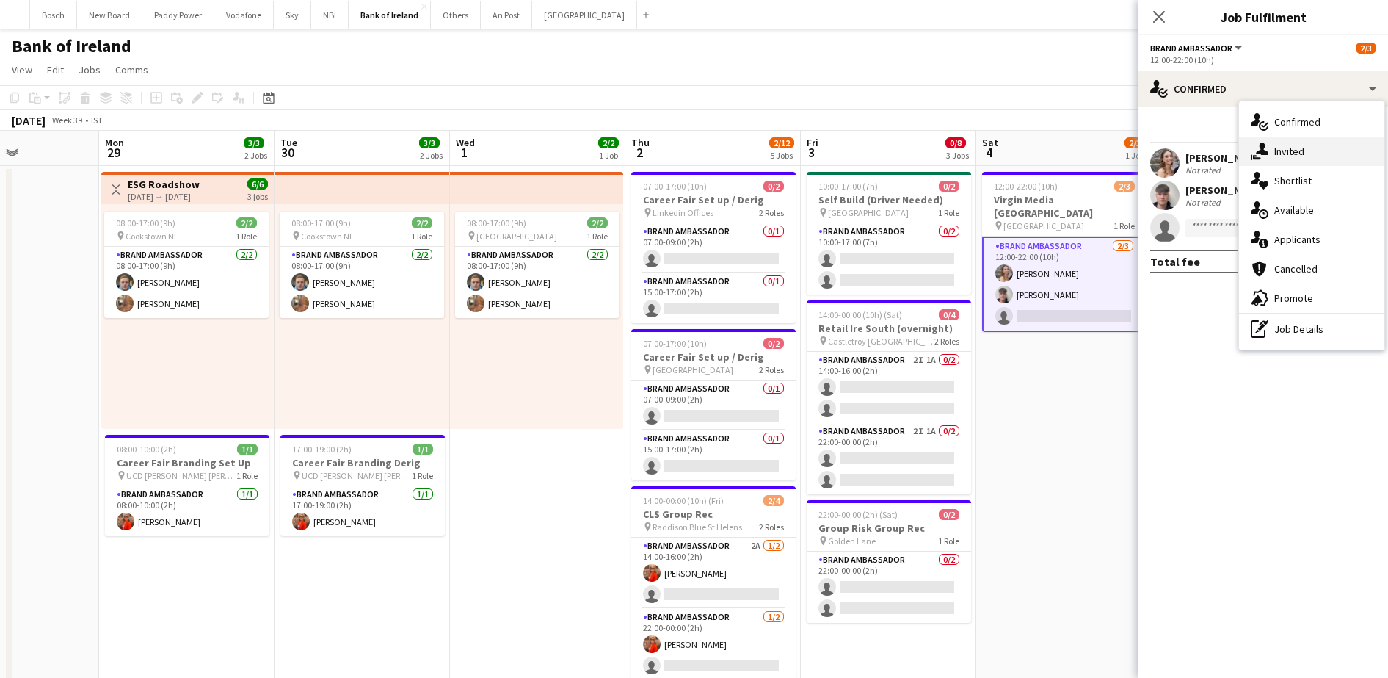
click at [1288, 149] on div "single-neutral-actions-share-1 Invited" at bounding box center [1311, 151] width 145 height 29
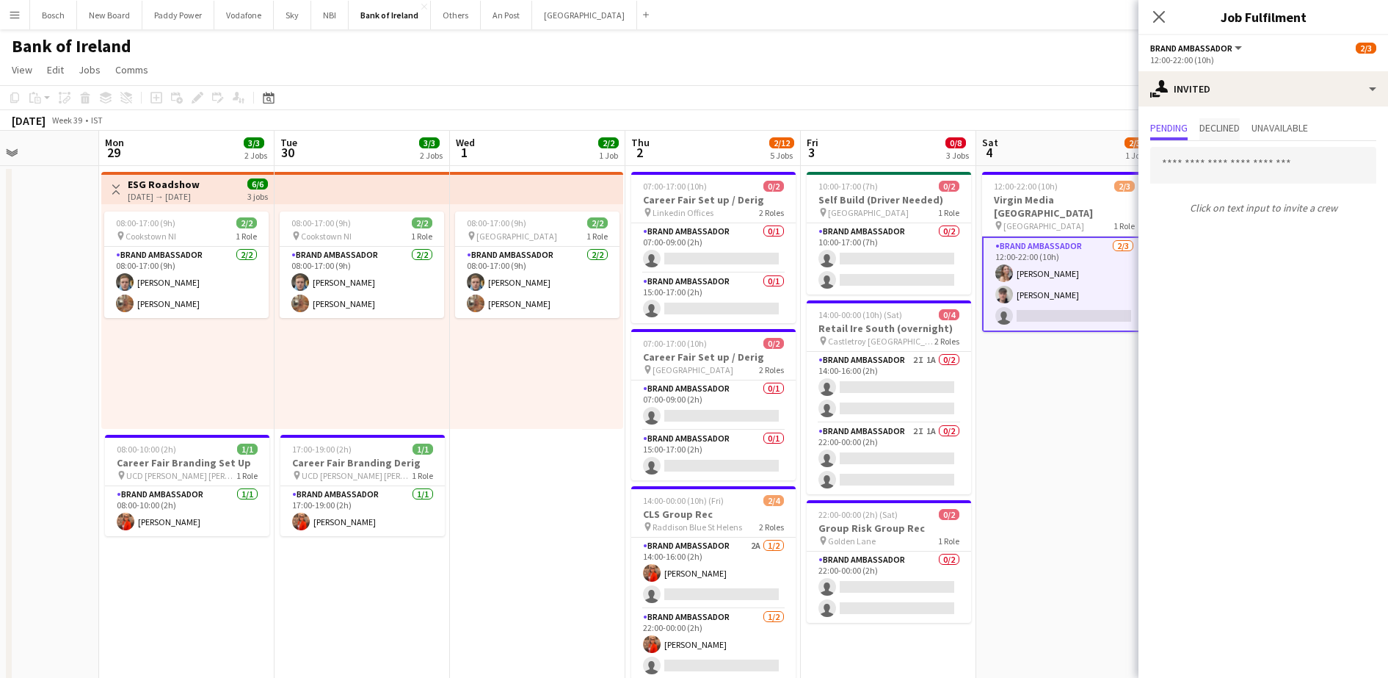
click at [1222, 123] on span "Declined" at bounding box center [1219, 128] width 40 height 10
click at [1164, 130] on span "Pending" at bounding box center [1168, 128] width 37 height 10
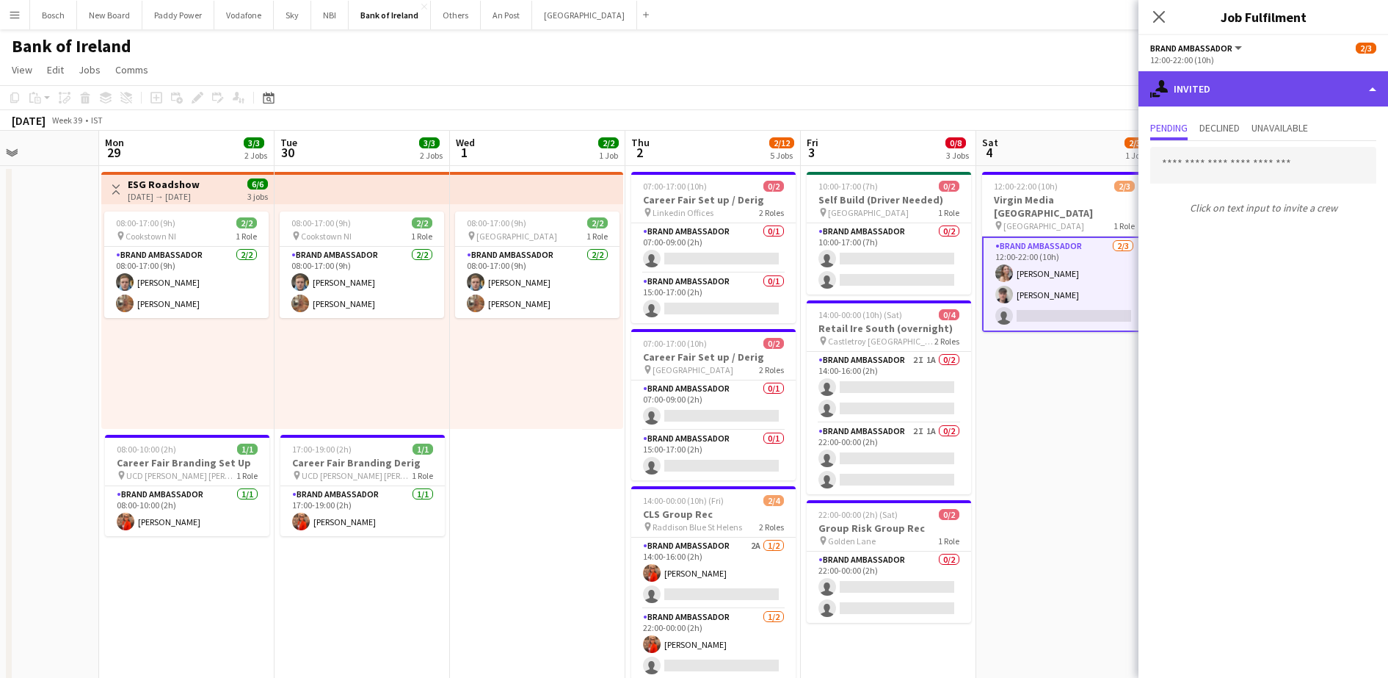
click at [1189, 90] on div "single-neutral-actions-share-1 Invited" at bounding box center [1263, 88] width 250 height 35
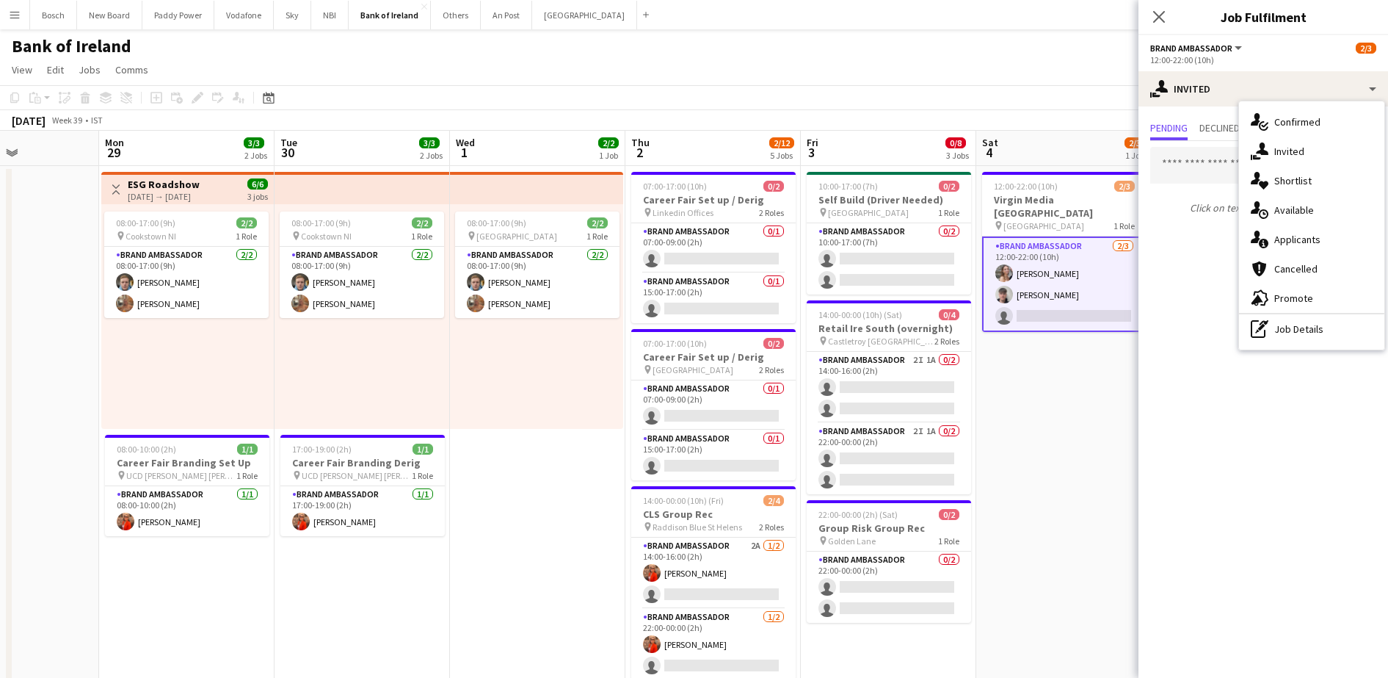
click at [1047, 82] on app-page-menu "View Day view expanded Day view collapsed Month view Date picker Jump to [DATE]…" at bounding box center [694, 71] width 1388 height 28
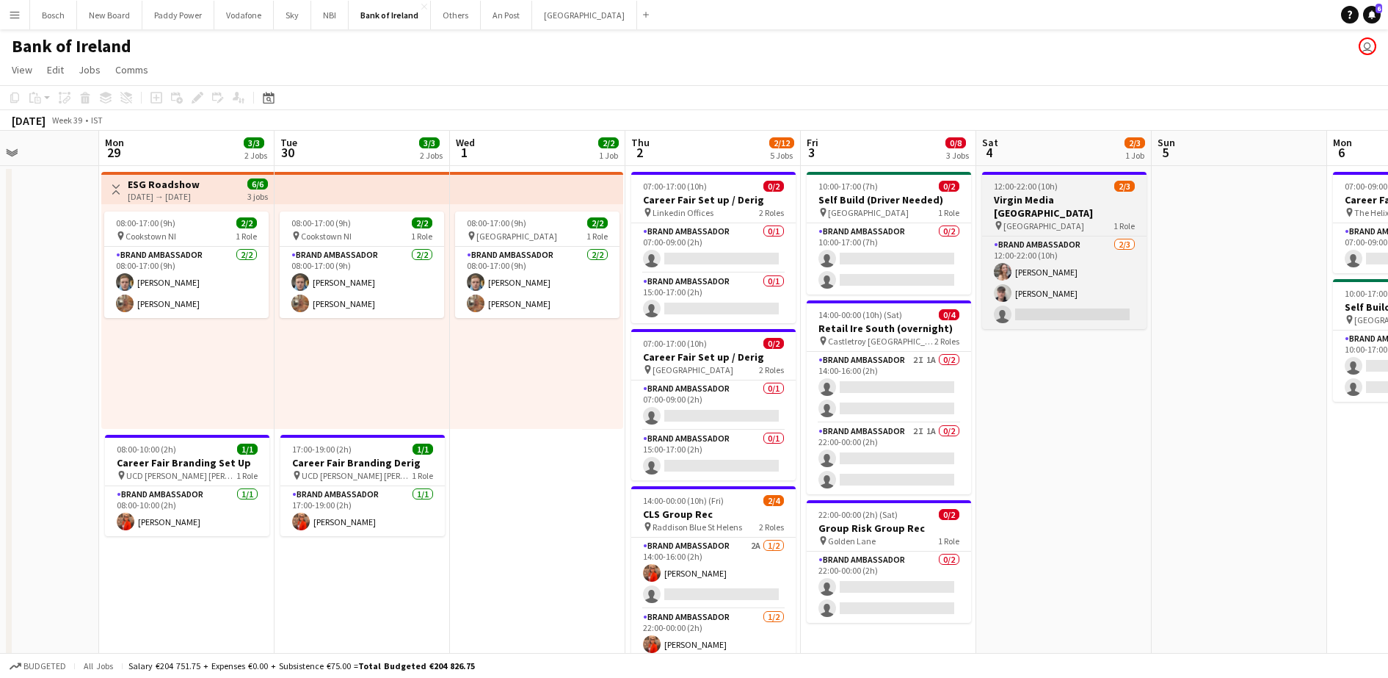
click at [1092, 195] on h3 "Virgin Media [GEOGRAPHIC_DATA]" at bounding box center [1064, 206] width 164 height 26
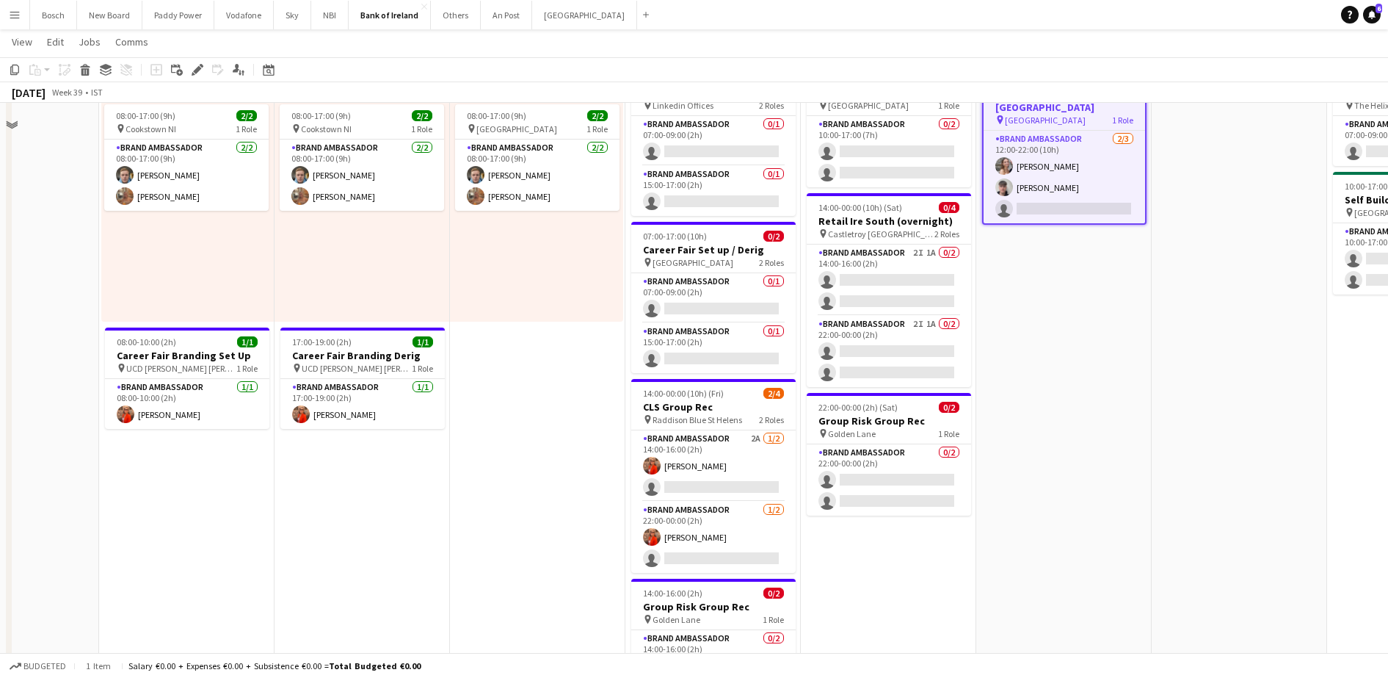
scroll to position [0, 0]
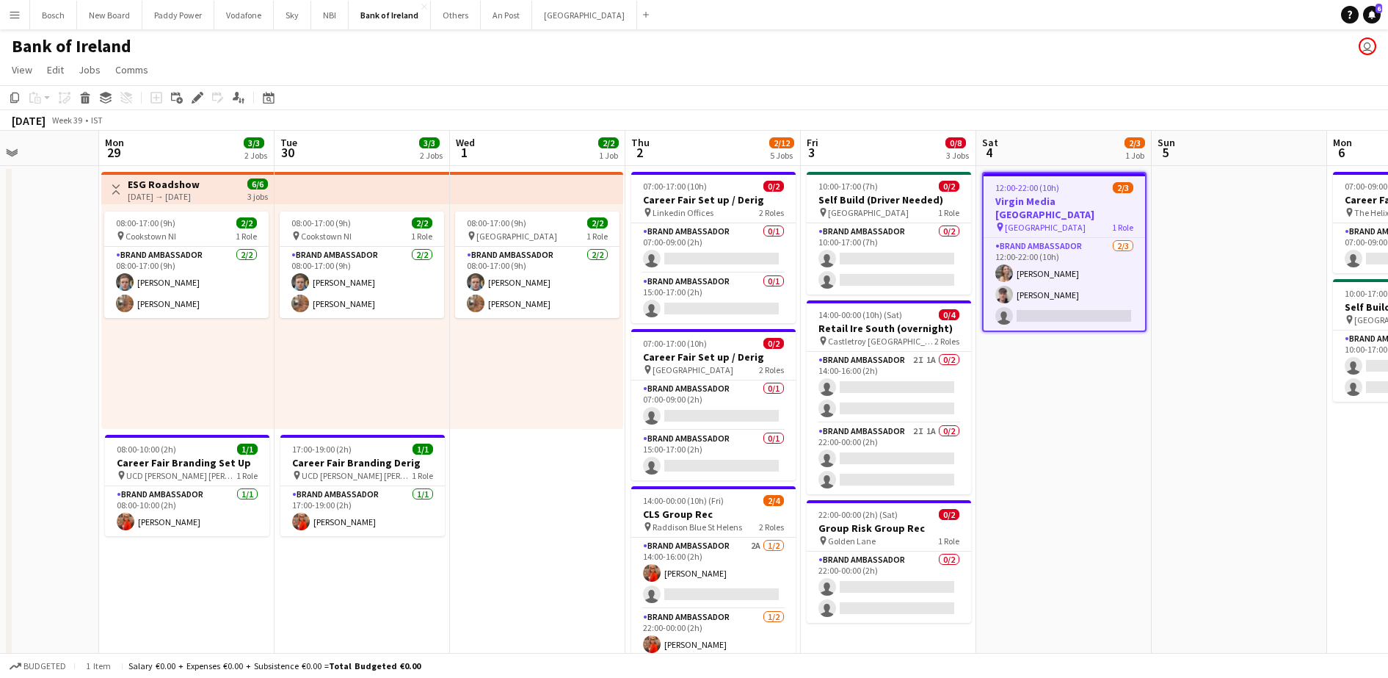
click at [938, 48] on div "Bank of Ireland user" at bounding box center [694, 43] width 1388 height 28
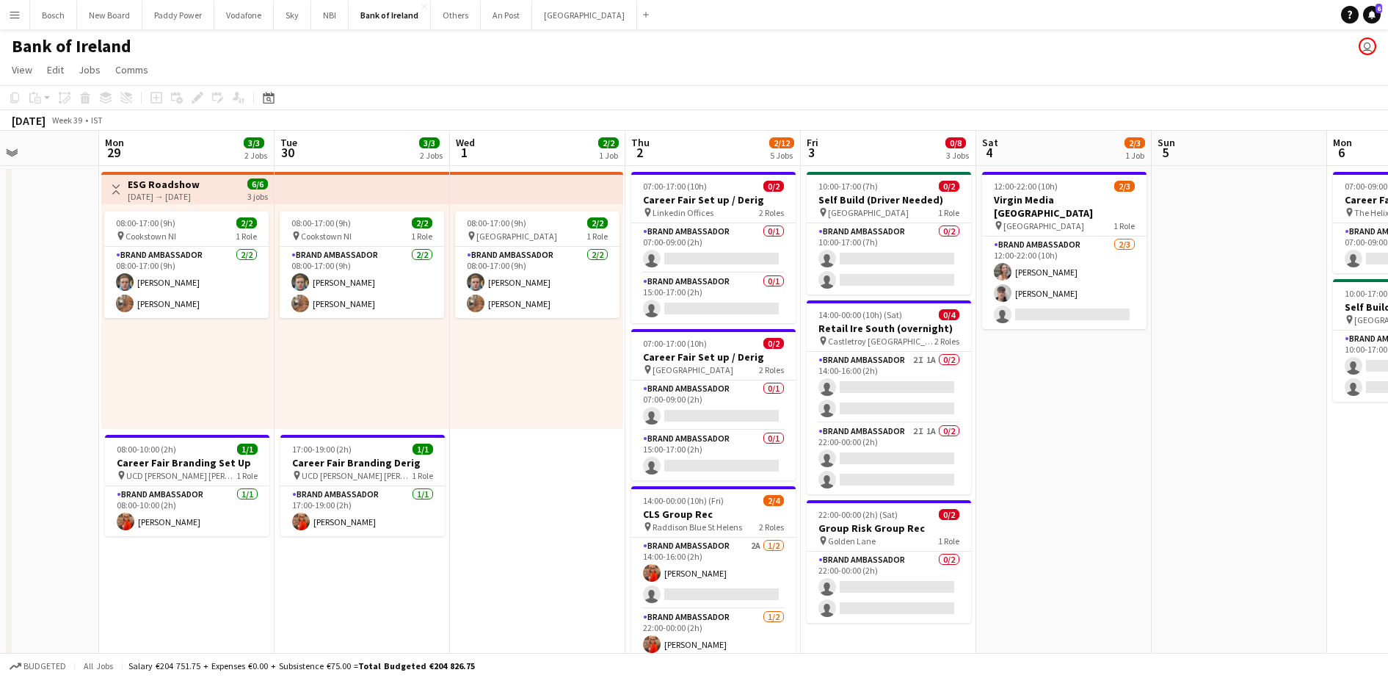
drag, startPoint x: 537, startPoint y: 503, endPoint x: 1169, endPoint y: 441, distance: 635.0
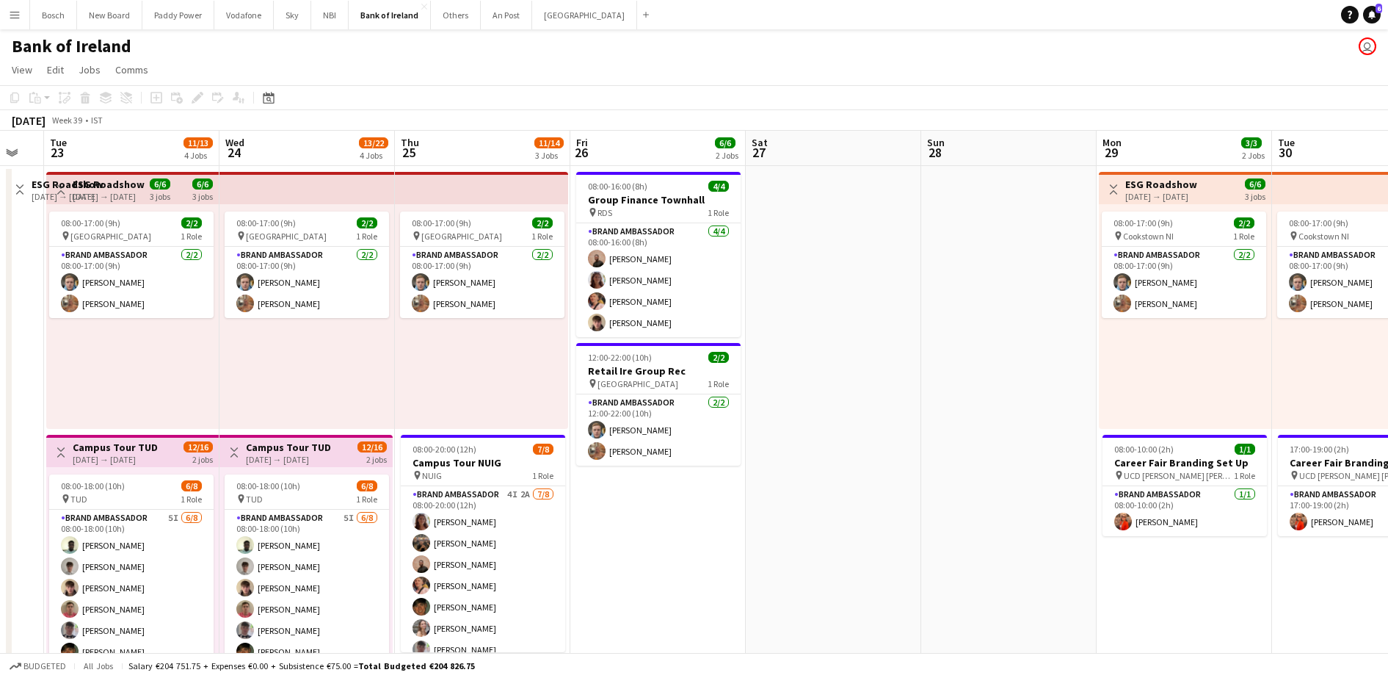
drag, startPoint x: 1031, startPoint y: 414, endPoint x: 1080, endPoint y: 408, distance: 48.8
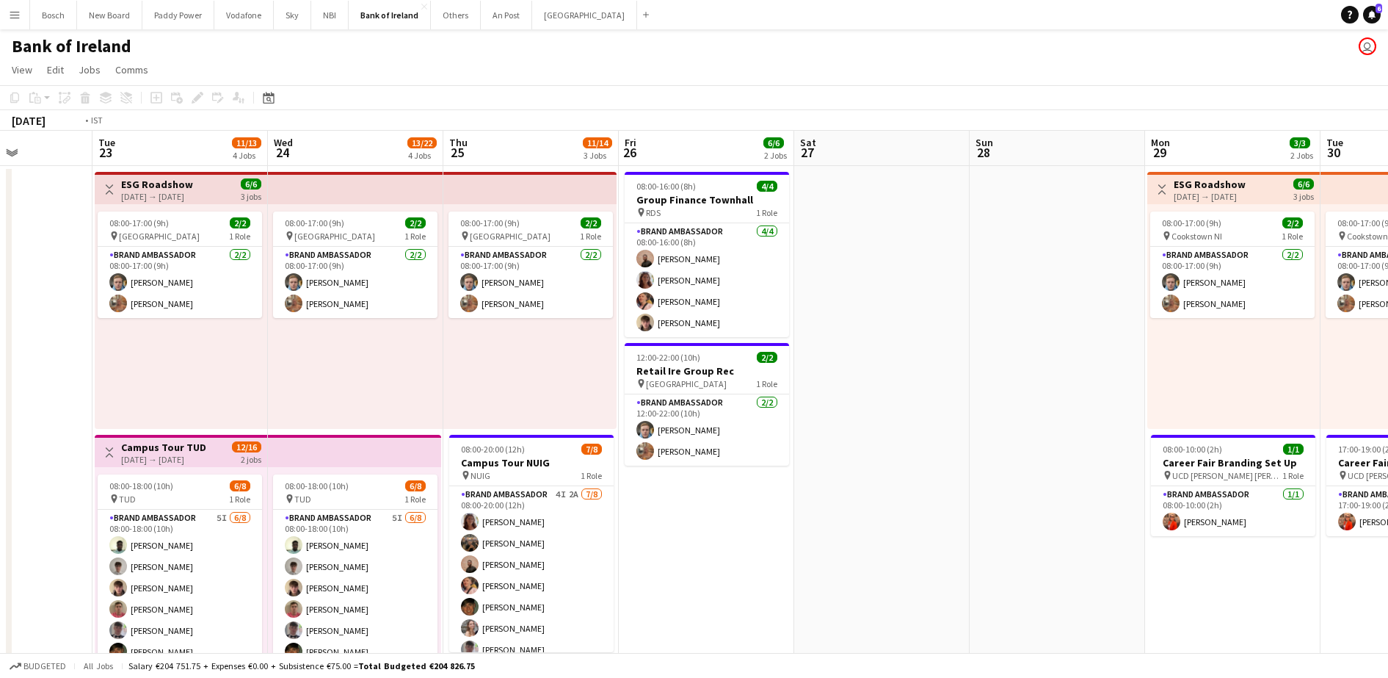
scroll to position [0, 338]
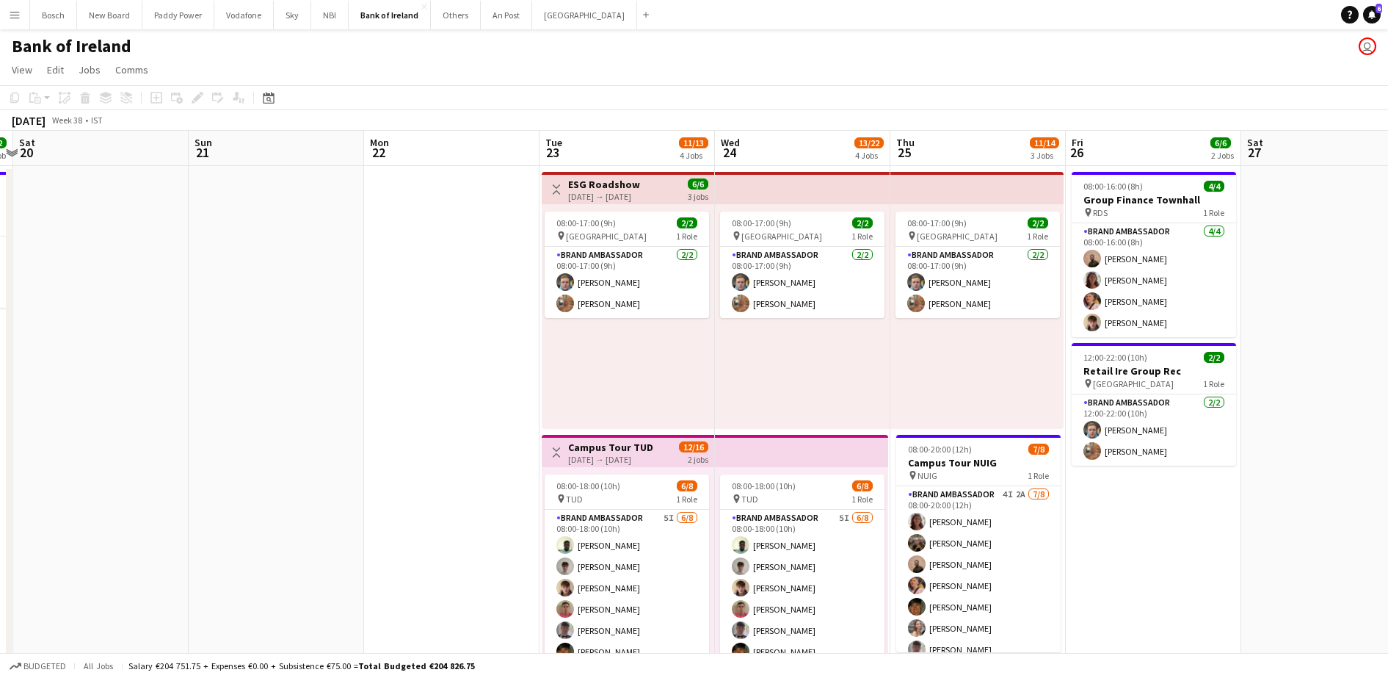
drag, startPoint x: 590, startPoint y: 361, endPoint x: 1037, endPoint y: 315, distance: 449.4
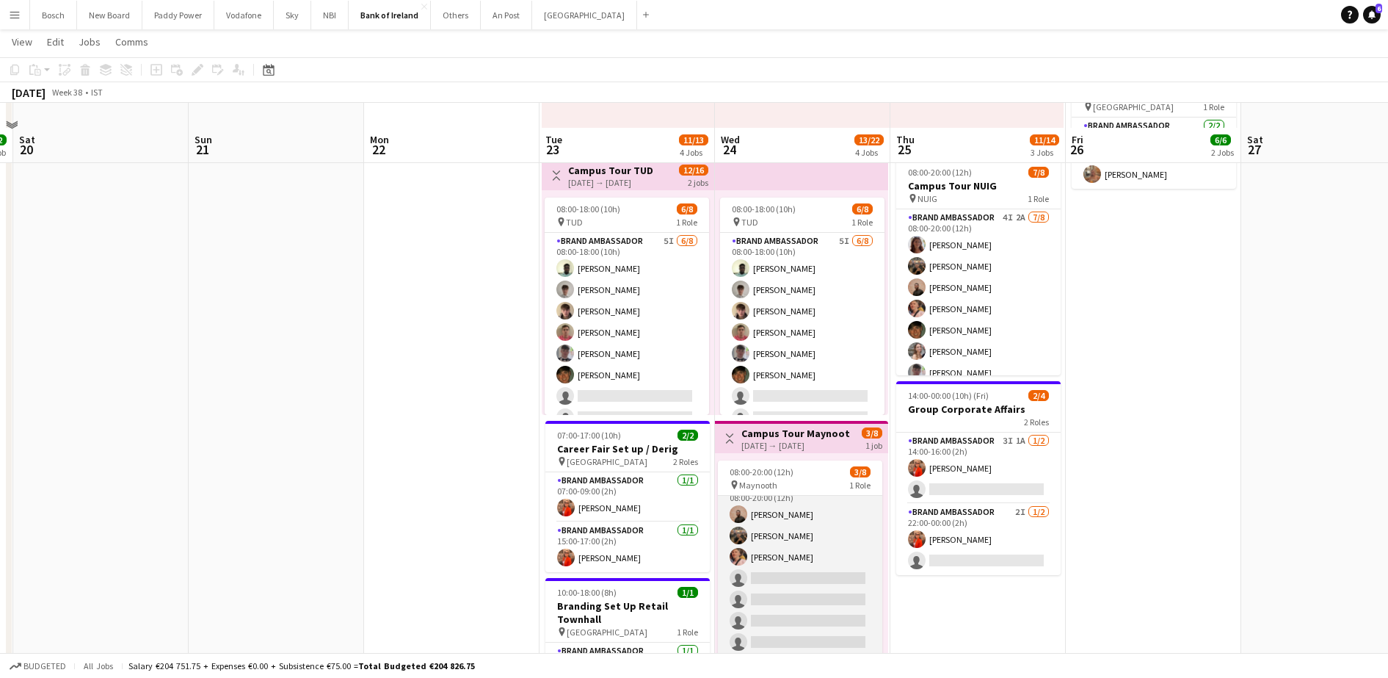
scroll to position [367, 0]
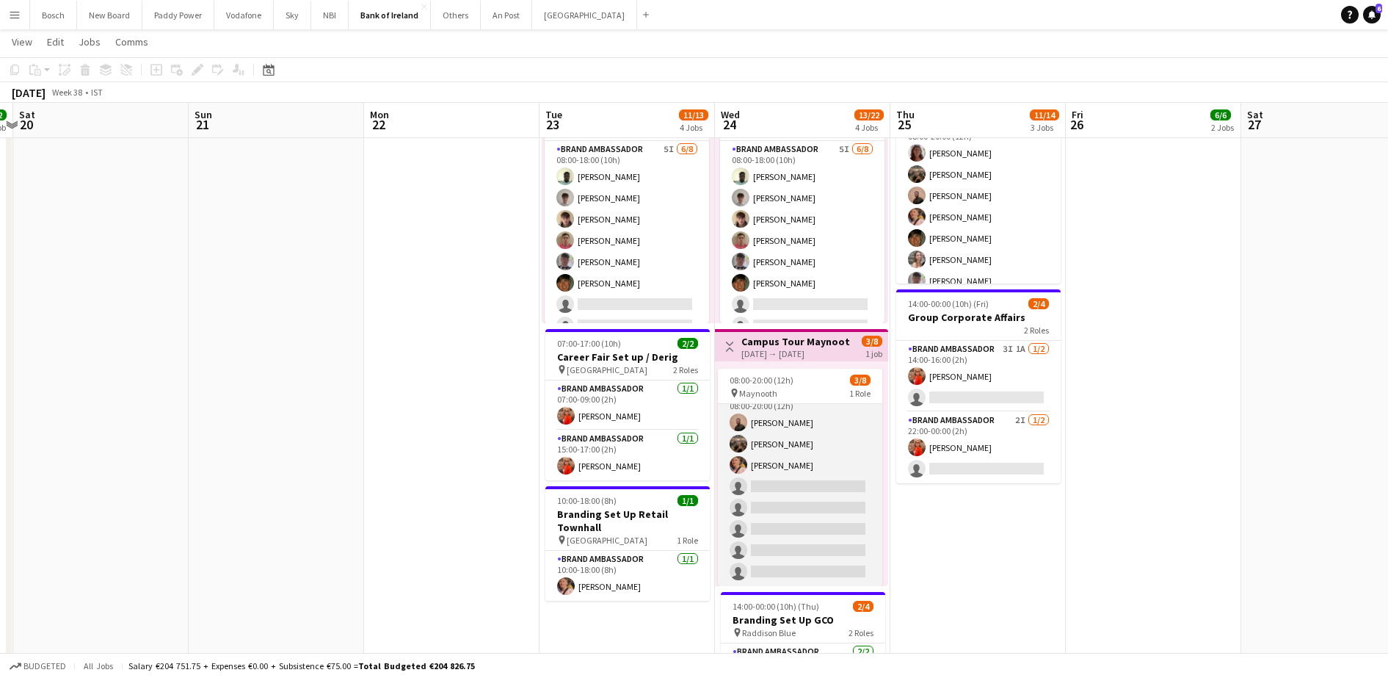
click at [791, 481] on app-card-role "Brand Ambassador 12I 1A [DATE] 08:00-20:00 (12h) [PERSON_NAME] [PERSON_NAME] [P…" at bounding box center [800, 486] width 164 height 199
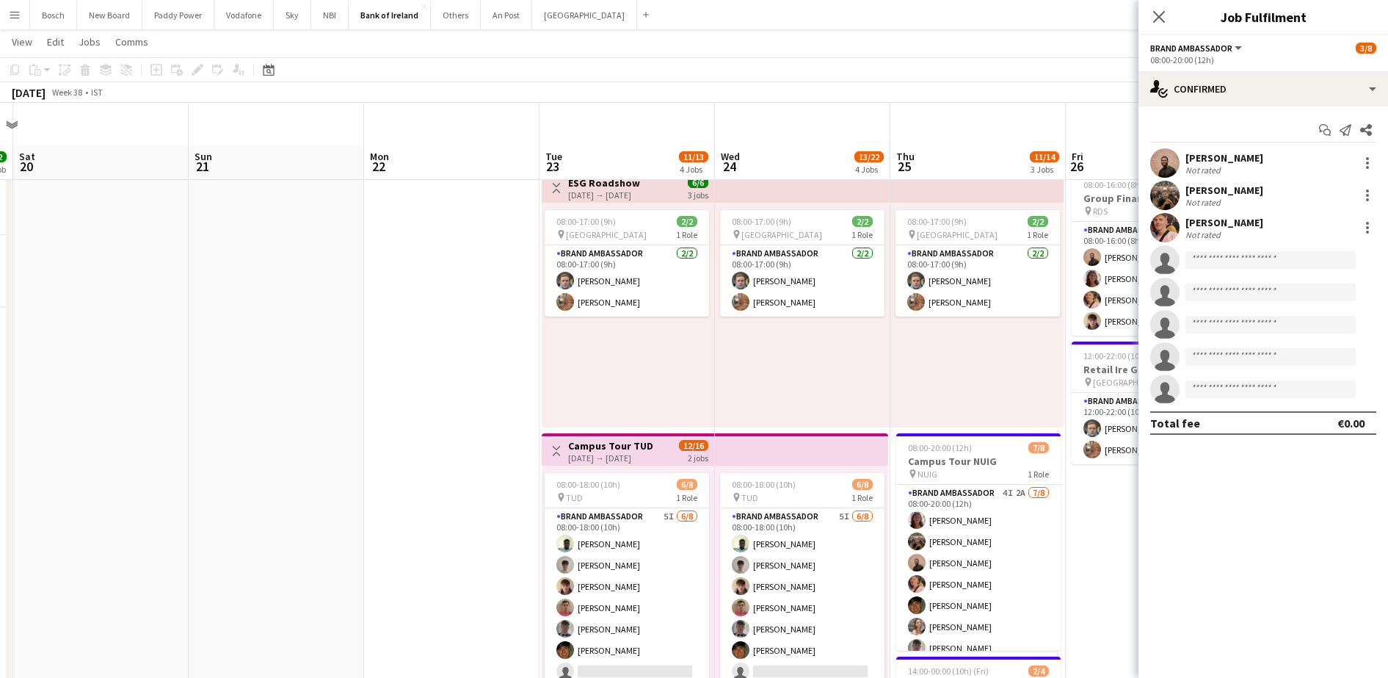
scroll to position [459, 0]
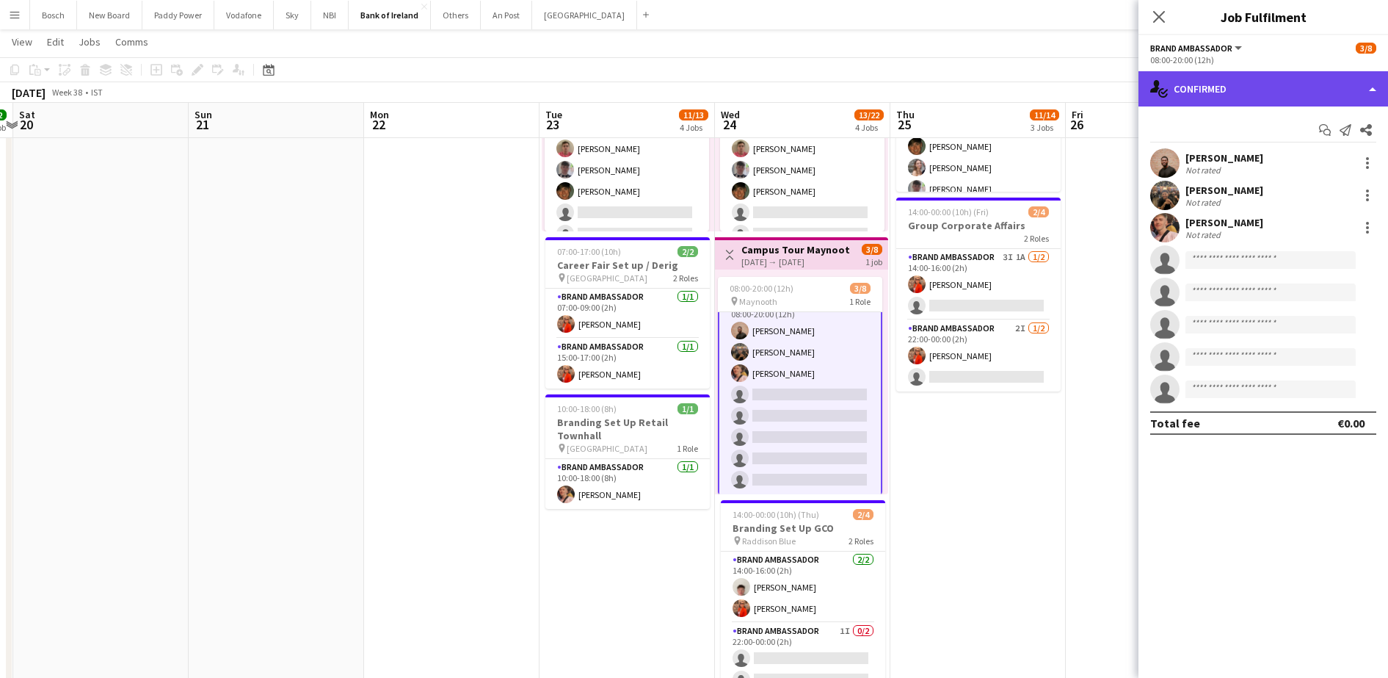
click at [1243, 89] on div "single-neutral-actions-check-2 Confirmed" at bounding box center [1263, 88] width 250 height 35
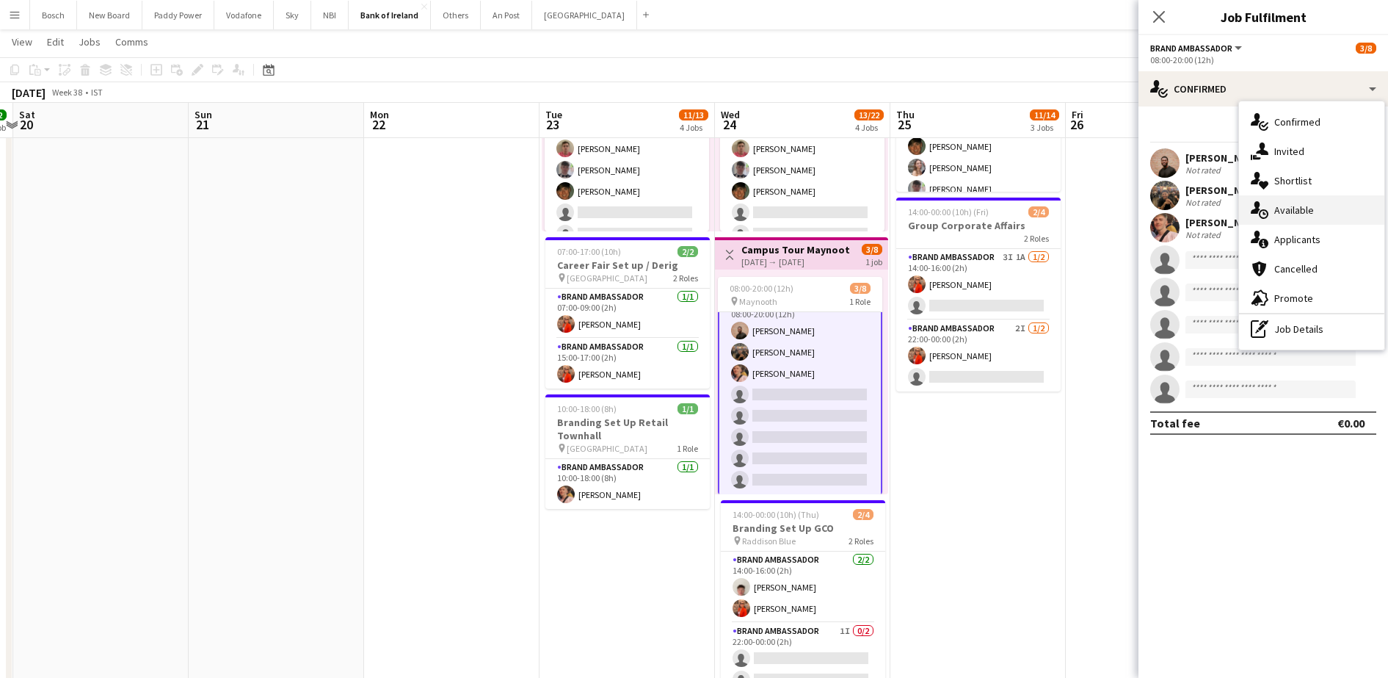
click at [1282, 221] on div "single-neutral-actions-upload Available" at bounding box center [1311, 209] width 145 height 29
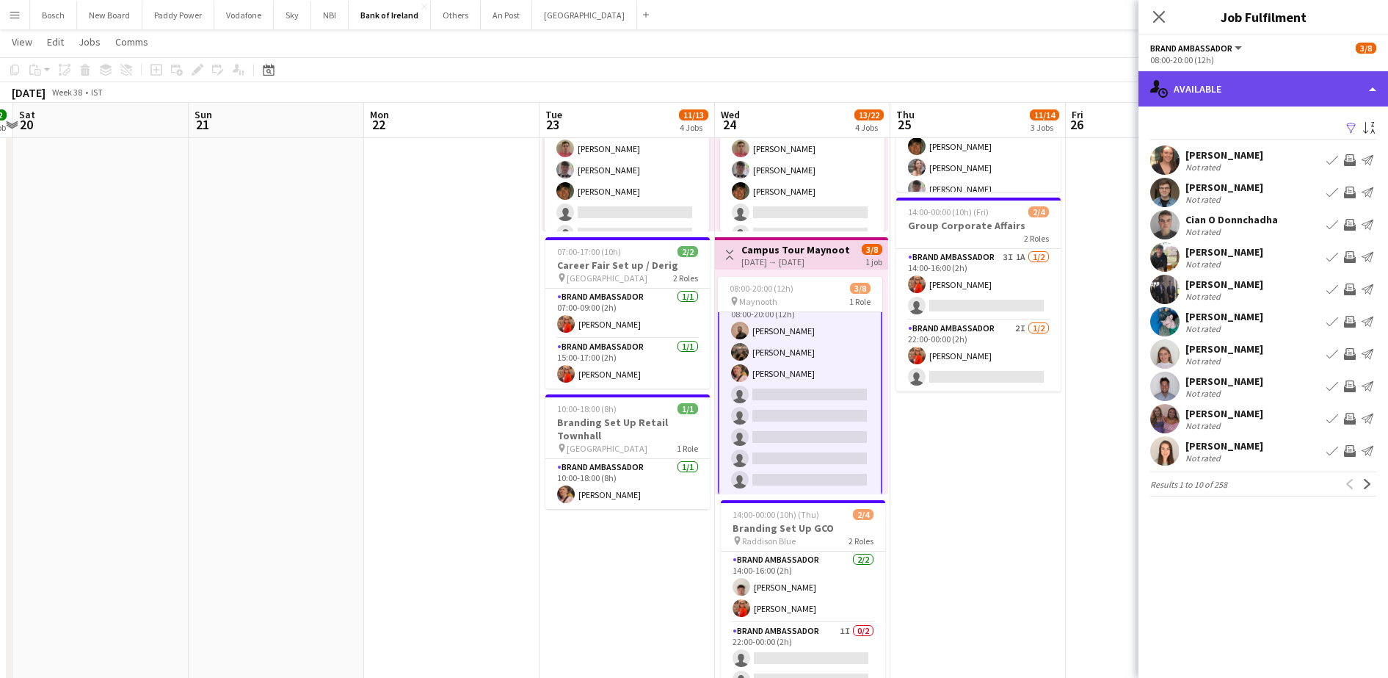
click at [1222, 82] on div "single-neutral-actions-upload Available" at bounding box center [1263, 88] width 250 height 35
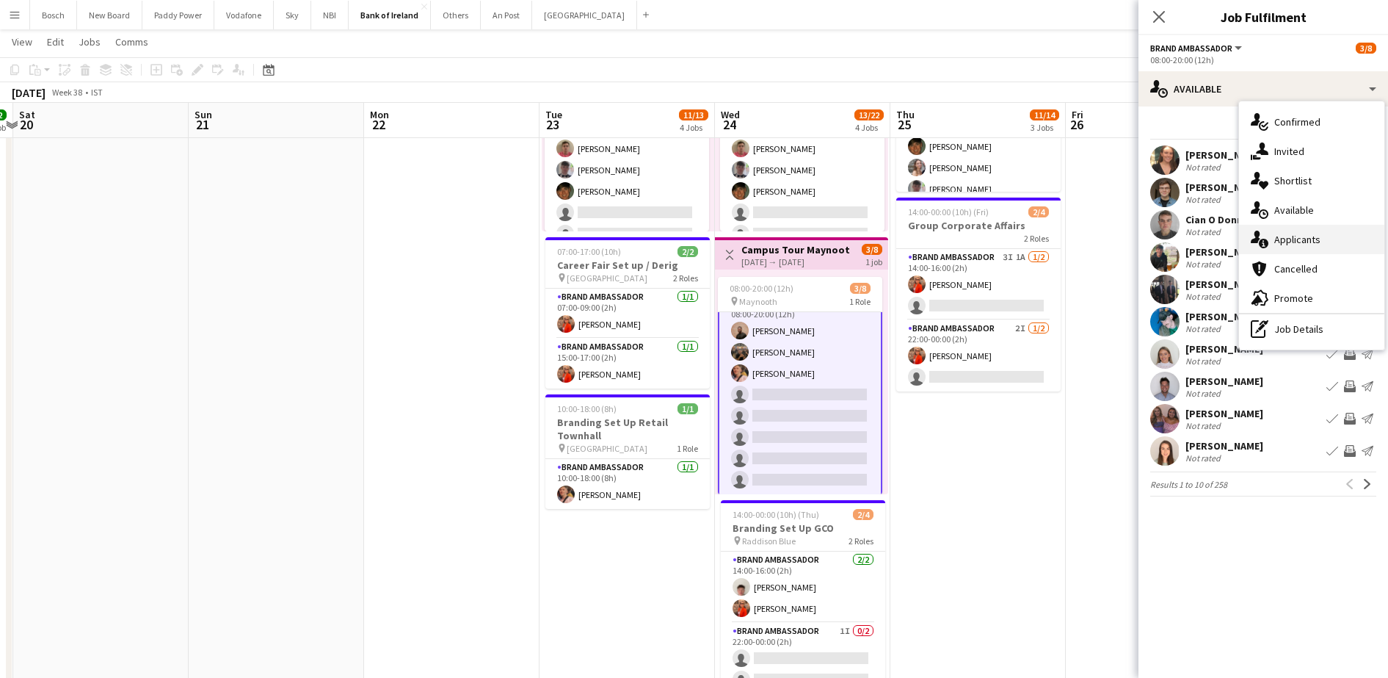
click at [1283, 250] on div "single-neutral-actions-information Applicants" at bounding box center [1311, 239] width 145 height 29
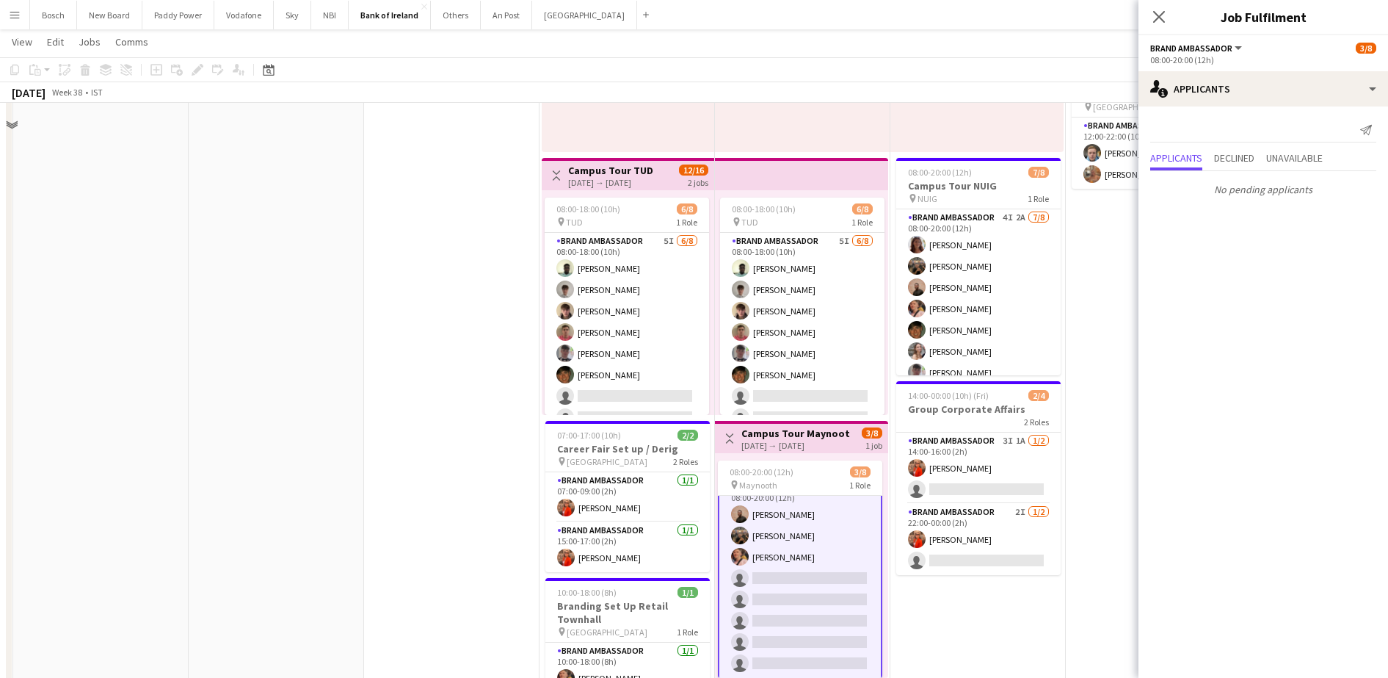
scroll to position [0, 0]
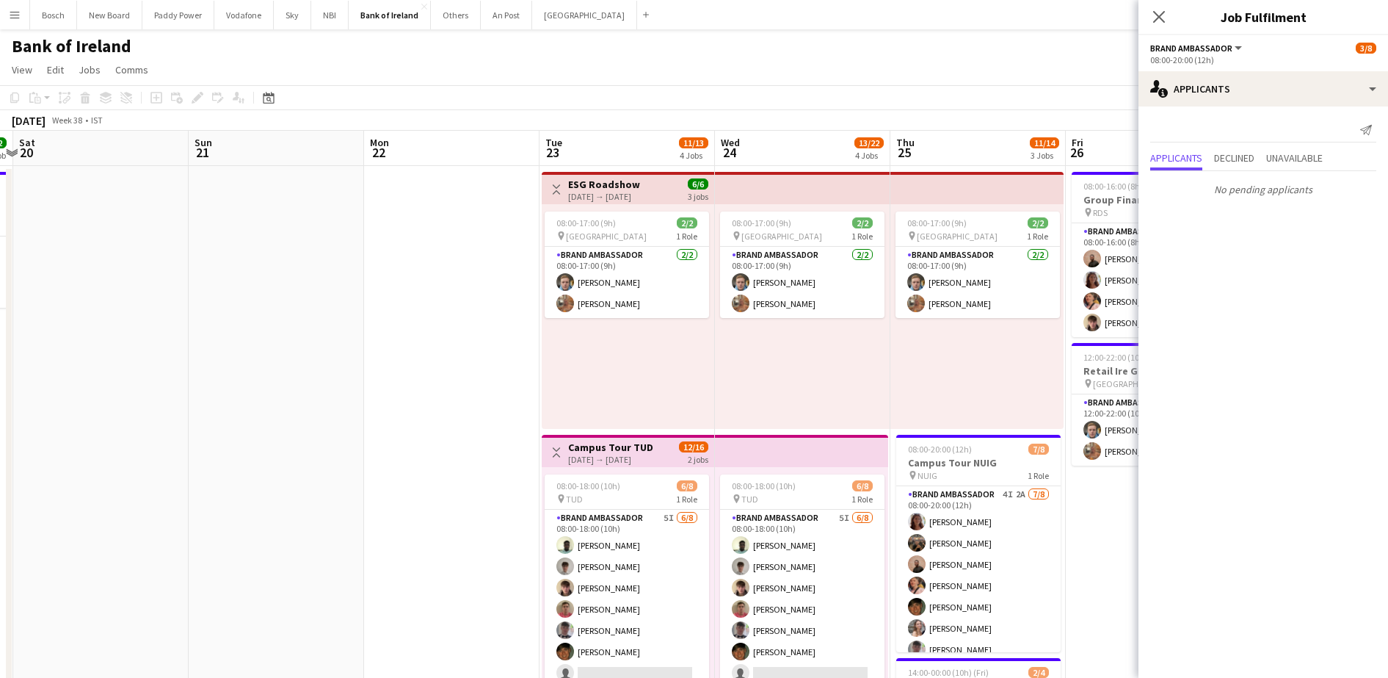
drag, startPoint x: 564, startPoint y: 399, endPoint x: 1047, endPoint y: 360, distance: 484.6
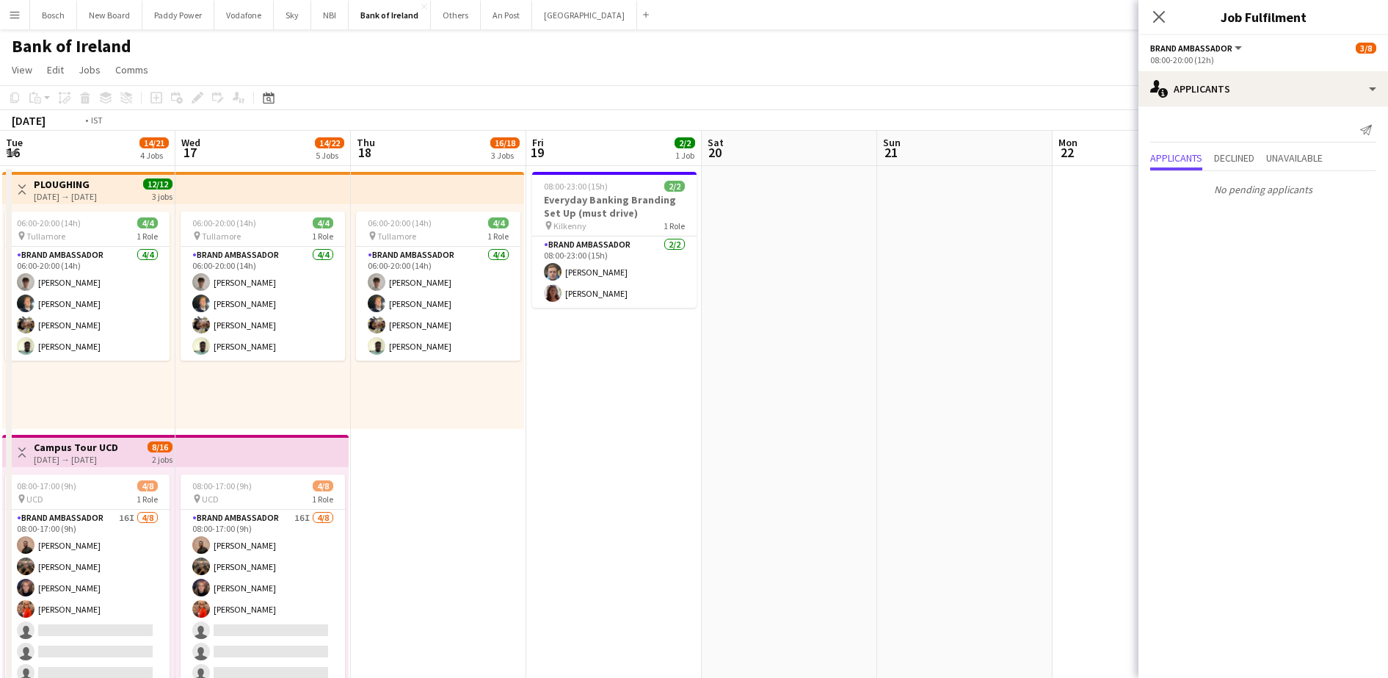
drag, startPoint x: 503, startPoint y: 375, endPoint x: 884, endPoint y: 363, distance: 381.2
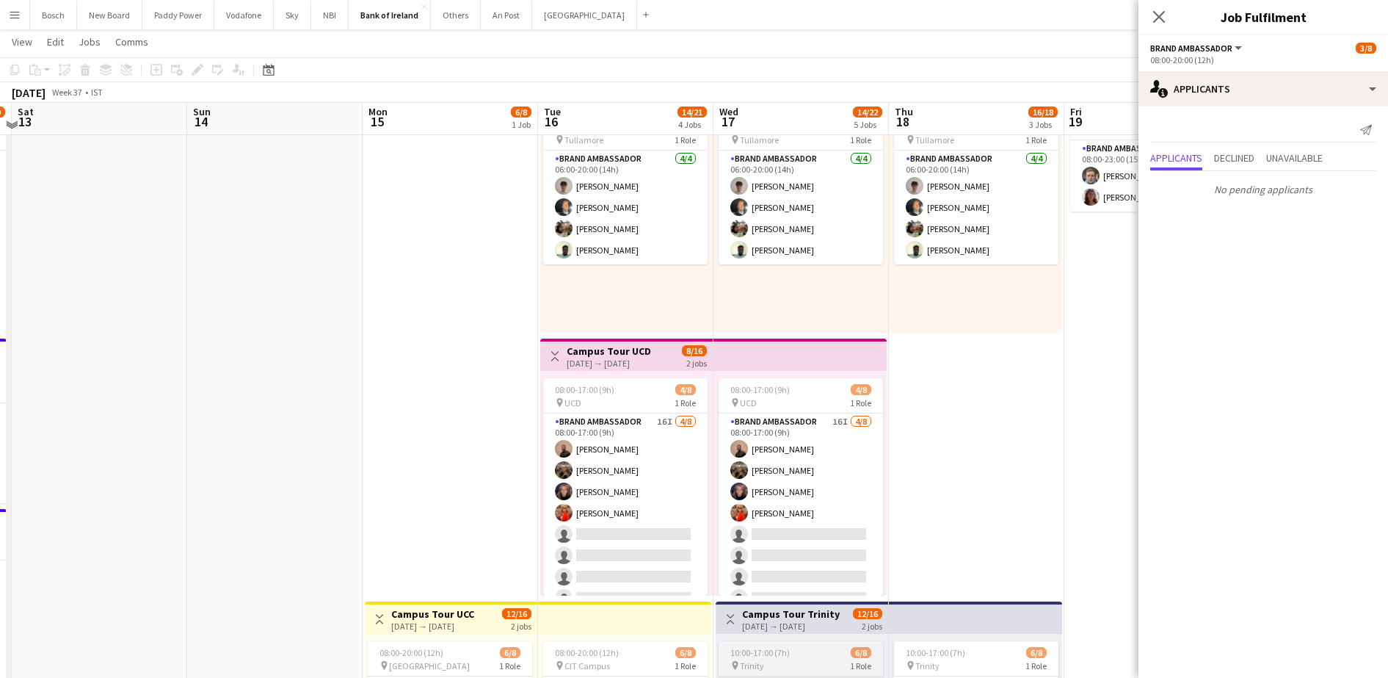
scroll to position [92, 0]
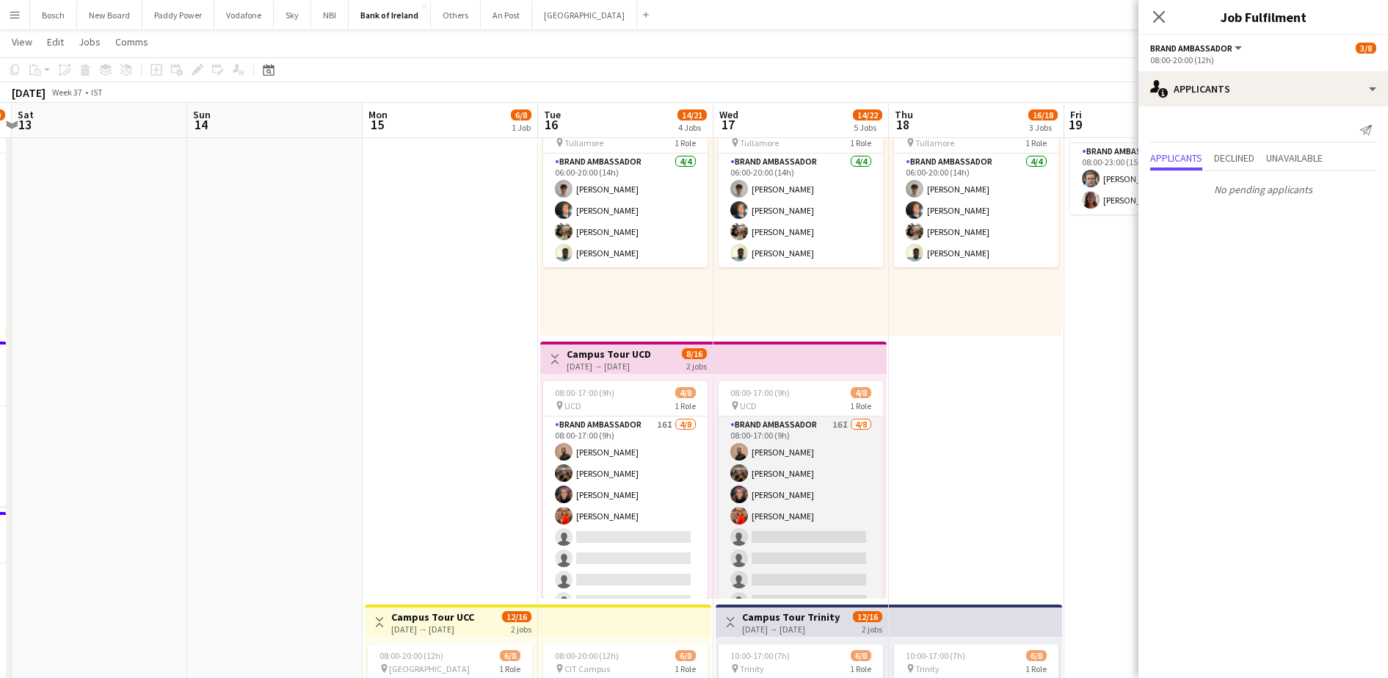
click at [796, 462] on app-card-role "Brand Ambassador 16I [DATE] 08:00-17:00 (9h) [PERSON_NAME] [PERSON_NAME] [PERSO…" at bounding box center [801, 515] width 164 height 199
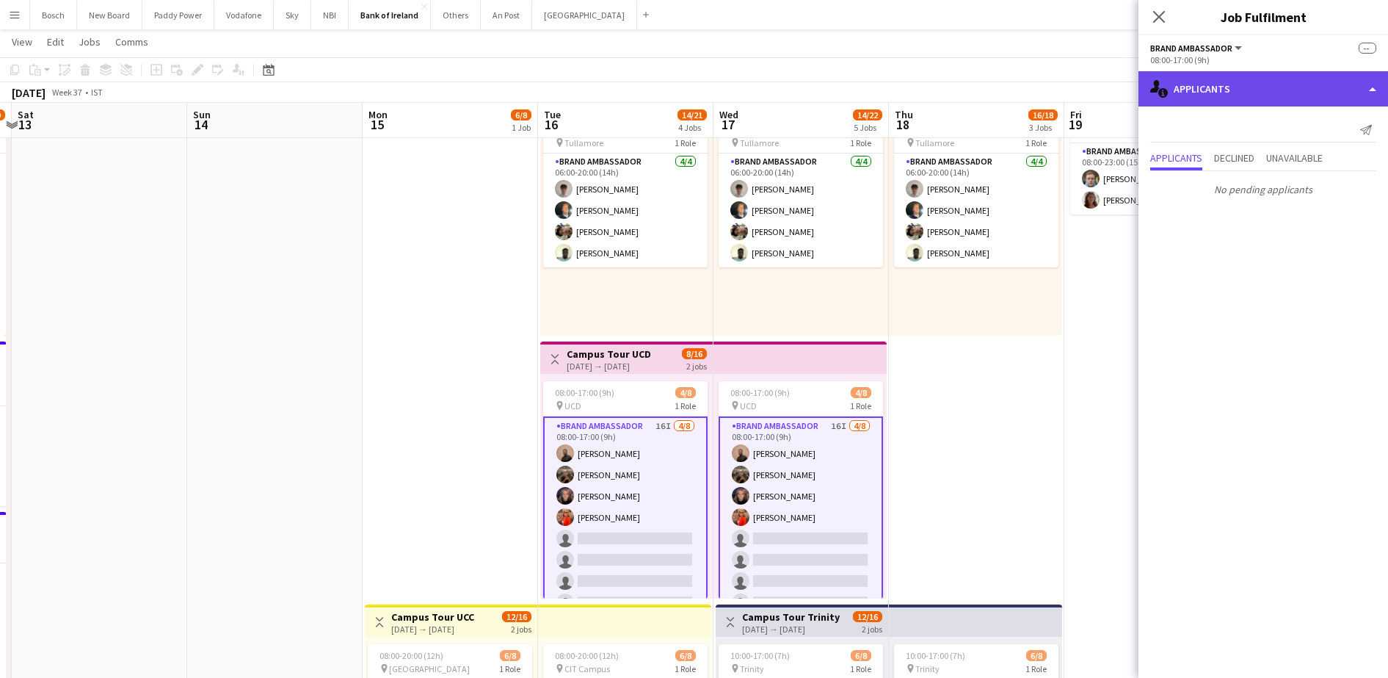
click at [1266, 90] on div "single-neutral-actions-information Applicants" at bounding box center [1263, 88] width 250 height 35
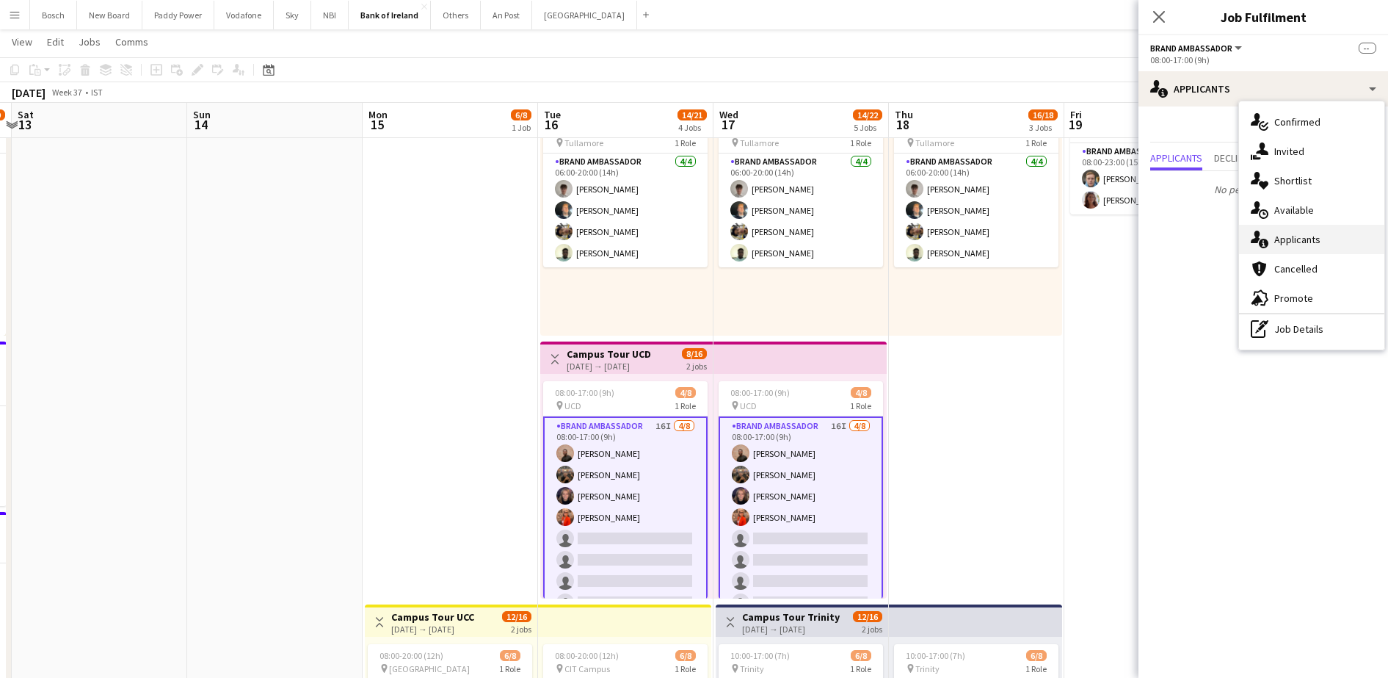
click at [1295, 250] on div "single-neutral-actions-information Applicants" at bounding box center [1311, 239] width 145 height 29
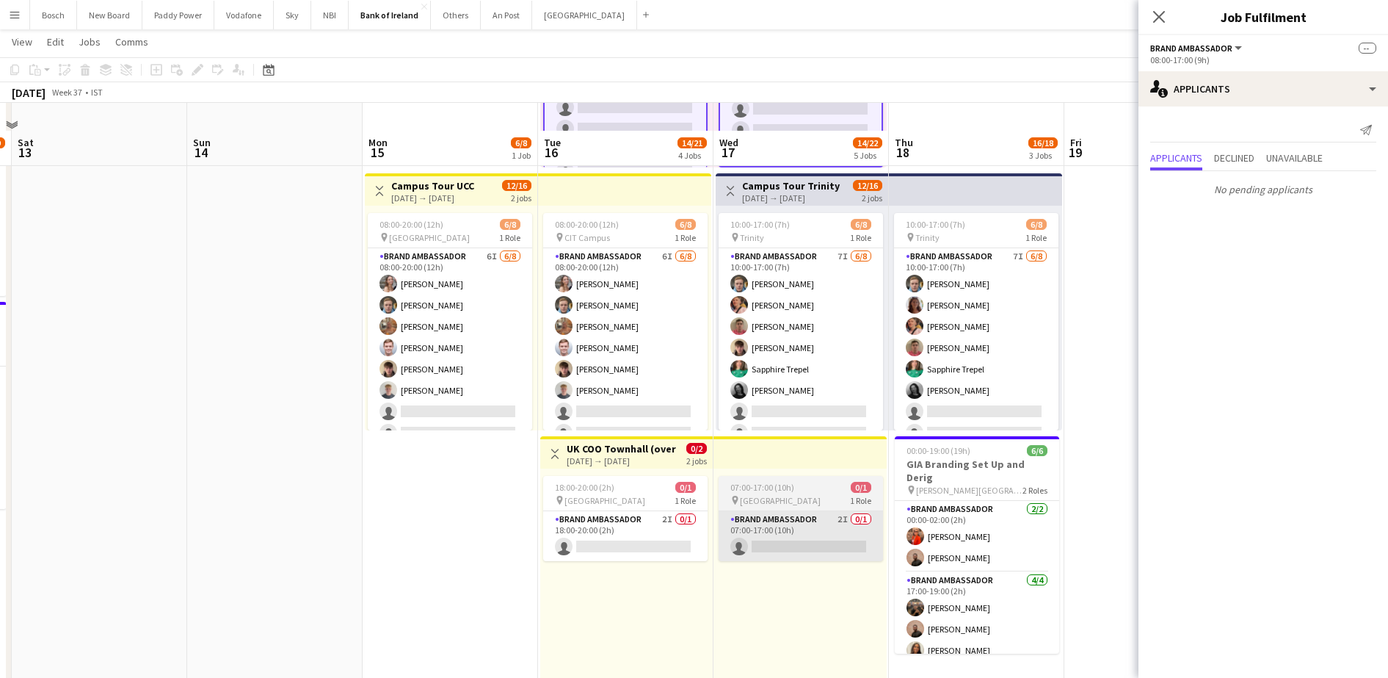
scroll to position [551, 0]
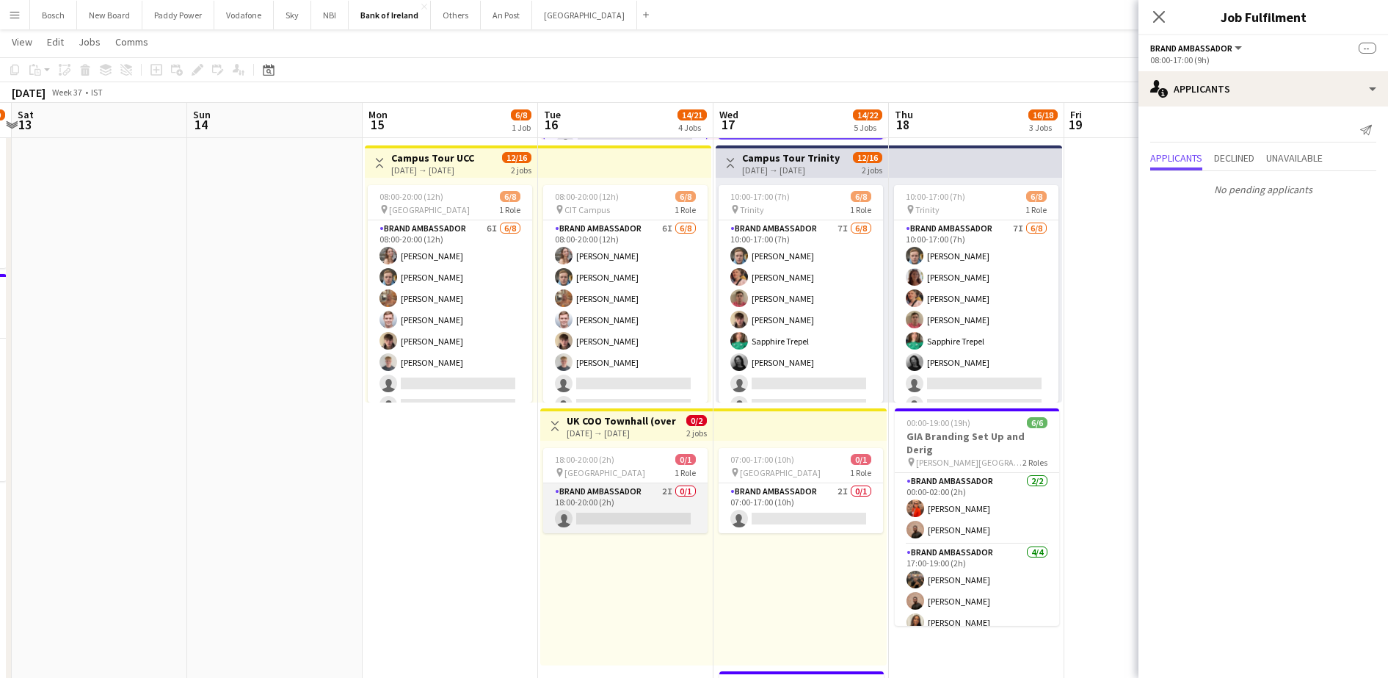
click at [691, 501] on app-card-role "Brand Ambassador 2I 0/1 18:00-20:00 (2h) single-neutral-actions" at bounding box center [625, 508] width 164 height 50
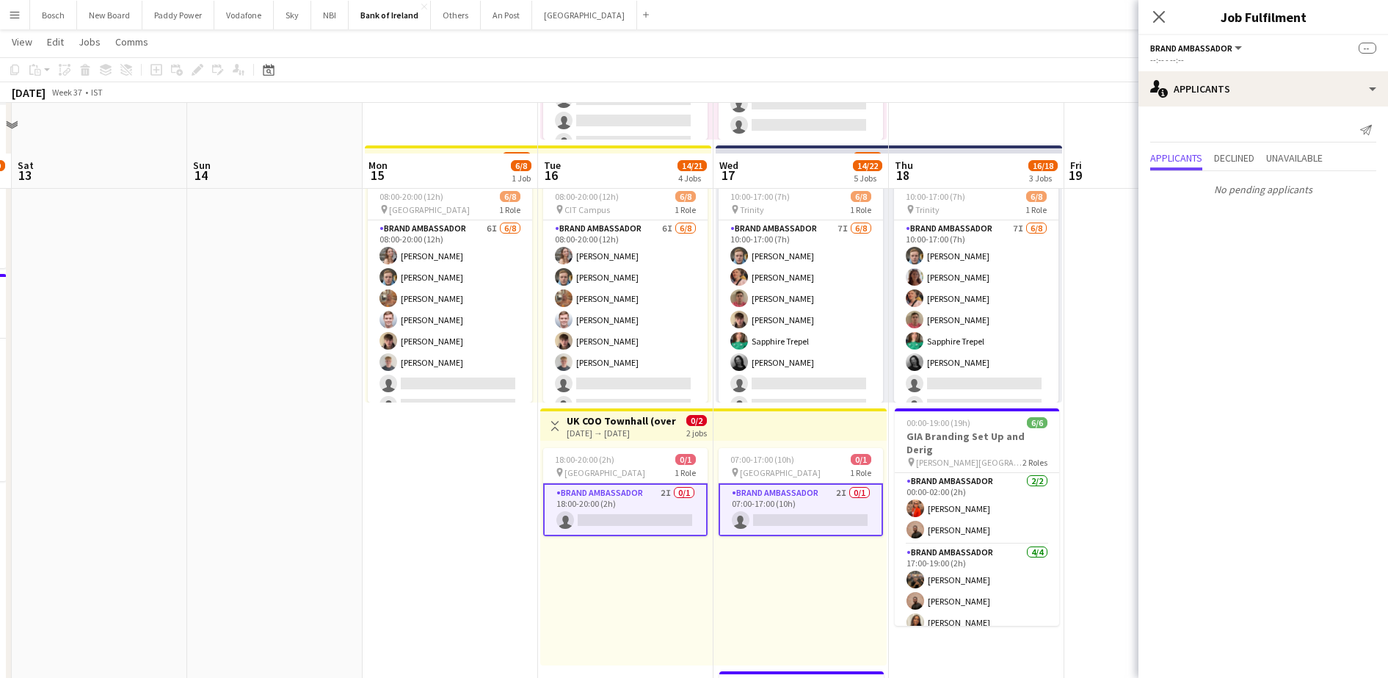
scroll to position [734, 0]
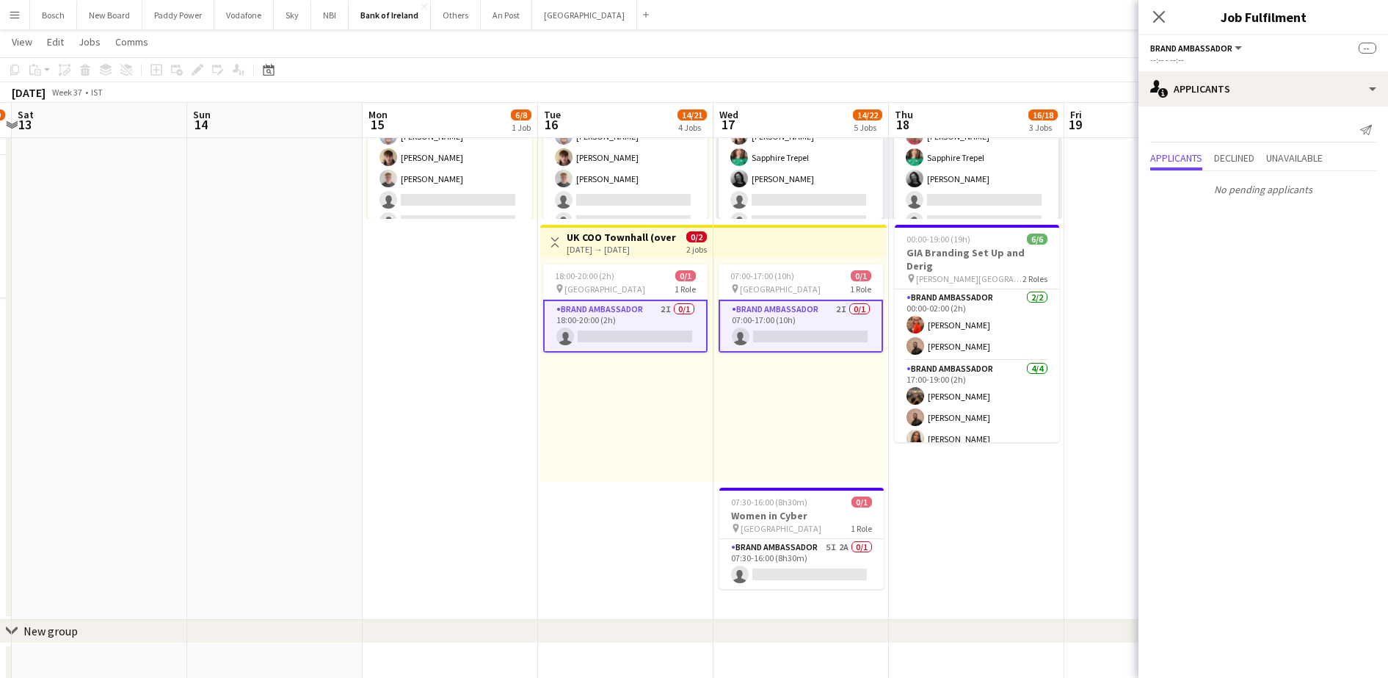
click at [824, 540] on app-card-role "Brand Ambassador 5I 2A 0/1 07:30-16:00 (8h30m) single-neutral-actions" at bounding box center [801, 564] width 164 height 50
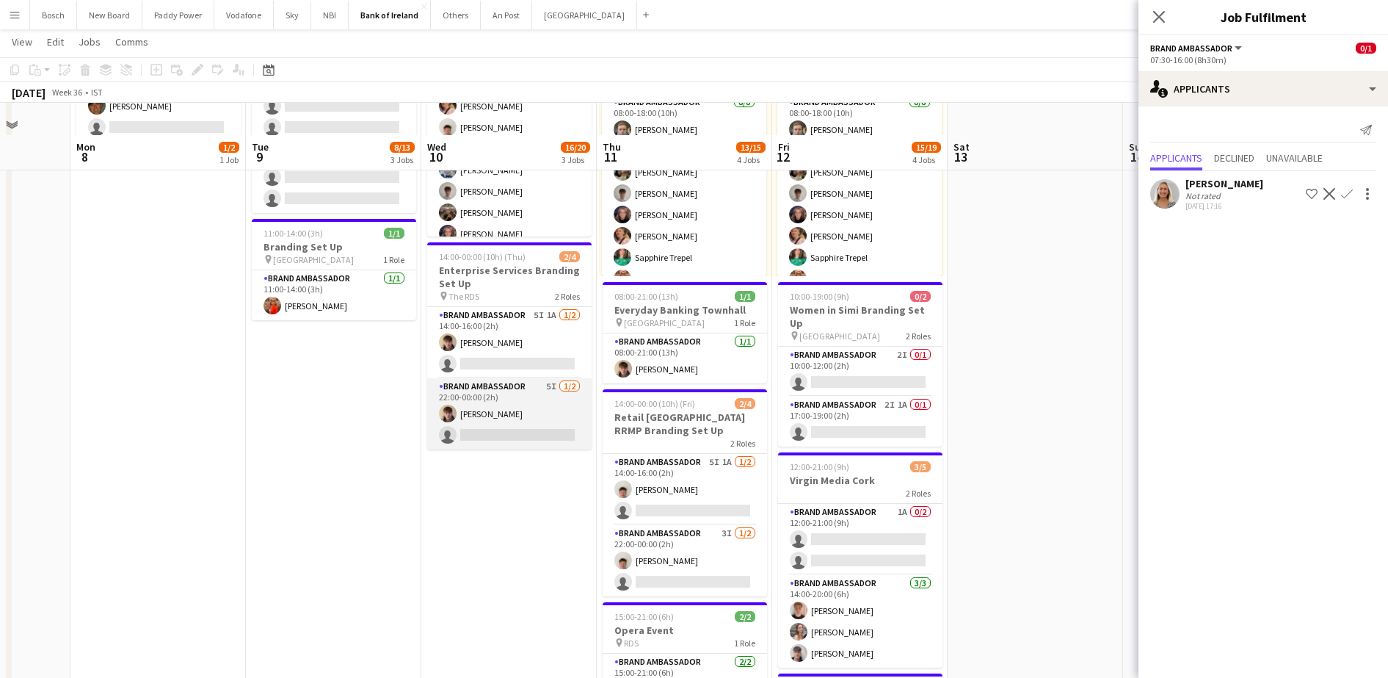
scroll to position [184, 0]
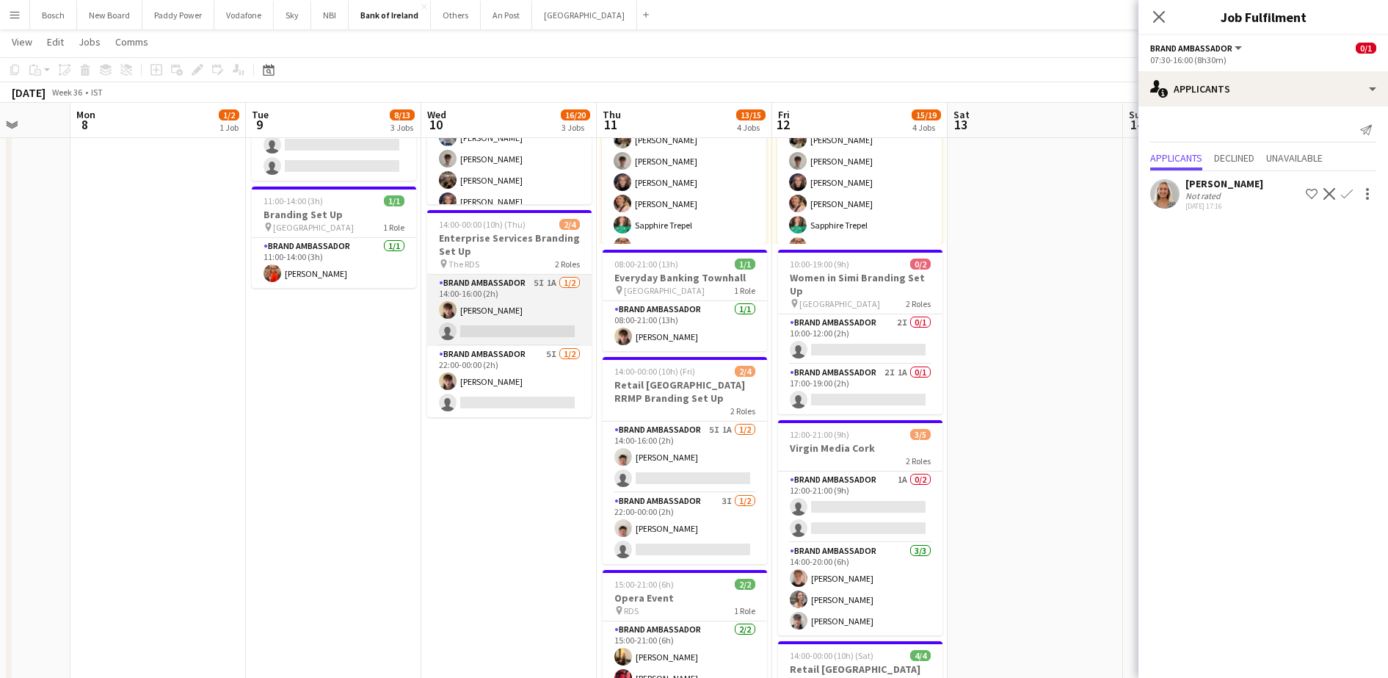
click at [484, 334] on app-card-role "Brand Ambassador 5I 1A [DATE] 14:00-16:00 (2h) [PERSON_NAME] single-neutral-act…" at bounding box center [509, 310] width 164 height 71
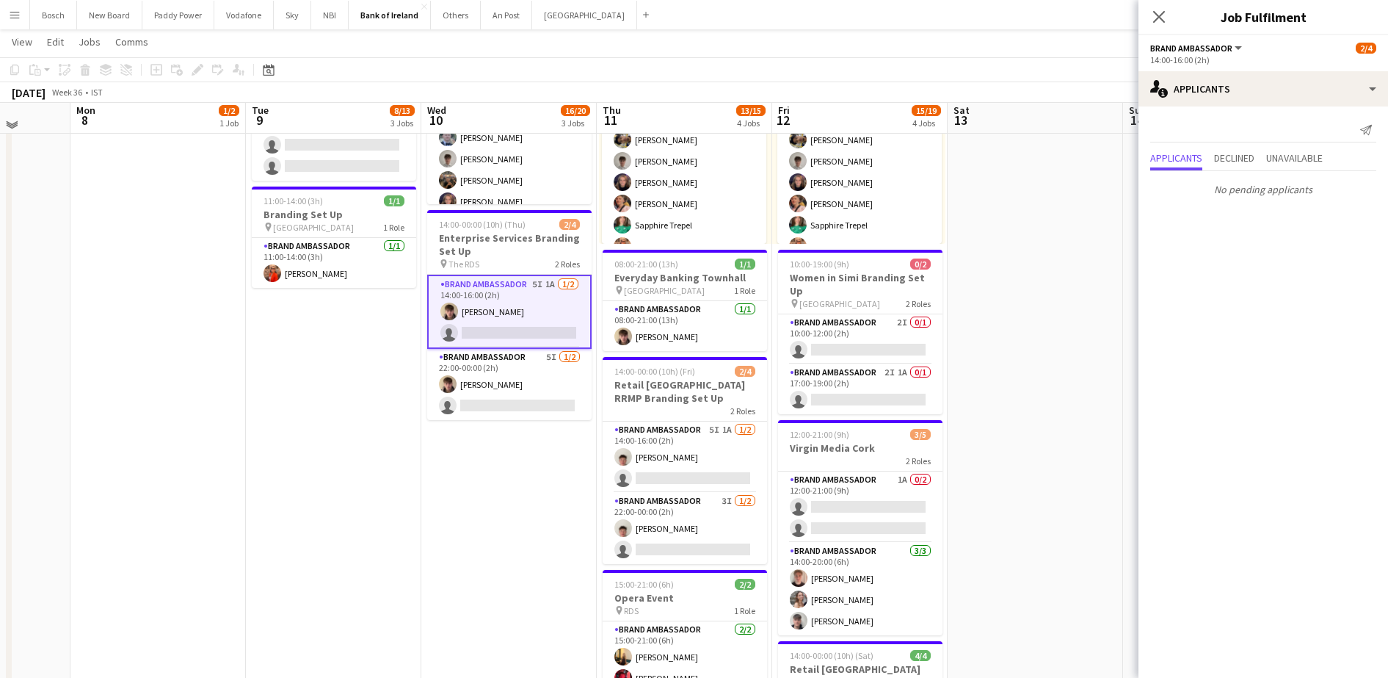
scroll to position [0, 0]
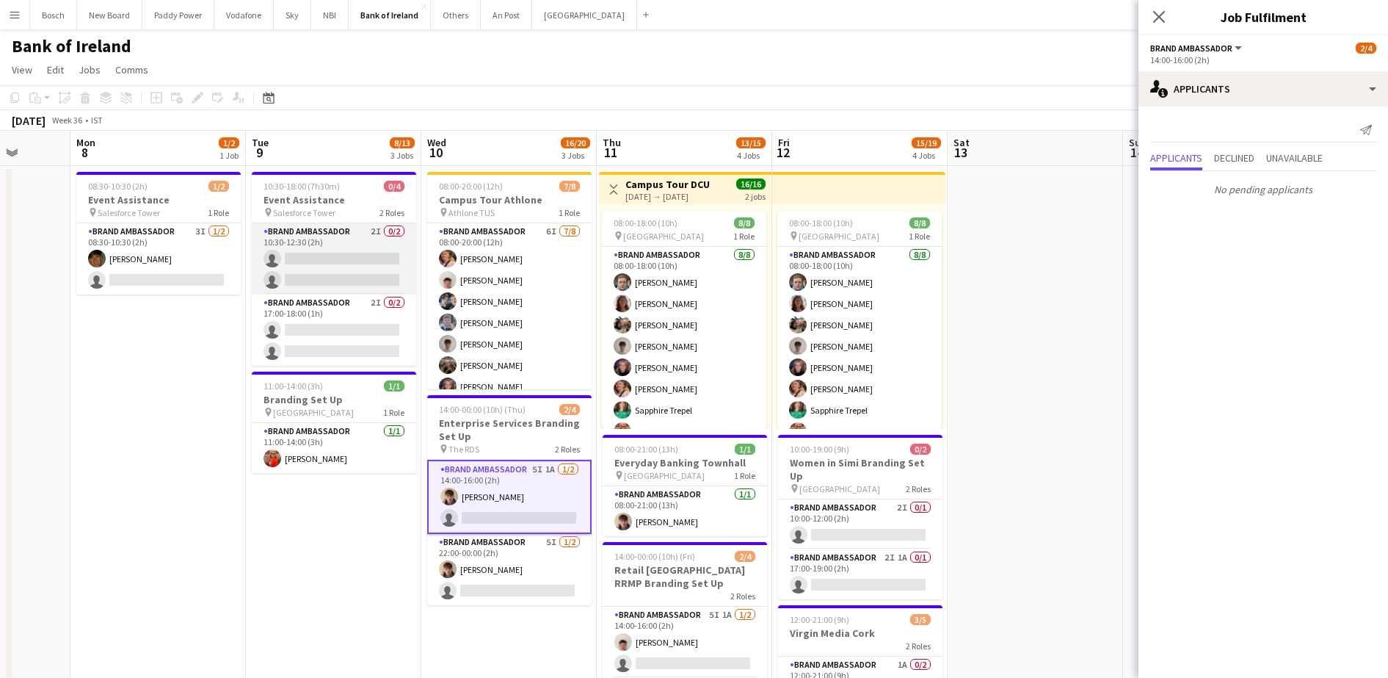
click at [277, 262] on app-card-role "Brand Ambassador 2I 0/2 10:30-12:30 (2h) single-neutral-actions single-neutral-…" at bounding box center [334, 258] width 164 height 71
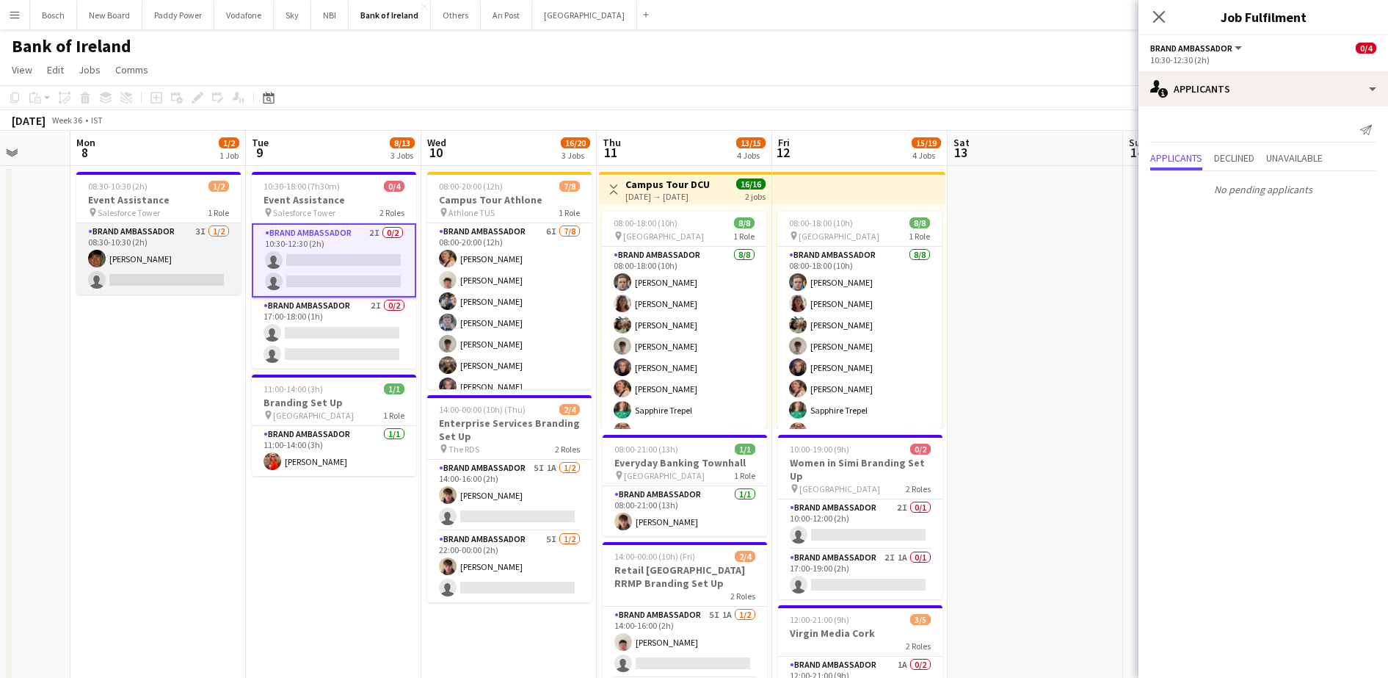
click at [195, 273] on app-card-role "Brand Ambassador 3I [DATE] 08:30-10:30 (2h) [PERSON_NAME] single-neutral-actions" at bounding box center [158, 258] width 164 height 71
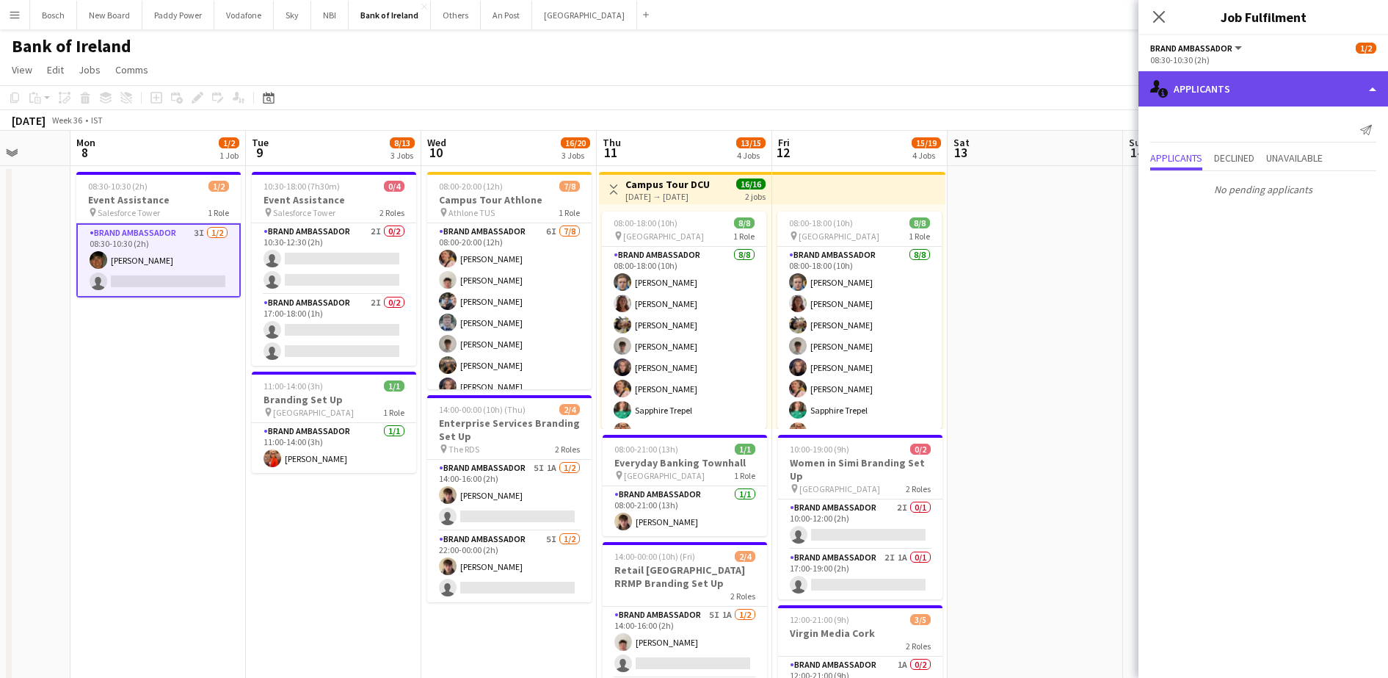
click at [1258, 93] on div "single-neutral-actions-information Applicants" at bounding box center [1263, 88] width 250 height 35
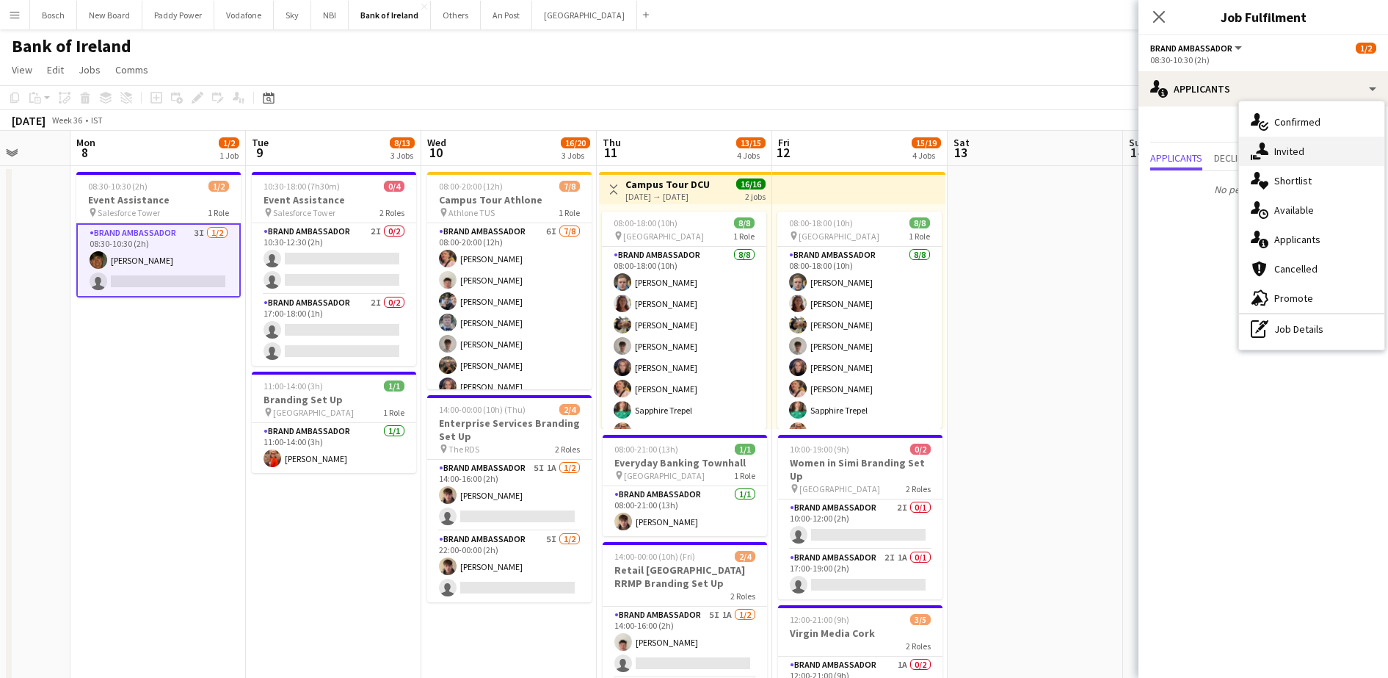
click at [1287, 148] on div "single-neutral-actions-share-1 Invited" at bounding box center [1311, 151] width 145 height 29
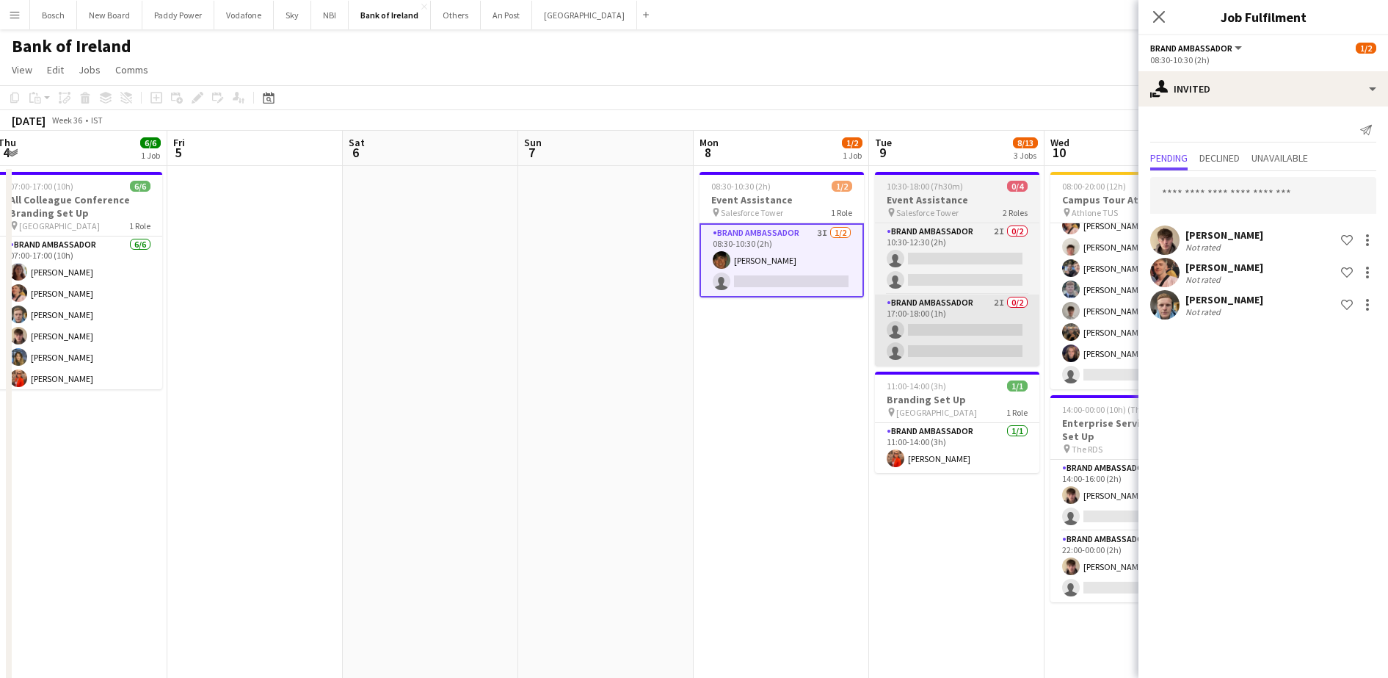
scroll to position [0, 358]
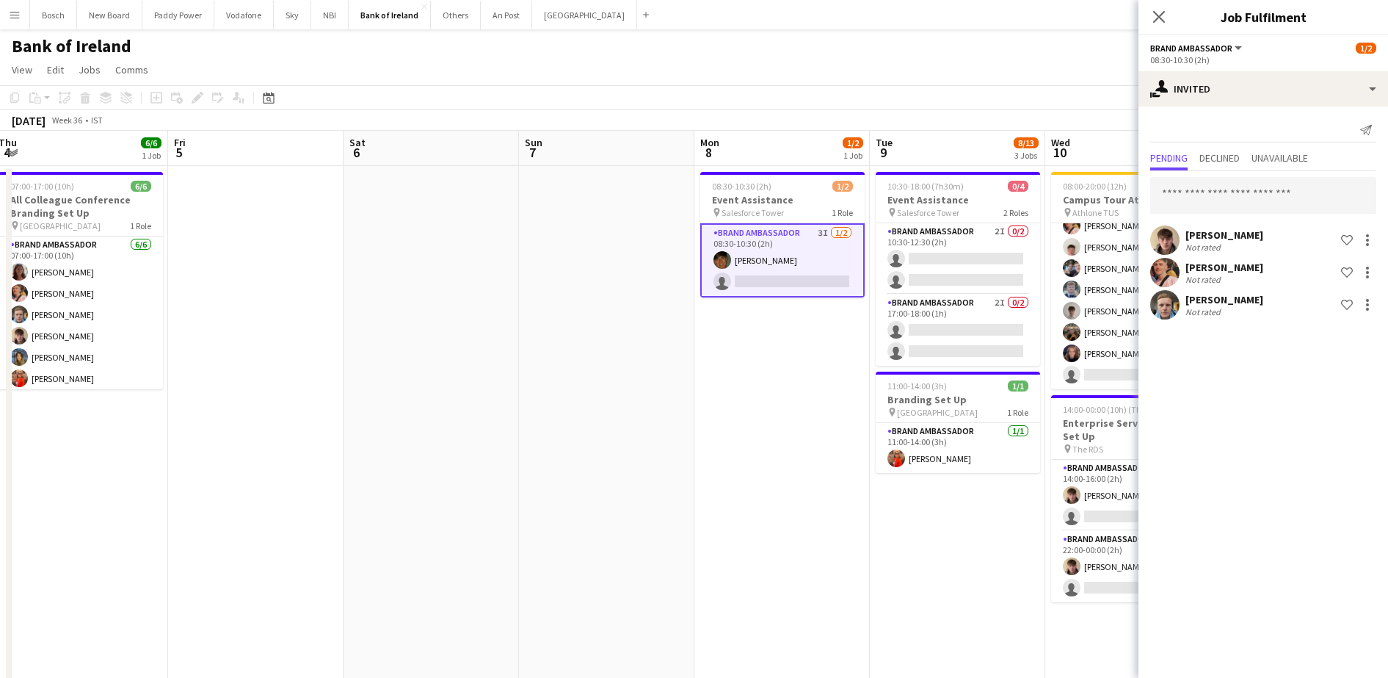
click at [952, 68] on app-page-menu "View Day view expanded Day view collapsed Month view Date picker Jump to [DATE]…" at bounding box center [694, 71] width 1388 height 28
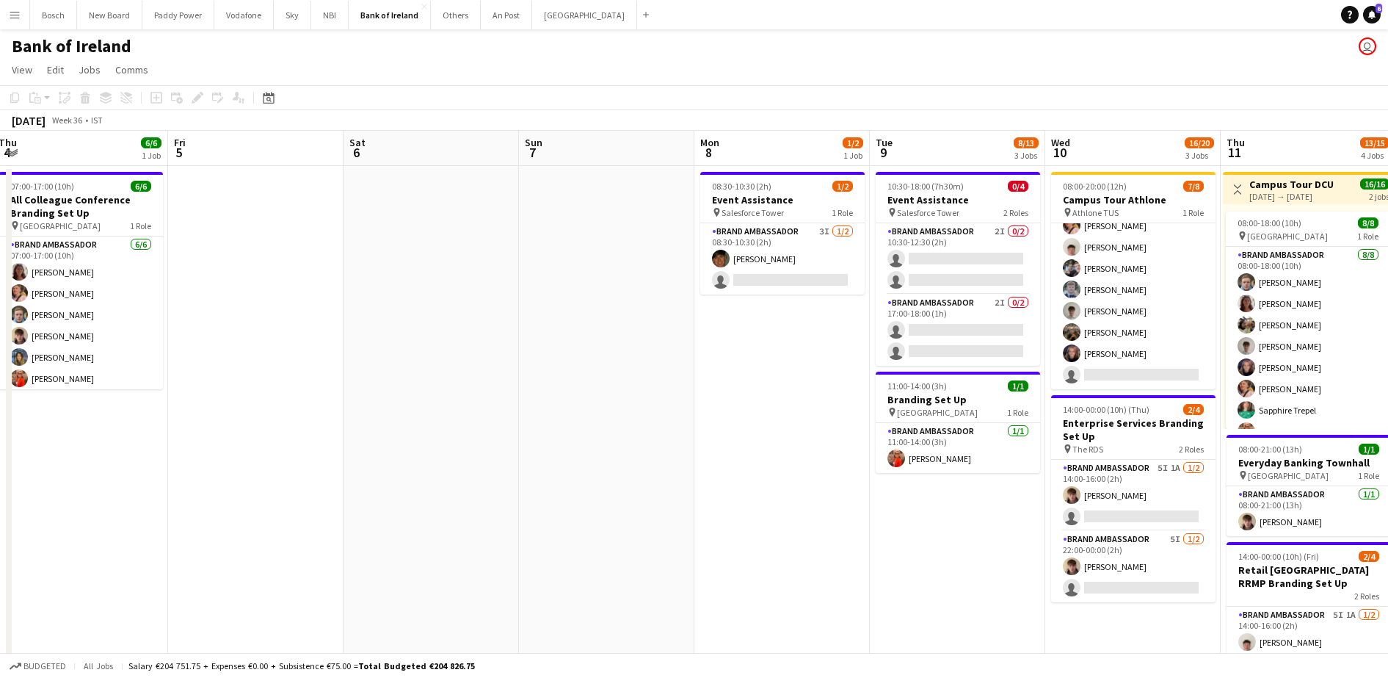
click at [905, 67] on app-page-menu "View Day view expanded Day view collapsed Month view Date picker Jump to [DATE]…" at bounding box center [694, 71] width 1388 height 28
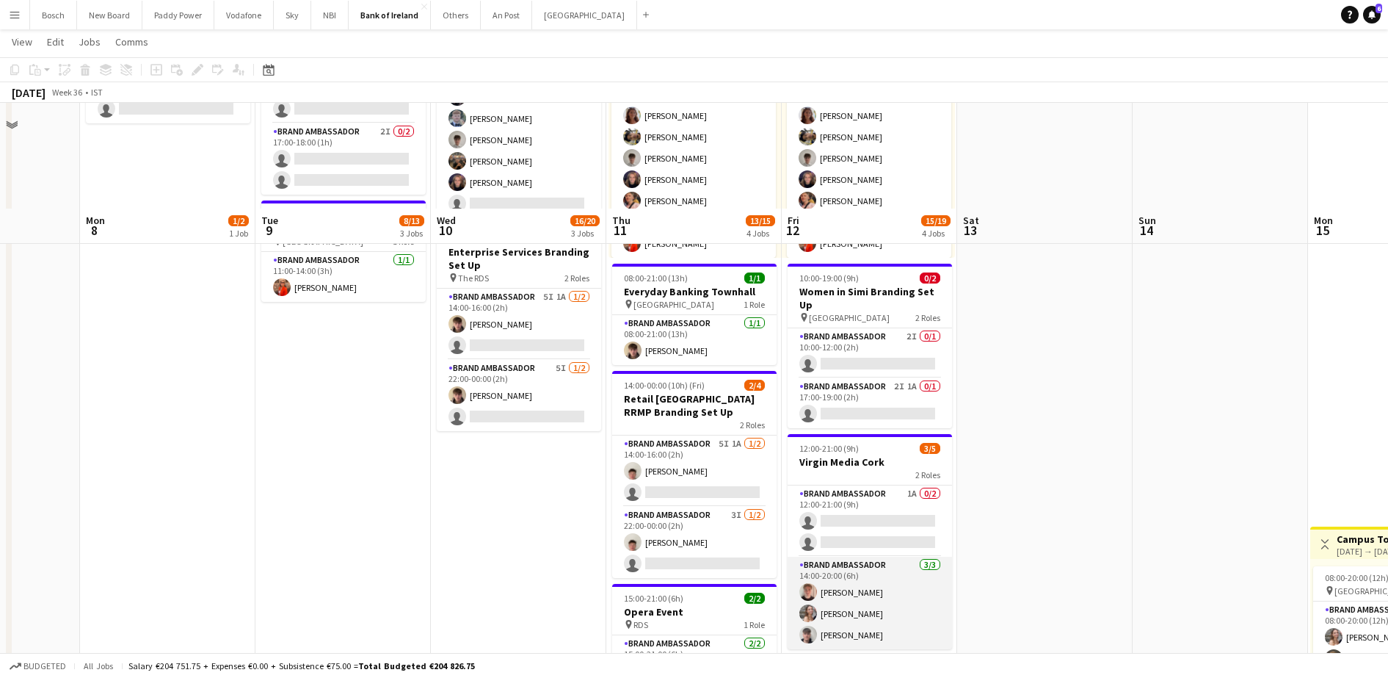
scroll to position [275, 0]
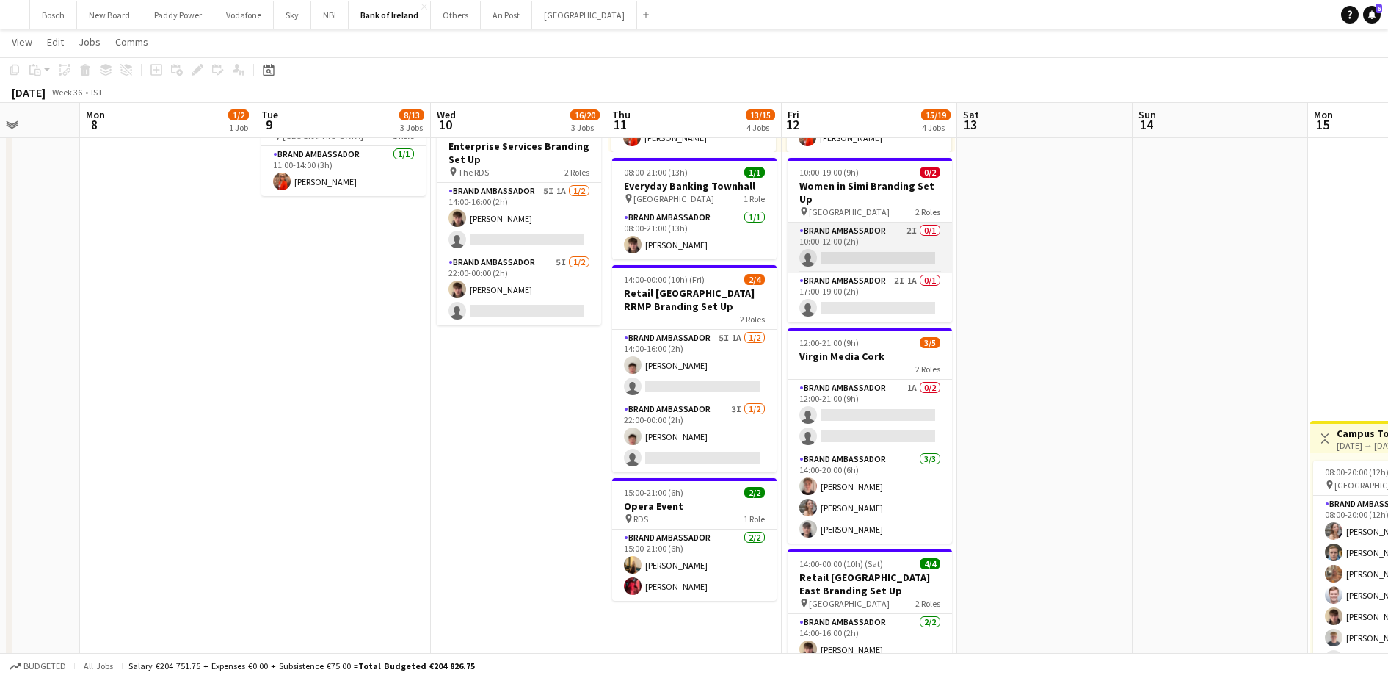
click at [868, 228] on app-card-role "Brand Ambassador 2I 0/1 10:00-12:00 (2h) single-neutral-actions" at bounding box center [870, 247] width 164 height 50
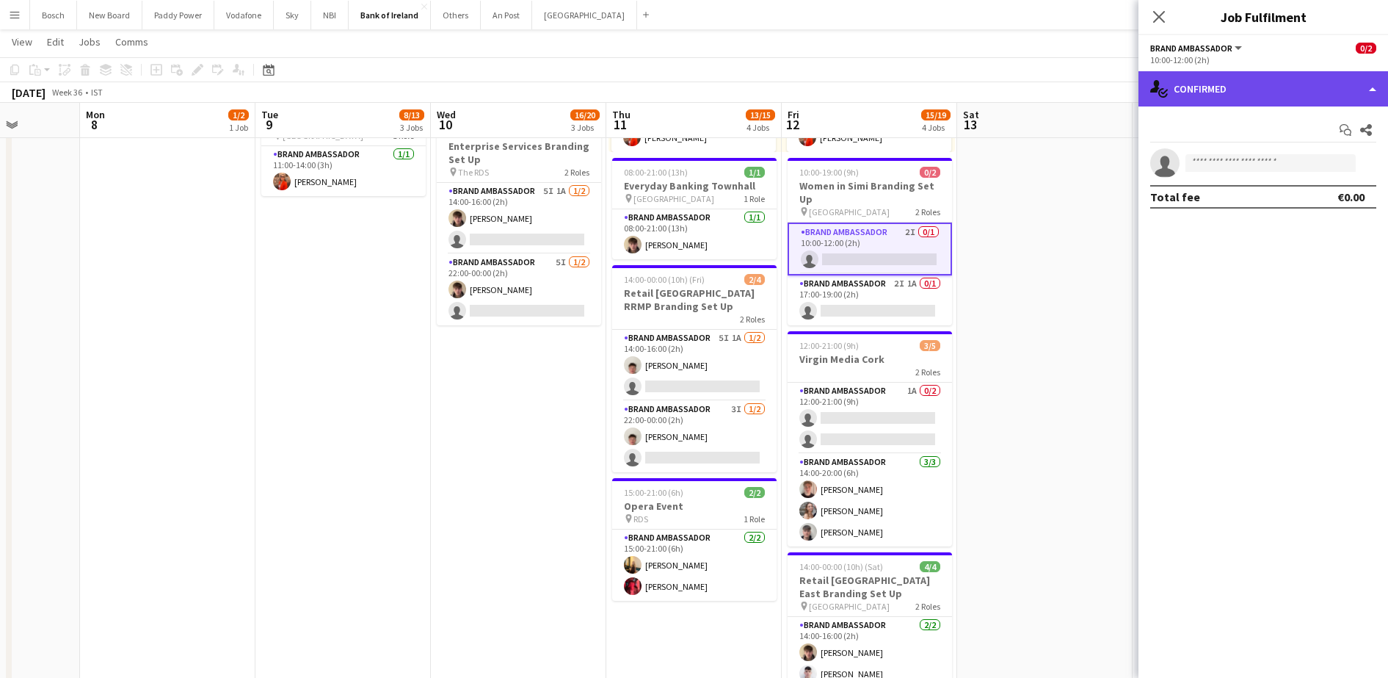
click at [1294, 87] on div "single-neutral-actions-check-2 Confirmed" at bounding box center [1263, 88] width 250 height 35
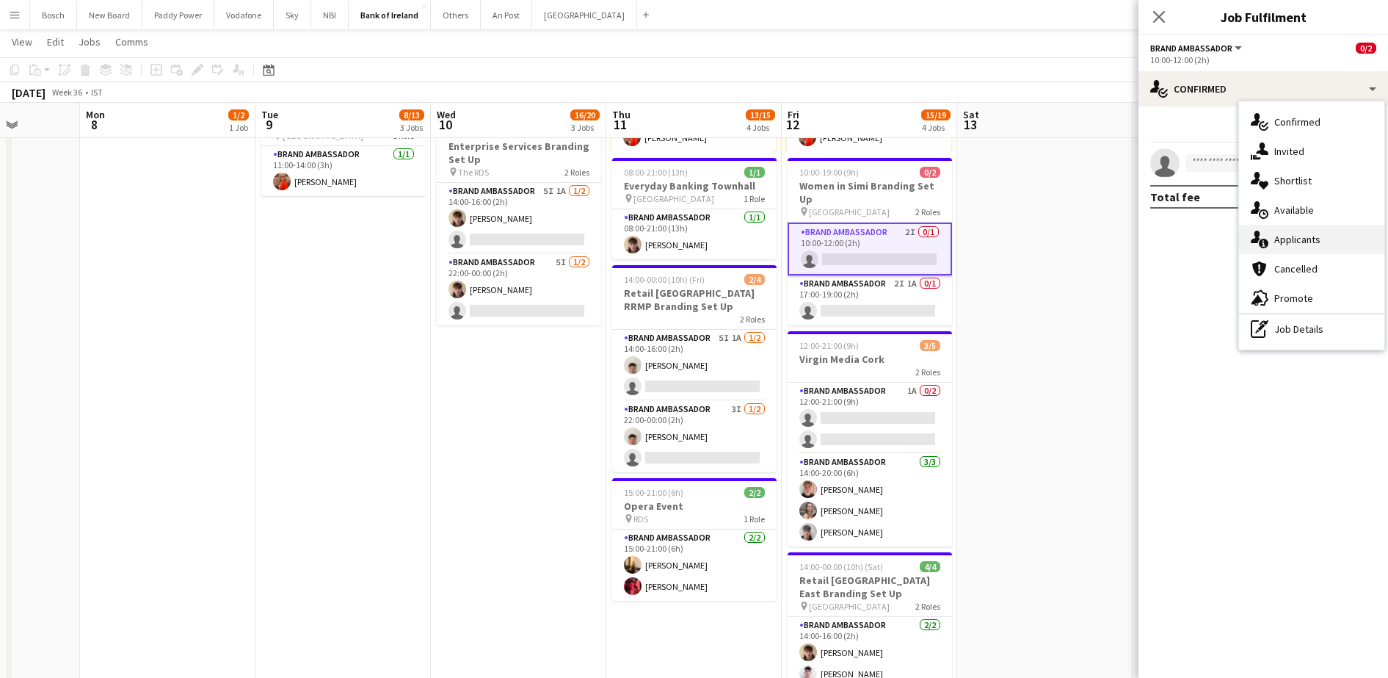
click at [1320, 243] on div "single-neutral-actions-information Applicants" at bounding box center [1311, 239] width 145 height 29
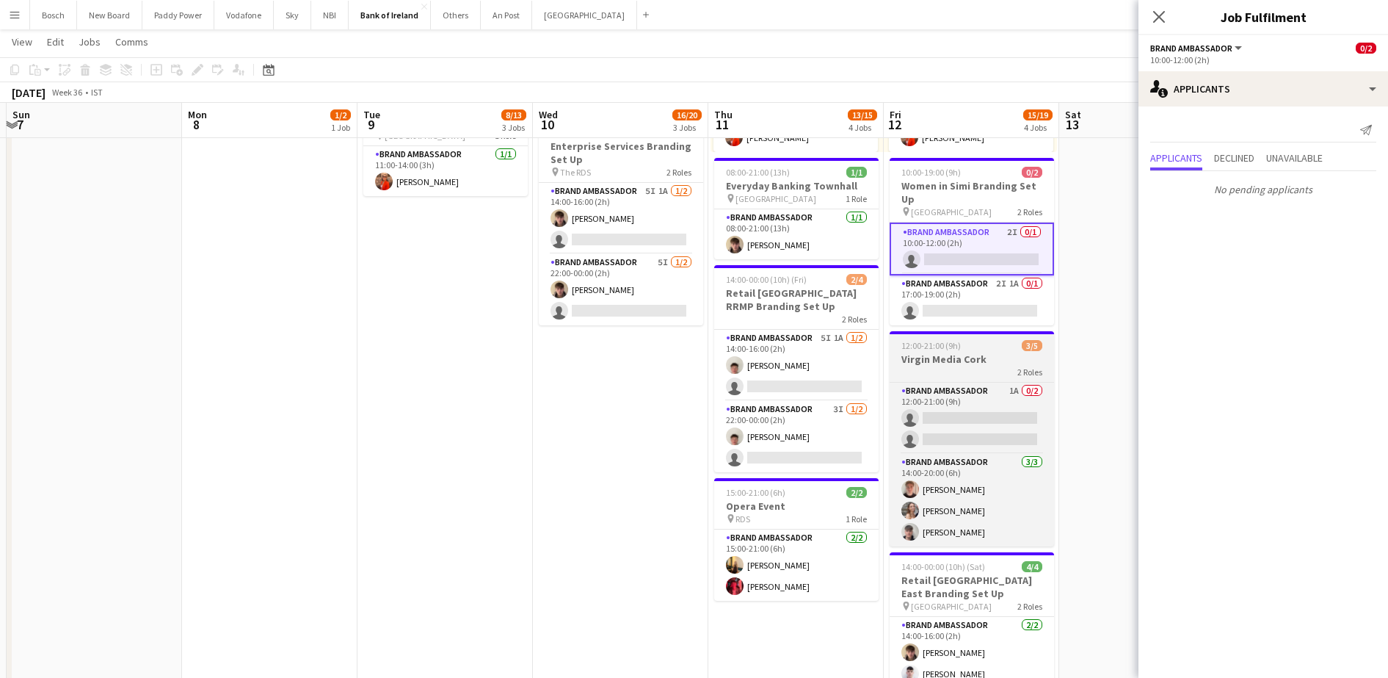
scroll to position [0, 340]
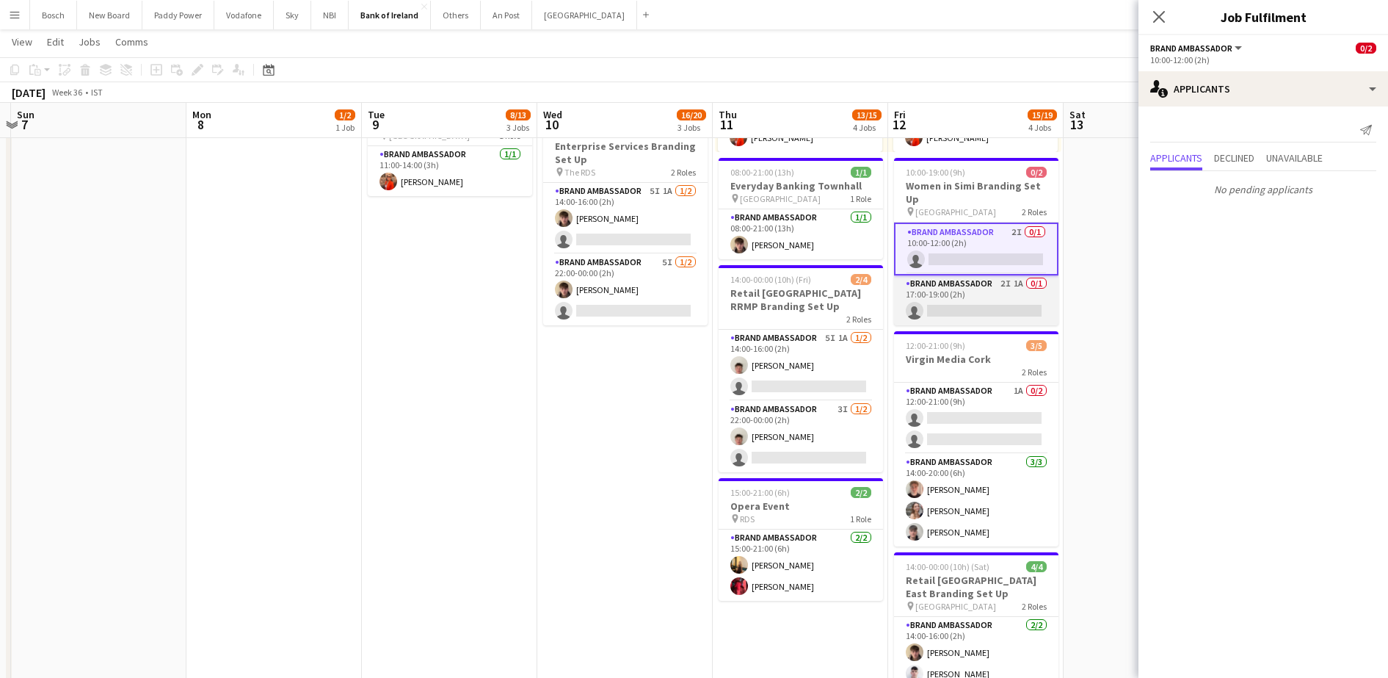
click at [943, 288] on app-card-role "Brand Ambassador 2I 1A 0/1 17:00-19:00 (2h) single-neutral-actions" at bounding box center [976, 300] width 164 height 50
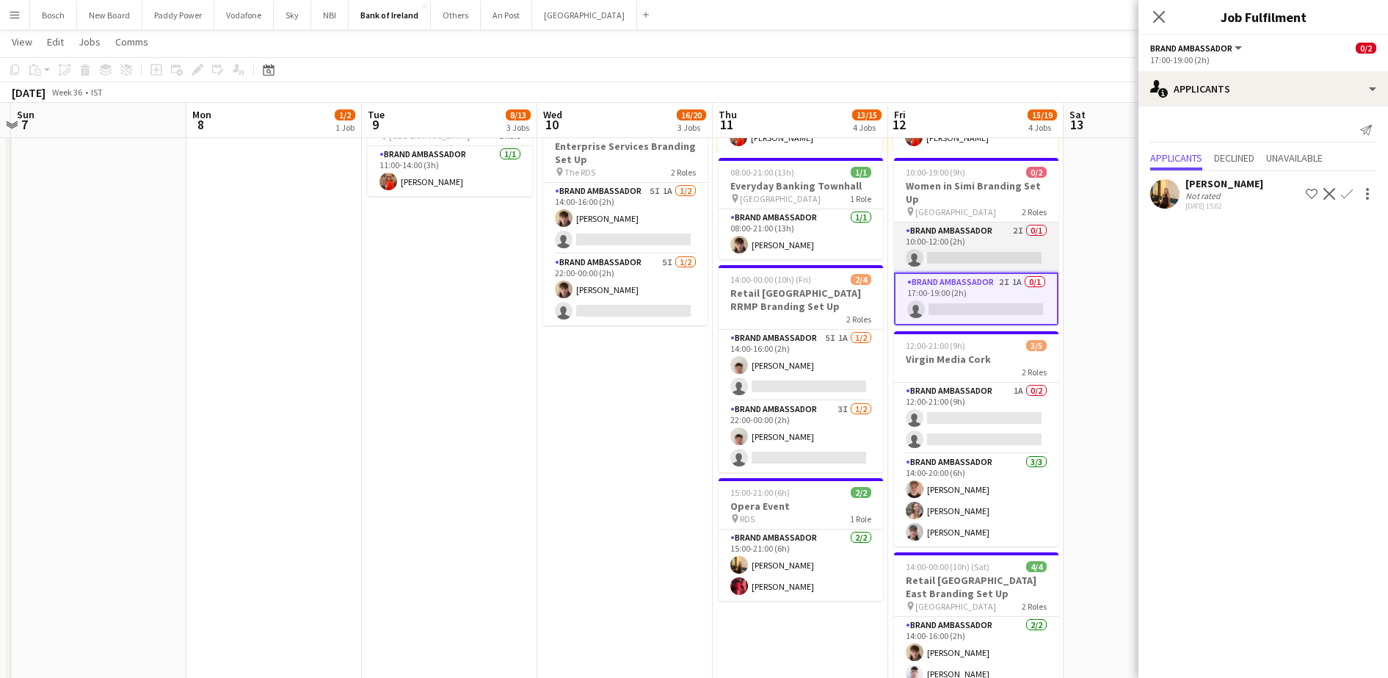
click at [981, 244] on app-card-role "Brand Ambassador 2I 0/1 10:00-12:00 (2h) single-neutral-actions" at bounding box center [976, 247] width 164 height 50
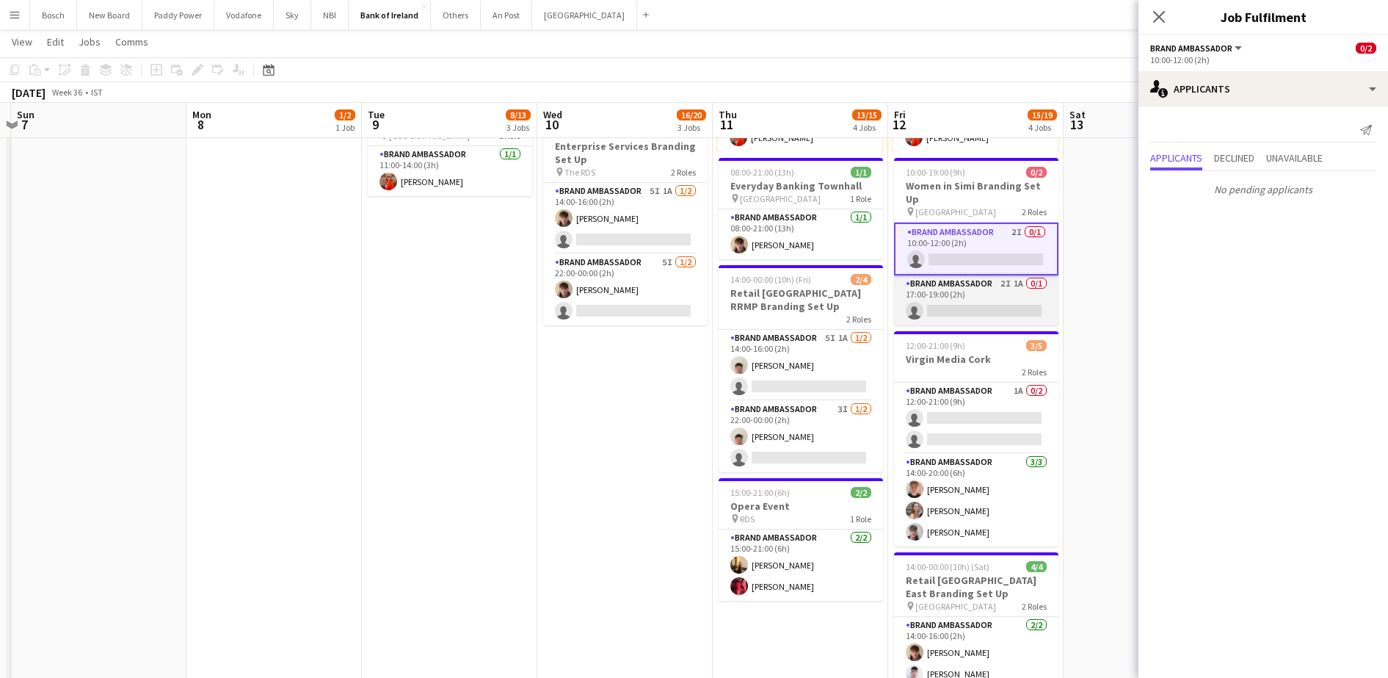
click at [987, 286] on app-card-role "Brand Ambassador 2I 1A 0/1 17:00-19:00 (2h) single-neutral-actions" at bounding box center [976, 300] width 164 height 50
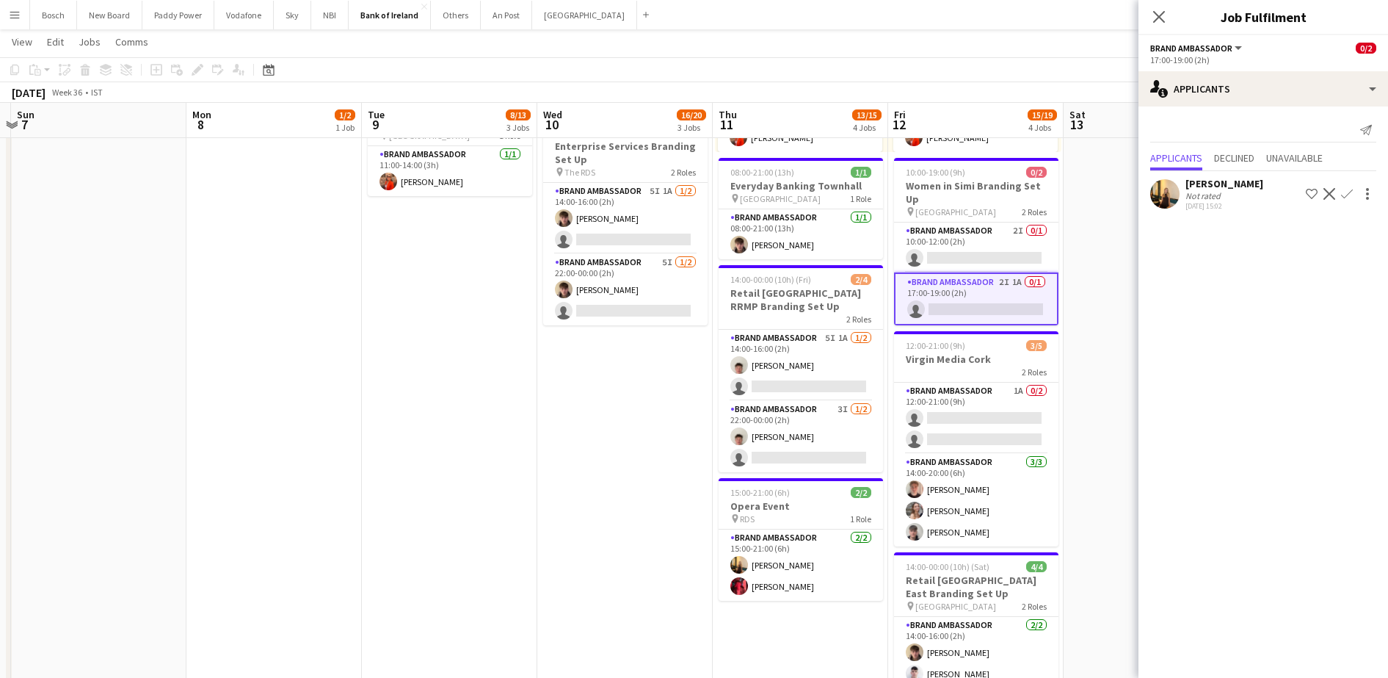
click at [1233, 196] on div "Not rated" at bounding box center [1224, 195] width 78 height 11
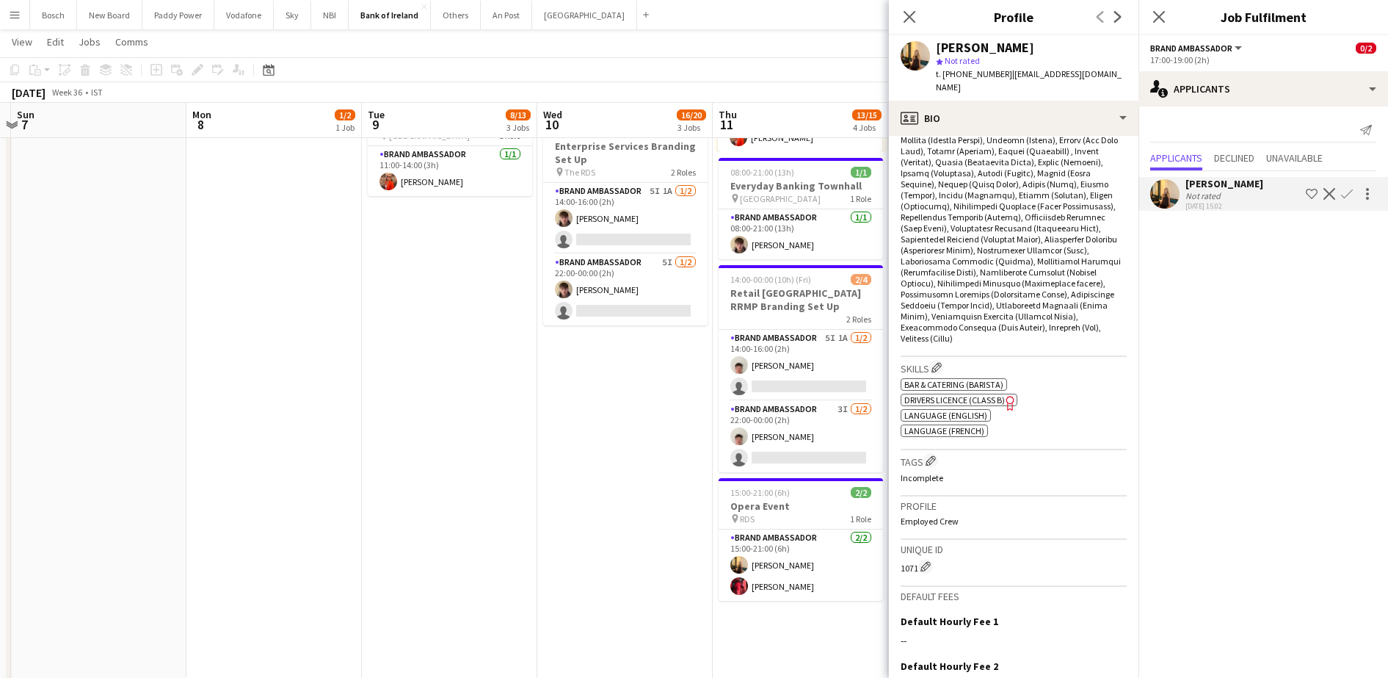
scroll to position [459, 0]
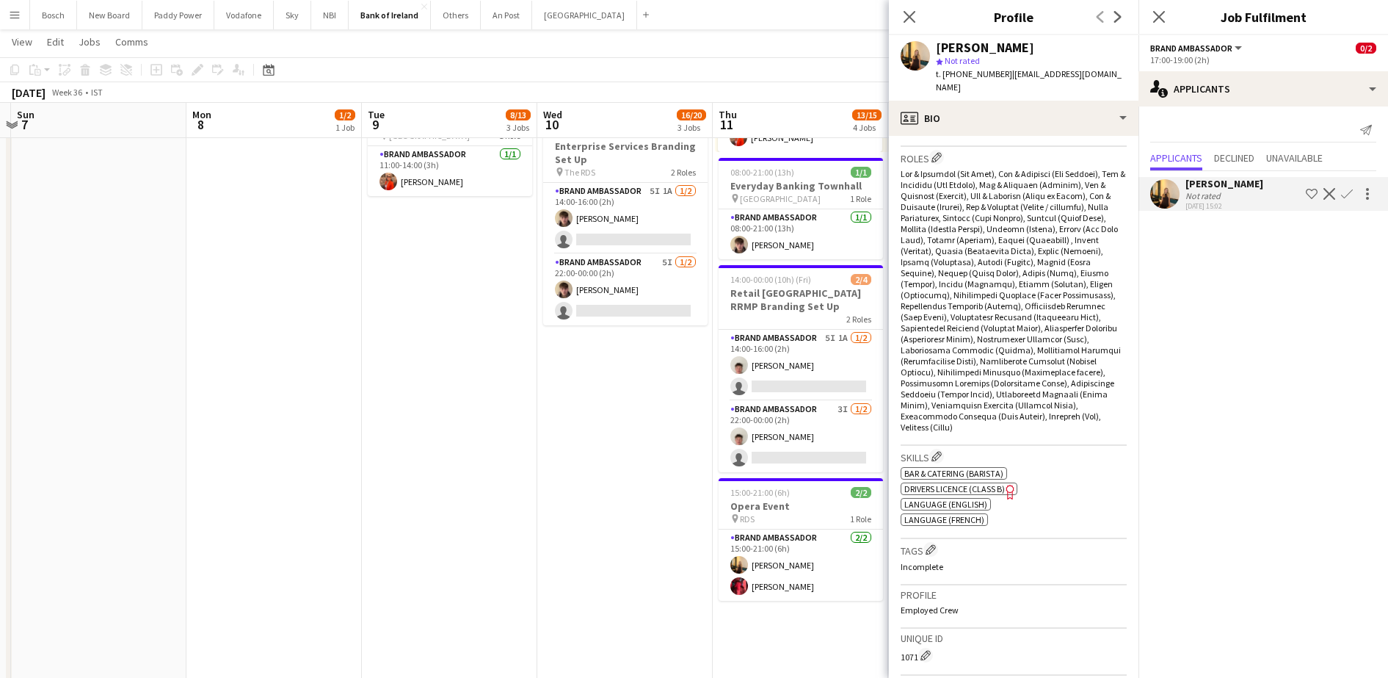
click at [859, 57] on app-page-menu "View Day view expanded Day view collapsed Month view Date picker Jump to [DATE]…" at bounding box center [694, 43] width 1388 height 28
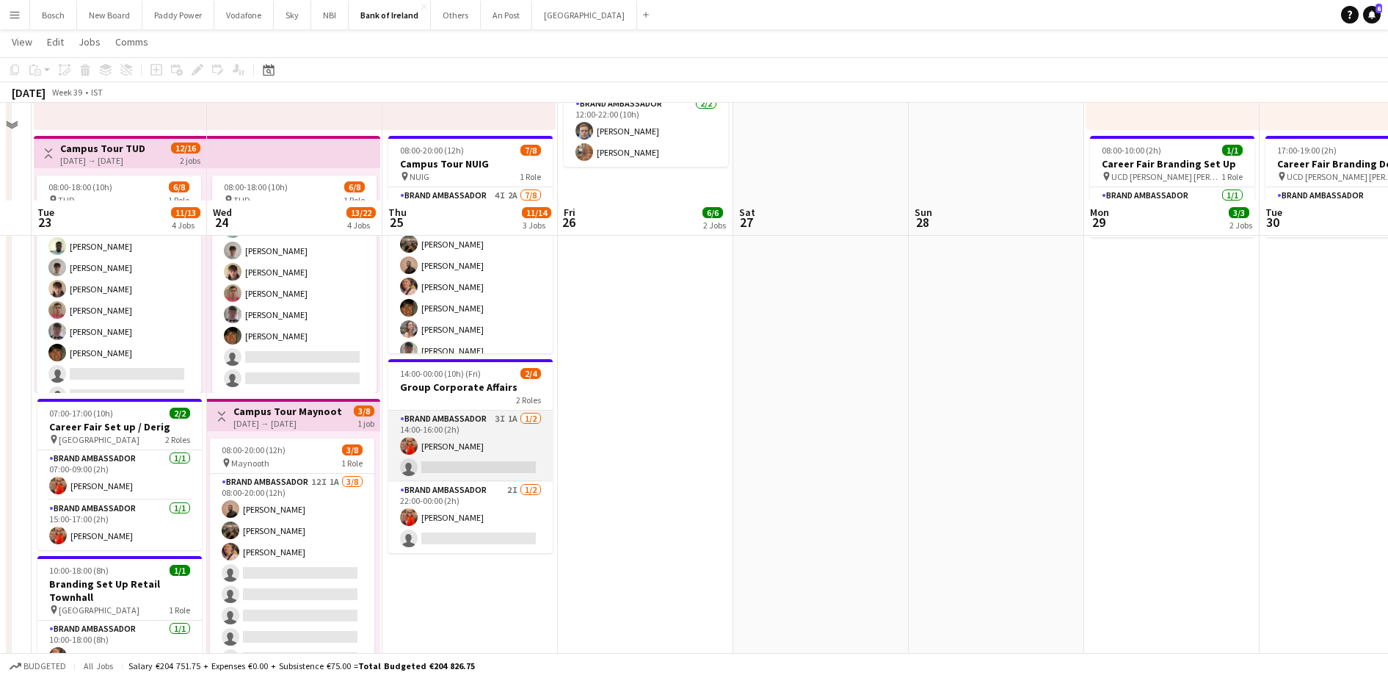
scroll to position [408, 0]
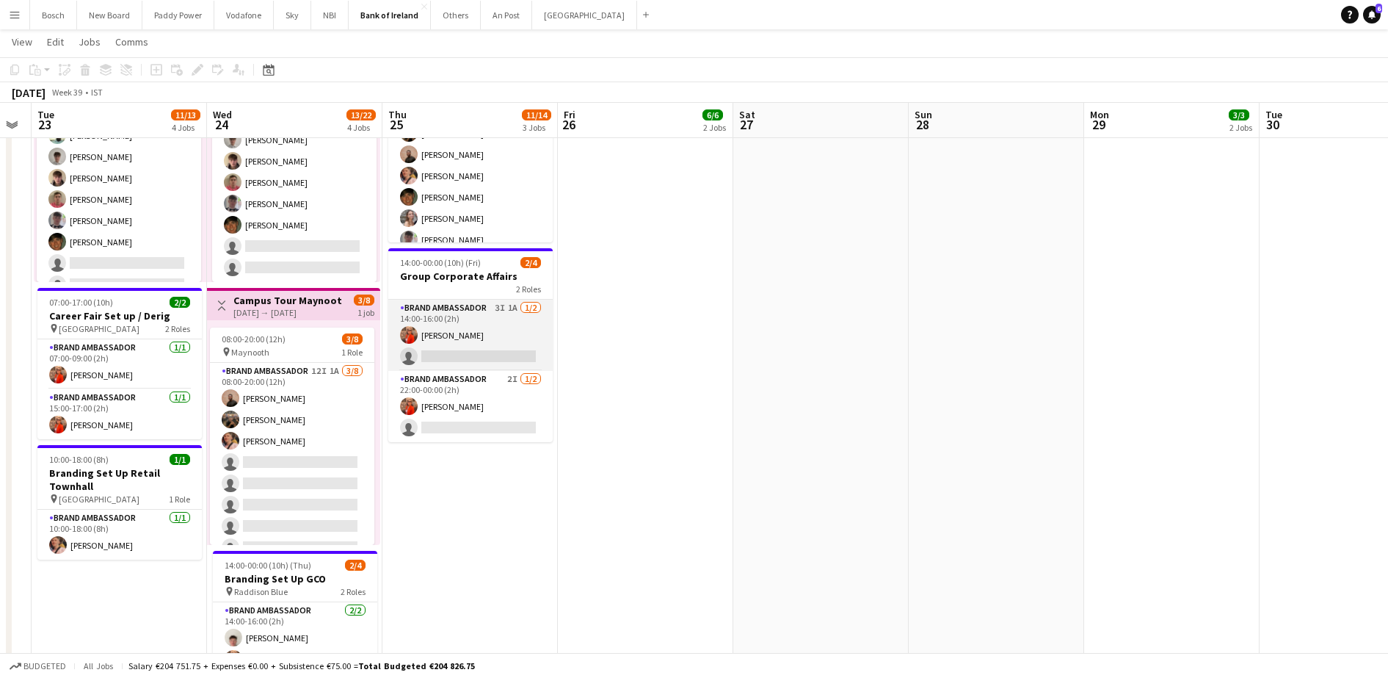
click at [477, 316] on app-card-role "Brand Ambassador 3I 1A [DATE] 14:00-16:00 (2h) [PERSON_NAME] single-neutral-act…" at bounding box center [470, 334] width 164 height 71
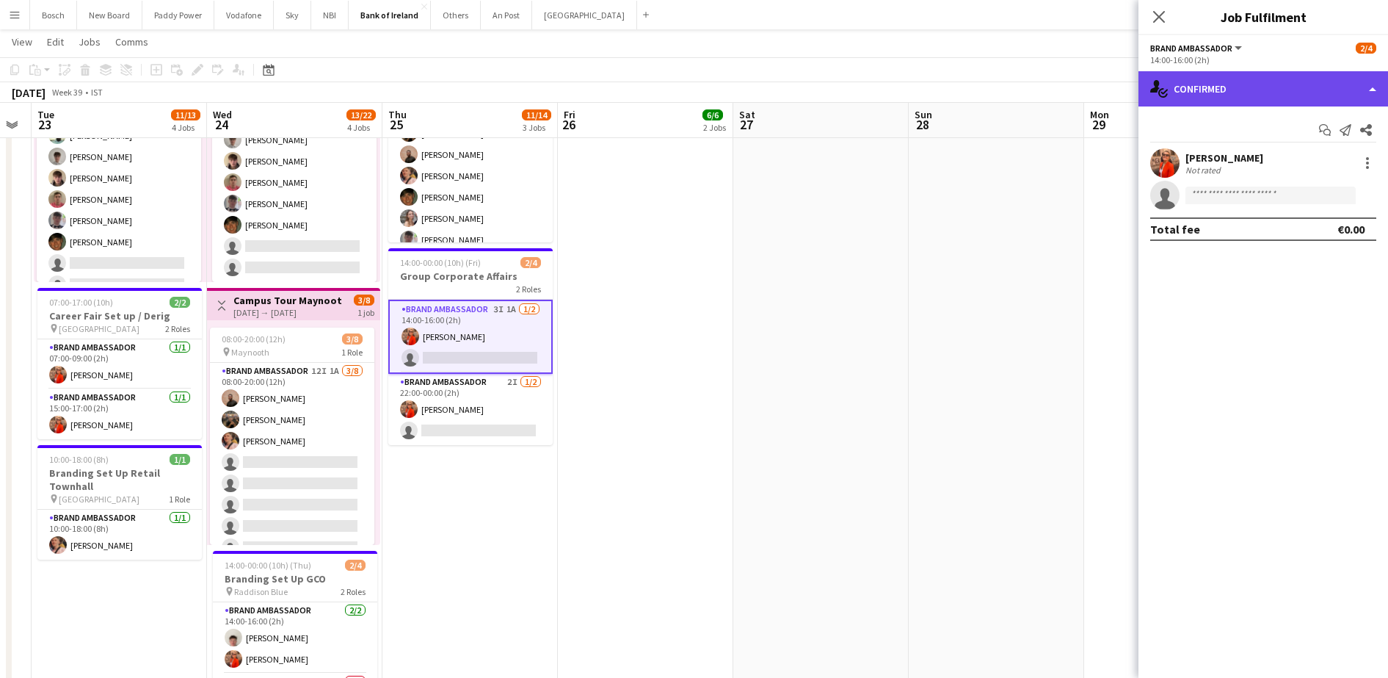
click at [1196, 90] on div "single-neutral-actions-check-2 Confirmed" at bounding box center [1263, 88] width 250 height 35
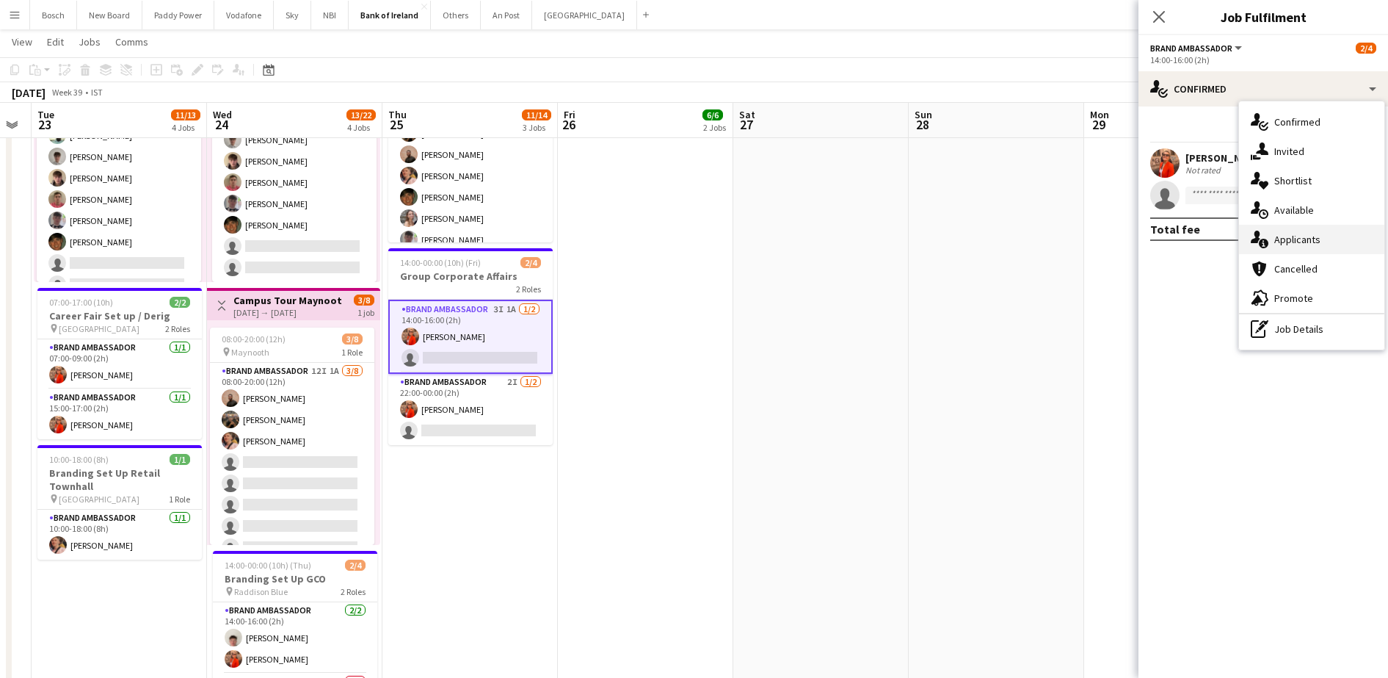
click at [1283, 237] on div "single-neutral-actions-information Applicants" at bounding box center [1311, 239] width 145 height 29
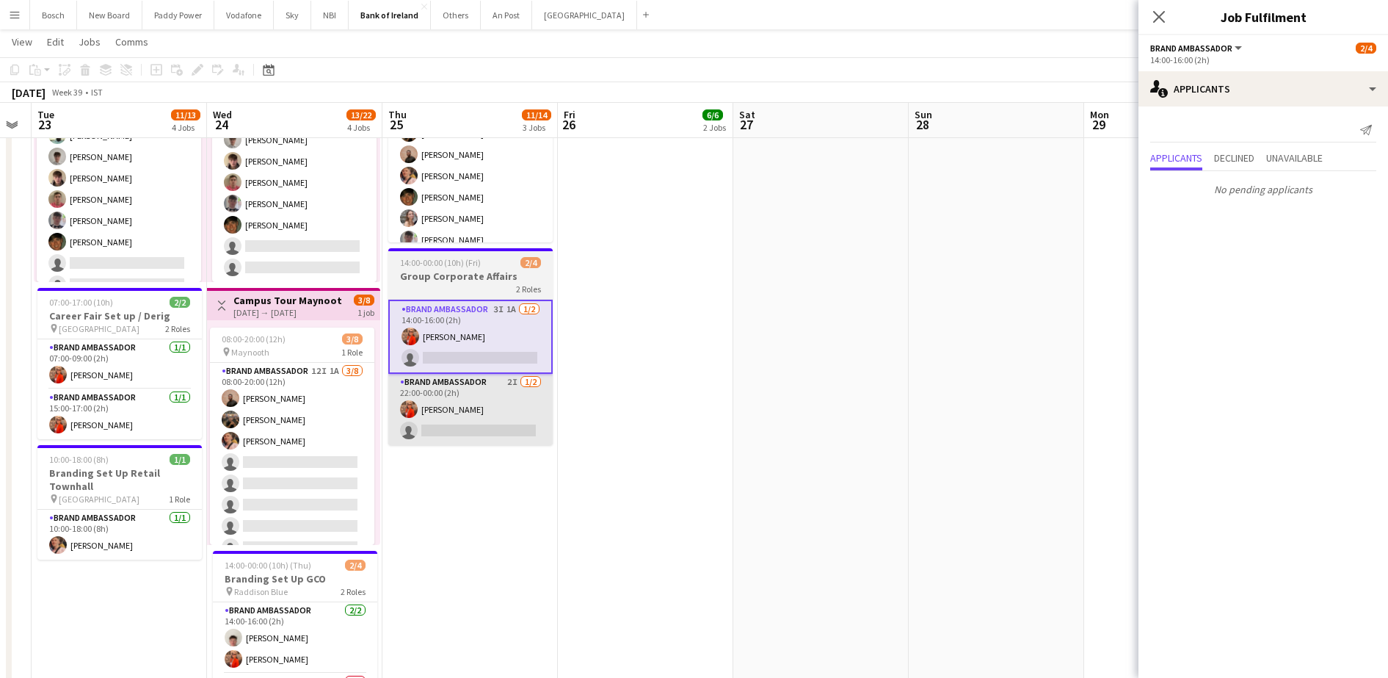
click at [475, 425] on app-card-role "Brand Ambassador 2I [DATE] 22:00-00:00 (2h) [PERSON_NAME] single-neutral-actions" at bounding box center [470, 409] width 164 height 71
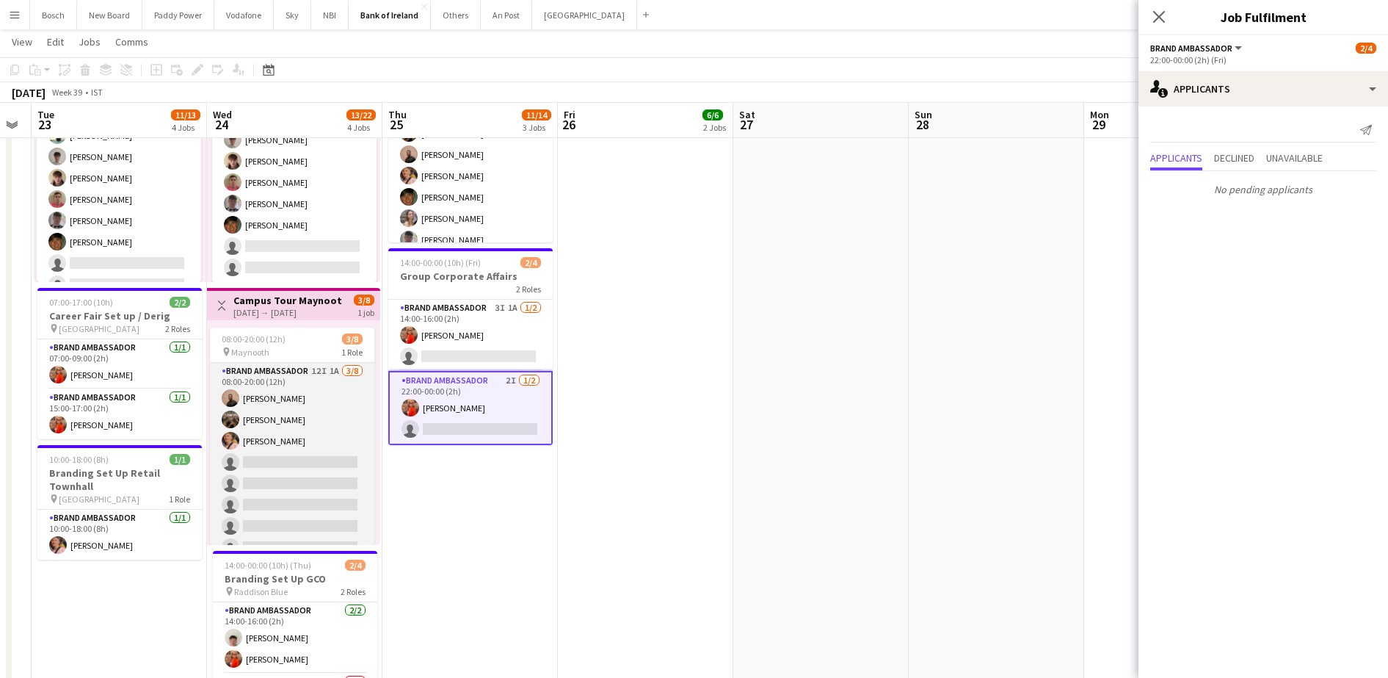
click at [251, 453] on app-card-role "Brand Ambassador 12I 1A [DATE] 08:00-20:00 (12h) [PERSON_NAME] [PERSON_NAME] [P…" at bounding box center [292, 462] width 164 height 199
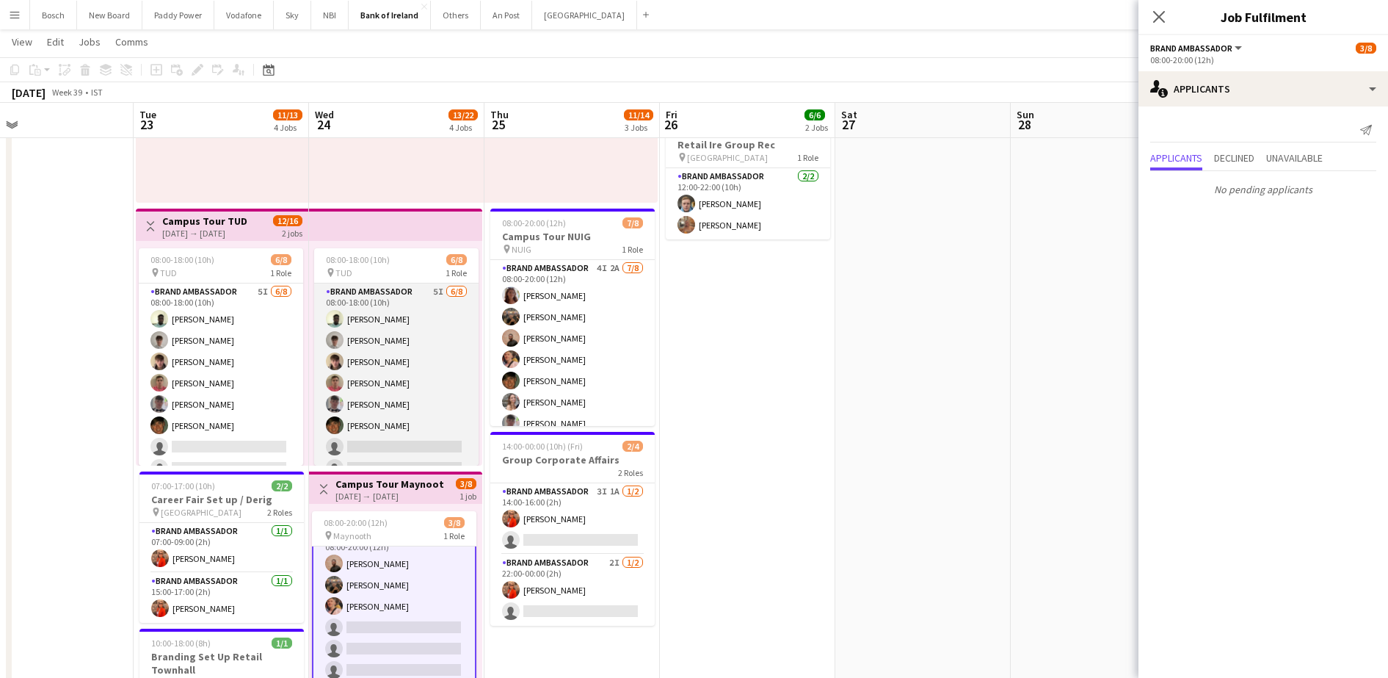
scroll to position [0, 0]
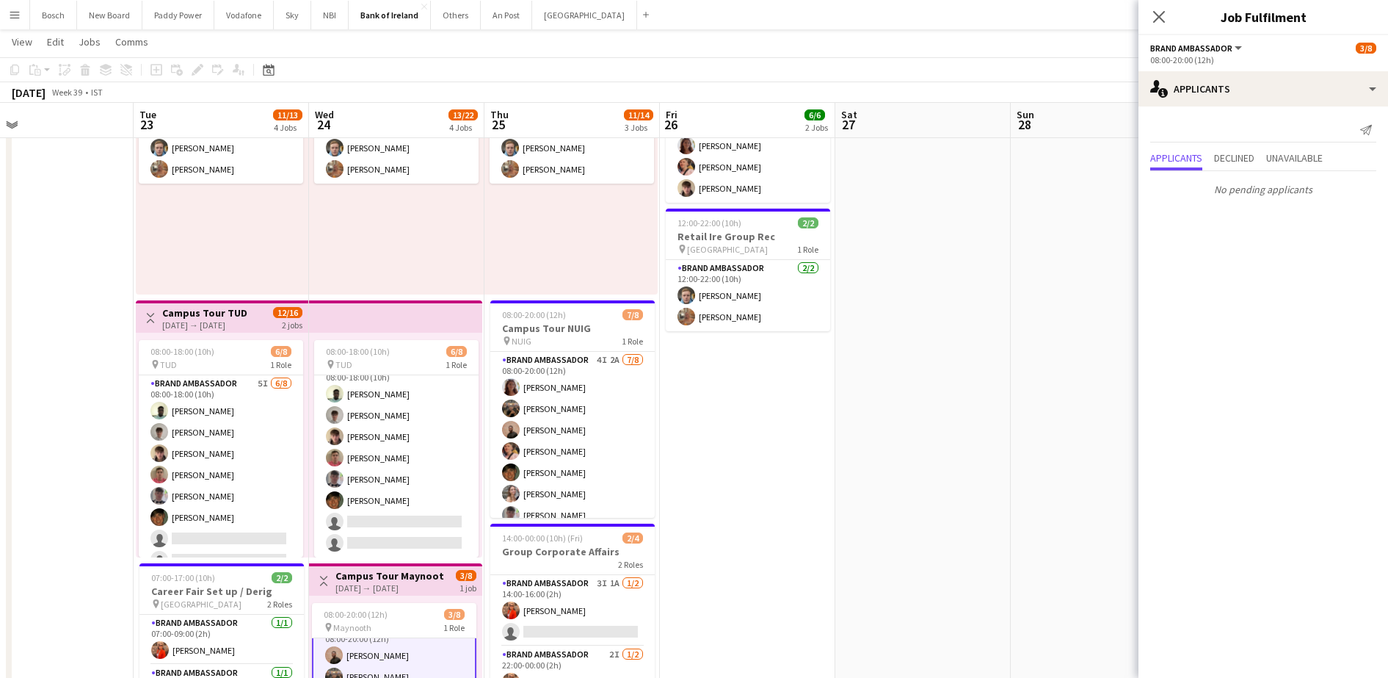
click at [1256, 109] on div "Send notification Applicants Declined Unavailable No pending applicants" at bounding box center [1263, 159] width 250 height 107
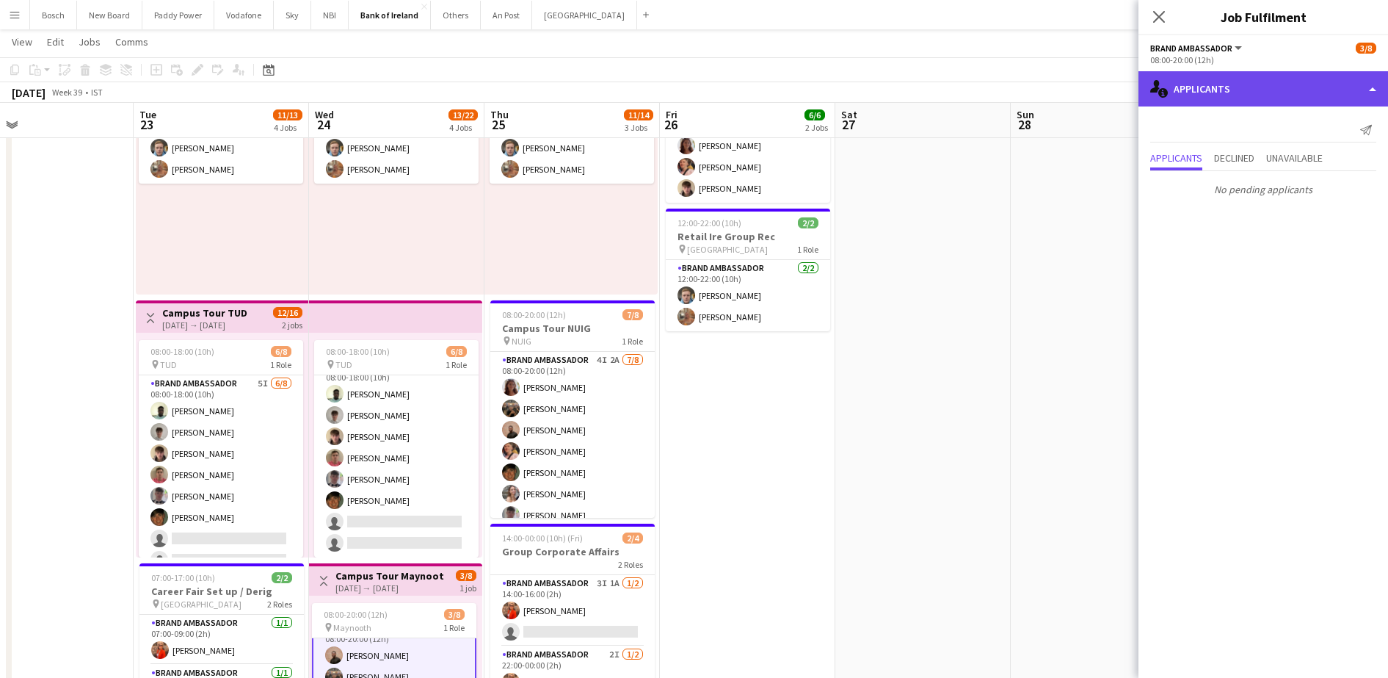
click at [1260, 85] on div "single-neutral-actions-information Applicants" at bounding box center [1263, 88] width 250 height 35
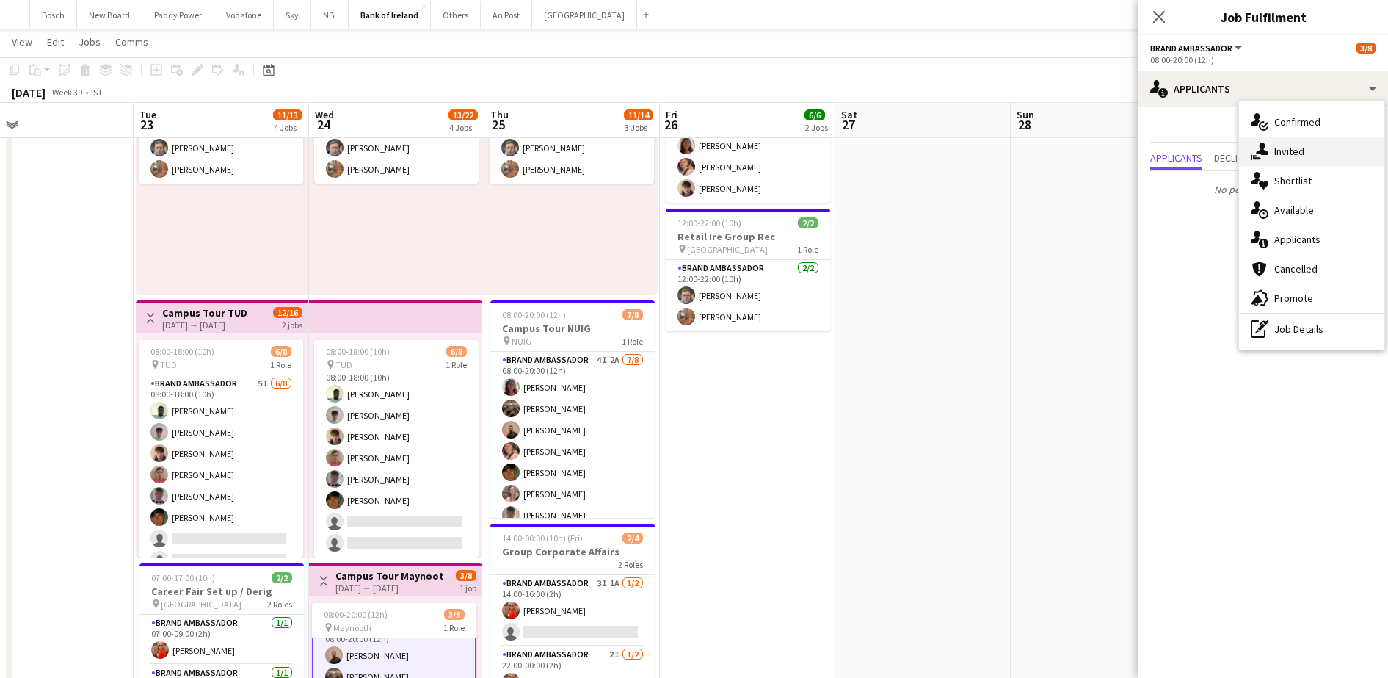
click at [1324, 150] on div "single-neutral-actions-share-1 Invited" at bounding box center [1311, 151] width 145 height 29
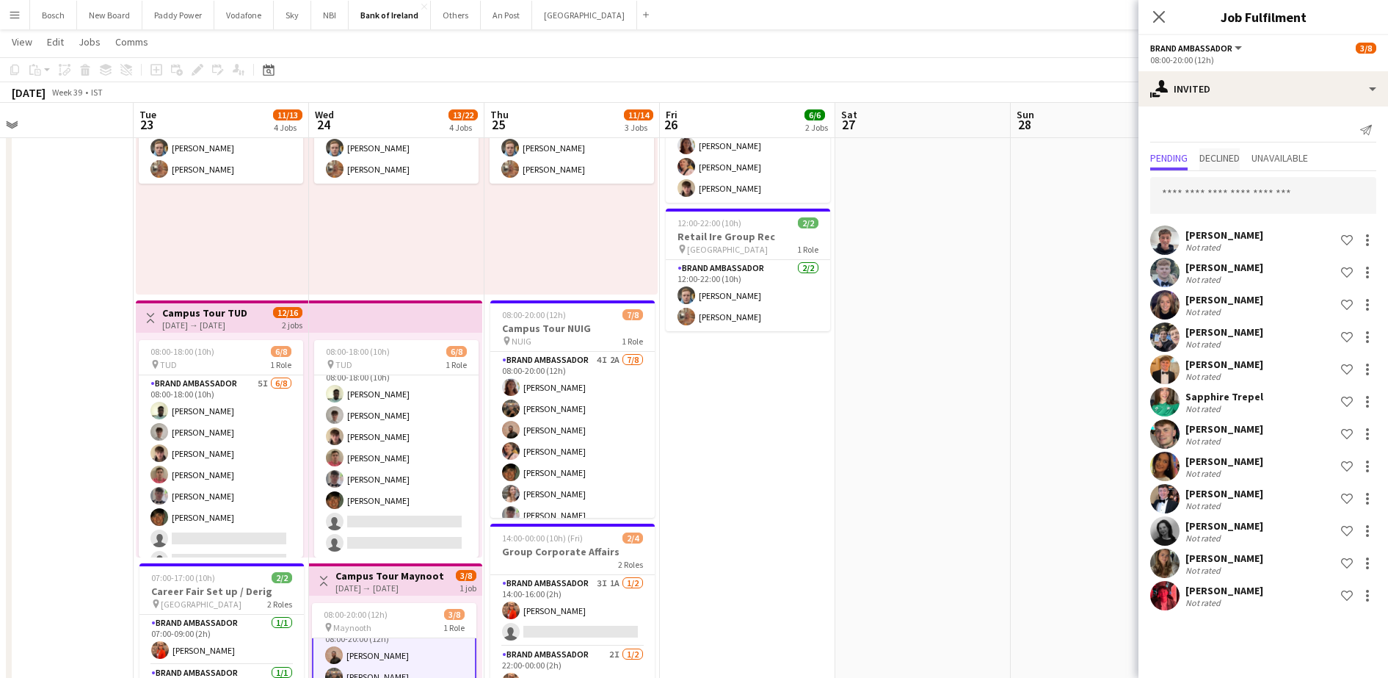
click at [1235, 164] on span "Declined" at bounding box center [1219, 159] width 40 height 22
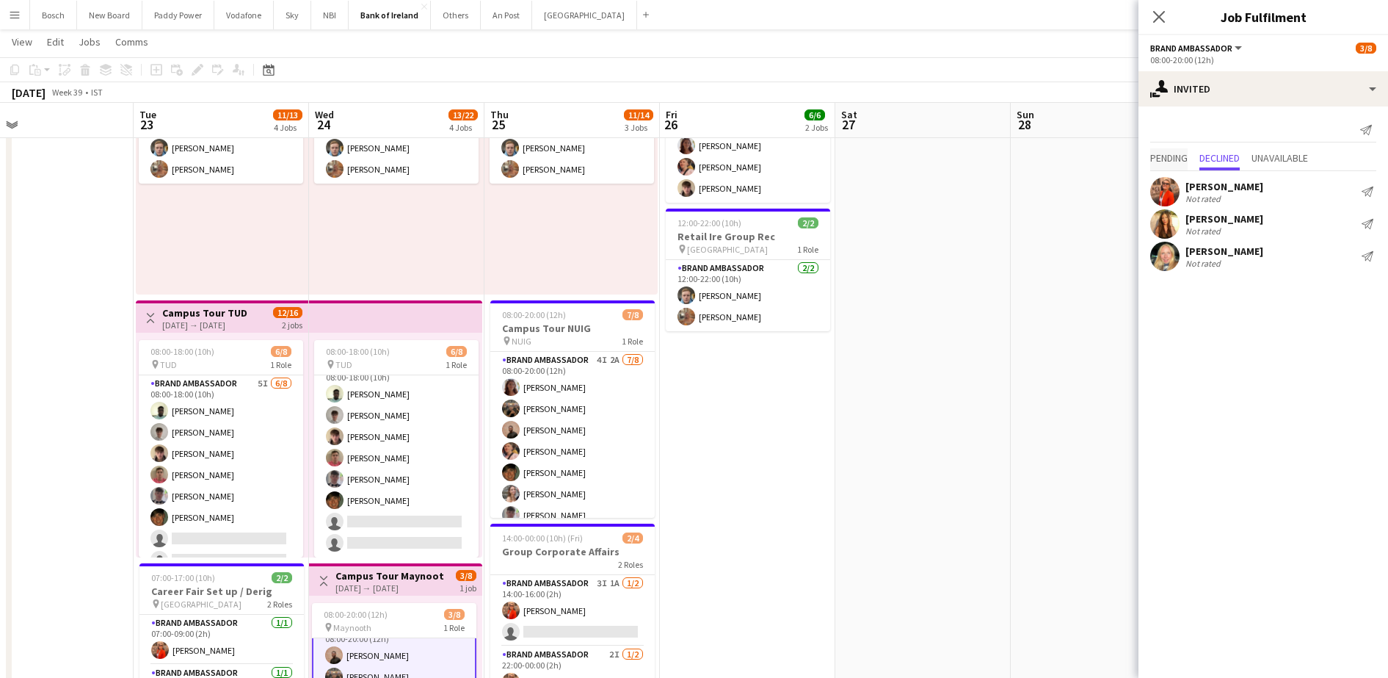
click at [1182, 162] on span "Pending" at bounding box center [1168, 158] width 37 height 10
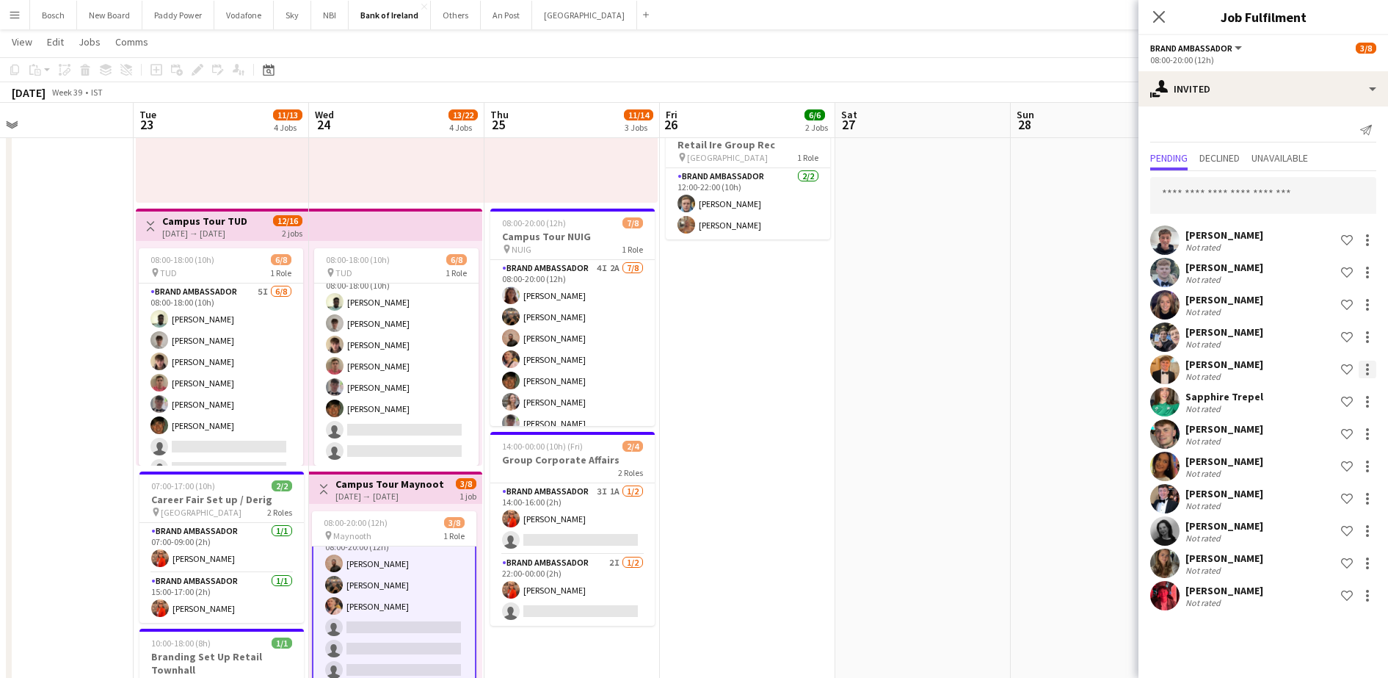
click at [1364, 368] on div at bounding box center [1368, 369] width 18 height 18
click at [1319, 430] on span "Send notification" at bounding box center [1321, 431] width 87 height 12
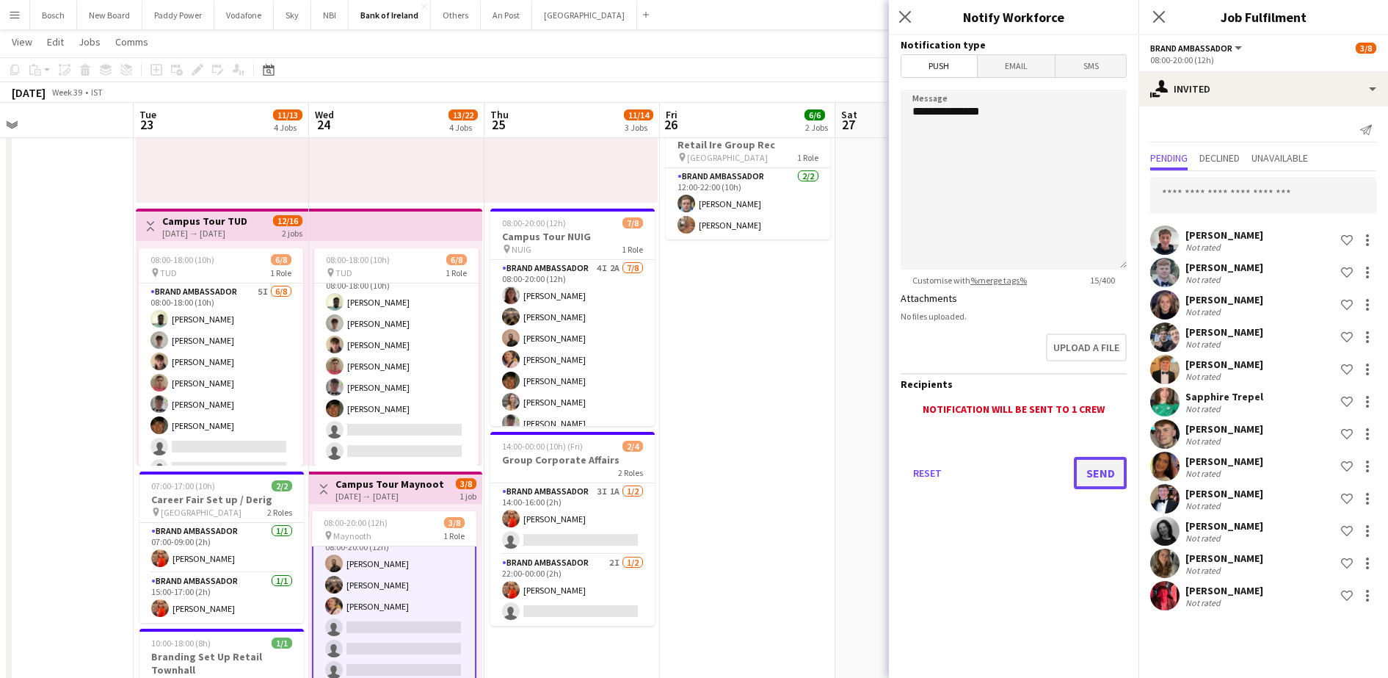
click at [1098, 465] on button "Send" at bounding box center [1100, 473] width 53 height 32
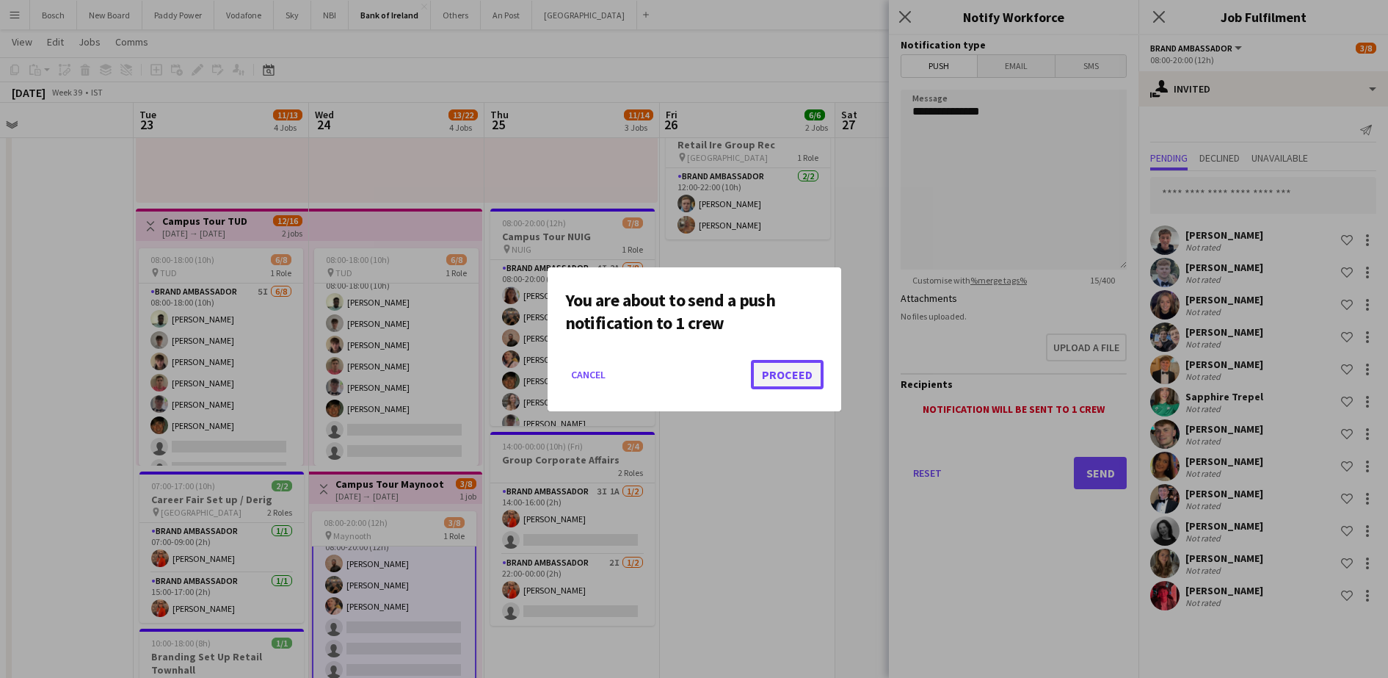
click at [810, 383] on button "Proceed" at bounding box center [787, 374] width 73 height 29
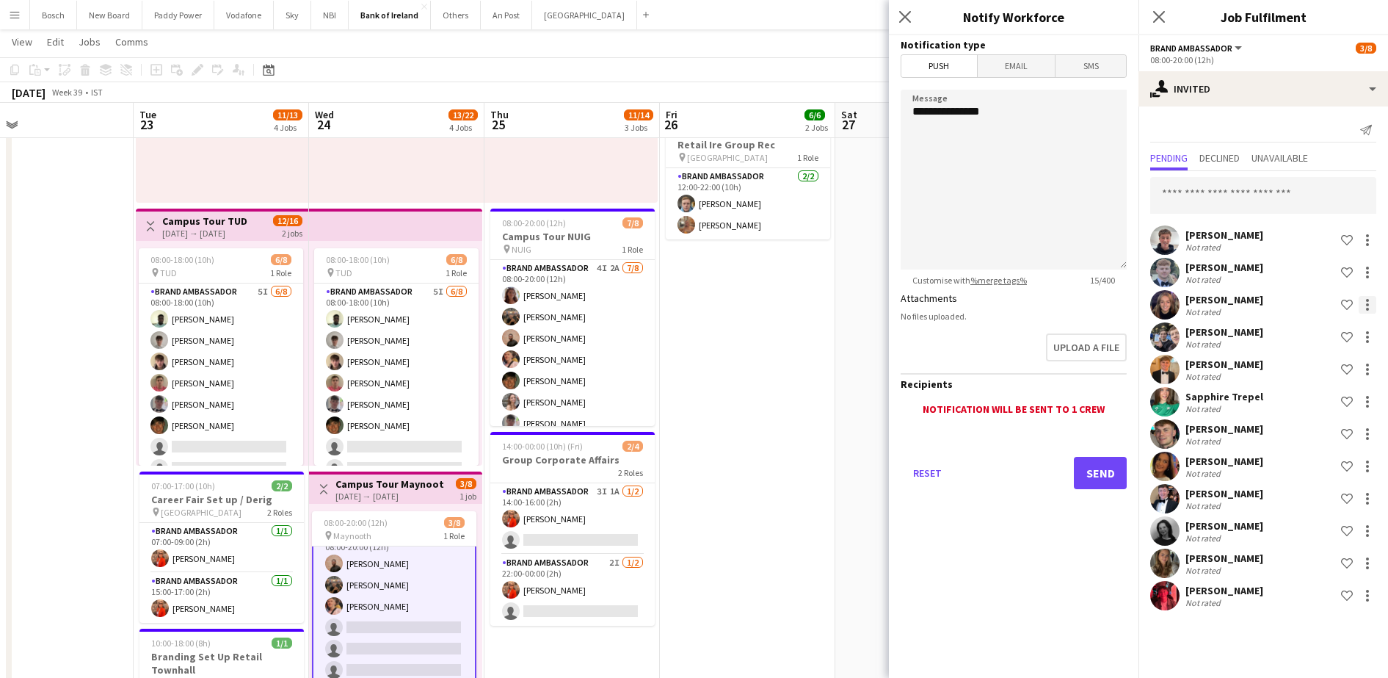
click at [1371, 300] on div at bounding box center [1368, 305] width 18 height 18
click at [1352, 363] on span "Send notification" at bounding box center [1321, 366] width 87 height 12
click at [1107, 468] on button "Send" at bounding box center [1100, 473] width 53 height 32
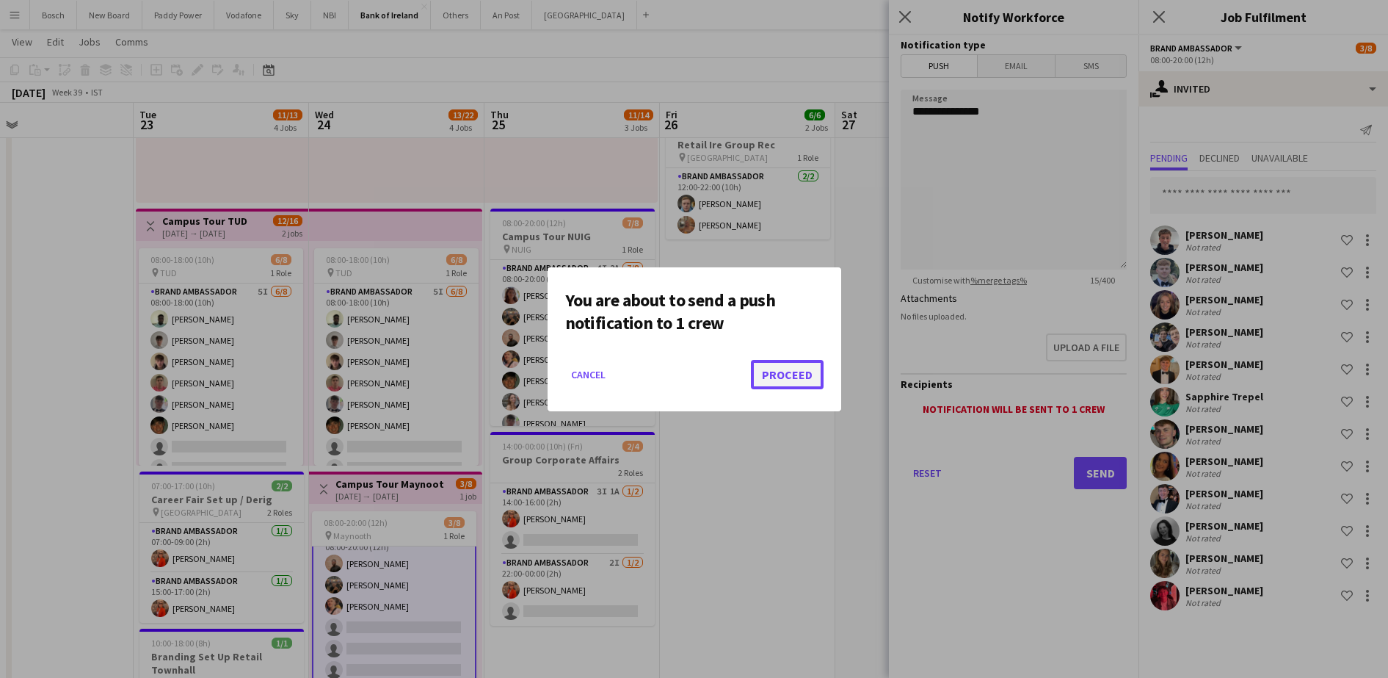
click at [796, 378] on button "Proceed" at bounding box center [787, 374] width 73 height 29
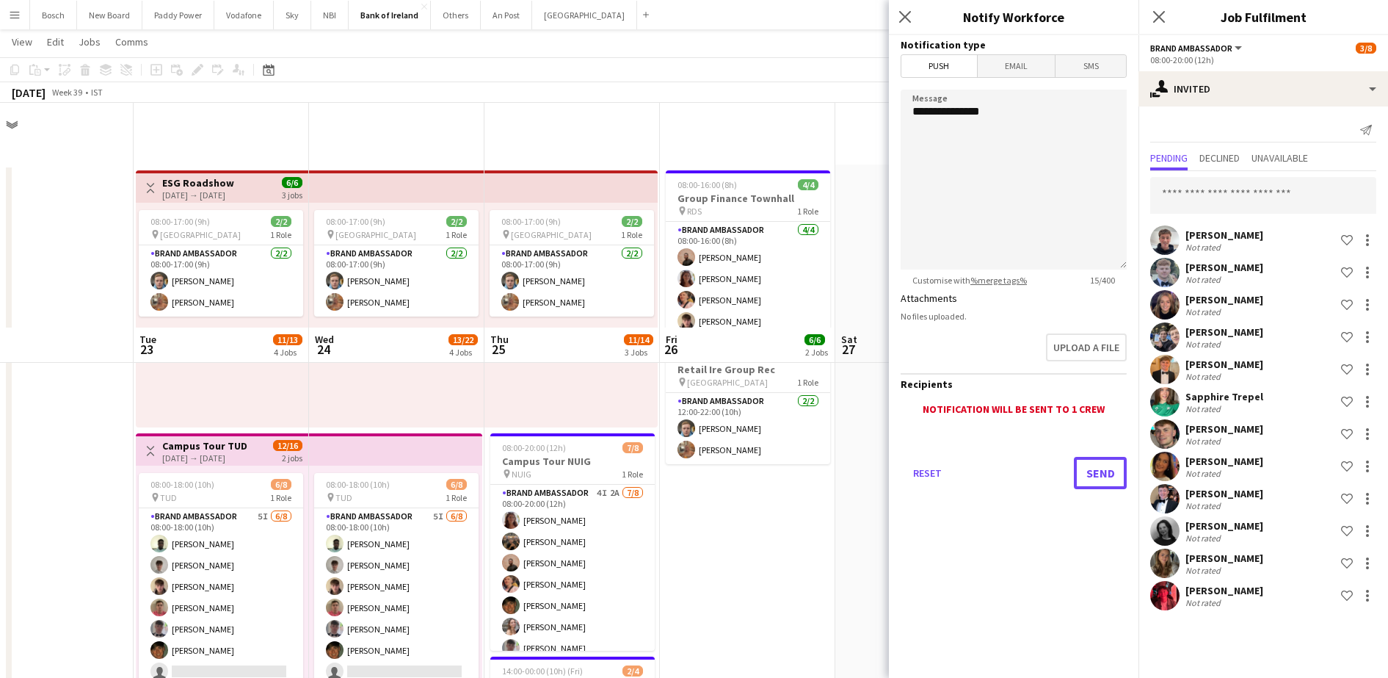
scroll to position [225, 0]
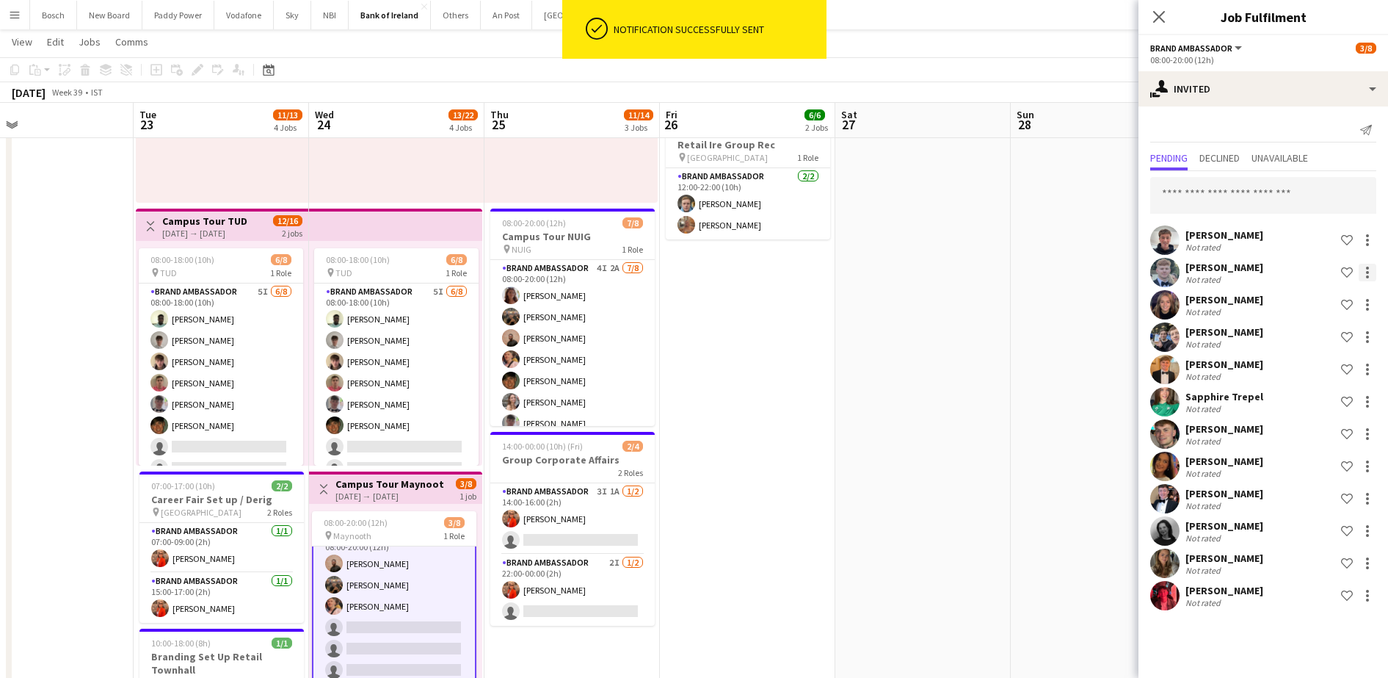
click at [1361, 270] on div at bounding box center [1368, 273] width 18 height 18
click at [1303, 319] on button "Send notification" at bounding box center [1321, 334] width 110 height 35
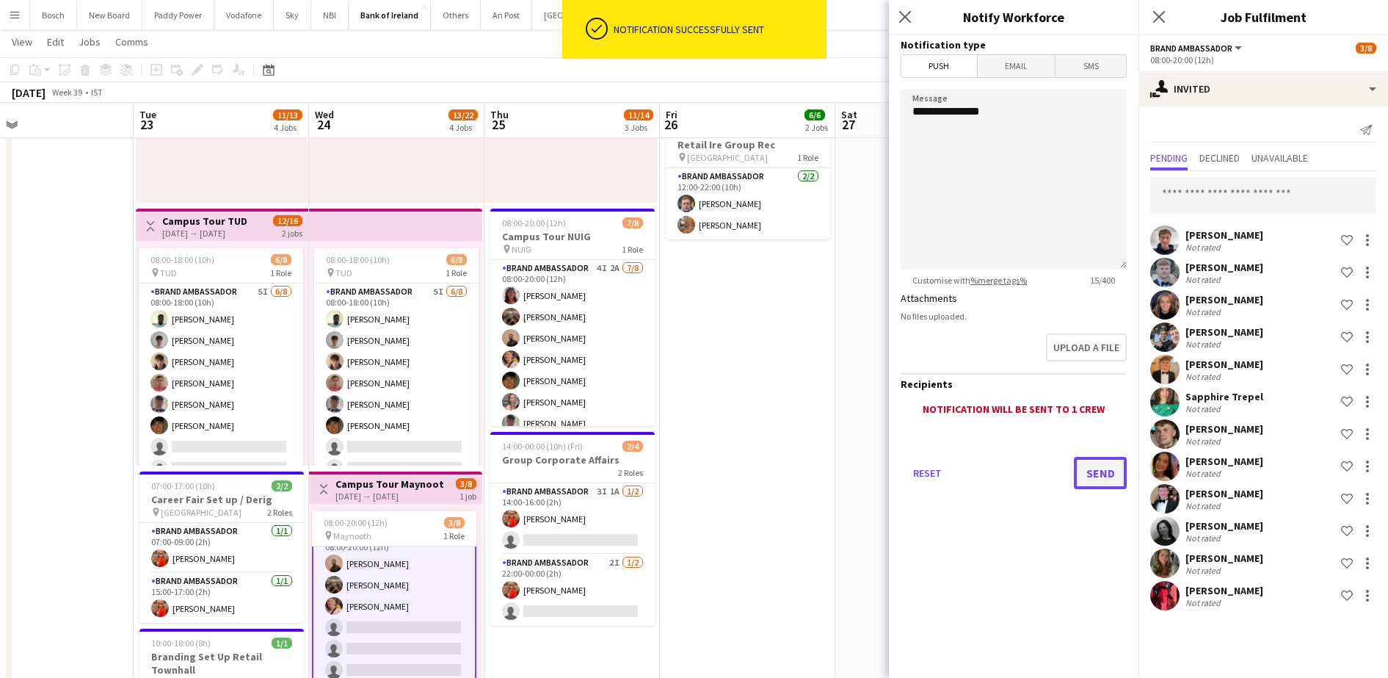
click at [1100, 482] on button "Send" at bounding box center [1100, 473] width 53 height 32
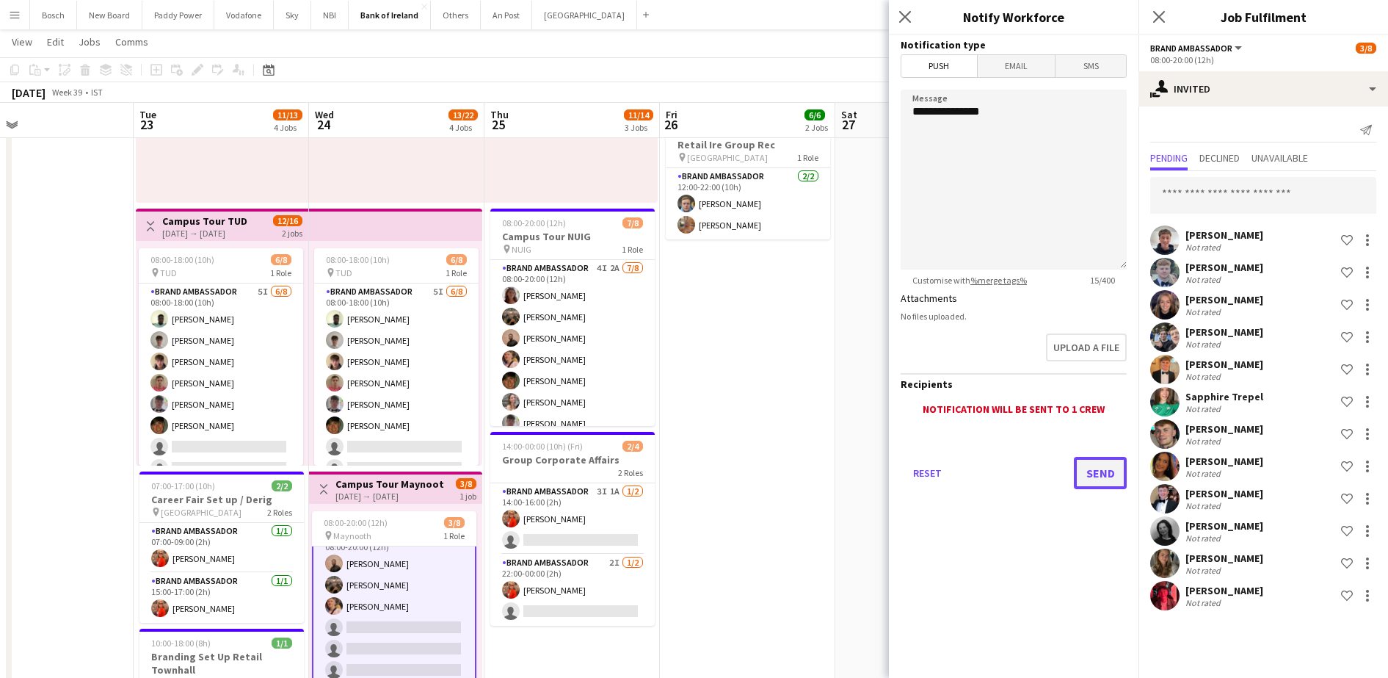
scroll to position [0, 0]
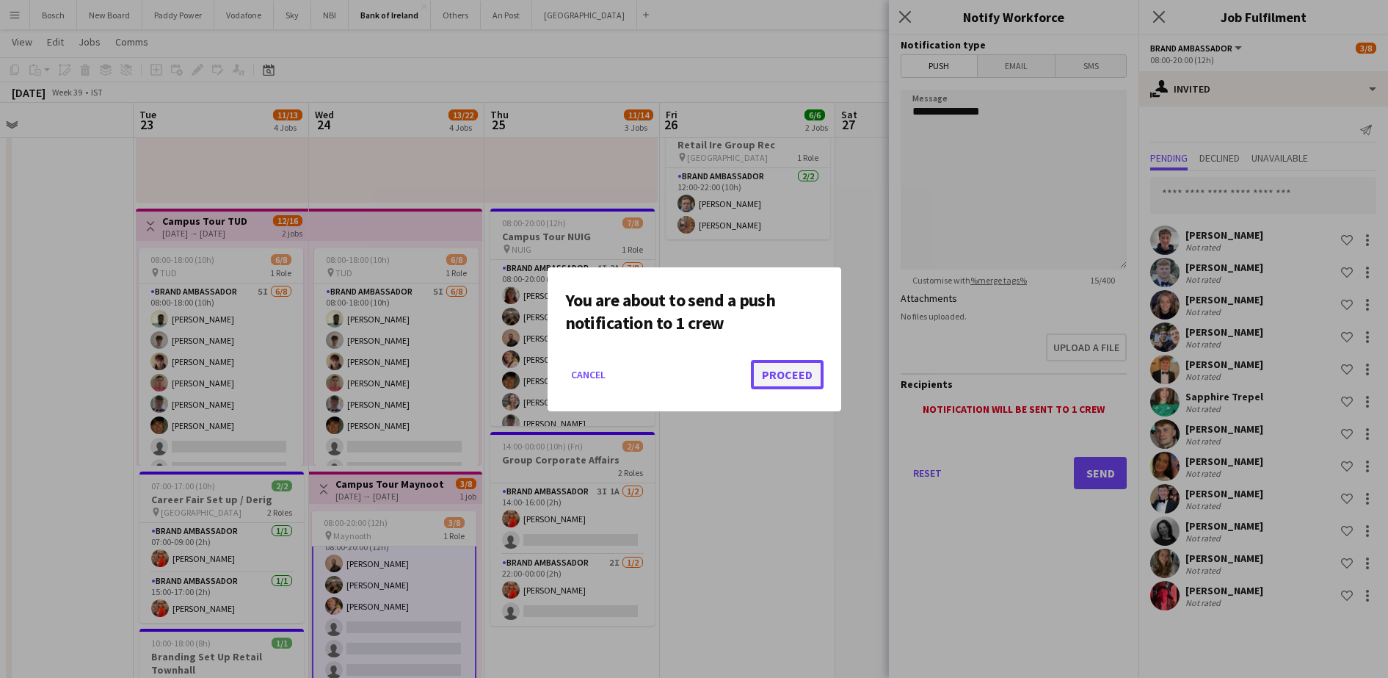
click at [783, 374] on button "Proceed" at bounding box center [787, 374] width 73 height 29
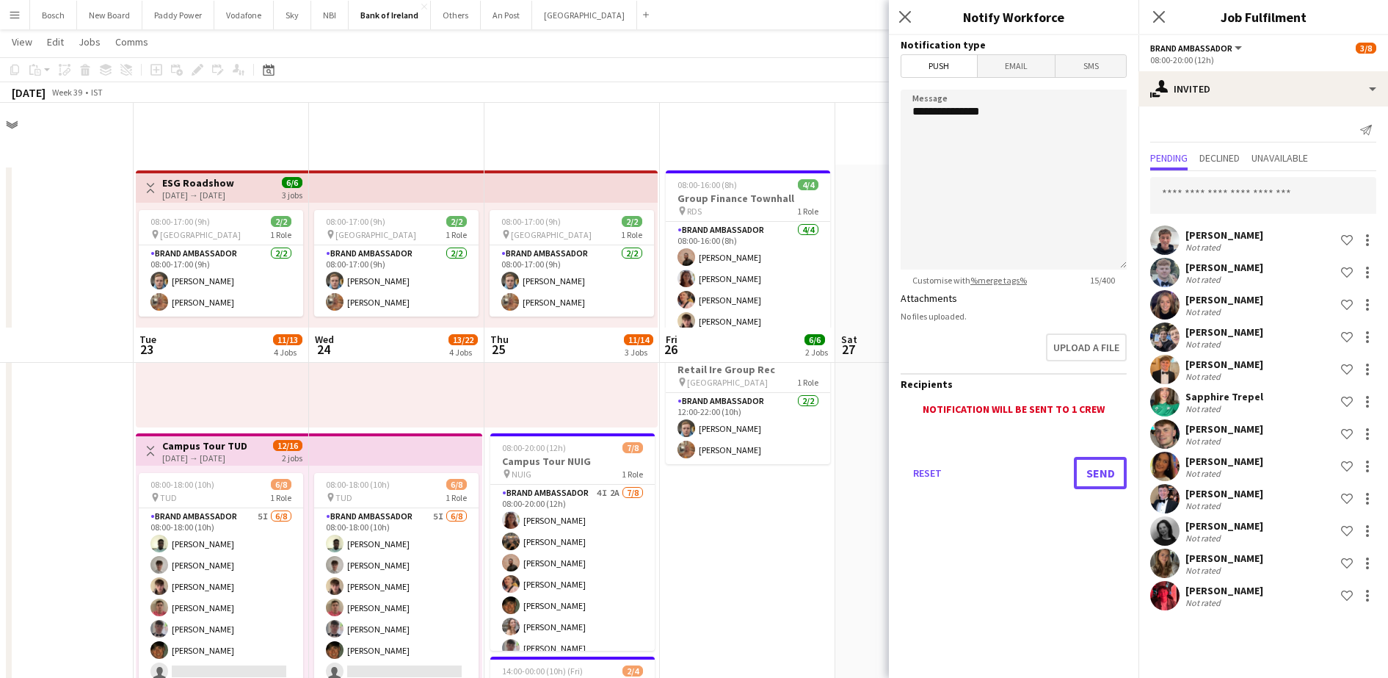
scroll to position [225, 0]
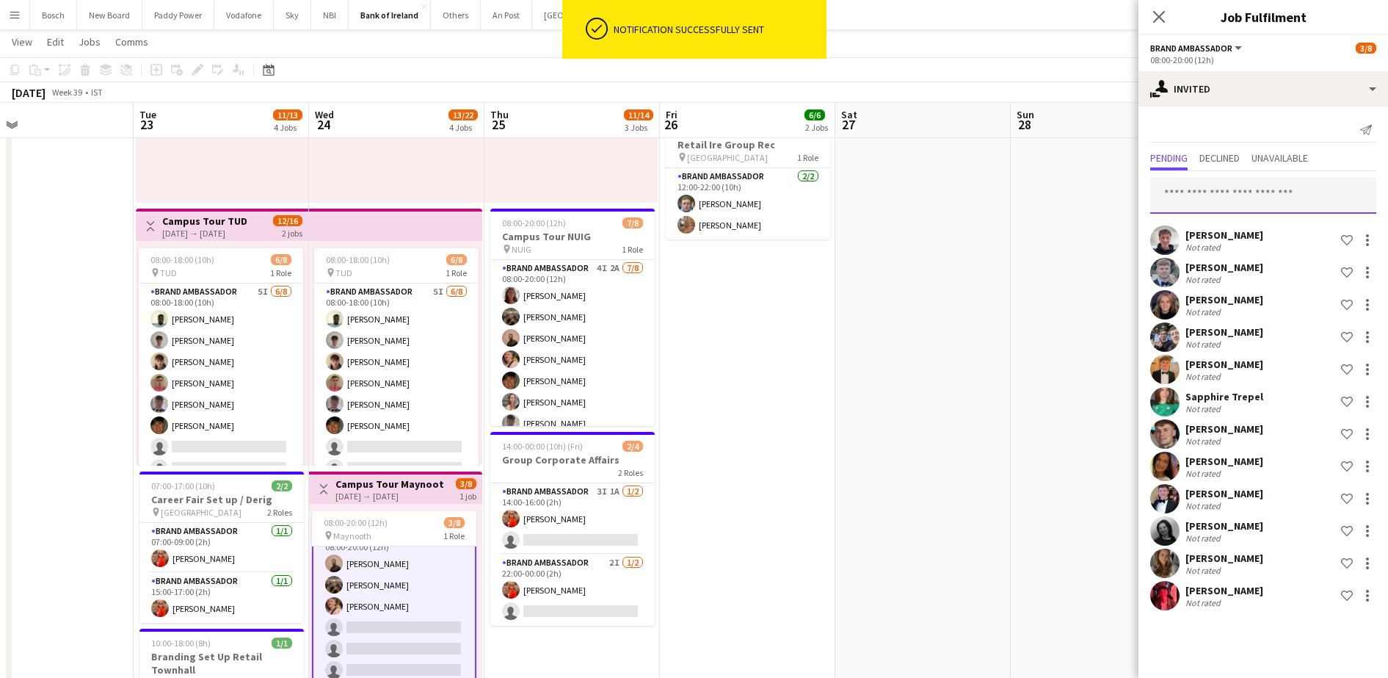
click at [1230, 181] on input "text" at bounding box center [1263, 195] width 226 height 37
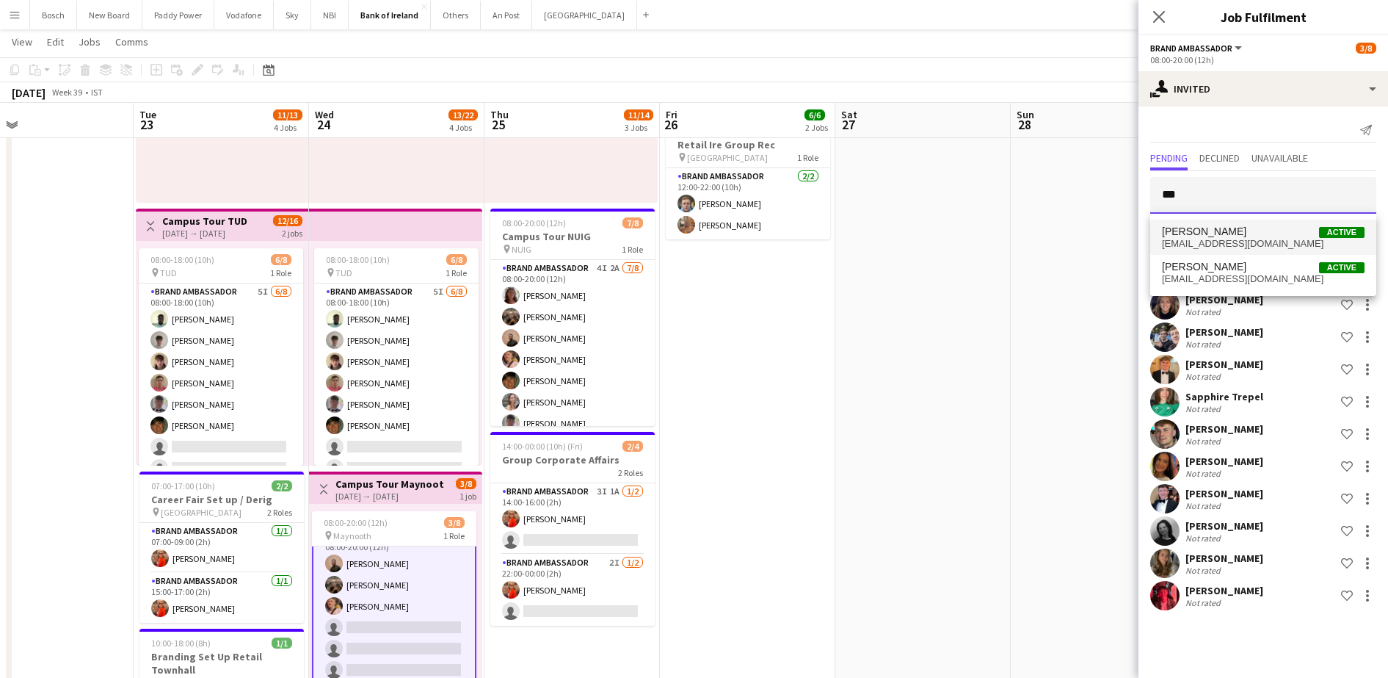
type input "***"
click at [1246, 236] on span "[PERSON_NAME] Active" at bounding box center [1263, 231] width 203 height 12
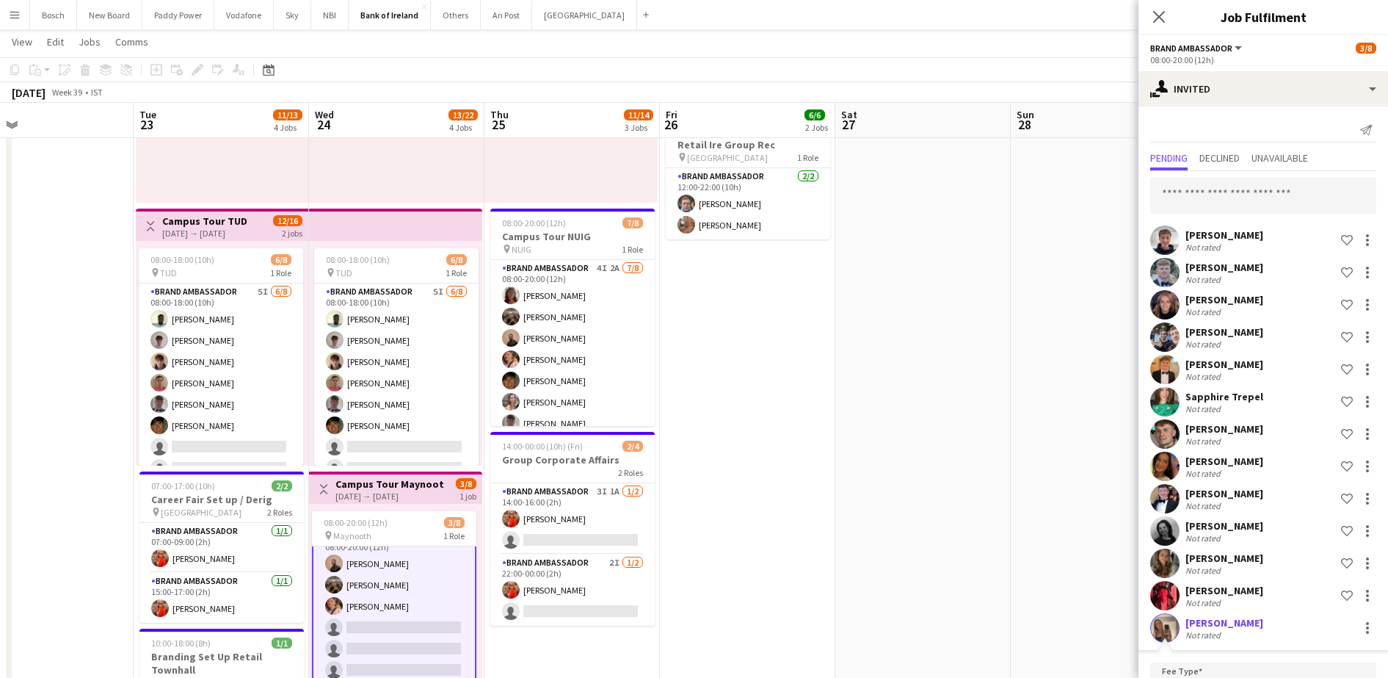
scroll to position [265, 0]
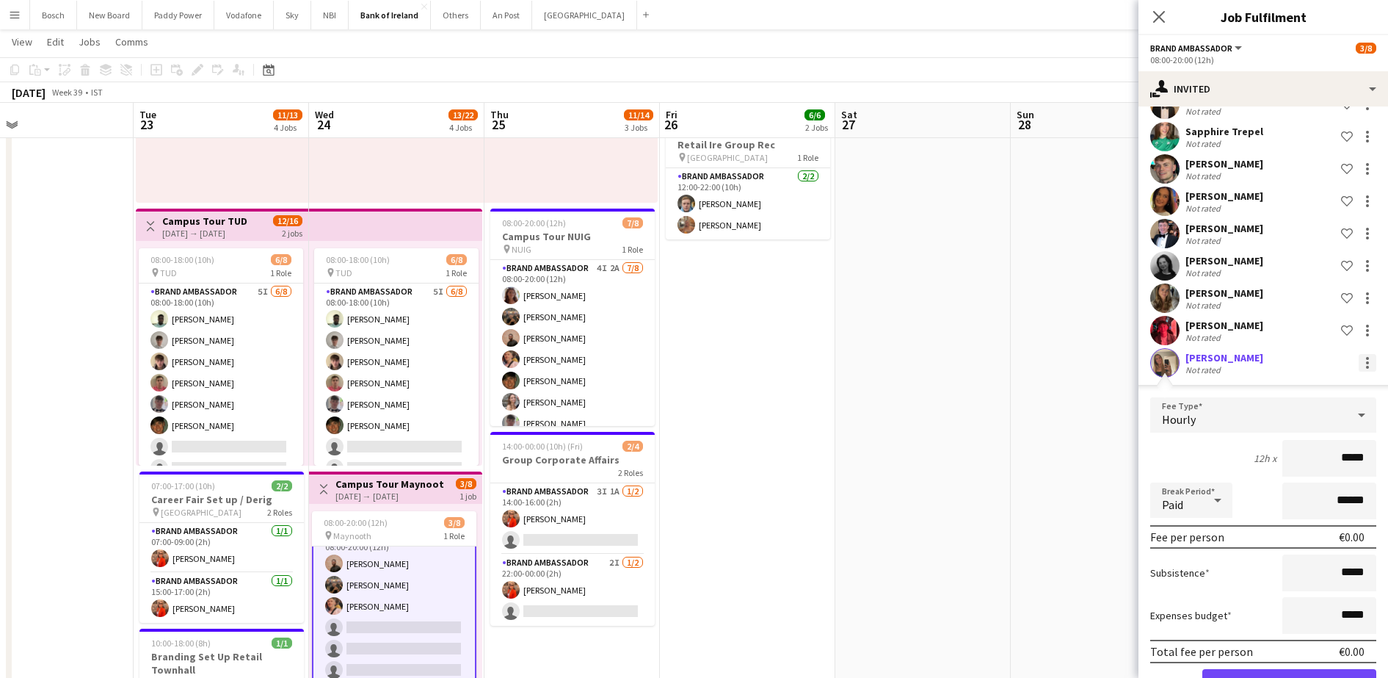
click at [1359, 357] on div at bounding box center [1368, 363] width 18 height 18
click at [1321, 484] on button "Cancel invitation" at bounding box center [1307, 495] width 110 height 35
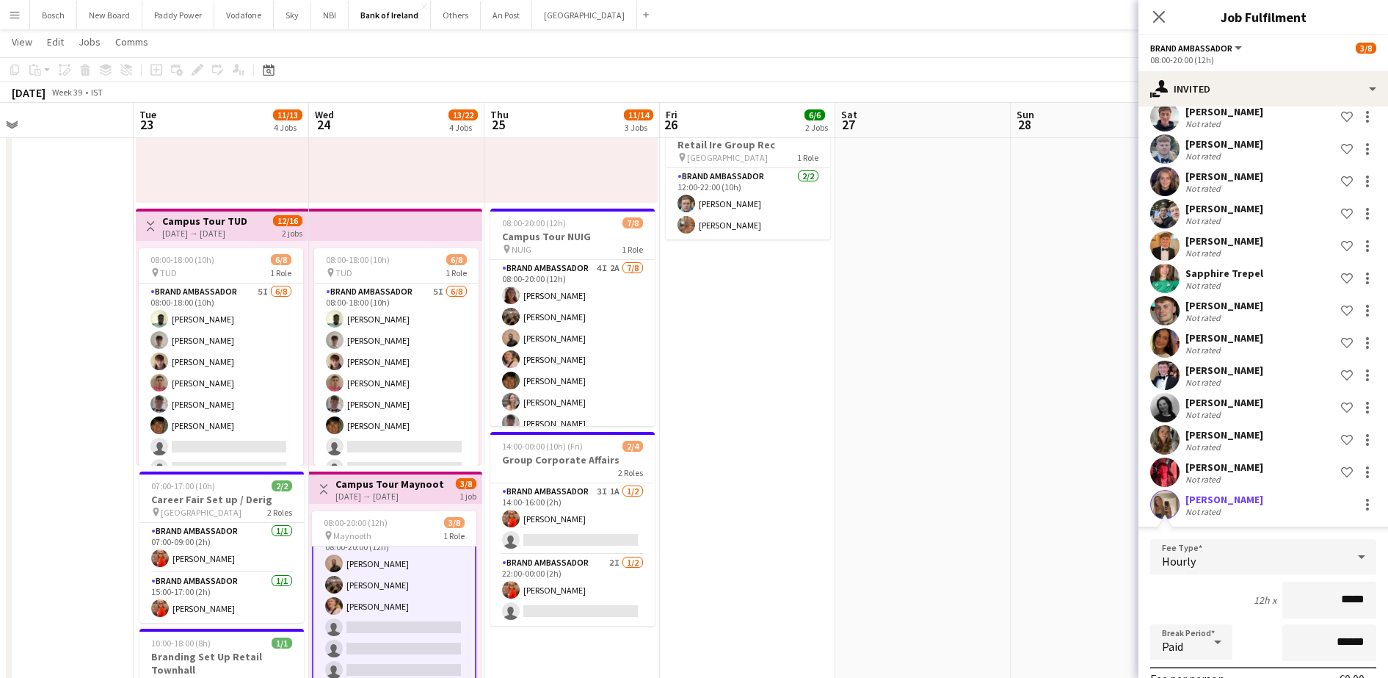
scroll to position [0, 0]
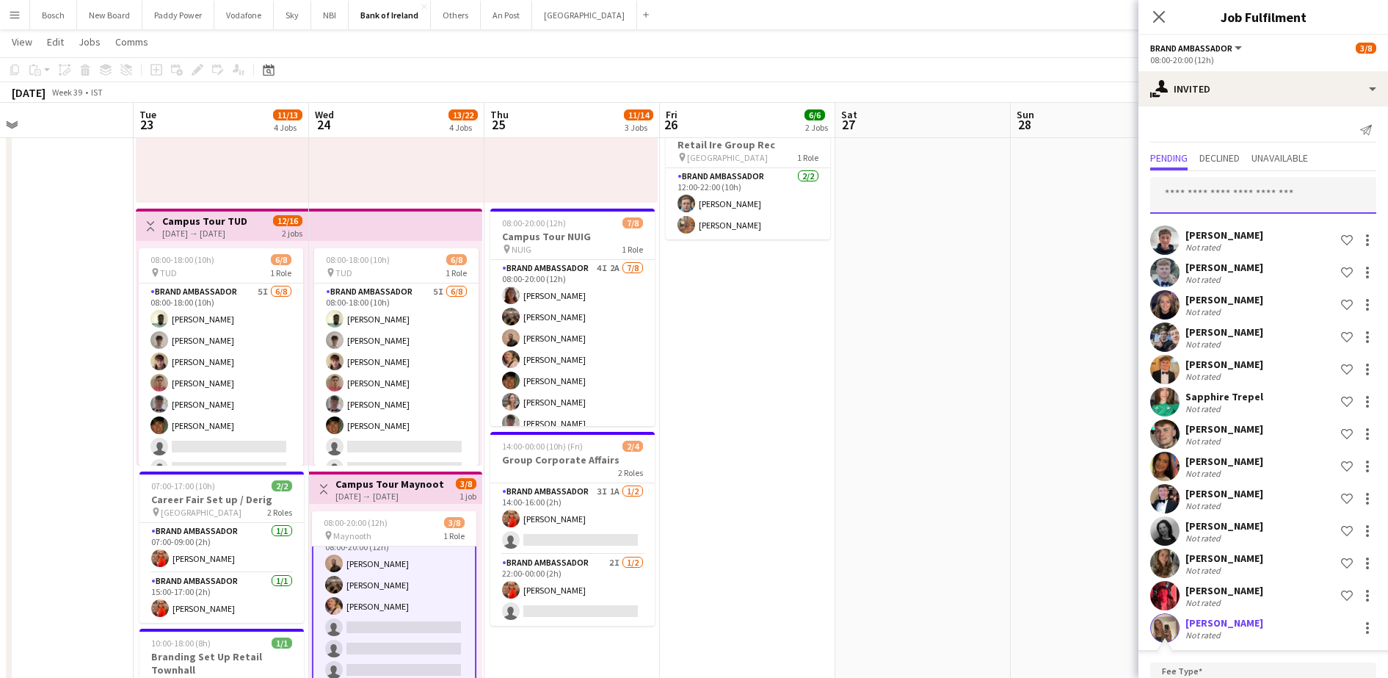
click at [1236, 204] on input "text" at bounding box center [1263, 195] width 226 height 37
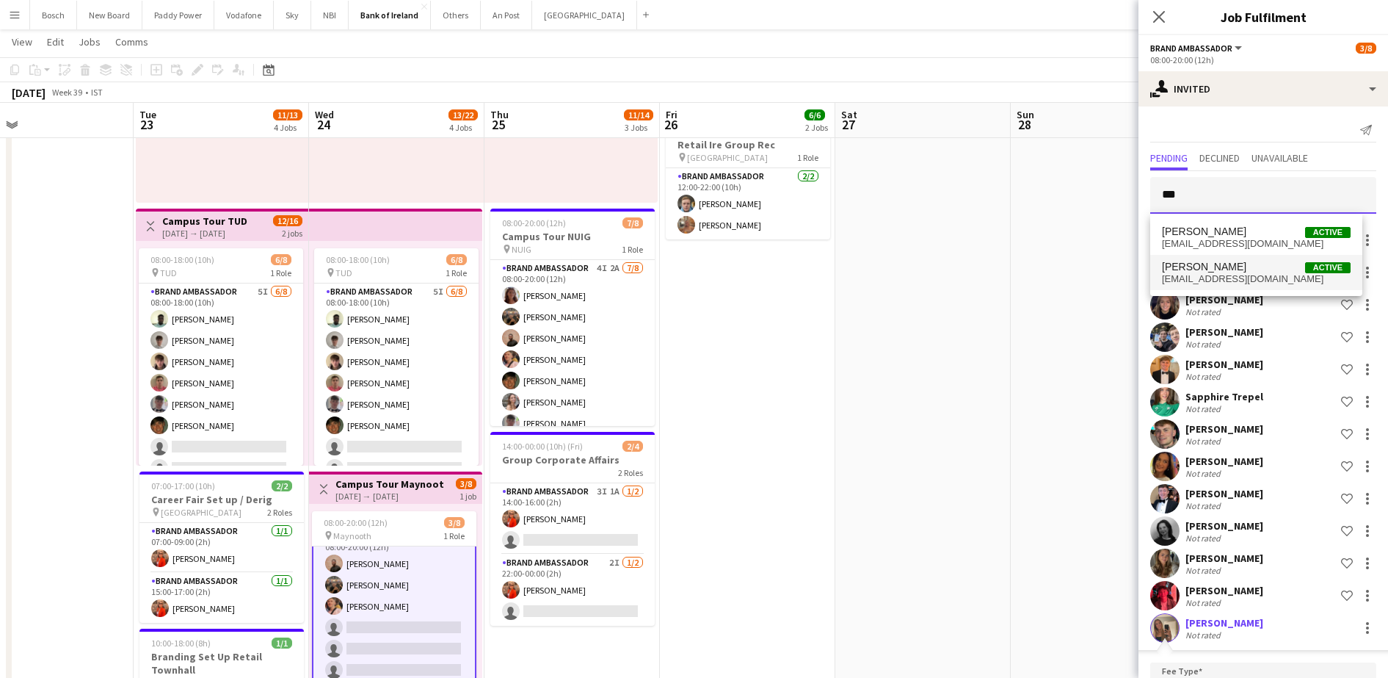
type input "***"
click at [1224, 258] on mat-option "[PERSON_NAME] Active [EMAIL_ADDRESS][DOMAIN_NAME]" at bounding box center [1256, 272] width 212 height 35
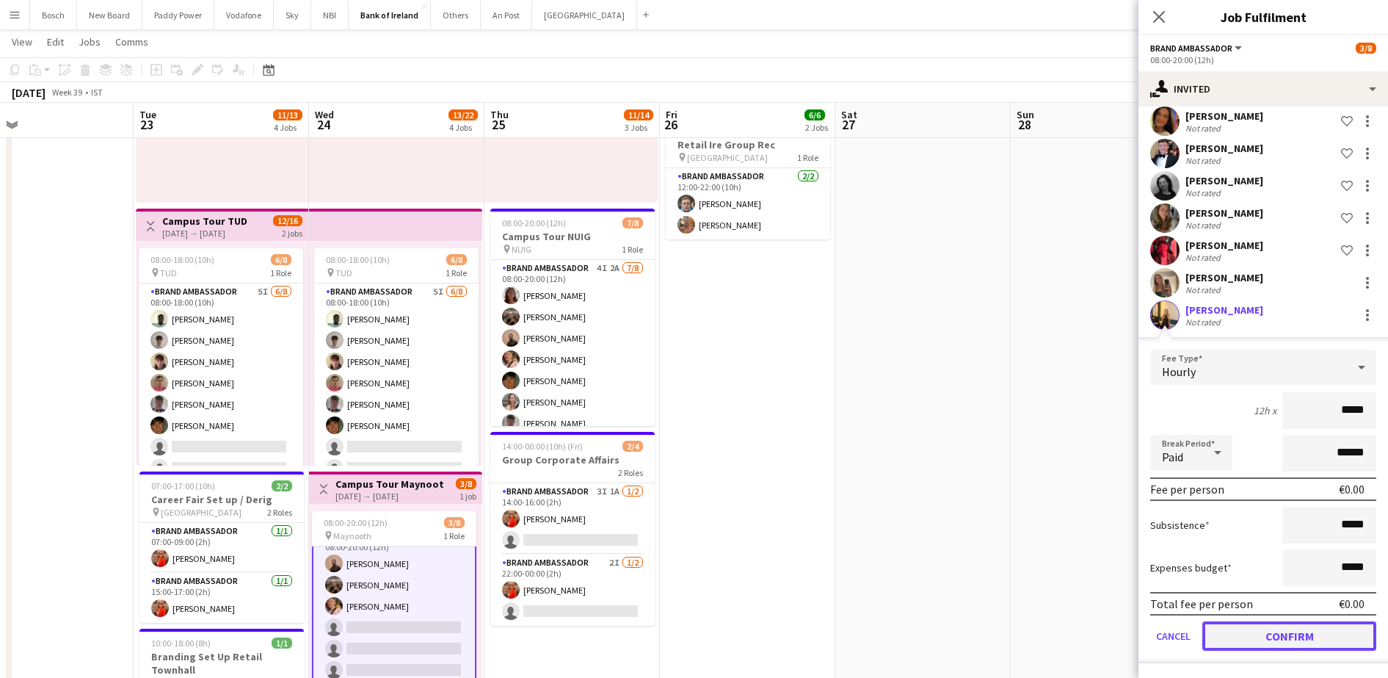
drag, startPoint x: 1304, startPoint y: 633, endPoint x: 1304, endPoint y: 623, distance: 9.6
click at [1303, 633] on button "Confirm" at bounding box center [1289, 635] width 174 height 29
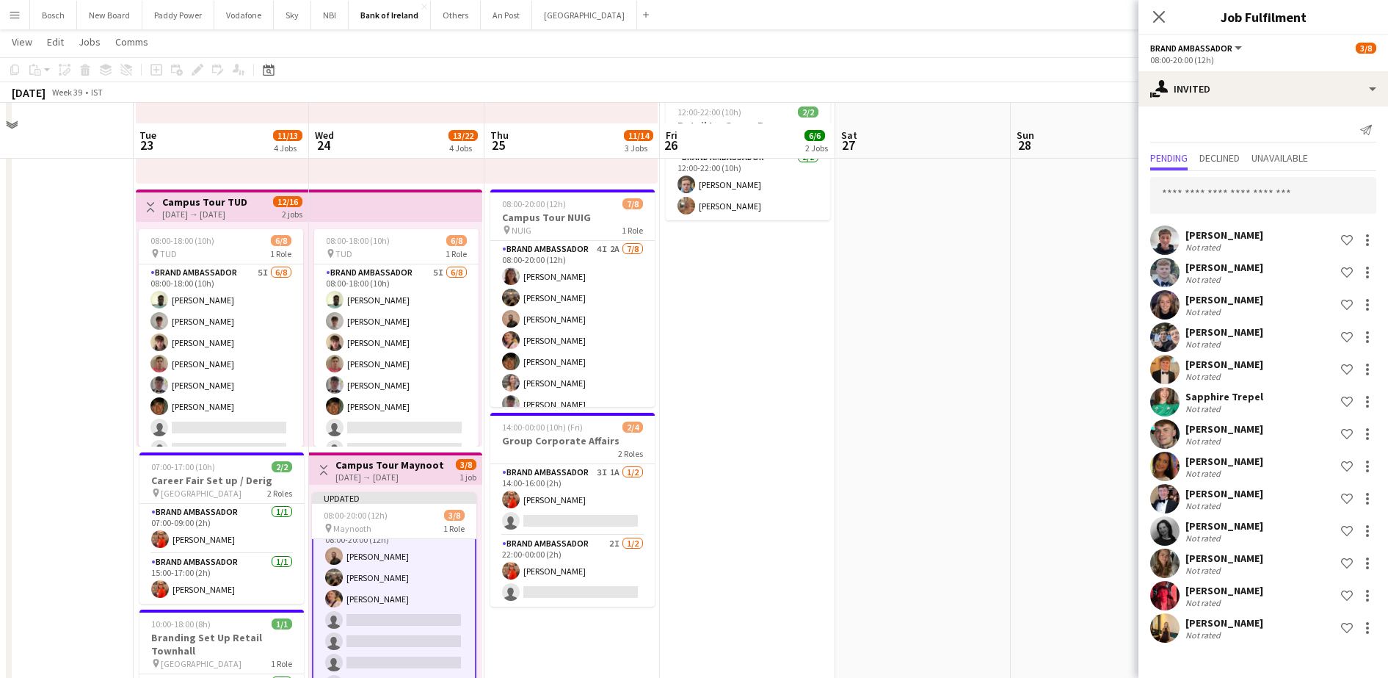
scroll to position [275, 0]
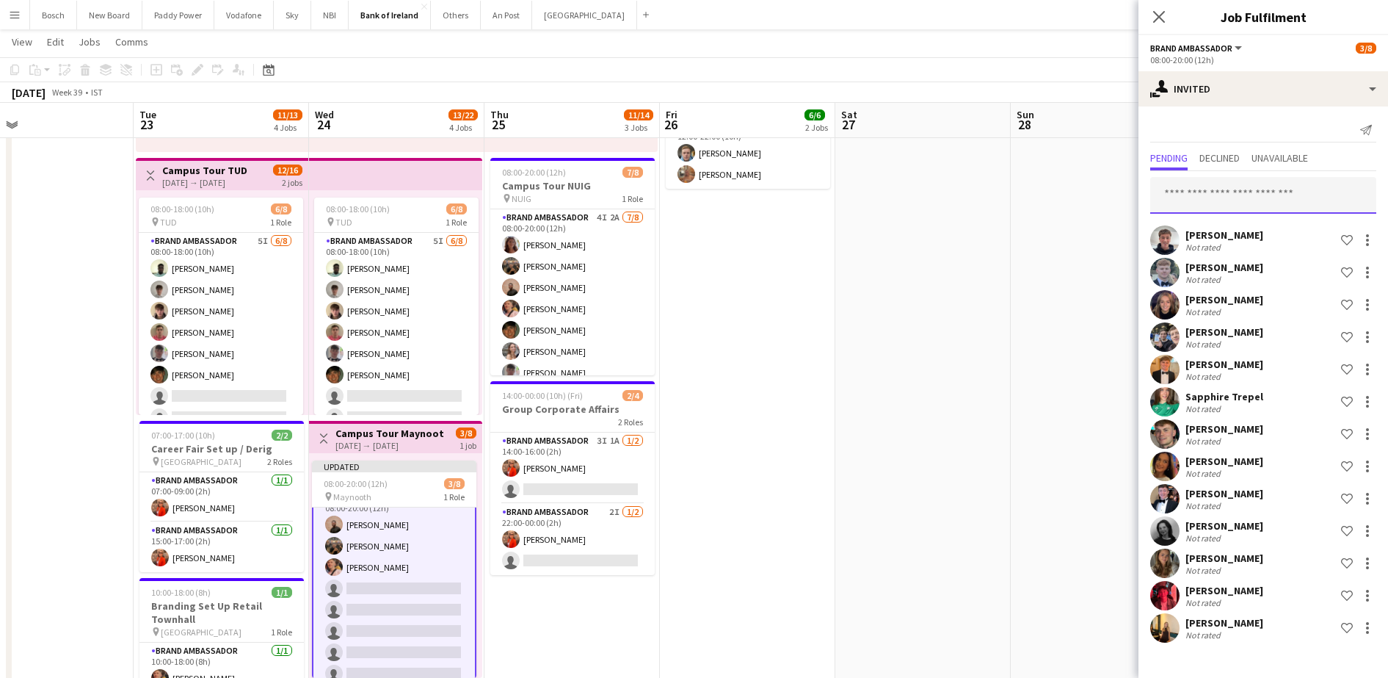
click at [1237, 203] on input "text" at bounding box center [1263, 195] width 226 height 37
click at [1047, 61] on app-toolbar "Copy Paste Paste Ctrl+V Paste with crew Ctrl+Shift+V Paste linked Job [GEOGRAPH…" at bounding box center [694, 69] width 1388 height 25
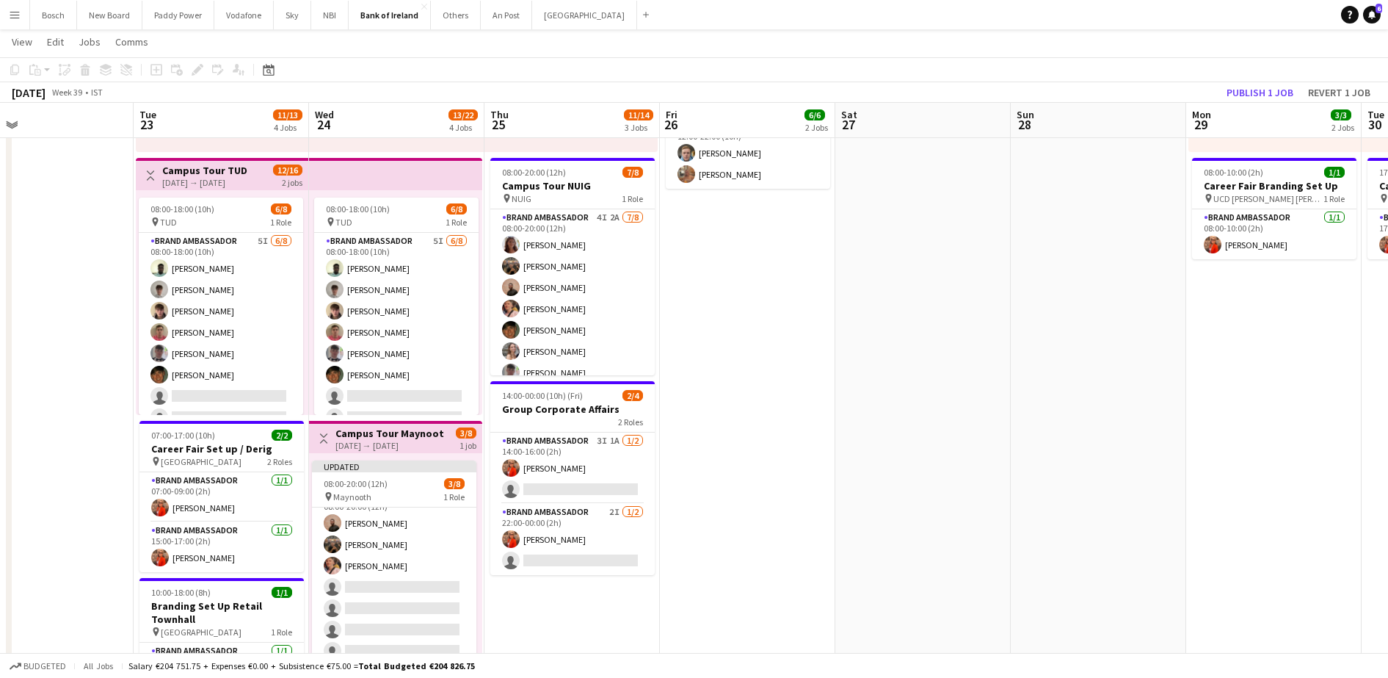
scroll to position [18, 0]
click at [1237, 90] on button "Publish 1 job" at bounding box center [1260, 92] width 79 height 19
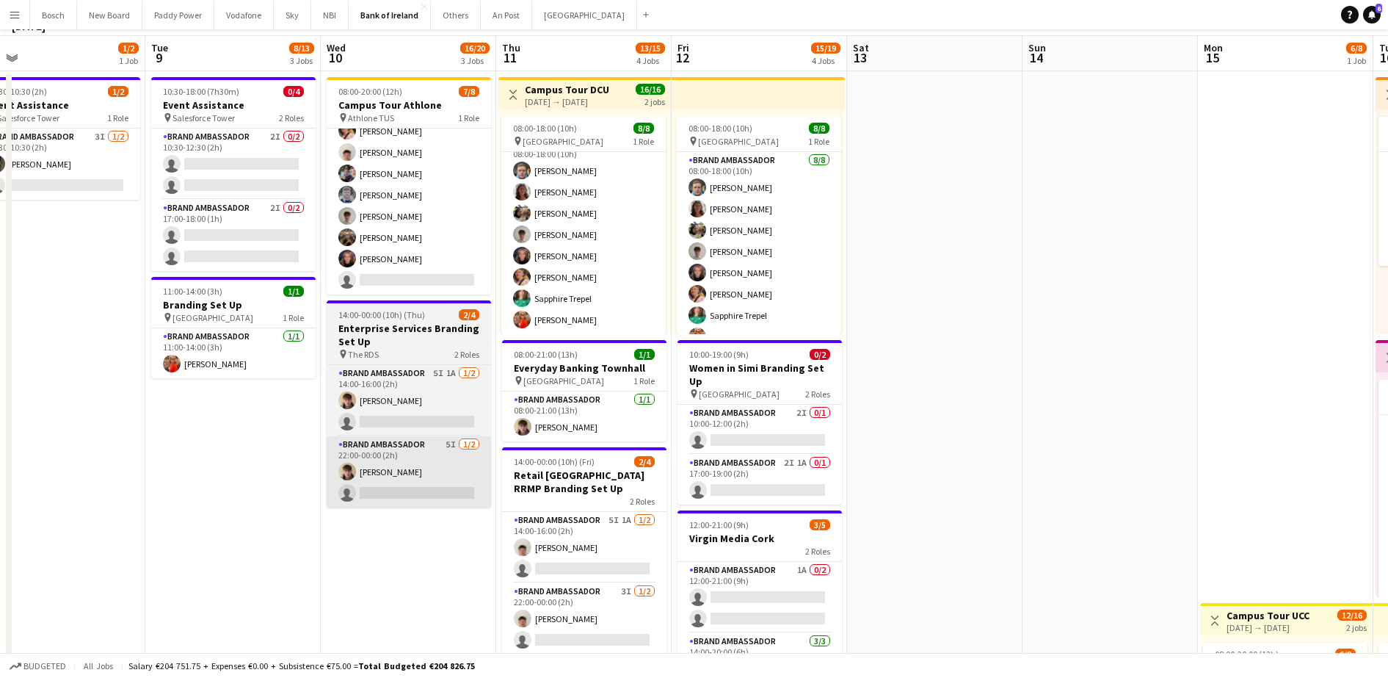
scroll to position [0, 0]
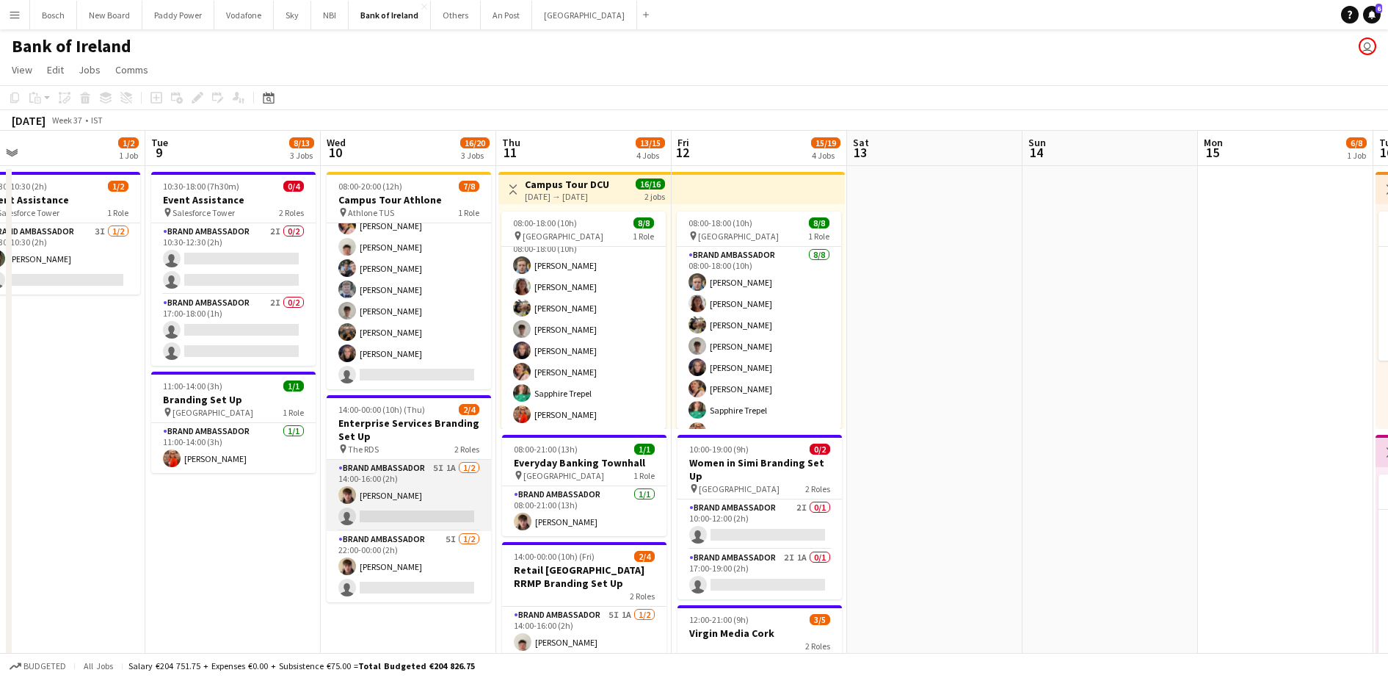
click at [389, 496] on app-card-role "Brand Ambassador 5I 1A [DATE] 14:00-16:00 (2h) [PERSON_NAME] single-neutral-act…" at bounding box center [409, 495] width 164 height 71
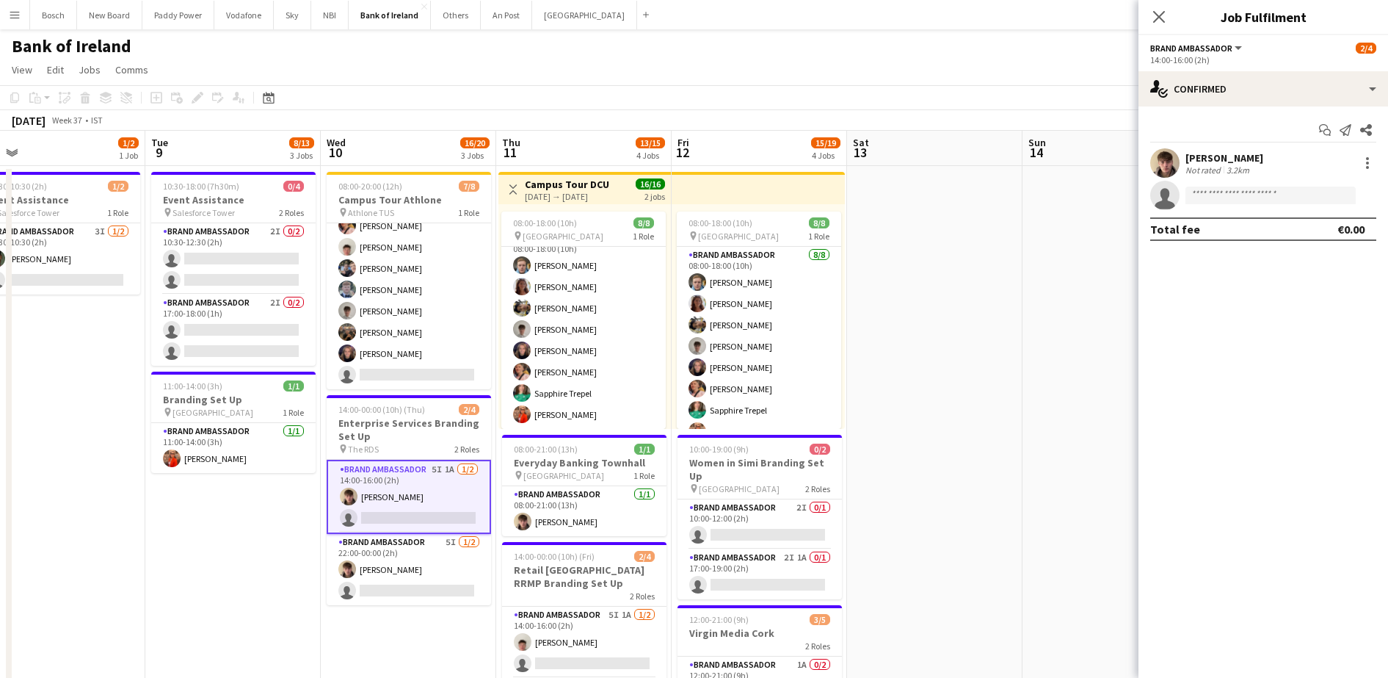
click at [1341, 70] on app-options-switcher "Brand Ambassador All roles Brand Ambassador [DATE] 14:00-16:00 (2h)" at bounding box center [1263, 53] width 250 height 36
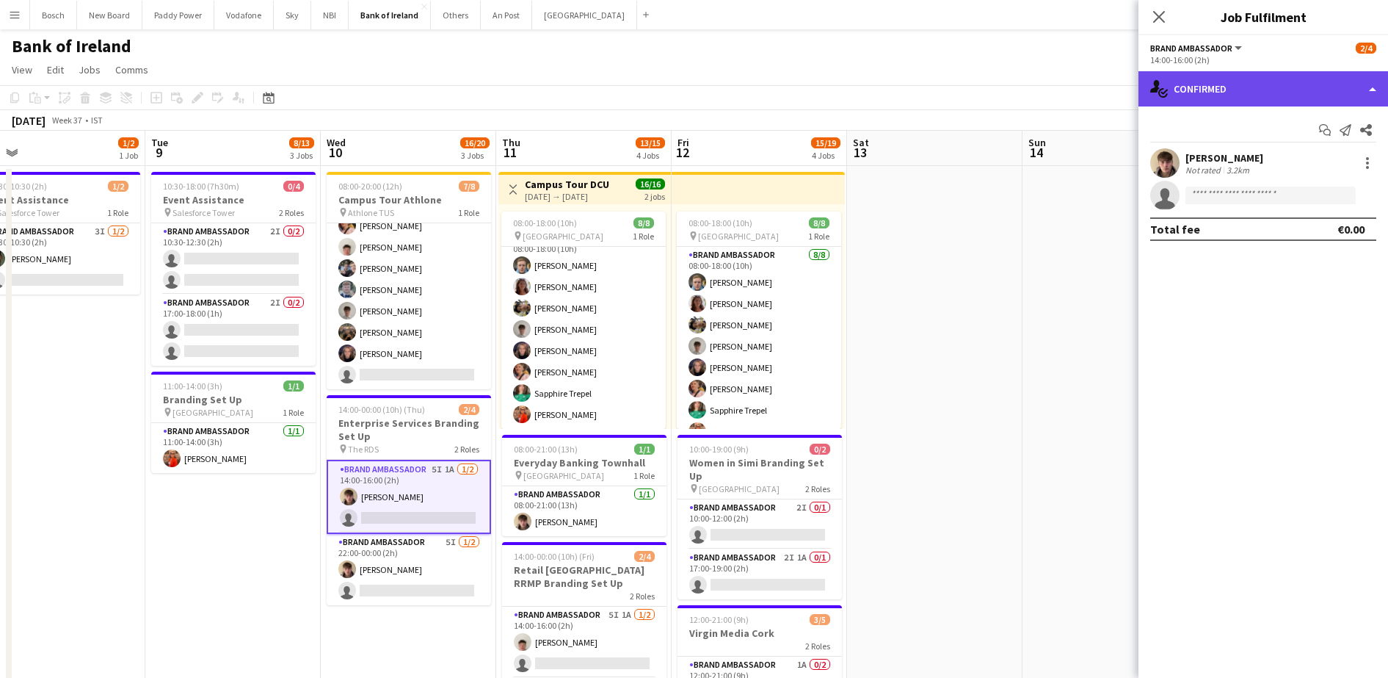
click at [1343, 80] on div "single-neutral-actions-check-2 Confirmed" at bounding box center [1263, 88] width 250 height 35
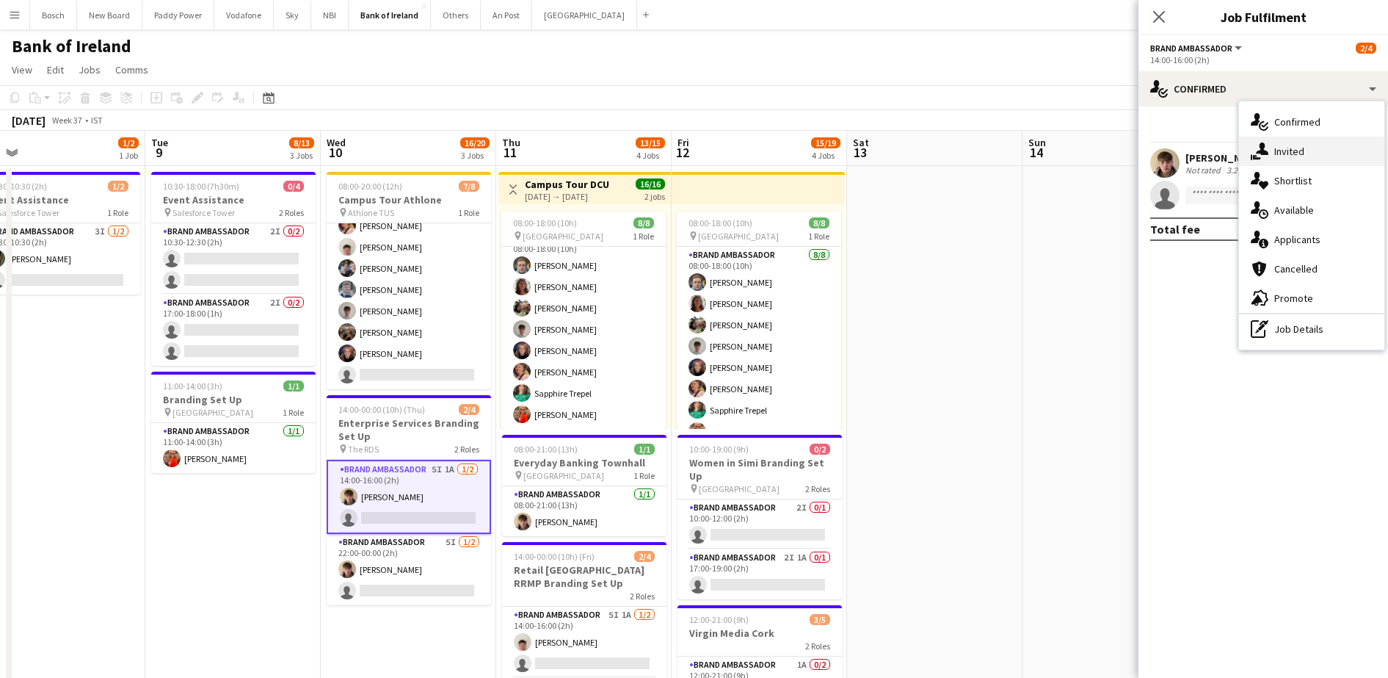
click at [1324, 157] on div "single-neutral-actions-share-1 Invited" at bounding box center [1311, 151] width 145 height 29
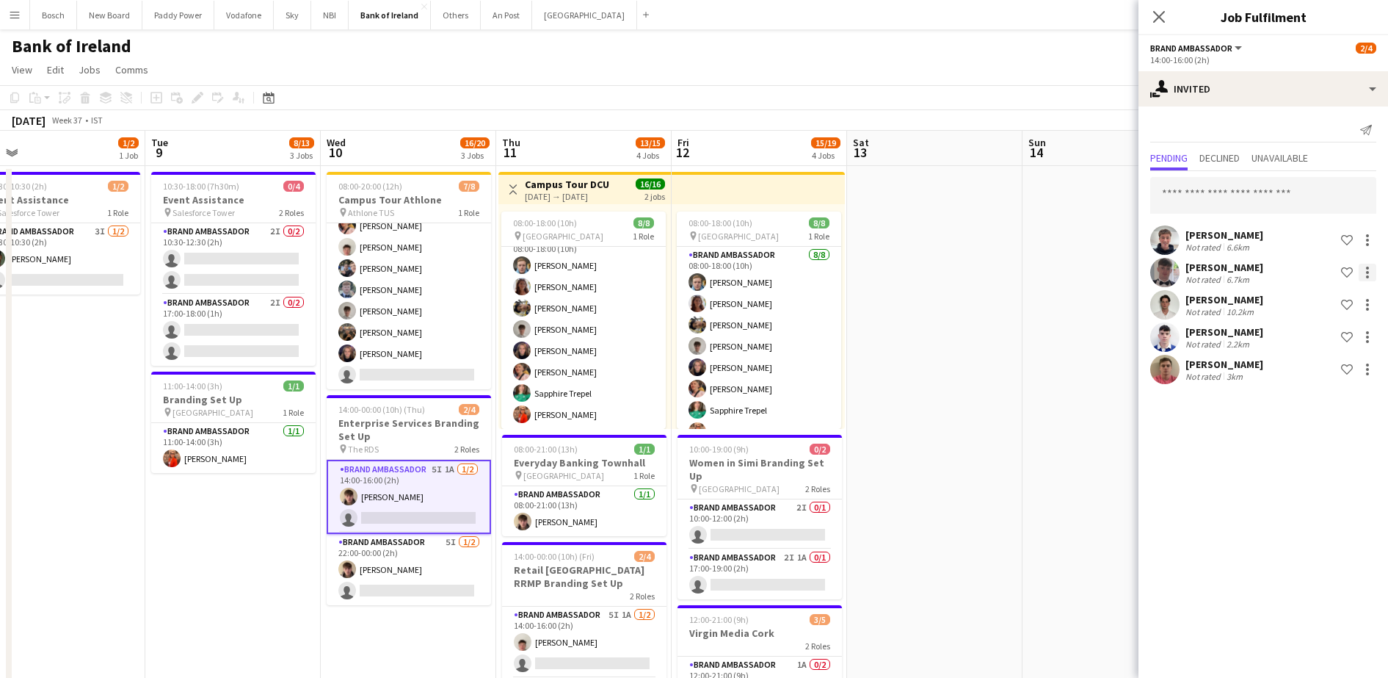
click at [1374, 266] on div at bounding box center [1368, 273] width 18 height 18
click at [1339, 332] on span "Send notification" at bounding box center [1321, 334] width 87 height 12
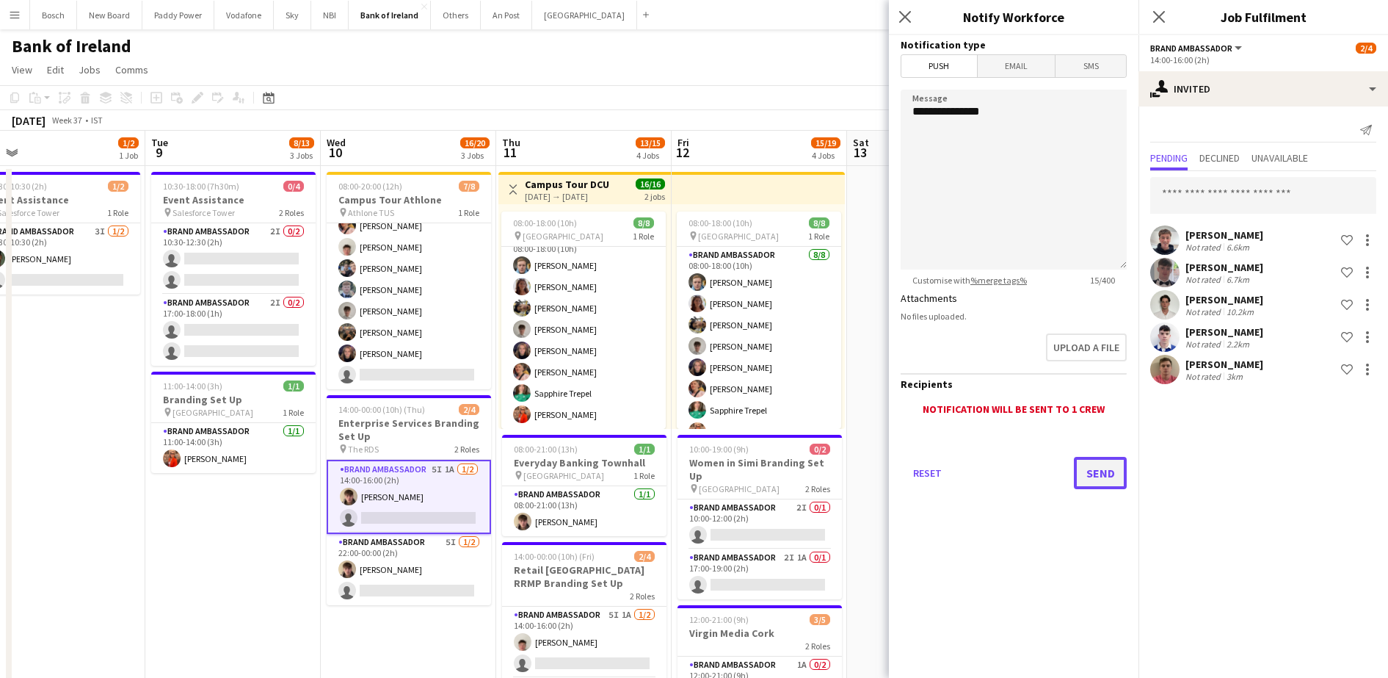
click at [1112, 474] on button "Send" at bounding box center [1100, 473] width 53 height 32
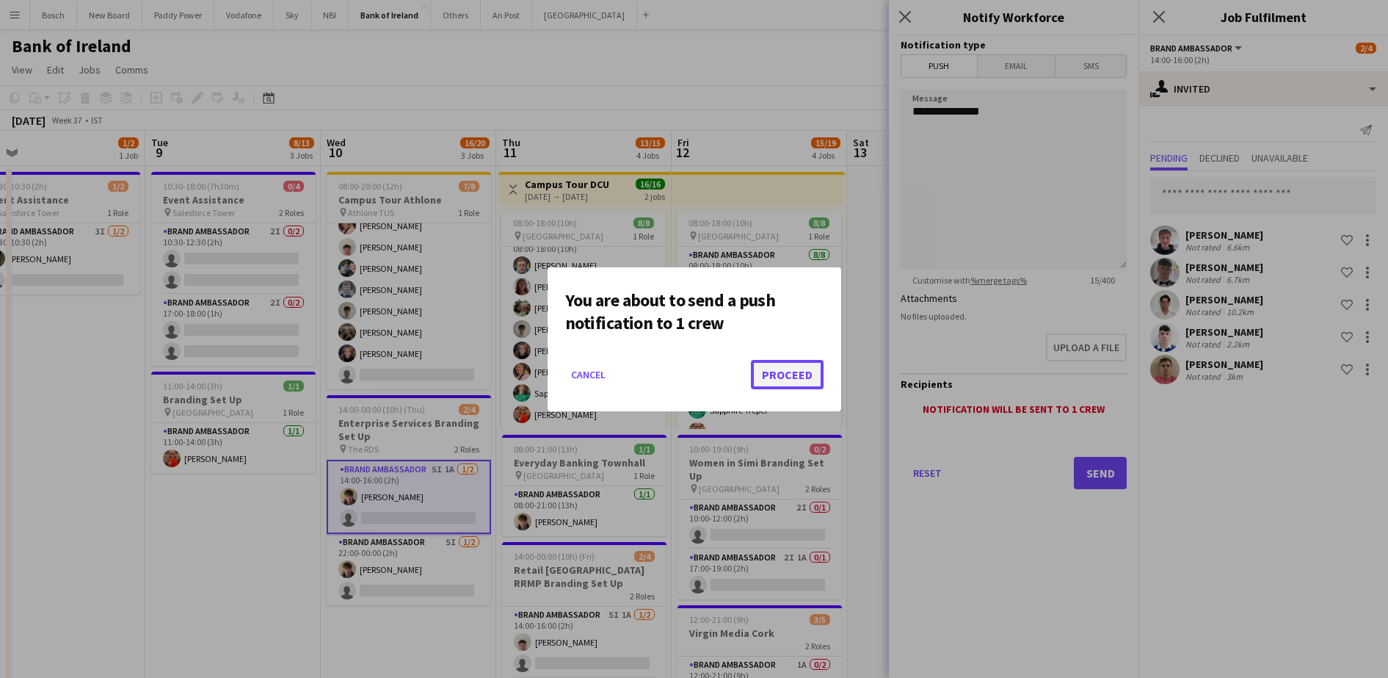
click at [813, 360] on button "Proceed" at bounding box center [787, 374] width 73 height 29
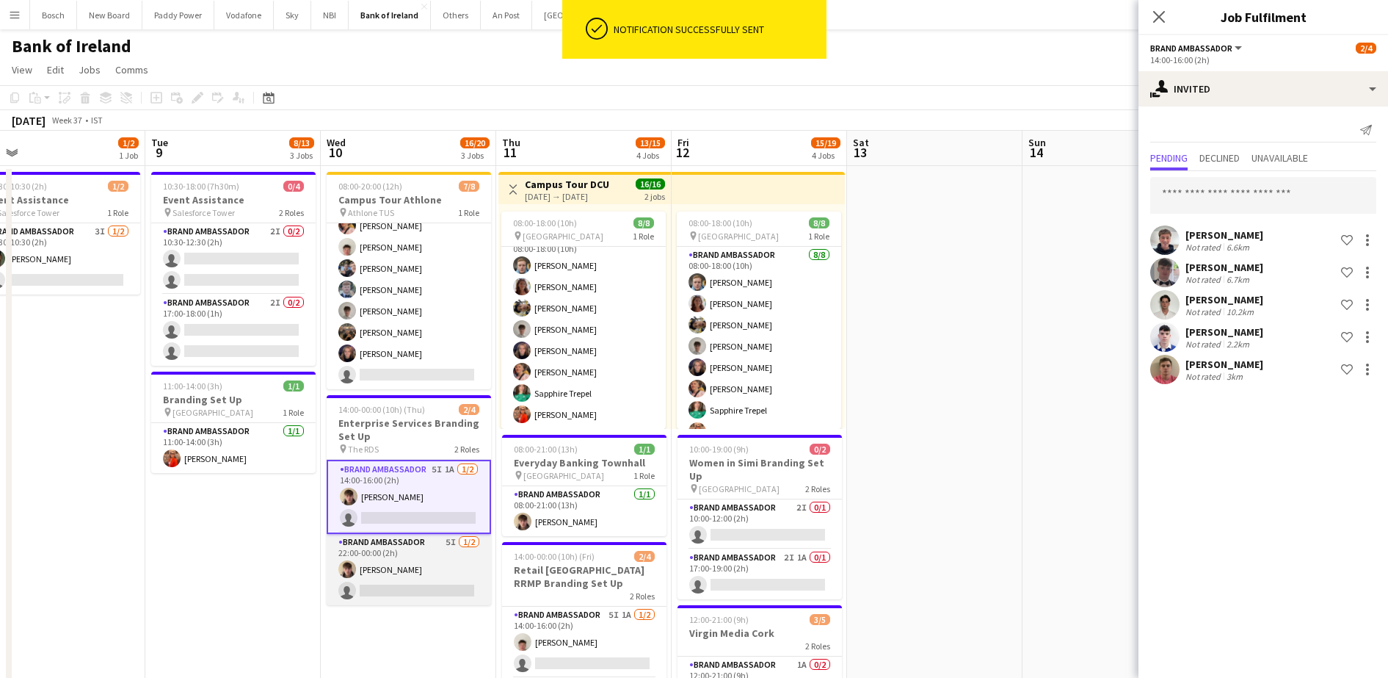
click at [429, 583] on app-card-role "Brand Ambassador 5I [DATE] 22:00-00:00 (2h) [PERSON_NAME] single-neutral-actions" at bounding box center [409, 569] width 164 height 71
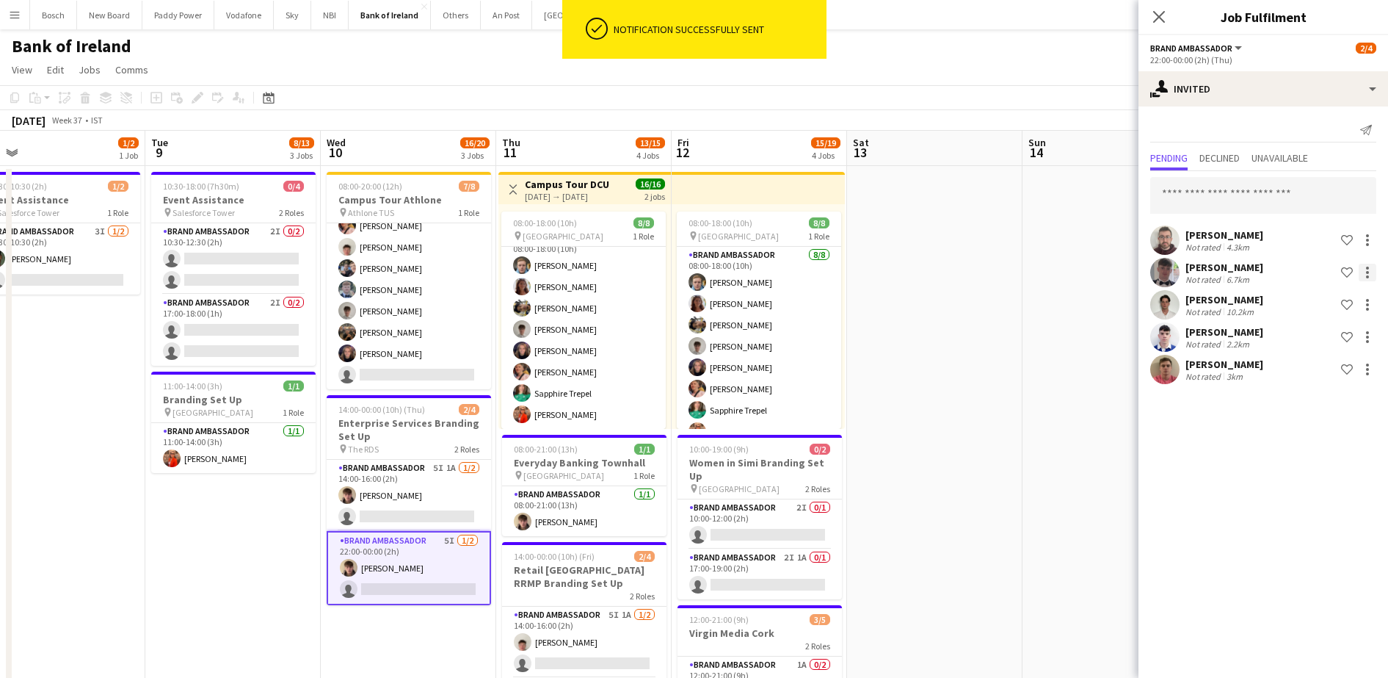
click at [1367, 271] on div at bounding box center [1367, 272] width 3 height 3
click at [1323, 335] on span "Send notification" at bounding box center [1321, 334] width 87 height 12
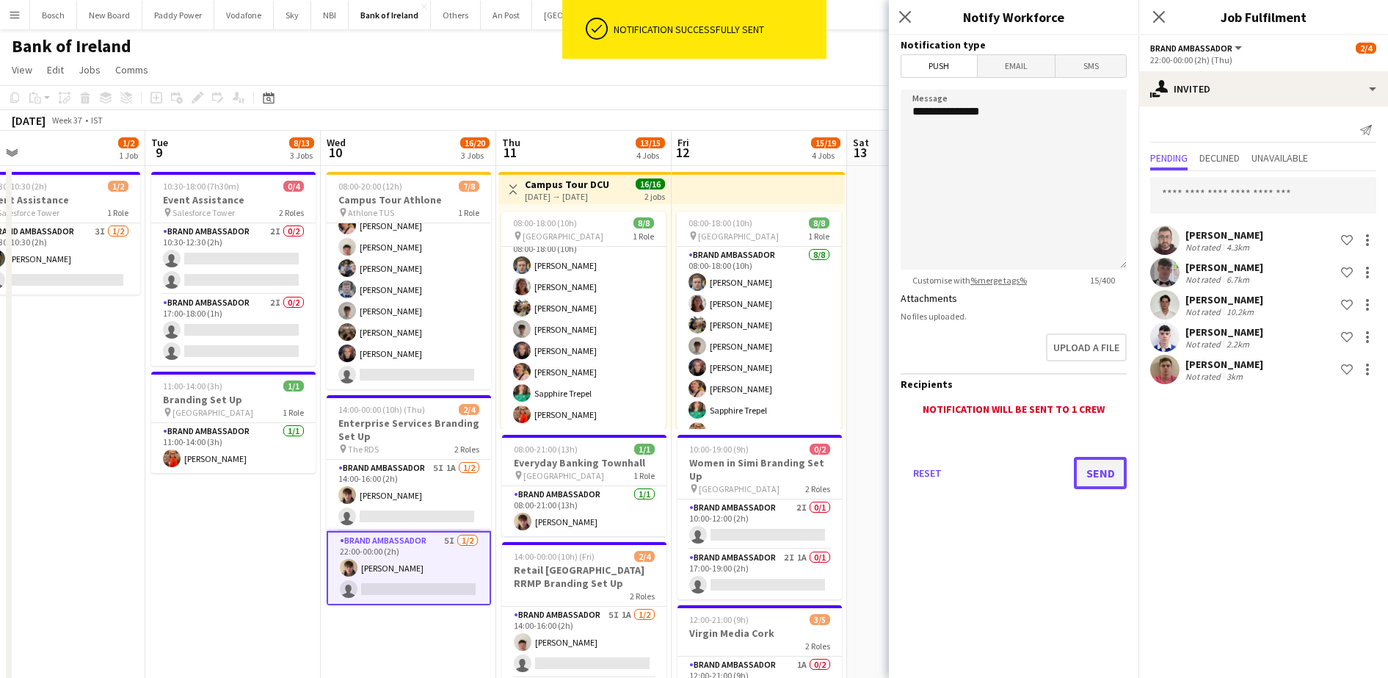
click at [1103, 466] on button "Send" at bounding box center [1100, 473] width 53 height 32
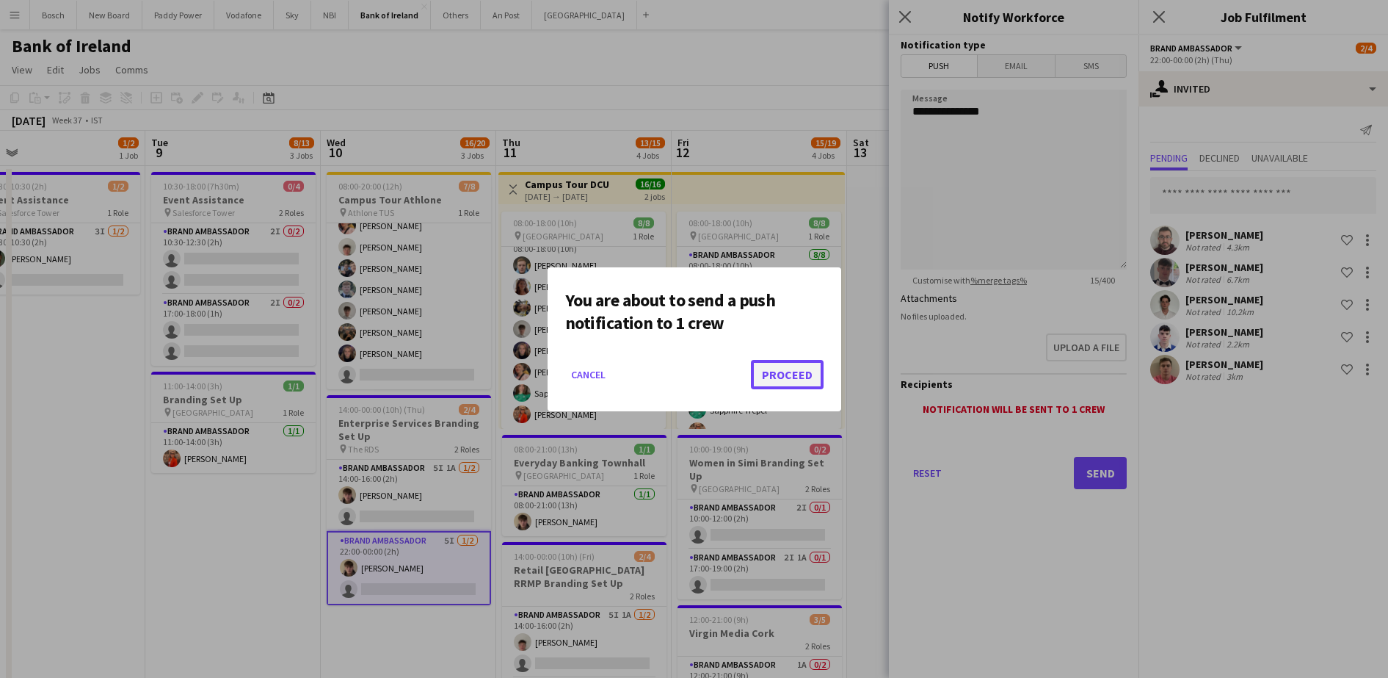
drag, startPoint x: 797, startPoint y: 381, endPoint x: 529, endPoint y: 153, distance: 352.5
click at [793, 379] on button "Proceed" at bounding box center [787, 374] width 73 height 29
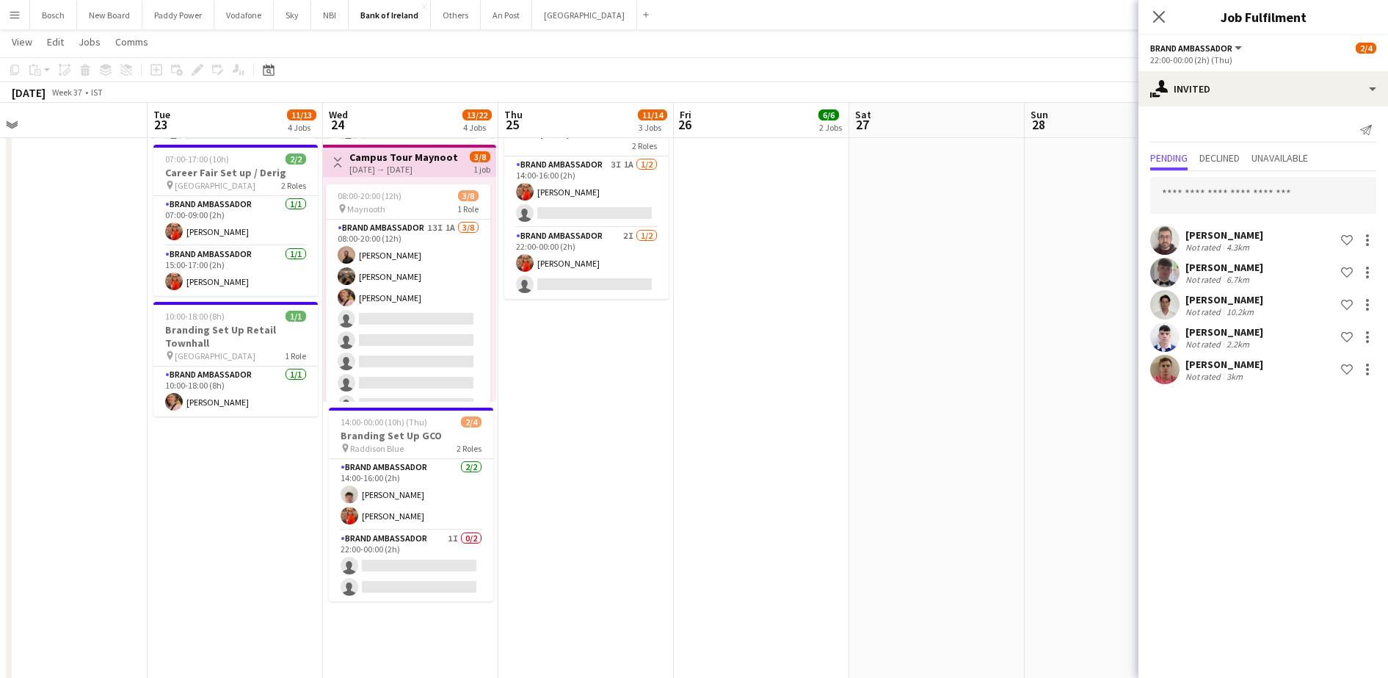
scroll to position [0, 385]
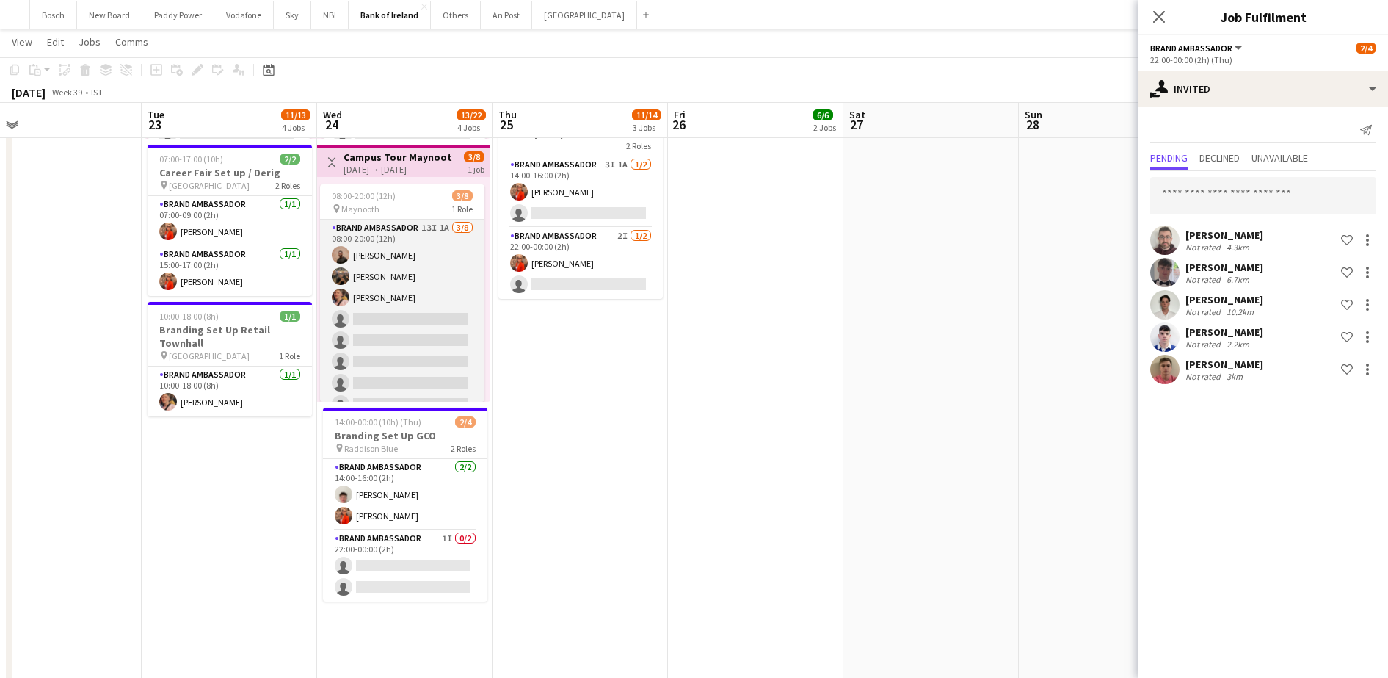
click at [460, 324] on app-card-role "Brand Ambassador 13I 1A [DATE] 08:00-20:00 (12h) [PERSON_NAME] [PERSON_NAME] [P…" at bounding box center [402, 318] width 164 height 199
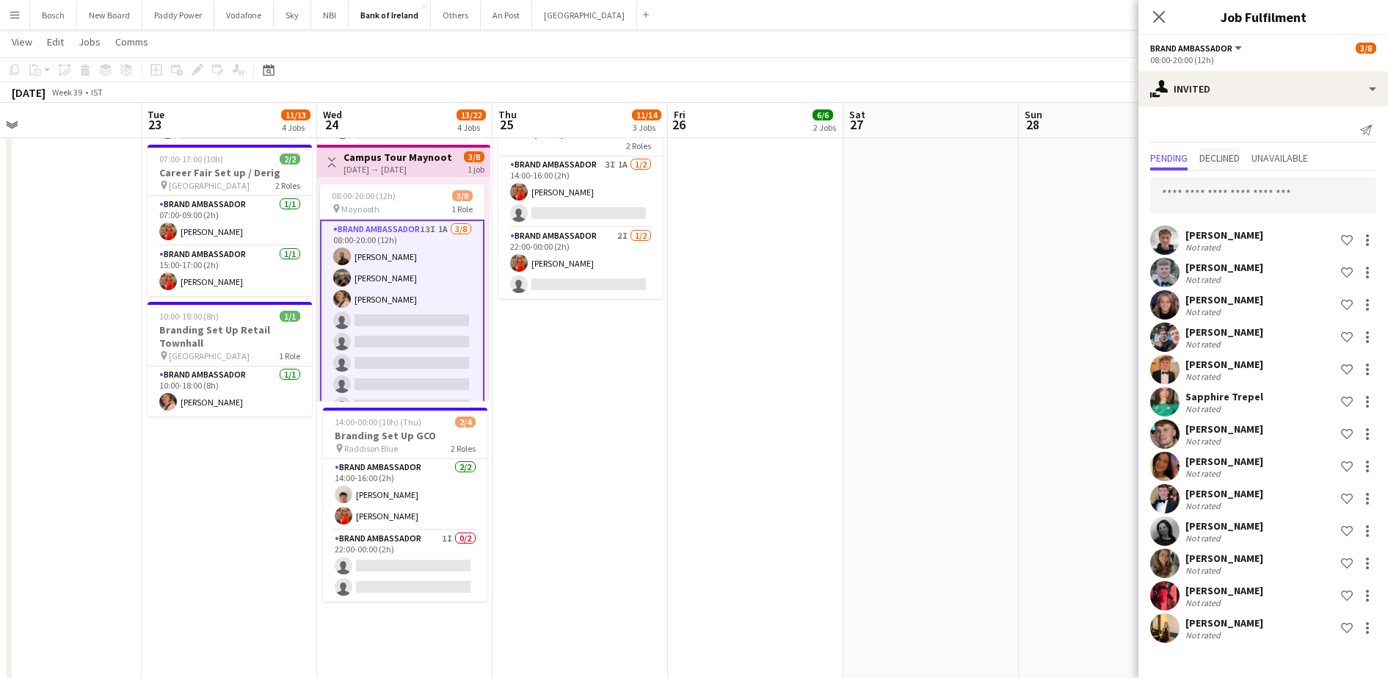
click at [1233, 162] on span "Declined" at bounding box center [1219, 158] width 40 height 10
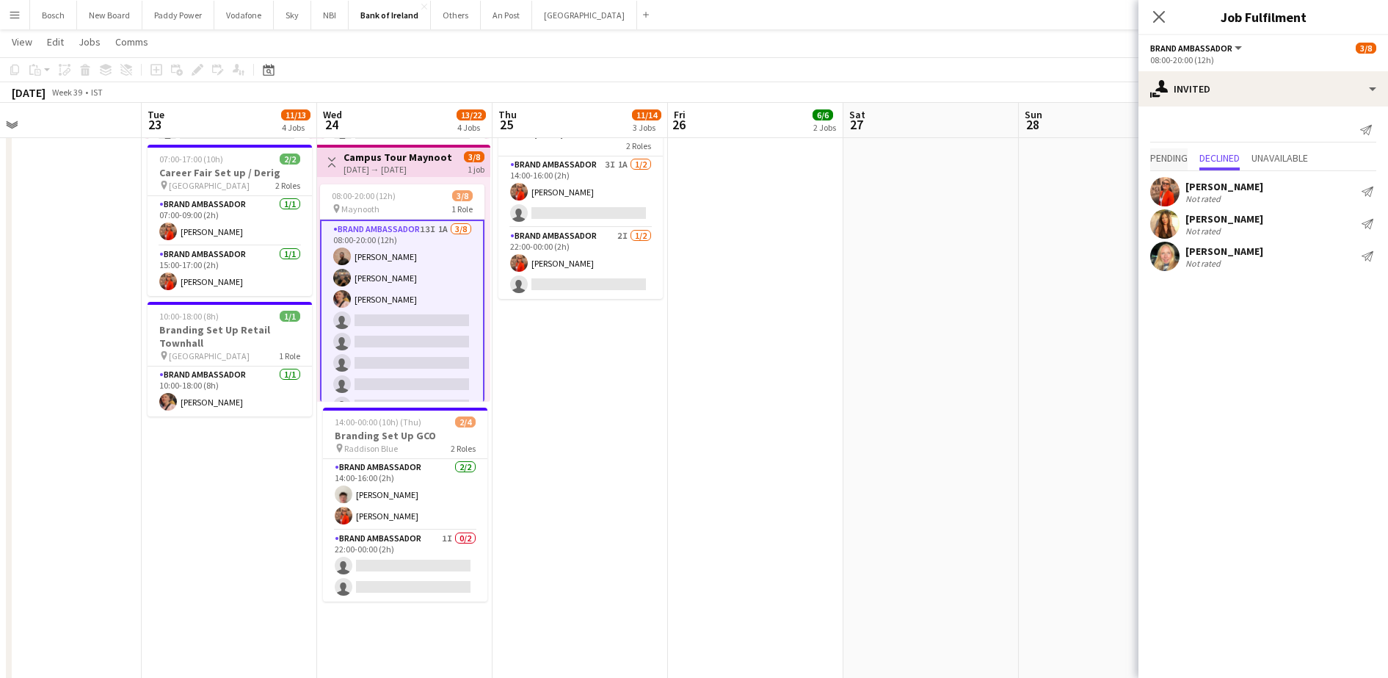
click at [1188, 158] on span "Pending" at bounding box center [1168, 158] width 37 height 10
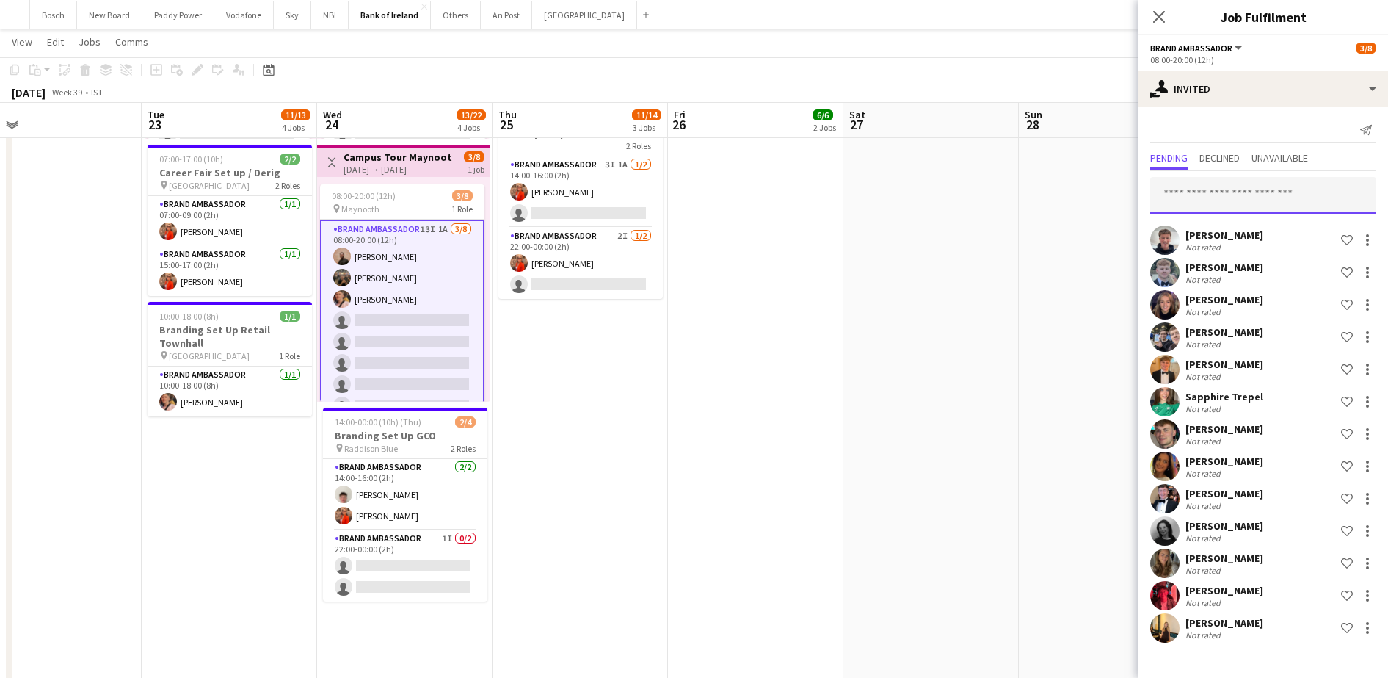
click at [1196, 181] on input "text" at bounding box center [1263, 195] width 226 height 37
click at [1367, 522] on div at bounding box center [1368, 531] width 18 height 18
click at [1300, 440] on button "Send notification" at bounding box center [1321, 432] width 110 height 35
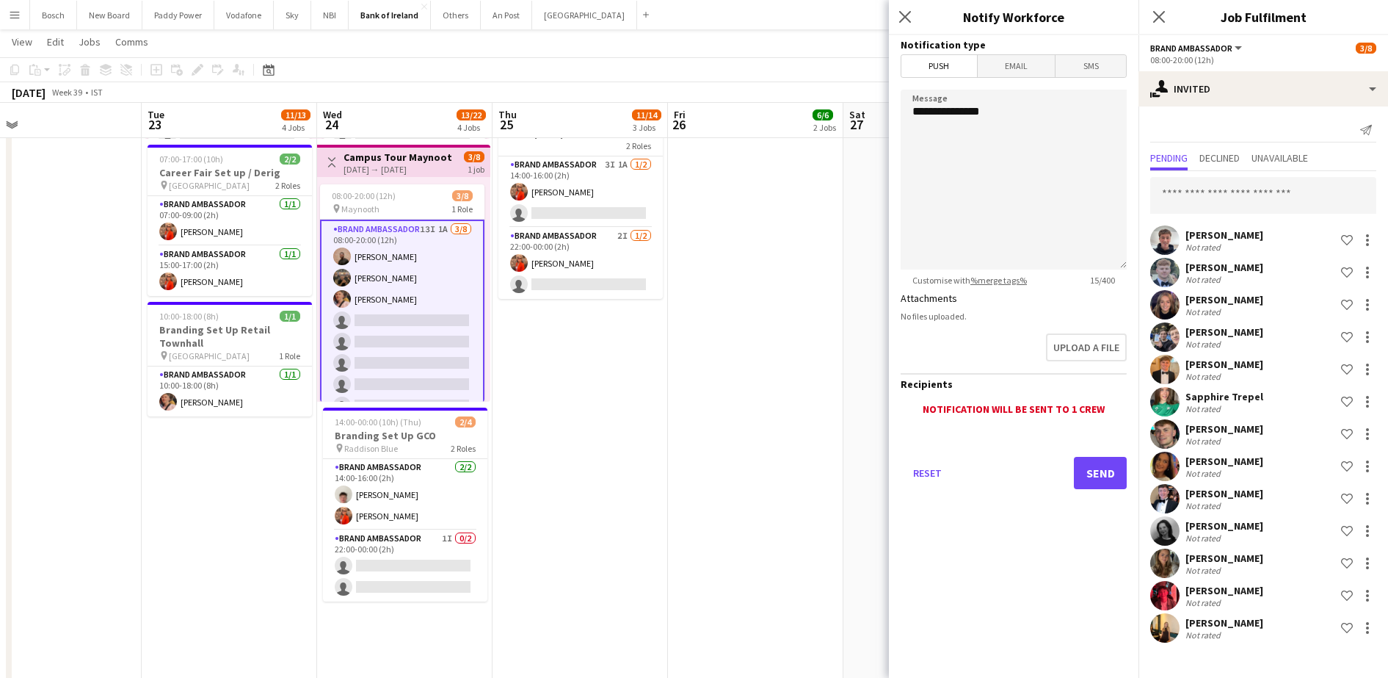
click at [1138, 463] on div "[PERSON_NAME] Not rated Shortlist crew" at bounding box center [1263, 465] width 250 height 29
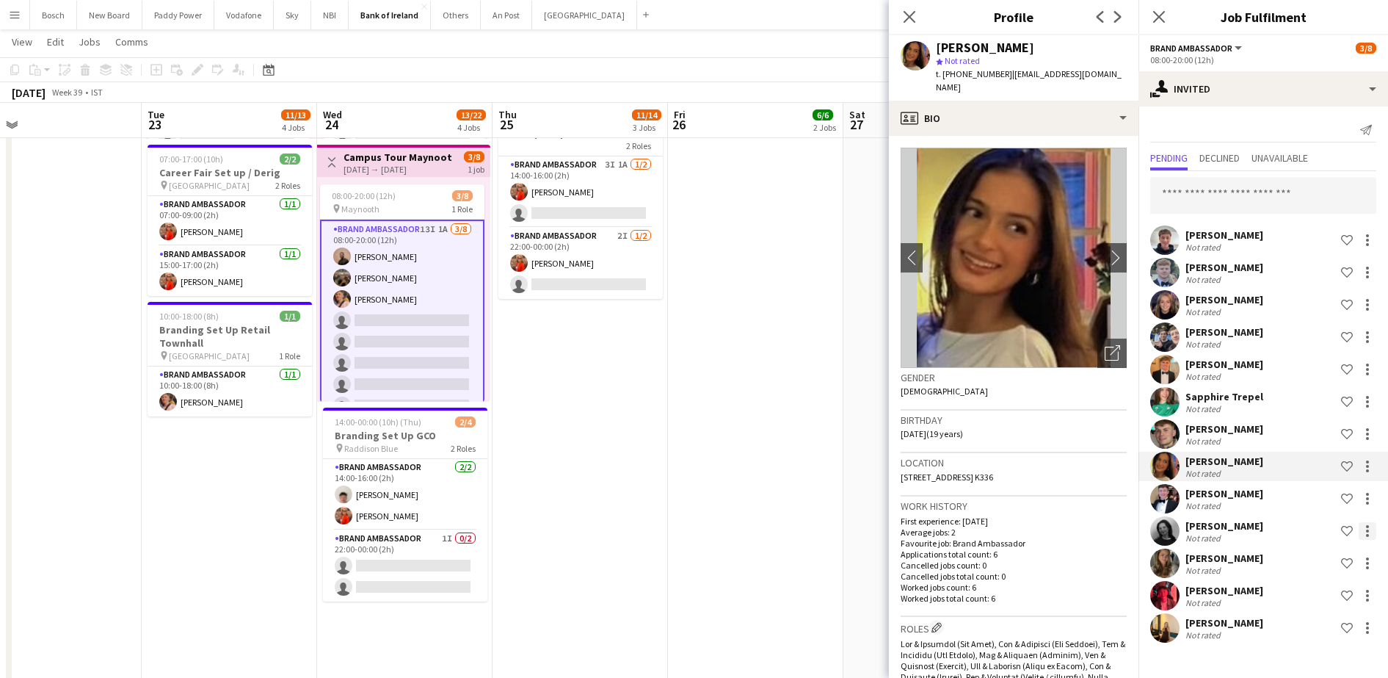
click at [1359, 526] on div at bounding box center [1368, 531] width 18 height 18
click at [1308, 438] on span "Send notification" at bounding box center [1321, 432] width 87 height 12
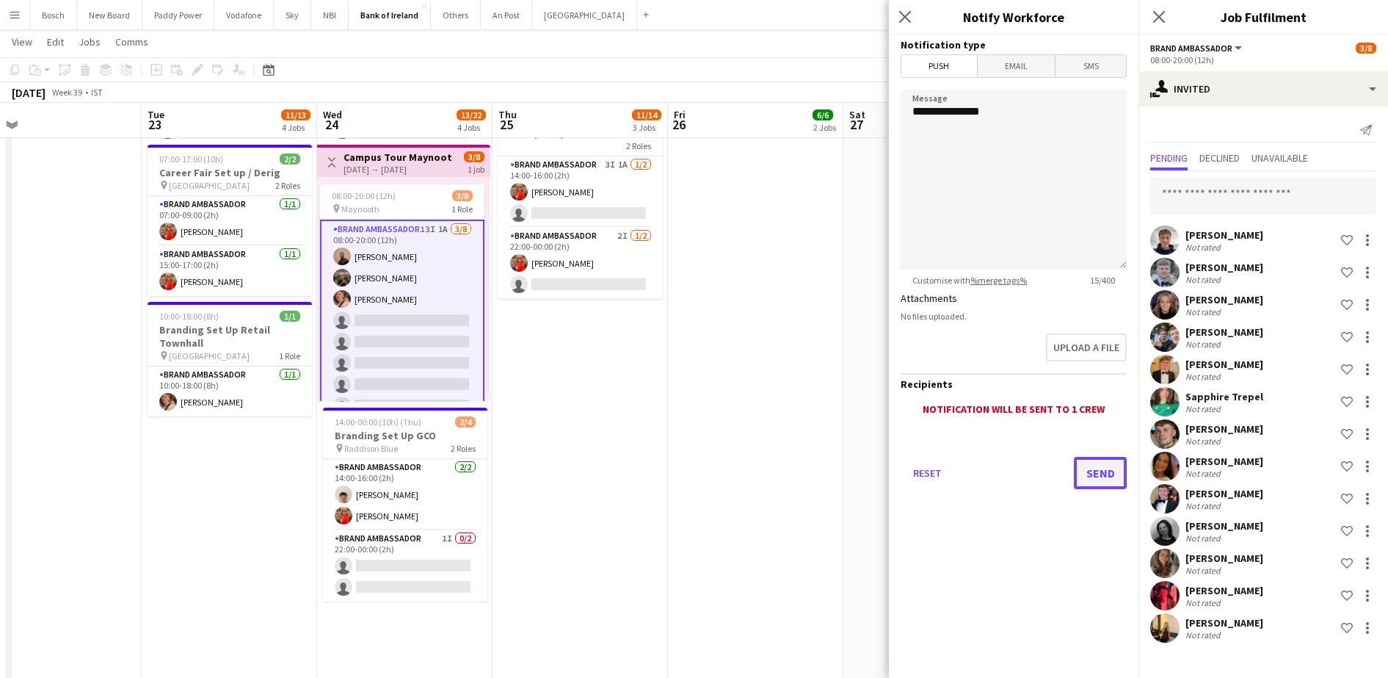
click at [1078, 477] on button "Send" at bounding box center [1100, 473] width 53 height 32
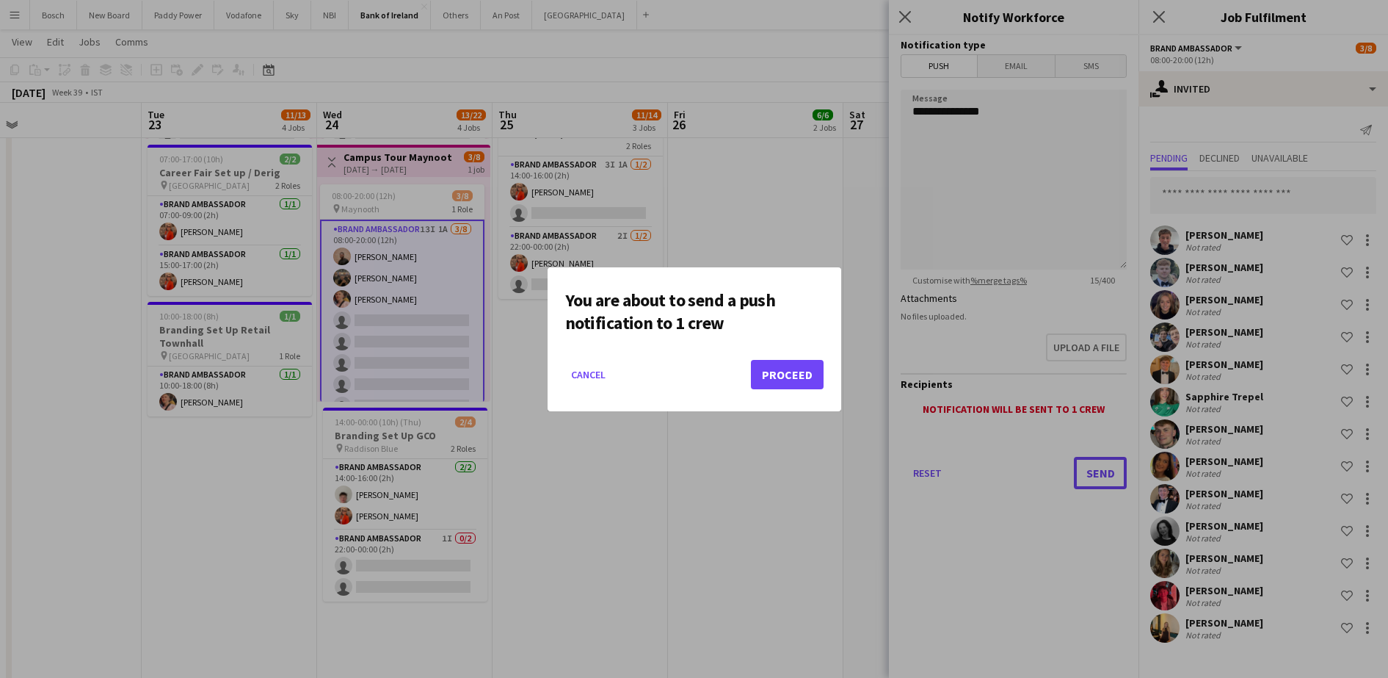
scroll to position [0, 0]
click at [816, 379] on button "Proceed" at bounding box center [787, 374] width 73 height 29
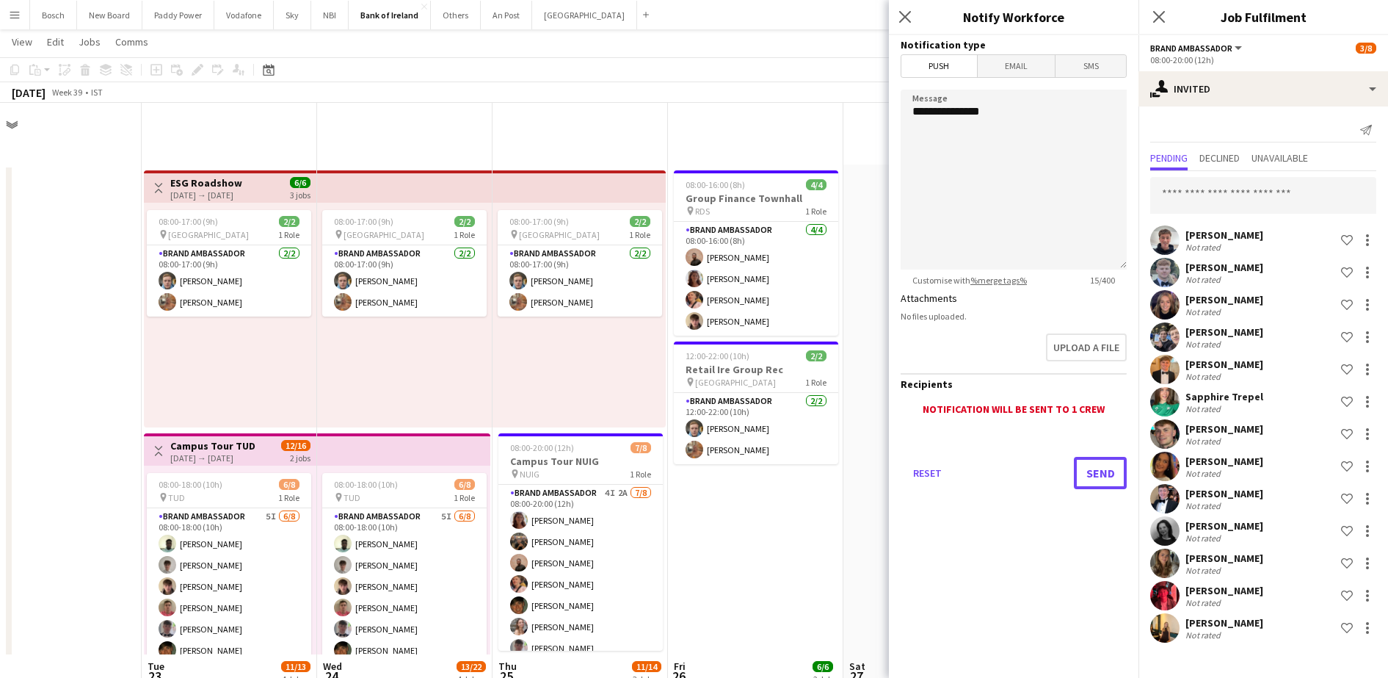
scroll to position [551, 0]
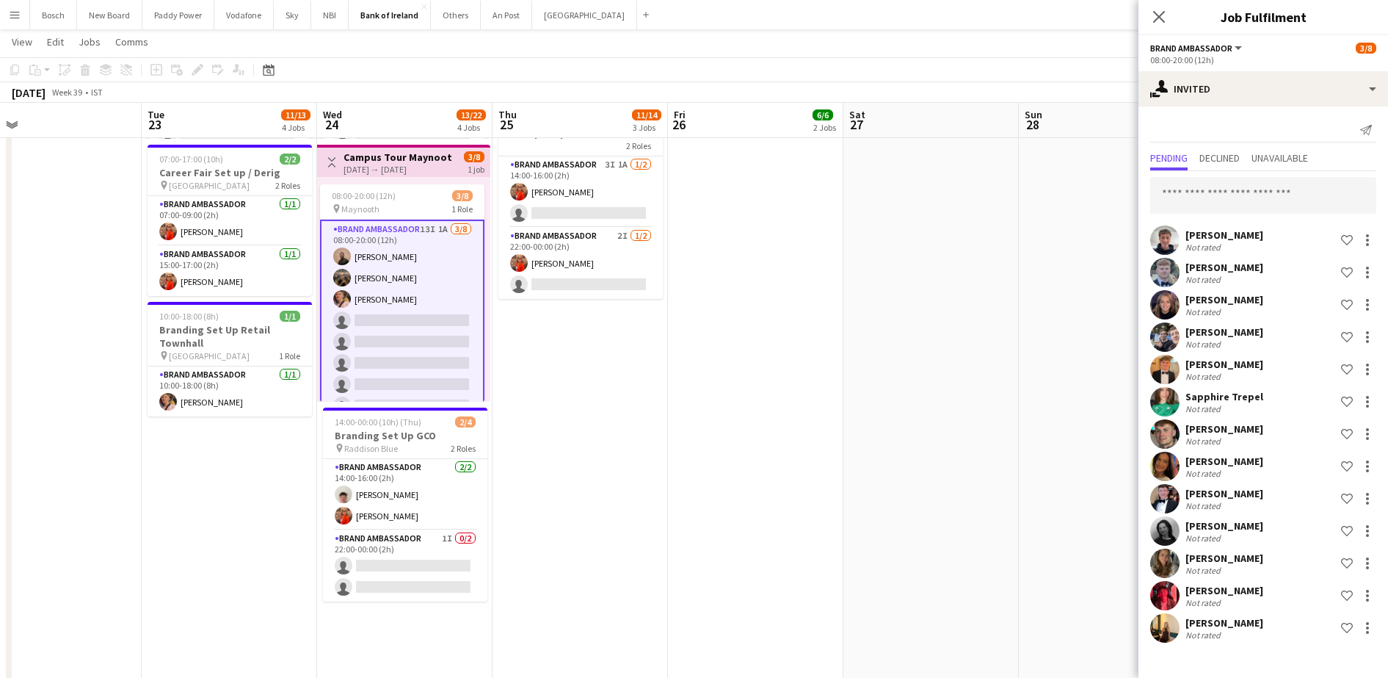
click at [804, 287] on app-date-cell "08:00-16:00 (8h) 4/4 Group Finance [GEOGRAPHIC_DATA] pin RDS 1 Role Brand Ambas…" at bounding box center [755, 207] width 175 height 1189
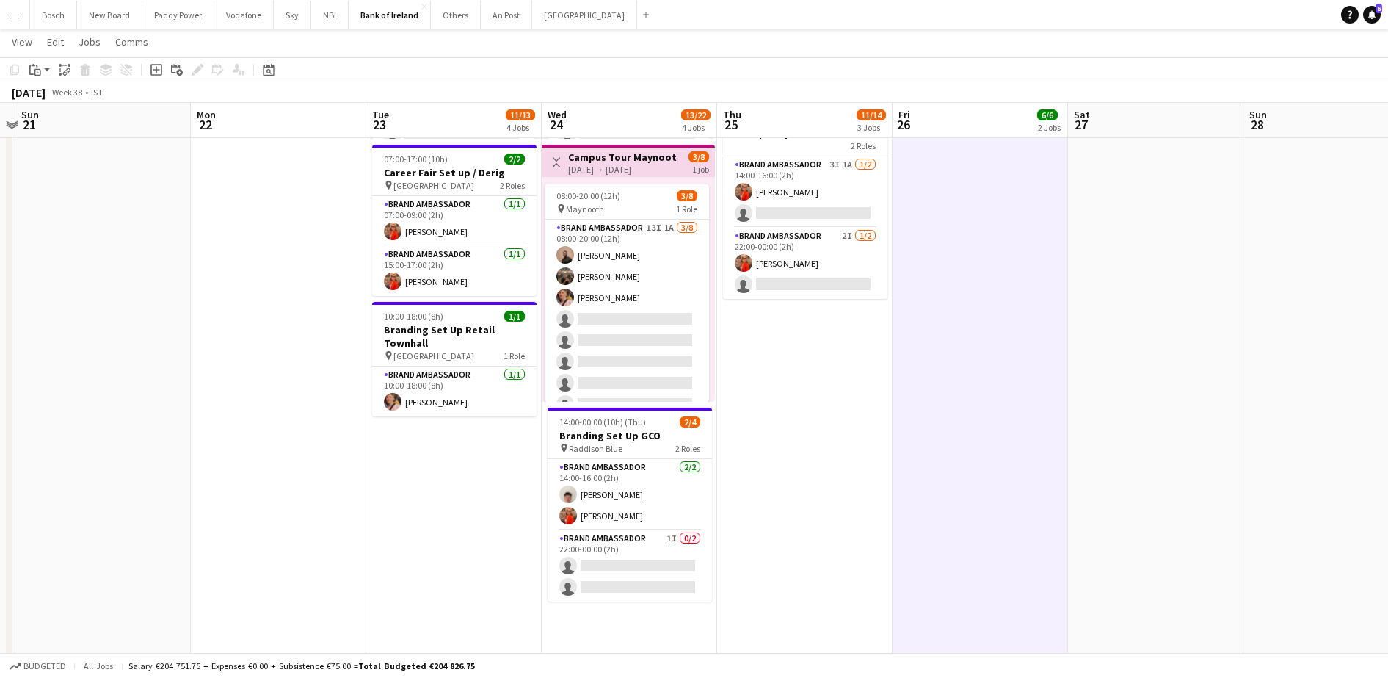
scroll to position [0, 333]
click at [460, 4] on button "Others Close" at bounding box center [456, 15] width 50 height 29
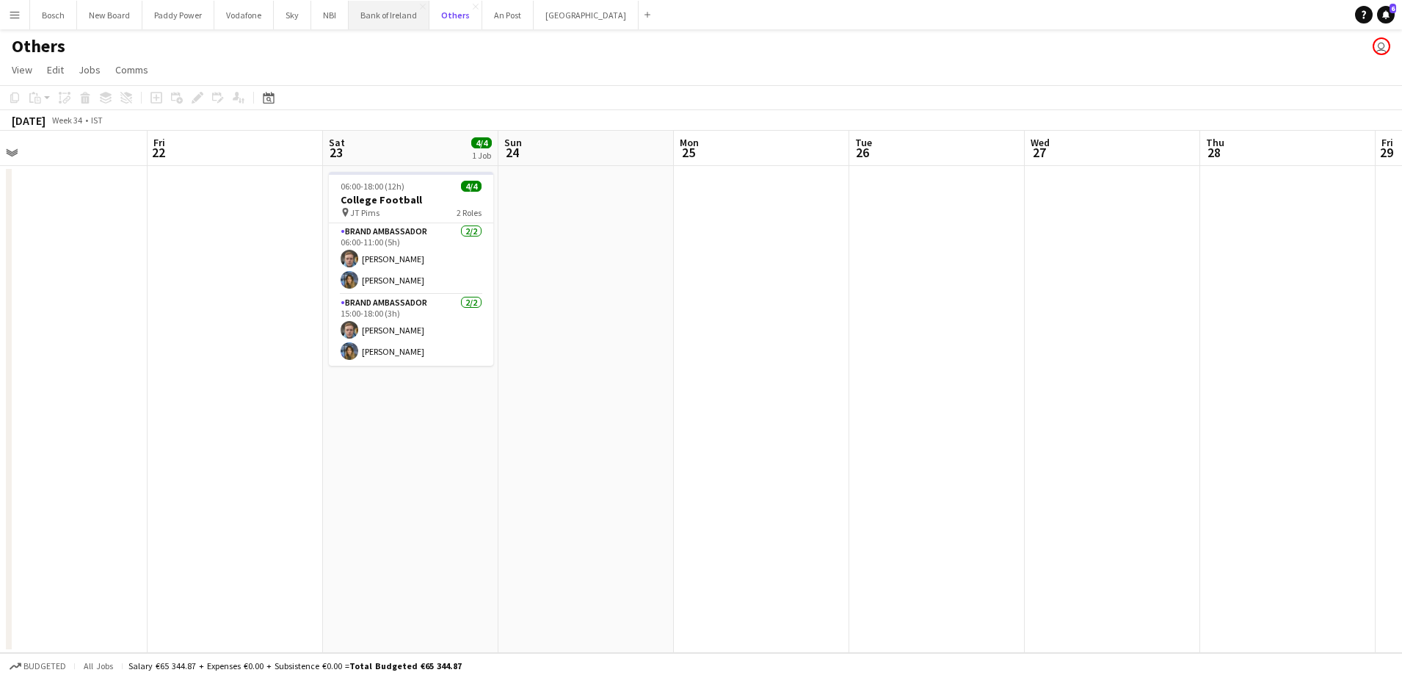
scroll to position [0, 548]
click at [357, 21] on button "Bank of Ireland Close" at bounding box center [389, 15] width 81 height 29
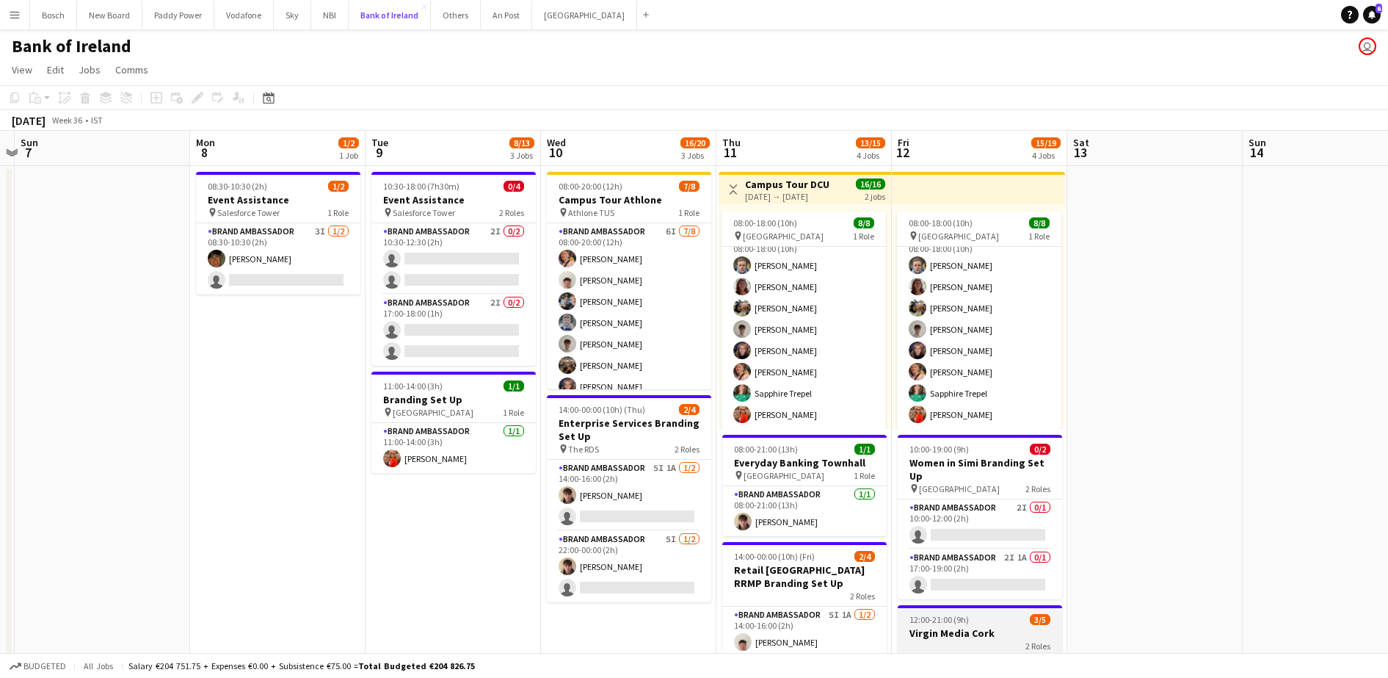
scroll to position [184, 0]
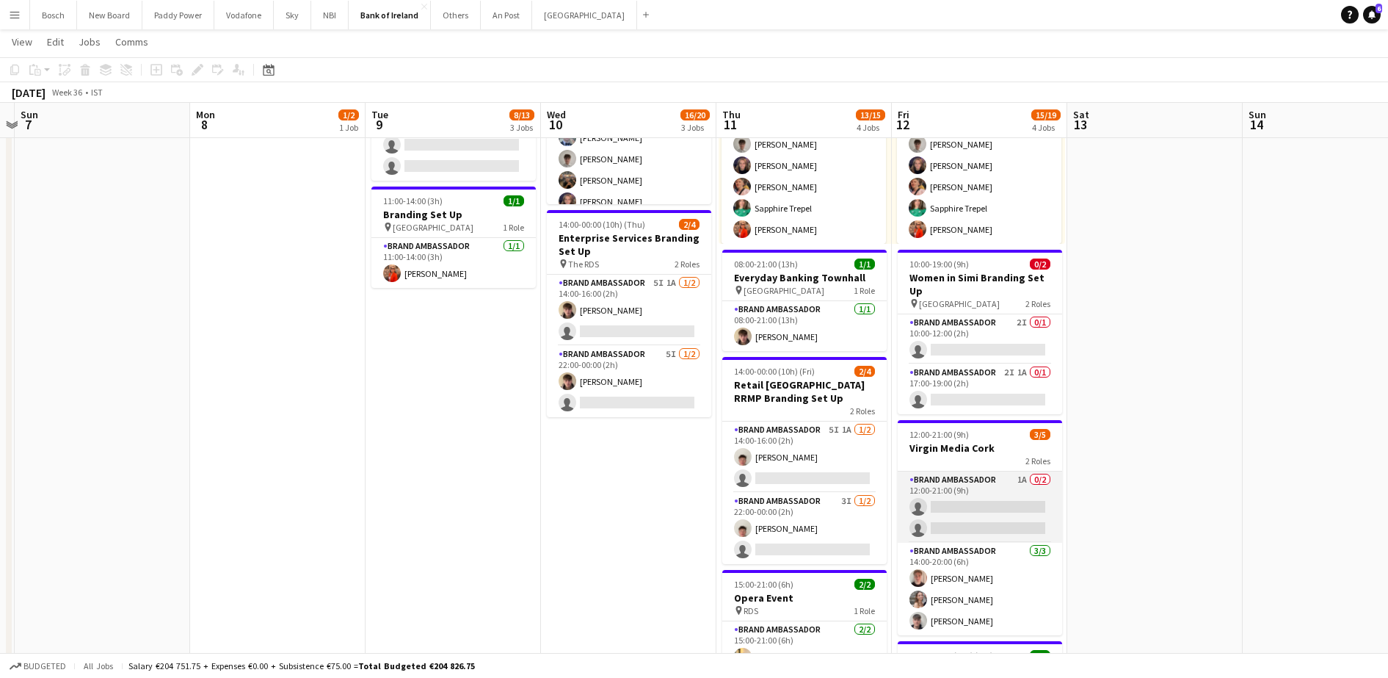
click at [981, 492] on app-card-role "Brand Ambassador 1A 0/2 12:00-21:00 (9h) single-neutral-actions single-neutral-…" at bounding box center [980, 506] width 164 height 71
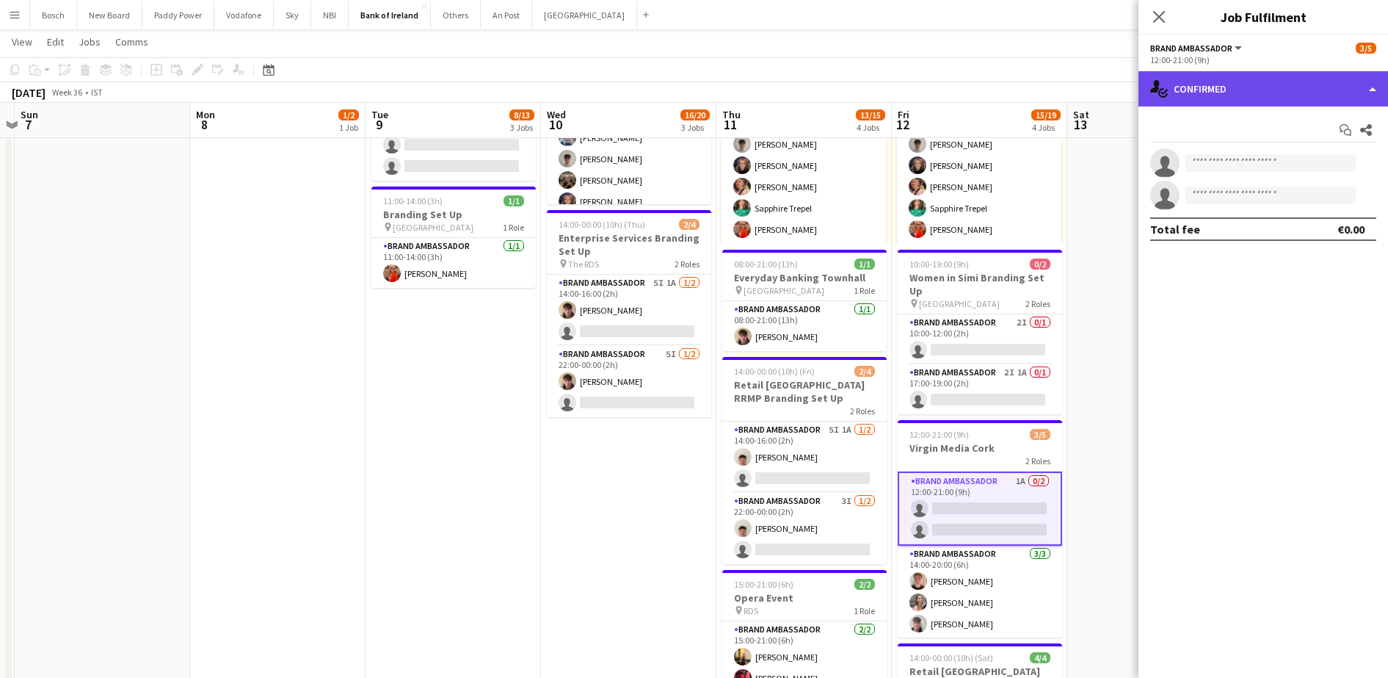
click at [1215, 79] on div "single-neutral-actions-check-2 Confirmed" at bounding box center [1263, 88] width 250 height 35
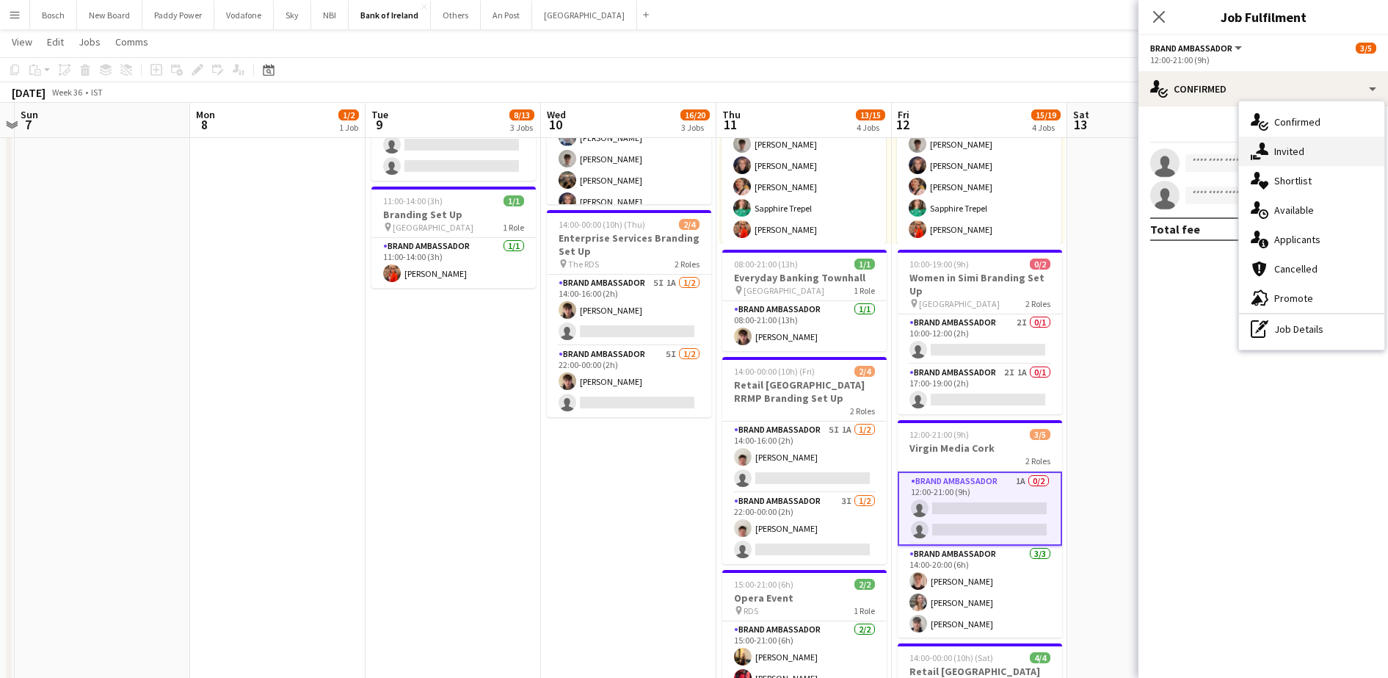
click at [1272, 150] on div "single-neutral-actions-share-1 Invited" at bounding box center [1311, 151] width 145 height 29
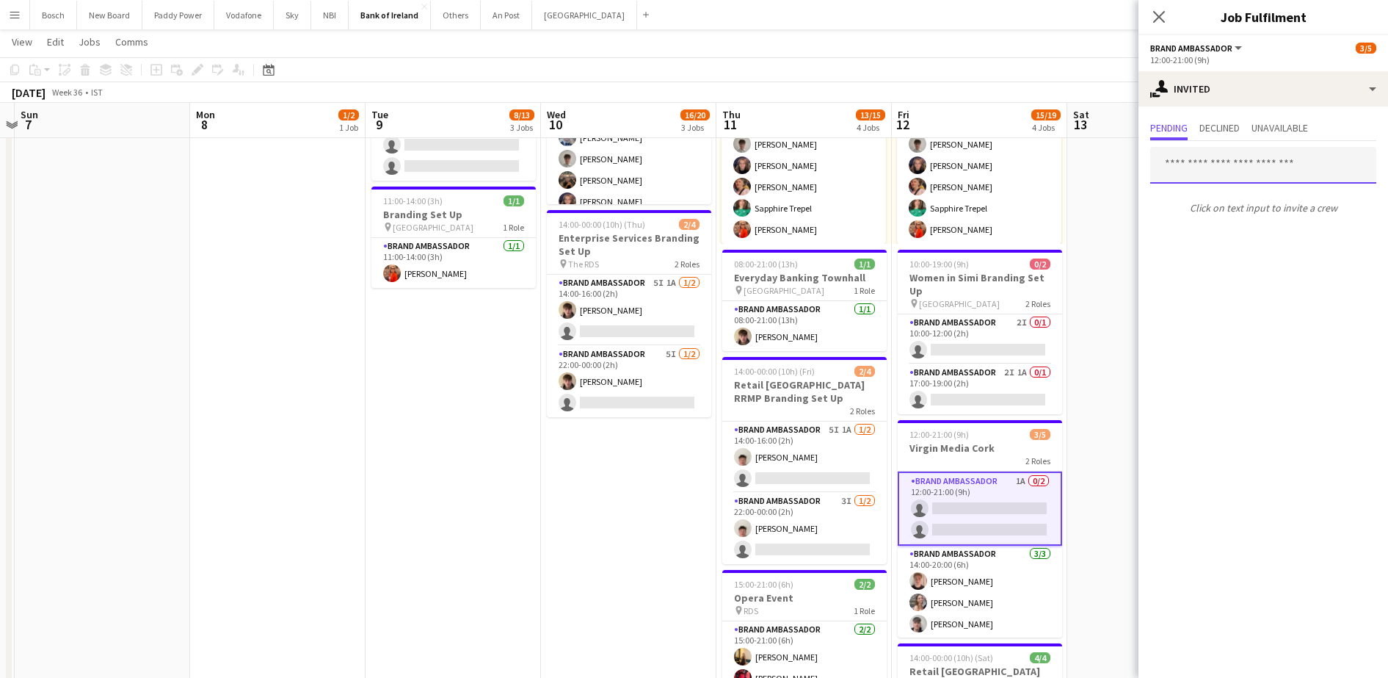
click at [1239, 164] on input "text" at bounding box center [1263, 165] width 226 height 37
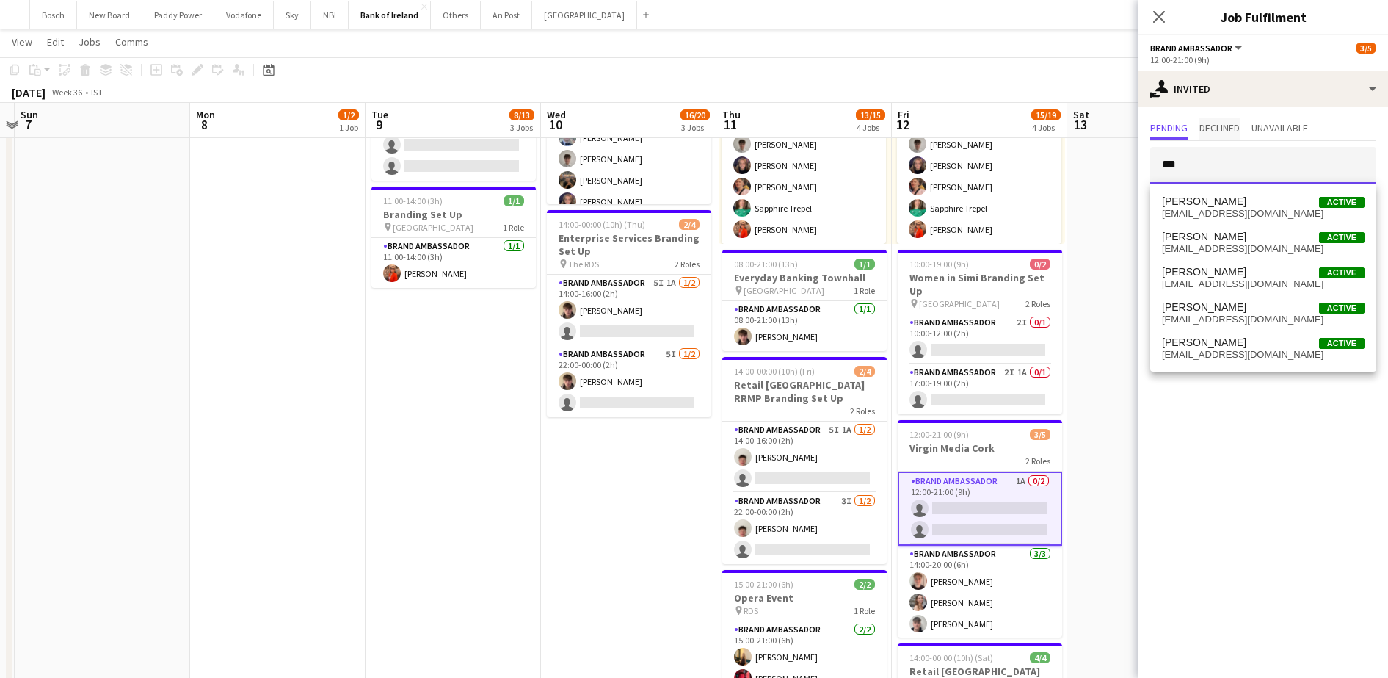
type input "***"
click at [1207, 124] on span "Declined" at bounding box center [1219, 128] width 40 height 10
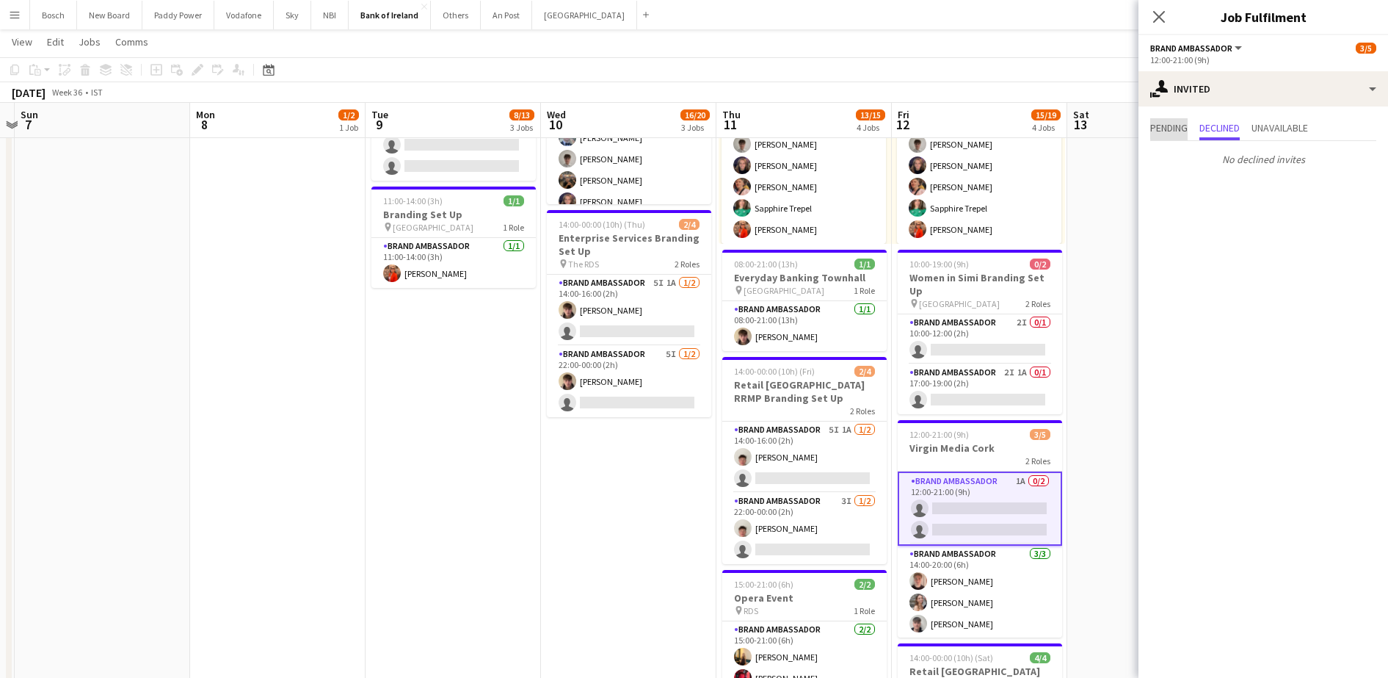
click at [1179, 126] on span "Pending" at bounding box center [1168, 128] width 37 height 10
click at [1230, 177] on input "***" at bounding box center [1263, 165] width 226 height 37
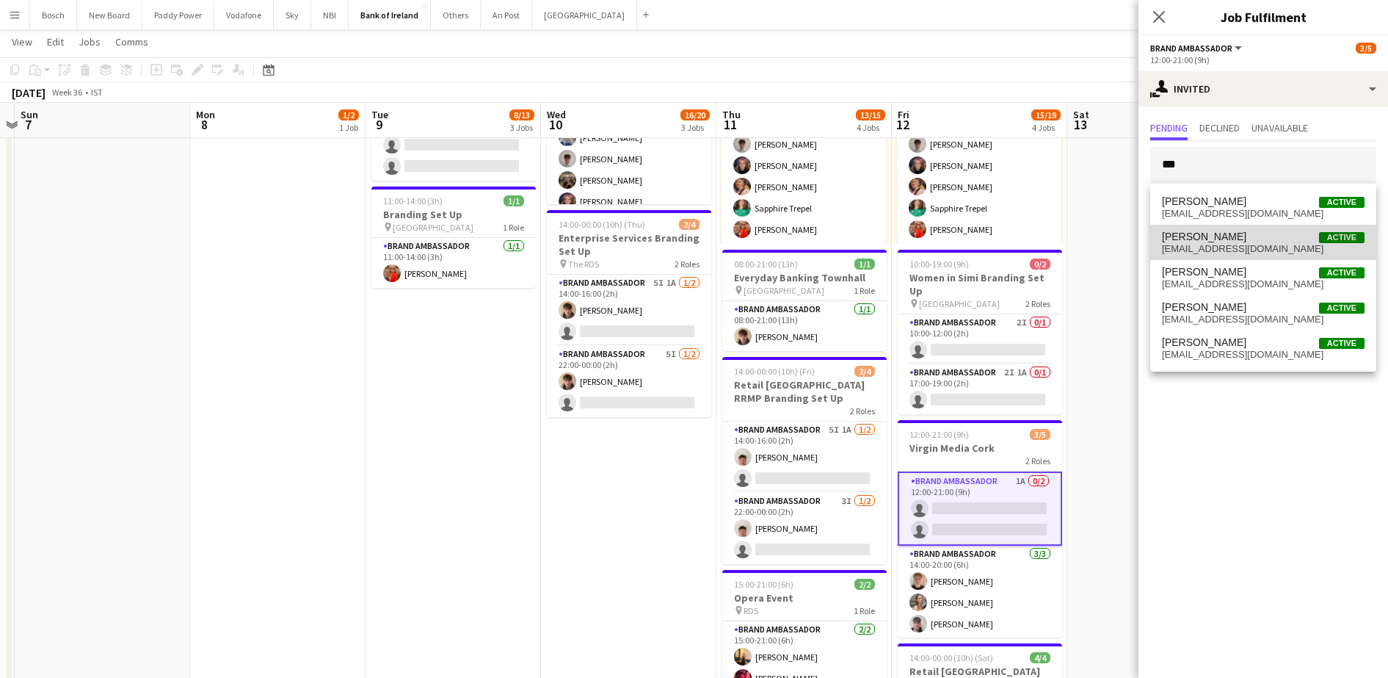
click at [1249, 249] on span "[EMAIL_ADDRESS][DOMAIN_NAME]" at bounding box center [1263, 249] width 203 height 12
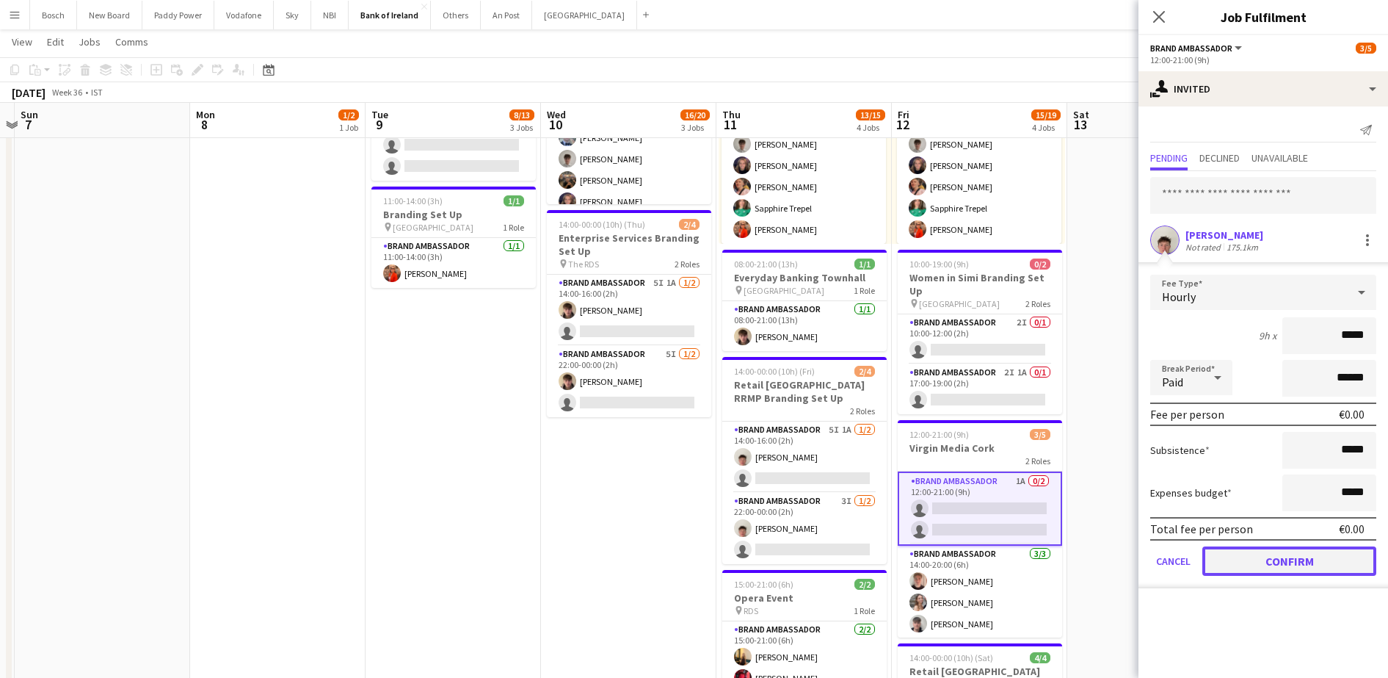
click at [1307, 553] on button "Confirm" at bounding box center [1289, 560] width 174 height 29
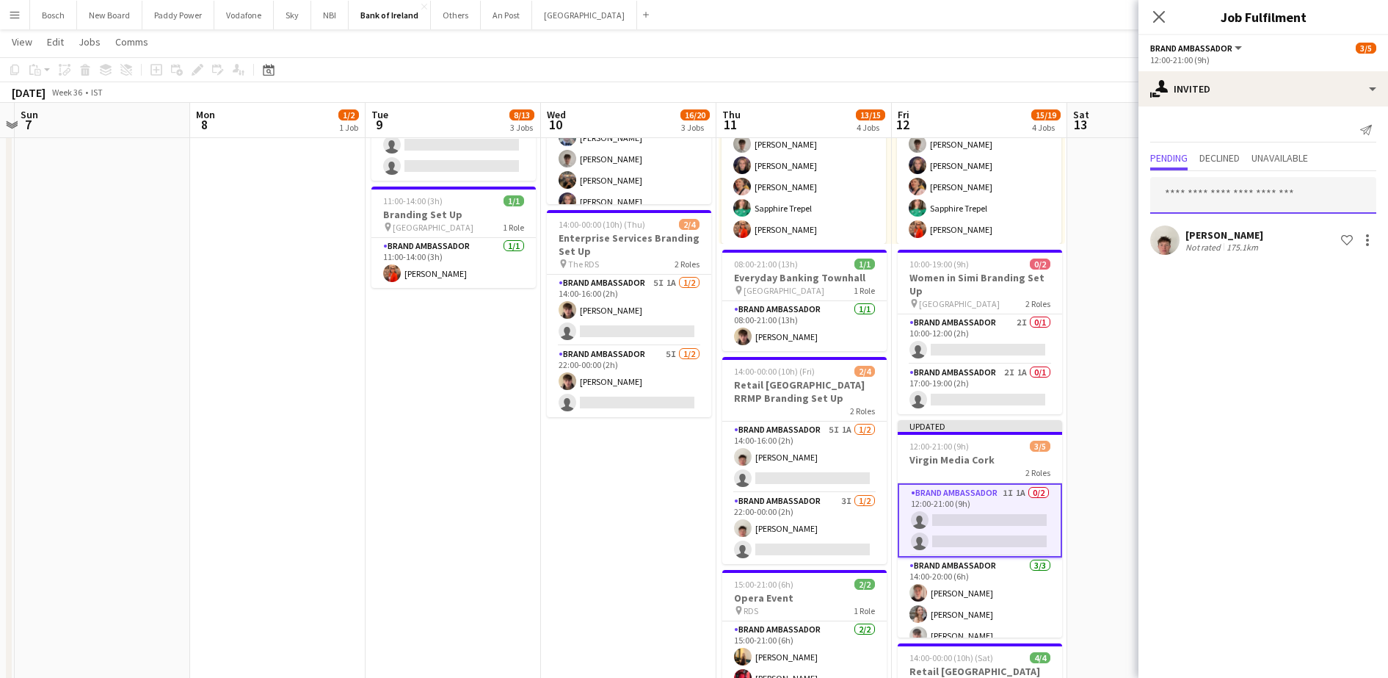
click at [1238, 198] on input "text" at bounding box center [1263, 195] width 226 height 37
type input "***"
click at [1241, 232] on span "[PERSON_NAME] Active" at bounding box center [1263, 231] width 203 height 12
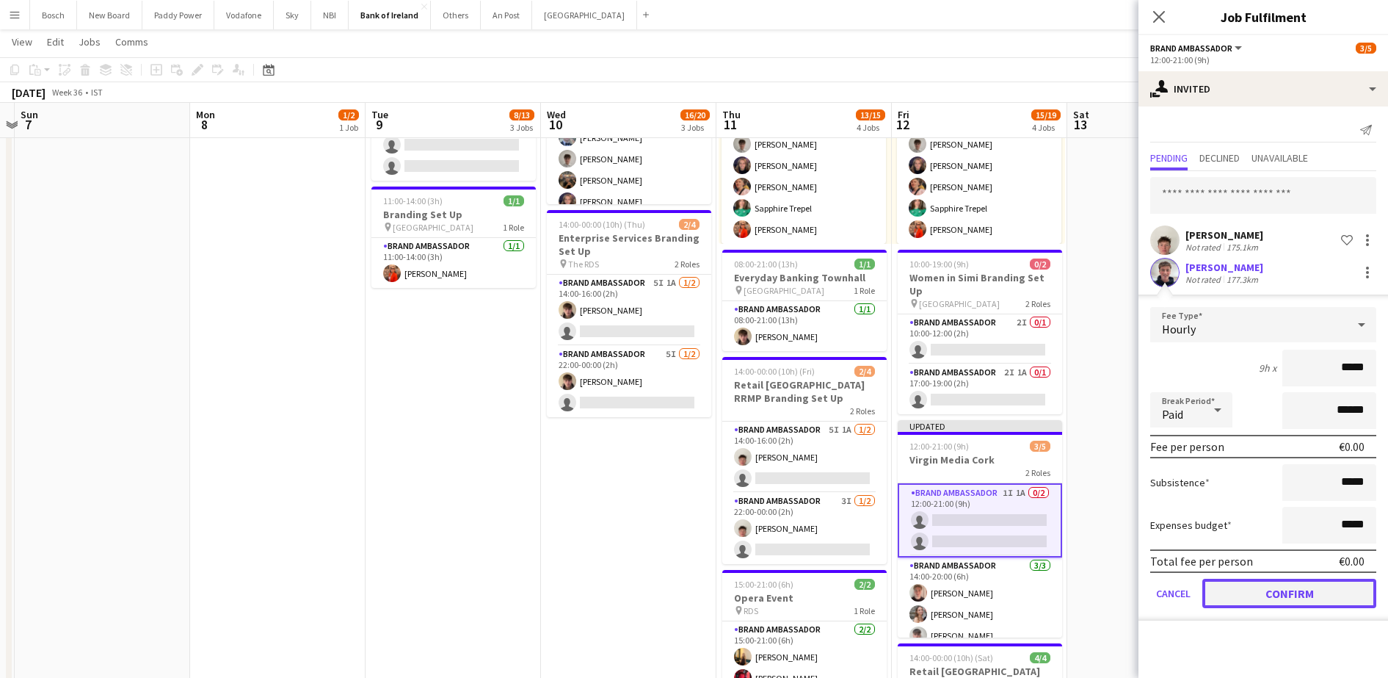
click at [1309, 584] on button "Confirm" at bounding box center [1289, 592] width 174 height 29
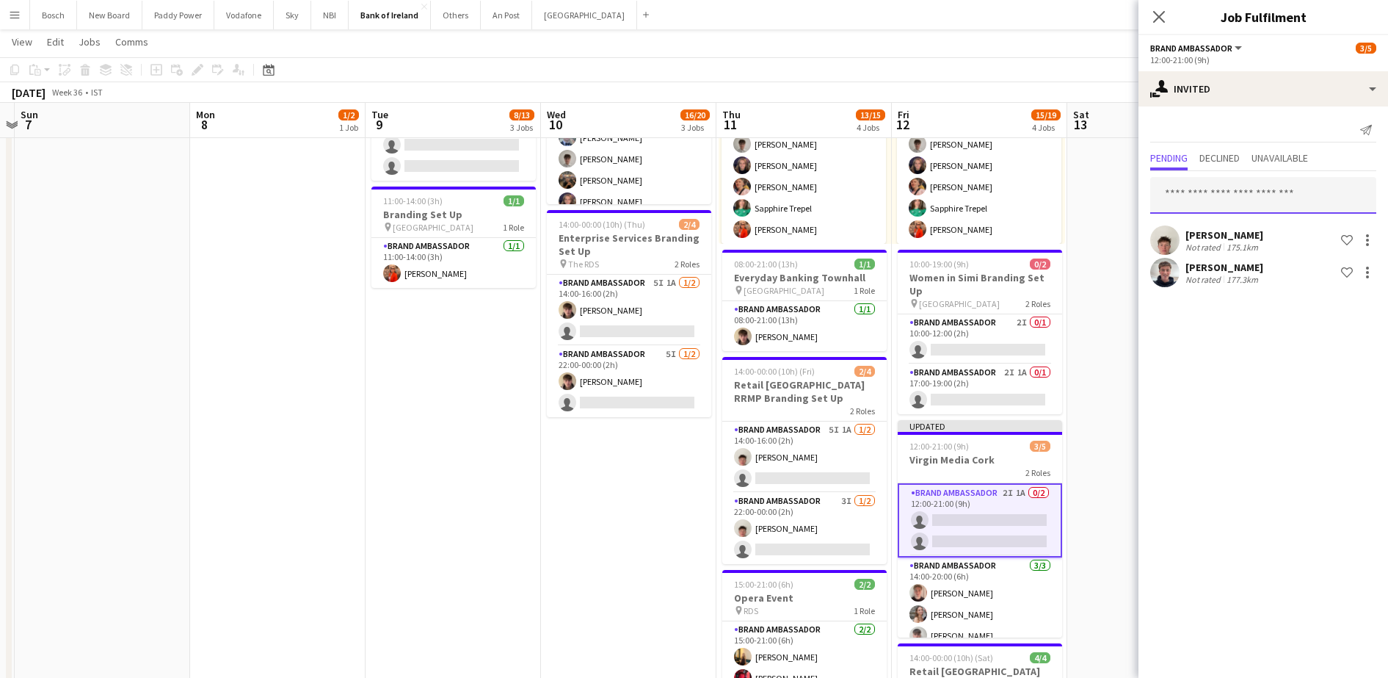
click at [1223, 179] on input "text" at bounding box center [1263, 195] width 226 height 37
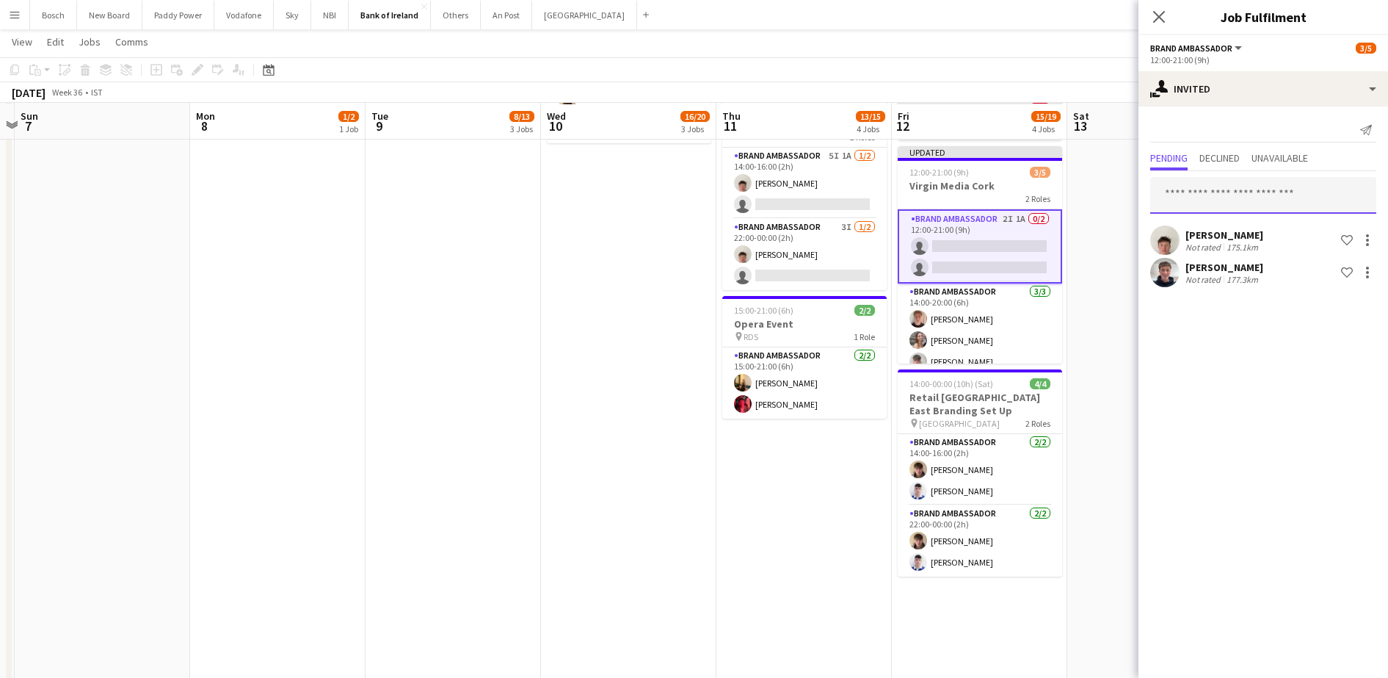
scroll to position [275, 0]
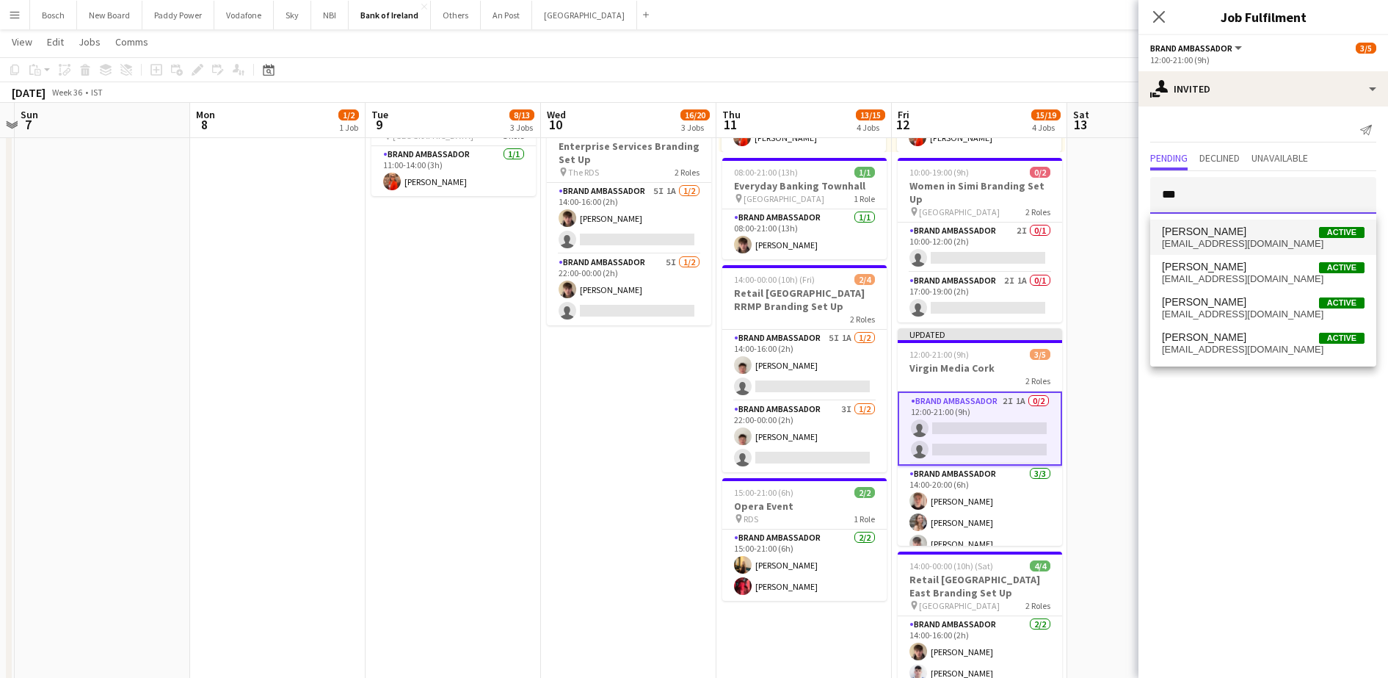
type input "***"
click at [1260, 243] on span "[EMAIL_ADDRESS][DOMAIN_NAME]" at bounding box center [1263, 244] width 203 height 12
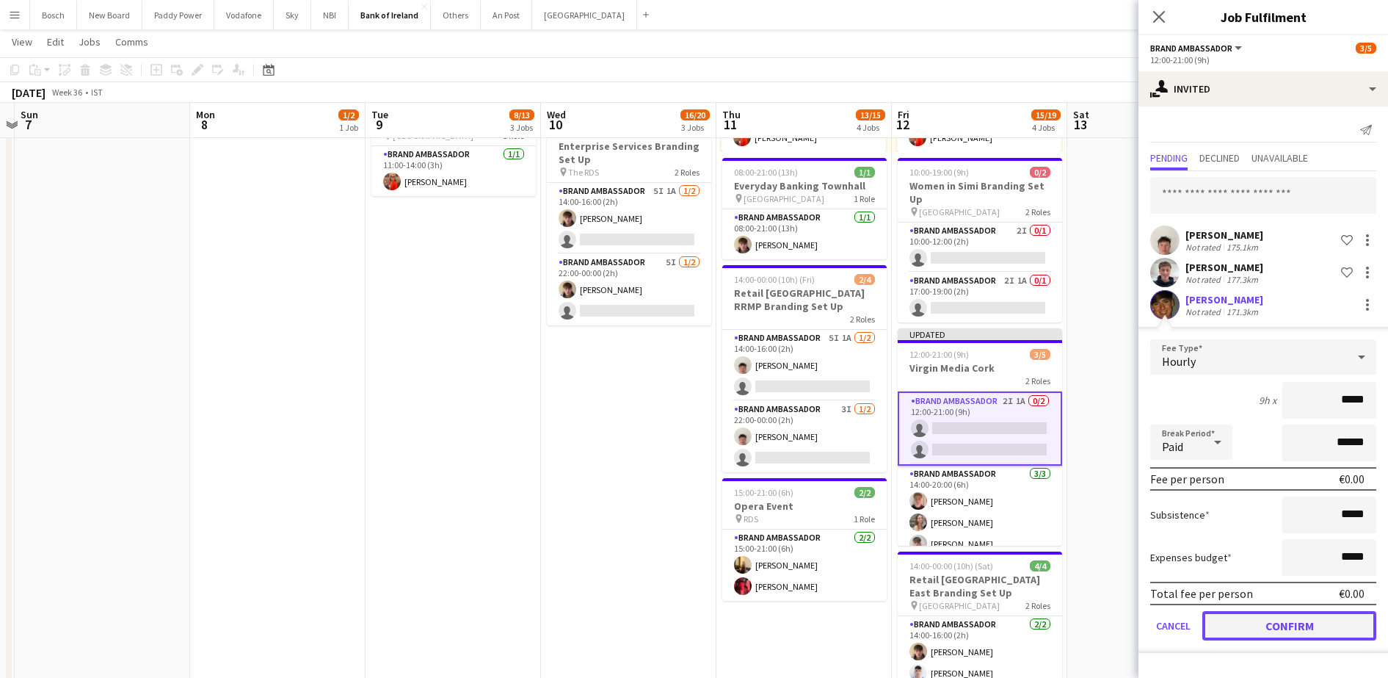
click at [1287, 619] on button "Confirm" at bounding box center [1289, 625] width 174 height 29
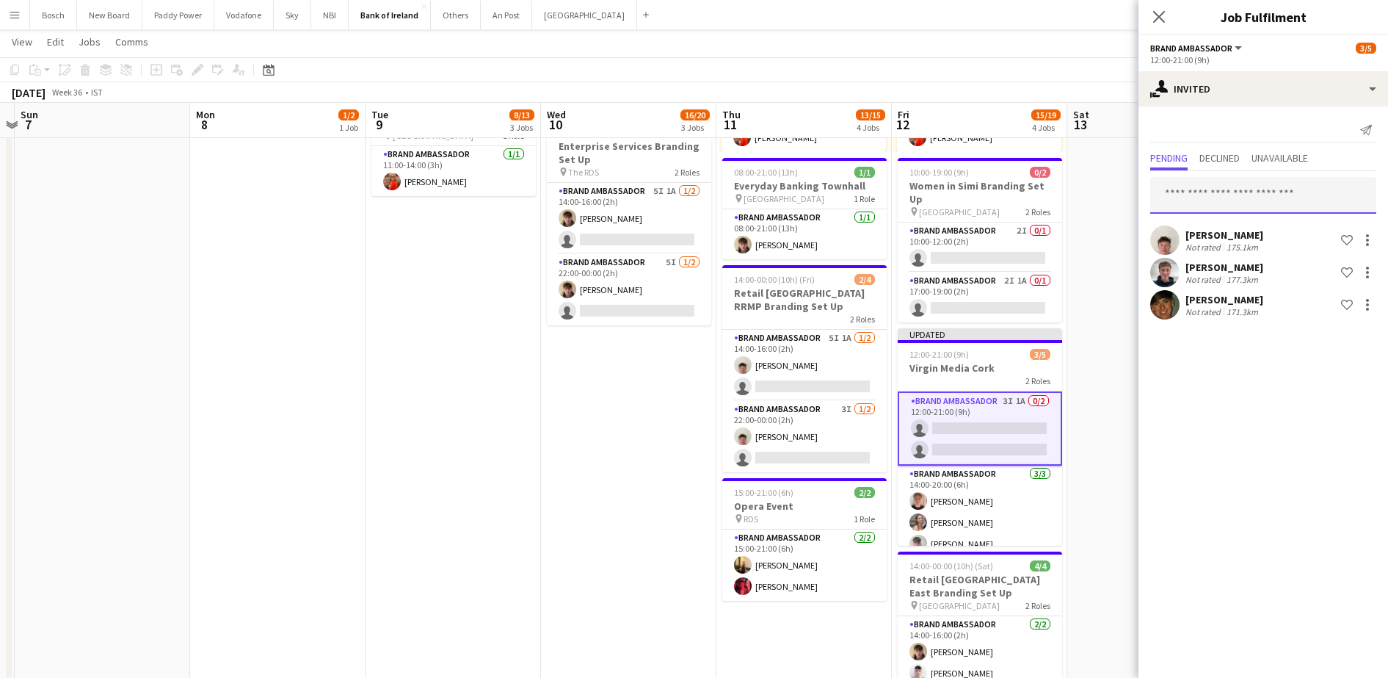
click at [1180, 199] on input "text" at bounding box center [1263, 195] width 226 height 37
click at [1020, 19] on app-navbar "Menu Boards Boards Boards All jobs Status Workforce Workforce My Workforce Recr…" at bounding box center [694, 14] width 1388 height 29
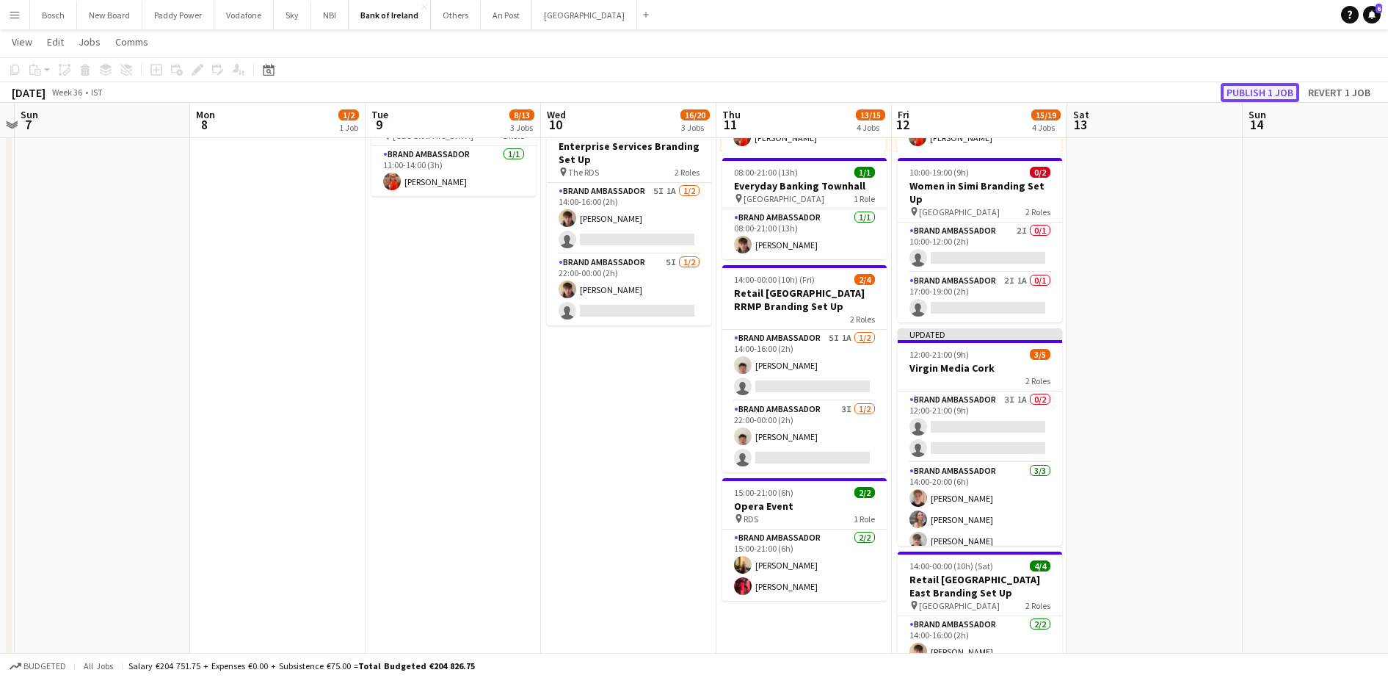
click at [1251, 92] on button "Publish 1 job" at bounding box center [1260, 92] width 79 height 19
